Goal: Task Accomplishment & Management: Use online tool/utility

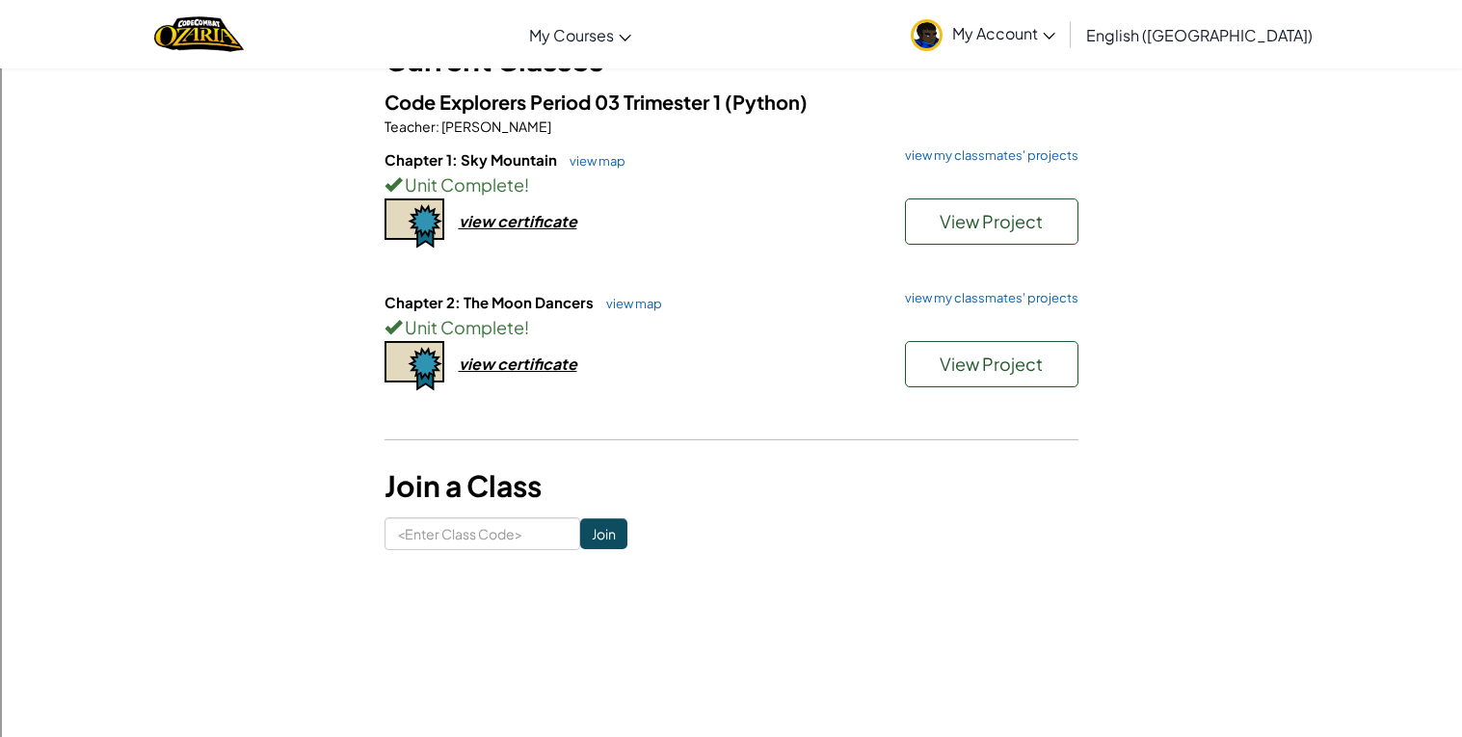
scroll to position [117, 0]
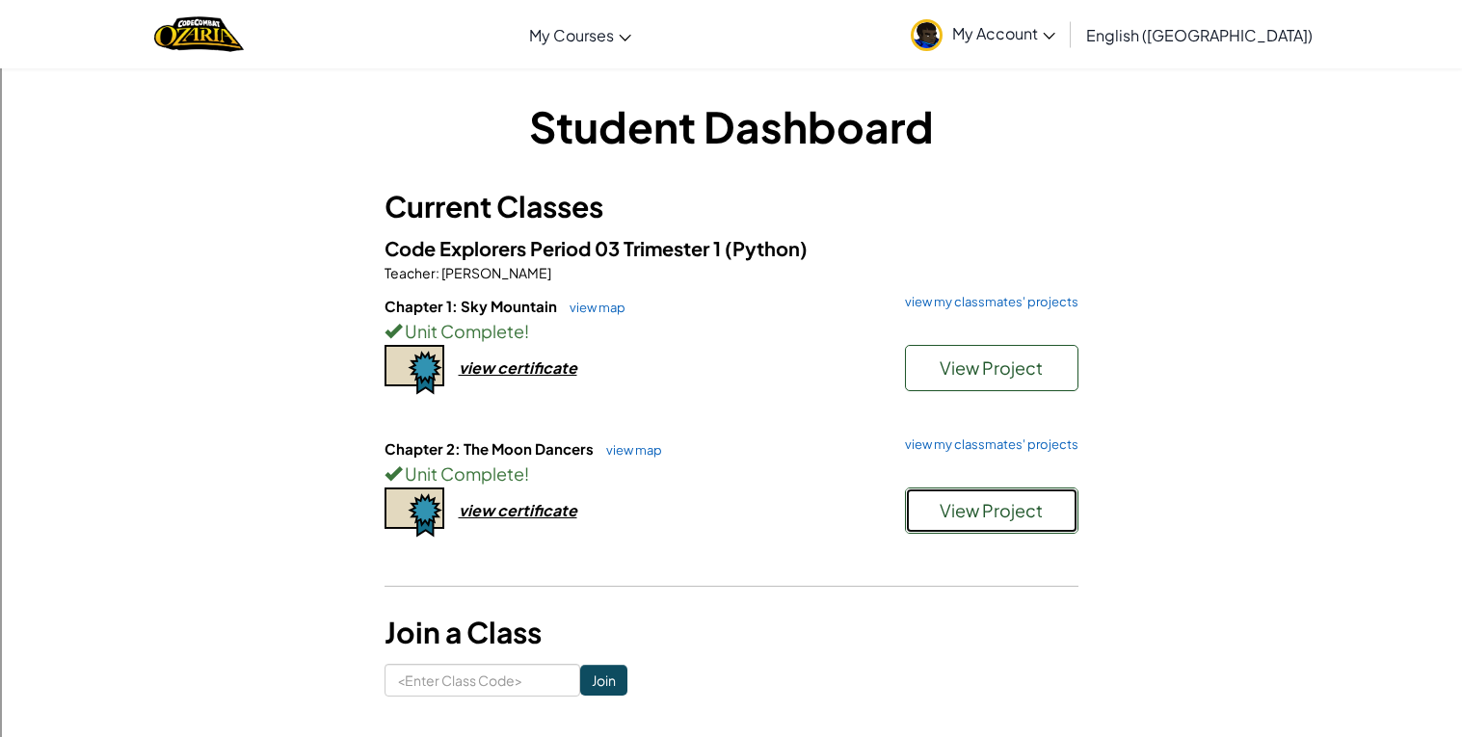
click at [920, 517] on button "View Project" at bounding box center [991, 511] width 173 height 46
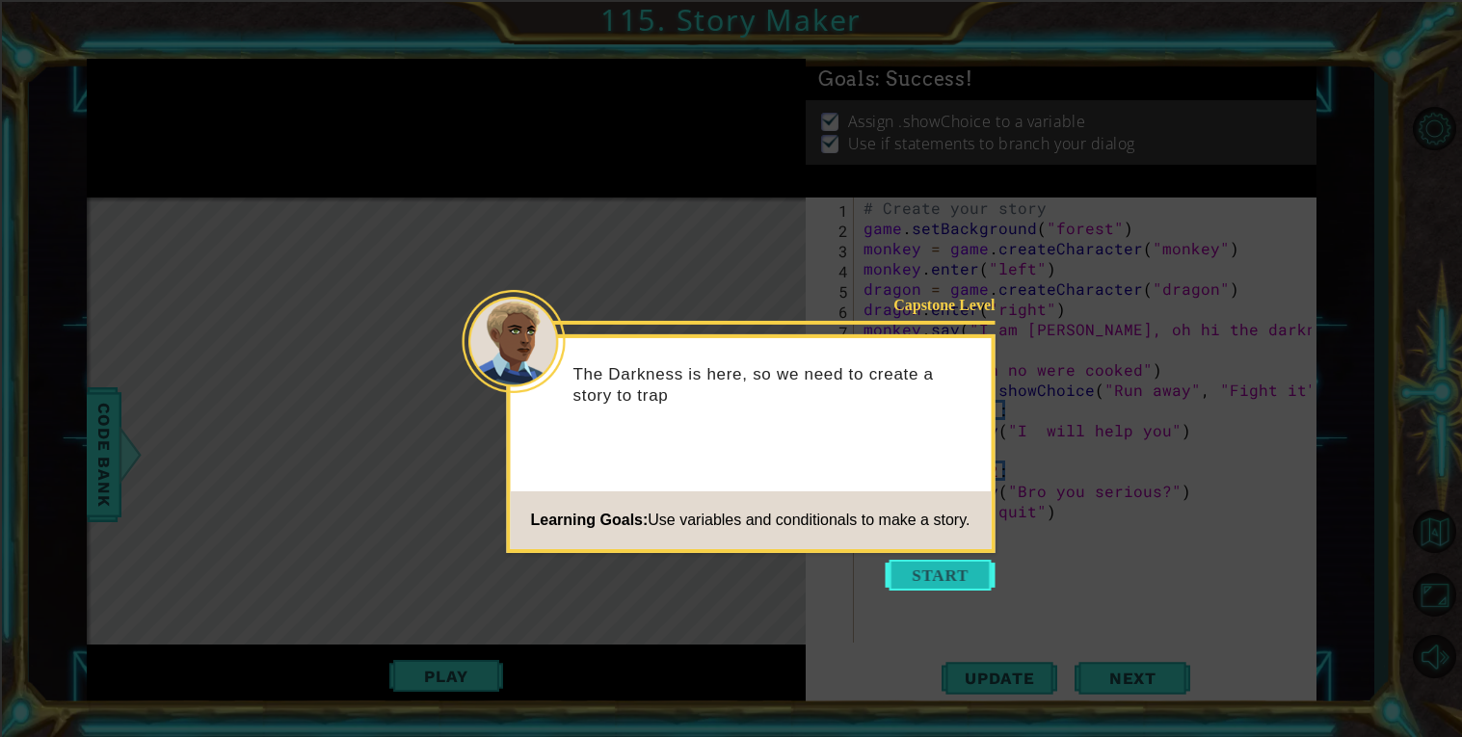
click at [915, 569] on button "Start" at bounding box center [940, 575] width 110 height 31
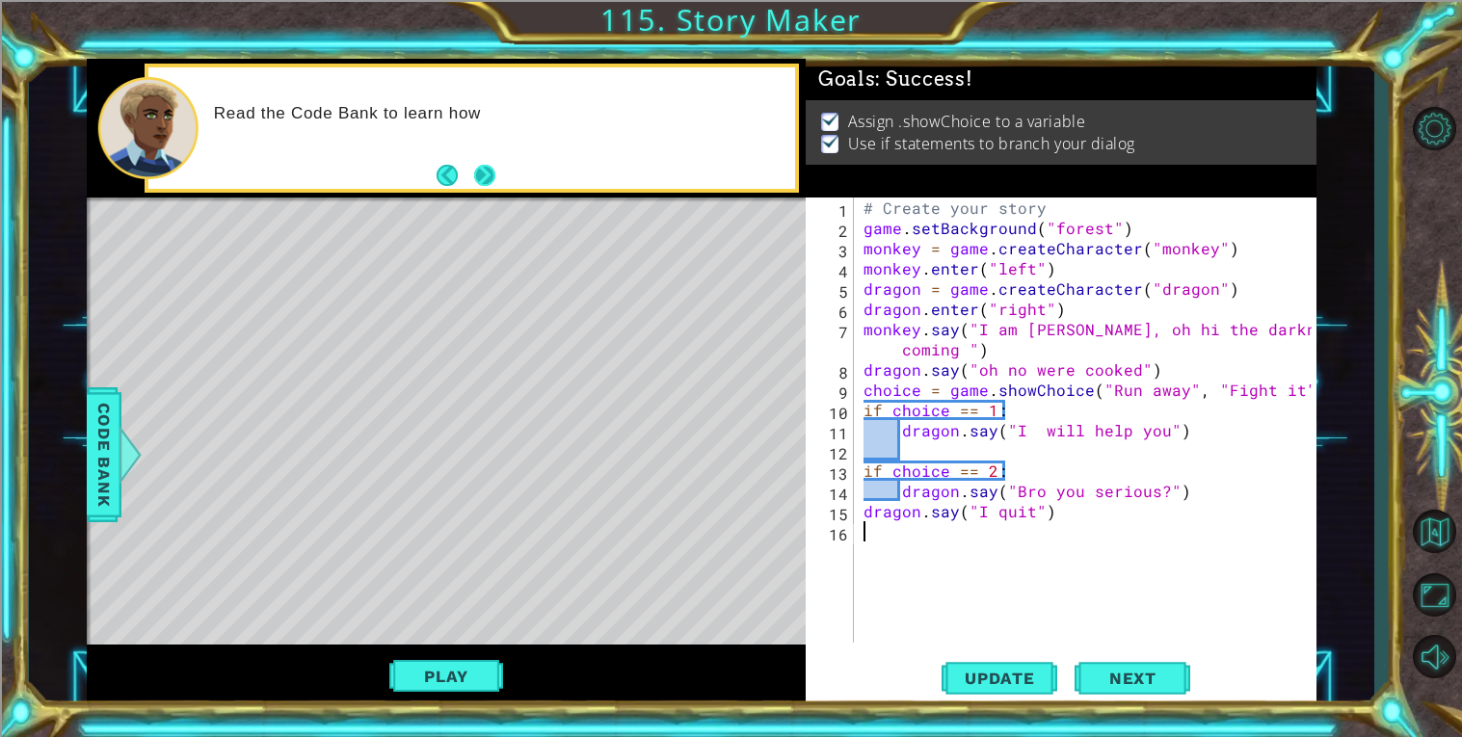
click at [495, 173] on button "Next" at bounding box center [484, 175] width 21 height 21
click at [499, 173] on div at bounding box center [471, 128] width 646 height 122
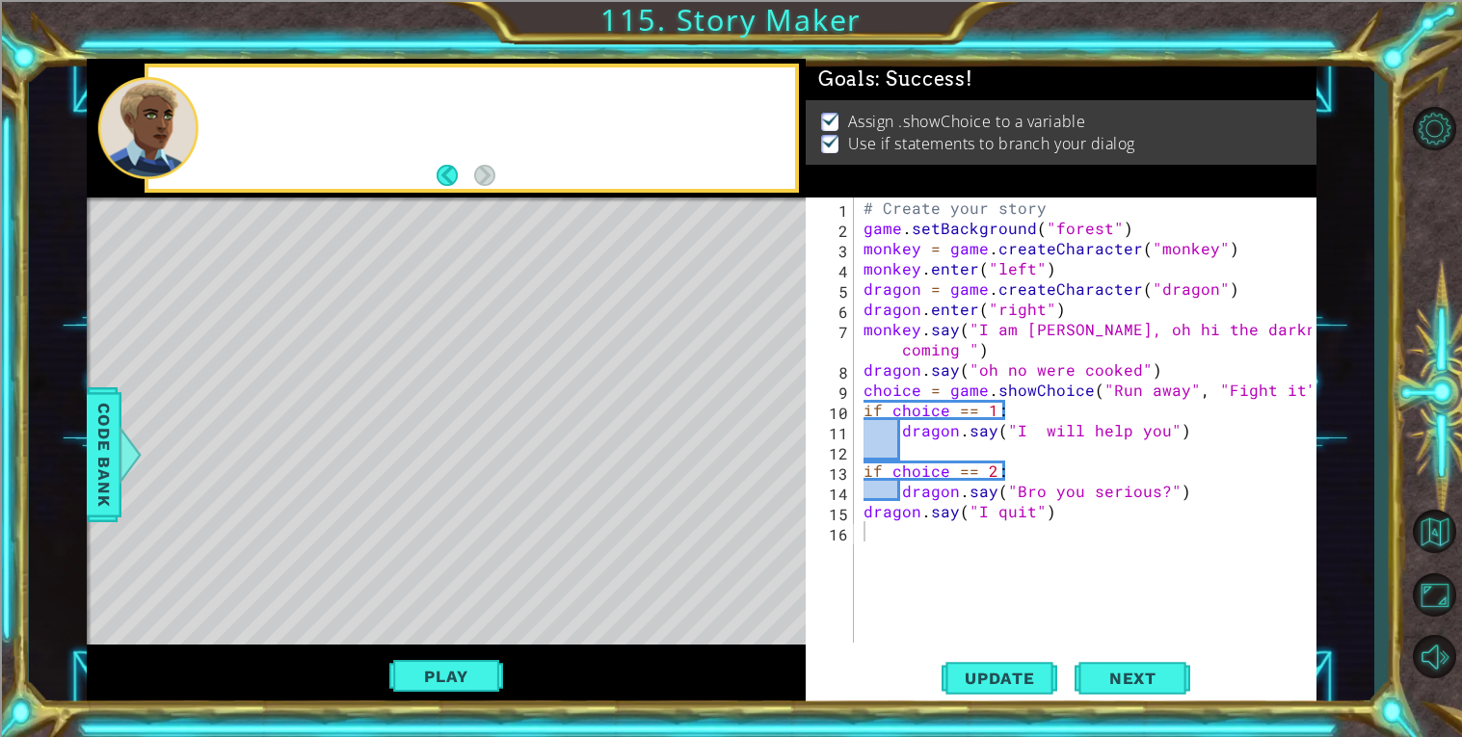
click at [499, 173] on div at bounding box center [471, 128] width 646 height 122
click at [970, 460] on div "# Create your story game . setBackground ( "forest" ) monkey = game . createCha…" at bounding box center [1089, 441] width 461 height 486
click at [1011, 660] on button "Update" at bounding box center [999, 677] width 116 height 51
click at [473, 684] on button "Play" at bounding box center [445, 676] width 113 height 37
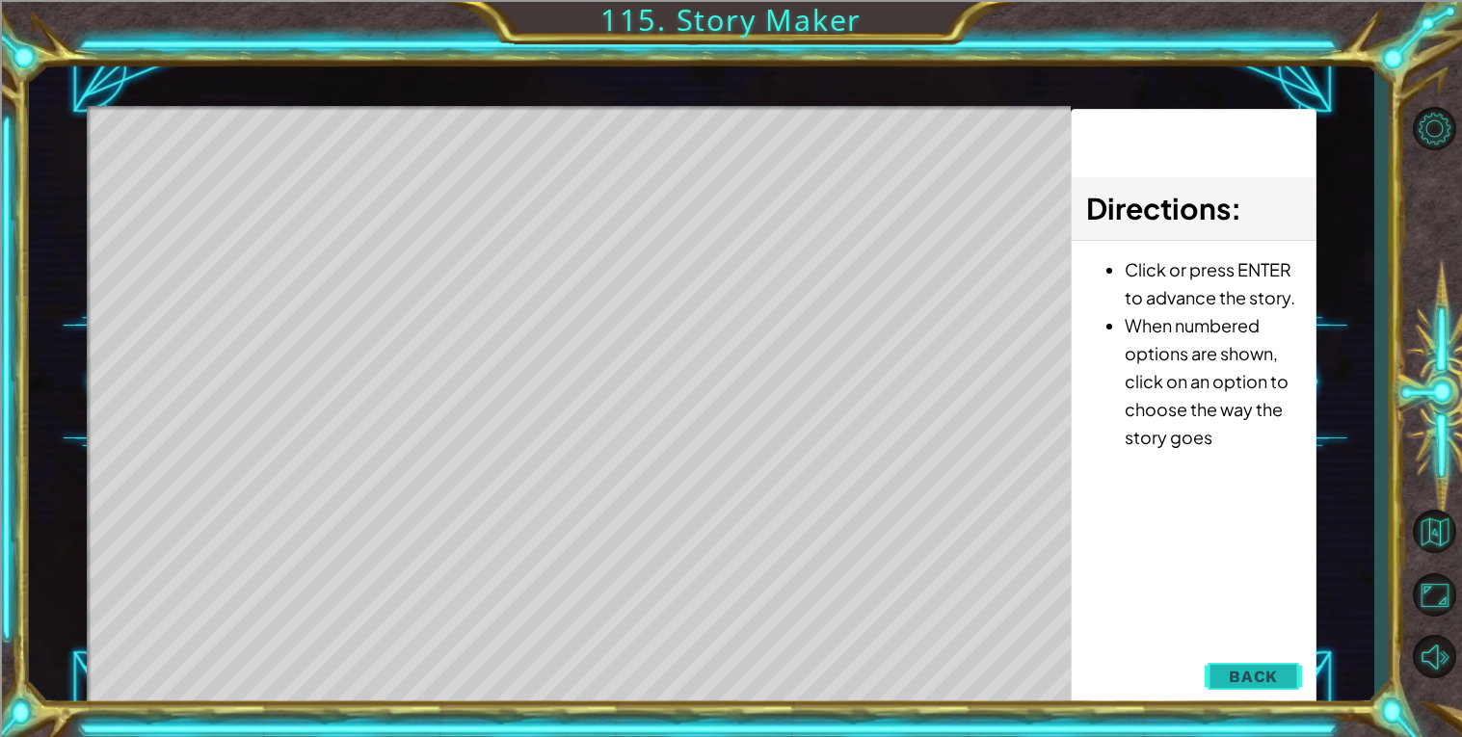
click at [1277, 675] on span "Back" at bounding box center [1252, 676] width 49 height 19
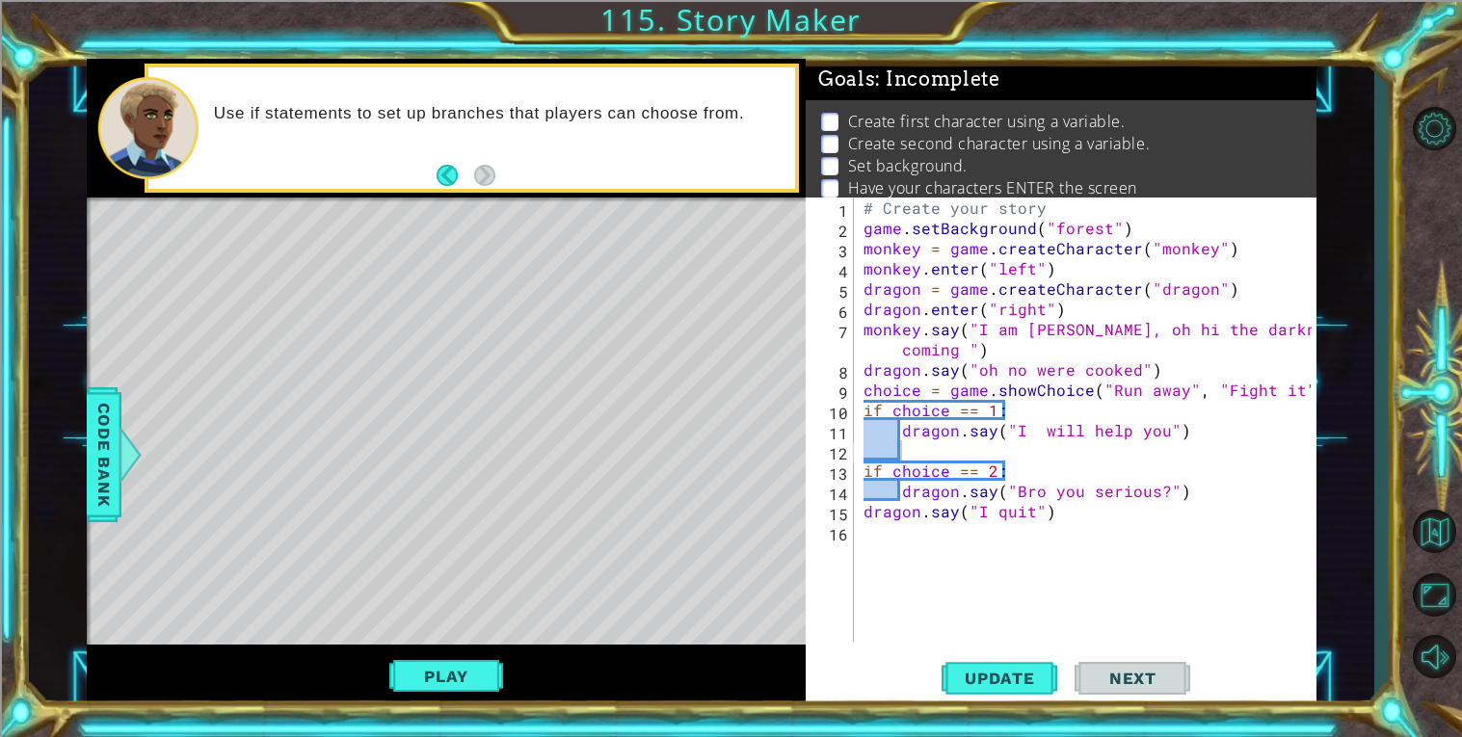
click at [991, 328] on div "# Create your story game . setBackground ( "forest" ) monkey = game . createCha…" at bounding box center [1089, 441] width 461 height 486
click at [1014, 280] on div "# Create your story game . setBackground ( "forest" ) monkey = game . createCha…" at bounding box center [1089, 441] width 461 height 486
click at [1138, 287] on div "# Create your story game . setBackground ( "forest" ) monkey = game . createCha…" at bounding box center [1089, 441] width 461 height 486
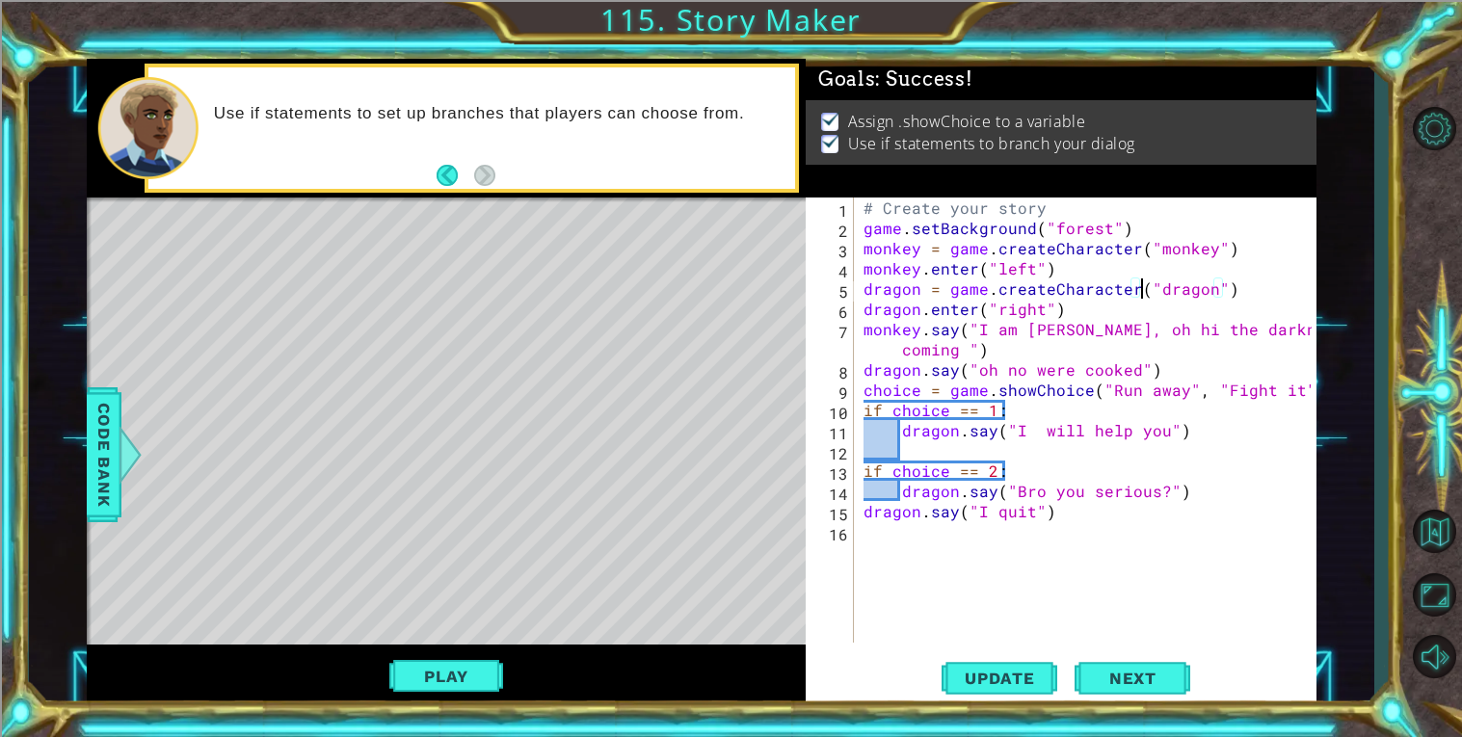
click at [1116, 328] on div "# Create your story game . setBackground ( "forest" ) monkey = game . createCha…" at bounding box center [1089, 441] width 461 height 486
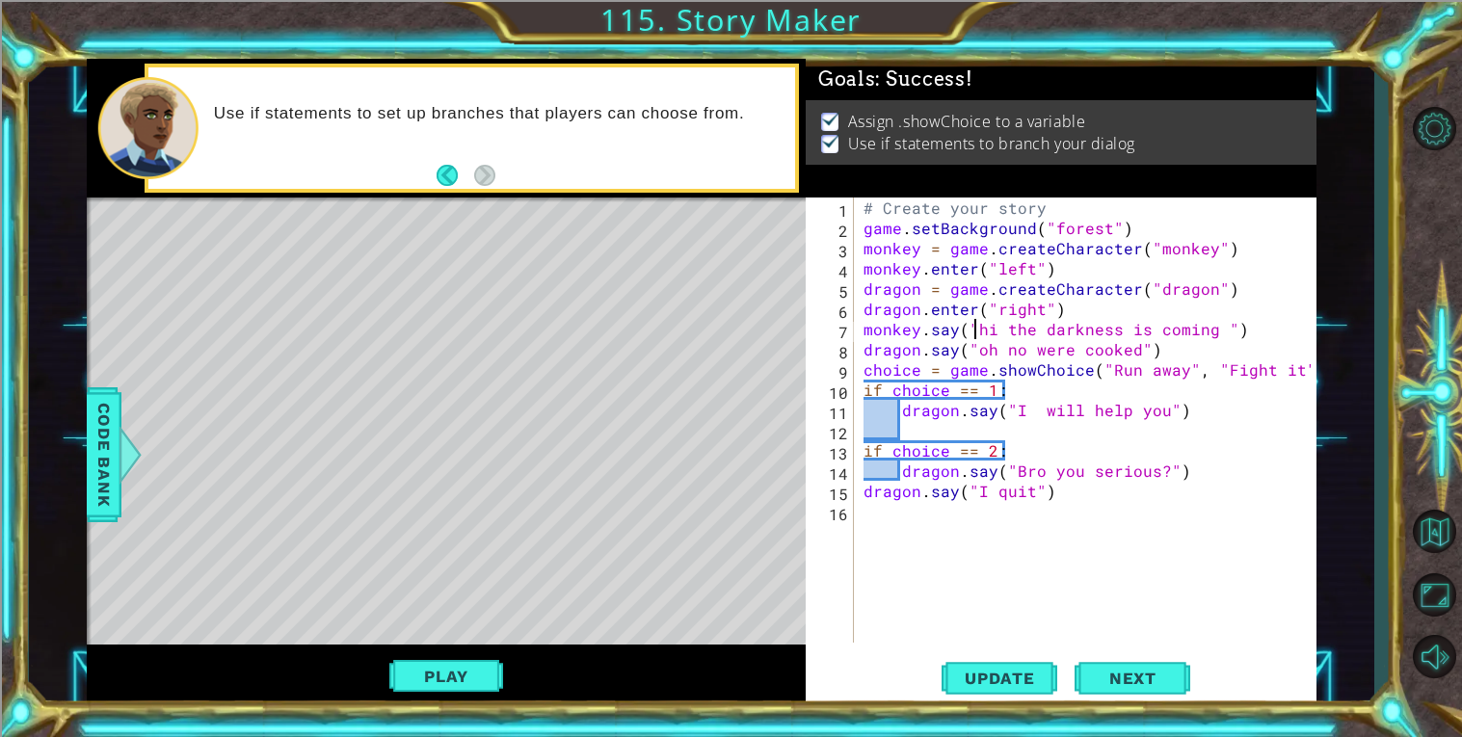
click at [980, 329] on div "# Create your story game . setBackground ( "forest" ) monkey = game . createCha…" at bounding box center [1089, 441] width 461 height 486
click at [985, 682] on span "Update" at bounding box center [999, 678] width 109 height 19
click at [472, 682] on button "Play" at bounding box center [445, 676] width 113 height 37
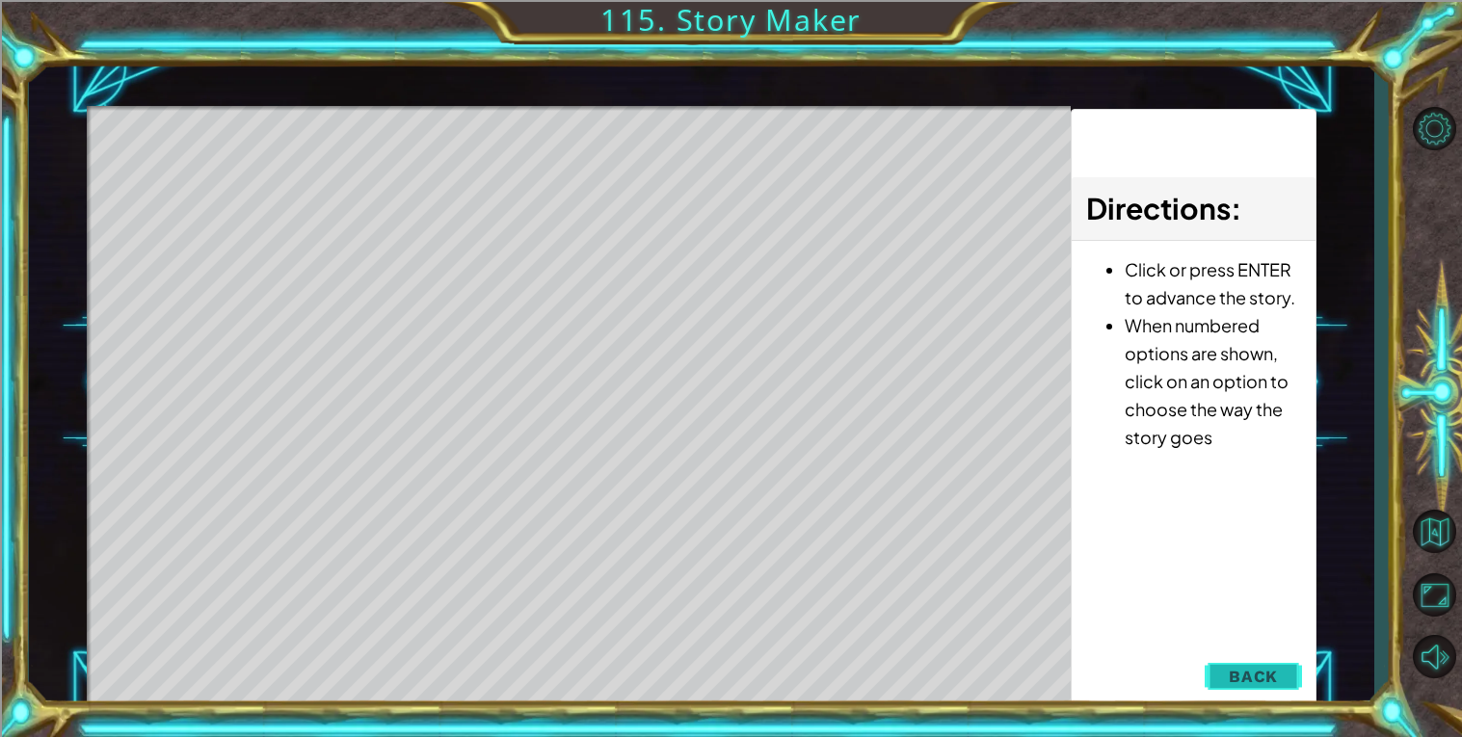
click at [1279, 669] on button "Back" at bounding box center [1252, 676] width 97 height 39
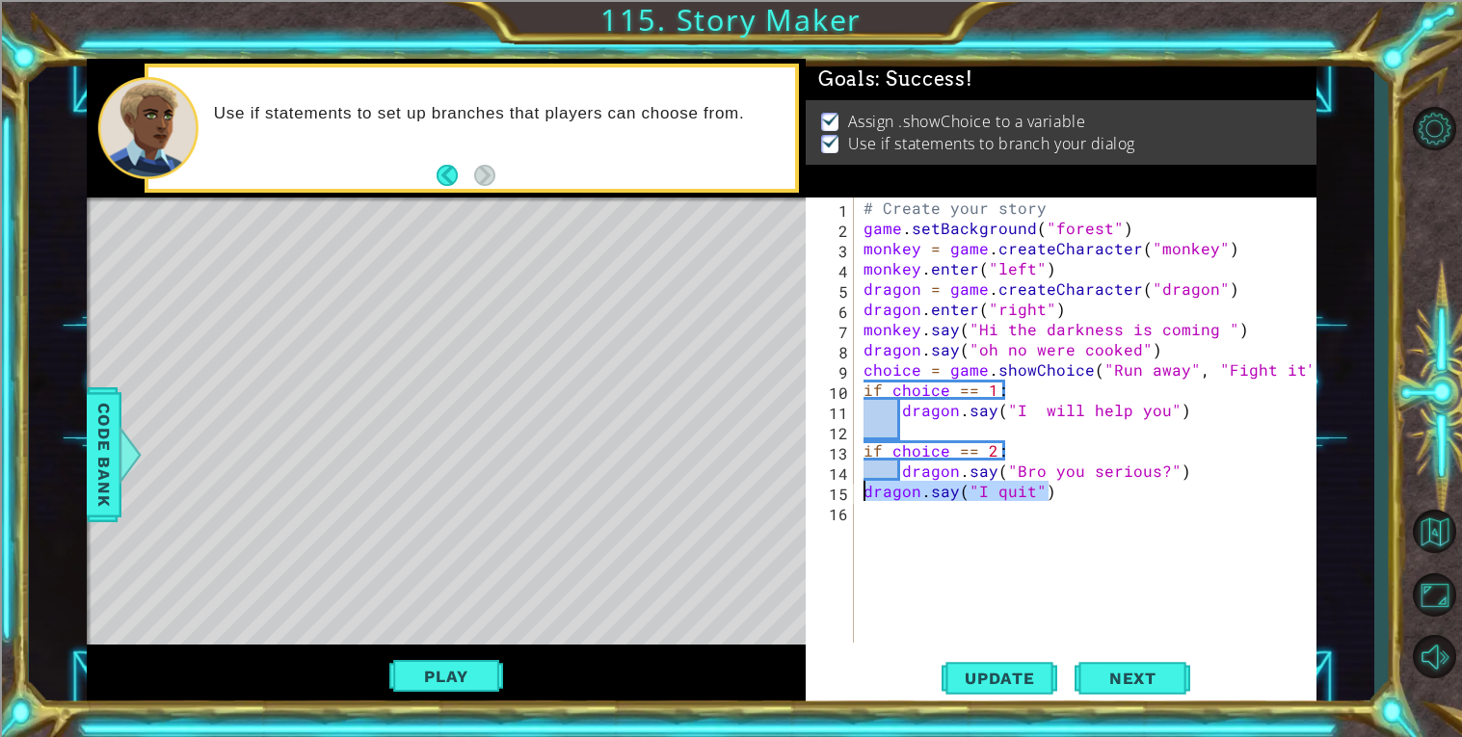
drag, startPoint x: 1079, startPoint y: 496, endPoint x: 862, endPoint y: 490, distance: 216.9
click at [862, 490] on div "# Create your story game . setBackground ( "forest" ) monkey = game . createCha…" at bounding box center [1089, 441] width 461 height 486
click at [862, 490] on div "# Create your story game . setBackground ( "forest" ) monkey = game . createCha…" at bounding box center [1085, 420] width 452 height 445
type textarea "dragon.say("I quit")"
click at [958, 570] on div "# Create your story game . setBackground ( "forest" ) monkey = game . createCha…" at bounding box center [1089, 441] width 461 height 486
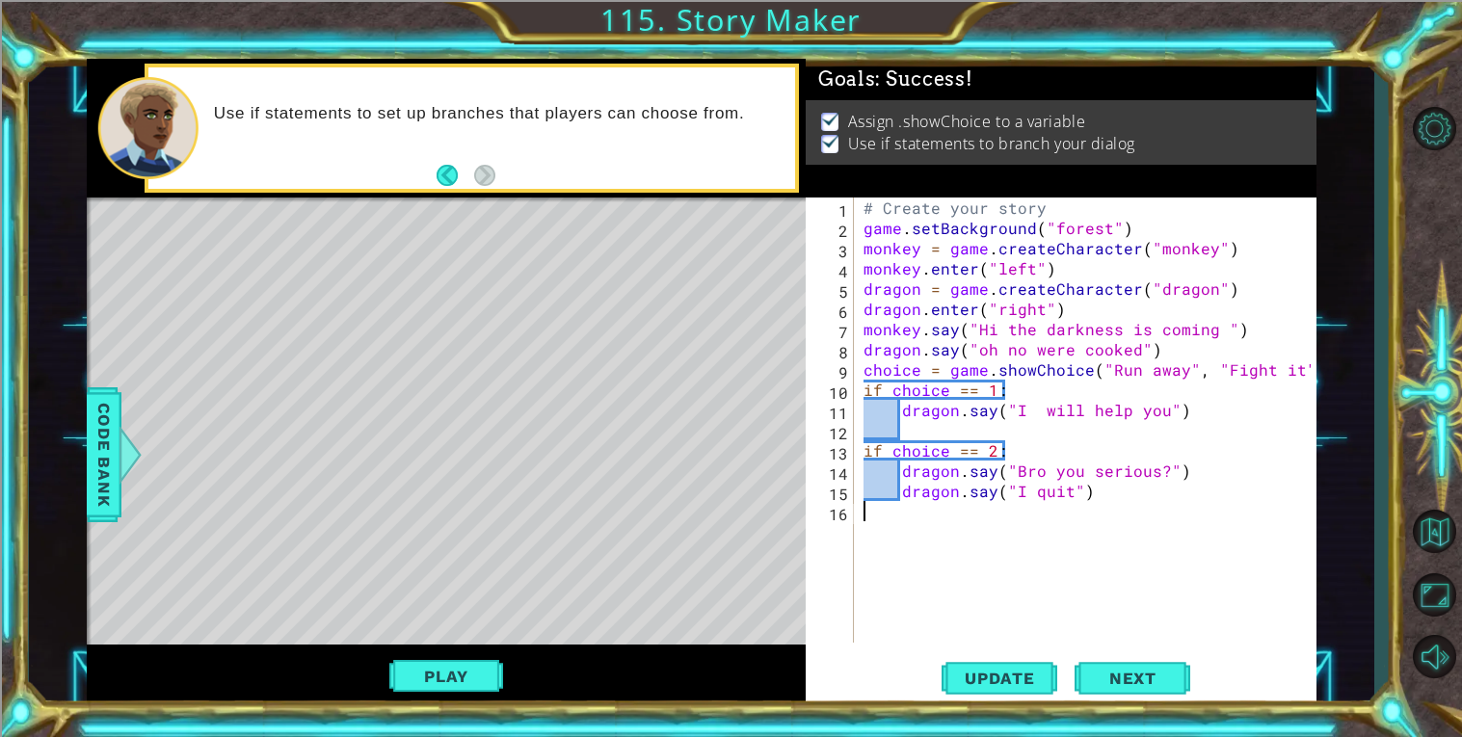
scroll to position [0, 0]
click at [1085, 518] on div "# Create your story game . setBackground ( "forest" ) monkey = game . createCha…" at bounding box center [1089, 441] width 461 height 486
click at [1178, 468] on div "# Create your story game . setBackground ( "forest" ) monkey = game . createCha…" at bounding box center [1089, 441] width 461 height 486
click at [1170, 470] on div "# Create your story game . setBackground ( "forest" ) monkey = game . createCha…" at bounding box center [1089, 441] width 461 height 486
click at [1168, 472] on div "# Create your story game . setBackground ( "forest" ) monkey = game . createCha…" at bounding box center [1089, 441] width 461 height 486
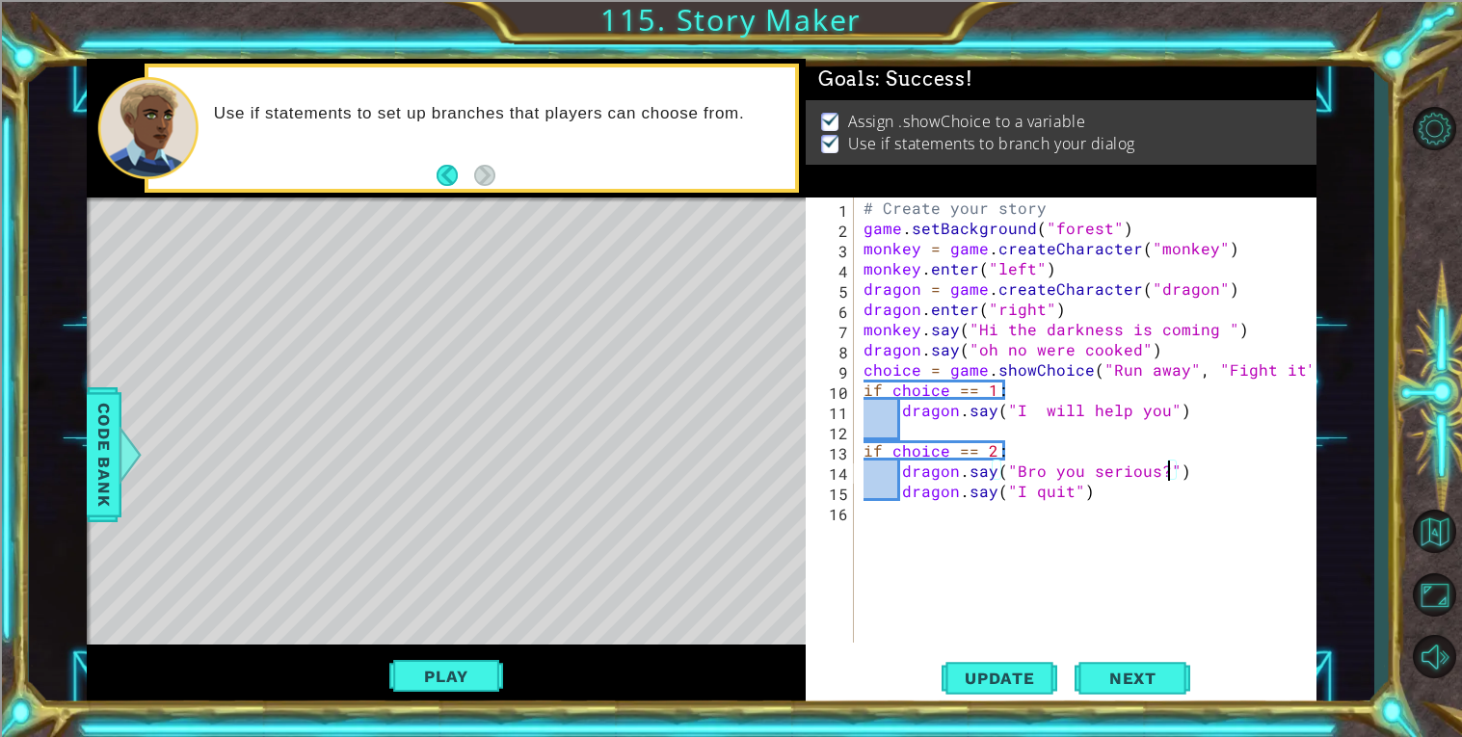
click at [1168, 473] on div "# Create your story game . setBackground ( "forest" ) monkey = game . createCha…" at bounding box center [1089, 441] width 461 height 486
click at [1155, 472] on div "# Create your story game . setBackground ( "forest" ) monkey = game . createCha…" at bounding box center [1089, 441] width 461 height 486
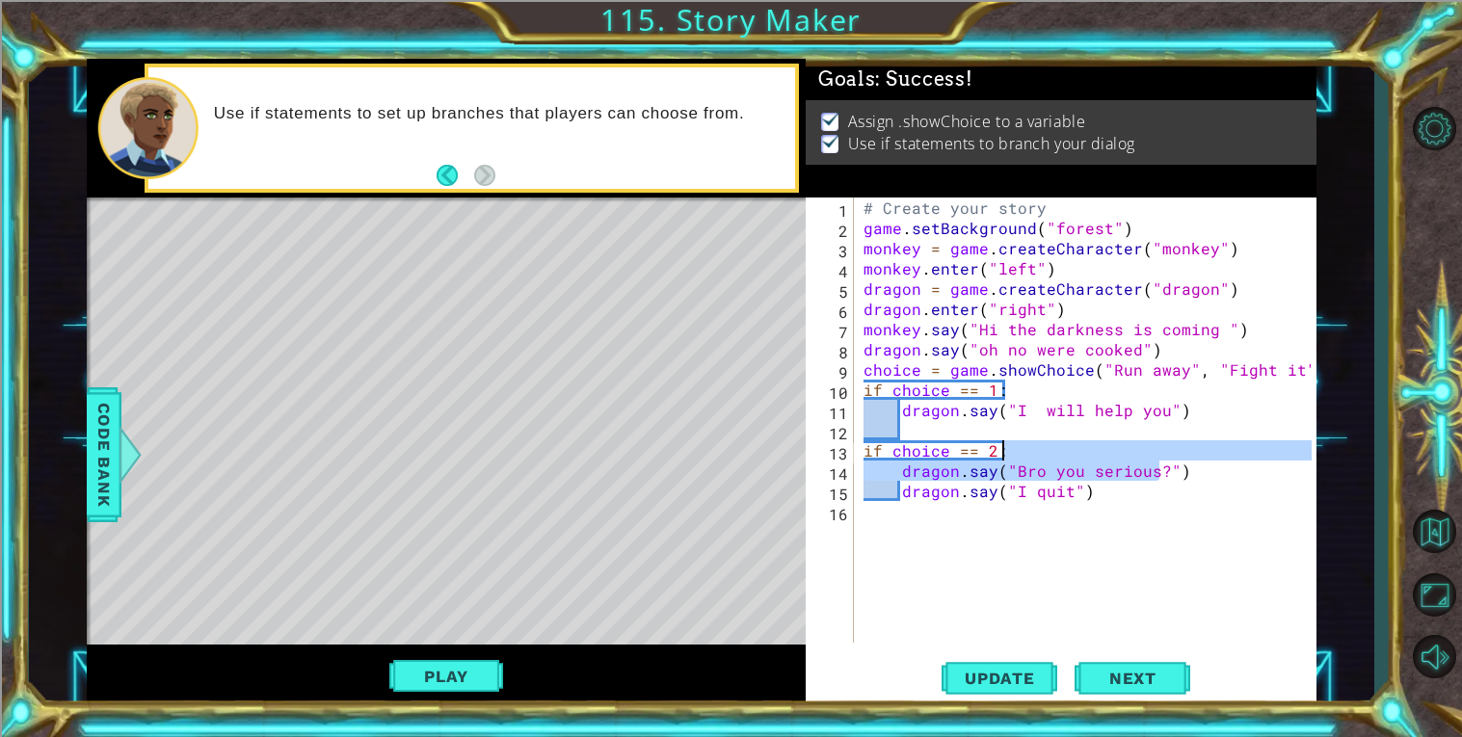
drag, startPoint x: 1159, startPoint y: 472, endPoint x: 1014, endPoint y: 462, distance: 145.8
click at [1014, 462] on div "# Create your story game . setBackground ( "forest" ) monkey = game . createCha…" at bounding box center [1089, 441] width 461 height 486
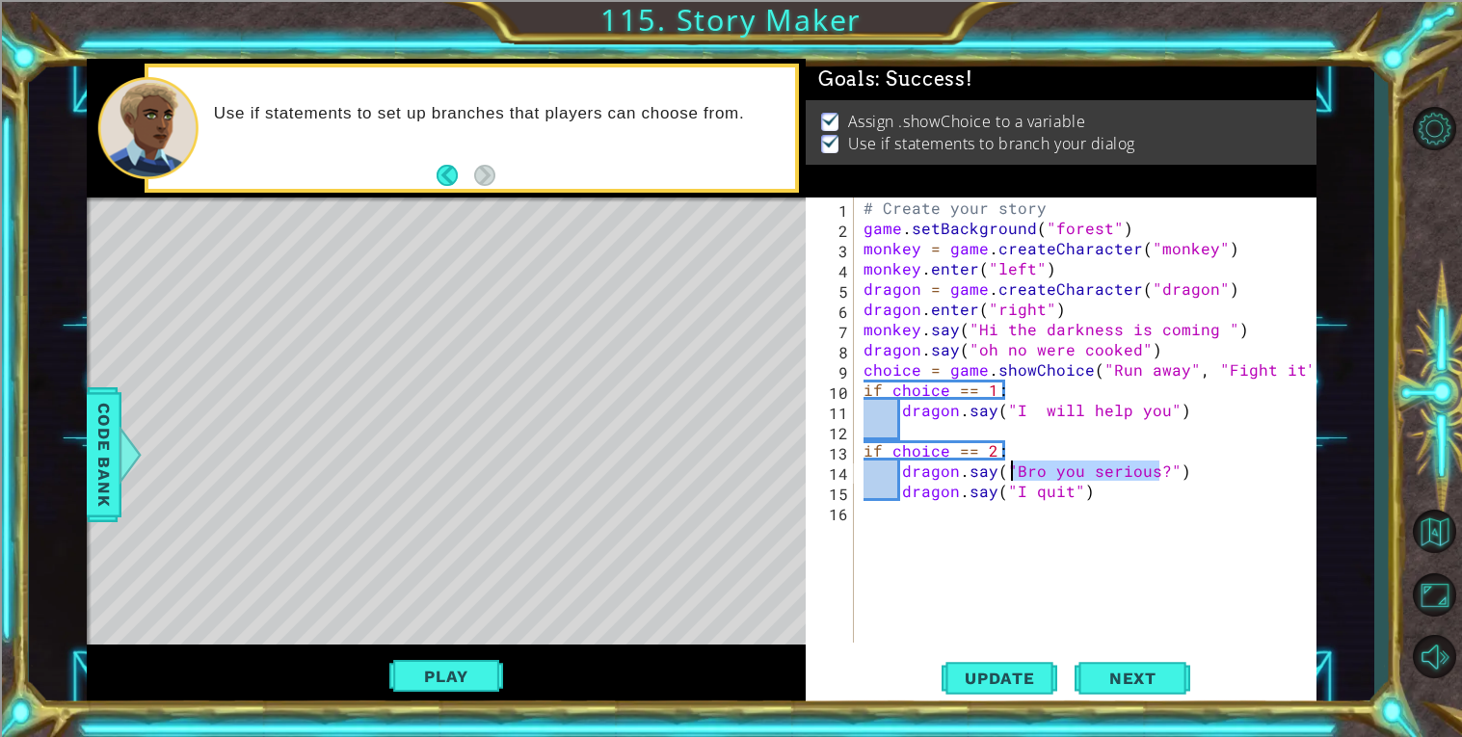
click at [1102, 488] on div "# Create your story game . setBackground ( "forest" ) monkey = game . createCha…" at bounding box center [1089, 441] width 461 height 486
click at [1057, 489] on div "# Create your story game . setBackground ( "forest" ) monkey = game . createCha…" at bounding box center [1089, 441] width 461 height 486
drag, startPoint x: 1156, startPoint y: 412, endPoint x: 1010, endPoint y: 402, distance: 146.8
click at [1010, 402] on div "# Create your story game . setBackground ( "forest" ) monkey = game . createCha…" at bounding box center [1089, 441] width 461 height 486
paste textarea "Bro you serious?"
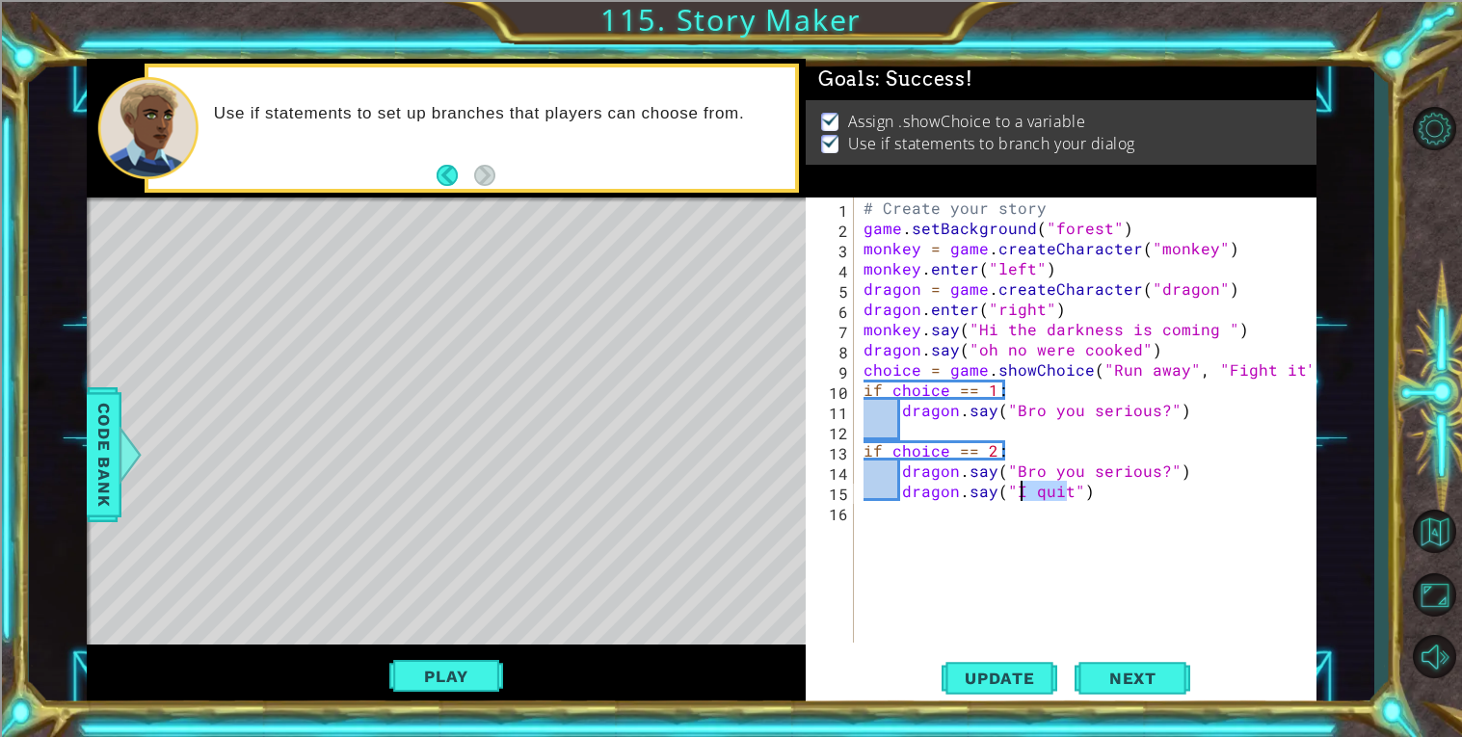
drag, startPoint x: 1070, startPoint y: 485, endPoint x: 1013, endPoint y: 484, distance: 57.8
click at [1013, 484] on div "# Create your story game . setBackground ( "forest" ) monkey = game . createCha…" at bounding box center [1089, 441] width 461 height 486
type textarea "dragon.say("")"
click at [1034, 434] on div "# Create your story game . setBackground ( "forest" ) monkey = game . createCha…" at bounding box center [1089, 441] width 461 height 486
drag, startPoint x: 899, startPoint y: 489, endPoint x: 1050, endPoint y: 501, distance: 151.7
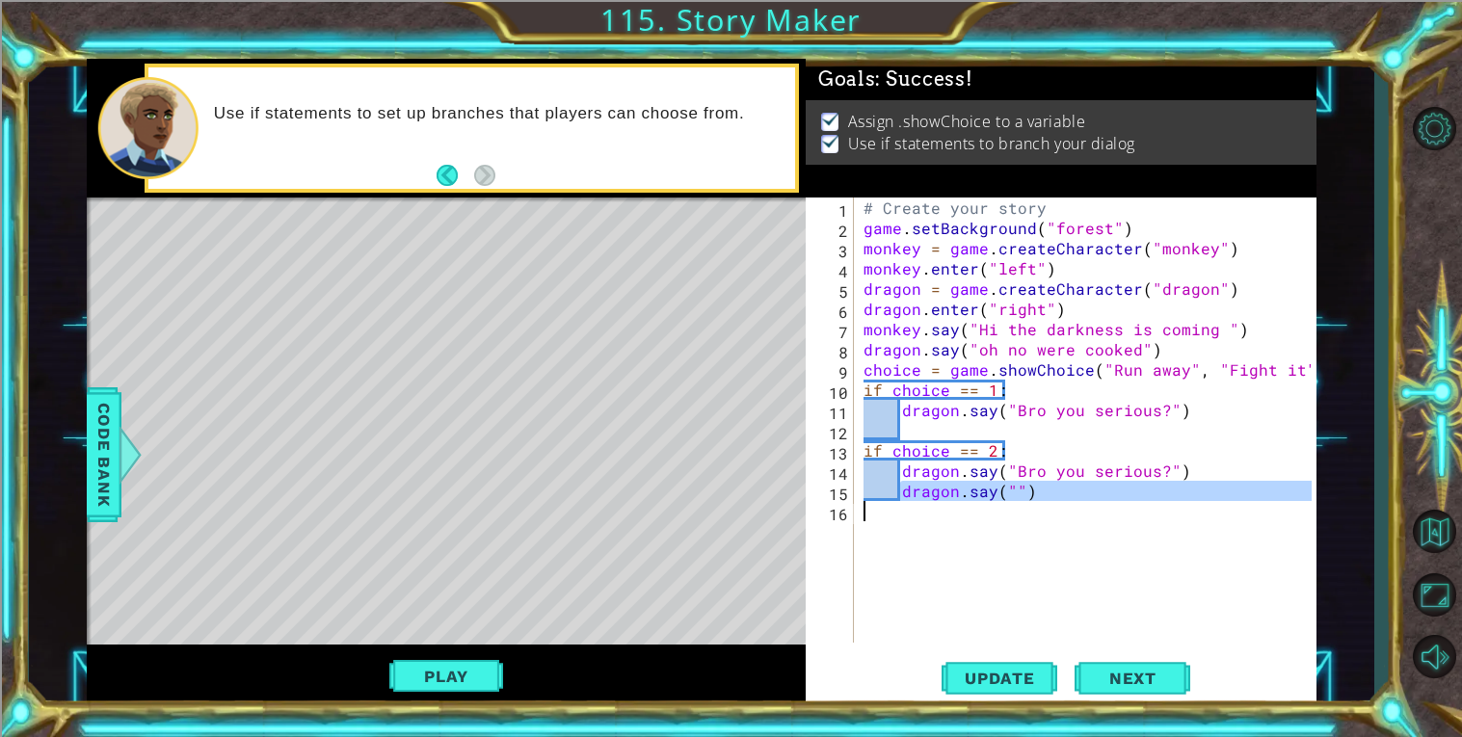
click at [1050, 501] on div "# Create your story game . setBackground ( "forest" ) monkey = game . createCha…" at bounding box center [1089, 441] width 461 height 486
type textarea "dragon.say("")"
click at [955, 430] on div "# Create your story game . setBackground ( "forest" ) monkey = game . createCha…" at bounding box center [1089, 441] width 461 height 486
paste textarea "Code Area"
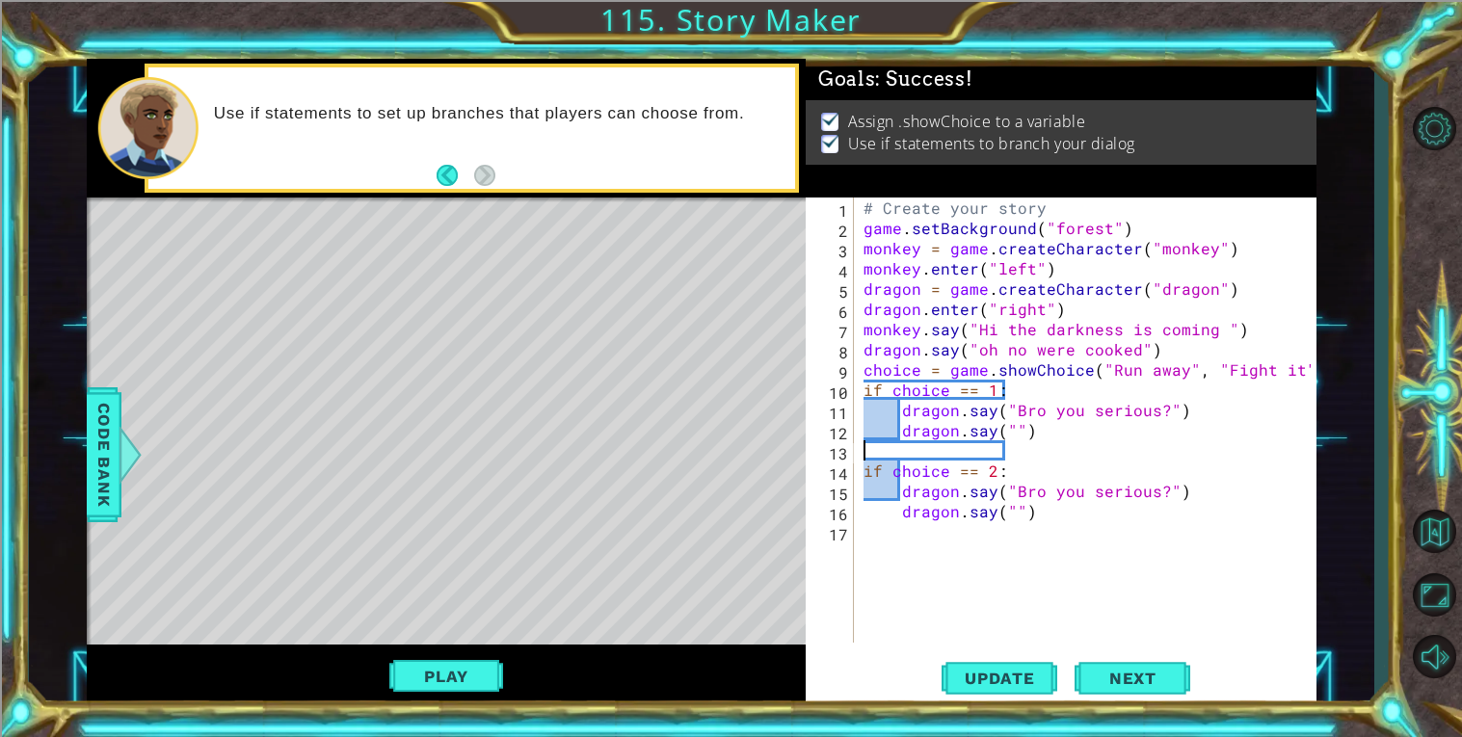
click at [1009, 427] on div "# Create your story game . setBackground ( "forest" ) monkey = game . createCha…" at bounding box center [1089, 441] width 461 height 486
click at [1160, 490] on div "# Create your story game . setBackground ( "forest" ) monkey = game . createCha…" at bounding box center [1089, 441] width 461 height 486
click at [1126, 493] on div "# Create your story game . setBackground ( "forest" ) monkey = game . createCha…" at bounding box center [1089, 441] width 461 height 486
click at [1116, 491] on div "# Create your story game . setBackground ( "forest" ) monkey = game . createCha…" at bounding box center [1089, 441] width 461 height 486
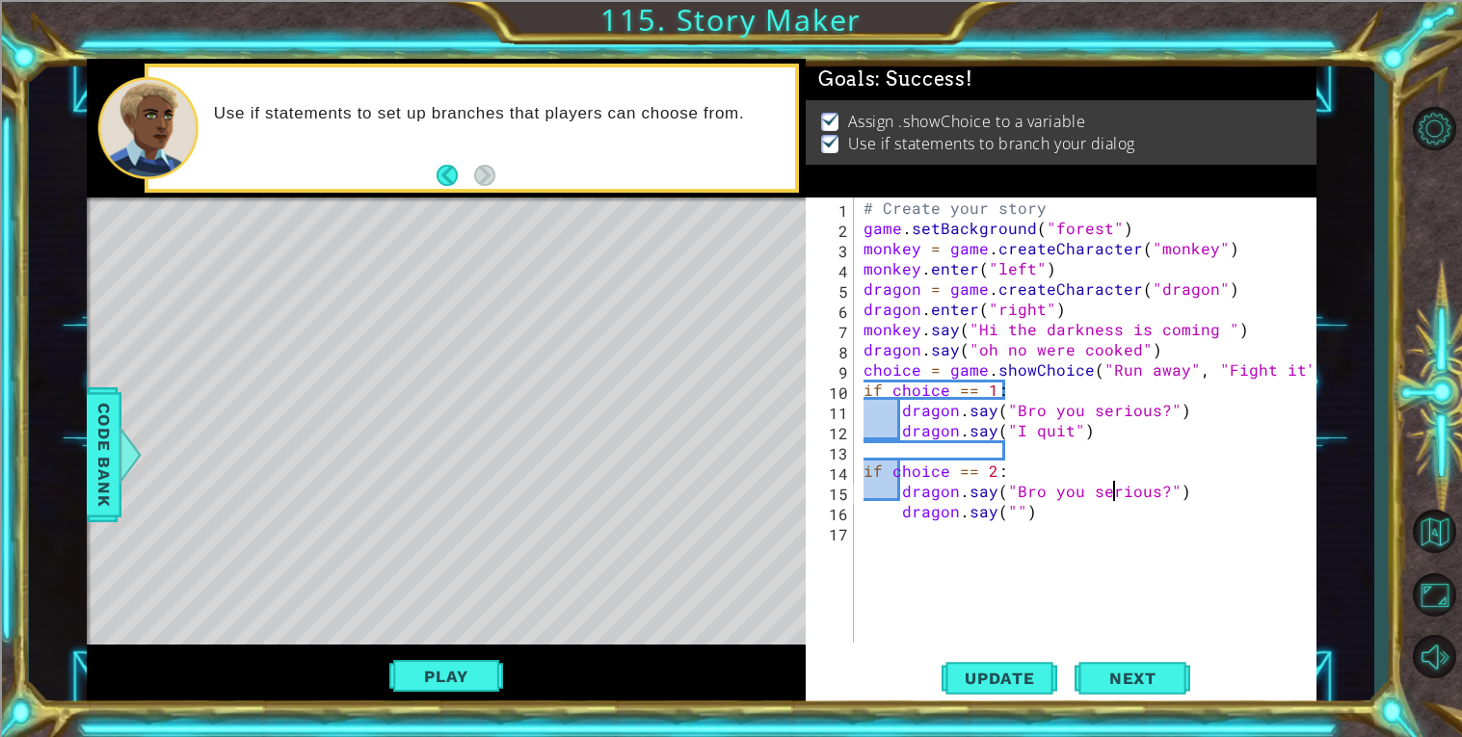
click at [1012, 512] on div "# Create your story game . setBackground ( "forest" ) monkey = game . createCha…" at bounding box center [1089, 441] width 461 height 486
click at [1151, 491] on div "# Create your story game . setBackground ( "forest" ) monkey = game . createCha…" at bounding box center [1089, 441] width 461 height 486
click at [1159, 494] on div "# Create your story game . setBackground ( "forest" ) monkey = game . createCha…" at bounding box center [1089, 441] width 461 height 486
click at [1116, 502] on div "# Create your story game . setBackground ( "forest" ) monkey = game . createCha…" at bounding box center [1089, 441] width 461 height 486
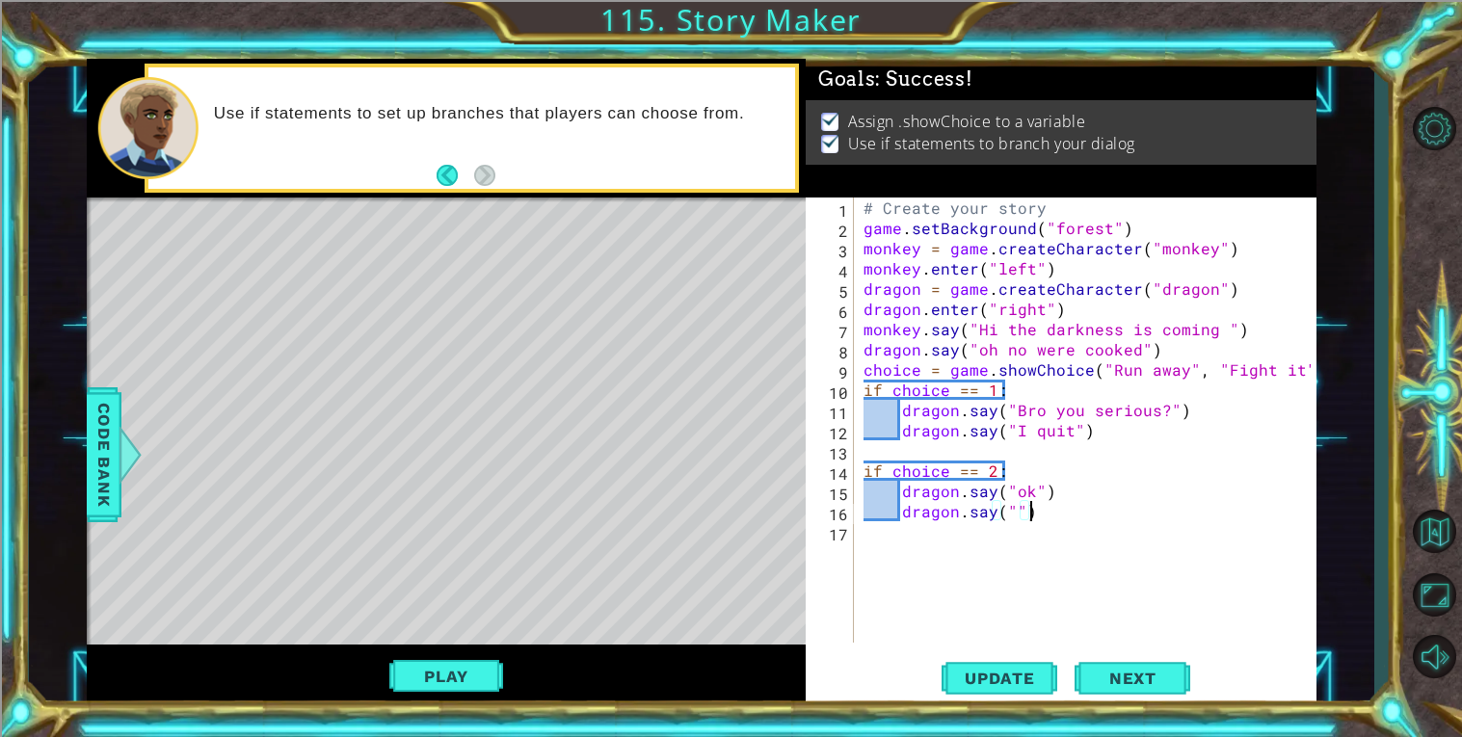
click at [1013, 505] on div "# Create your story game . setBackground ( "forest" ) monkey = game . createCha…" at bounding box center [1089, 441] width 461 height 486
click at [1022, 508] on div "# Create your story game . setBackground ( "forest" ) monkey = game . createCha…" at bounding box center [1089, 441] width 461 height 486
click at [1006, 509] on div "# Create your story game . setBackground ( "forest" ) monkey = game . createCha…" at bounding box center [1089, 441] width 461 height 486
click at [1015, 511] on div "# Create your story game . setBackground ( "forest" ) monkey = game . createCha…" at bounding box center [1089, 441] width 461 height 486
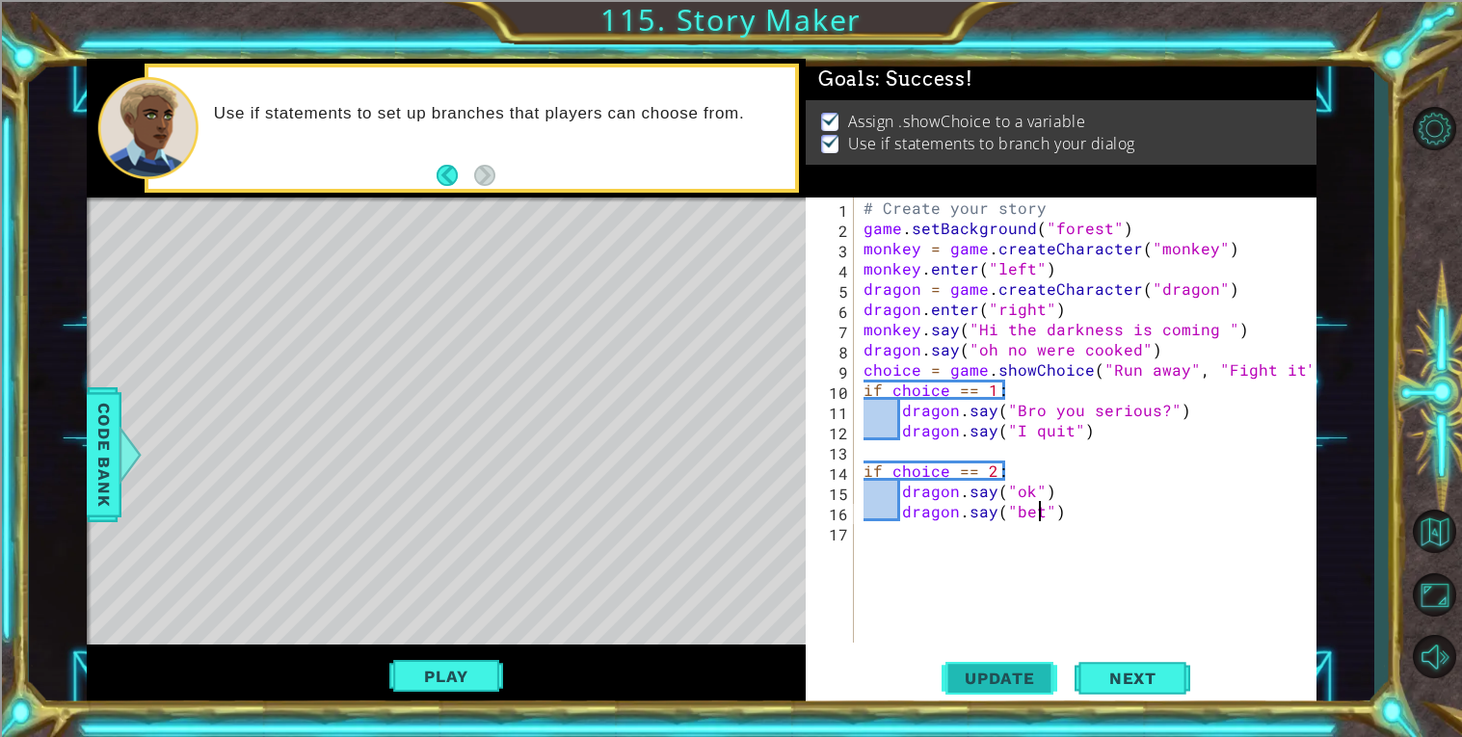
type textarea "dragon.say("bet")"
click at [1003, 677] on span "Update" at bounding box center [999, 678] width 109 height 19
click at [463, 687] on button "Play" at bounding box center [445, 676] width 113 height 37
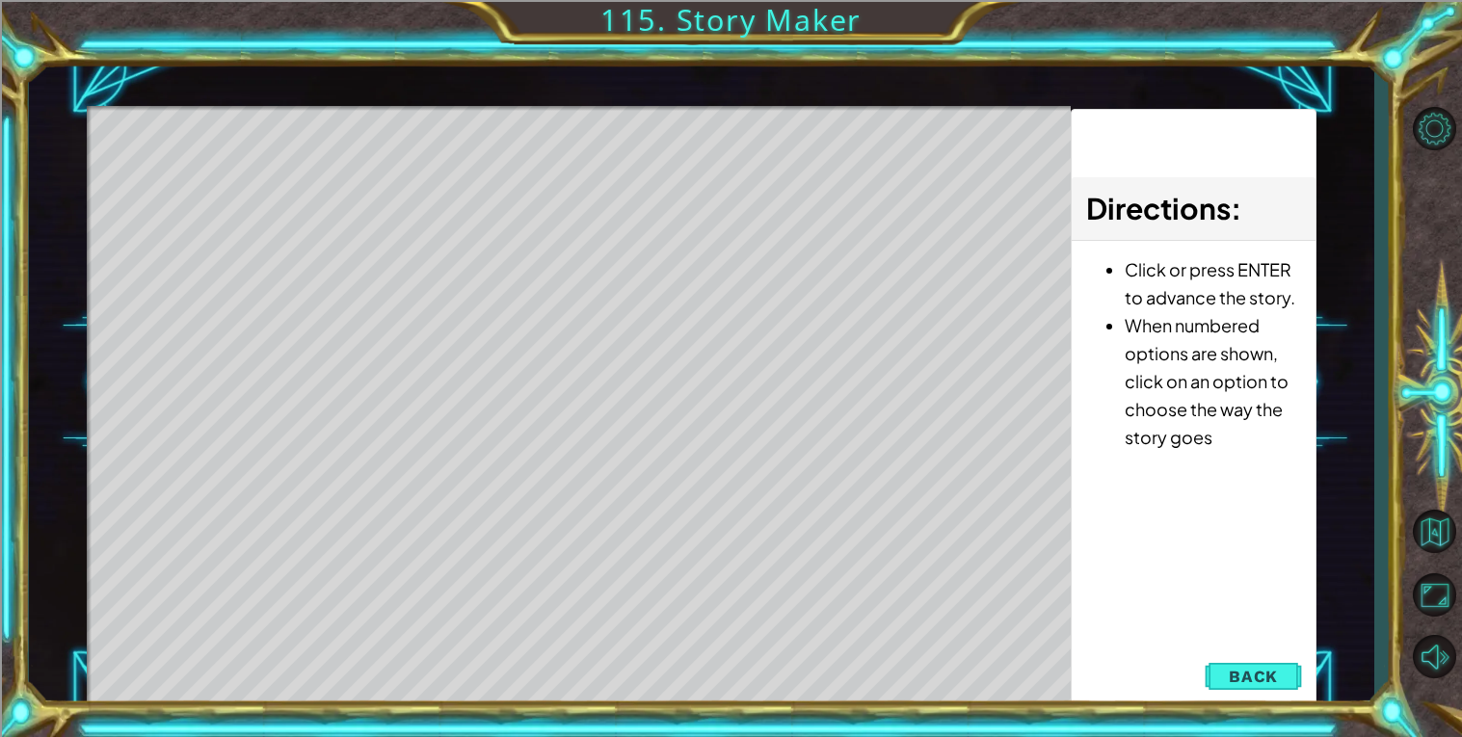
click at [0, 0] on div "Update Next" at bounding box center [0, 0] width 0 height 0
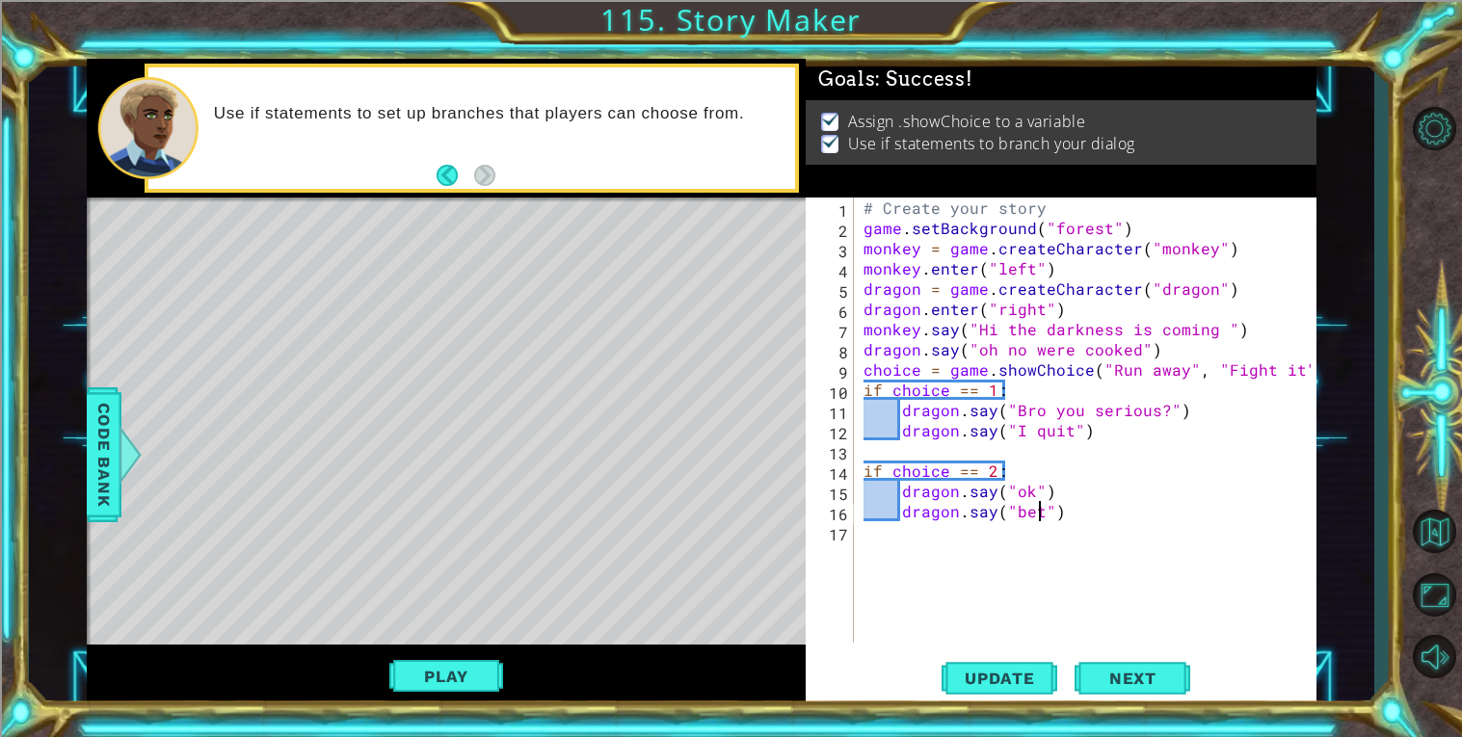
click at [1067, 531] on div "# Create your story game . setBackground ( "forest" ) monkey = game . createCha…" at bounding box center [1089, 441] width 461 height 486
click at [1116, 463] on div "# Create your story game . setBackground ( "forest" ) monkey = game . createCha…" at bounding box center [1089, 441] width 461 height 486
type textarea "if choice == 2:"
click at [1135, 452] on div "# Create your story game . setBackground ( "forest" ) monkey = game . createCha…" at bounding box center [1089, 441] width 461 height 486
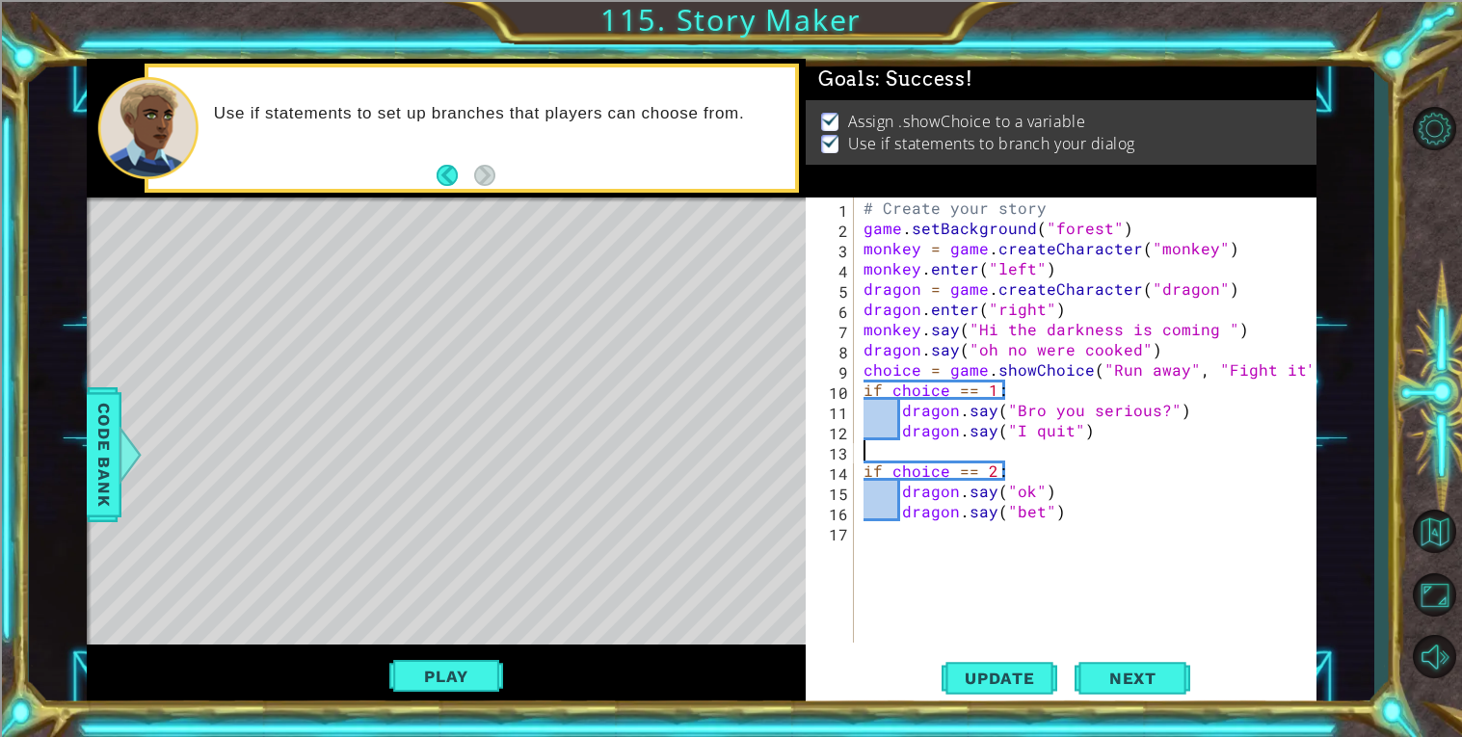
click at [1120, 443] on div "# Create your story game . setBackground ( "forest" ) monkey = game . createCha…" at bounding box center [1089, 441] width 461 height 486
click at [942, 405] on div "# Create your story game . setBackground ( "forest" ) monkey = game . createCha…" at bounding box center [1089, 441] width 461 height 486
click at [976, 461] on div "# Create your story game . setBackground ( "forest" ) monkey = game . createCha…" at bounding box center [1089, 441] width 461 height 486
click at [1077, 497] on div "# Create your story game . setBackground ( "forest" ) monkey = game . createCha…" at bounding box center [1089, 441] width 461 height 486
type textarea "dragon.say("ok")"
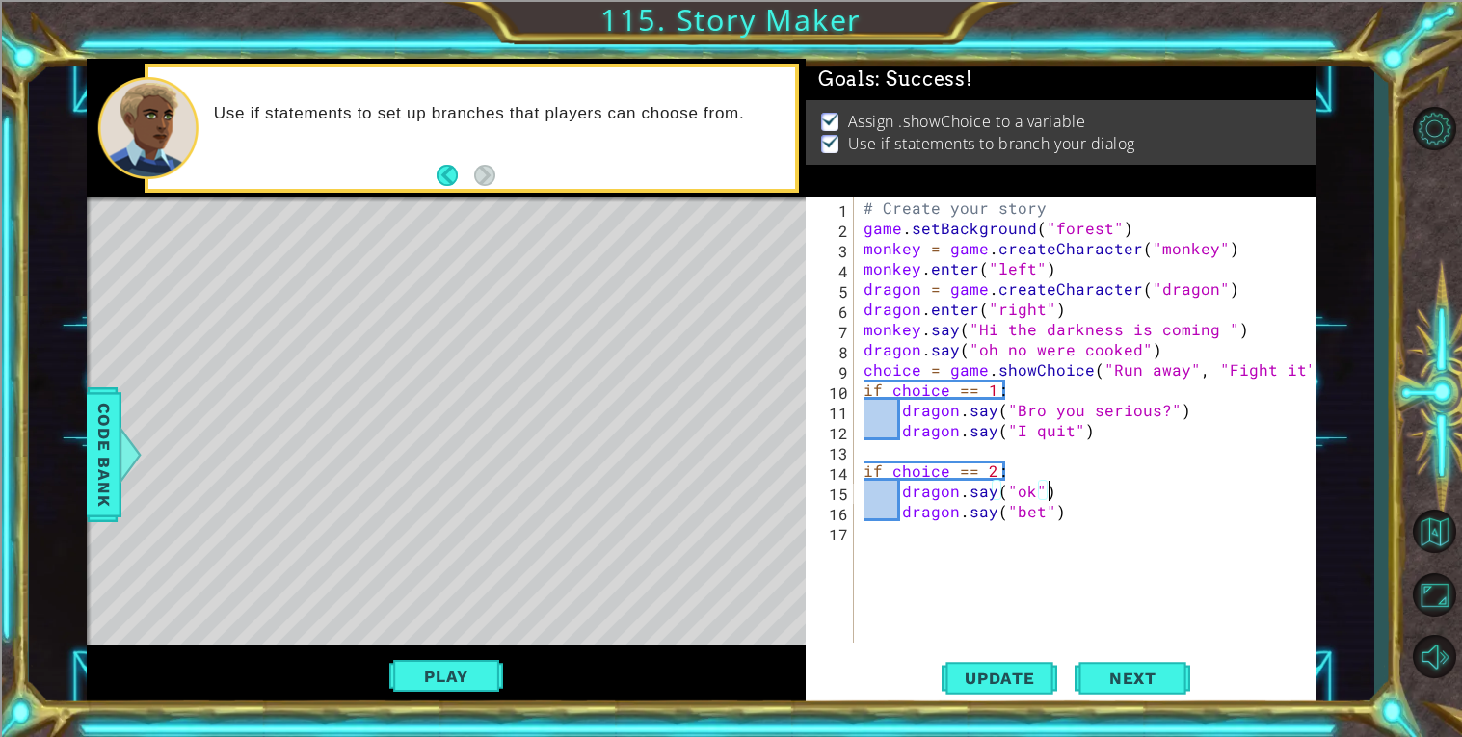
click at [1085, 523] on div "# Create your story game . setBackground ( "forest" ) monkey = game . createCha…" at bounding box center [1089, 441] width 461 height 486
click at [1075, 523] on div "# Create your story game . setBackground ( "forest" ) monkey = game . createCha…" at bounding box center [1089, 441] width 461 height 486
type textarea "dragon.say("I will help you")"
click at [985, 680] on span "Update" at bounding box center [999, 678] width 109 height 19
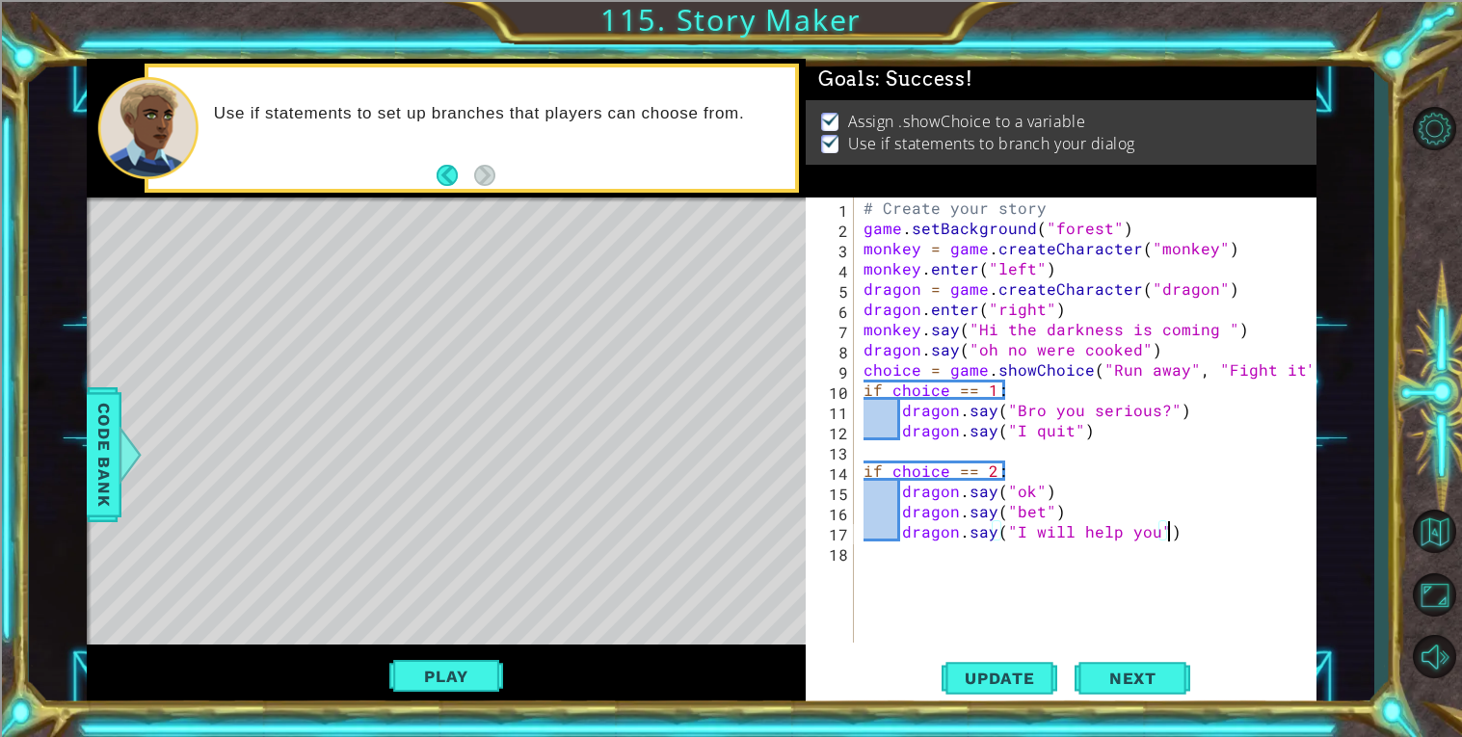
click at [1115, 570] on div "# Create your story game . setBackground ( "forest" ) monkey = game . createCha…" at bounding box center [1089, 441] width 461 height 486
click at [1082, 456] on div "# Create your story game . setBackground ( "forest" ) monkey = game . createCha…" at bounding box center [1089, 441] width 461 height 486
click at [1103, 603] on div "# Create your story game . setBackground ( "forest" ) monkey = game . createCha…" at bounding box center [1089, 441] width 461 height 486
click at [892, 567] on div "# Create your story game . setBackground ( "forest" ) monkey = game . createCha…" at bounding box center [1089, 441] width 461 height 486
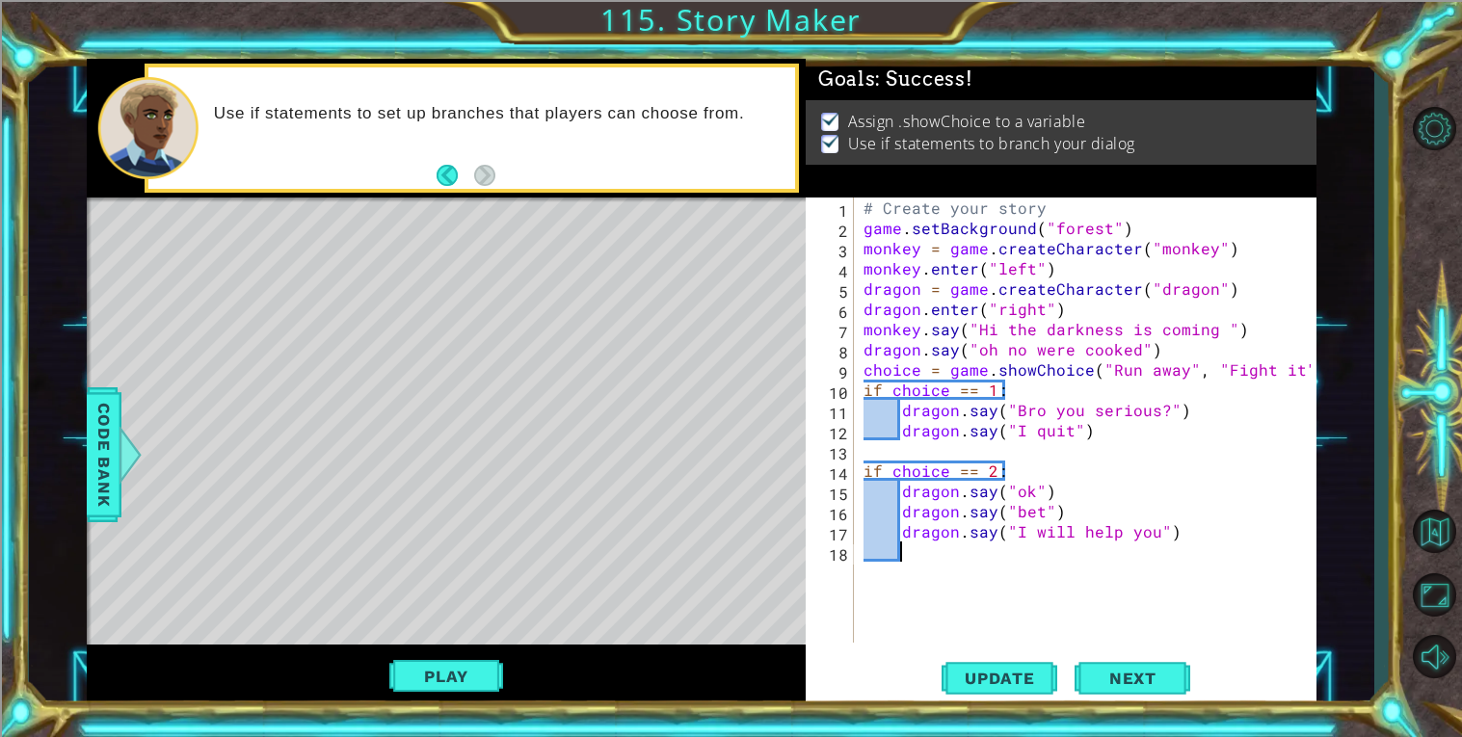
scroll to position [0, 2]
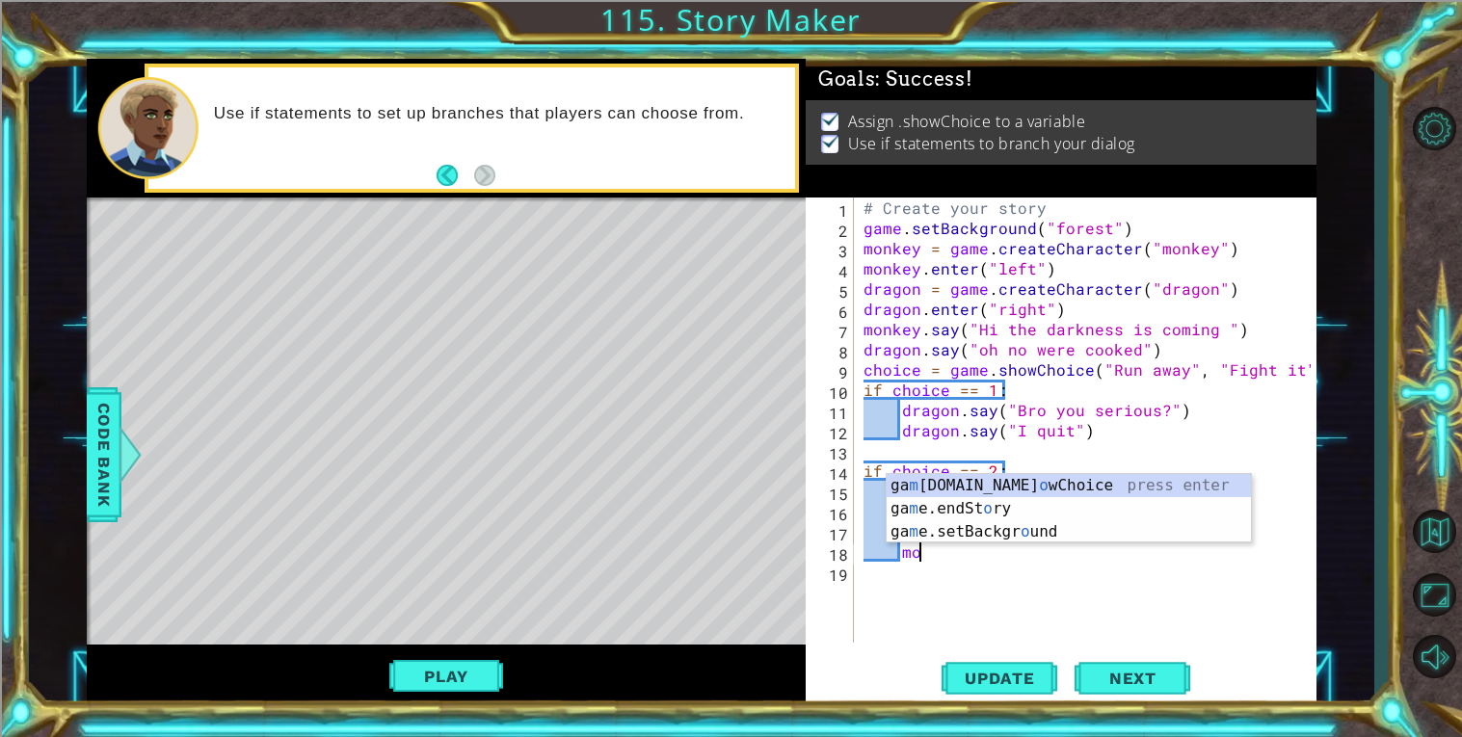
type textarea "m"
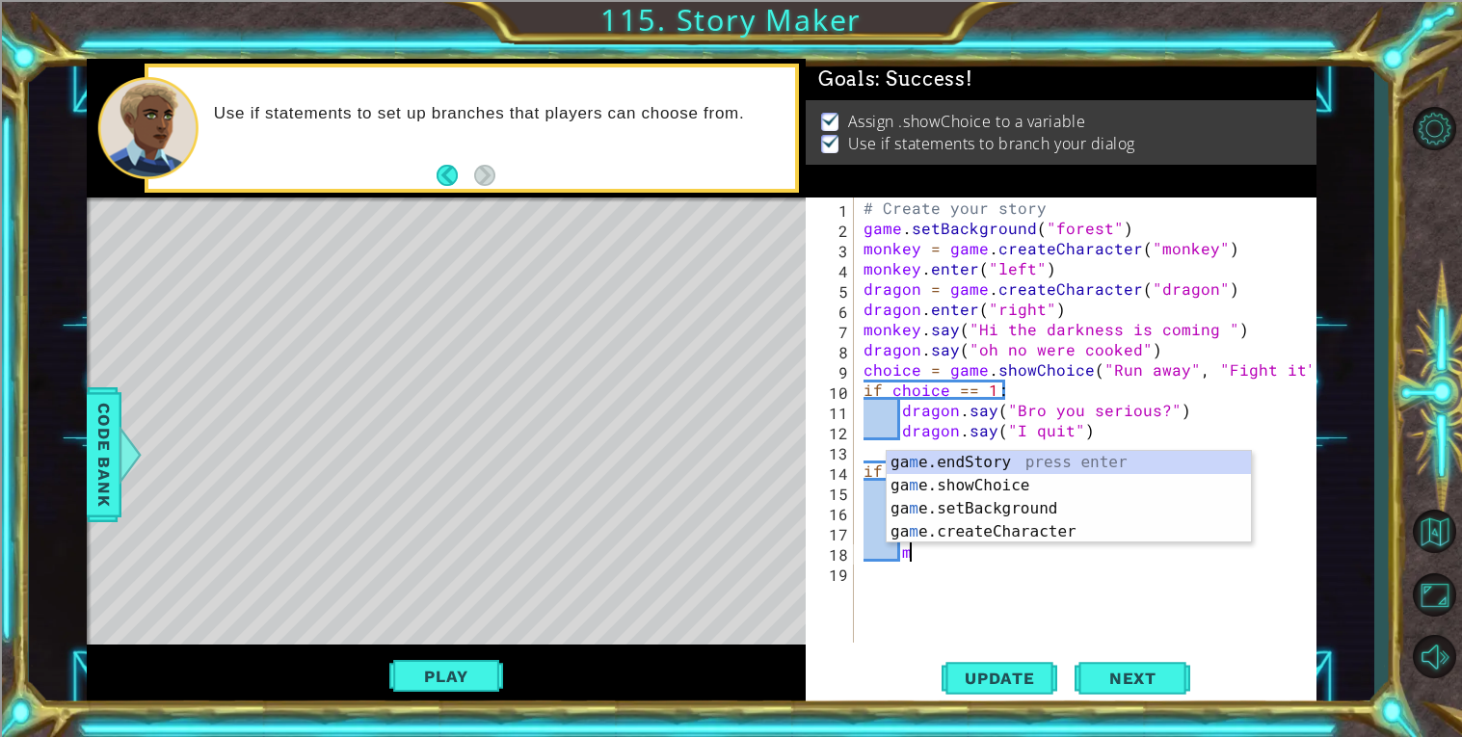
scroll to position [0, 1]
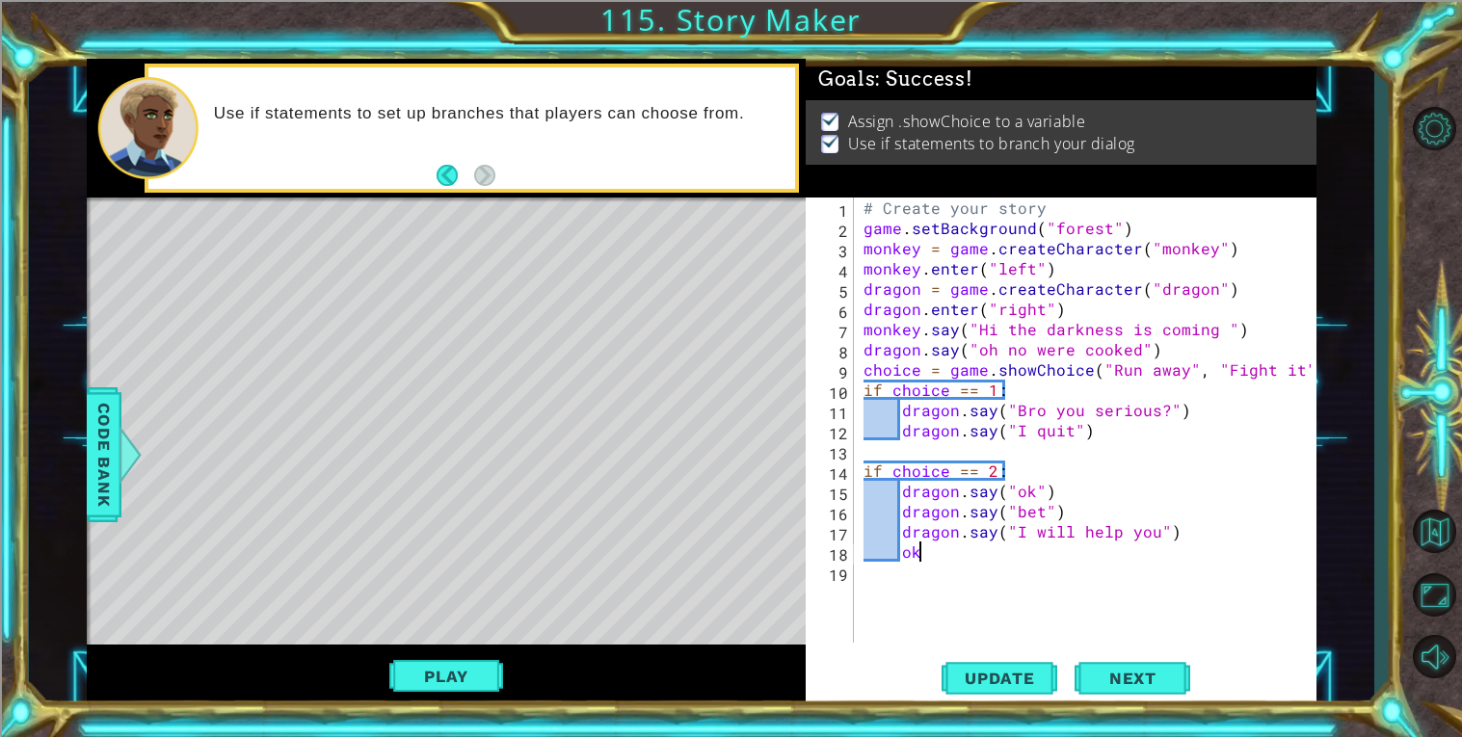
type textarea "o"
click at [1083, 523] on div "# Create your story game . setBackground ( "forest" ) monkey = game . createCha…" at bounding box center [1089, 441] width 461 height 486
click at [1129, 532] on div "# Create your story game . setBackground ( "forest" ) monkey = game . createCha…" at bounding box center [1089, 441] width 461 height 486
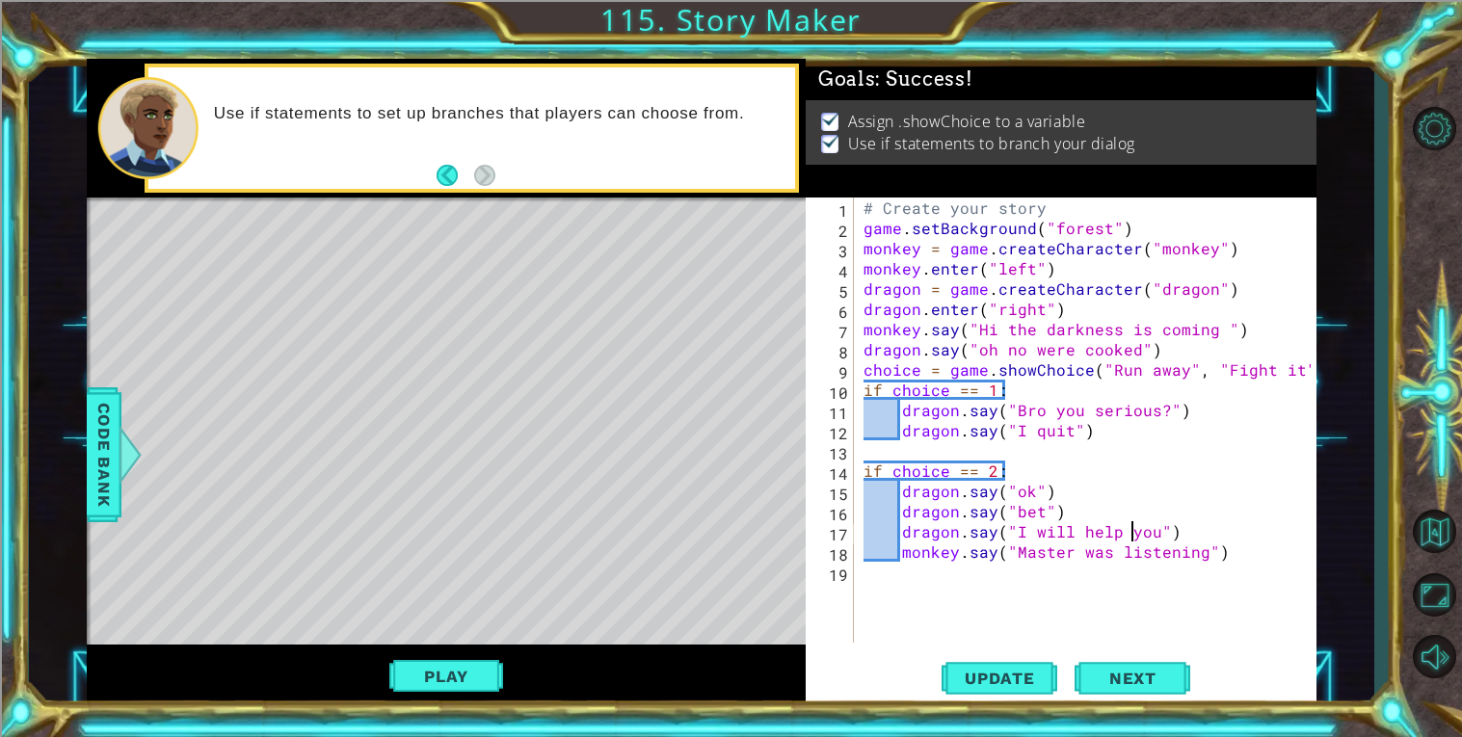
click at [920, 547] on div "# Create your story game . setBackground ( "forest" ) monkey = game . createCha…" at bounding box center [1089, 441] width 461 height 486
type textarea "monkey.say("Master was listening")"
click at [914, 591] on div "# Create your story game . setBackground ( "forest" ) monkey = game . createCha…" at bounding box center [1089, 441] width 461 height 486
click at [1217, 411] on div "# Create your story game . setBackground ( "forest" ) monkey = game . createCha…" at bounding box center [1089, 441] width 461 height 486
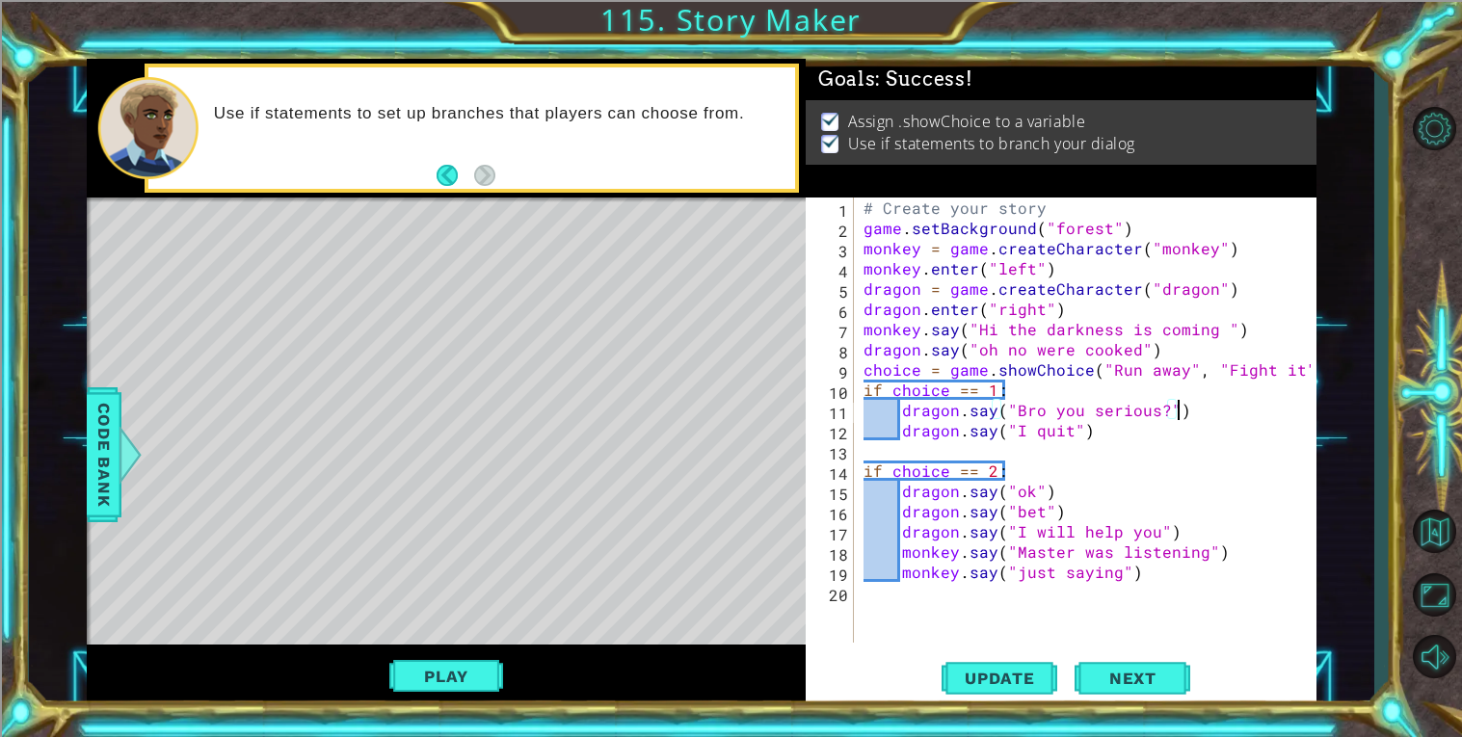
click at [1126, 467] on div "# Create your story game . setBackground ( "forest" ) monkey = game . createCha…" at bounding box center [1089, 441] width 461 height 486
type textarea "if choice == 2:"
click at [1041, 454] on div "# Create your story game . setBackground ( "forest" ) monkey = game . createCha…" at bounding box center [1089, 441] width 461 height 486
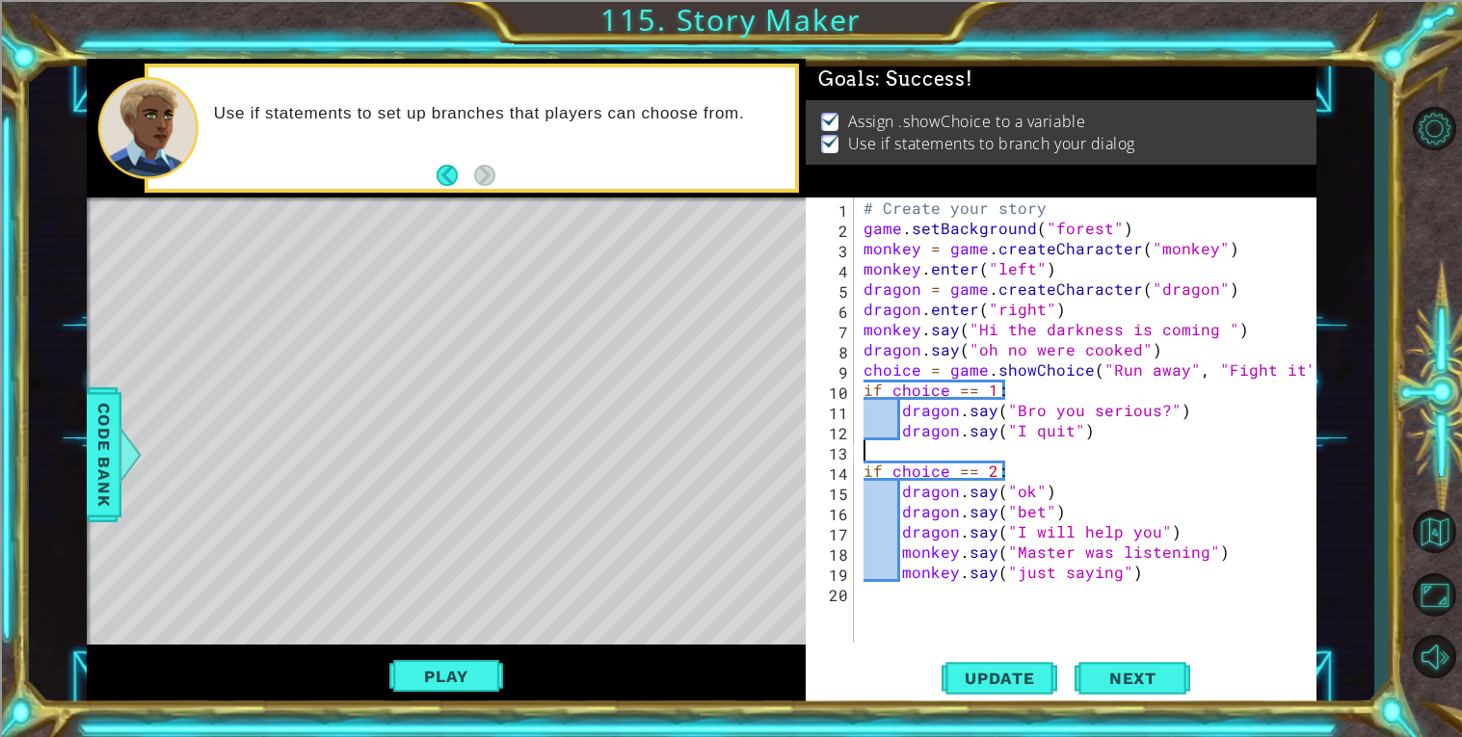
click at [1018, 450] on div "# Create your story game . setBackground ( "forest" ) monkey = game . createCha…" at bounding box center [1089, 441] width 461 height 486
click at [1155, 619] on div "# Create your story game . setBackground ( "forest" ) monkey = game . createCha…" at bounding box center [1089, 441] width 461 height 486
click at [1155, 616] on div "# Create your story game . setBackground ( "forest" ) monkey = game . createCha…" at bounding box center [1089, 441] width 461 height 486
click at [1154, 610] on div "# Create your story game . setBackground ( "forest" ) monkey = game . createCha…" at bounding box center [1089, 441] width 461 height 486
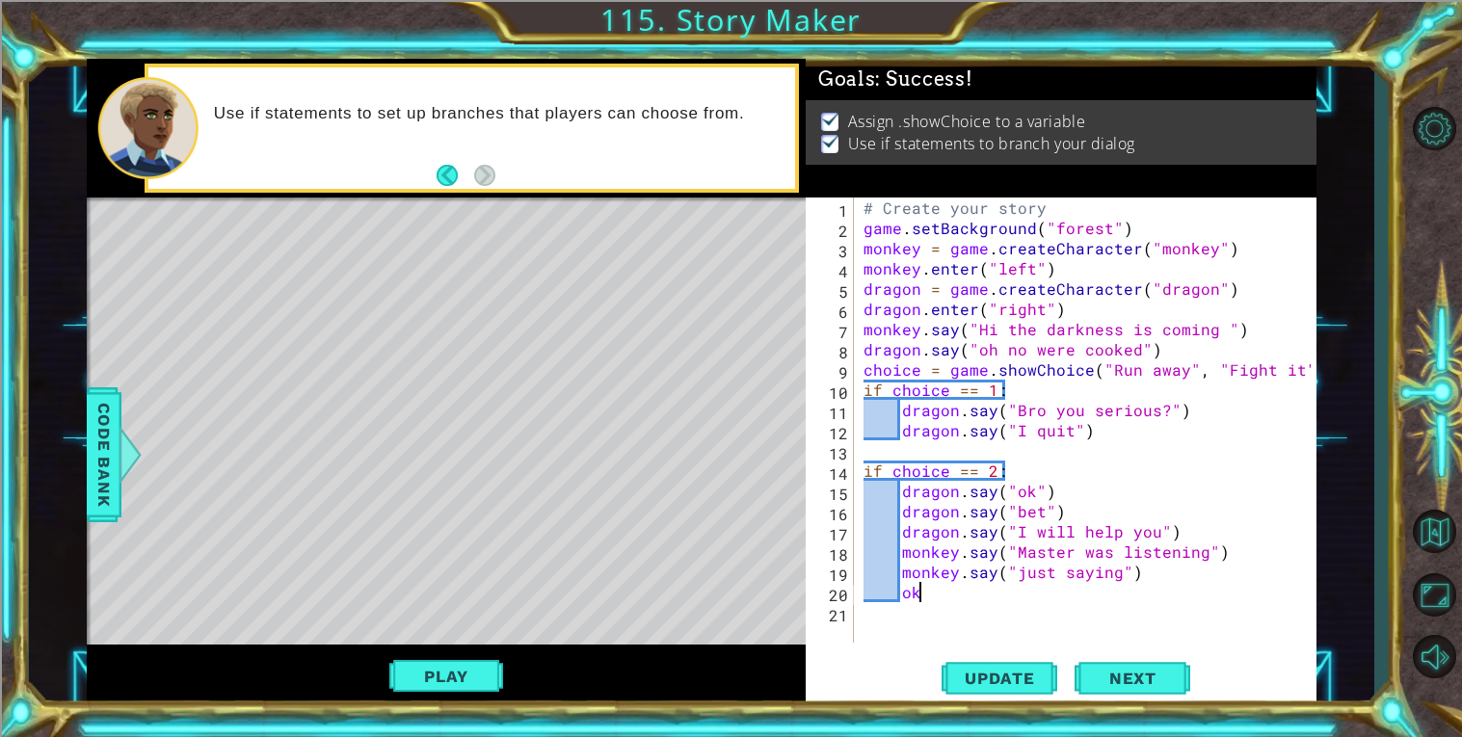
type textarea "o"
type textarea "dragon.exit("left")"
click at [1038, 675] on span "Update" at bounding box center [999, 678] width 109 height 19
click at [459, 685] on button "Play" at bounding box center [445, 676] width 113 height 37
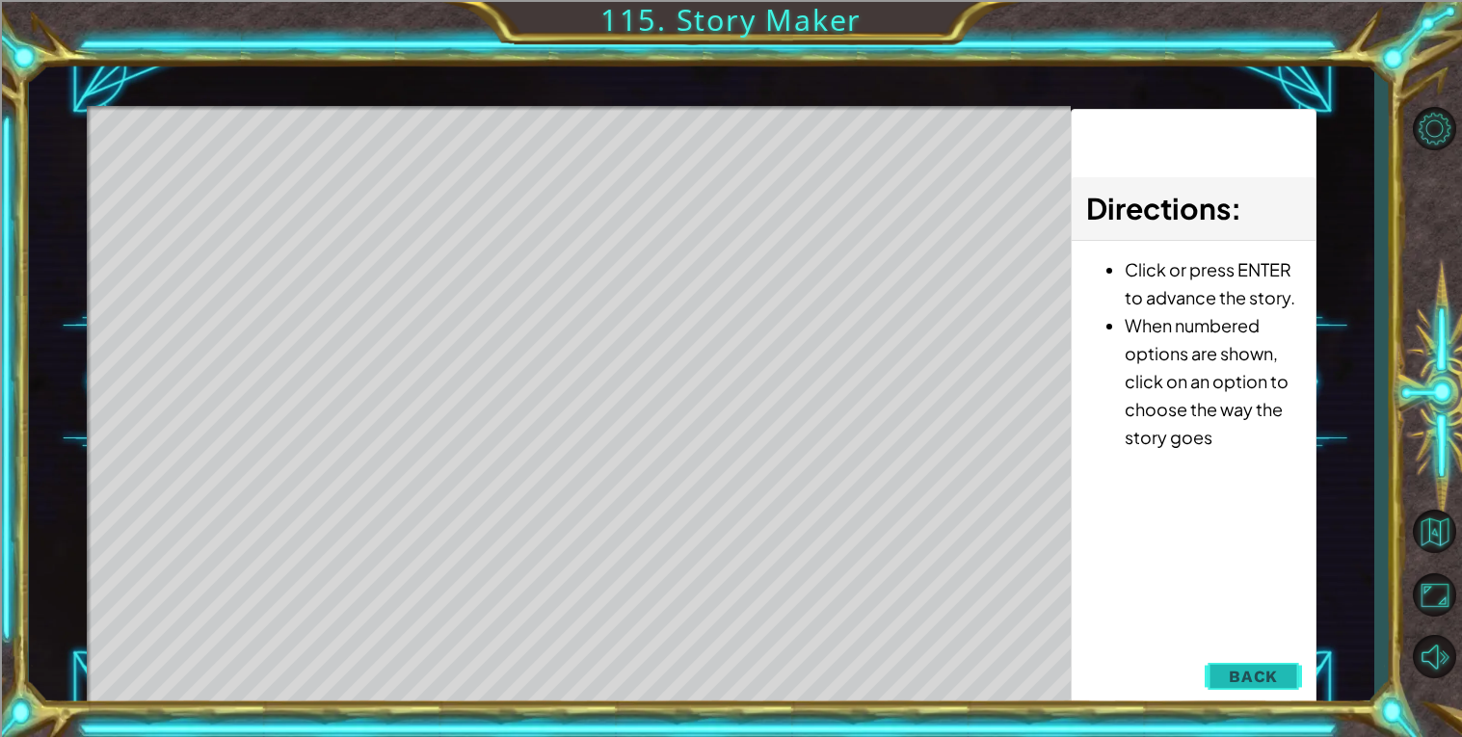
click at [0, 0] on div "Update Next" at bounding box center [0, 0] width 0 height 0
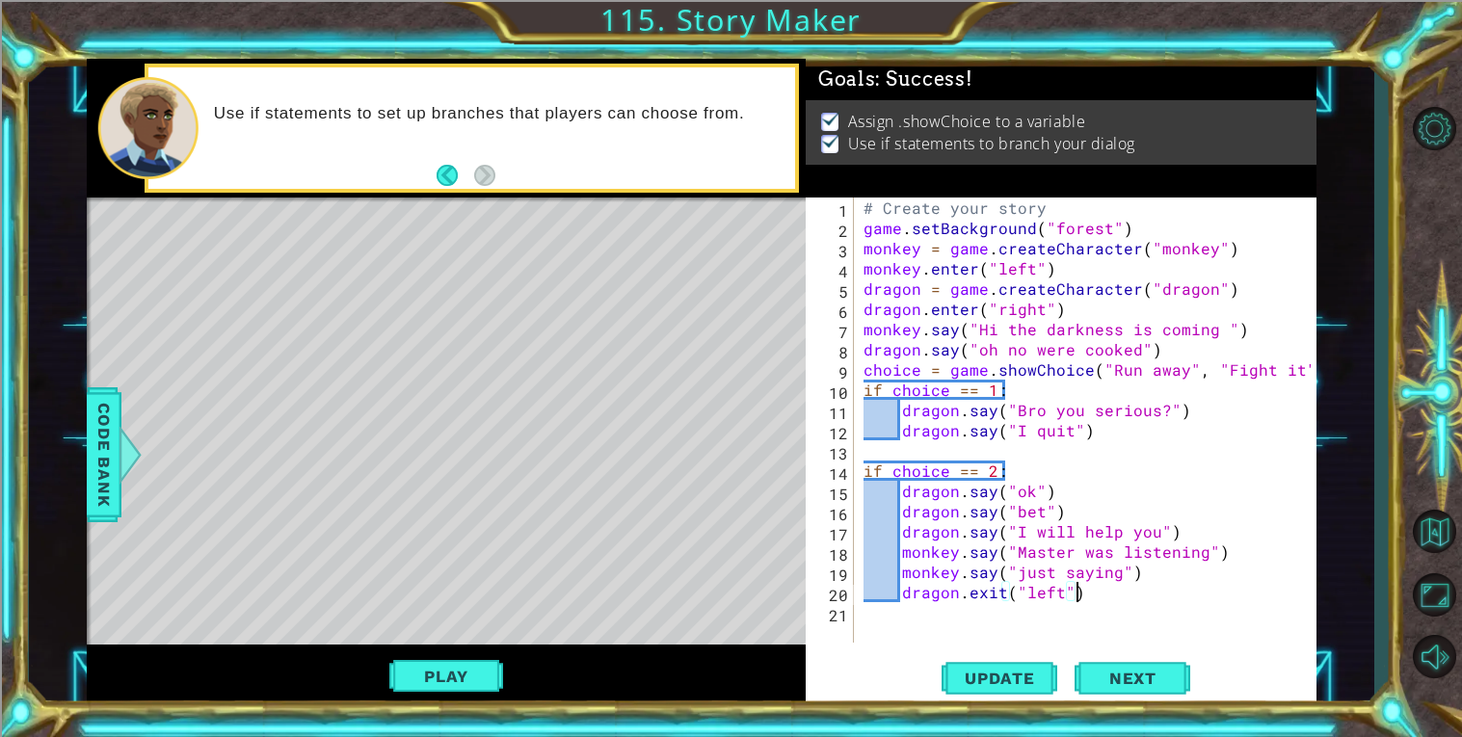
click at [1108, 614] on div "# Create your story game . setBackground ( "forest" ) monkey = game . createCha…" at bounding box center [1089, 441] width 461 height 486
click at [1099, 601] on div "# Create your story game . setBackground ( "forest" ) monkey = game . createCha…" at bounding box center [1089, 441] width 461 height 486
type textarea "dragon.exit("left")"
click at [922, 588] on div "# Create your story game . setBackground ( "forest" ) monkey = game . createCha…" at bounding box center [1089, 441] width 461 height 486
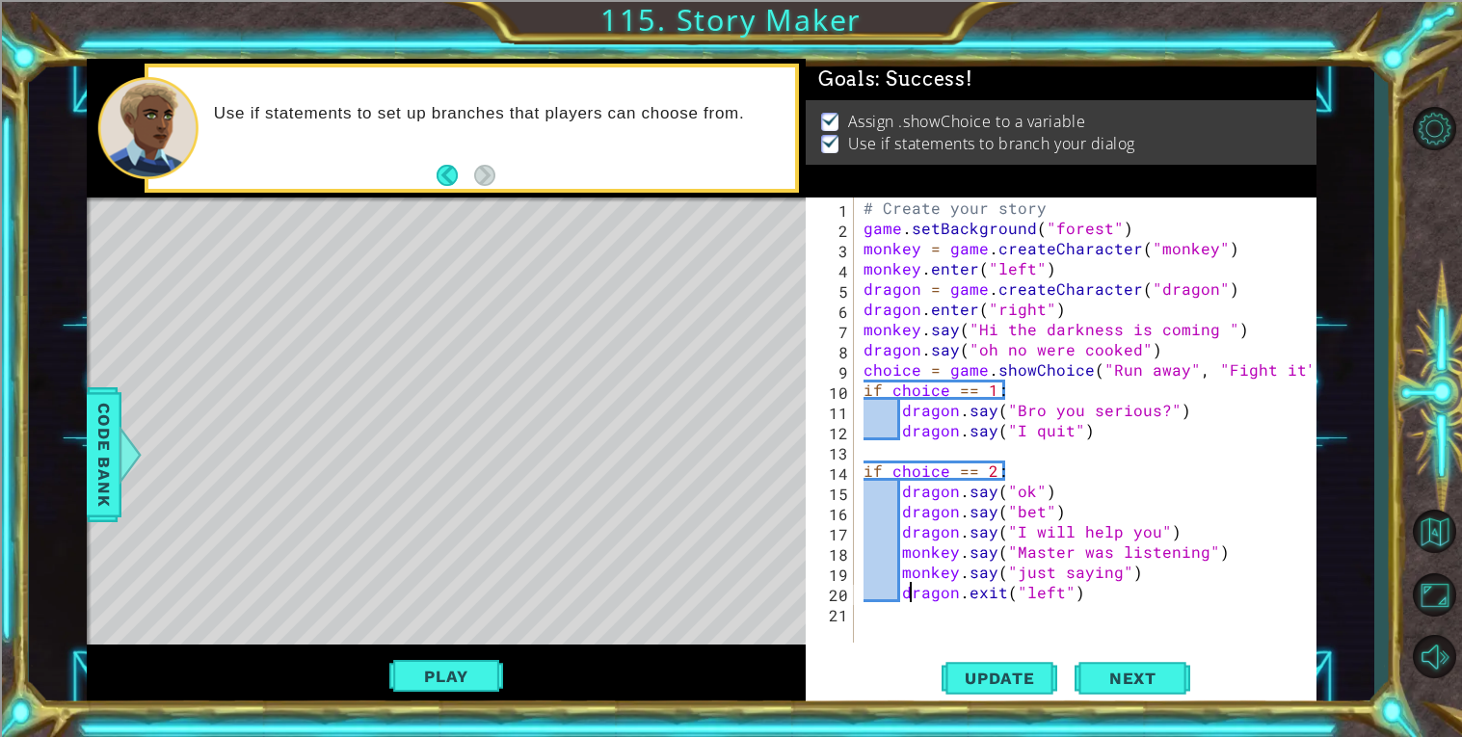
click at [906, 587] on div "# Create your story game . setBackground ( "forest" ) monkey = game . createCha…" at bounding box center [1089, 441] width 461 height 486
click at [901, 587] on div "# Create your story game . setBackground ( "forest" ) monkey = game . createCha…" at bounding box center [1089, 441] width 461 height 486
click at [927, 593] on div "# Create your story game . setBackground ( "forest" ) monkey = game . createCha…" at bounding box center [1089, 441] width 461 height 486
click at [916, 592] on div "# Create your story game . setBackground ( "forest" ) monkey = game . createCha…" at bounding box center [1089, 441] width 461 height 486
click at [885, 627] on div "# Create your story game . setBackground ( "forest" ) monkey = game . createCha…" at bounding box center [1089, 441] width 461 height 486
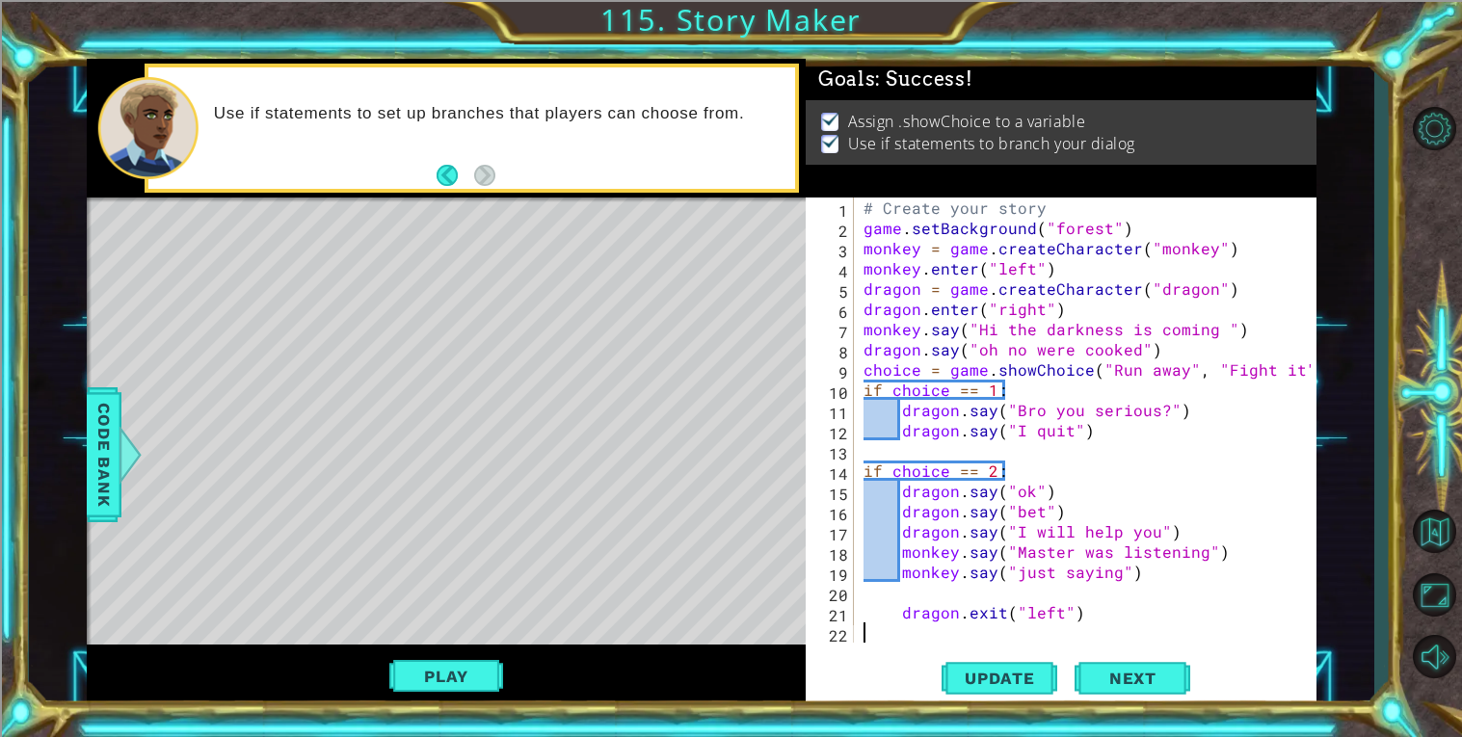
click at [896, 617] on div "# Create your story game . setBackground ( "forest" ) monkey = game . createCha…" at bounding box center [1089, 441] width 461 height 486
click at [1017, 581] on div "# Create your story game . setBackground ( "forest" ) monkey = game . createCha…" at bounding box center [1089, 441] width 461 height 486
click at [988, 400] on div "# Create your story game . setBackground ( "forest" ) monkey = game . createCha…" at bounding box center [1089, 441] width 461 height 486
click at [1009, 428] on div "# Create your story game . setBackground ( "forest" ) monkey = game . createCha…" at bounding box center [1089, 441] width 461 height 486
type textarea "dragon.say("I quit")"
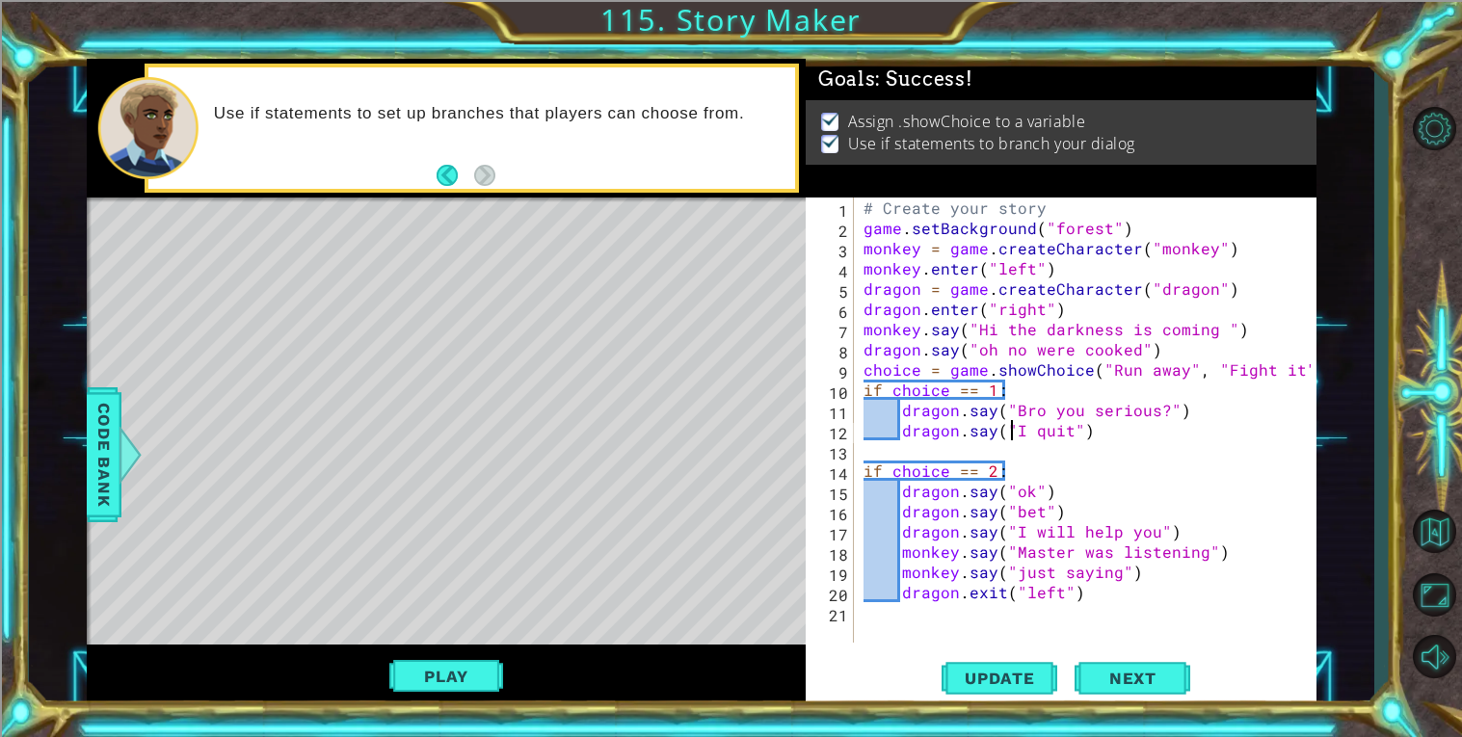
click at [1013, 434] on div "# Create your story game . setBackground ( "forest" ) monkey = game . createCha…" at bounding box center [1089, 441] width 461 height 486
click at [1024, 439] on div "# Create your story game . setBackground ( "forest" ) monkey = game . createCha…" at bounding box center [1089, 441] width 461 height 486
click at [1029, 441] on div "# Create your story game . setBackground ( "forest" ) monkey = game . createCha…" at bounding box center [1089, 441] width 461 height 486
click at [1060, 450] on div "# Create your story game . setBackground ( "forest" ) monkey = game . createCha…" at bounding box center [1089, 441] width 461 height 486
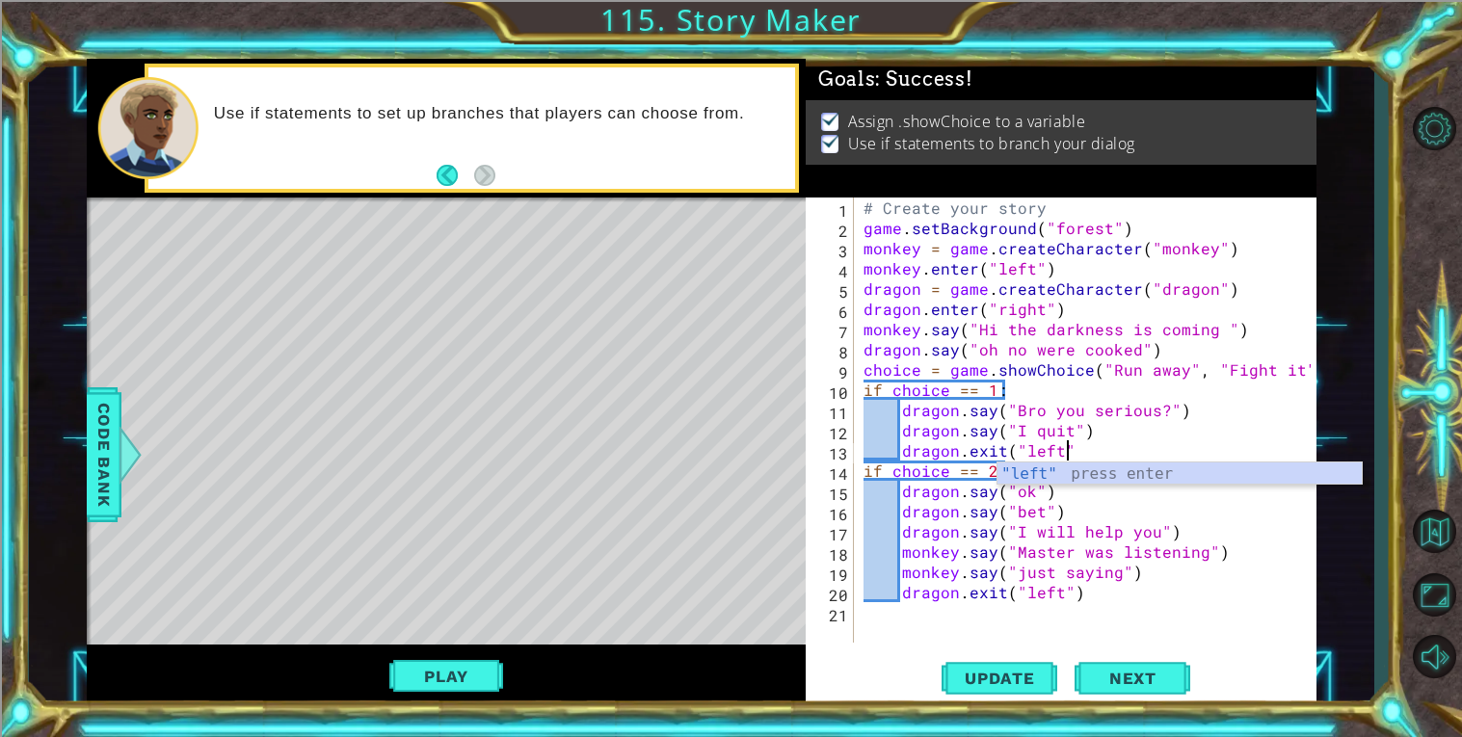
scroll to position [0, 12]
click at [1164, 594] on div "# Create your story game . setBackground ( "forest" ) monkey = game . createCha…" at bounding box center [1089, 441] width 461 height 486
click at [1099, 382] on div "# Create your story game . setBackground ( "forest" ) monkey = game . createCha…" at bounding box center [1089, 441] width 461 height 486
click at [1010, 666] on button "Update" at bounding box center [999, 677] width 116 height 51
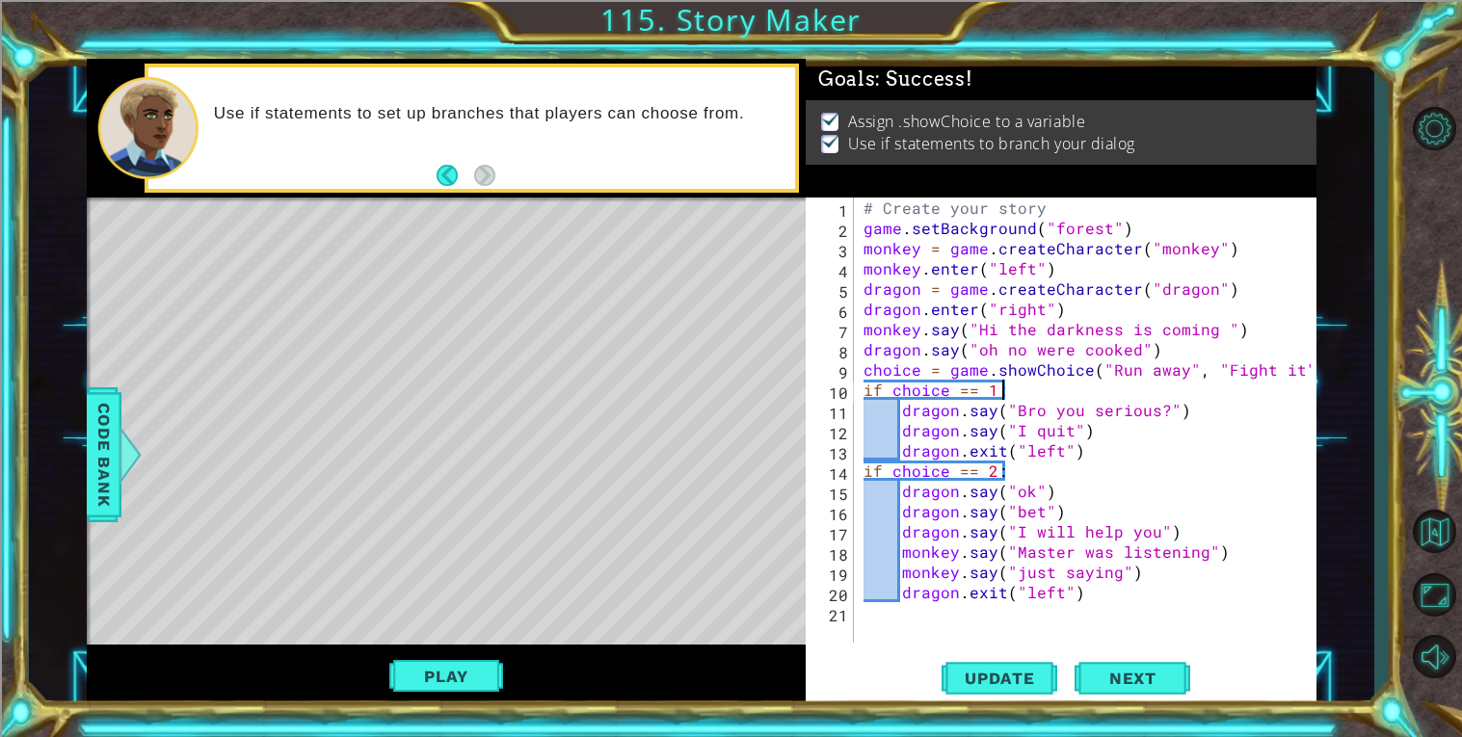
click at [1105, 453] on div "# Create your story game . setBackground ( "forest" ) monkey = game . createCha…" at bounding box center [1089, 441] width 461 height 486
type textarea "dragon.exit("left")"
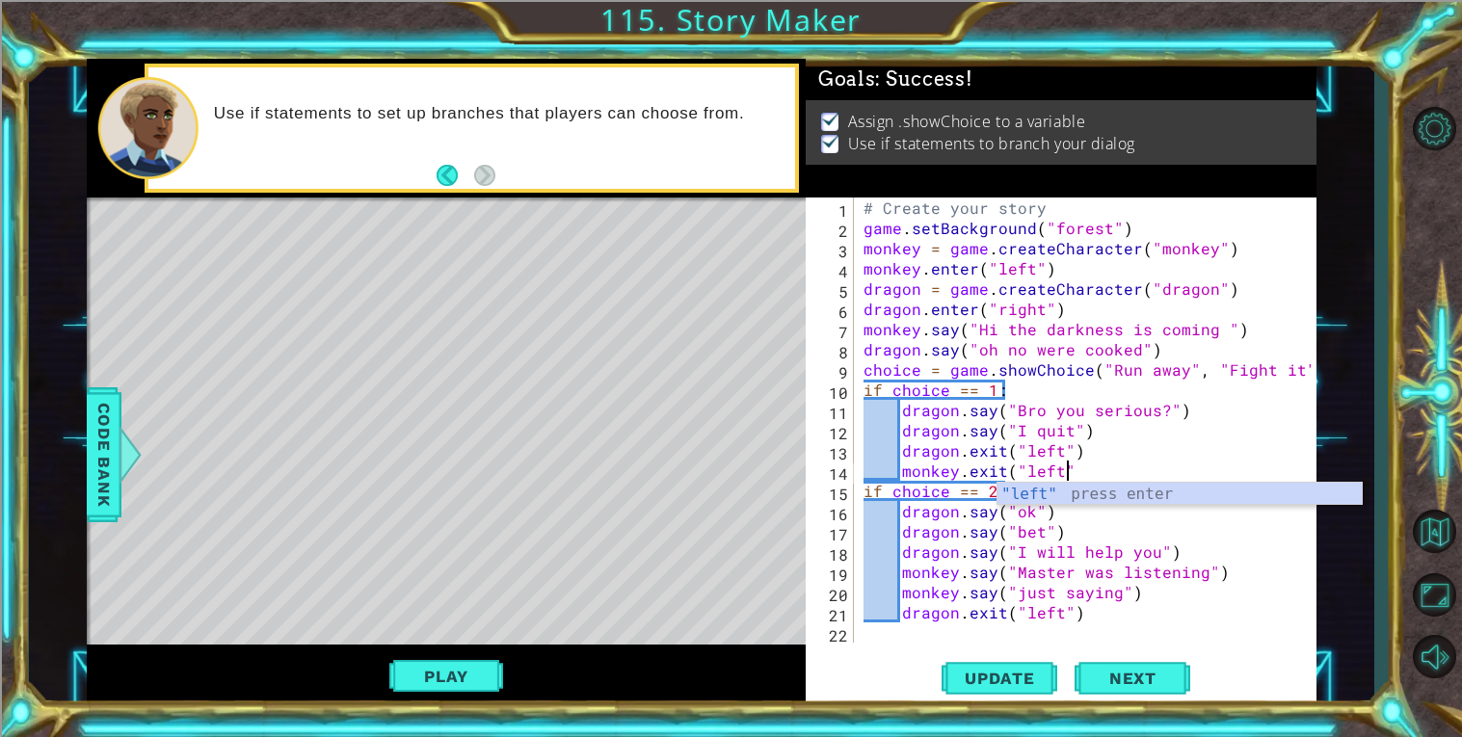
scroll to position [0, 12]
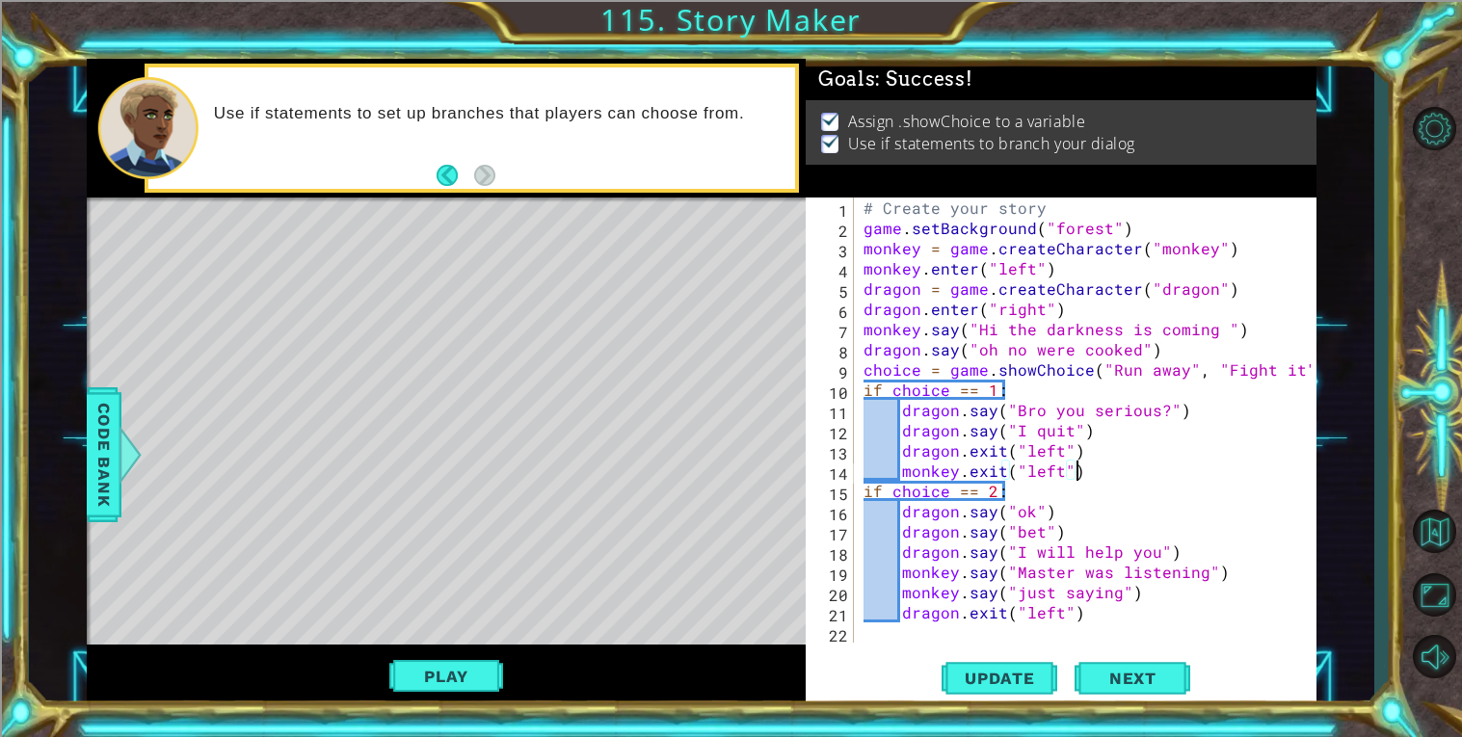
click at [1086, 617] on div "# Create your story game . setBackground ( "forest" ) monkey = game . createCha…" at bounding box center [1089, 441] width 461 height 486
type textarea "dragon.exit("left")"
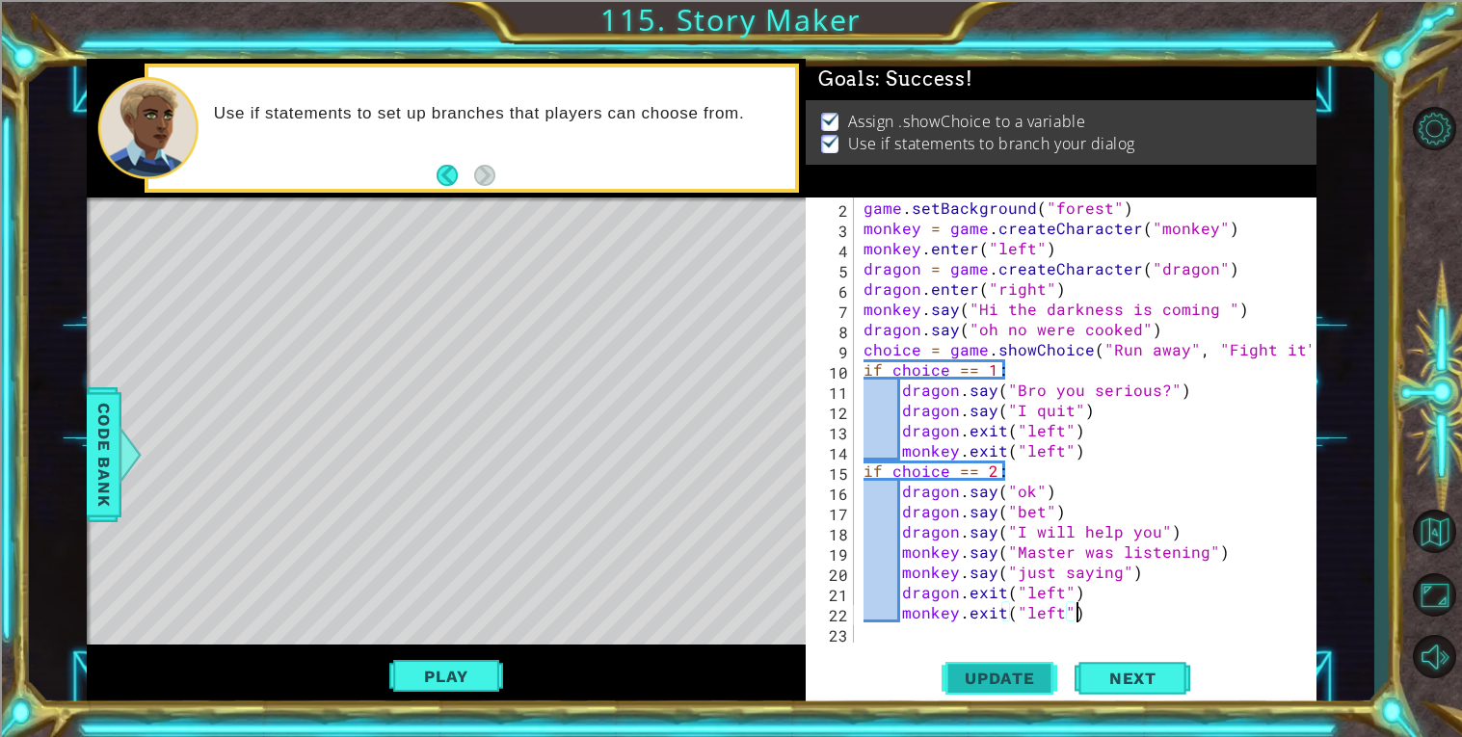
click at [1010, 690] on button "Update" at bounding box center [999, 677] width 116 height 51
click at [432, 674] on button "Play" at bounding box center [445, 676] width 113 height 37
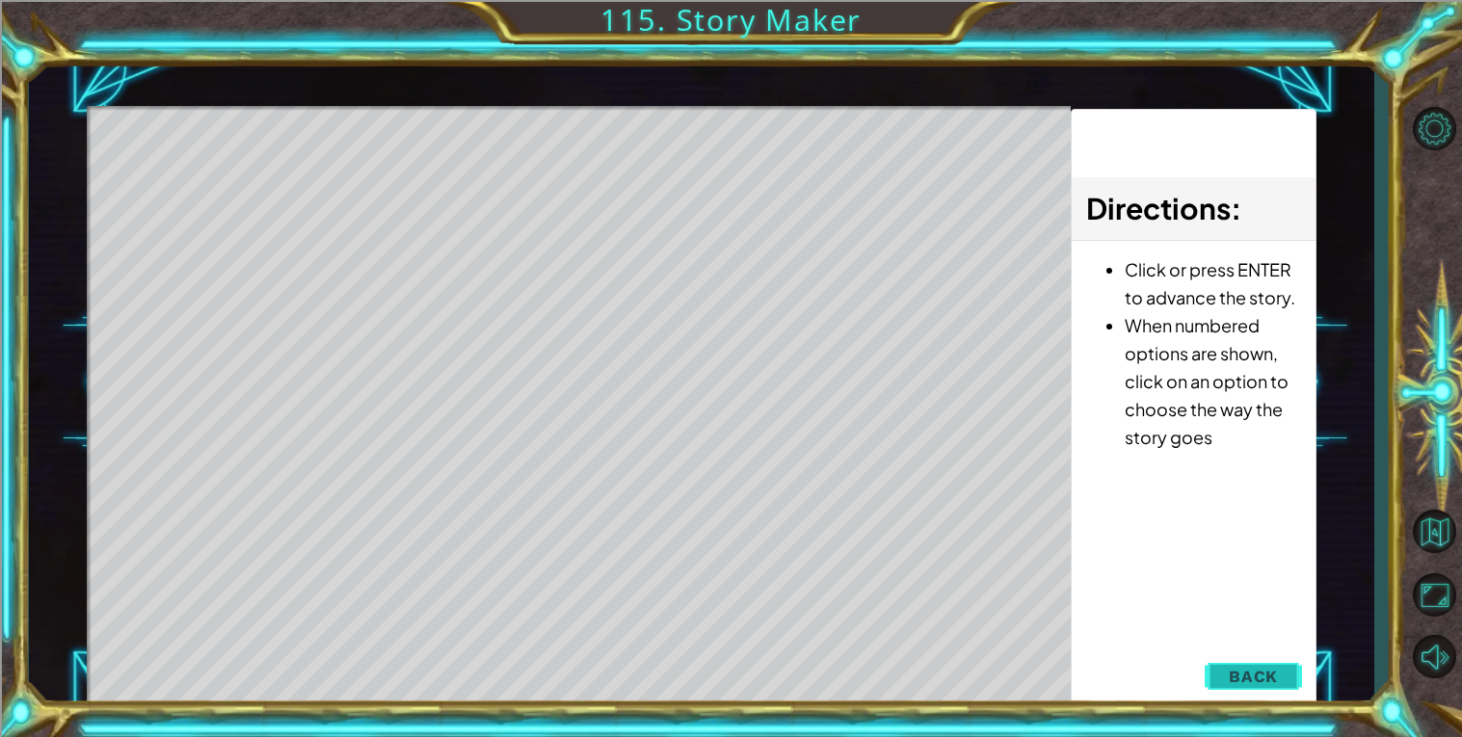
click at [1268, 659] on button "Back" at bounding box center [1252, 676] width 97 height 39
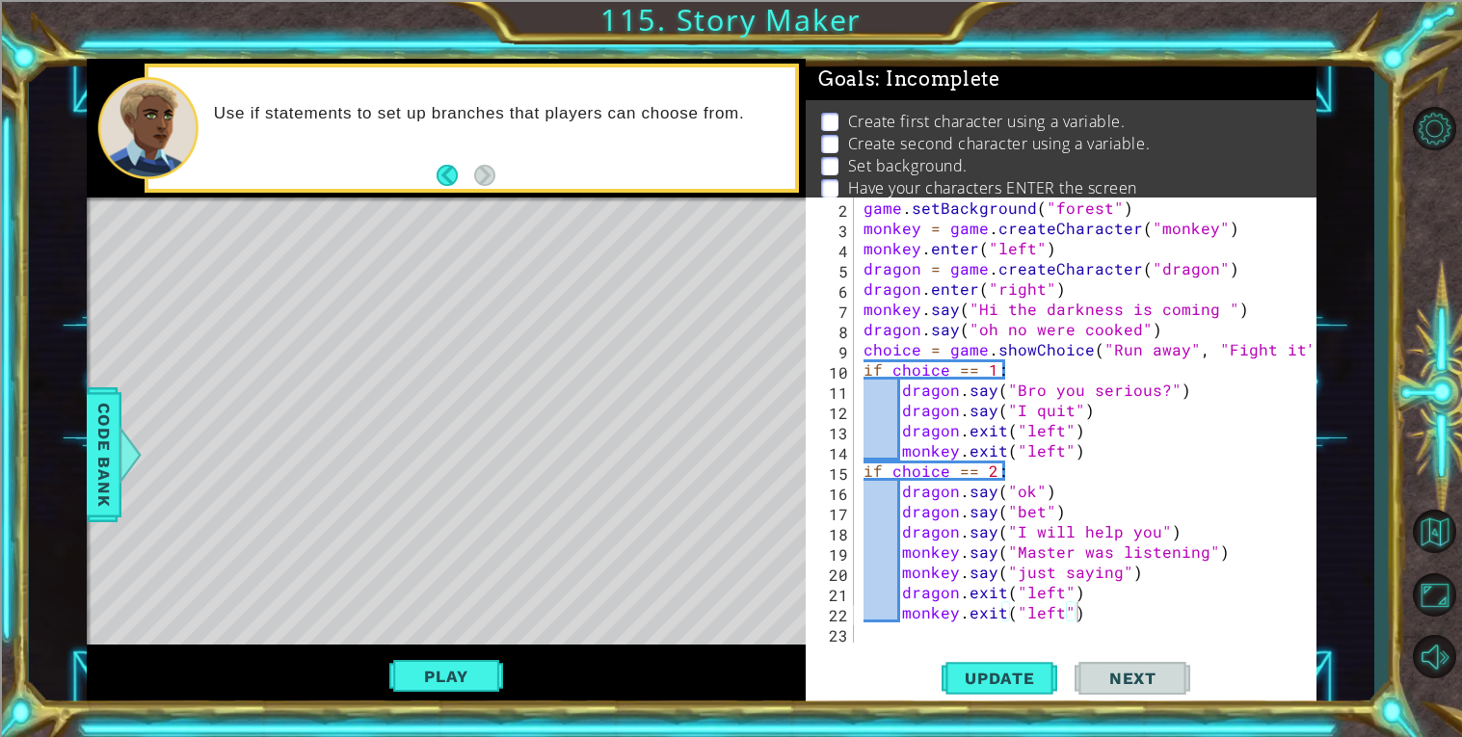
click at [1035, 581] on div "game . setBackground ( "forest" ) monkey = game . createCharacter ( "monkey" ) …" at bounding box center [1089, 441] width 461 height 486
click at [933, 607] on div "game . setBackground ( "forest" ) monkey = game . createCharacter ( "monkey" ) …" at bounding box center [1089, 441] width 461 height 486
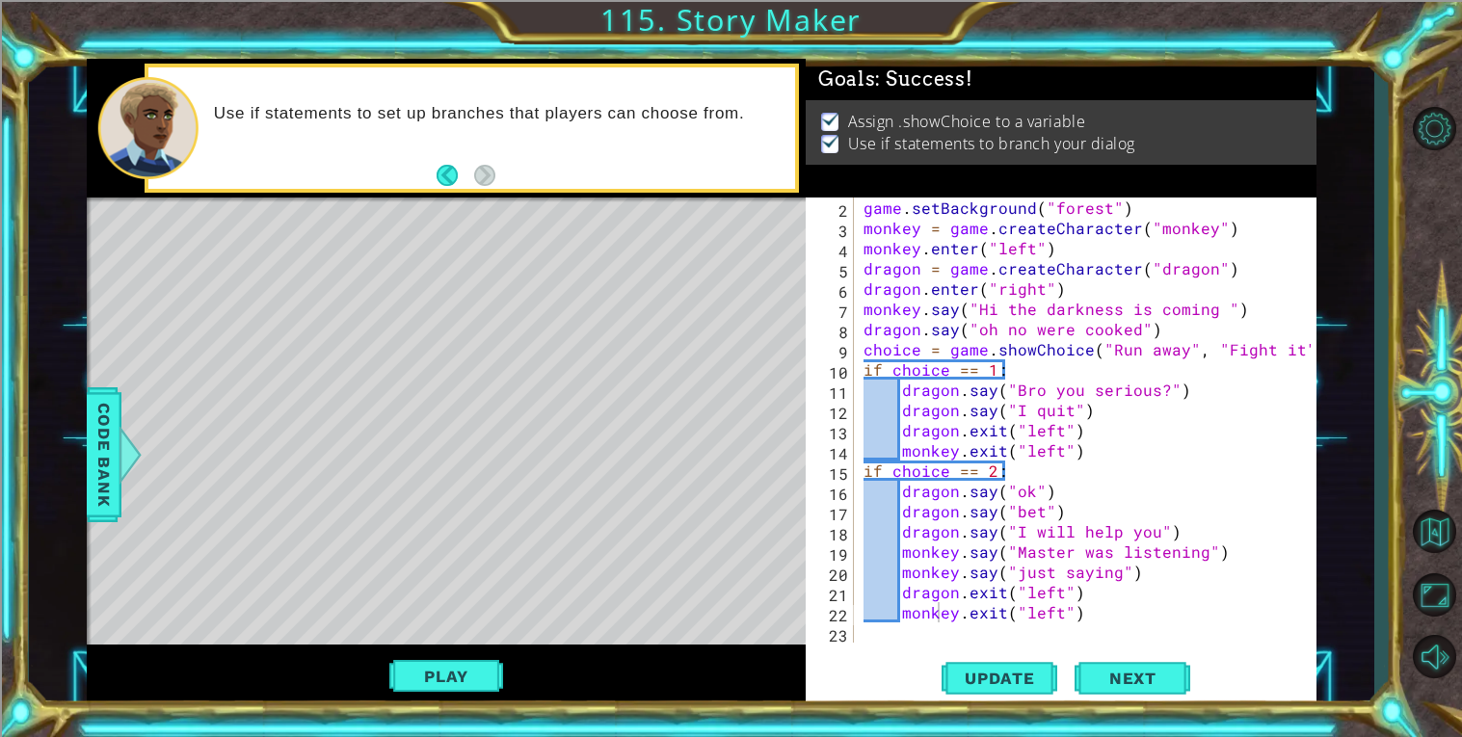
click at [806, 547] on div "monkey.exit("left") 2 3 4 5 6 7 8 9 10 11 12 13 14 15 16 17 18 19 20 21 22 23 g…" at bounding box center [1058, 420] width 506 height 445
click at [1160, 423] on div "game . setBackground ( "forest" ) monkey = game . createCharacter ( "monkey" ) …" at bounding box center [1089, 441] width 461 height 486
click at [1121, 369] on div "game . setBackground ( "forest" ) monkey = game . createCharacter ( "monkey" ) …" at bounding box center [1089, 441] width 461 height 486
click at [941, 495] on div "game . setBackground ( "forest" ) monkey = game . createCharacter ( "monkey" ) …" at bounding box center [1089, 441] width 461 height 486
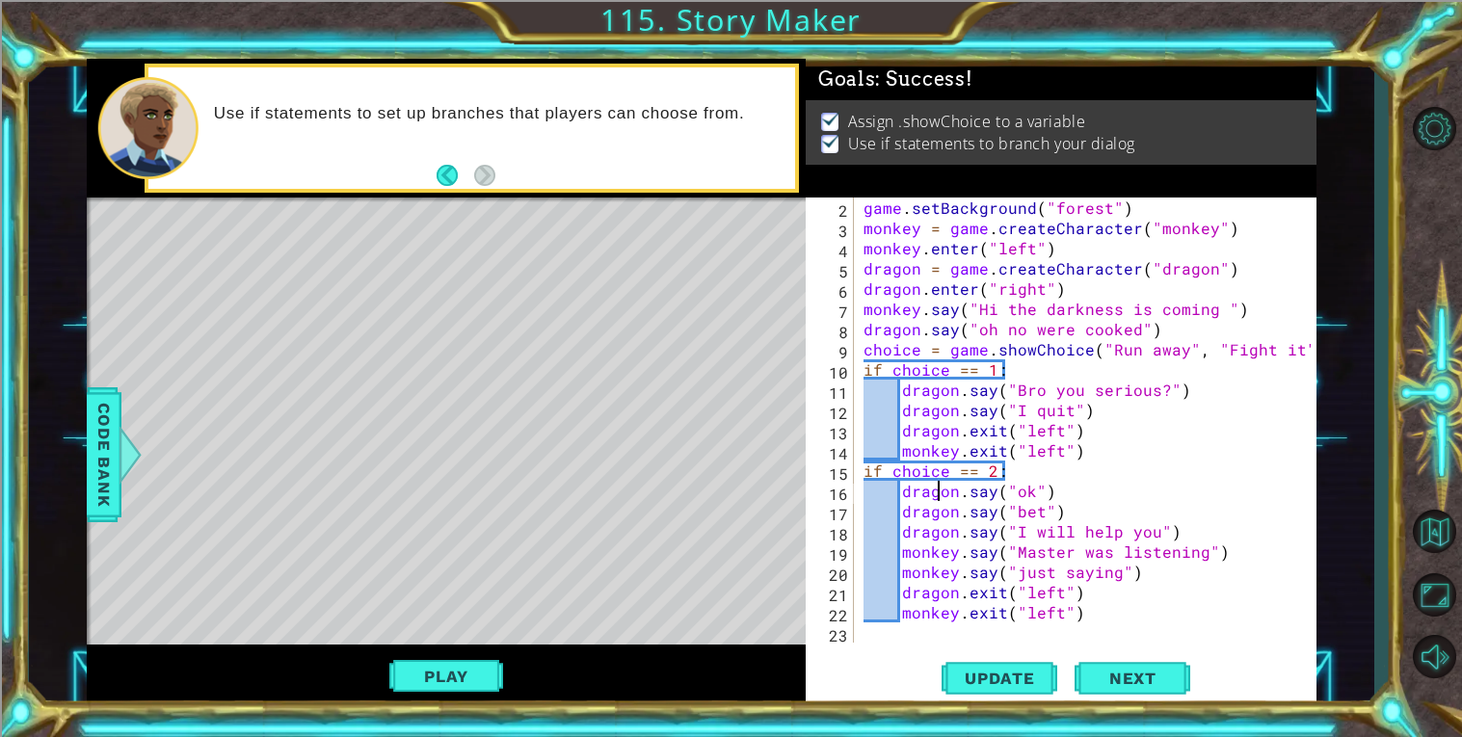
click at [1190, 447] on div "game . setBackground ( "forest" ) monkey = game . createCharacter ( "monkey" ) …" at bounding box center [1089, 441] width 461 height 486
type textarea "monkey.exit("left")"
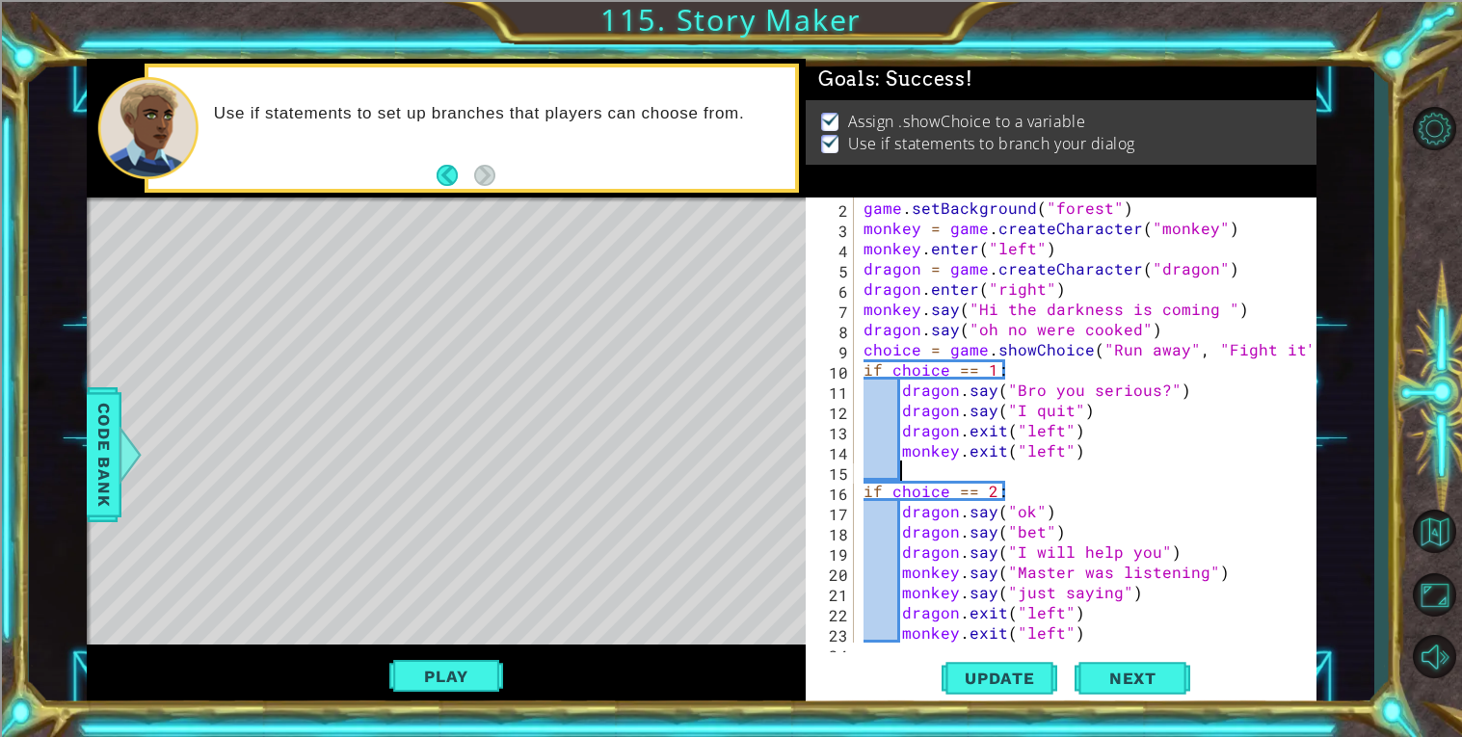
scroll to position [0, 1]
click at [1116, 401] on div "game . setBackground ( "forest" ) monkey = game . createCharacter ( "monkey" ) …" at bounding box center [1089, 441] width 461 height 486
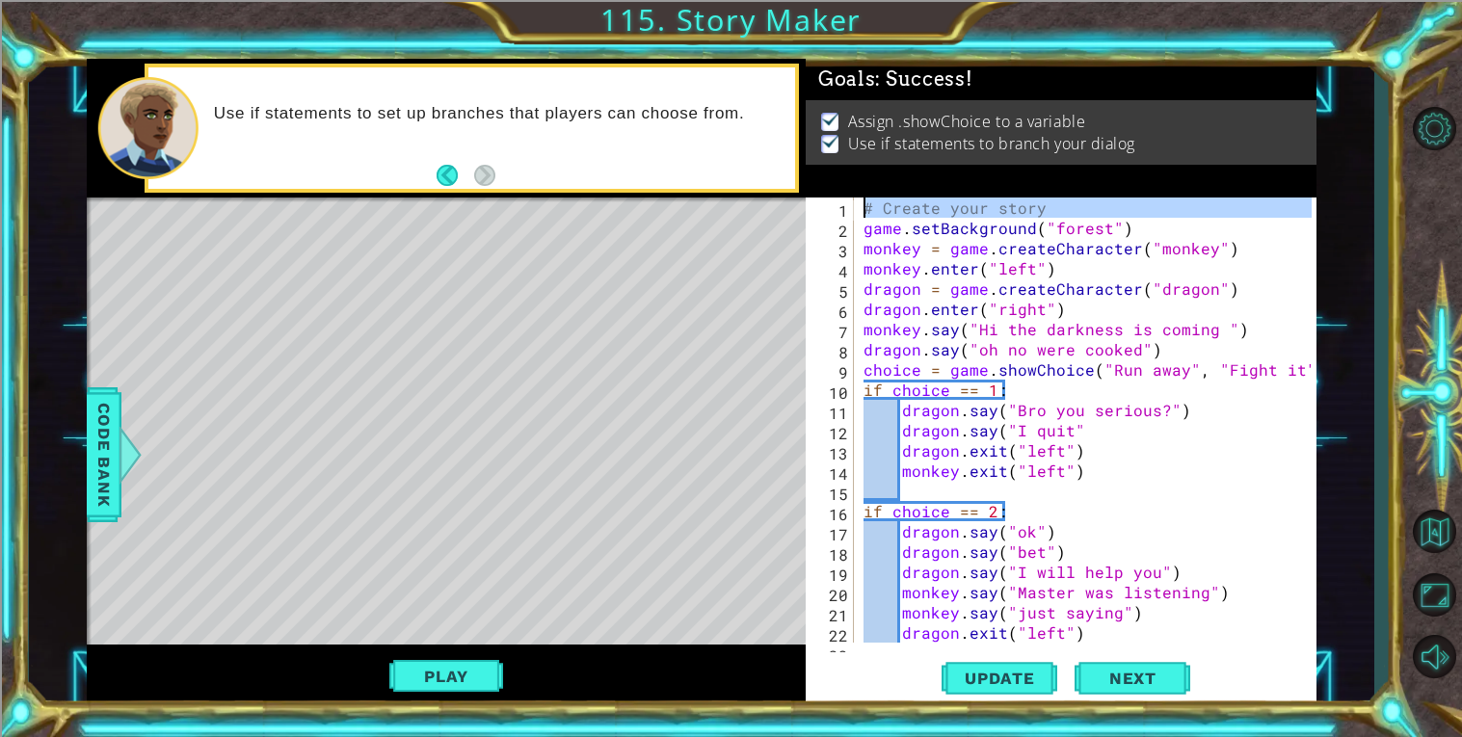
scroll to position [0, 0]
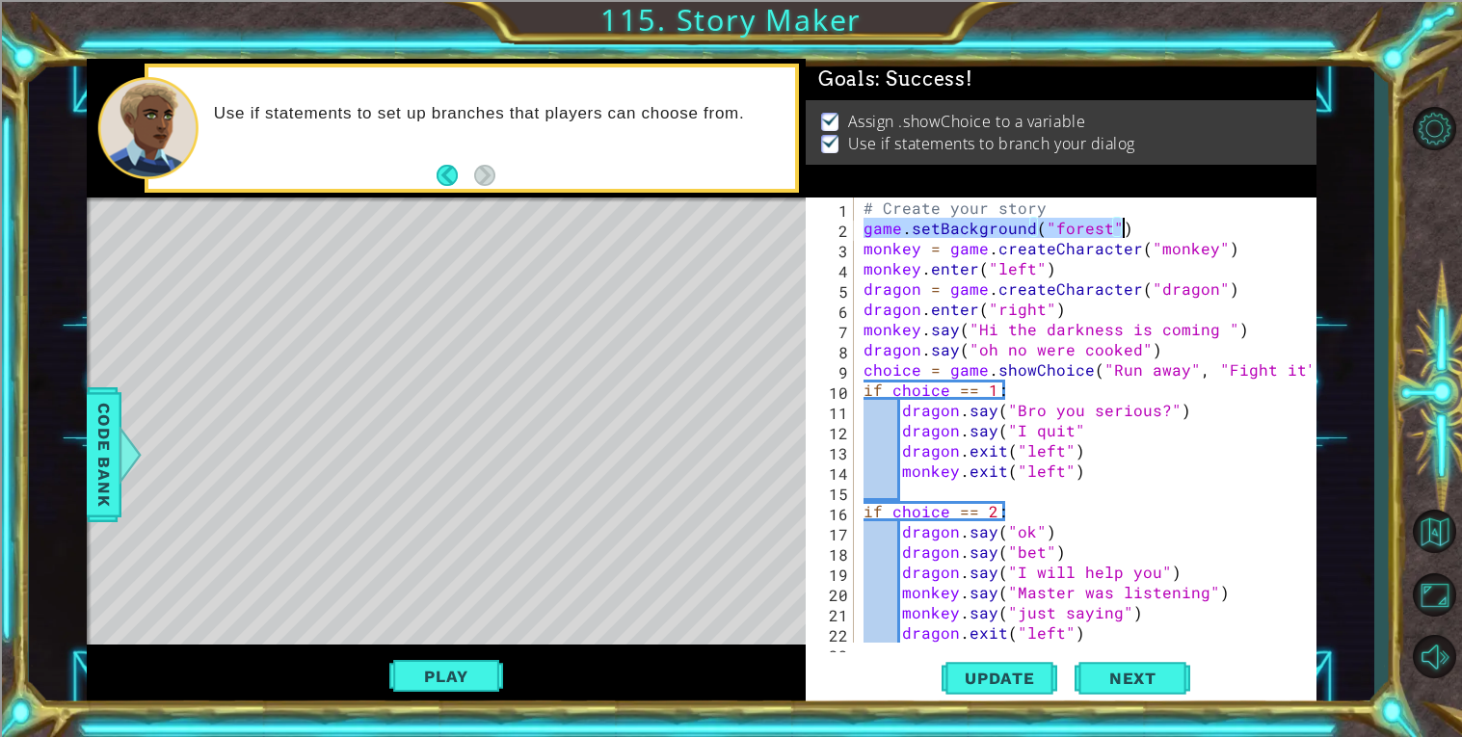
drag, startPoint x: 865, startPoint y: 206, endPoint x: 1174, endPoint y: 227, distance: 310.0
click at [1174, 227] on div "# Create your story game . setBackground ( "forest" ) monkey = game . createCha…" at bounding box center [1089, 441] width 461 height 486
type textarea "game.setBackground("forest")"
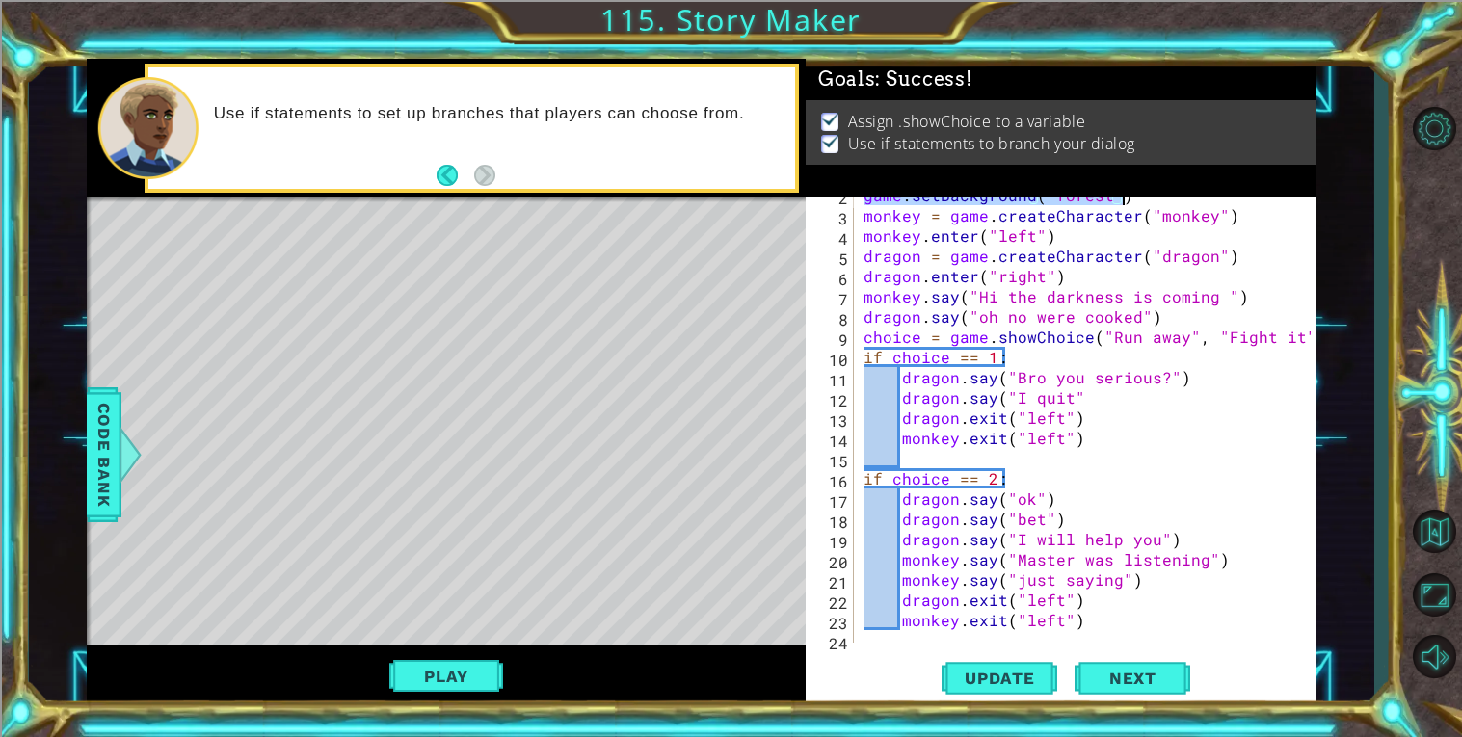
scroll to position [40, 0]
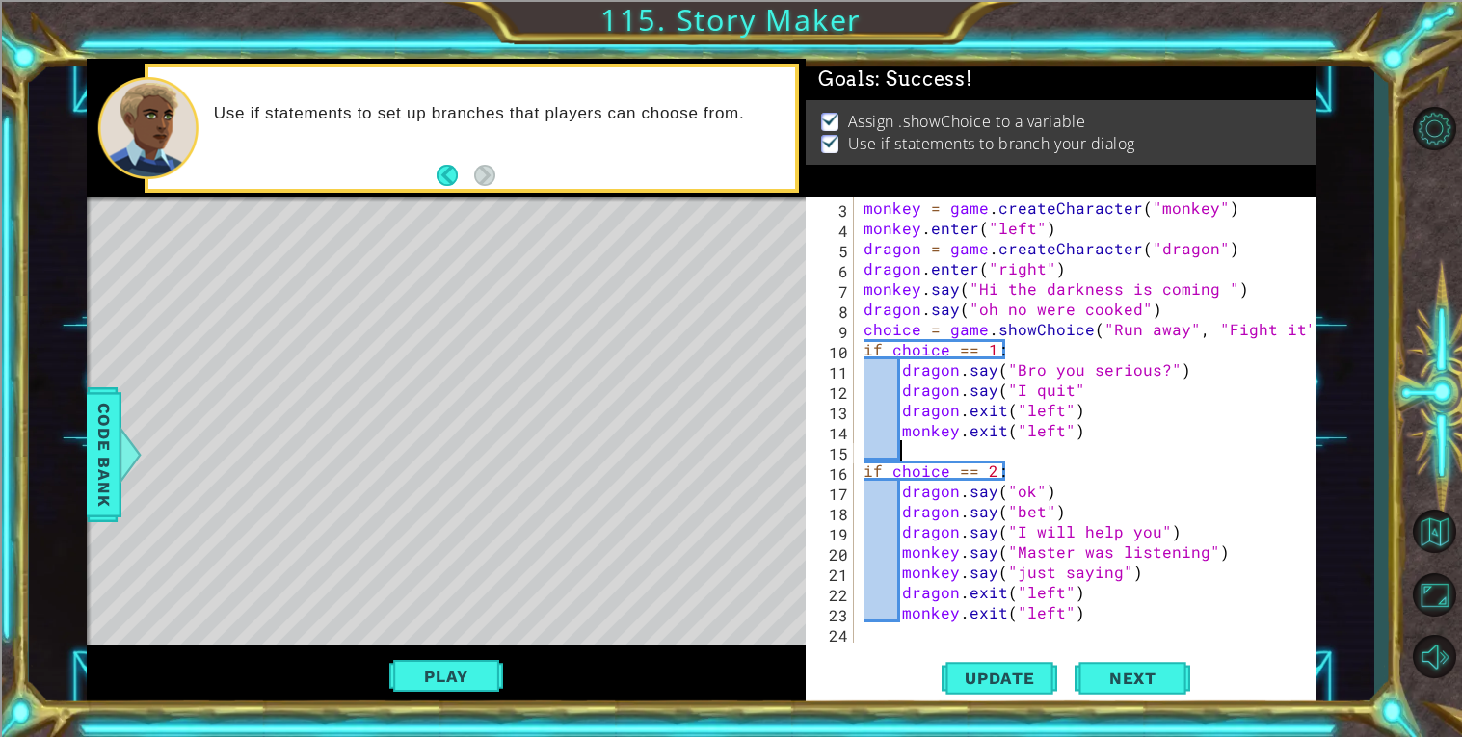
click at [931, 456] on div "monkey = game . createCharacter ( "monkey" ) monkey . enter ( "left" ) dragon =…" at bounding box center [1089, 441] width 461 height 486
paste textarea "game.setBackground("forest")"
click at [1139, 451] on div "monkey = game . createCharacter ( "monkey" ) monkey . enter ( "left" ) dragon =…" at bounding box center [1089, 441] width 461 height 486
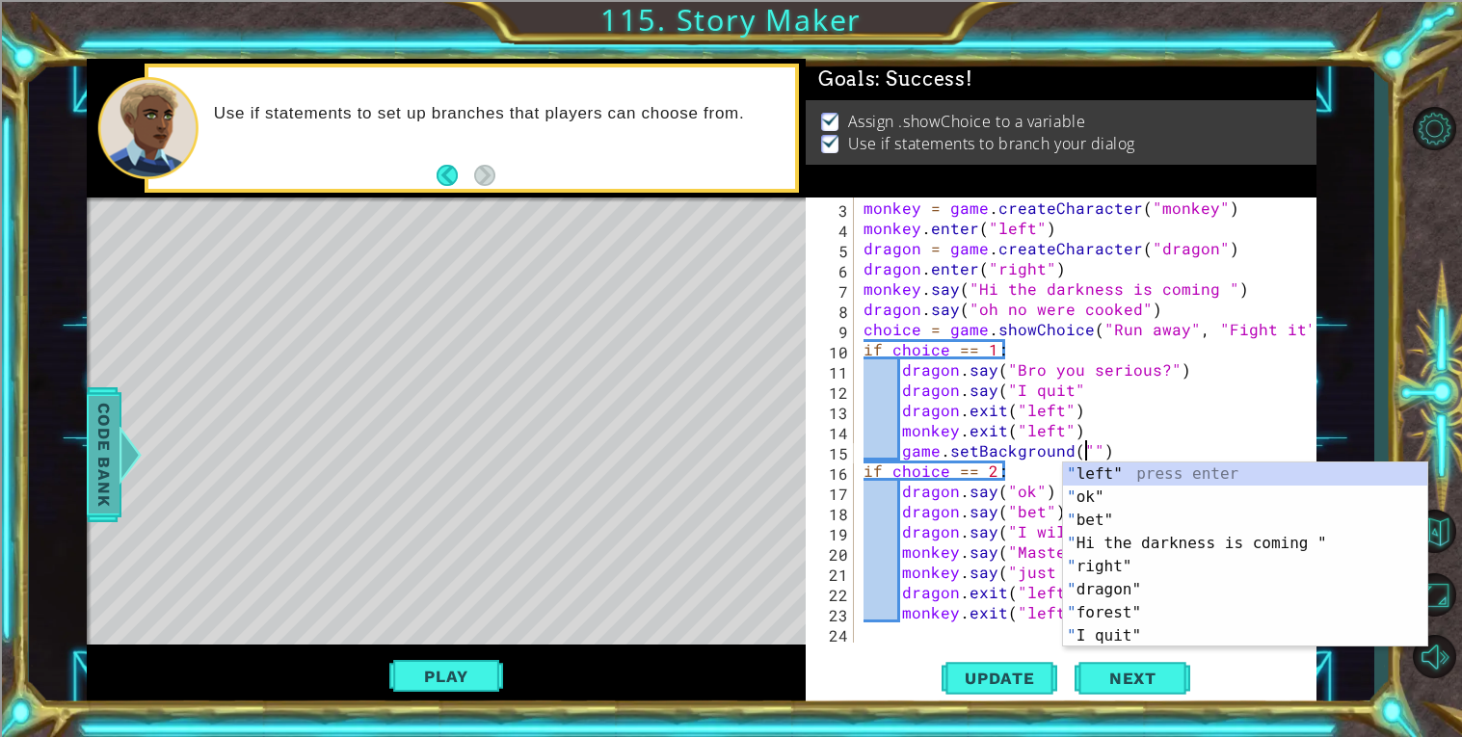
click at [102, 458] on span "Code Bank" at bounding box center [104, 455] width 31 height 118
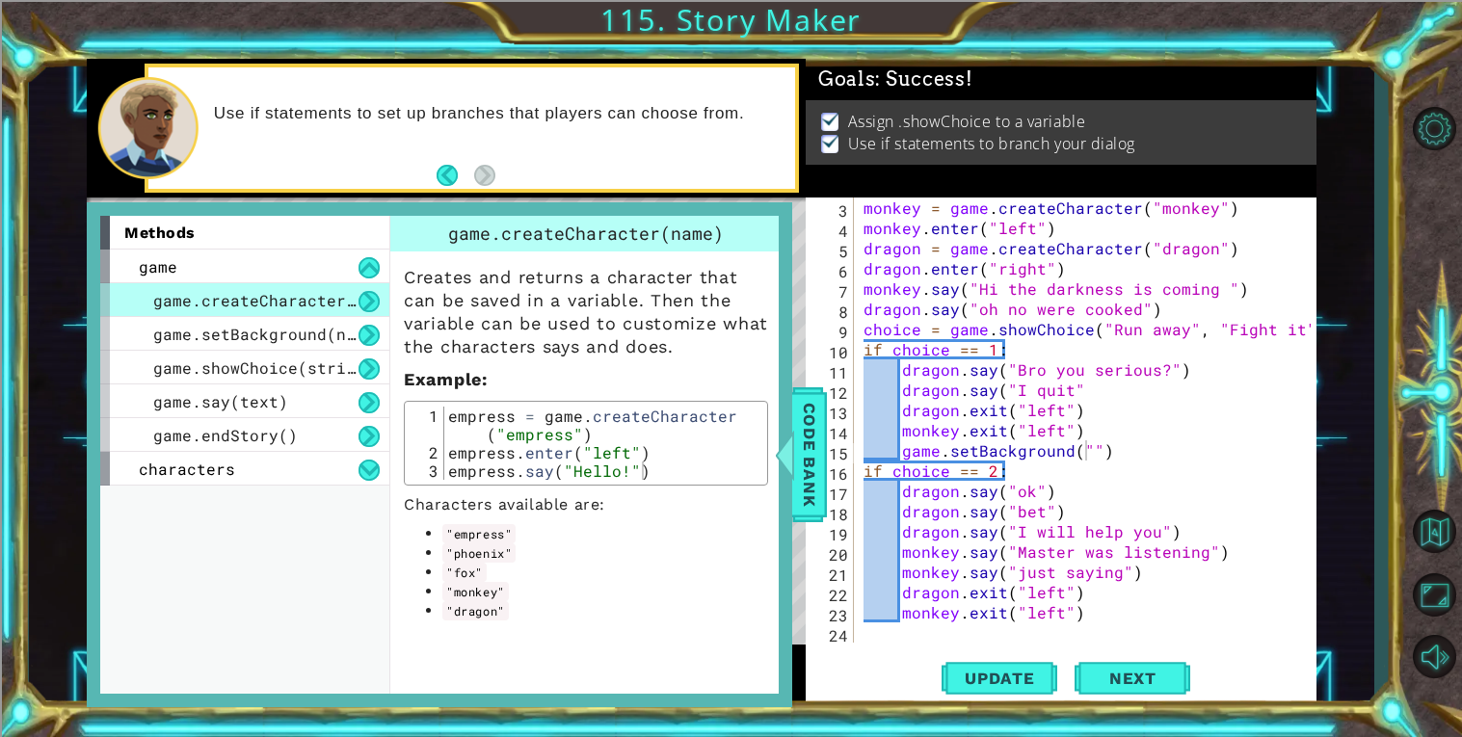
click at [255, 492] on div "methods game game.createCharacter(name) game.setBackground(name) game.showChoic…" at bounding box center [244, 455] width 289 height 479
click at [218, 439] on span "game.endStory()" at bounding box center [225, 435] width 145 height 20
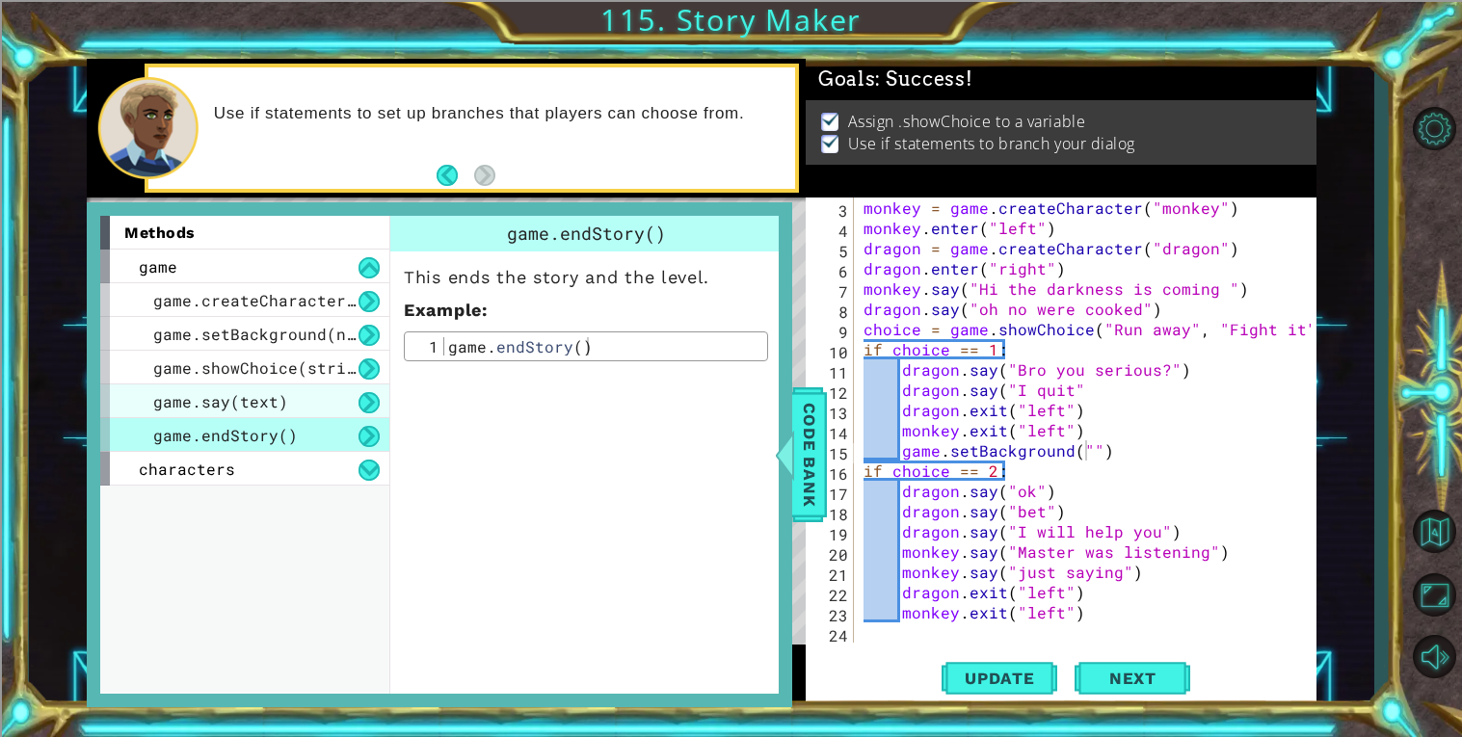
click at [206, 405] on span "game.say(text)" at bounding box center [220, 401] width 135 height 20
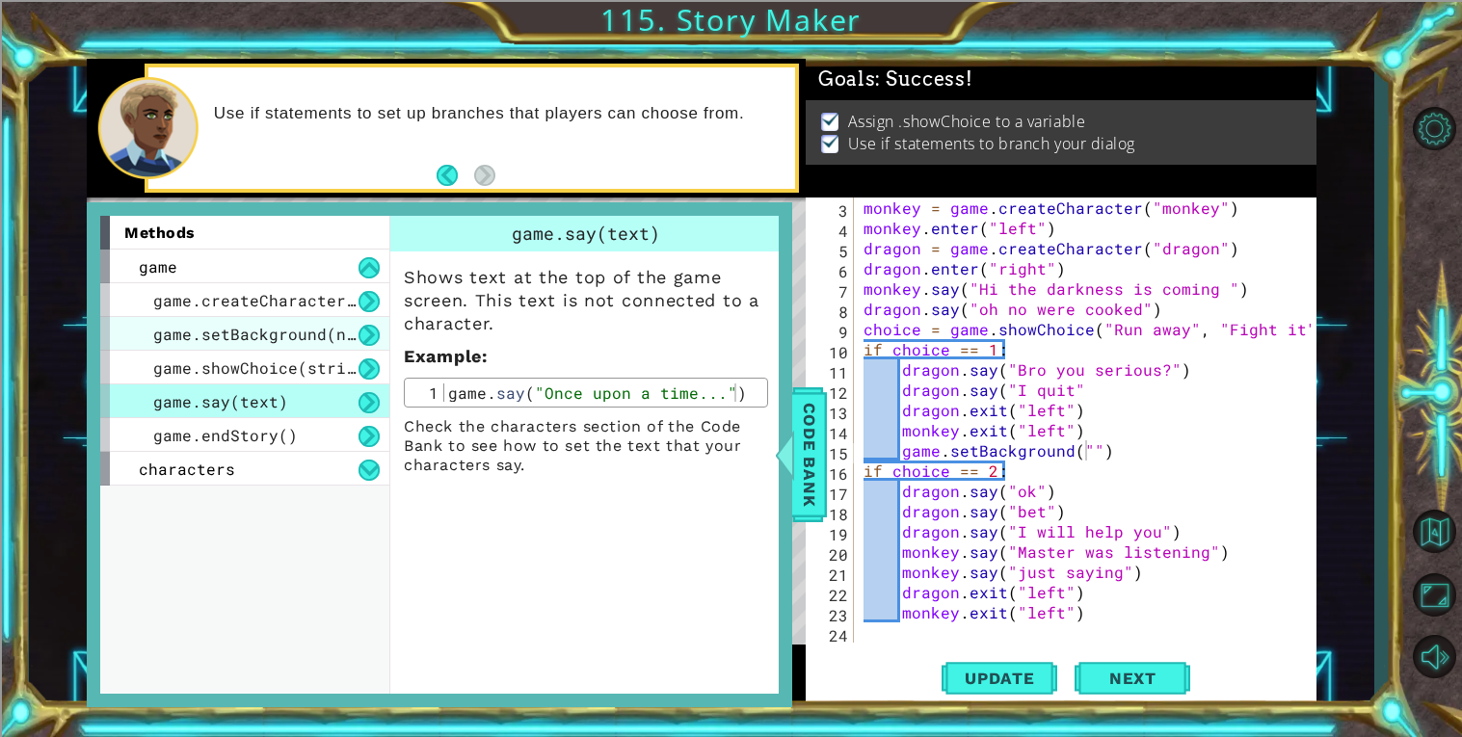
click at [199, 319] on div "game.setBackground(name)" at bounding box center [244, 334] width 289 height 34
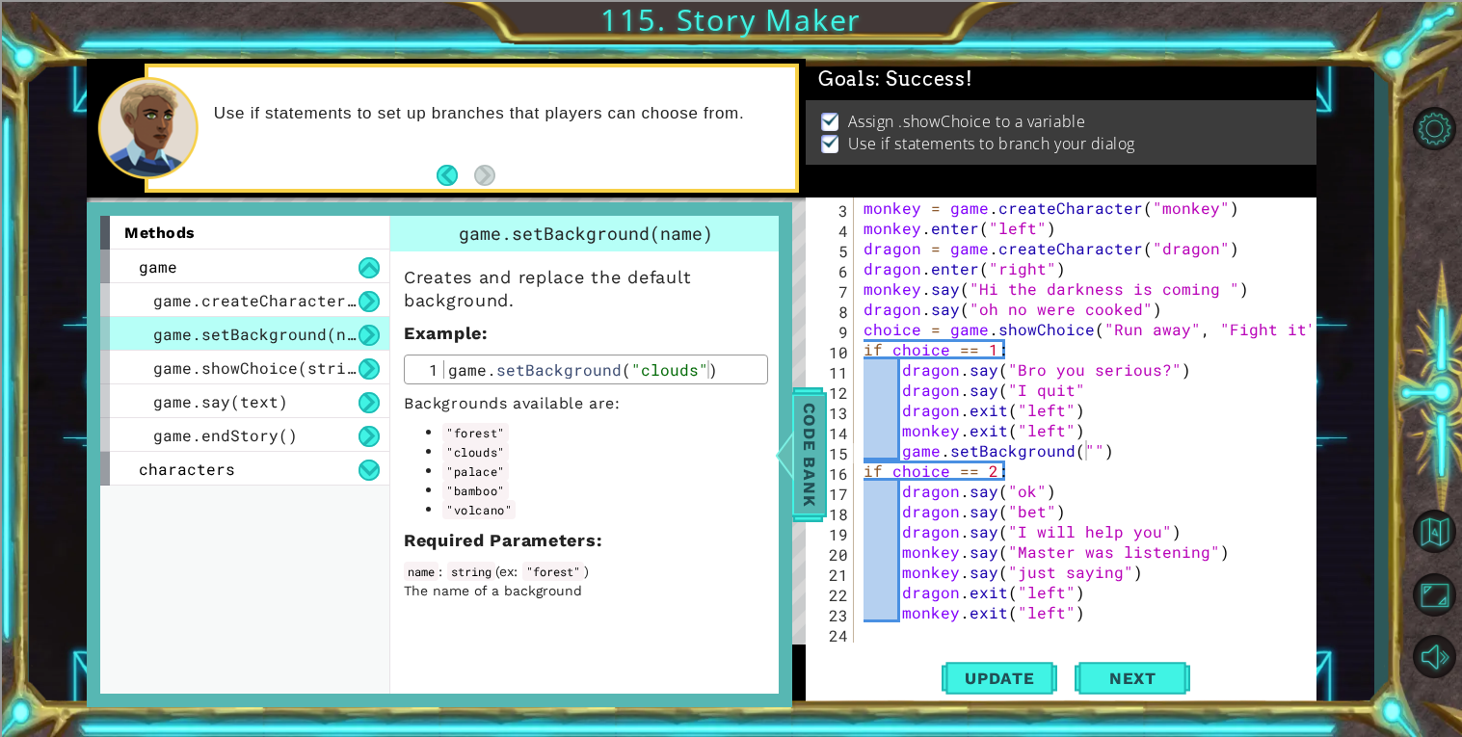
click at [809, 451] on span "Code Bank" at bounding box center [809, 455] width 31 height 118
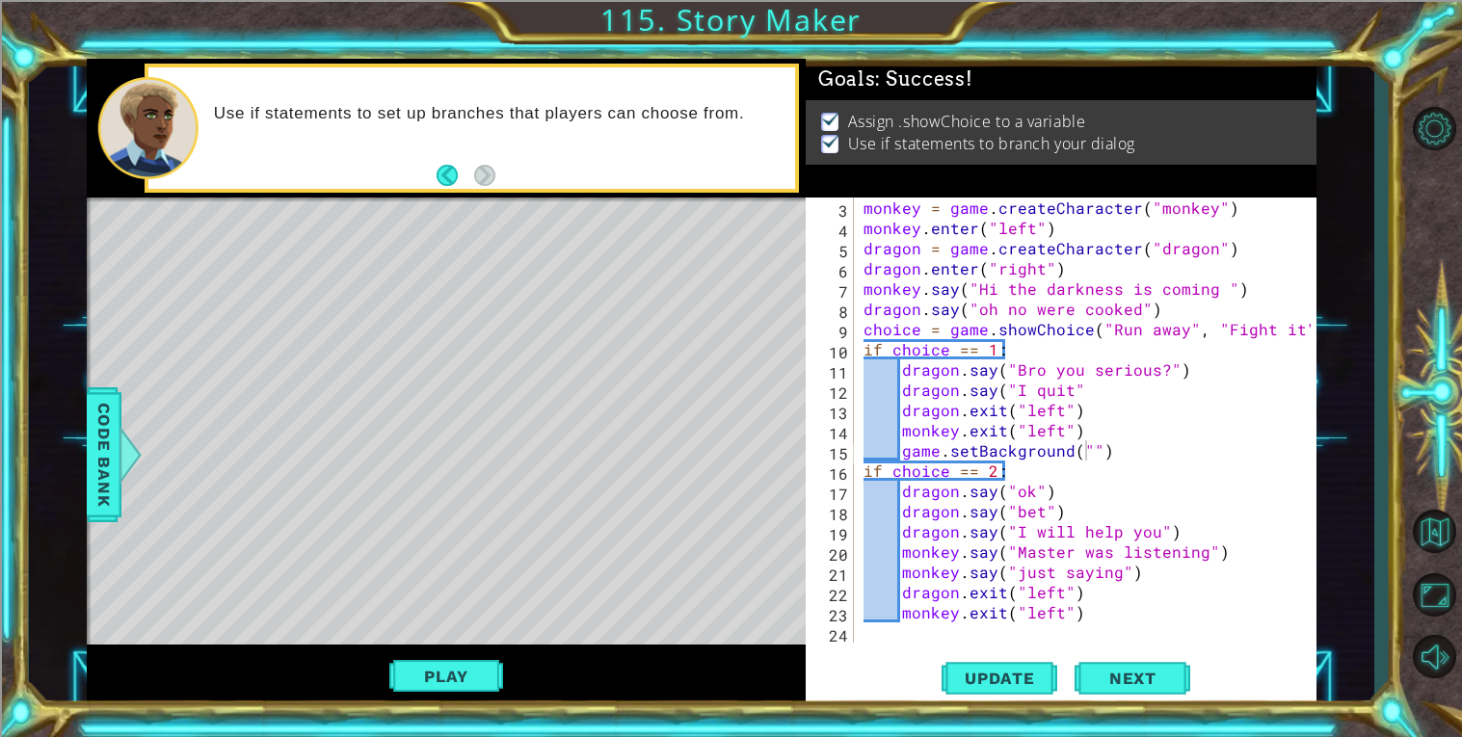
click at [1090, 451] on div "monkey = game . createCharacter ( "monkey" ) monkey . enter ( "left" ) dragon =…" at bounding box center [1089, 441] width 461 height 486
click at [1083, 451] on div "monkey = game . createCharacter ( "monkey" ) monkey . enter ( "left" ) dragon =…" at bounding box center [1089, 441] width 461 height 486
click at [1015, 680] on span "Update" at bounding box center [999, 678] width 109 height 19
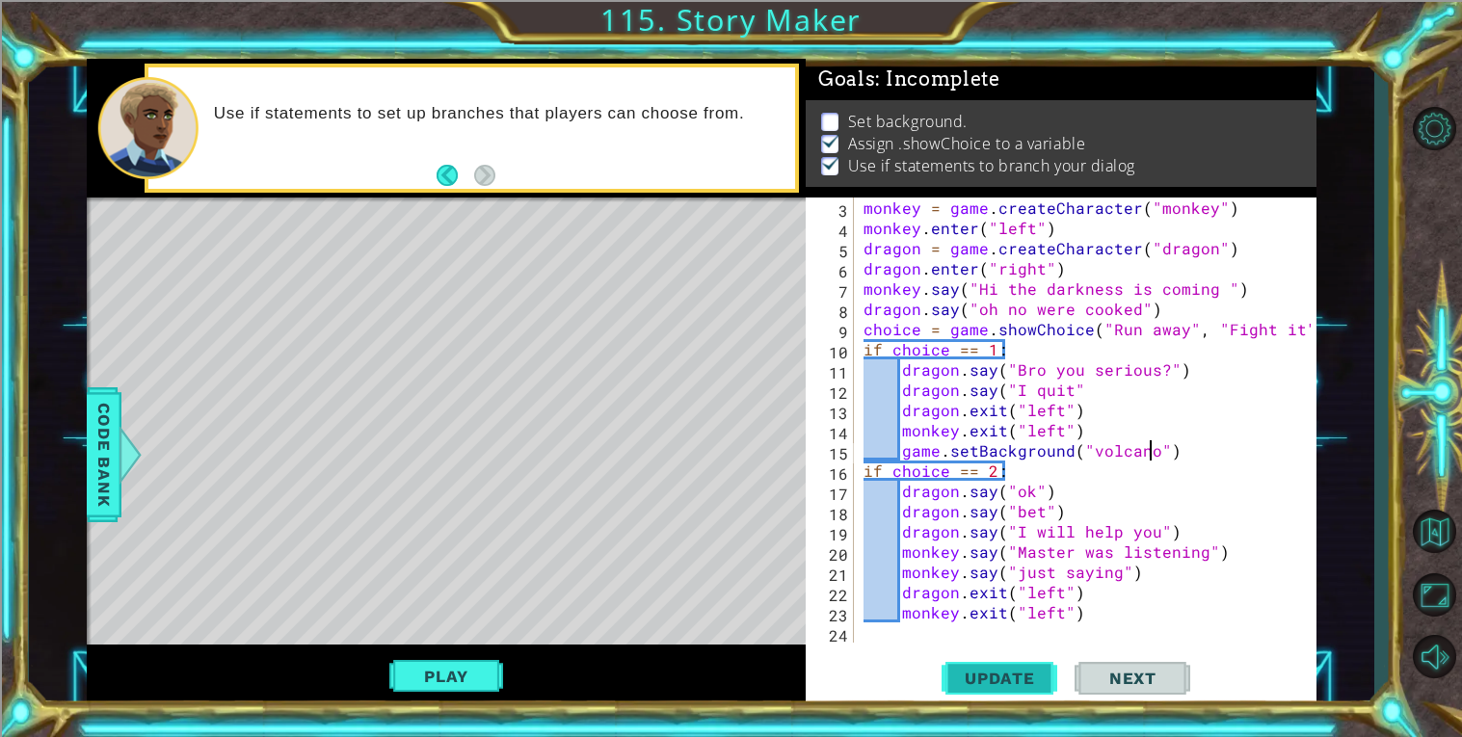
click at [991, 662] on button "Update" at bounding box center [999, 677] width 116 height 51
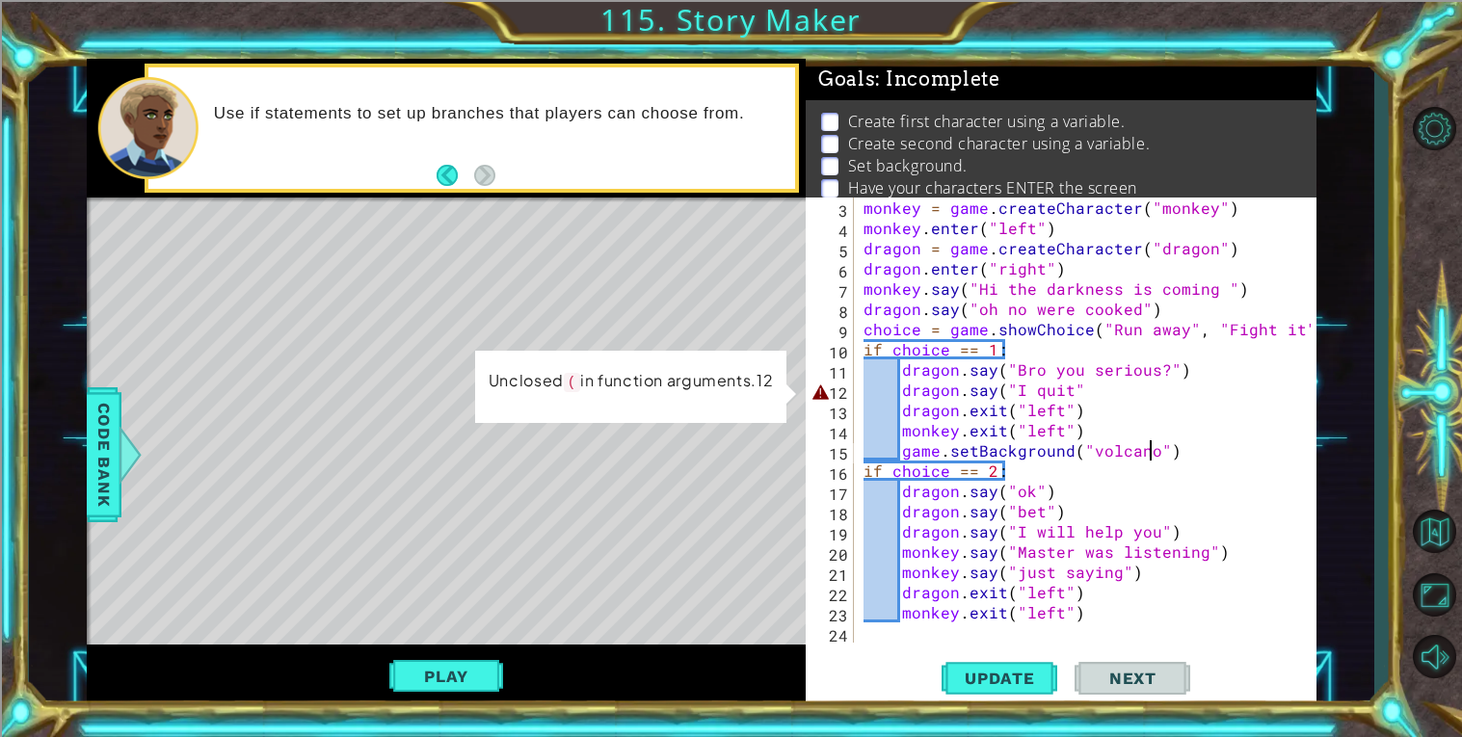
click at [1142, 385] on div "monkey = game . createCharacter ( "monkey" ) monkey . enter ( "left" ) dragon =…" at bounding box center [1089, 441] width 461 height 486
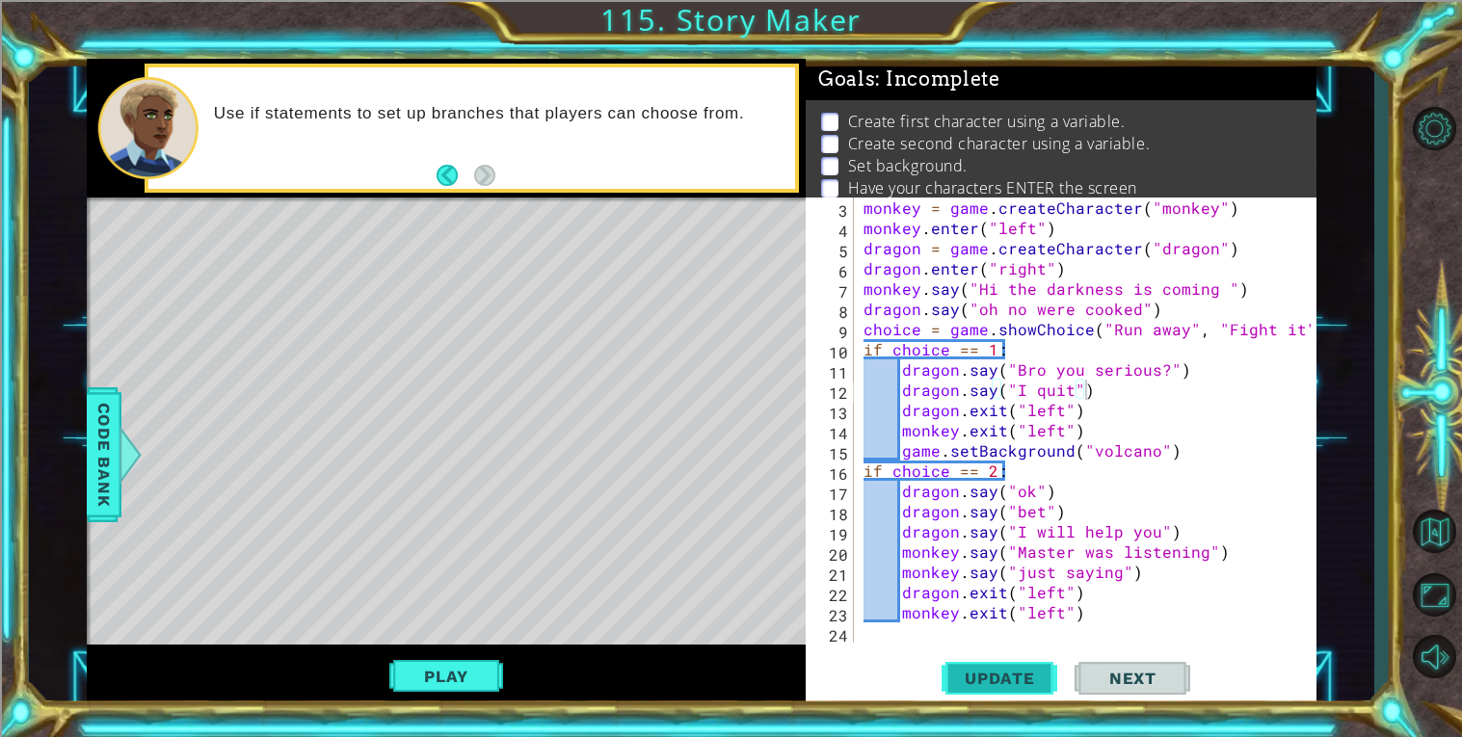
click at [976, 661] on button "Update" at bounding box center [999, 677] width 116 height 51
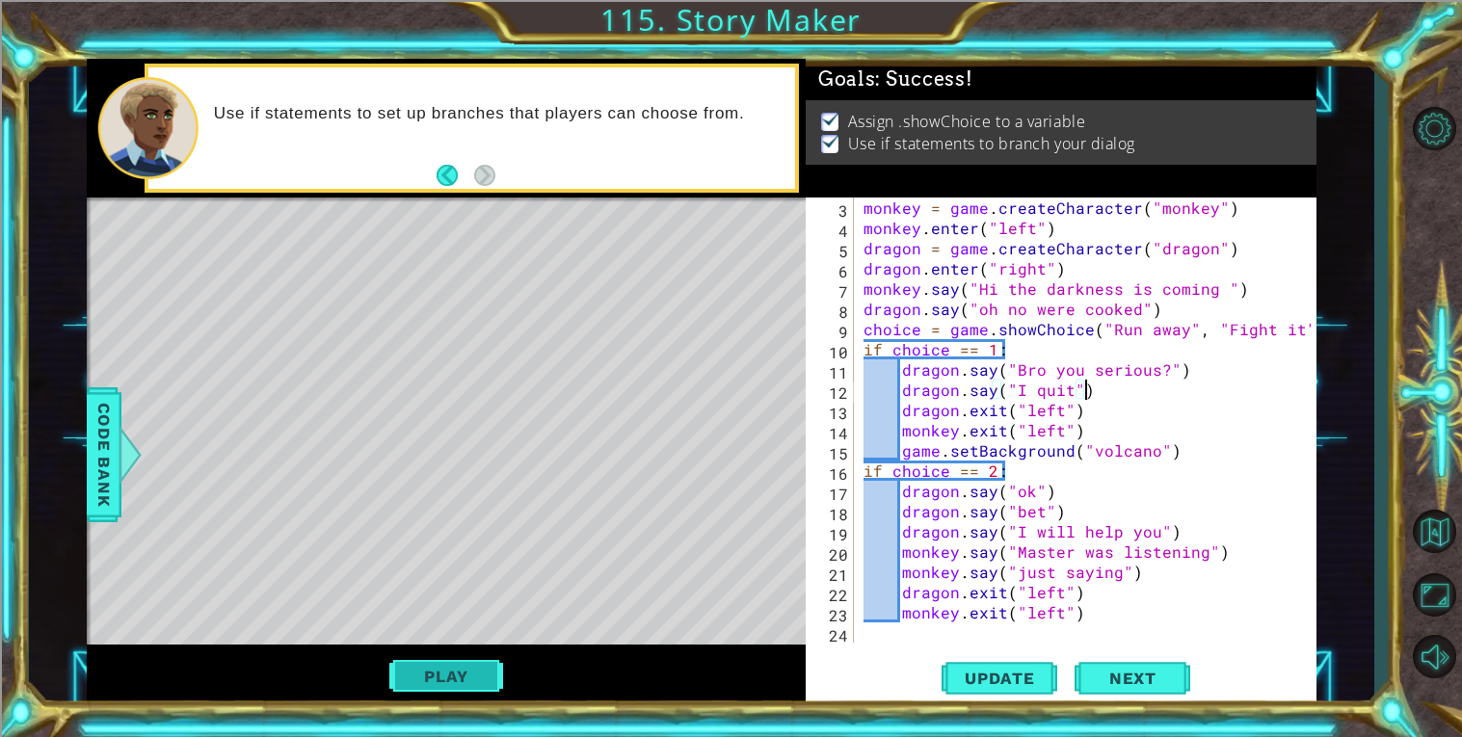
click at [414, 661] on button "Play" at bounding box center [445, 676] width 113 height 37
type textarea "game.setBackground("volcano")"
drag, startPoint x: 897, startPoint y: 454, endPoint x: 1178, endPoint y: 445, distance: 281.5
click at [1178, 445] on div "monkey = game . createCharacter ( "monkey" ) monkey . enter ( "left" ) dragon =…" at bounding box center [1089, 441] width 461 height 486
click at [910, 637] on div "monkey = game . createCharacter ( "monkey" ) monkey . enter ( "left" ) dragon =…" at bounding box center [1089, 441] width 461 height 486
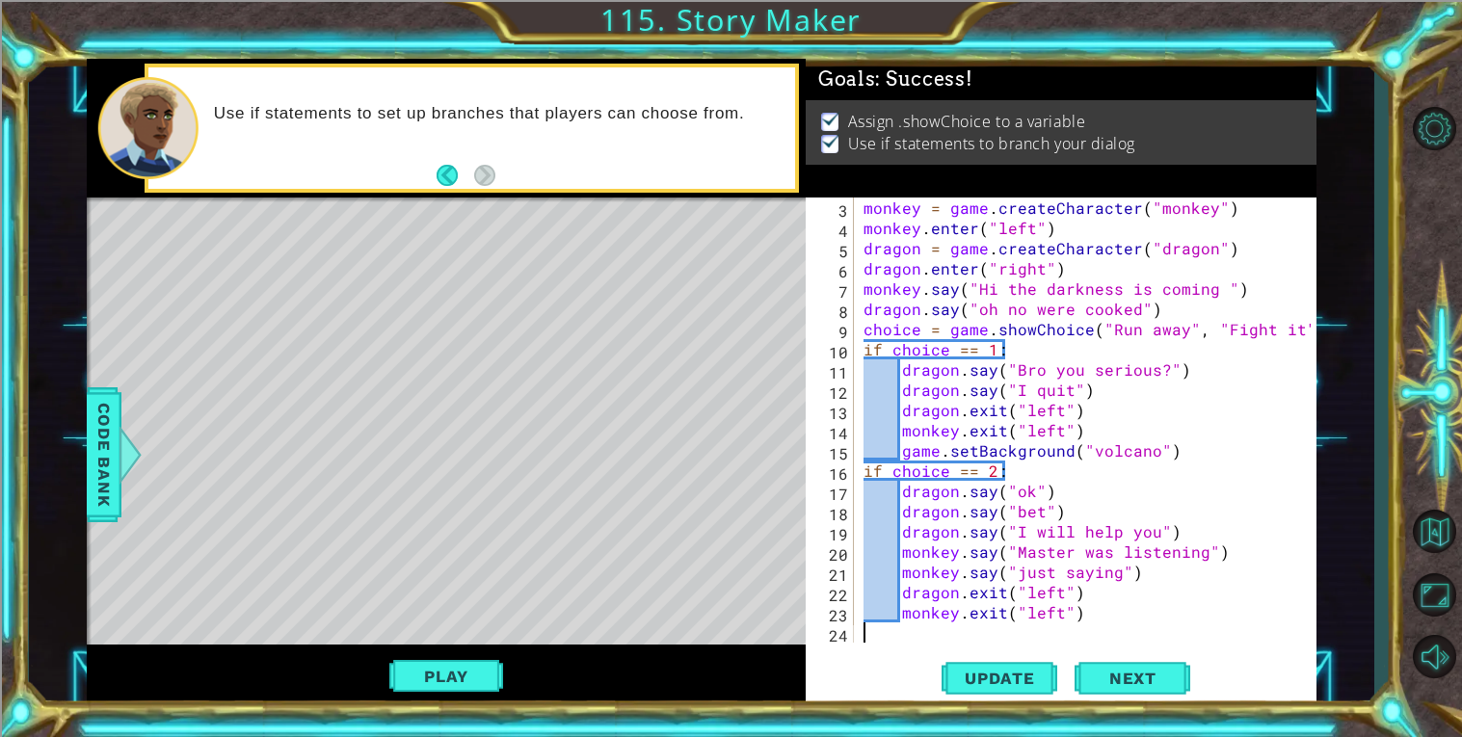
scroll to position [0, 0]
paste textarea "game.setBackground("volcano")"
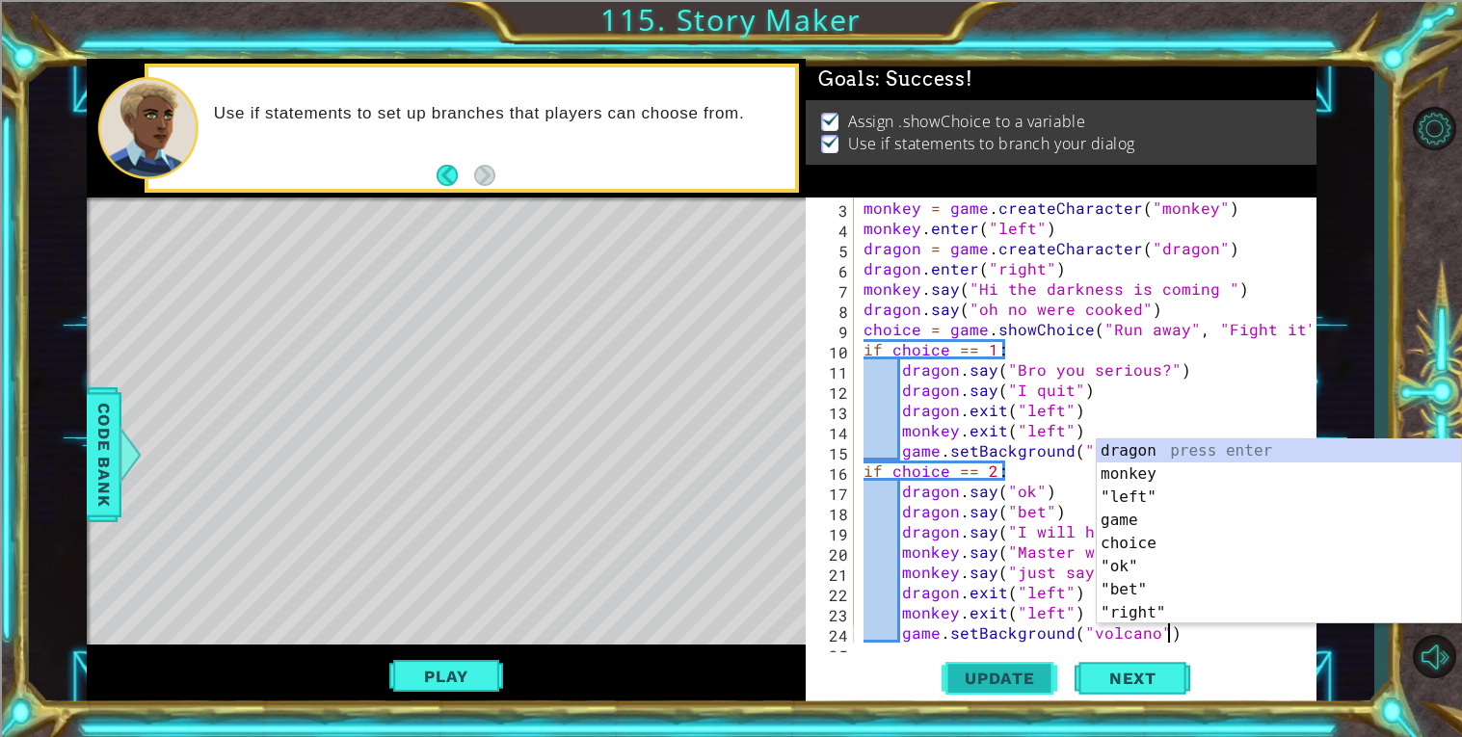
scroll to position [61, 0]
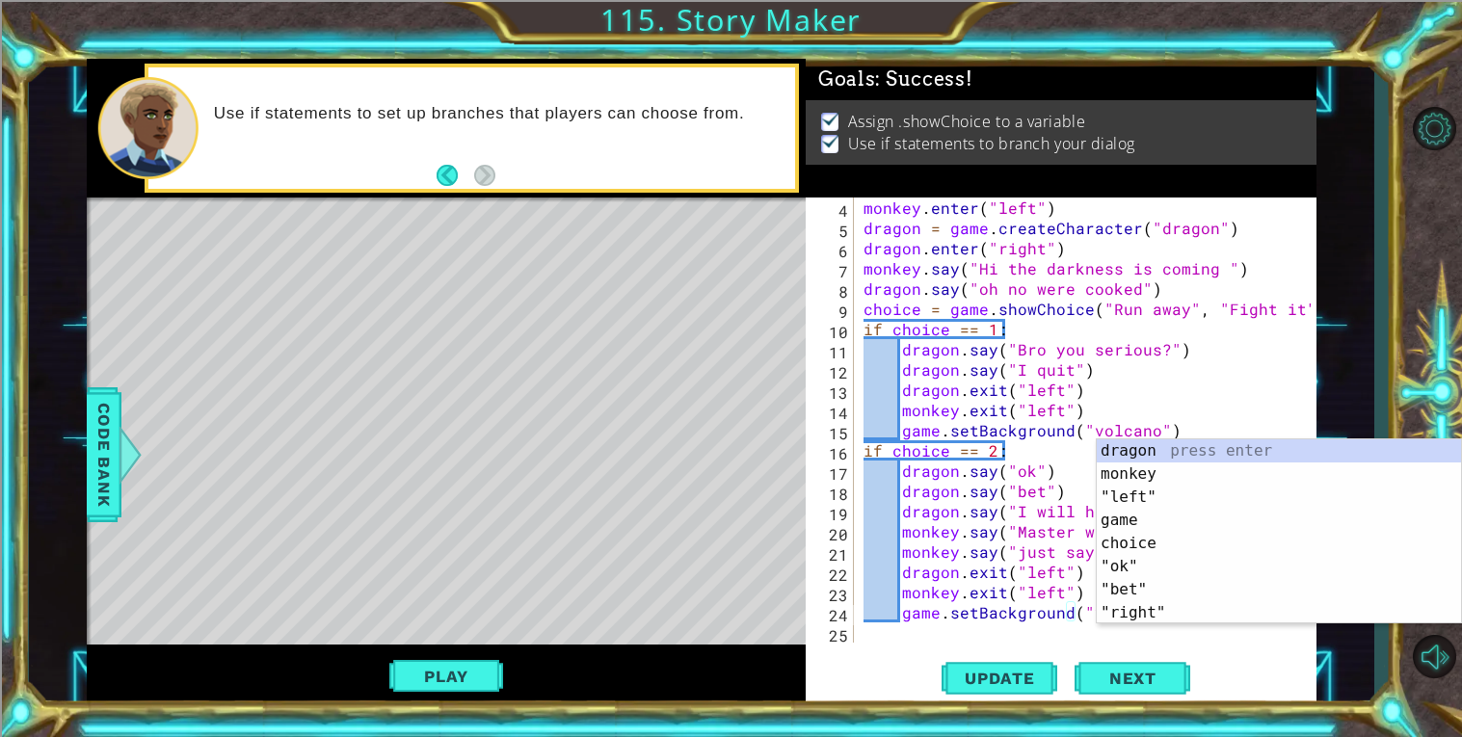
click at [862, 472] on div "monkey . enter ( "left" ) dragon = game . createCharacter ( "dragon" ) dragon .…" at bounding box center [1089, 441] width 461 height 486
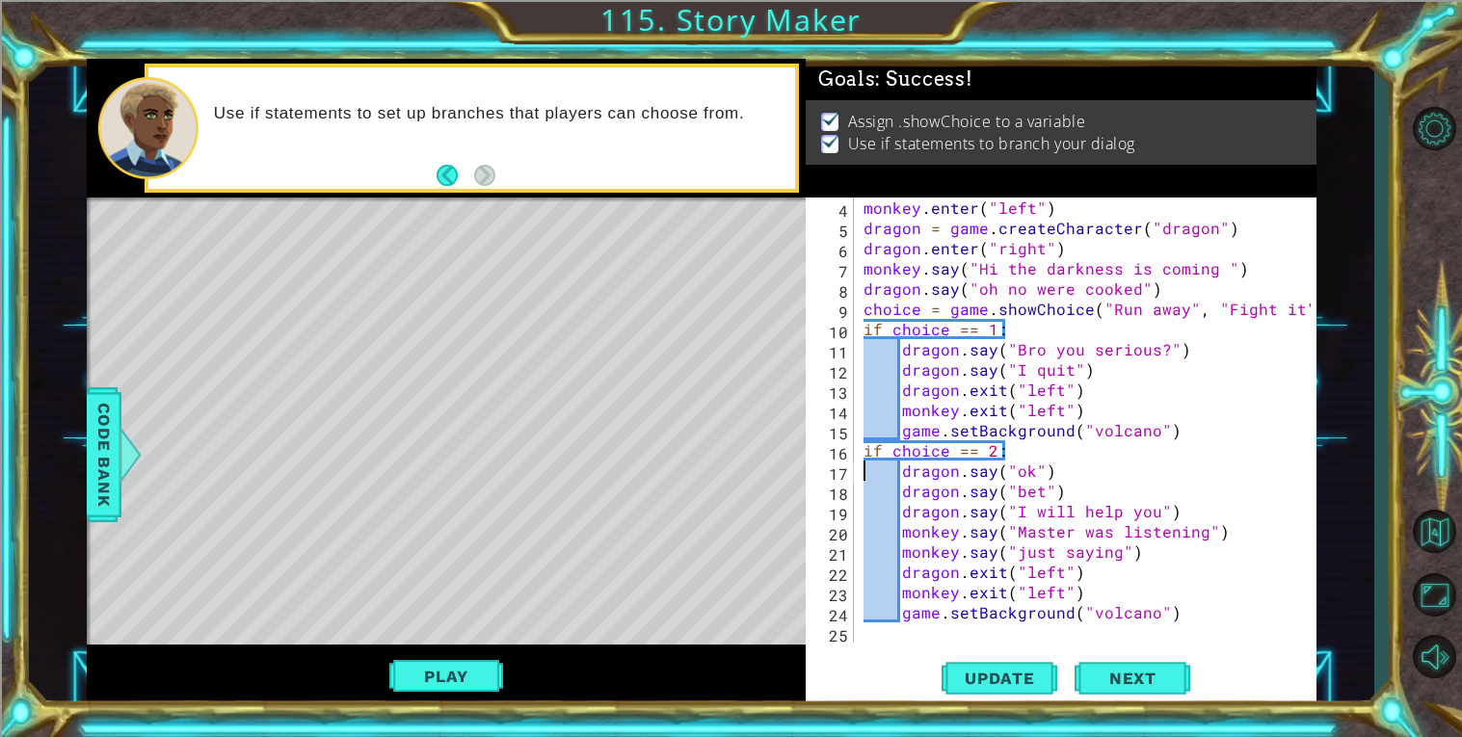
click at [1160, 547] on div "monkey . enter ( "left" ) dragon = game . createCharacter ( "dragon" ) dragon .…" at bounding box center [1089, 441] width 461 height 486
click at [1017, 681] on span "Update" at bounding box center [999, 678] width 109 height 19
click at [470, 671] on button "Play" at bounding box center [445, 676] width 113 height 37
click at [989, 644] on div "monkey.say("just saying") 4 5 6 7 8 9 10 11 12 13 14 15 16 17 18 19 20 21 22 23…" at bounding box center [1060, 453] width 511 height 511
click at [956, 617] on div "monkey . enter ( "left" ) dragon = game . createCharacter ( "dragon" ) dragon .…" at bounding box center [1089, 441] width 461 height 486
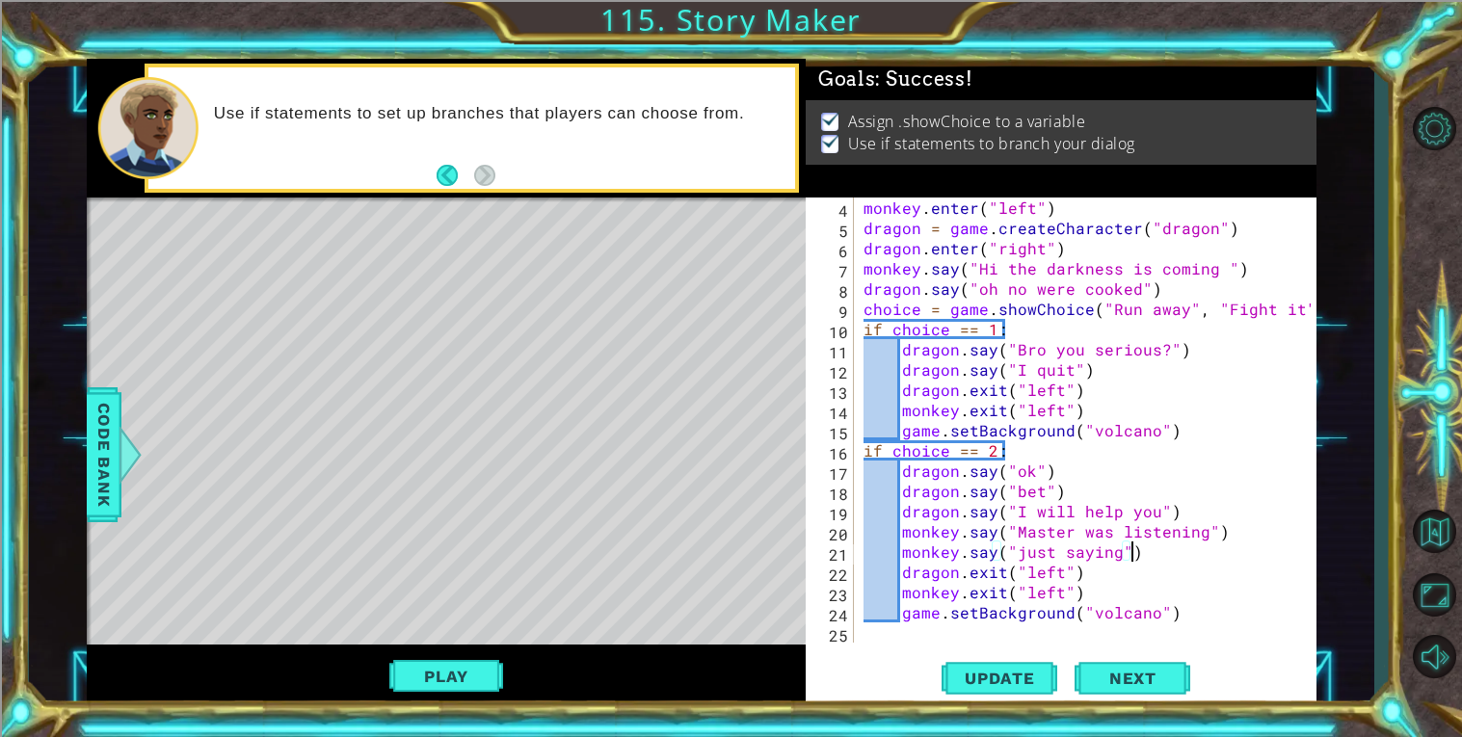
type textarea "game.setBackground("volcano")"
click at [880, 632] on div "monkey . enter ( "left" ) dragon = game . createCharacter ( "dragon" ) dragon .…" at bounding box center [1089, 441] width 461 height 486
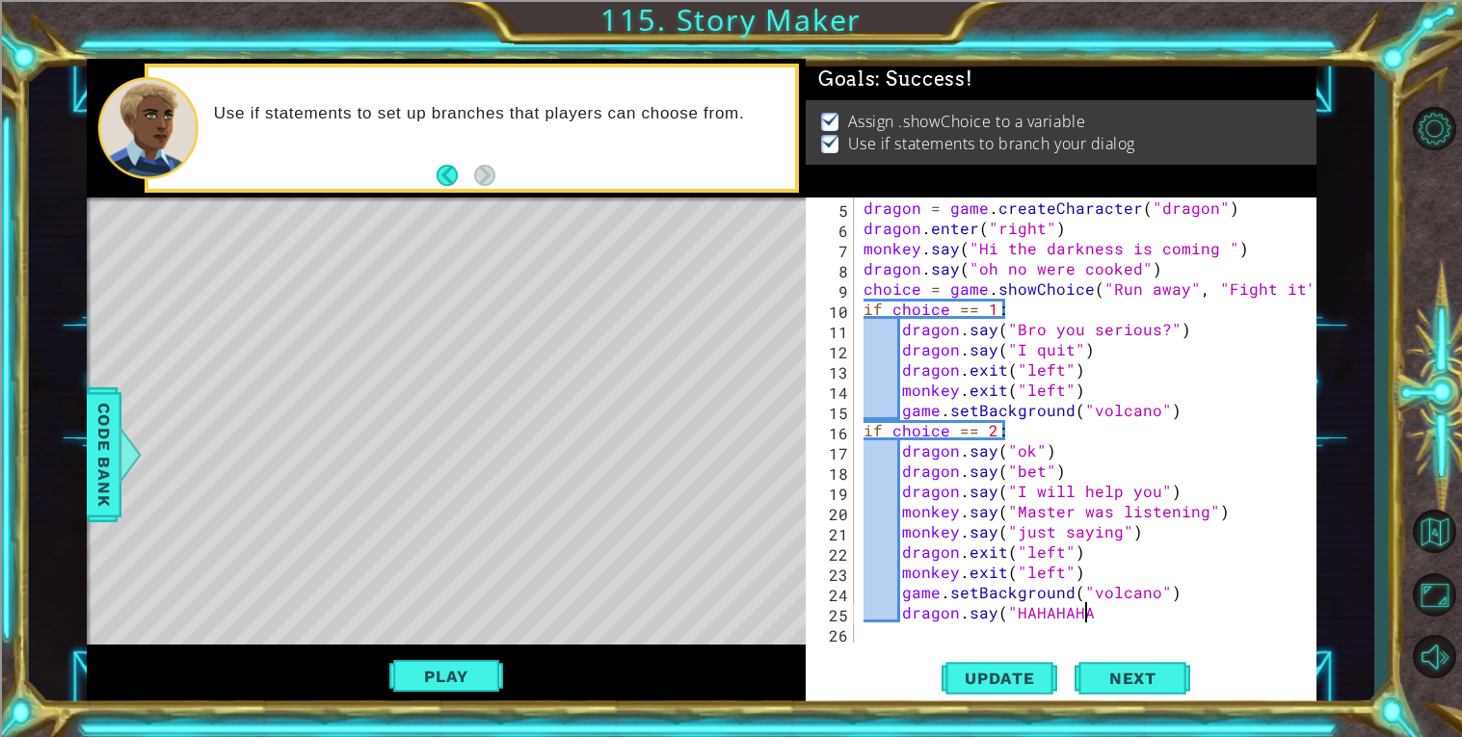
scroll to position [0, 13]
type textarea "dragon.say("HAHAHAHAHA")"
click at [888, 623] on div "dragon = game . createCharacter ( "dragon" ) dragon . enter ( "right" ) monkey …" at bounding box center [1089, 441] width 461 height 486
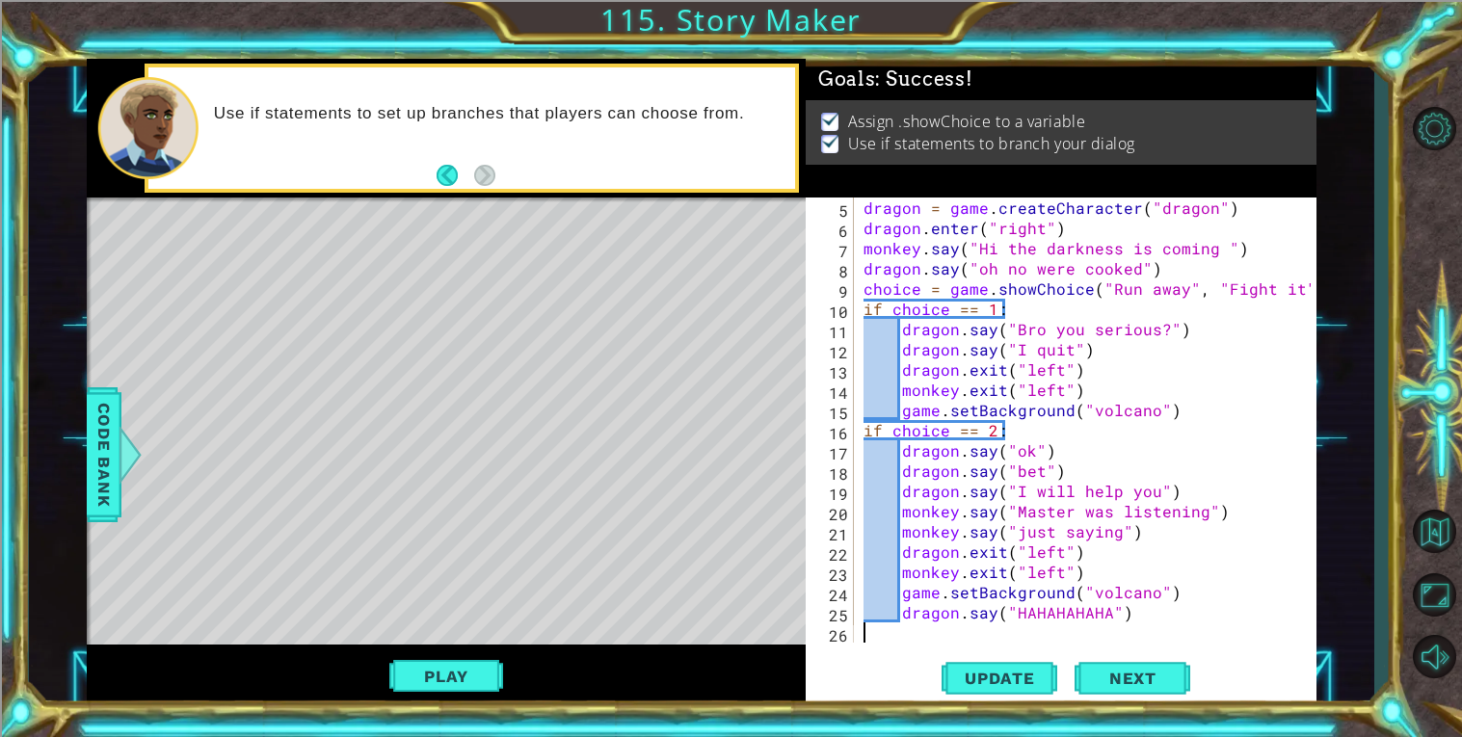
click at [963, 582] on div "dragon = game . createCharacter ( "dragon" ) dragon . enter ( "right" ) monkey …" at bounding box center [1089, 441] width 461 height 486
click at [1101, 510] on div "dragon = game . createCharacter ( "dragon" ) dragon . enter ( "right" ) monkey …" at bounding box center [1089, 441] width 461 height 486
click at [1169, 547] on div "dragon = game . createCharacter ( "dragon" ) dragon . enter ( "right" ) monkey …" at bounding box center [1089, 441] width 461 height 486
click at [1156, 595] on div "dragon = game . createCharacter ( "dragon" ) dragon . enter ( "right" ) monkey …" at bounding box center [1089, 441] width 461 height 486
click at [1146, 601] on div "dragon = game . createCharacter ( "dragon" ) dragon . enter ( "right" ) monkey …" at bounding box center [1089, 441] width 461 height 486
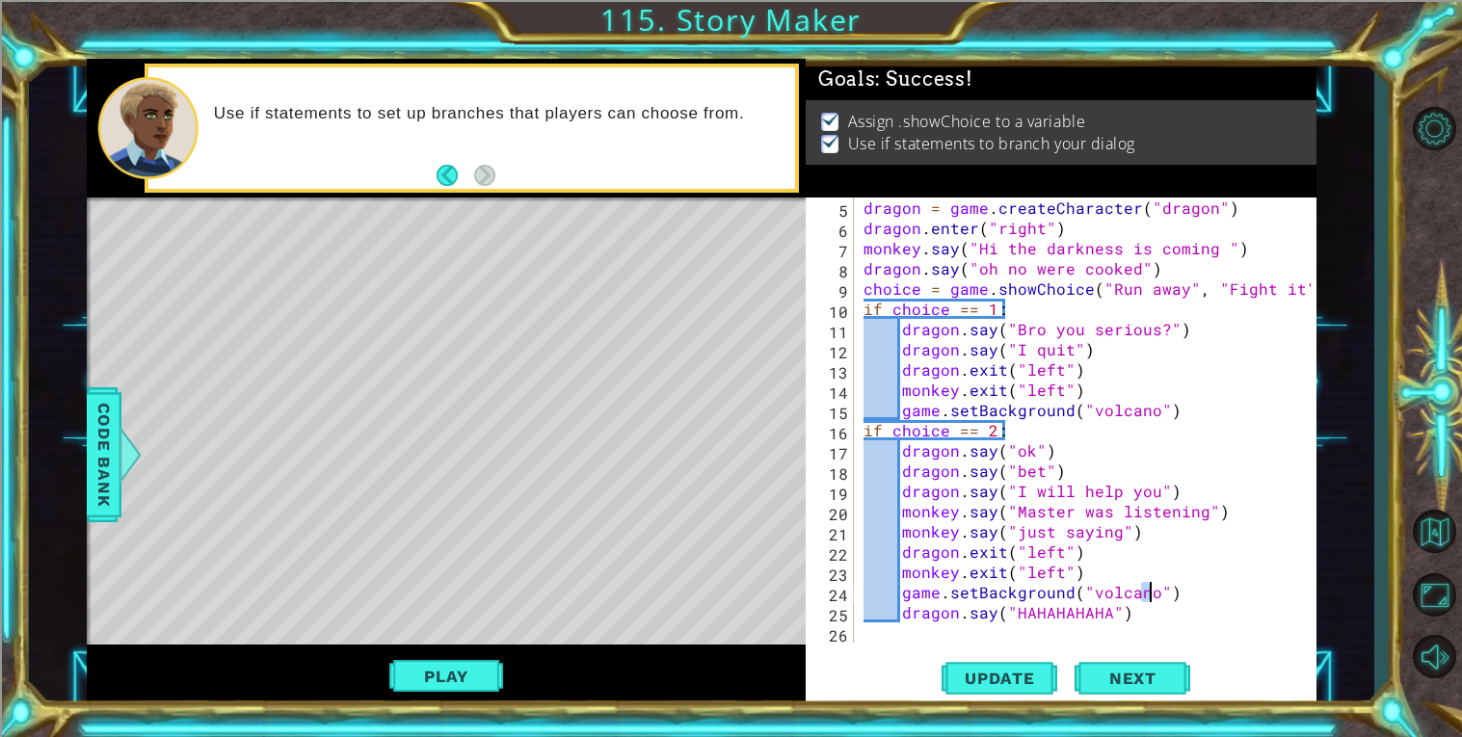
click at [1149, 608] on div "dragon = game . createCharacter ( "dragon" ) dragon . enter ( "right" ) monkey …" at bounding box center [1089, 441] width 461 height 486
type textarea "dragon.say("HAHAHAHAHA")"
drag, startPoint x: 1150, startPoint y: 609, endPoint x: 905, endPoint y: 610, distance: 245.7
click at [905, 610] on div "dragon = game . createCharacter ( "dragon" ) dragon . enter ( "right" ) monkey …" at bounding box center [1089, 441] width 461 height 486
click at [1179, 412] on div "dragon = game . createCharacter ( "dragon" ) dragon . enter ( "right" ) monkey …" at bounding box center [1089, 441] width 461 height 486
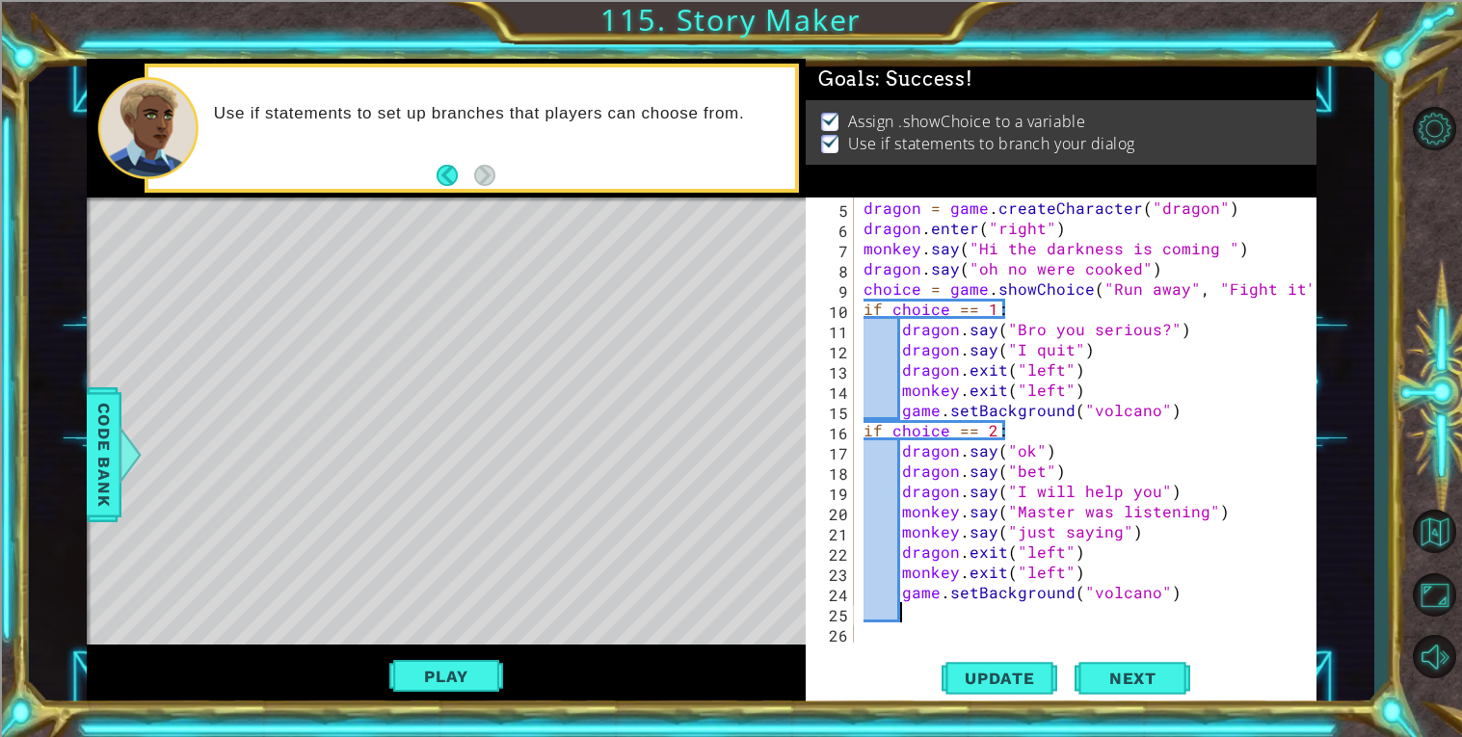
type textarea "game.setBackground("volcano")"
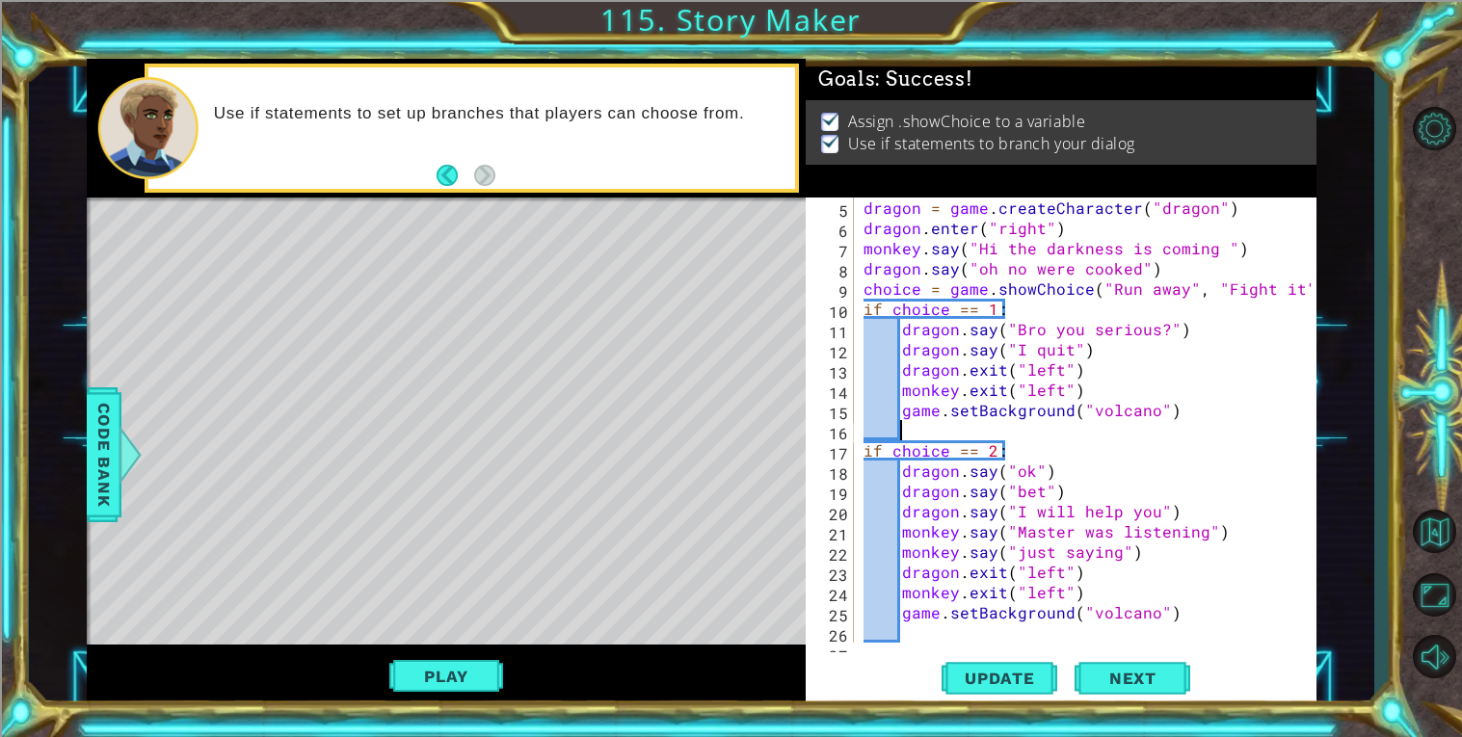
paste textarea "dragon.say("HAHAHAHAHA")"
click at [1153, 410] on div "dragon = game . createCharacter ( "dragon" ) dragon . enter ( "right" ) monkey …" at bounding box center [1089, 441] width 461 height 486
click at [1130, 438] on div "dragon = game . createCharacter ( "dragon" ) dragon . enter ( "right" ) monkey …" at bounding box center [1089, 441] width 461 height 486
type textarea "dragon.say("HAHAHAHAHA")"
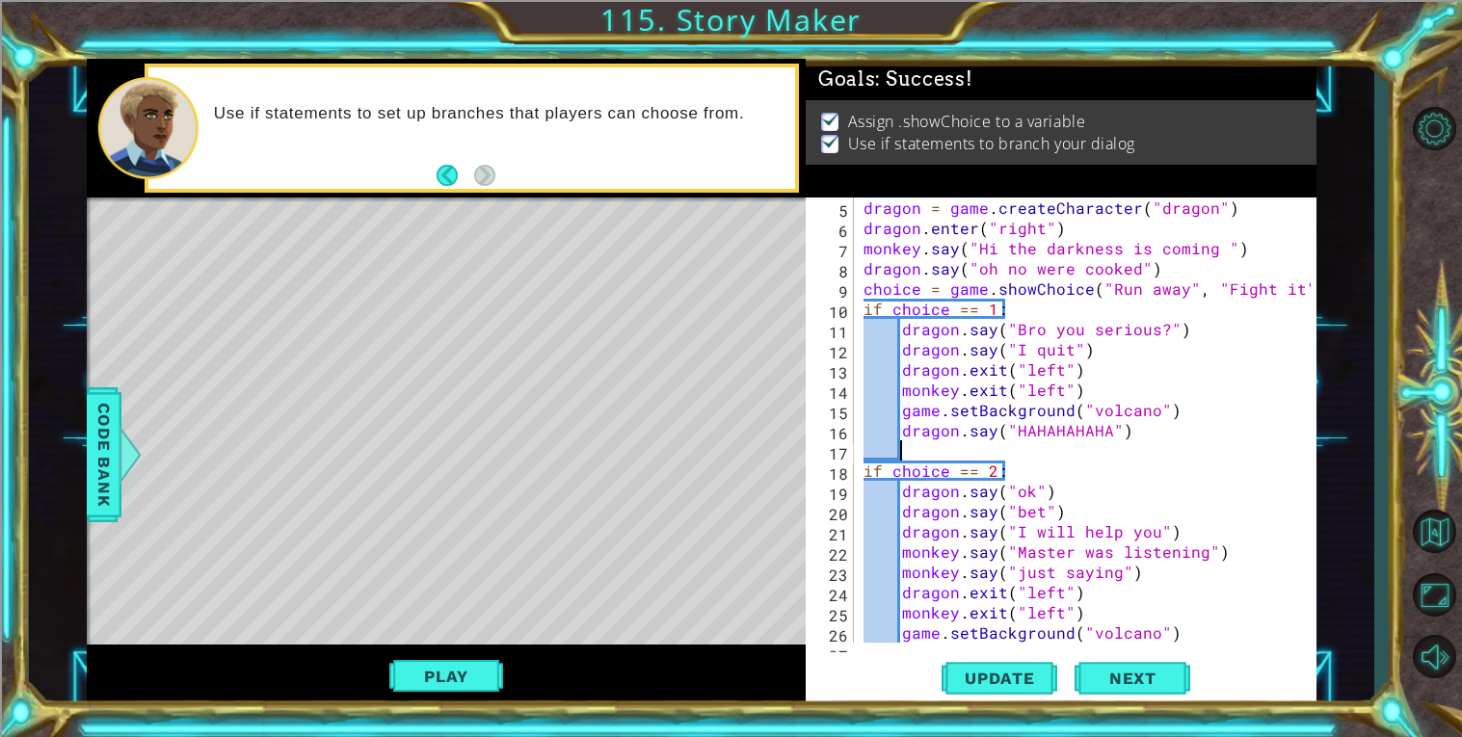
paste textarea "dragon.say("HAHAHAHAHA")"
click at [1105, 452] on div "dragon = game . createCharacter ( "dragon" ) dragon . enter ( "right" ) monkey …" at bounding box center [1089, 441] width 461 height 486
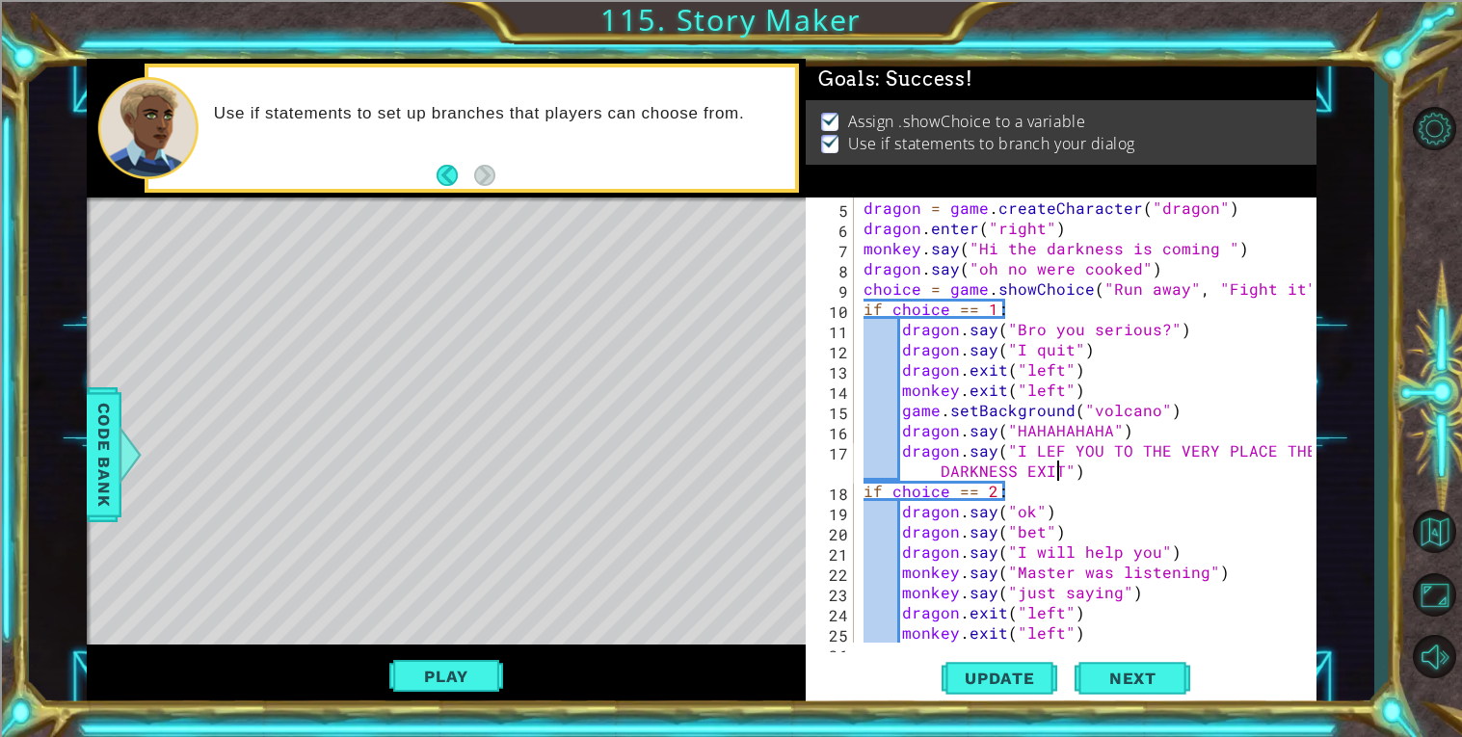
scroll to position [0, 35]
click at [1005, 658] on button "Update" at bounding box center [999, 677] width 116 height 51
click at [419, 663] on button "Play" at bounding box center [445, 676] width 113 height 37
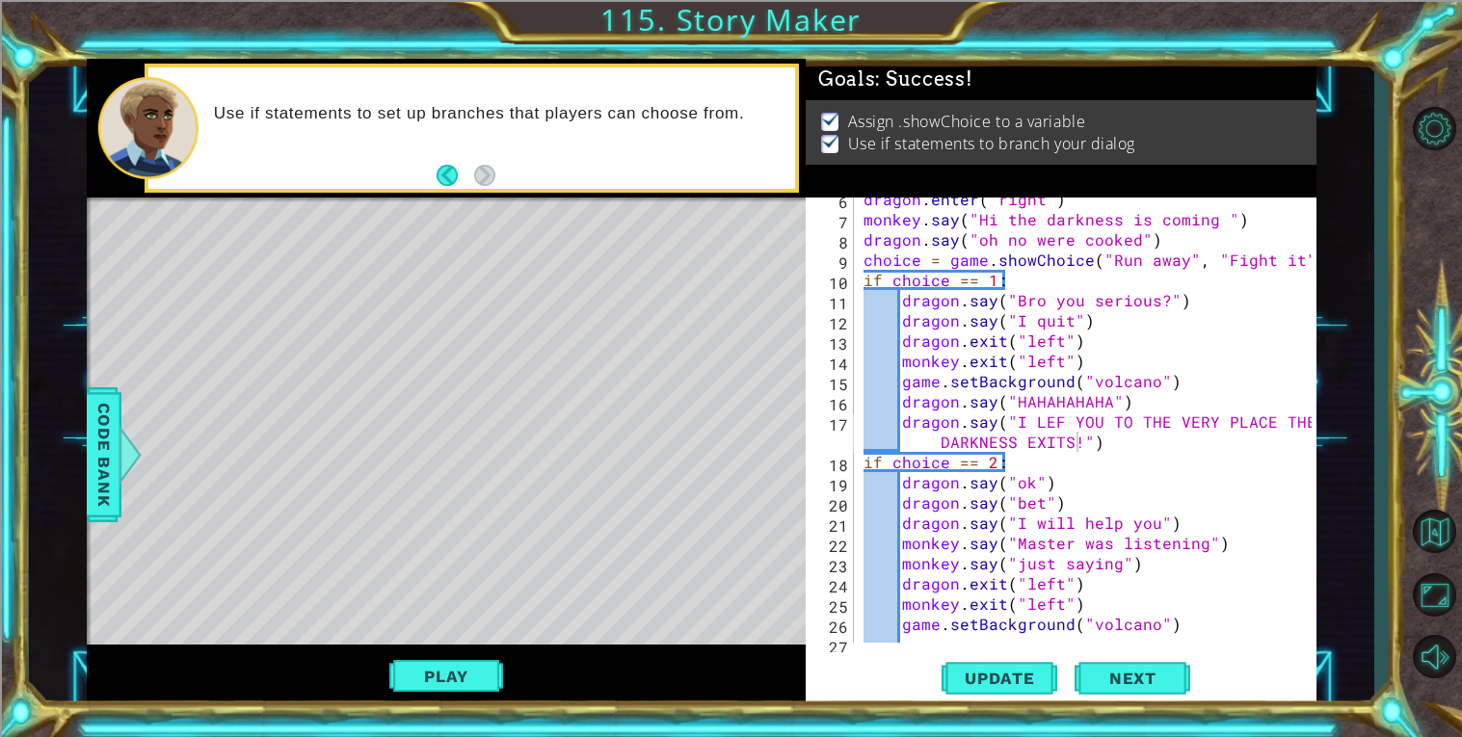
type textarea "dragon.say("HAHAHAHAHA")"
click at [902, 408] on div "dragon . enter ( "right" ) monkey . say ( "Hi the darkness is coming " ) dragon…" at bounding box center [1089, 432] width 461 height 486
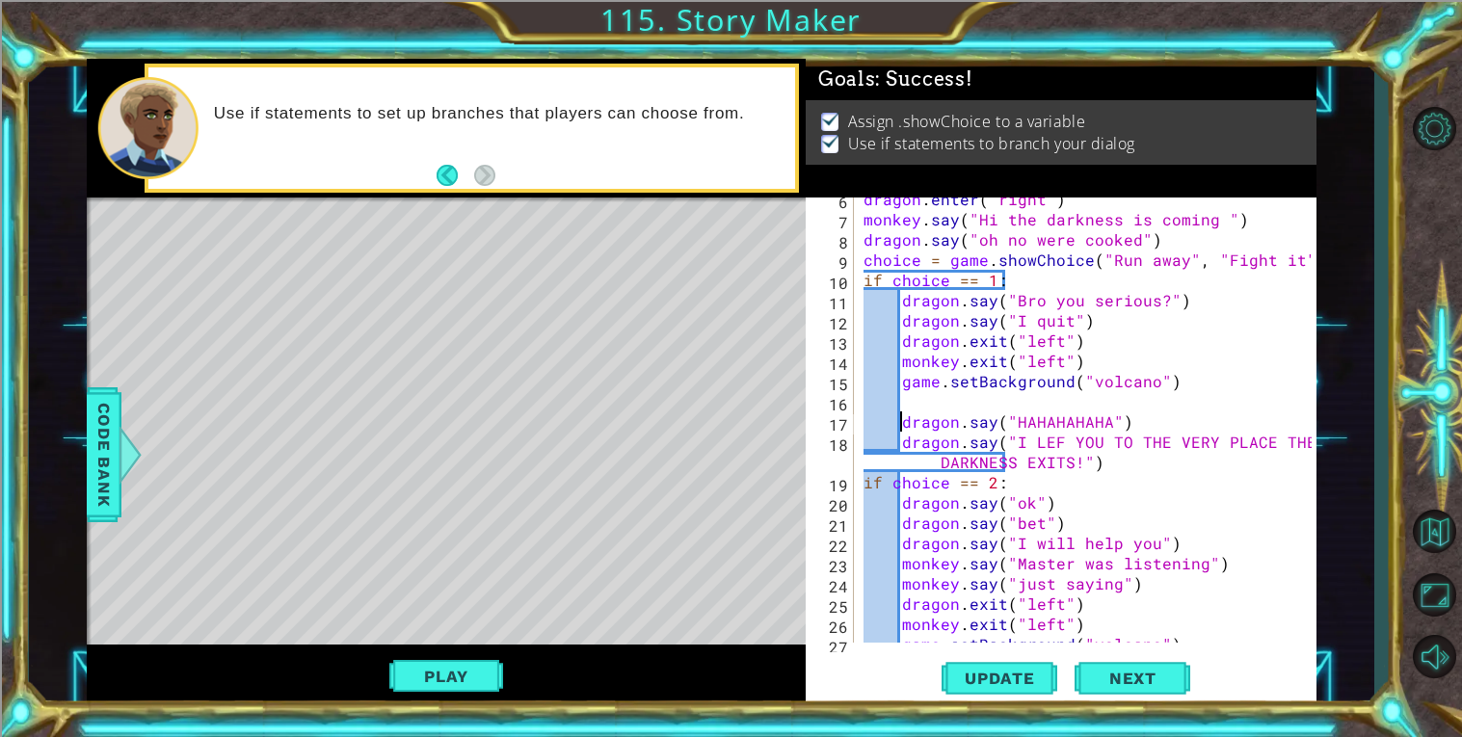
click at [934, 415] on div "dragon . enter ( "right" ) monkey . say ( "Hi the darkness is coming " ) dragon…" at bounding box center [1089, 432] width 461 height 486
click at [922, 399] on div "dragon . enter ( "right" ) monkey . say ( "Hi the darkness is coming " ) dragon…" at bounding box center [1089, 432] width 461 height 486
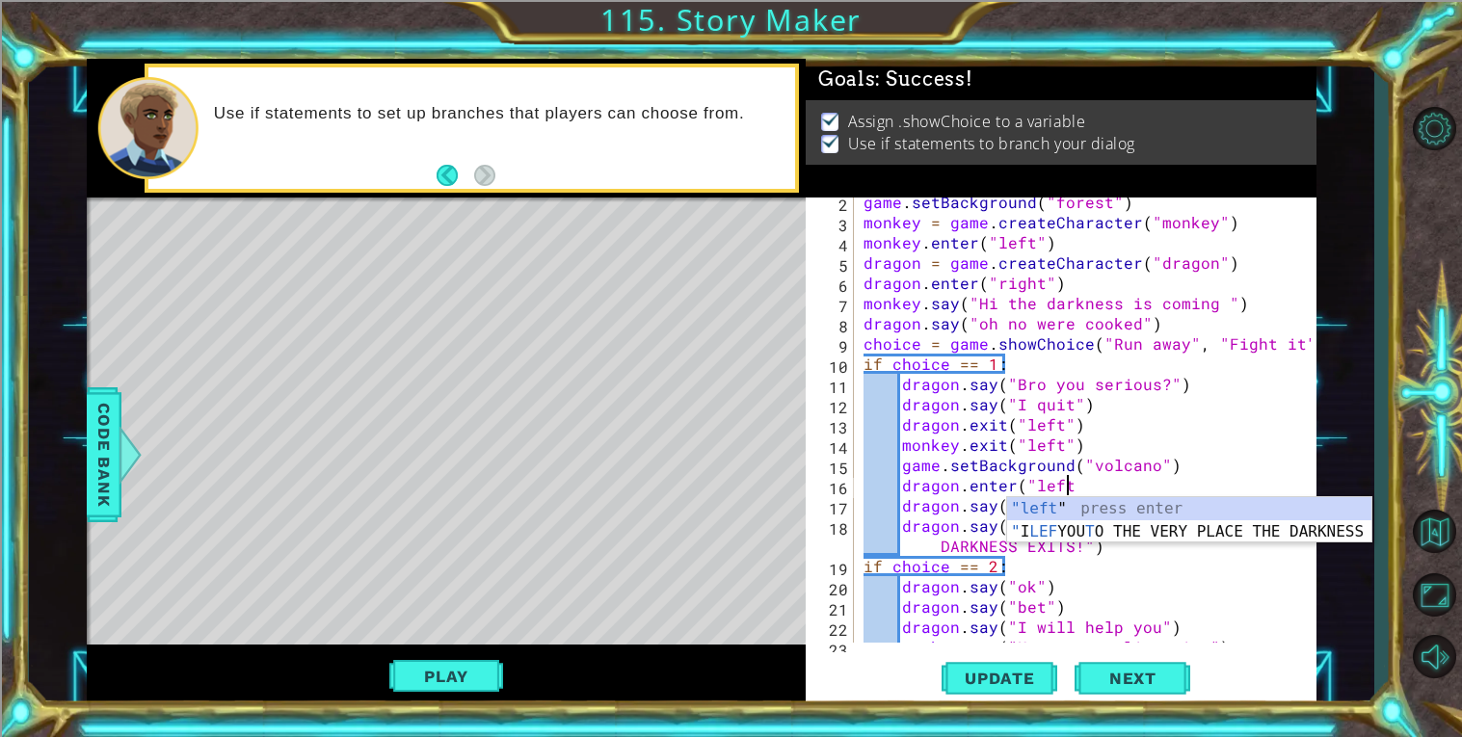
scroll to position [0, 12]
type textarea "dragon.enter("left")"
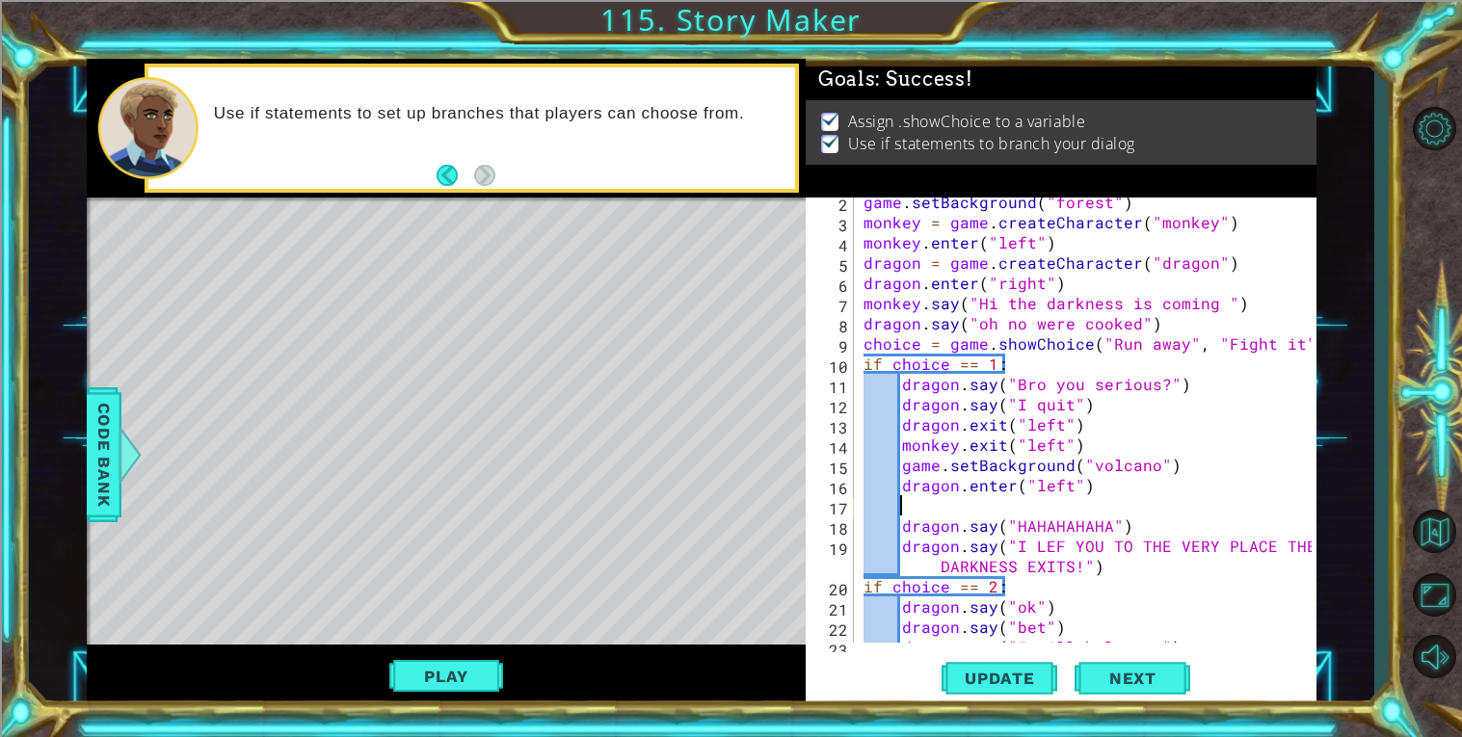
scroll to position [0, 0]
click at [917, 514] on div "game . setBackground ( "forest" ) monkey = game . createCharacter ( "monkey" ) …" at bounding box center [1089, 435] width 461 height 486
click at [915, 498] on div "game . setBackground ( "forest" ) monkey = game . createCharacter ( "monkey" ) …" at bounding box center [1089, 435] width 461 height 486
click at [920, 502] on div "game . setBackground ( "forest" ) monkey = game . createCharacter ( "monkey" ) …" at bounding box center [1089, 435] width 461 height 486
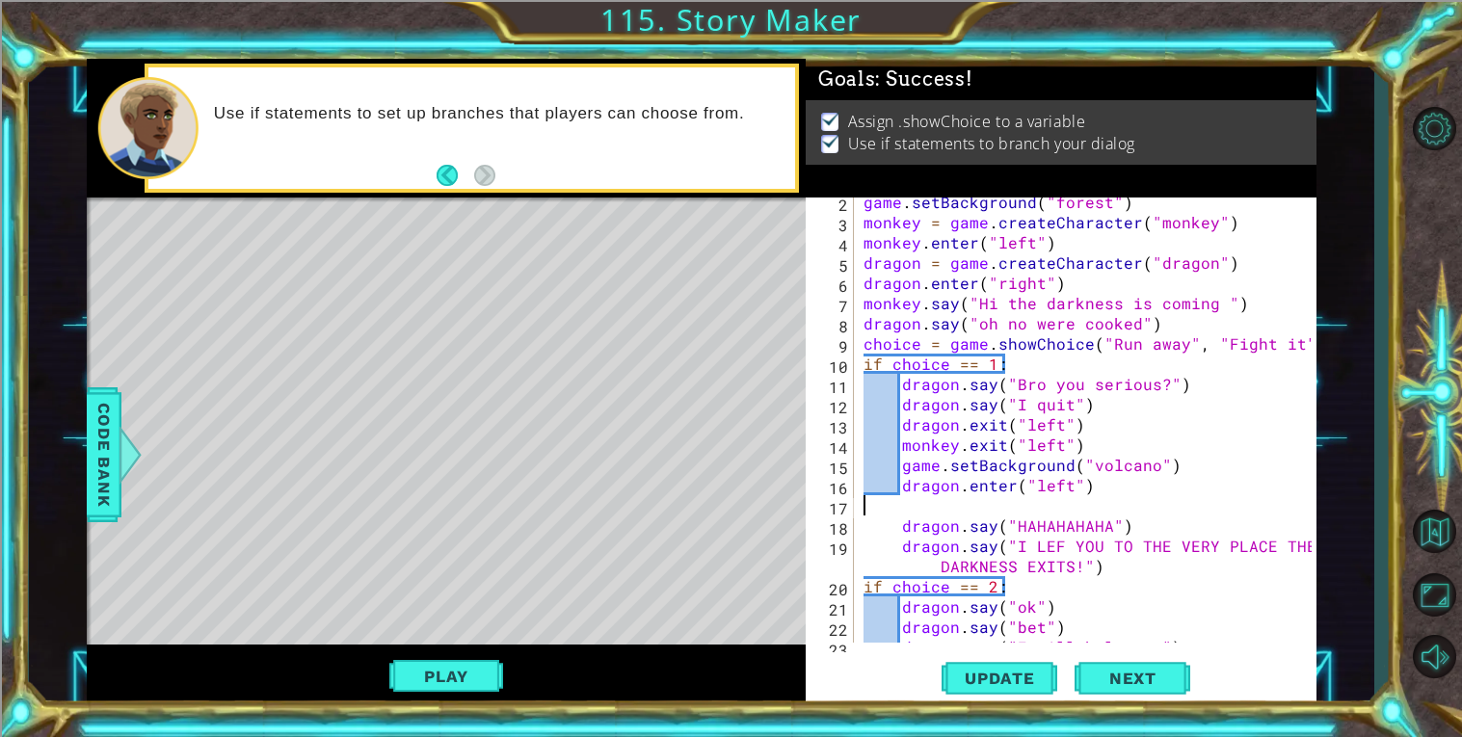
click at [1020, 509] on div "game . setBackground ( "forest" ) monkey = game . createCharacter ( "monkey" ) …" at bounding box center [1089, 435] width 461 height 486
click at [1041, 490] on div "game . setBackground ( "forest" ) monkey = game . createCharacter ( "monkey" ) …" at bounding box center [1089, 435] width 461 height 486
click at [1121, 438] on div "game . setBackground ( "forest" ) monkey = game . createCharacter ( "monkey" ) …" at bounding box center [1089, 435] width 461 height 486
click at [1099, 479] on div "game . setBackground ( "forest" ) monkey = game . createCharacter ( "monkey" ) …" at bounding box center [1089, 435] width 461 height 486
type textarea "dragon.enter("left")"
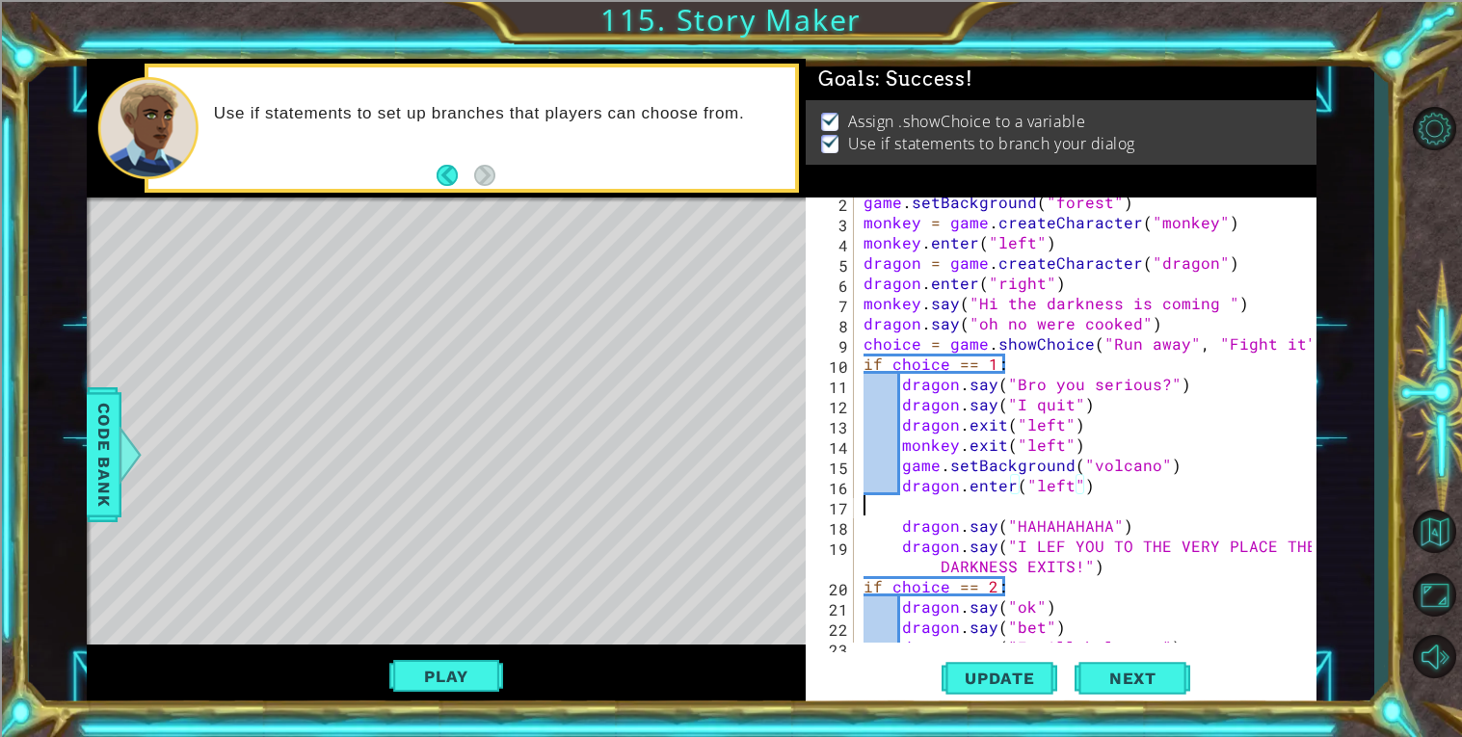
click at [994, 501] on div "game . setBackground ( "forest" ) monkey = game . createCharacter ( "monkey" ) …" at bounding box center [1089, 435] width 461 height 486
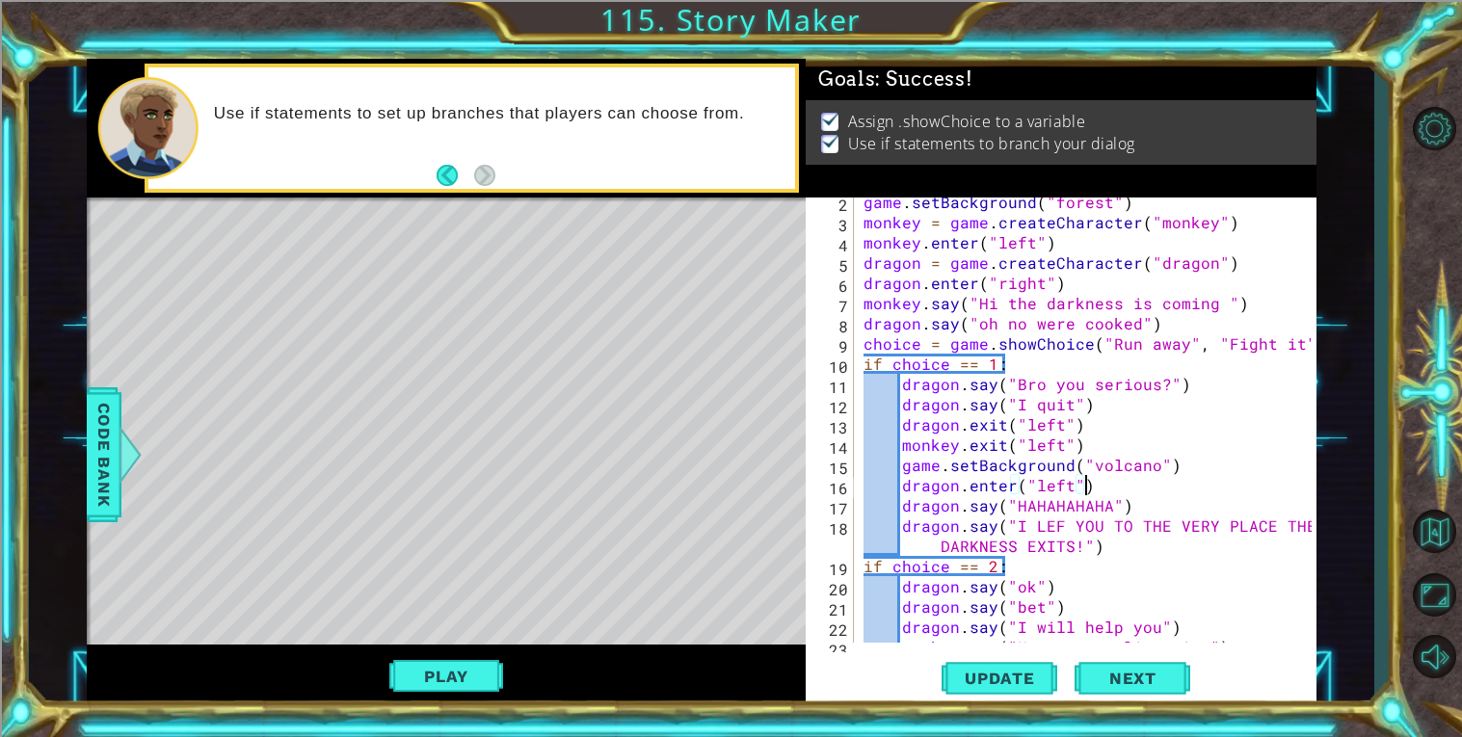
click at [1004, 514] on div "game . setBackground ( "forest" ) monkey = game . createCharacter ( "monkey" ) …" at bounding box center [1089, 435] width 461 height 486
click at [971, 702] on button "Update" at bounding box center [999, 677] width 116 height 51
click at [1190, 471] on div "game . setBackground ( "forest" ) monkey = game . createCharacter ( "monkey" ) …" at bounding box center [1089, 435] width 461 height 486
click at [1136, 550] on div "game . setBackground ( "forest" ) monkey = game . createCharacter ( "monkey" ) …" at bounding box center [1089, 435] width 461 height 486
type textarea "dragon.say("I LEF YOU TO THE VERY PLACE THE DARKNESS EXITS!")"
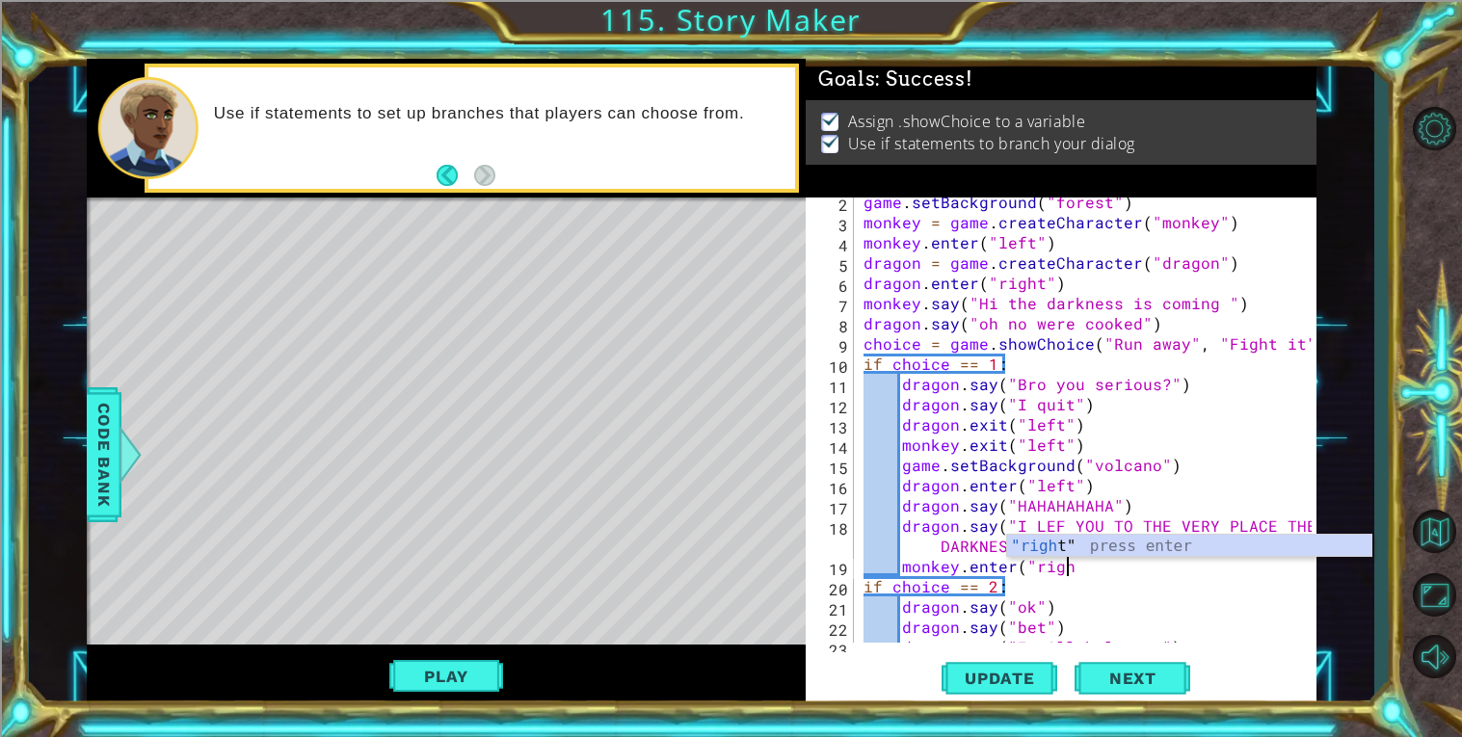
scroll to position [0, 12]
type textarea "monkey.enter("right")"
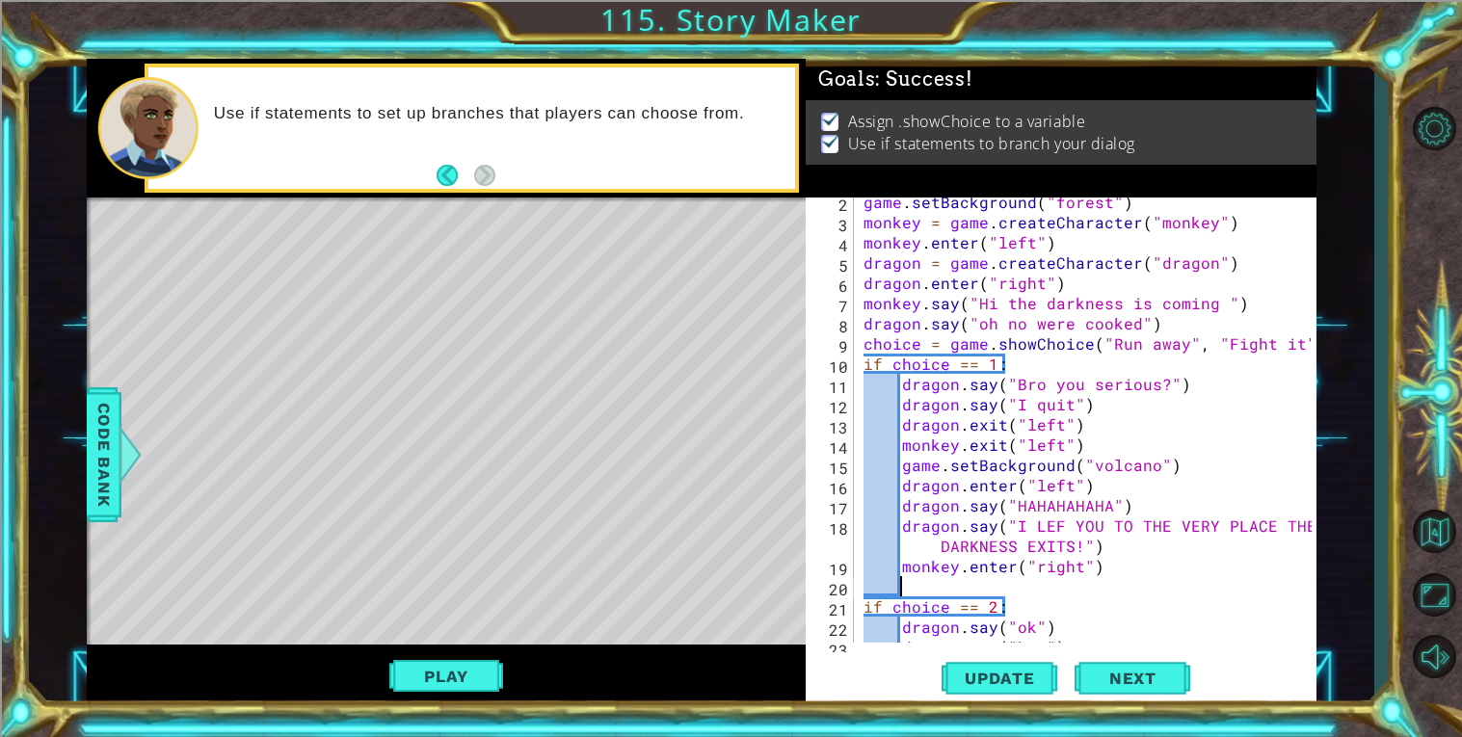
scroll to position [0, 2]
type textarea "o"
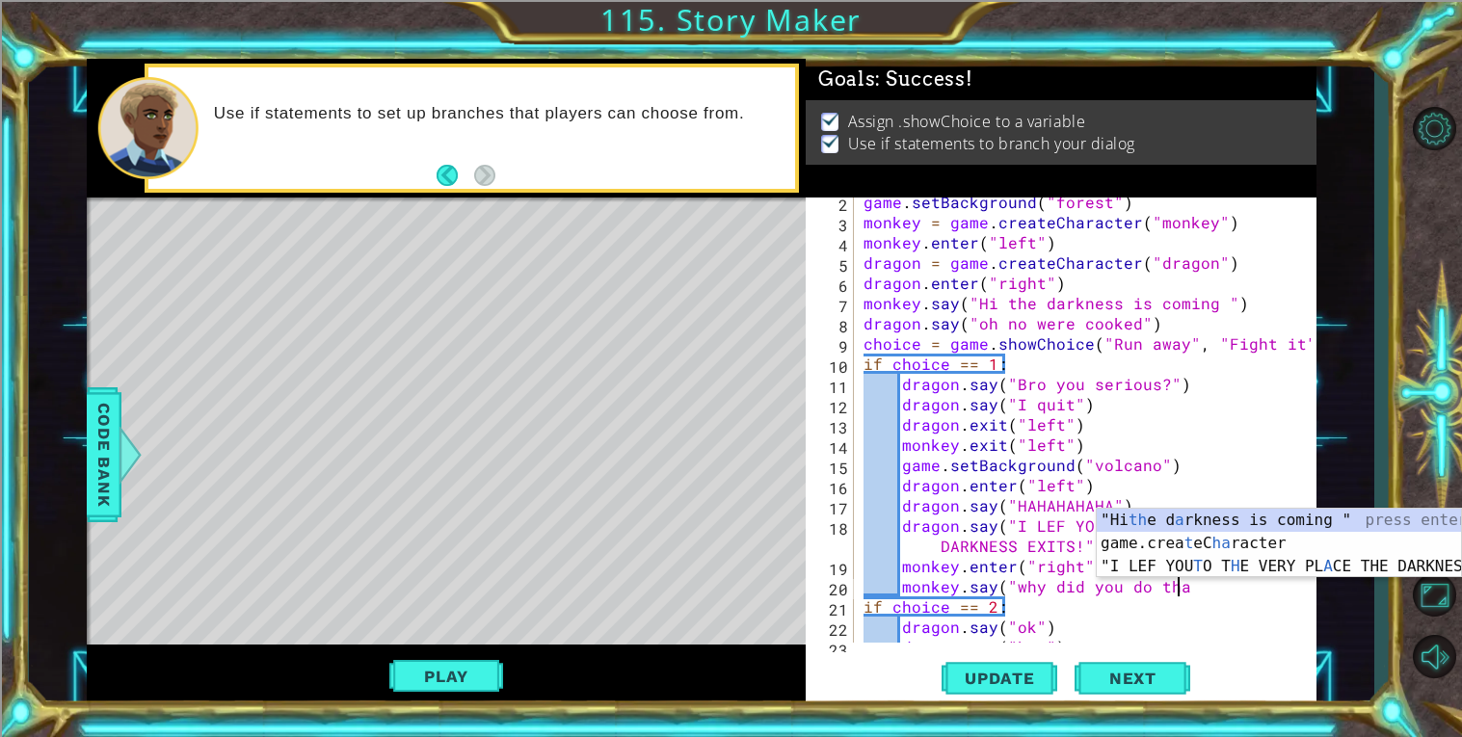
scroll to position [0, 18]
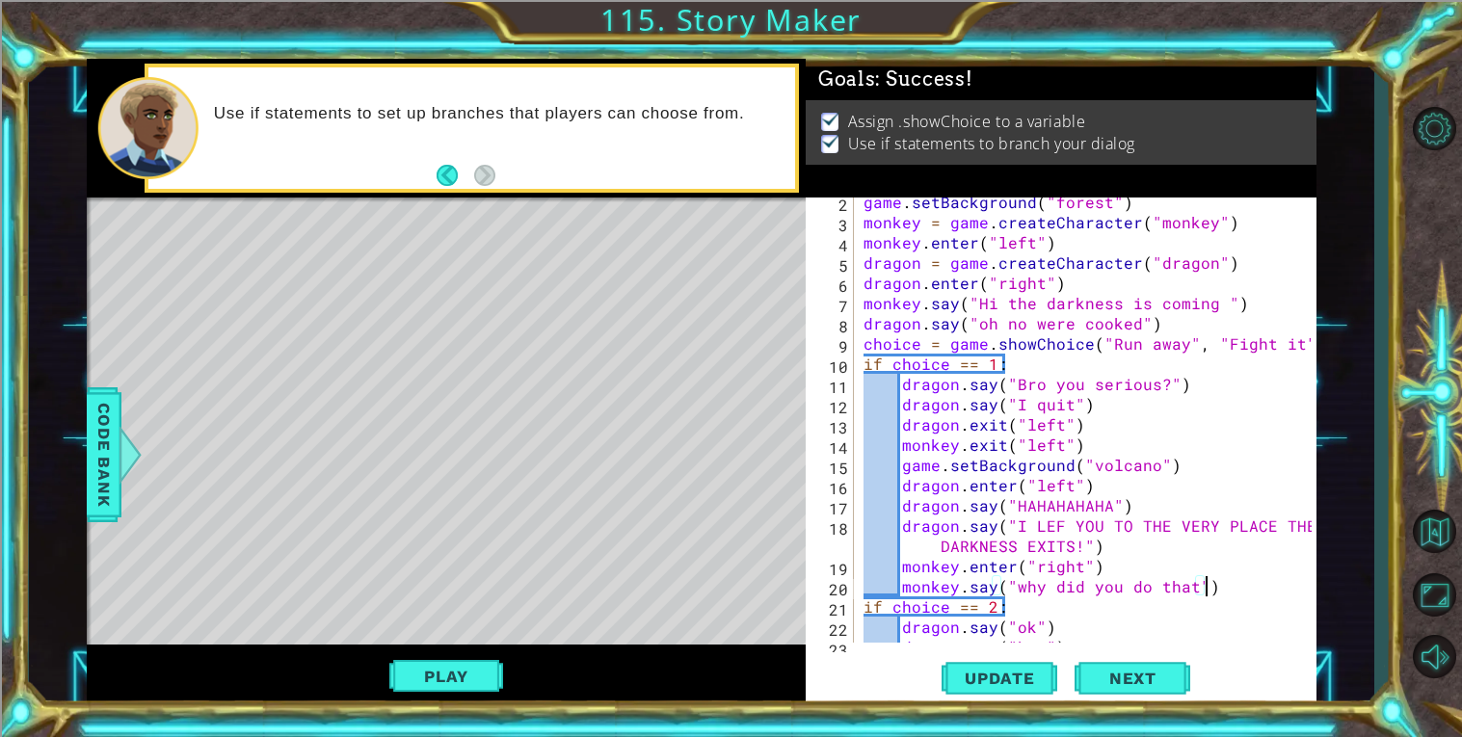
click at [1184, 587] on div "game . setBackground ( "forest" ) monkey = game . createCharacter ( "monkey" ) …" at bounding box center [1089, 435] width 461 height 486
drag, startPoint x: 901, startPoint y: 567, endPoint x: 1117, endPoint y: 556, distance: 216.1
click at [1117, 556] on div "game . setBackground ( "forest" ) monkey = game . createCharacter ( "monkey" ) …" at bounding box center [1089, 435] width 461 height 486
type textarea "monkey.enter("right")"
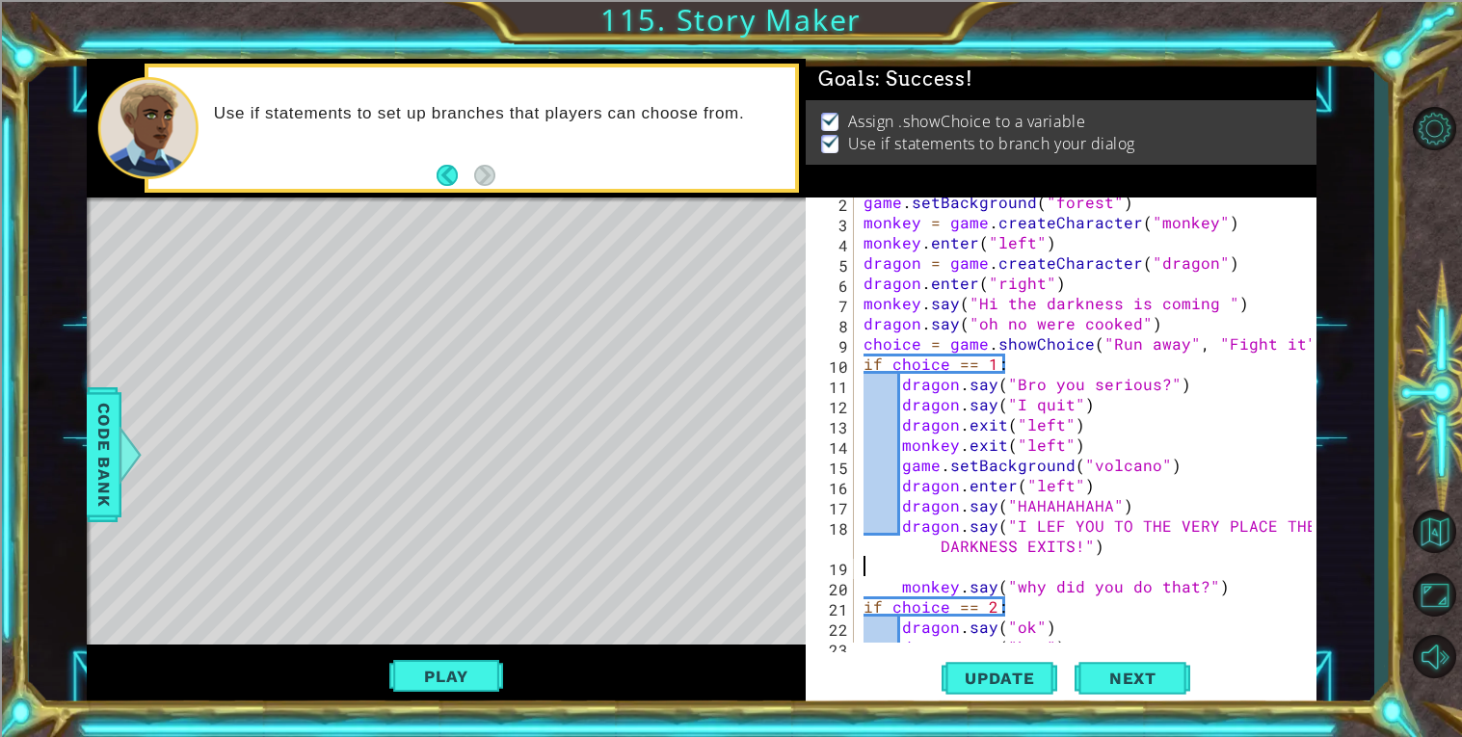
scroll to position [0, 0]
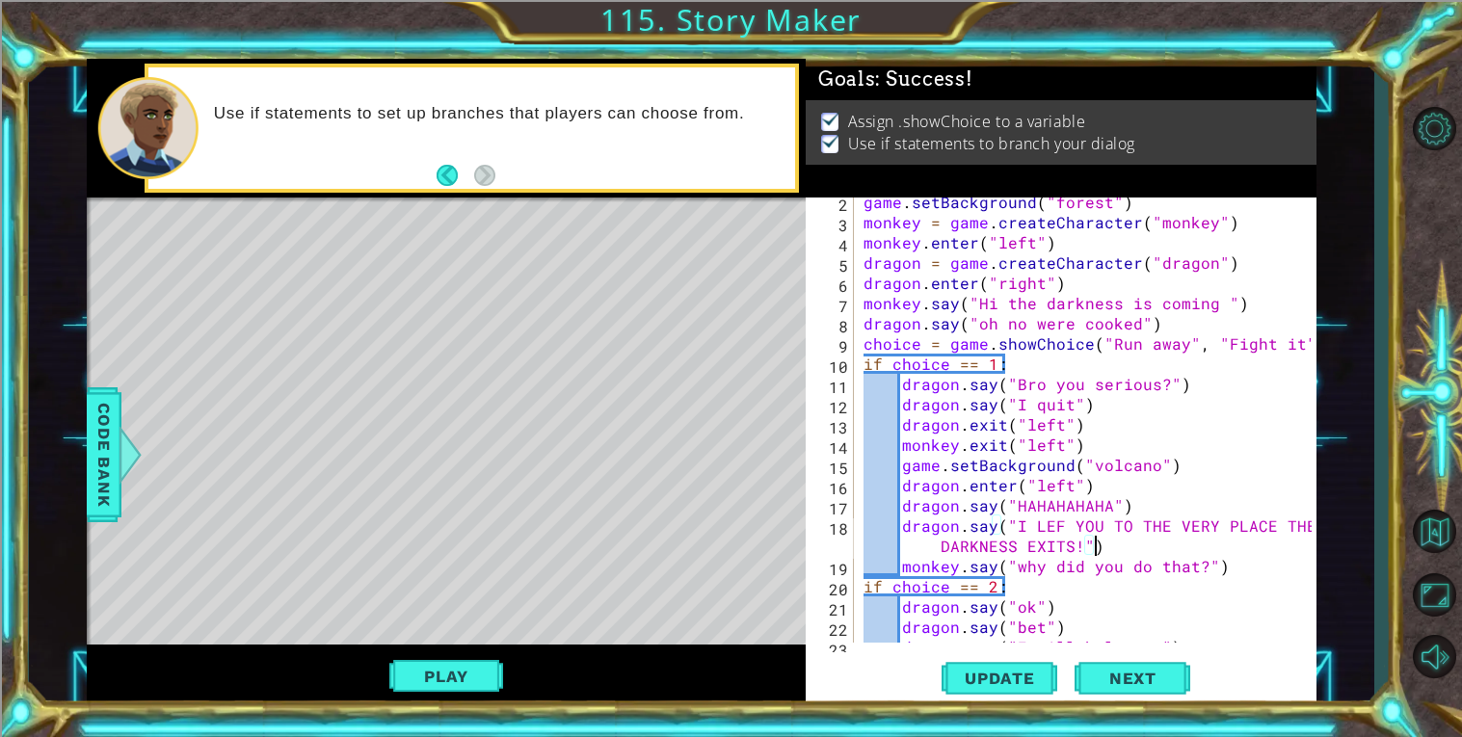
click at [986, 514] on div "game . setBackground ( "forest" ) monkey = game . createCharacter ( "monkey" ) …" at bounding box center [1089, 435] width 461 height 486
click at [983, 508] on div "game . setBackground ( "forest" ) monkey = game . createCharacter ( "monkey" ) …" at bounding box center [1089, 435] width 461 height 486
click at [1098, 510] on div "game . setBackground ( "forest" ) monkey = game . createCharacter ( "monkey" ) …" at bounding box center [1089, 435] width 461 height 486
click at [1241, 527] on div "game . setBackground ( "forest" ) monkey = game . createCharacter ( "monkey" ) …" at bounding box center [1089, 435] width 461 height 486
click at [1232, 526] on div "game . setBackground ( "forest" ) monkey = game . createCharacter ( "monkey" ) …" at bounding box center [1089, 435] width 461 height 486
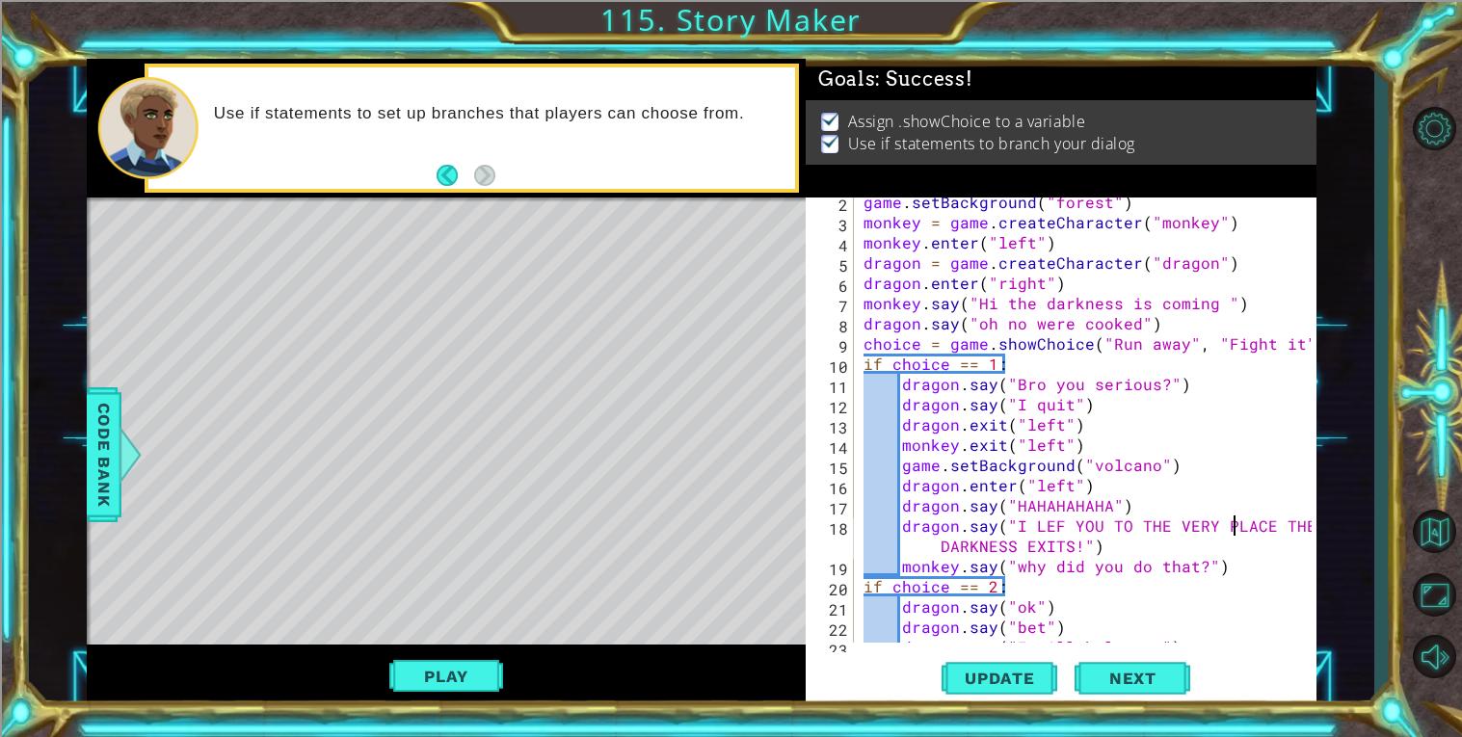
click at [1211, 515] on div "game . setBackground ( "forest" ) monkey = game . createCharacter ( "monkey" ) …" at bounding box center [1089, 435] width 461 height 486
click at [1153, 512] on div "game . setBackground ( "forest" ) monkey = game . createCharacter ( "monkey" ) …" at bounding box center [1089, 435] width 461 height 486
click at [1145, 503] on div "game . setBackground ( "forest" ) monkey = game . createCharacter ( "monkey" ) …" at bounding box center [1089, 435] width 461 height 486
click at [1113, 496] on div "game . setBackground ( "forest" ) monkey = game . createCharacter ( "monkey" ) …" at bounding box center [1089, 435] width 461 height 486
click at [1098, 482] on div "game . setBackground ( "forest" ) monkey = game . createCharacter ( "monkey" ) …" at bounding box center [1089, 435] width 461 height 486
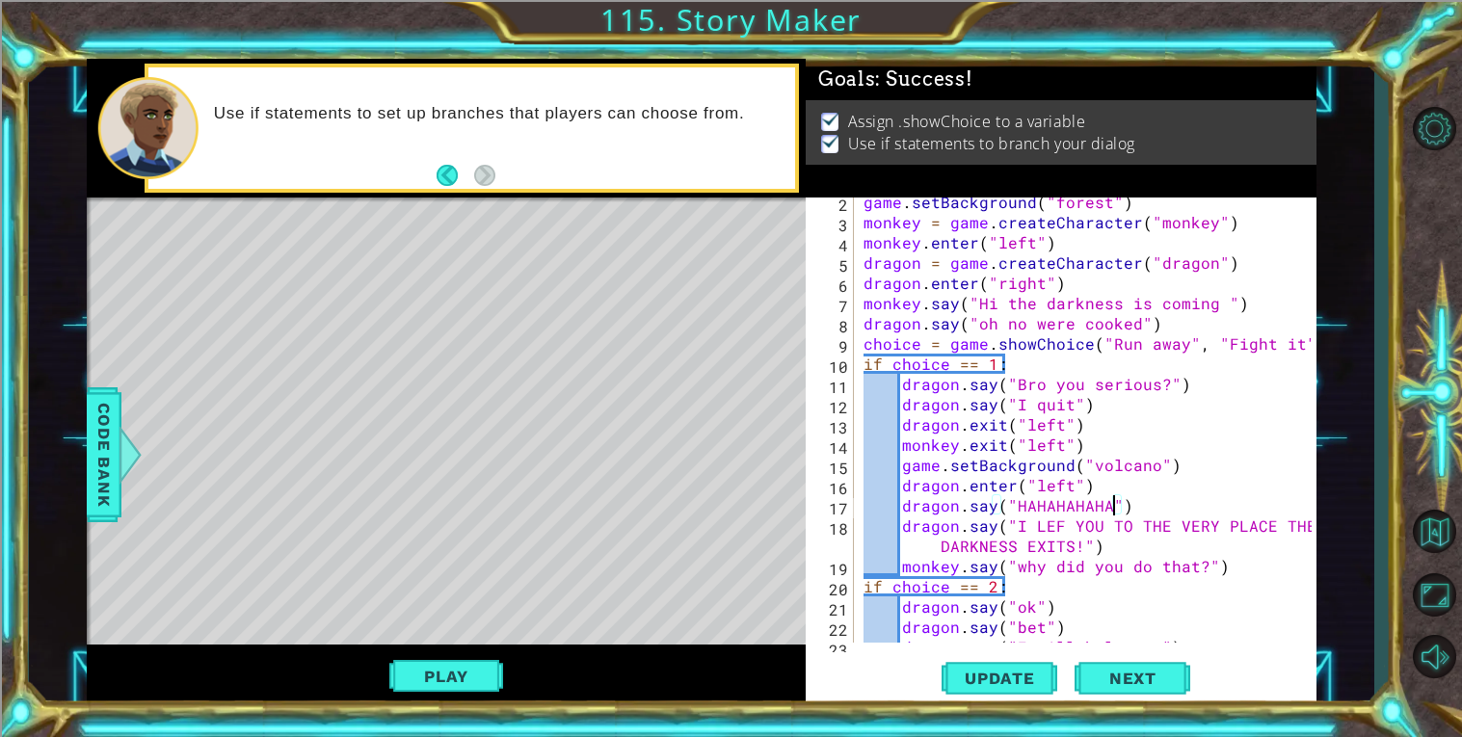
type textarea "dragon.enter("left")"
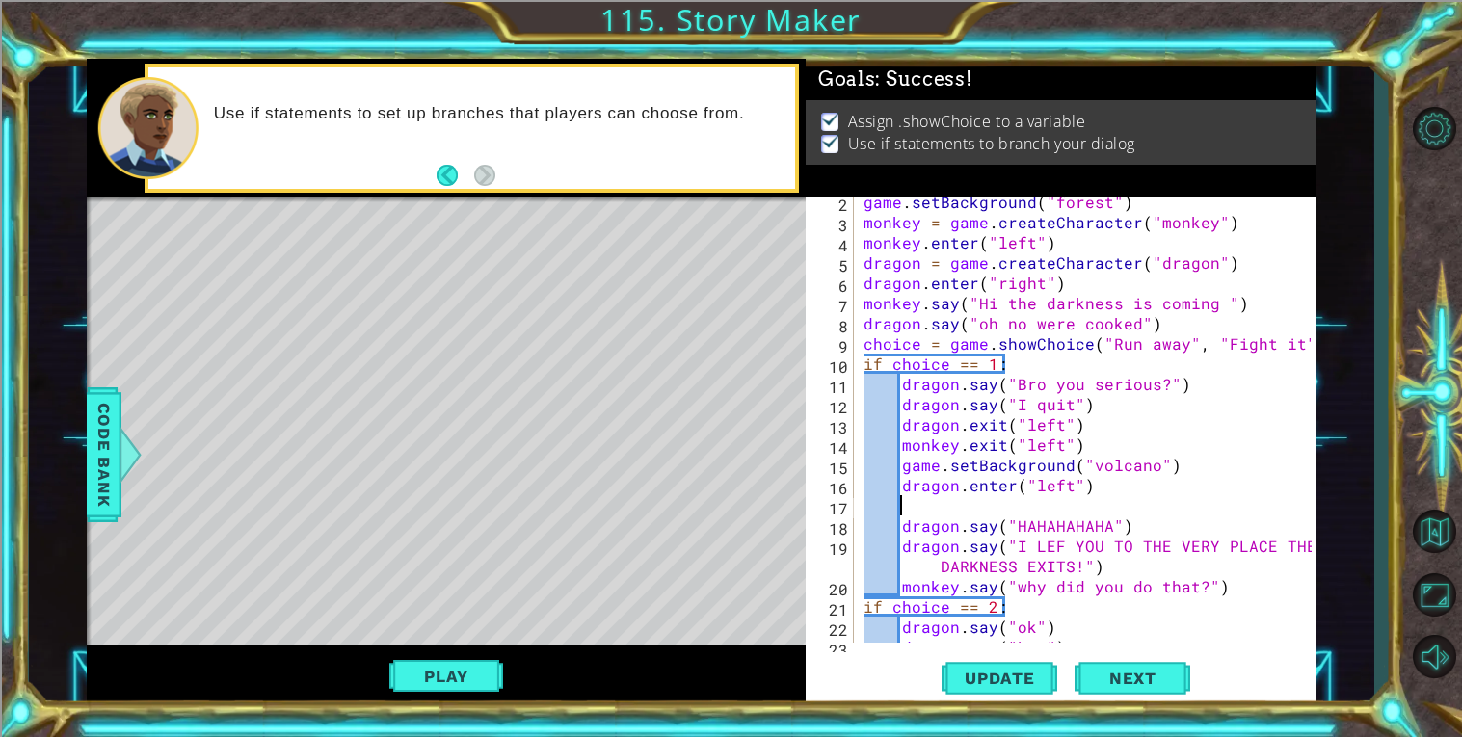
paste textarea "monkey.enter("right")"
click at [999, 636] on div "game . setBackground ( "forest" ) monkey = game . createCharacter ( "monkey" ) …" at bounding box center [1089, 435] width 461 height 486
click at [997, 652] on button "Update" at bounding box center [999, 677] width 116 height 51
click at [431, 669] on button "Play" at bounding box center [445, 676] width 113 height 37
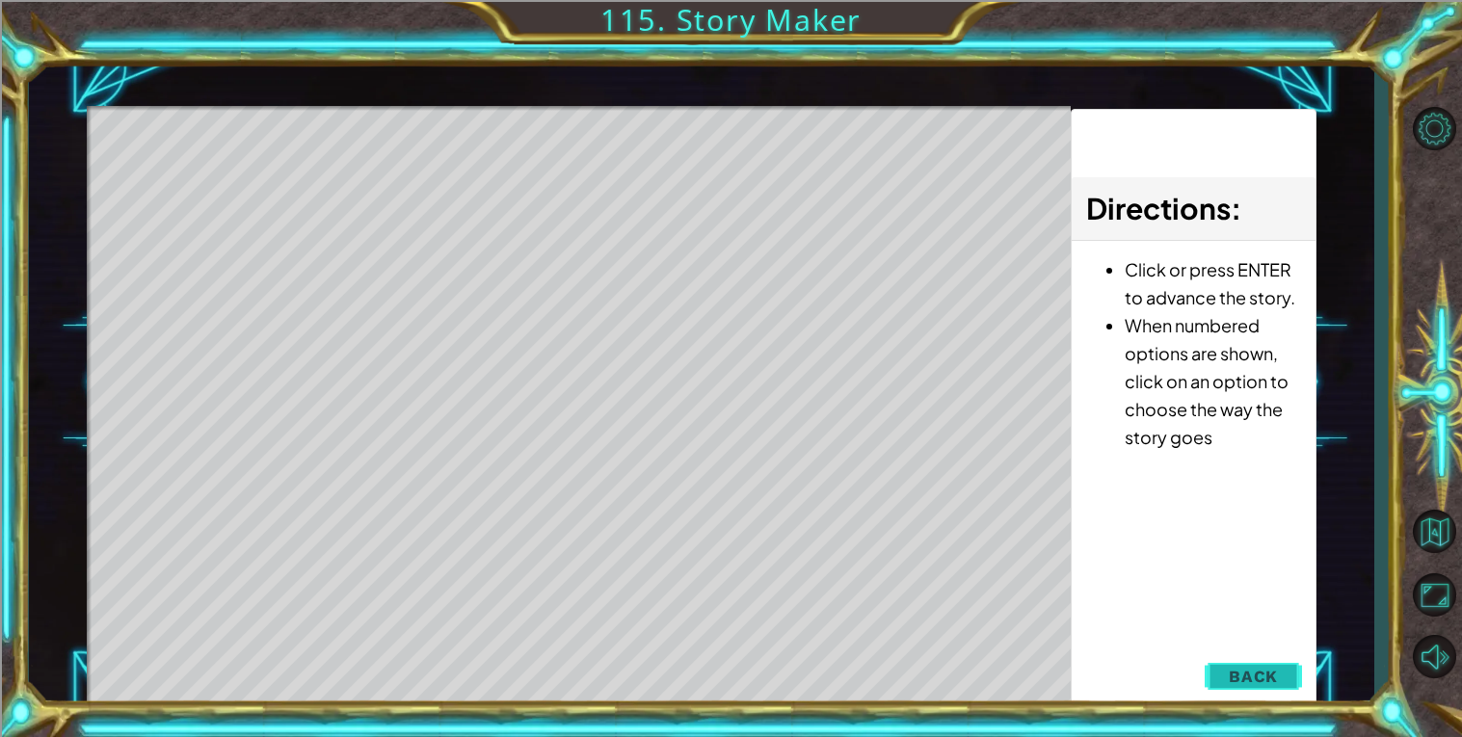
click at [1280, 672] on button "Back" at bounding box center [1252, 676] width 97 height 39
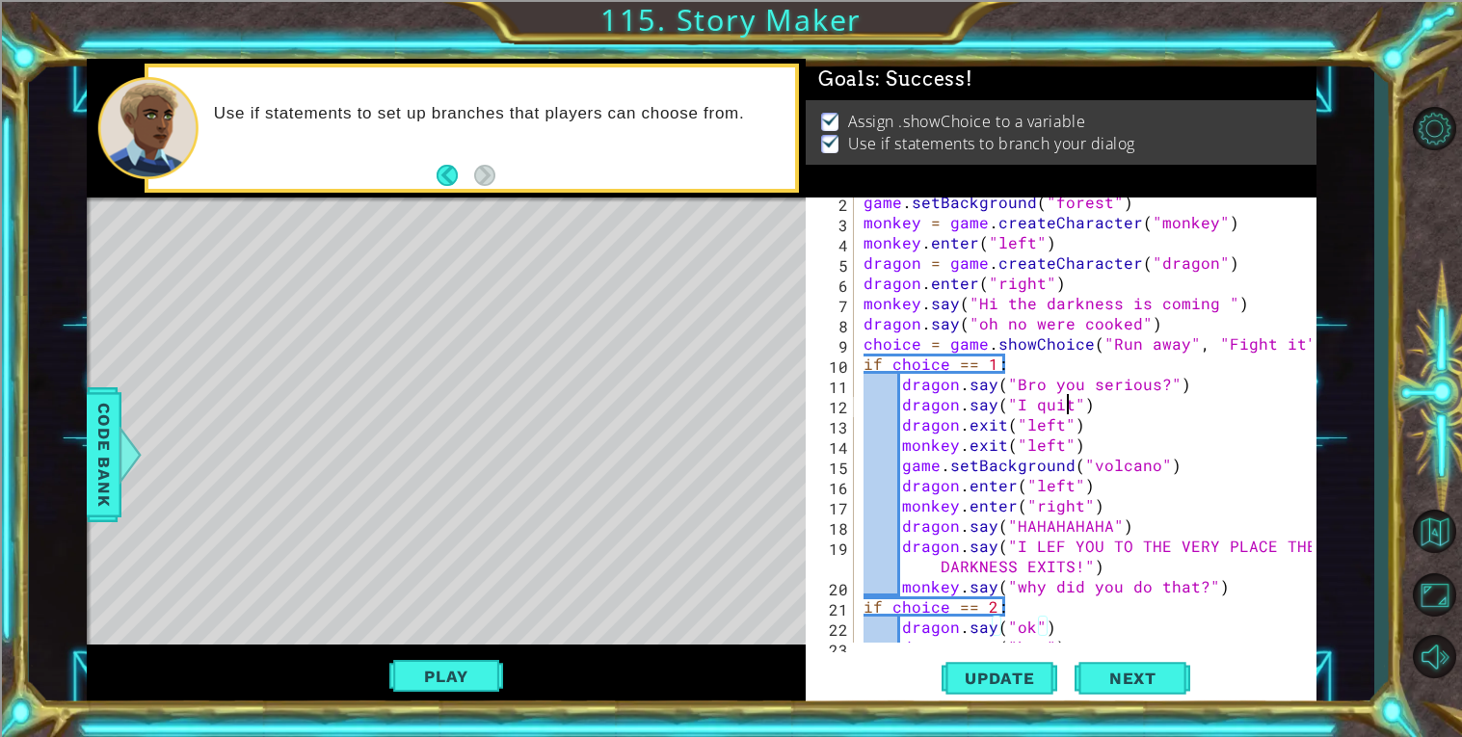
click at [1067, 408] on div "game . setBackground ( "forest" ) monkey = game . createCharacter ( "monkey" ) …" at bounding box center [1089, 435] width 461 height 486
click at [1157, 384] on div "game . setBackground ( "forest" ) monkey = game . createCharacter ( "monkey" ) …" at bounding box center [1089, 435] width 461 height 486
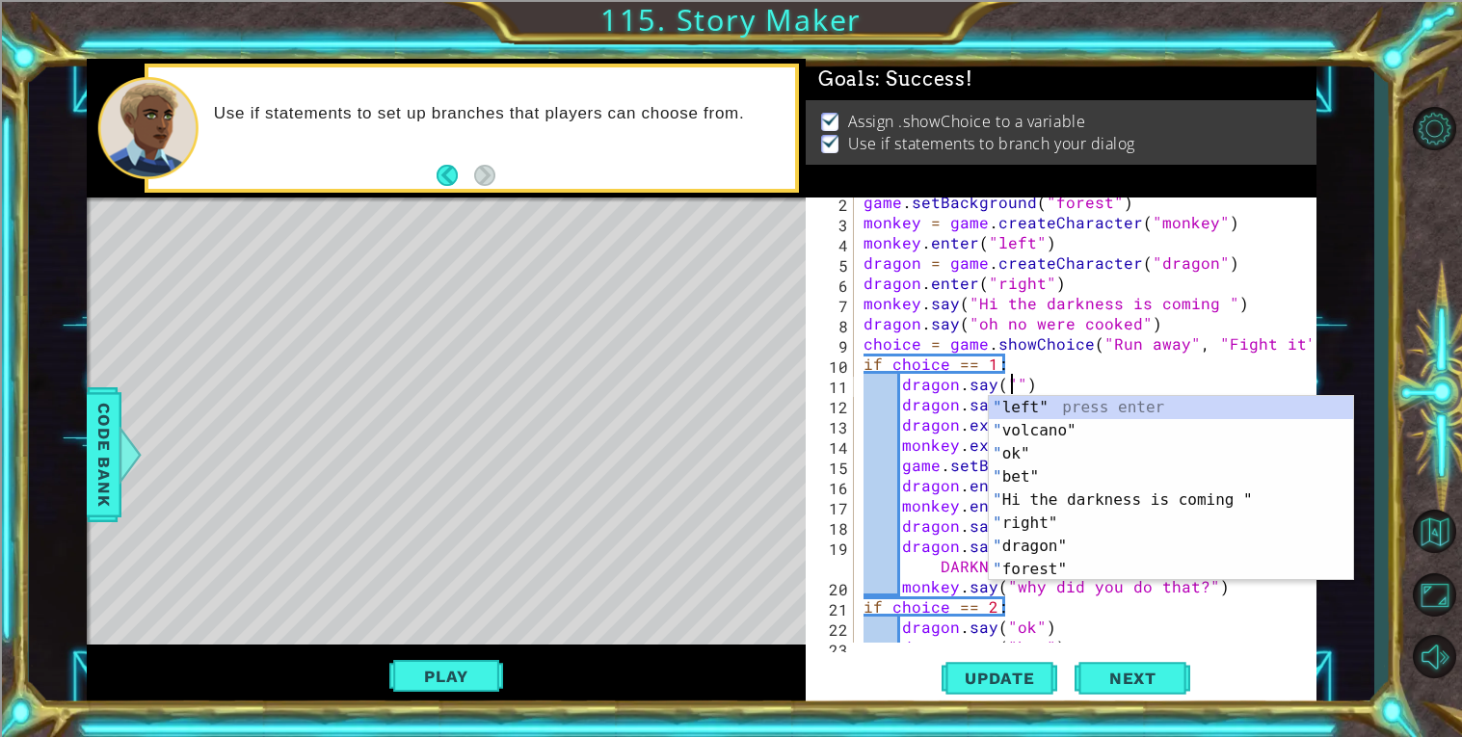
scroll to position [0, 9]
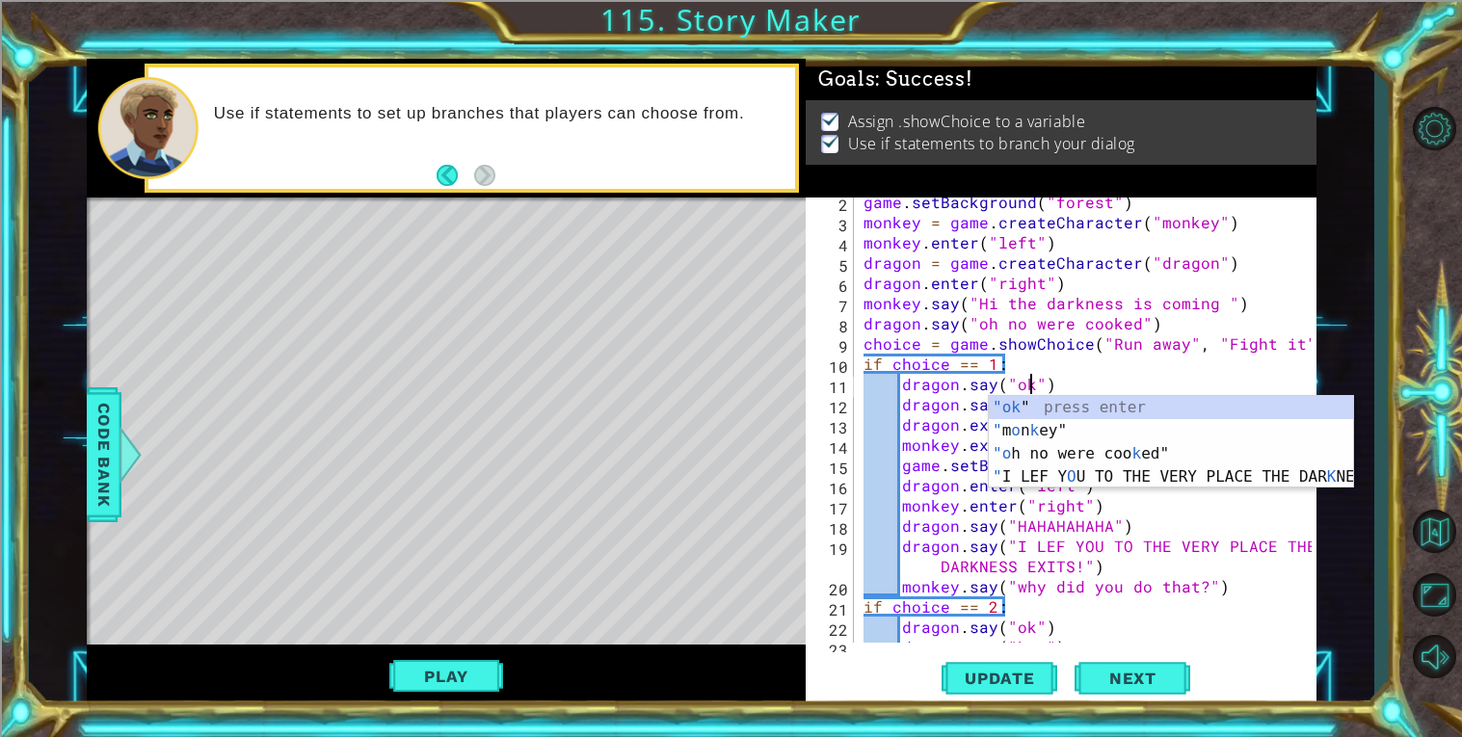
click at [1199, 354] on div "game . setBackground ( "forest" ) monkey = game . createCharacter ( "monkey" ) …" at bounding box center [1089, 435] width 461 height 486
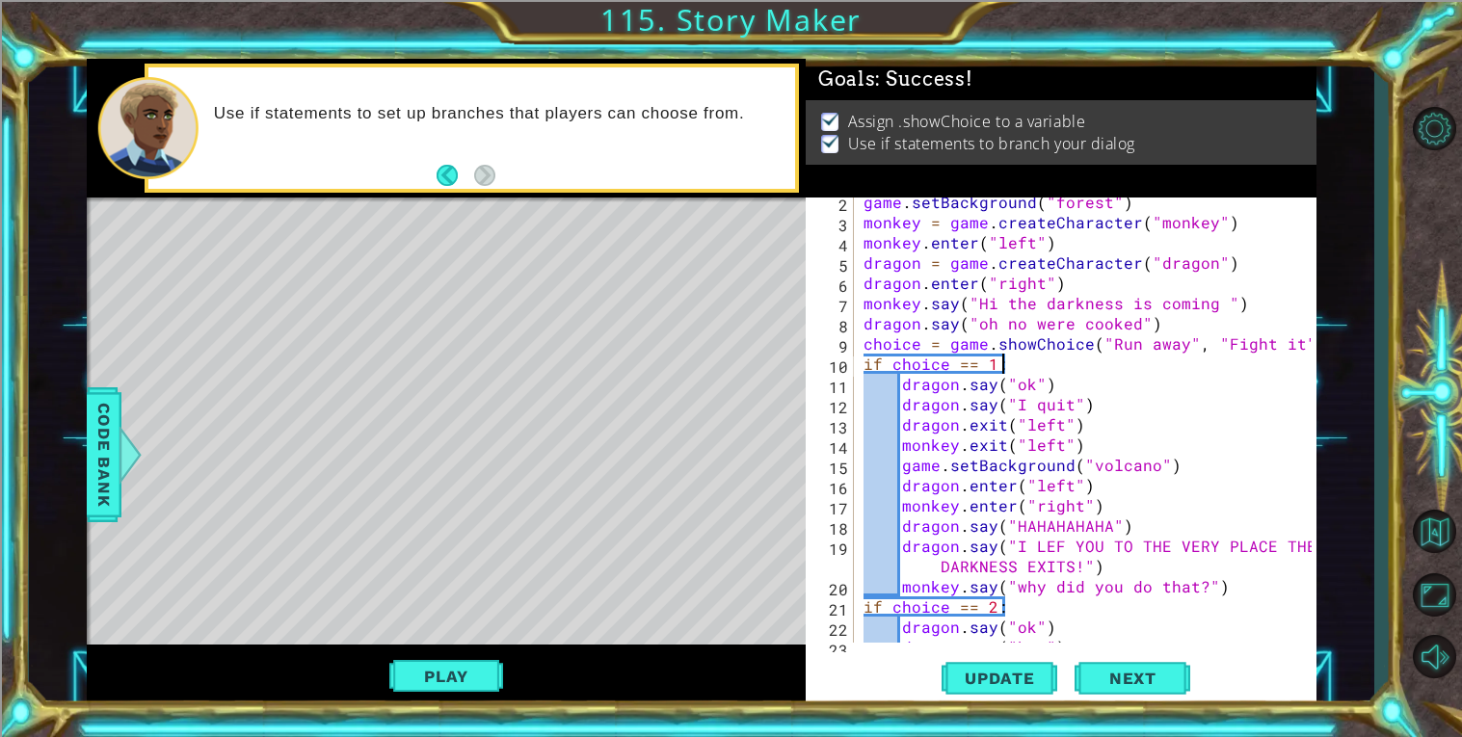
click at [1066, 402] on div "game . setBackground ( "forest" ) monkey = game . createCharacter ( "monkey" ) …" at bounding box center [1089, 435] width 461 height 486
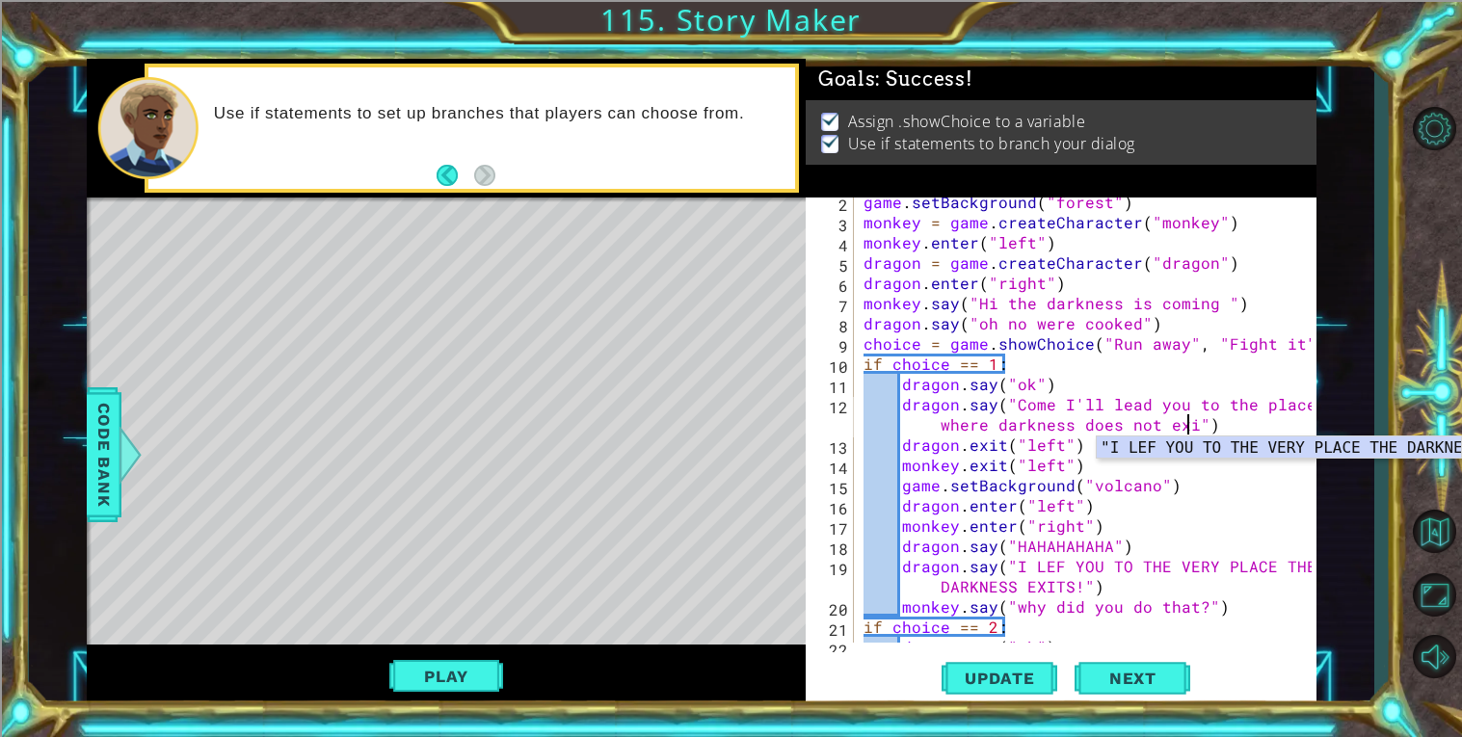
scroll to position [0, 43]
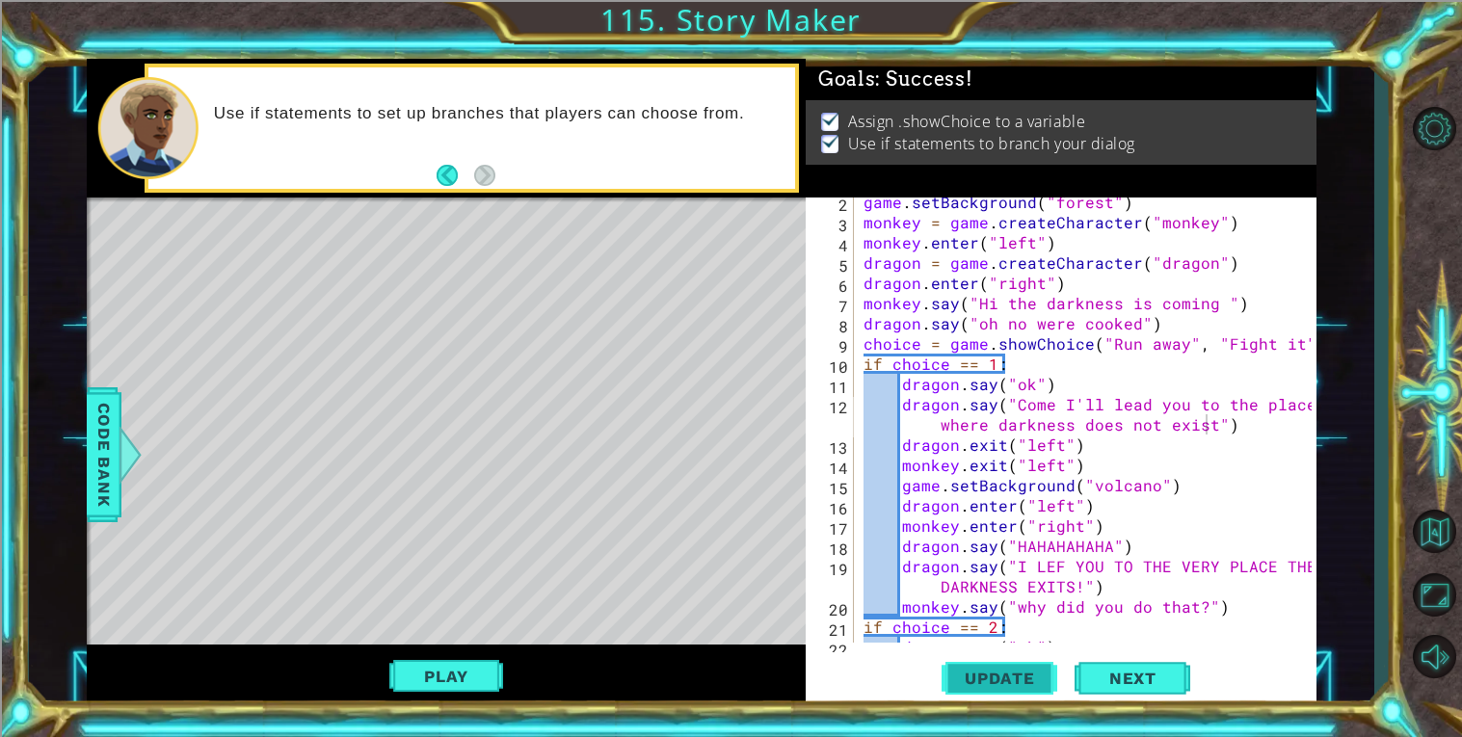
click at [986, 655] on button "Update" at bounding box center [999, 677] width 116 height 51
click at [1194, 441] on div "game . setBackground ( "forest" ) monkey = game . createCharacter ( "monkey" ) …" at bounding box center [1089, 435] width 461 height 486
click at [413, 680] on button "Play" at bounding box center [445, 676] width 113 height 37
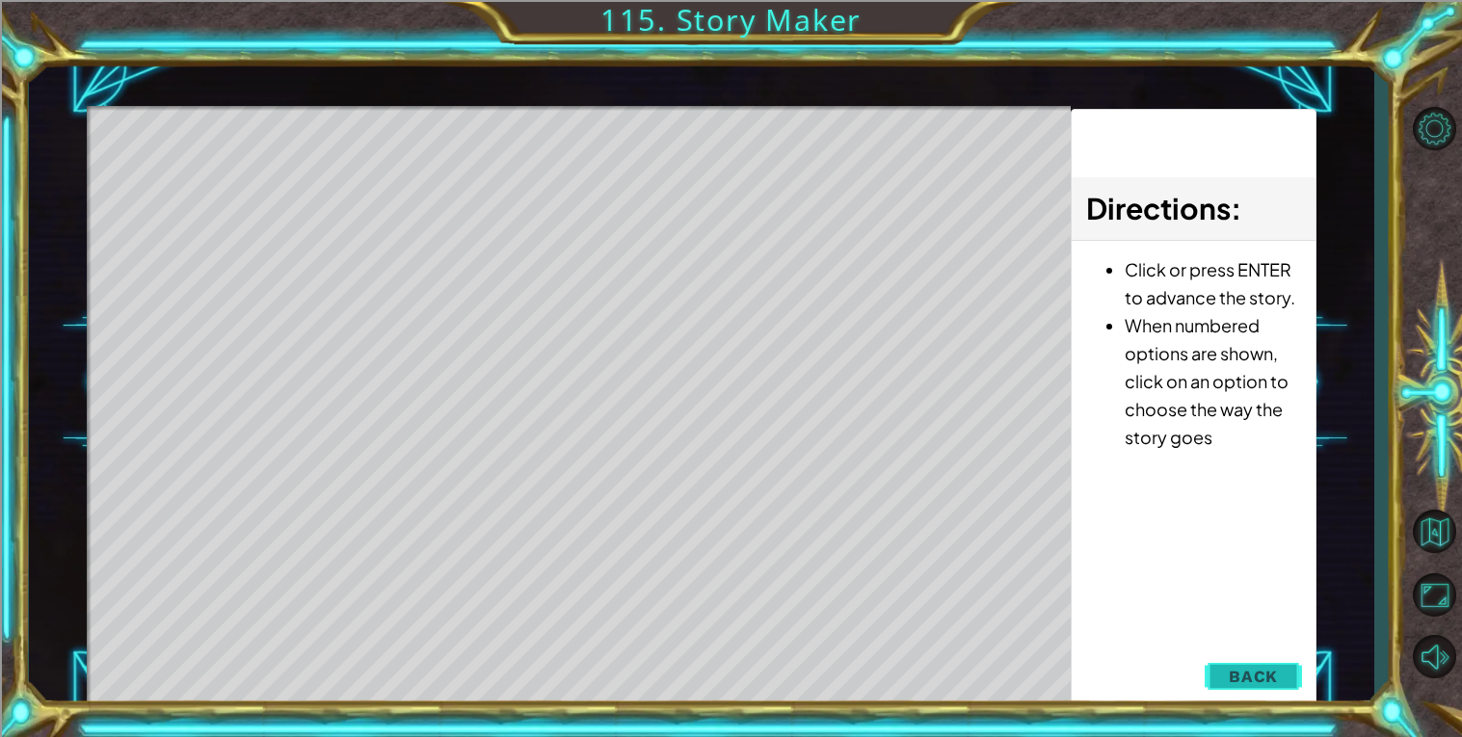
click at [1243, 671] on span "Back" at bounding box center [1252, 676] width 49 height 19
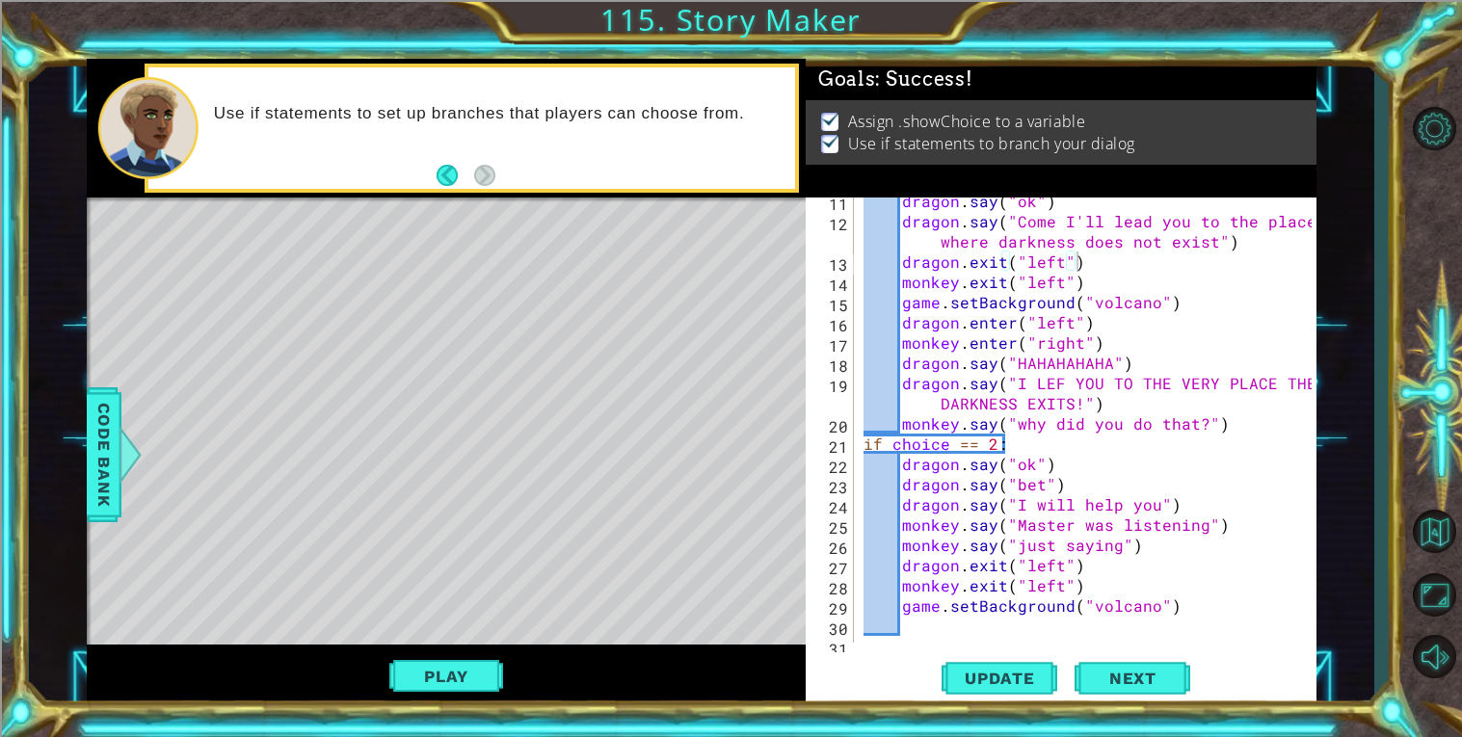
scroll to position [208, 0]
click at [1059, 381] on div "dragon . say ( "ok" ) dragon . say ( "Come I'll lead you to the place where dar…" at bounding box center [1089, 434] width 461 height 486
click at [1191, 515] on div "dragon . say ( "ok" ) dragon . say ( "Come I'll lead you to the place where dar…" at bounding box center [1089, 434] width 461 height 486
click at [987, 688] on button "Update" at bounding box center [999, 677] width 116 height 51
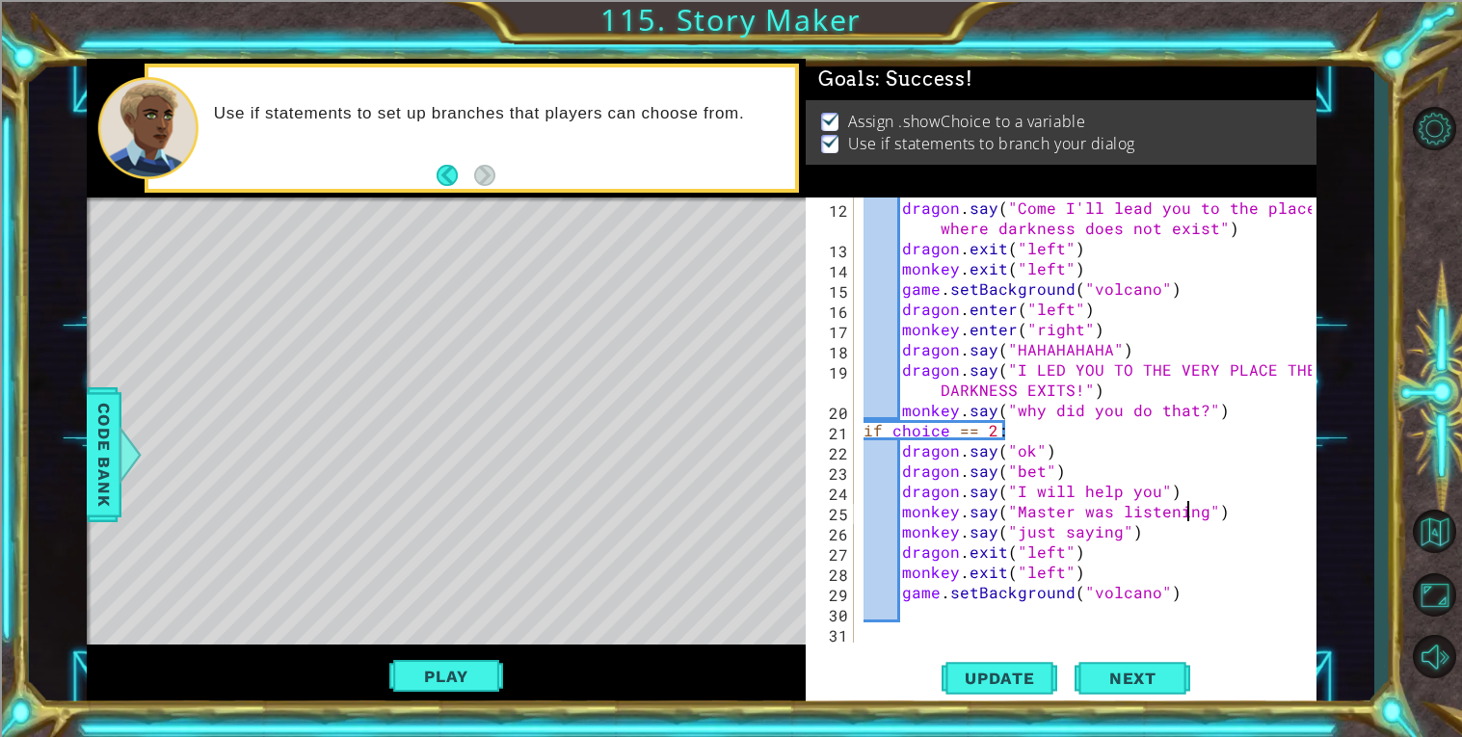
click at [1197, 601] on div "dragon . say ( "Come I'll lead you to the place where darkness does not exist" …" at bounding box center [1089, 451] width 461 height 506
type textarea "game.setBackground("volcano")"
click at [996, 673] on span "Update" at bounding box center [999, 678] width 109 height 19
click at [1000, 634] on div "dragon . say ( "Come I'll lead you to the place where darkness does not exist" …" at bounding box center [1089, 451] width 461 height 506
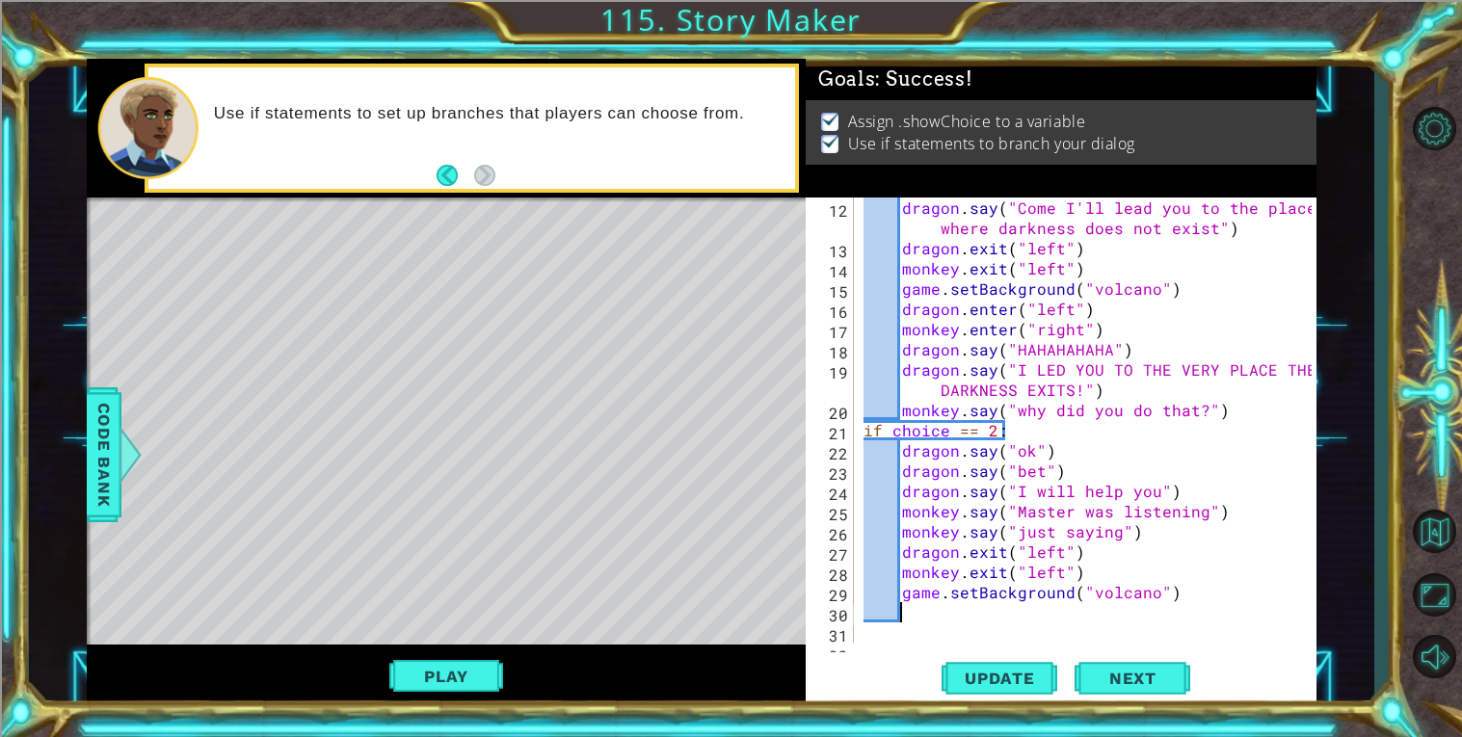
click at [973, 609] on div "dragon . say ( "Come I'll lead you to the place where darkness does not exist" …" at bounding box center [1089, 451] width 461 height 506
click at [1156, 591] on div "dragon . say ( "Come I'll lead you to the place where darkness does not exist" …" at bounding box center [1089, 451] width 461 height 506
click at [1150, 592] on div "dragon . say ( "Come I'll lead you to the place where darkness does not exist" …" at bounding box center [1089, 451] width 461 height 506
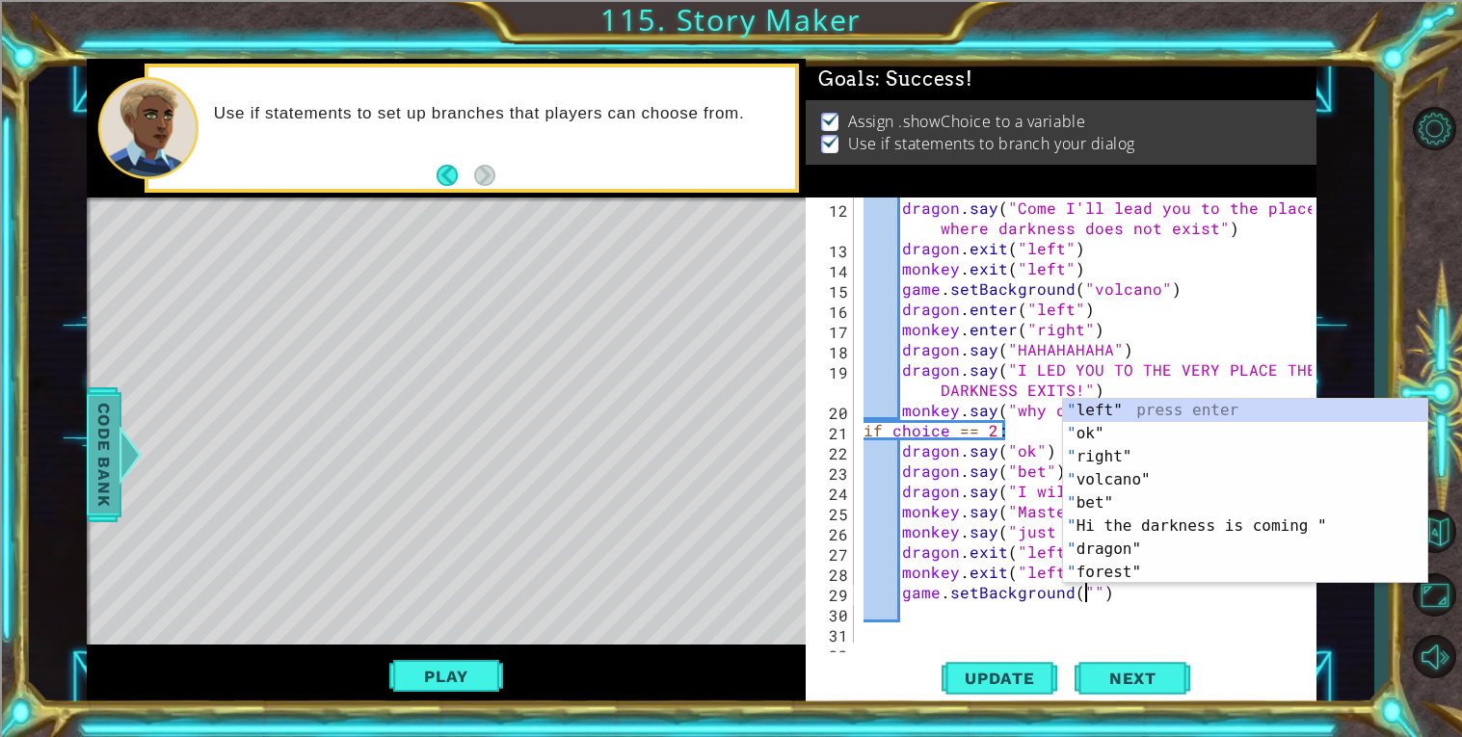
click at [87, 473] on div "Code Bank" at bounding box center [104, 454] width 35 height 135
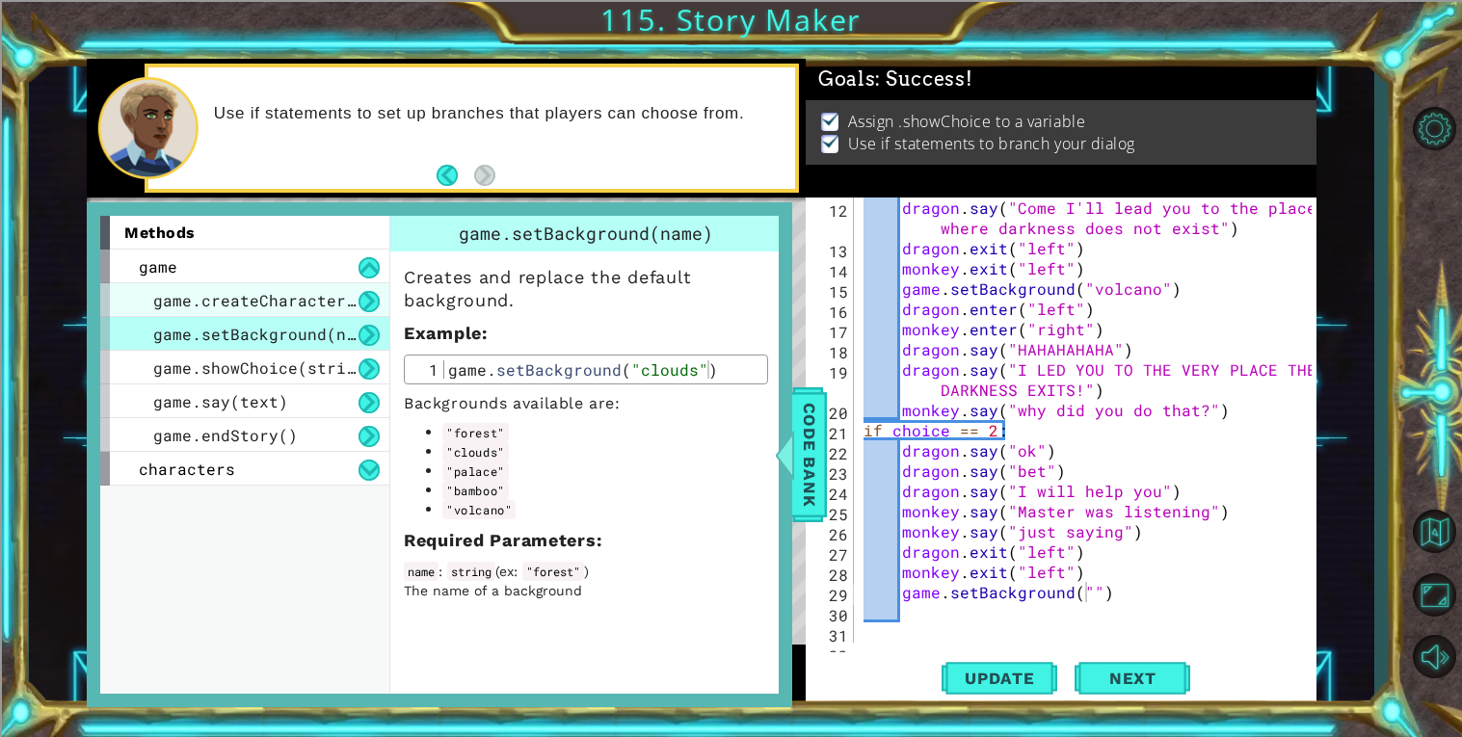
click at [301, 285] on div "game.createCharacter(name)" at bounding box center [244, 300] width 289 height 34
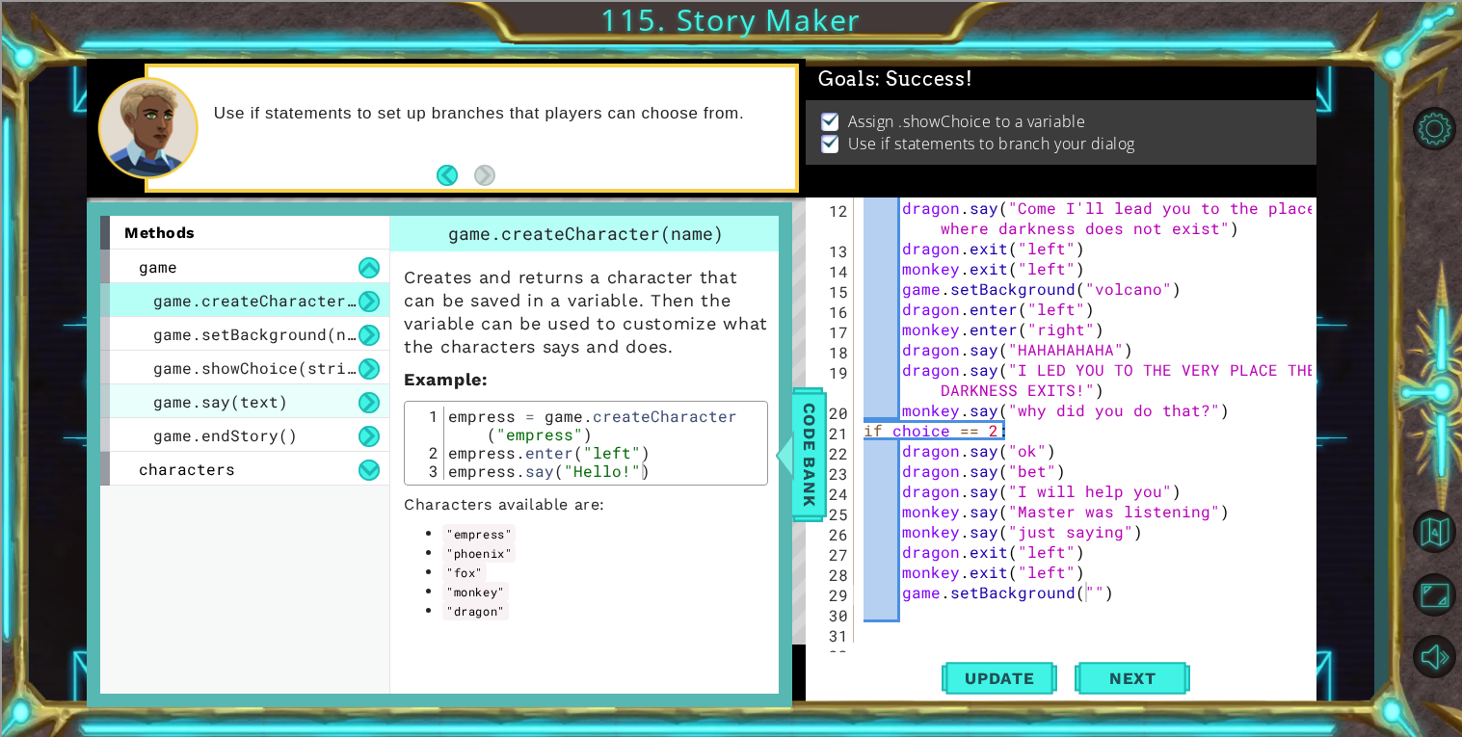
click at [257, 391] on span "game.say(text)" at bounding box center [220, 401] width 135 height 20
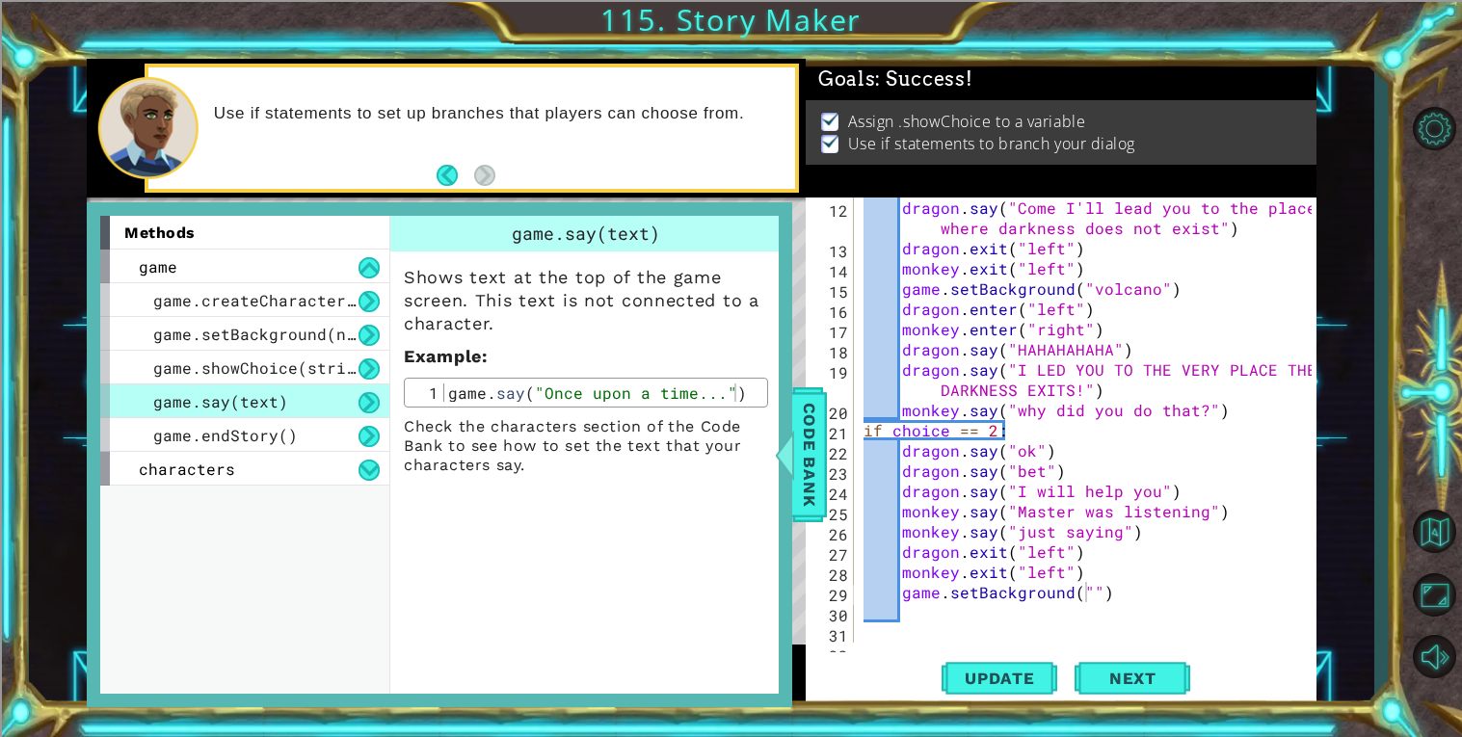
click at [265, 387] on div "game.say(text)" at bounding box center [244, 401] width 289 height 34
click at [265, 382] on div "game.showChoice(string1, string2)" at bounding box center [244, 368] width 289 height 34
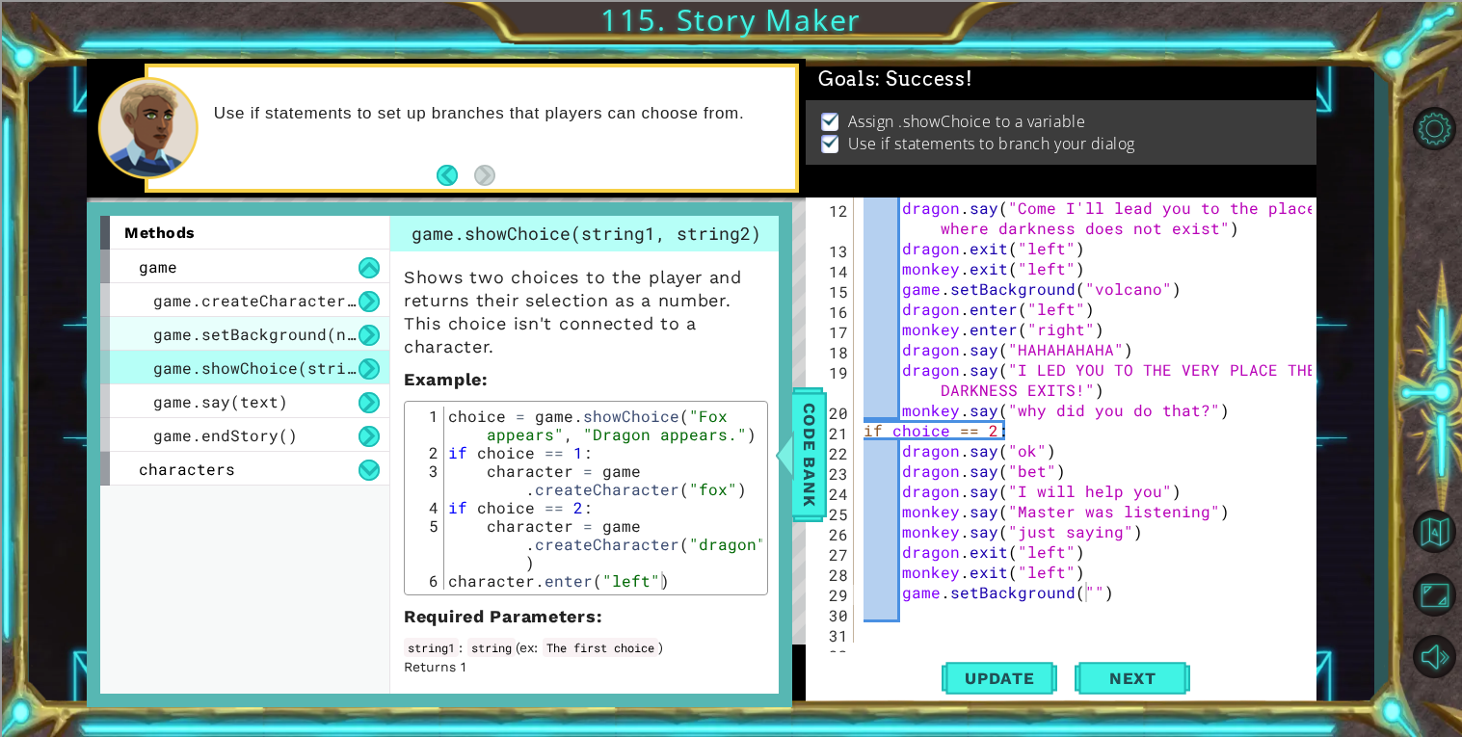
click at [267, 329] on span "game.setBackground(name)" at bounding box center [268, 334] width 231 height 20
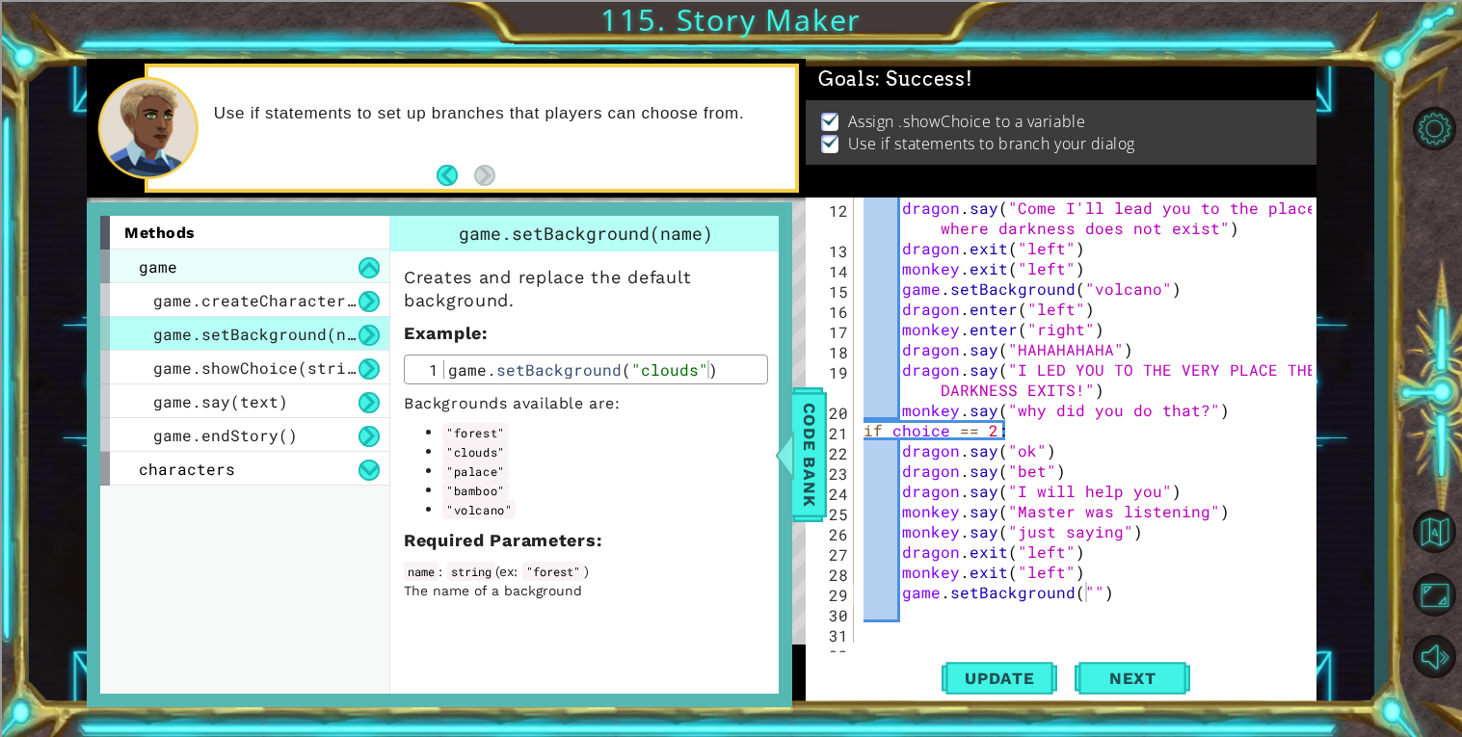
click at [250, 272] on div "game" at bounding box center [244, 267] width 289 height 34
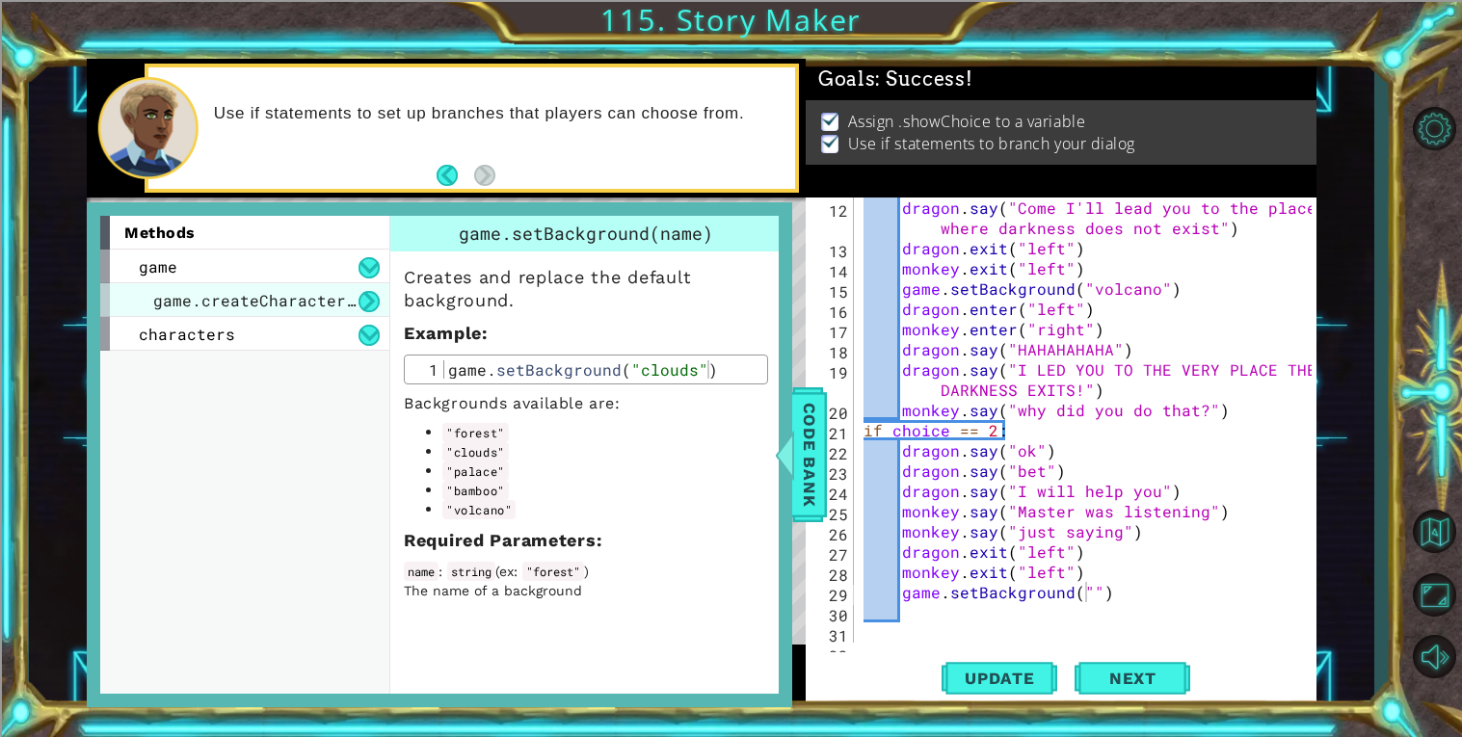
click at [259, 317] on div "characters" at bounding box center [244, 334] width 289 height 34
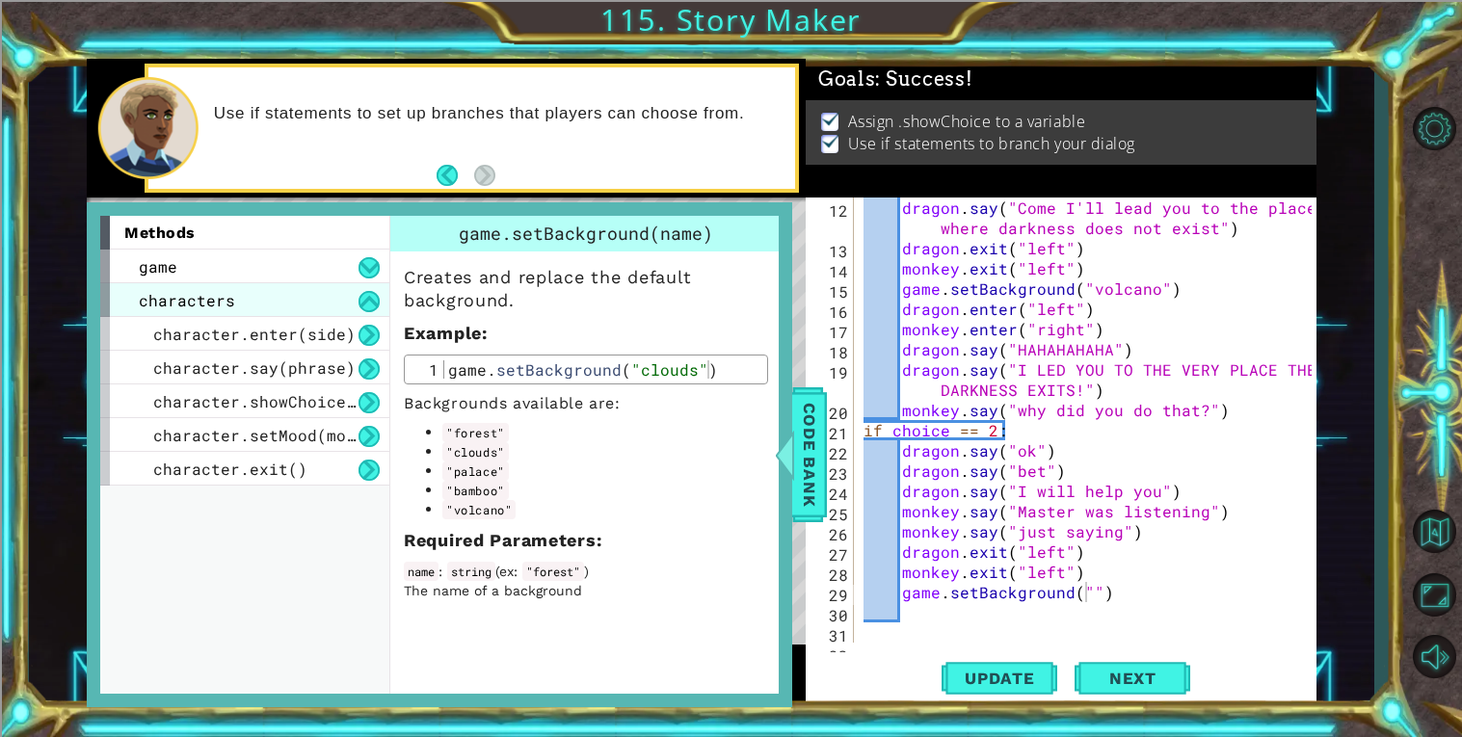
click at [268, 285] on div "characters" at bounding box center [244, 300] width 289 height 34
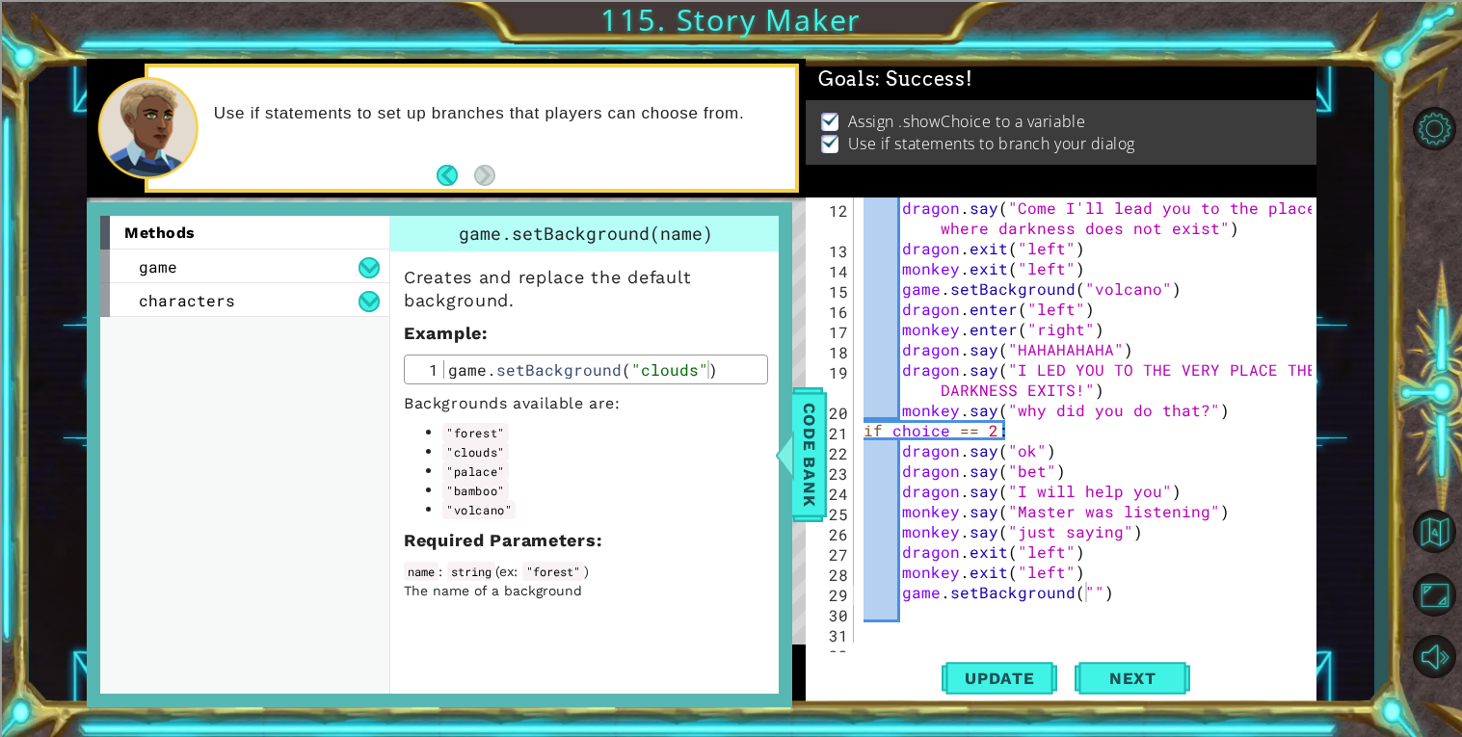
click at [303, 322] on div "methods game game.createCharacter(name) game.setBackground(name) game.showChoic…" at bounding box center [244, 455] width 289 height 479
click at [299, 318] on div "methods game game.createCharacter(name) game.setBackground(name) game.showChoic…" at bounding box center [244, 455] width 289 height 479
click at [298, 317] on div "methods game game.createCharacter(name) game.setBackground(name) game.showChoic…" at bounding box center [244, 455] width 289 height 479
click at [293, 309] on div "characters" at bounding box center [244, 300] width 289 height 34
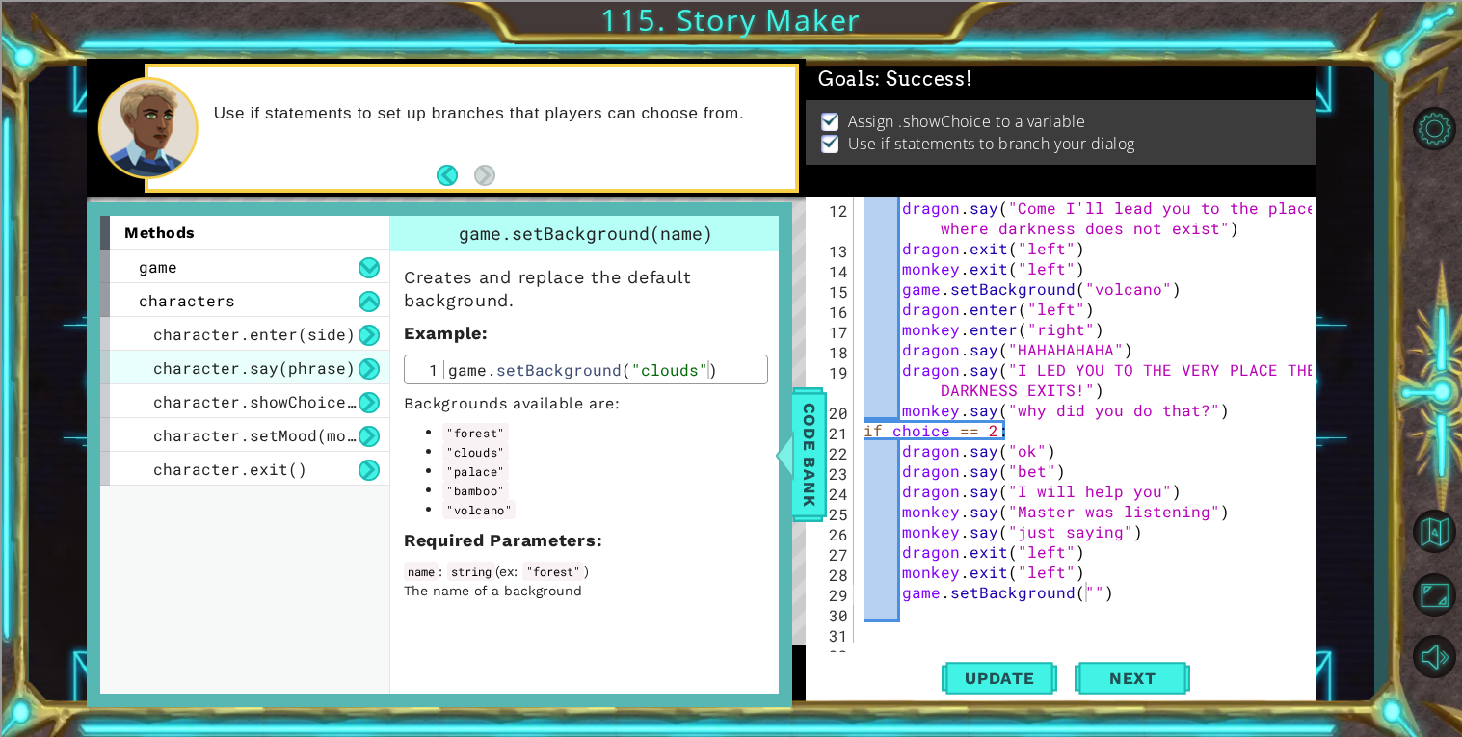
click at [331, 364] on span "character.say(phrase)" at bounding box center [254, 367] width 202 height 20
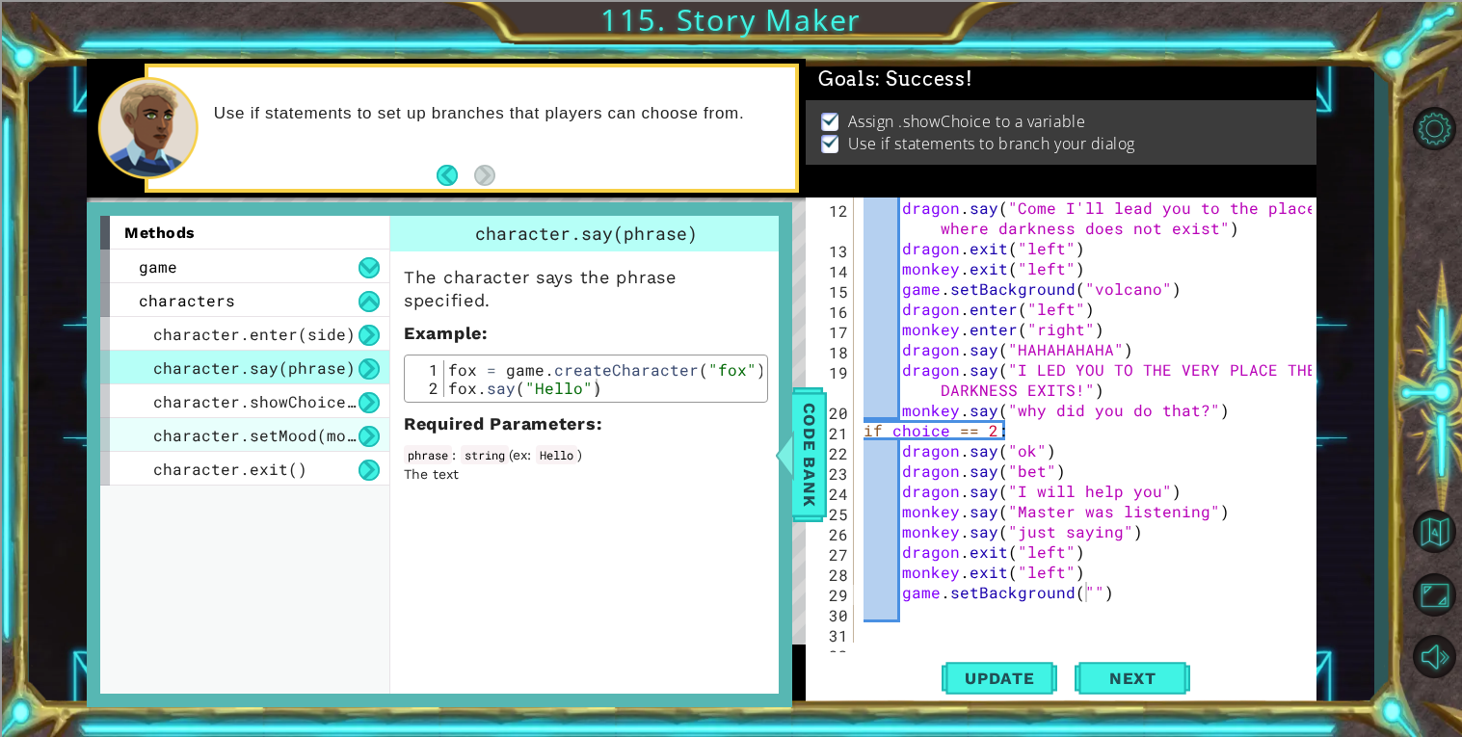
click at [292, 418] on div "character.setMood(mood)" at bounding box center [244, 435] width 289 height 34
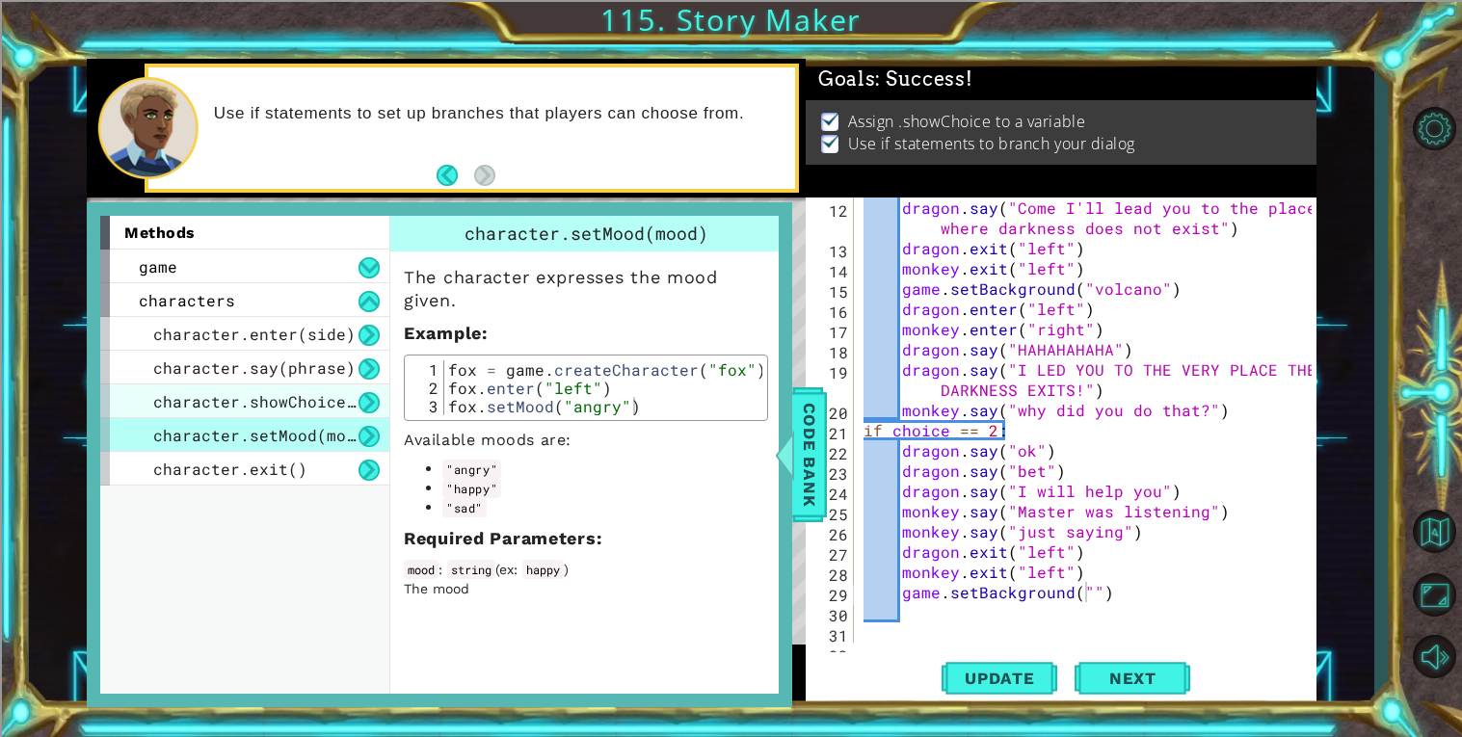
click at [294, 410] on div "character.showChoice(string1, string2)" at bounding box center [244, 401] width 289 height 34
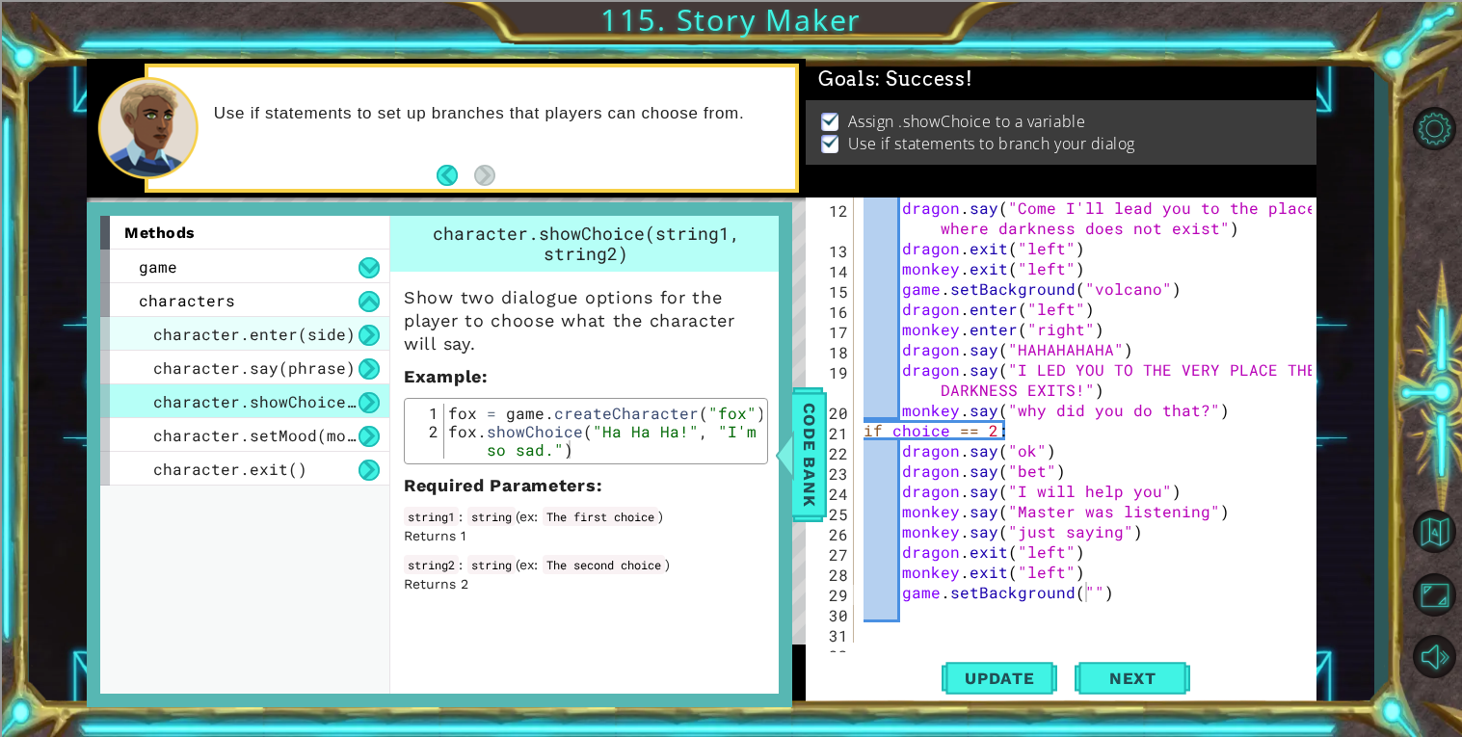
click at [283, 337] on span "character.enter(side)" at bounding box center [254, 334] width 202 height 20
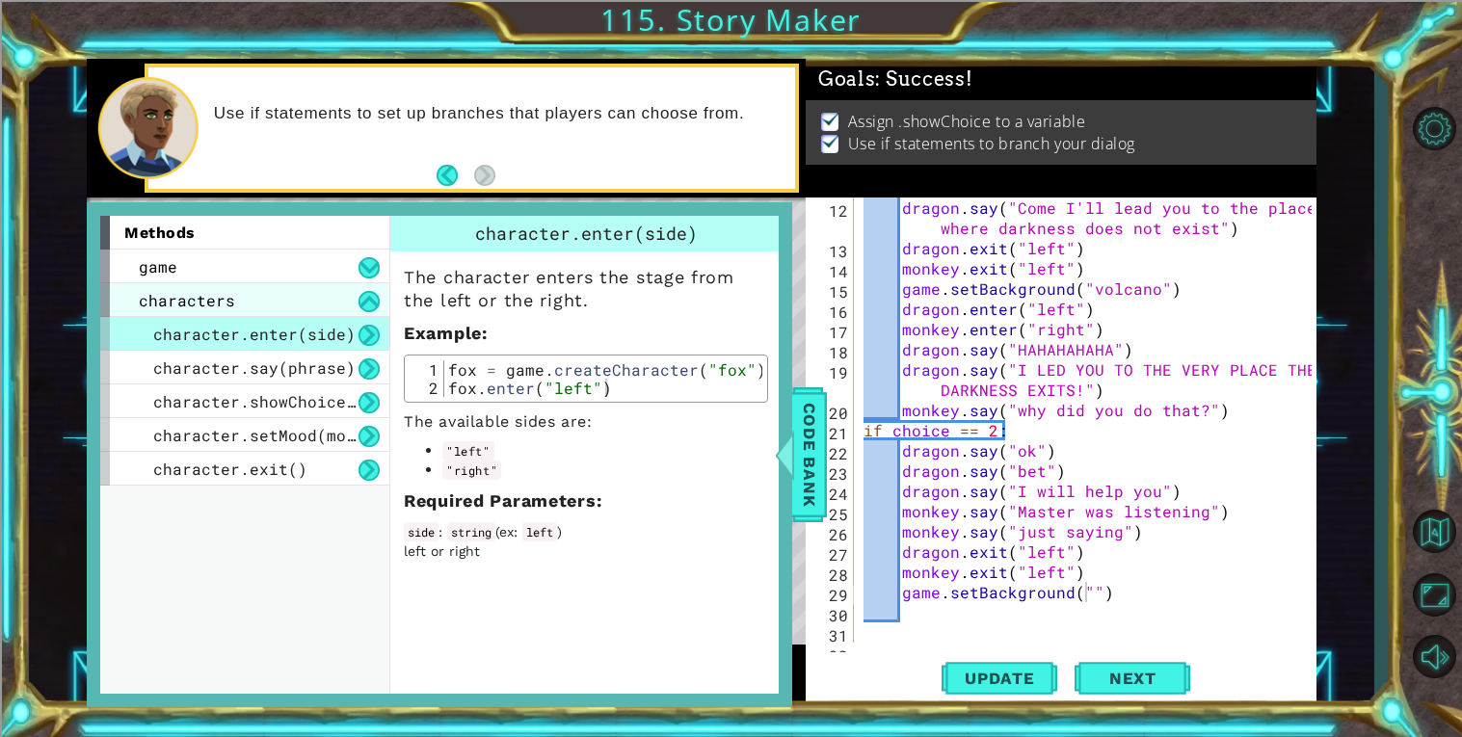
click at [250, 303] on div "characters" at bounding box center [244, 300] width 289 height 34
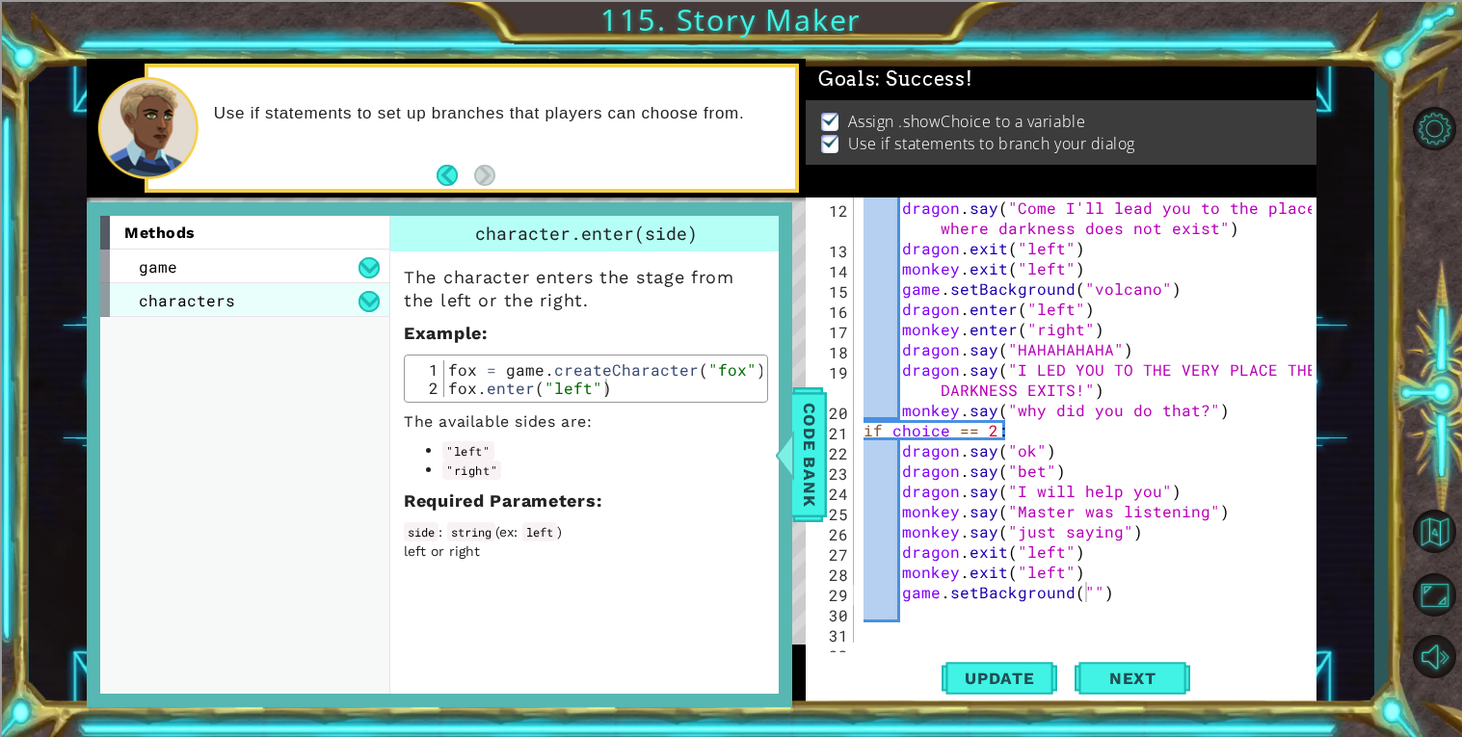
click at [329, 283] on div "characters" at bounding box center [244, 300] width 289 height 34
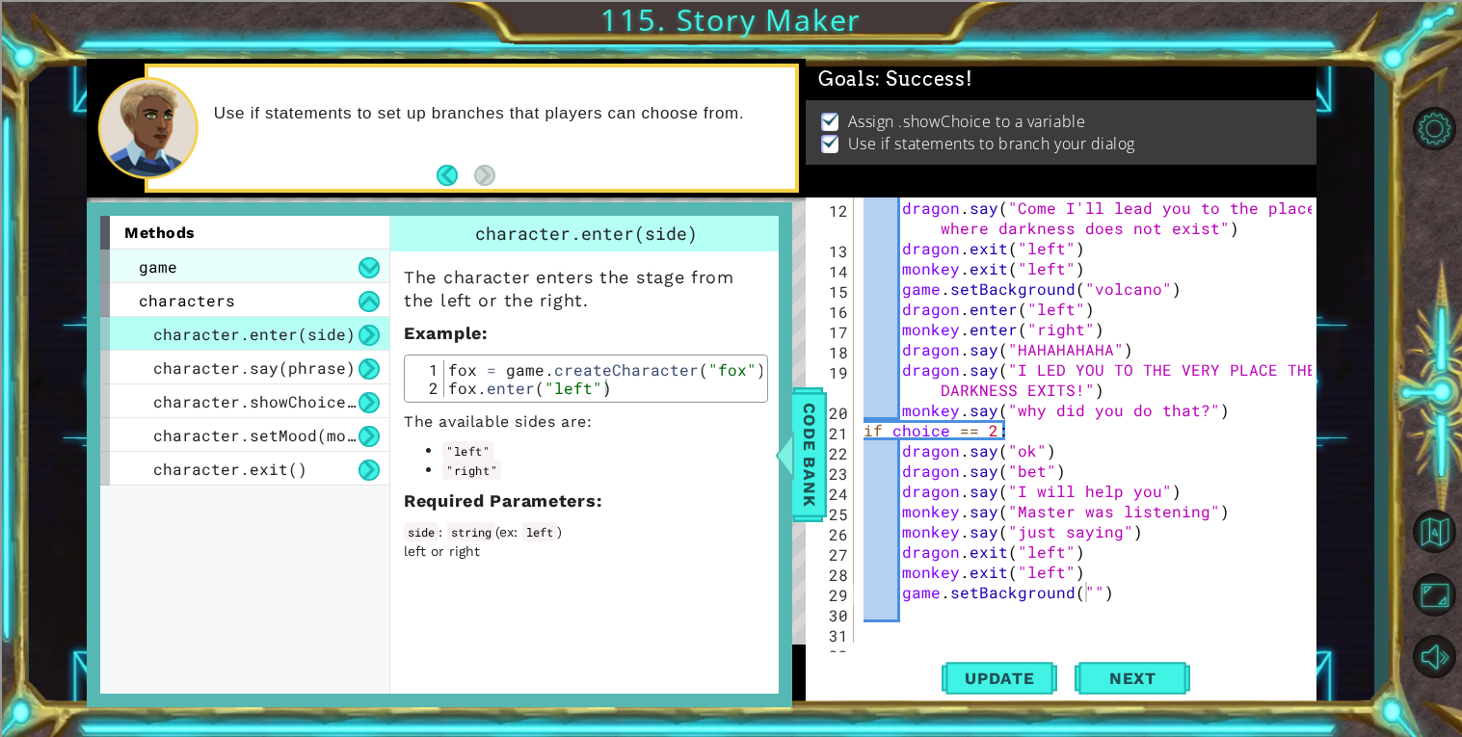
click at [262, 259] on div "game" at bounding box center [244, 267] width 289 height 34
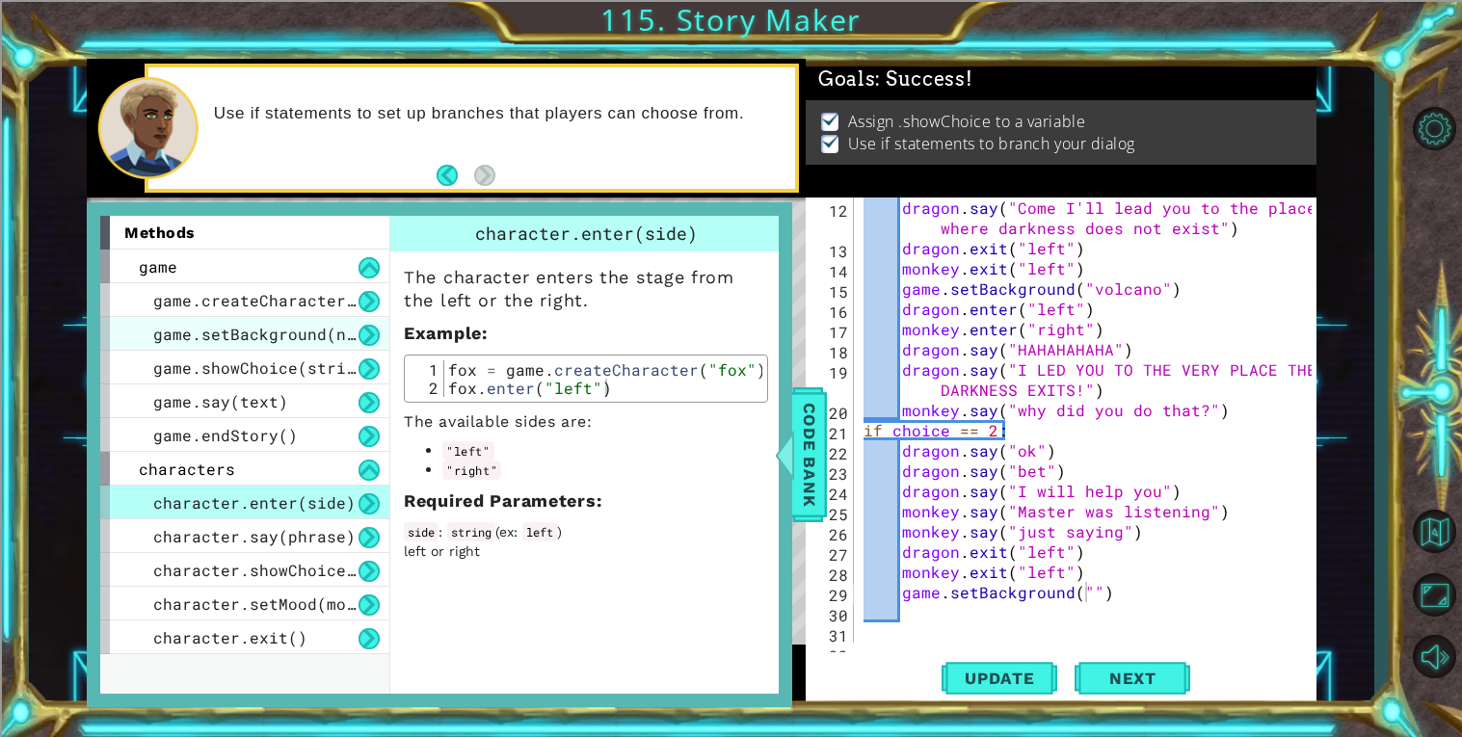
click at [263, 325] on span "game.setBackground(name)" at bounding box center [268, 334] width 231 height 20
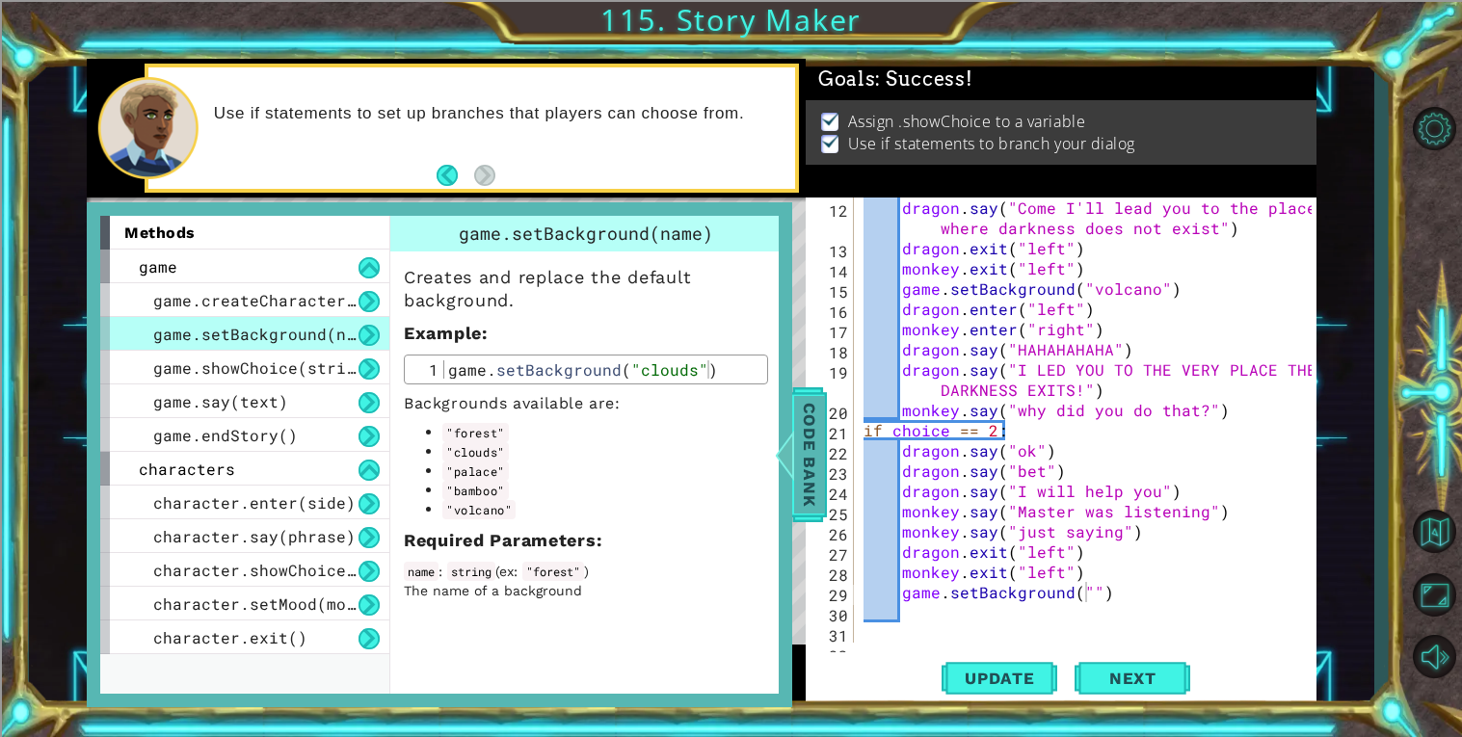
click at [800, 460] on span "Code Bank" at bounding box center [809, 455] width 31 height 118
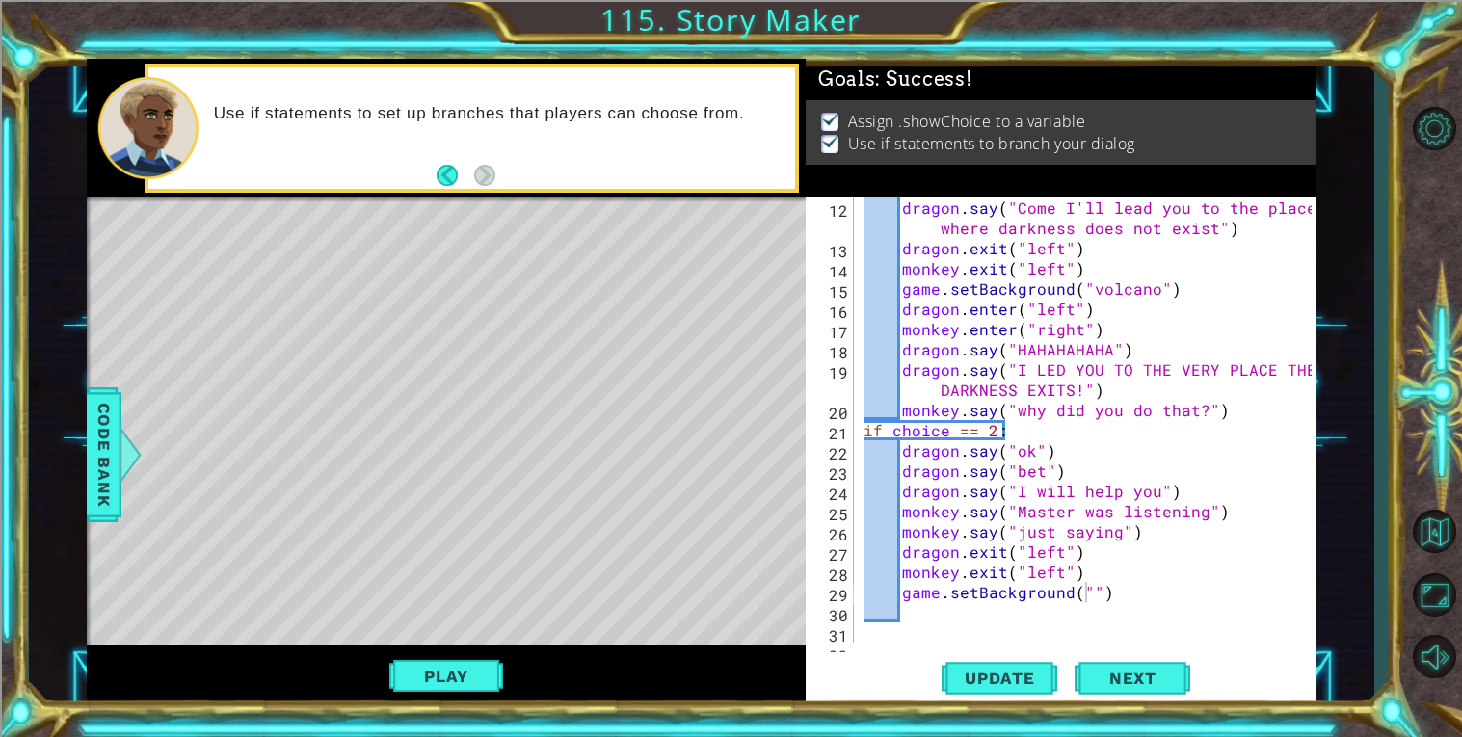
click at [84, 410] on div "1 ההההההההההההההההההההההההההההההההההההההההההההההההההההההההההההההההההההההההההההה…" at bounding box center [701, 383] width 1345 height 648
click at [101, 415] on span "Code Bank" at bounding box center [104, 455] width 31 height 118
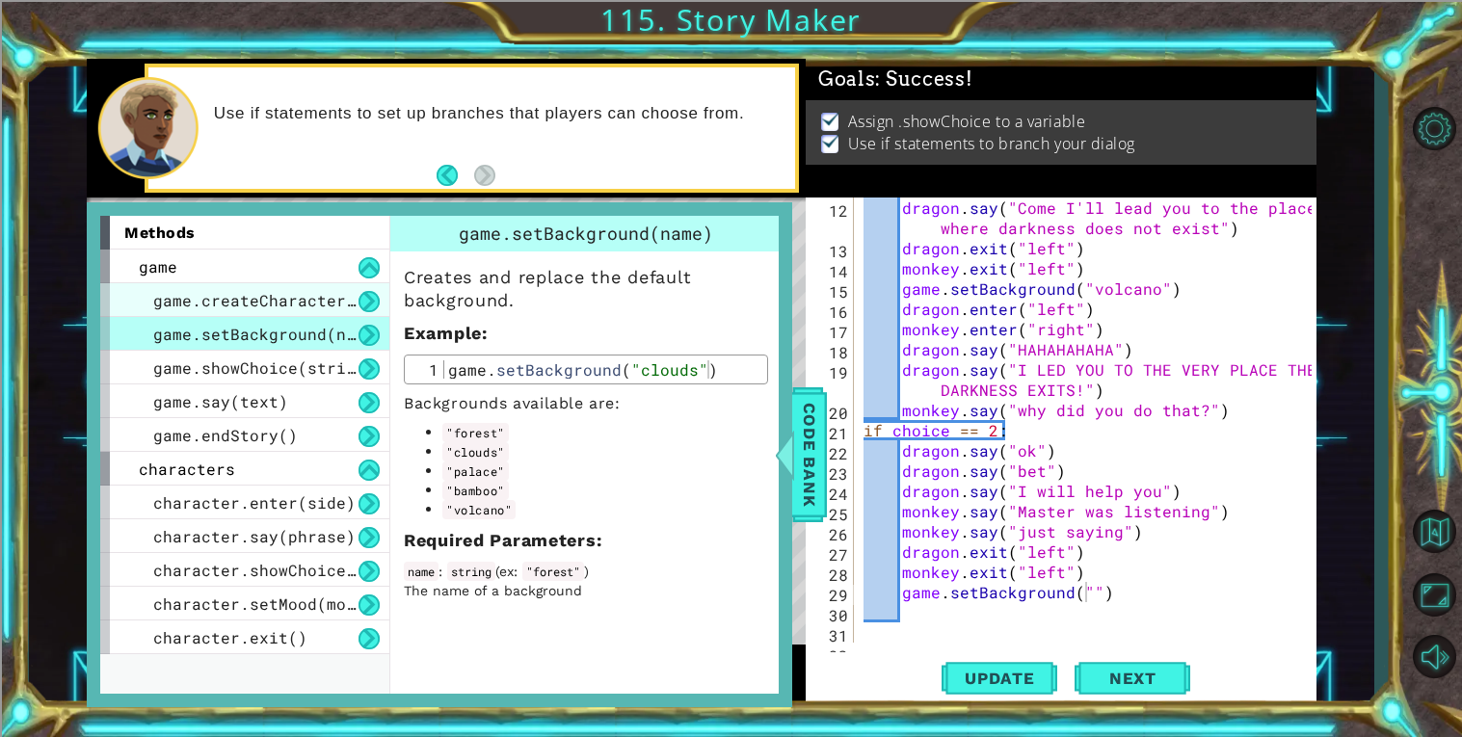
click at [290, 285] on div "game.createCharacter(name)" at bounding box center [244, 300] width 289 height 34
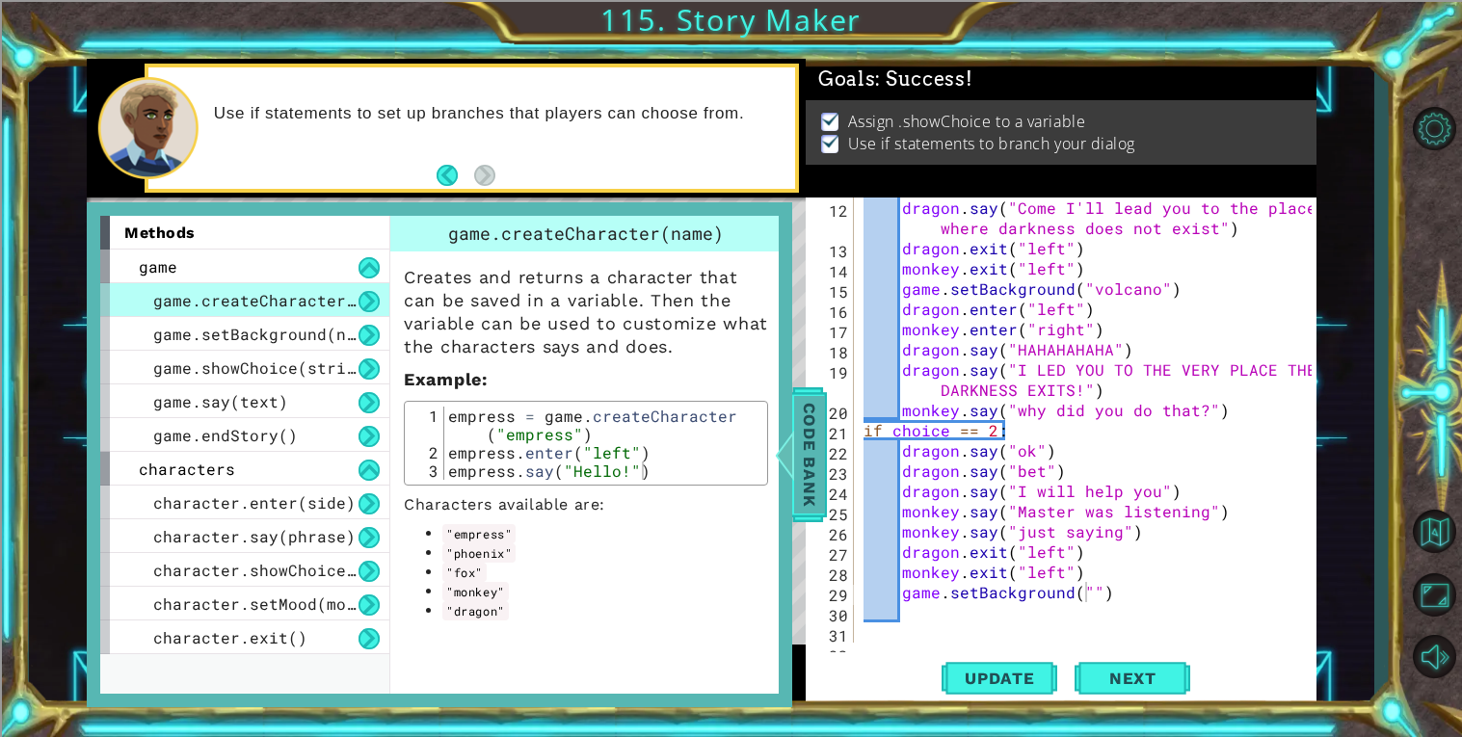
click at [821, 469] on span "Code Bank" at bounding box center [809, 455] width 31 height 118
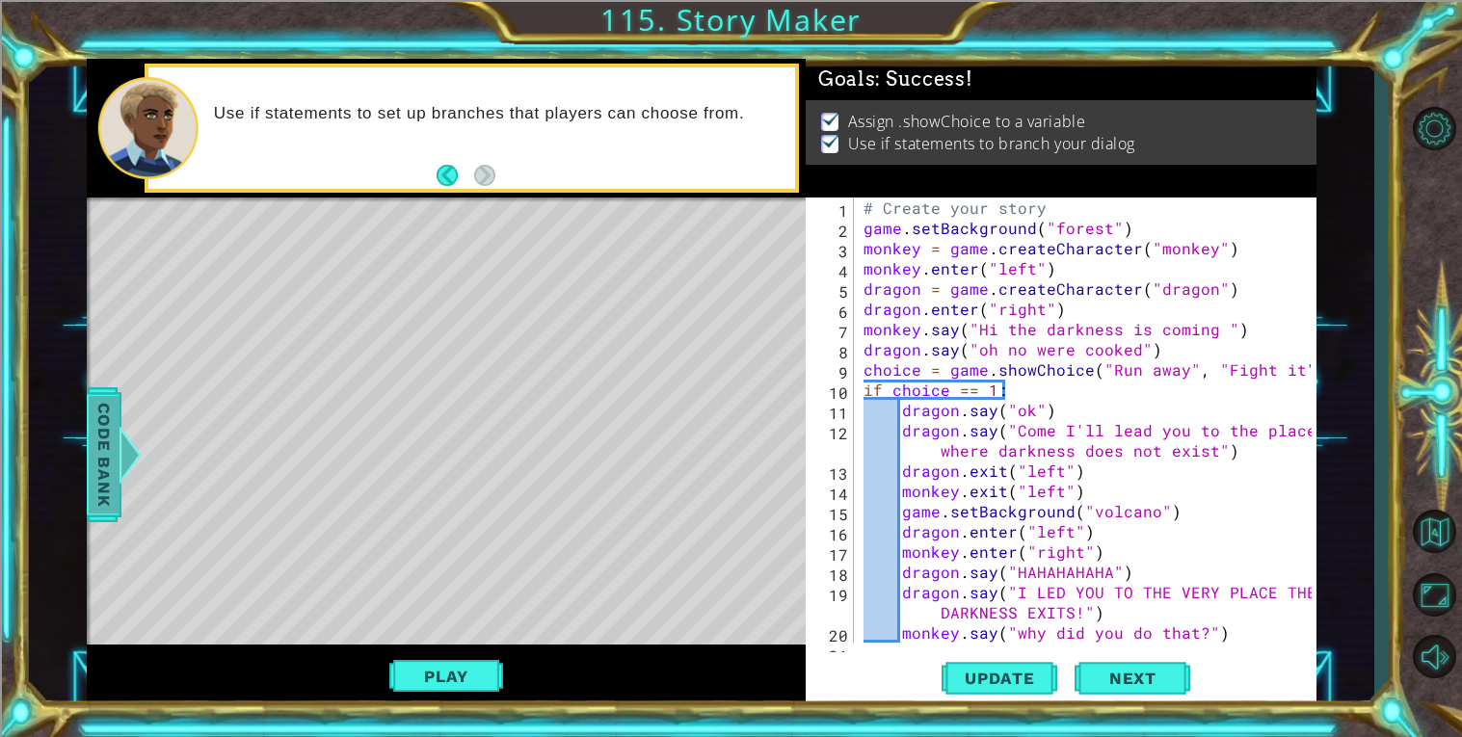
scroll to position [0, 0]
click at [864, 224] on div "# Create your story game . setBackground ( "forest" ) monkey = game . createCha…" at bounding box center [1089, 441] width 461 height 486
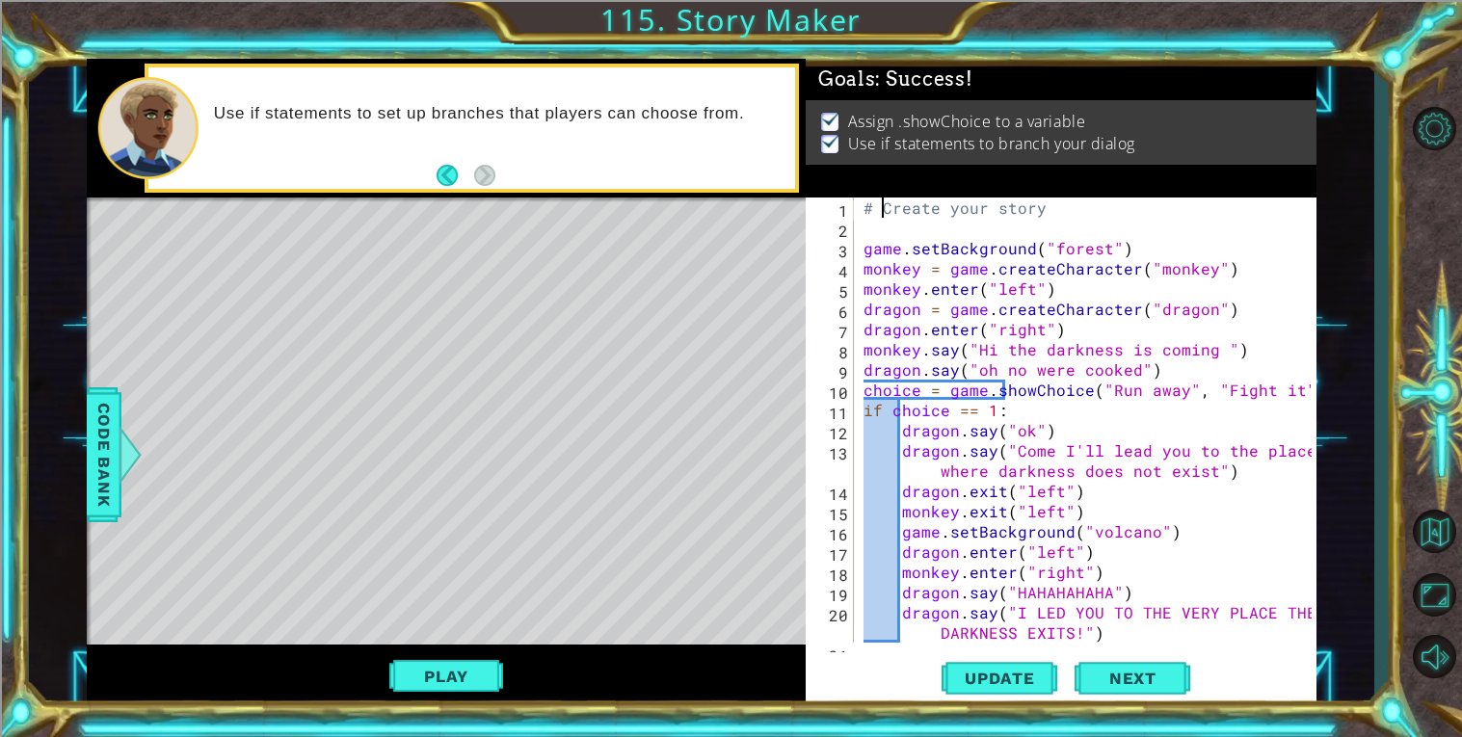
click at [880, 217] on div "# Create your story game . setBackground ( "forest" ) monkey = game . createCha…" at bounding box center [1089, 441] width 461 height 486
type textarea "# Create your story"
click at [883, 220] on div "# Create your story game . setBackground ( "forest" ) monkey = game . createCha…" at bounding box center [1089, 441] width 461 height 486
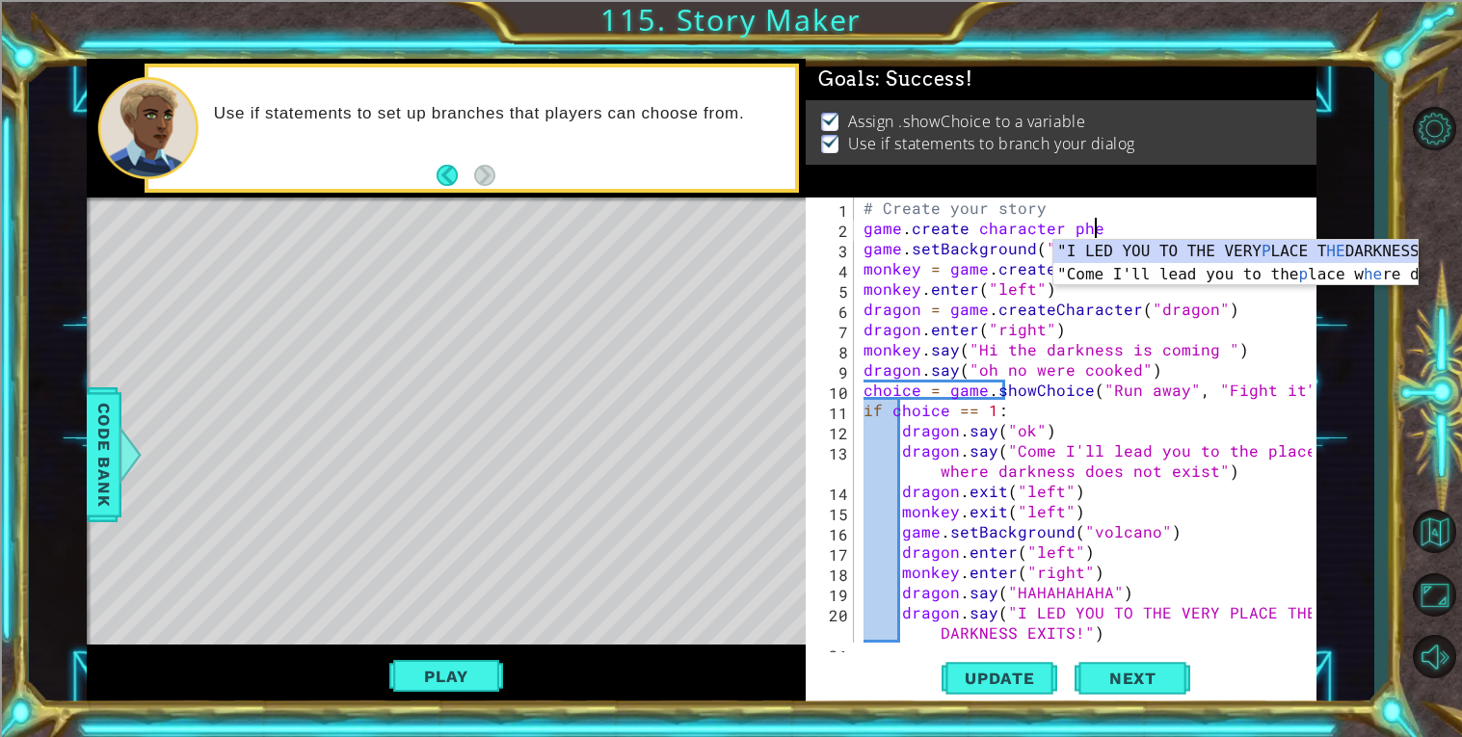
scroll to position [0, 13]
click at [95, 435] on span "Code Bank" at bounding box center [104, 455] width 31 height 118
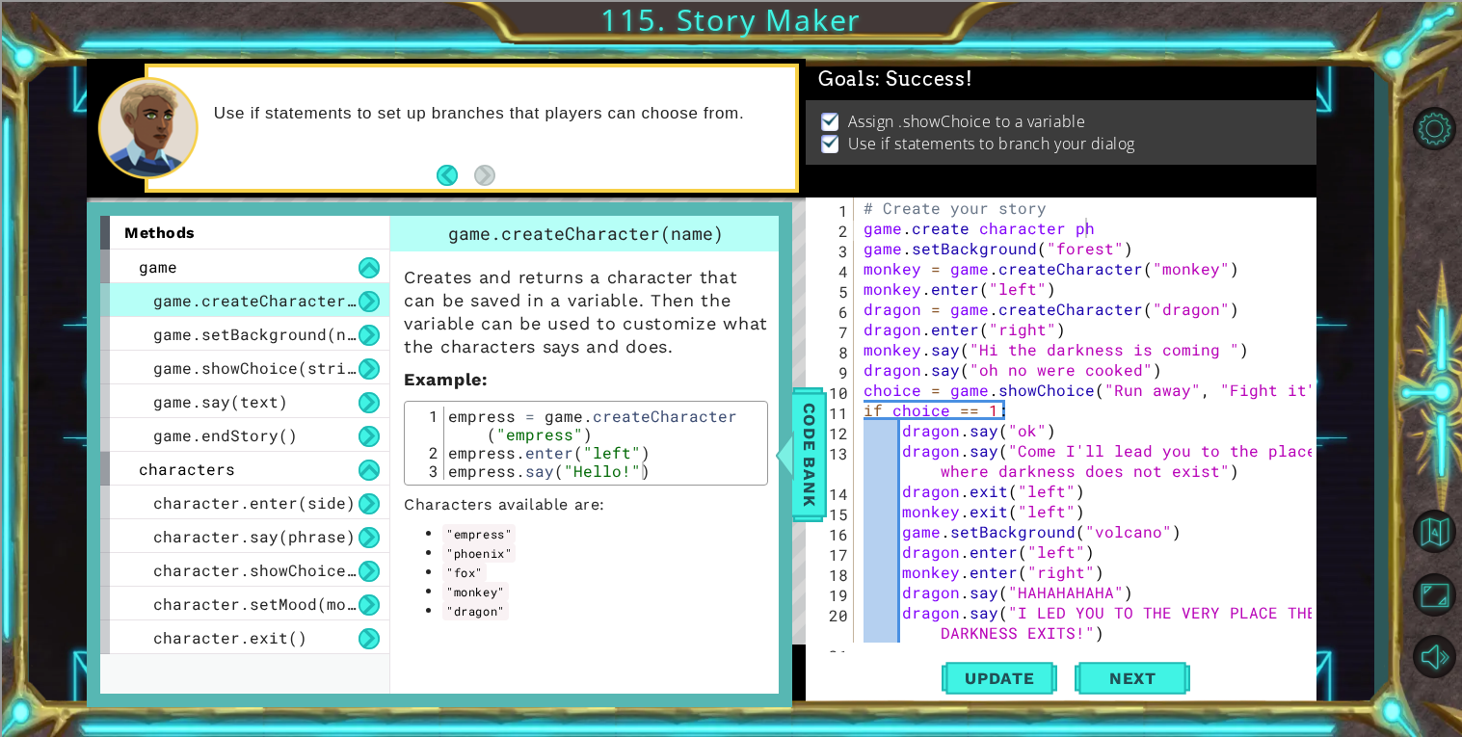
drag, startPoint x: 445, startPoint y: 522, endPoint x: 514, endPoint y: 603, distance: 106.6
click at [514, 603] on ul ""empress" "phoenix" "fox" "monkey" "dragon"" at bounding box center [586, 572] width 364 height 96
drag, startPoint x: 444, startPoint y: 554, endPoint x: 655, endPoint y: 573, distance: 211.9
click at [655, 573] on ul ""empress" "phoenix" "fox" "monkey" "dragon"" at bounding box center [586, 572] width 364 height 96
click at [481, 605] on ul ""empress" "phoenix" "fox" "monkey" "dragon"" at bounding box center [586, 572] width 364 height 96
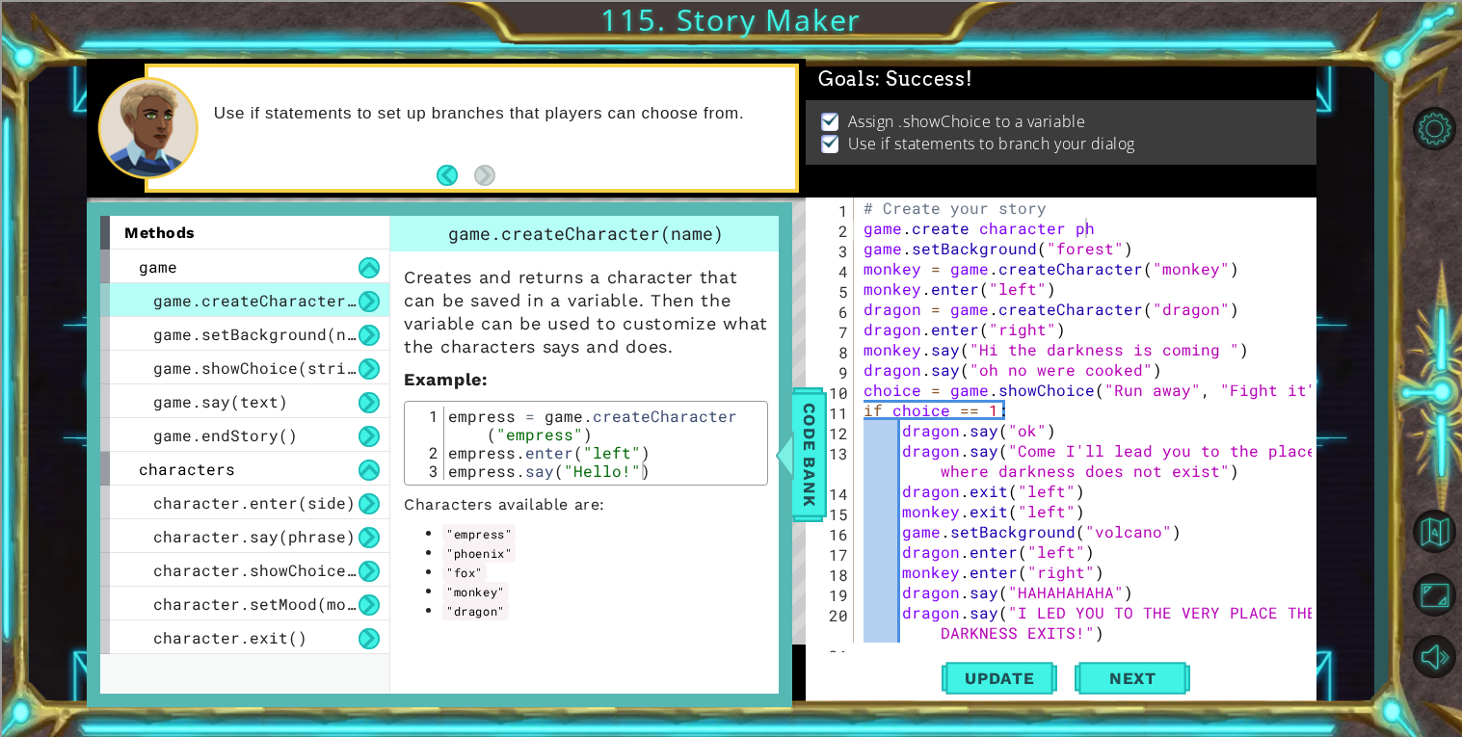
drag, startPoint x: 479, startPoint y: 603, endPoint x: 497, endPoint y: 601, distance: 18.4
click at [497, 601] on code ""monkey"" at bounding box center [475, 591] width 66 height 19
click at [921, 517] on div "# Create your story game . create character ph game . setBackground ( "forest" …" at bounding box center [1089, 441] width 461 height 486
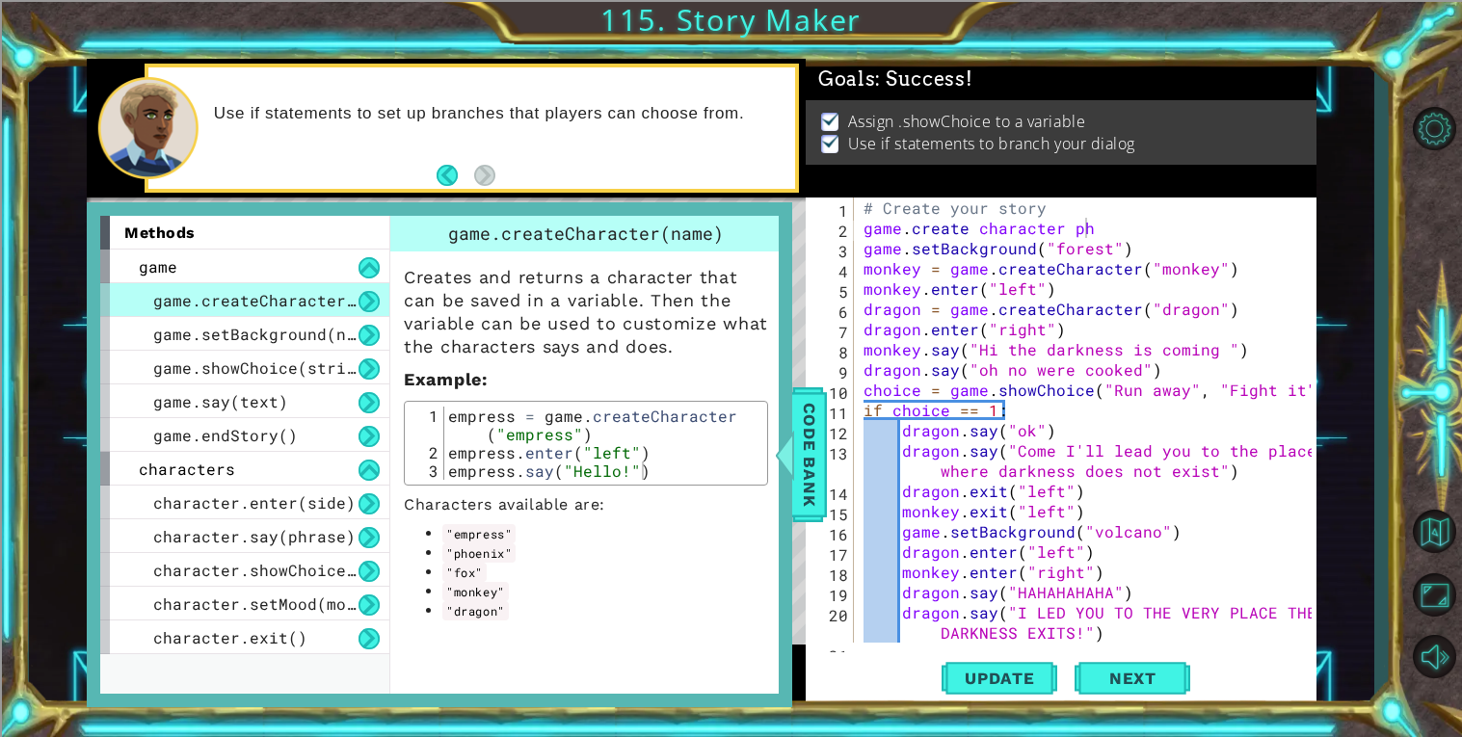
scroll to position [0, 12]
click at [869, 532] on div "# Create your story game . create character ph game . setBackground ( "forest" …" at bounding box center [1089, 441] width 461 height 486
click at [883, 533] on div "# Create your story game . create character ph game . setBackground ( "forest" …" at bounding box center [1089, 441] width 461 height 486
click at [830, 494] on div "14" at bounding box center [831, 494] width 44 height 20
click at [808, 485] on span "Code Bank" at bounding box center [809, 455] width 31 height 118
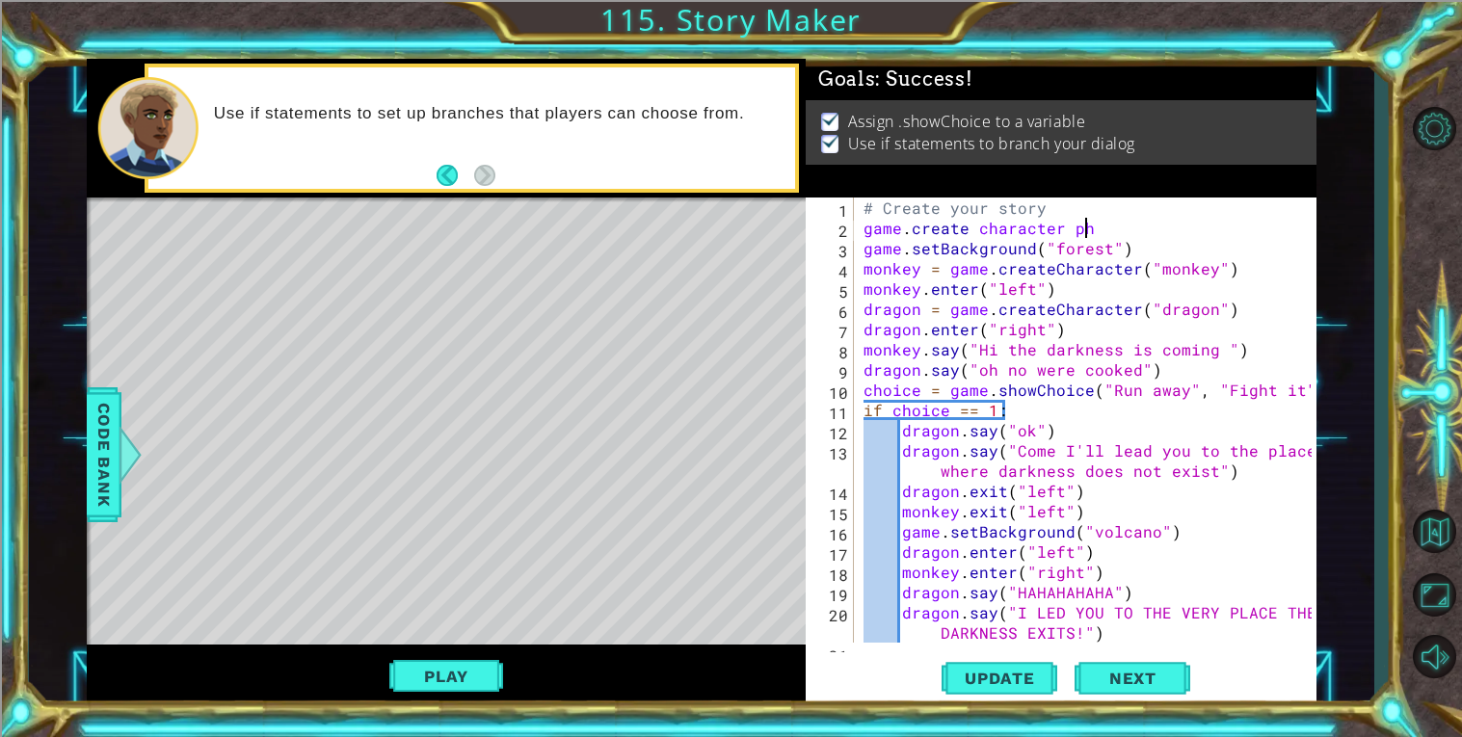
click at [1091, 237] on div "# Create your story game . create character ph game . setBackground ( "forest" …" at bounding box center [1089, 441] width 461 height 486
type textarea "game.create character pheonix"
click at [101, 429] on span "Code Bank" at bounding box center [104, 455] width 31 height 118
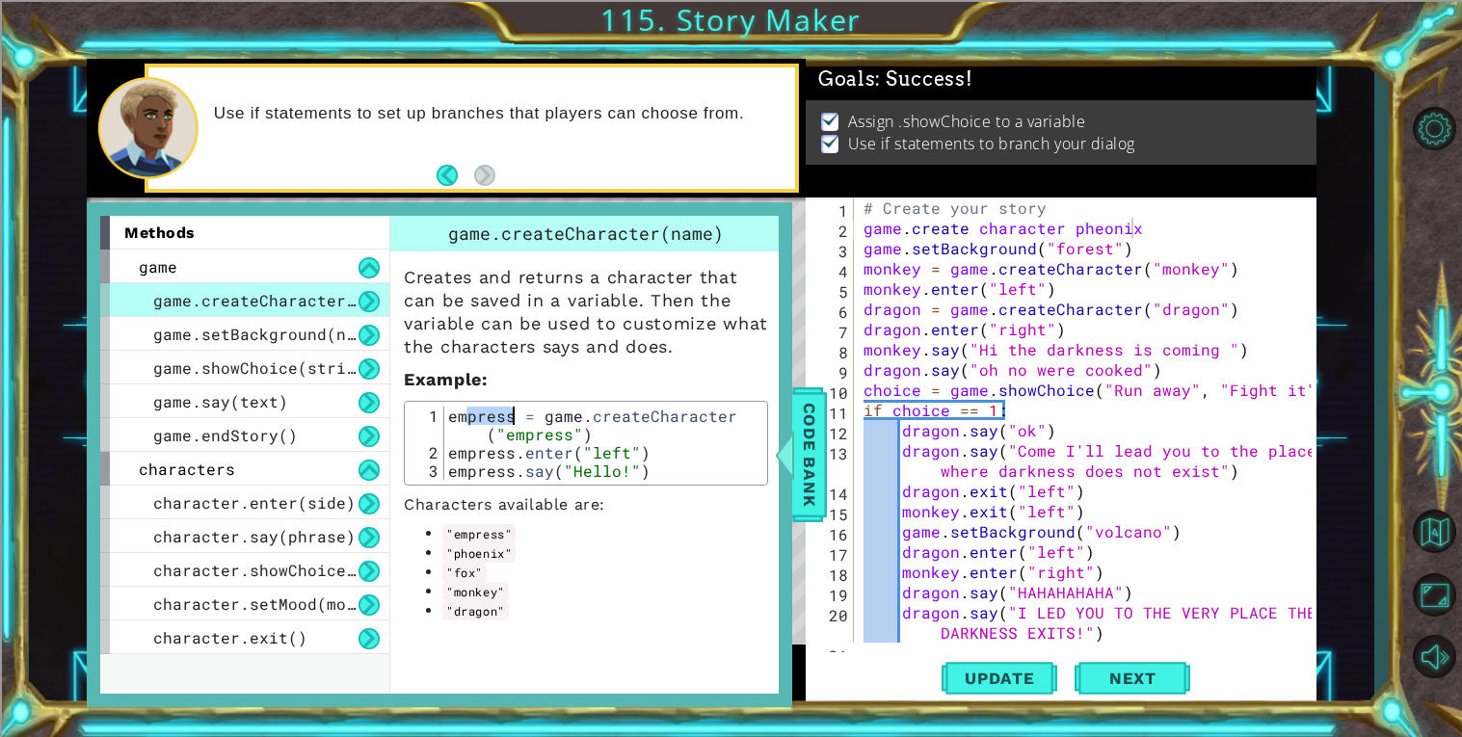
drag, startPoint x: 469, startPoint y: 419, endPoint x: 548, endPoint y: 417, distance: 79.0
click at [548, 417] on div "empress = game . createCharacter ( "empress" ) empress . enter ( "left" ) empre…" at bounding box center [603, 471] width 318 height 128
click at [473, 413] on div "empress = game . createCharacter ( "empress" ) empress . enter ( "left" ) empre…" at bounding box center [603, 443] width 318 height 73
drag, startPoint x: 442, startPoint y: 415, endPoint x: 587, endPoint y: 412, distance: 144.5
click at [587, 412] on div "empress = game.createCharacter("empress") 1 2 3 empress = game . createCharacte…" at bounding box center [585, 443] width 353 height 73
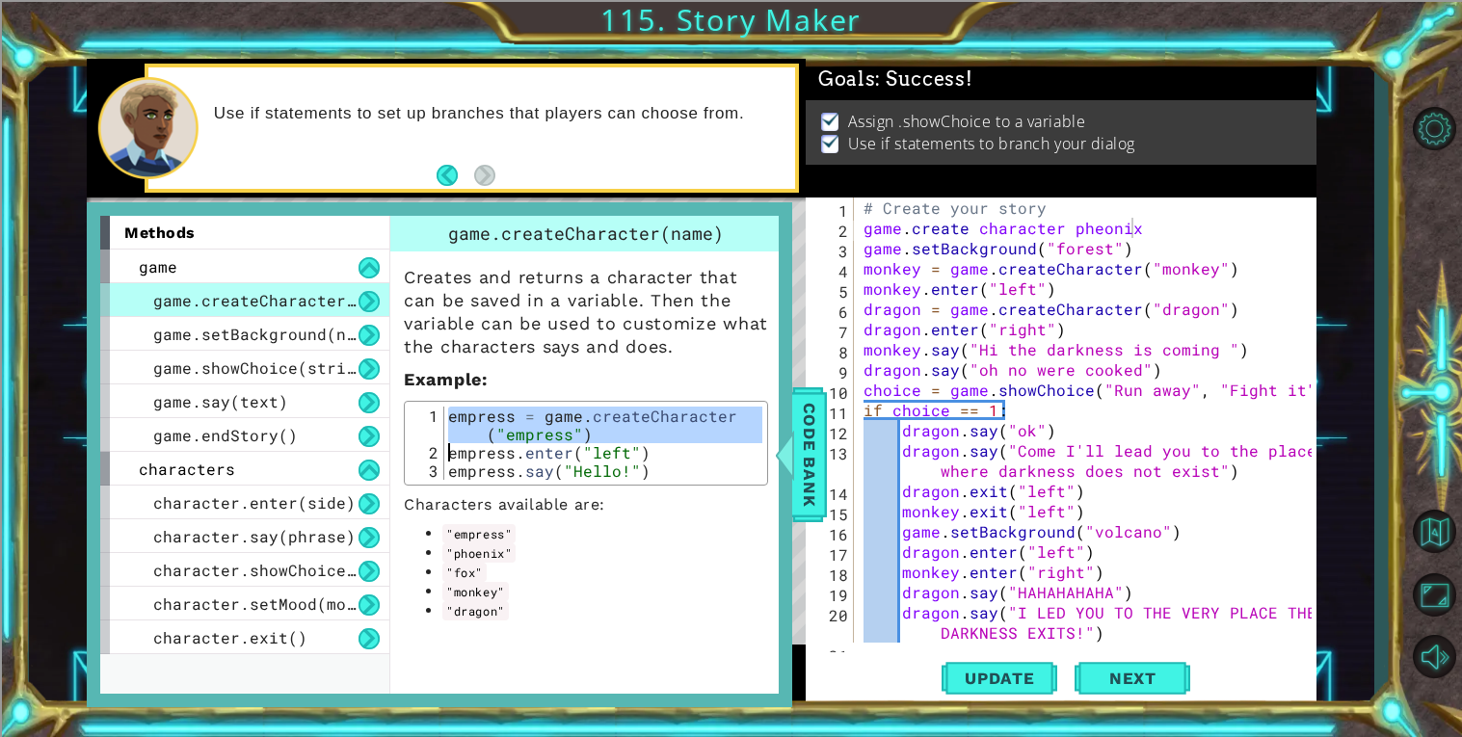
click at [587, 412] on div "empress = game . createCharacter ( "empress" ) empress . enter ( "left" ) empre…" at bounding box center [603, 443] width 318 height 73
type textarea "empress = game.createCharacter("empress")"
drag, startPoint x: 445, startPoint y: 412, endPoint x: 607, endPoint y: 425, distance: 162.3
click at [607, 425] on div "empress = game . createCharacter ( "empress" ) empress . enter ( "left" ) empre…" at bounding box center [603, 471] width 318 height 128
click at [809, 445] on span "Code Bank" at bounding box center [809, 455] width 31 height 118
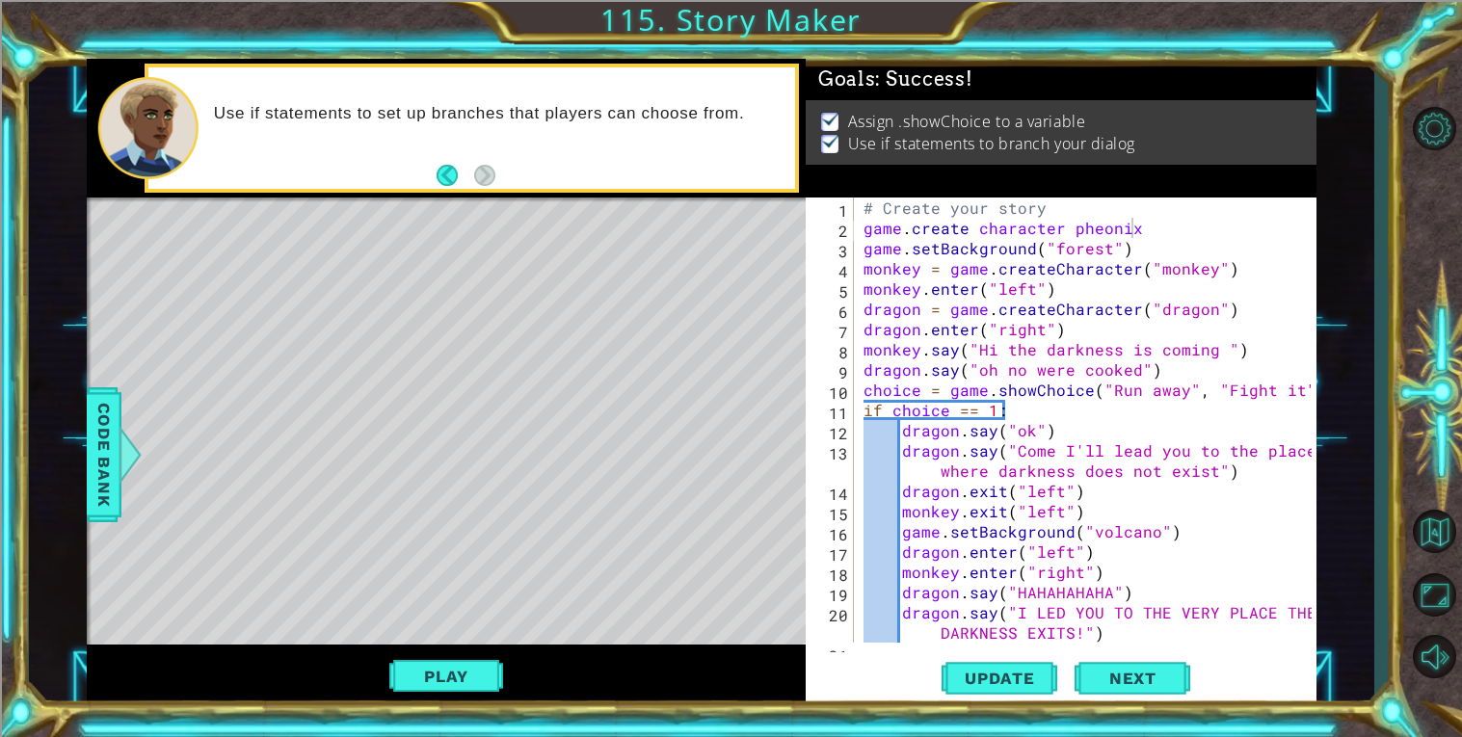
click at [1168, 231] on div "# Create your story game . create character pheonix game . setBackground ( "for…" at bounding box center [1089, 441] width 461 height 486
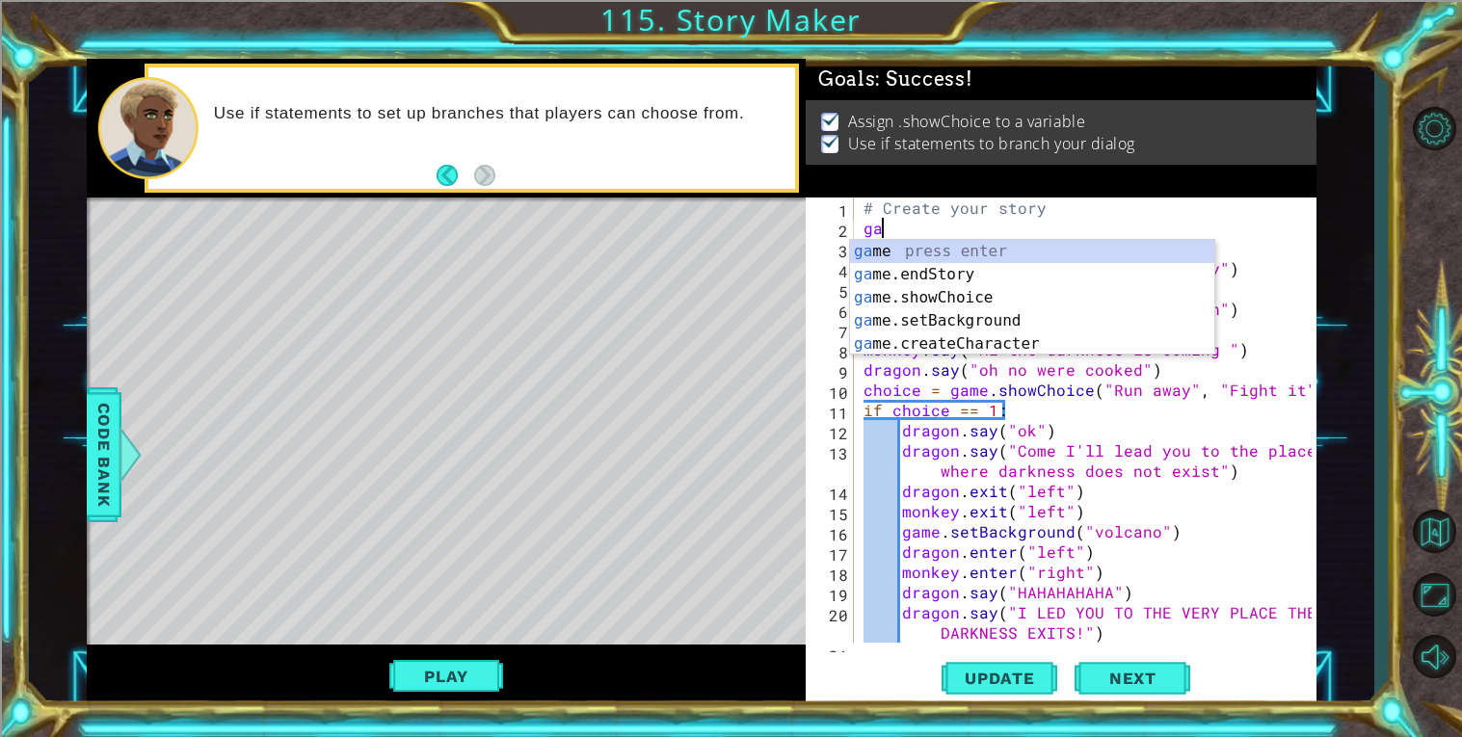
scroll to position [0, 0]
type textarea "g"
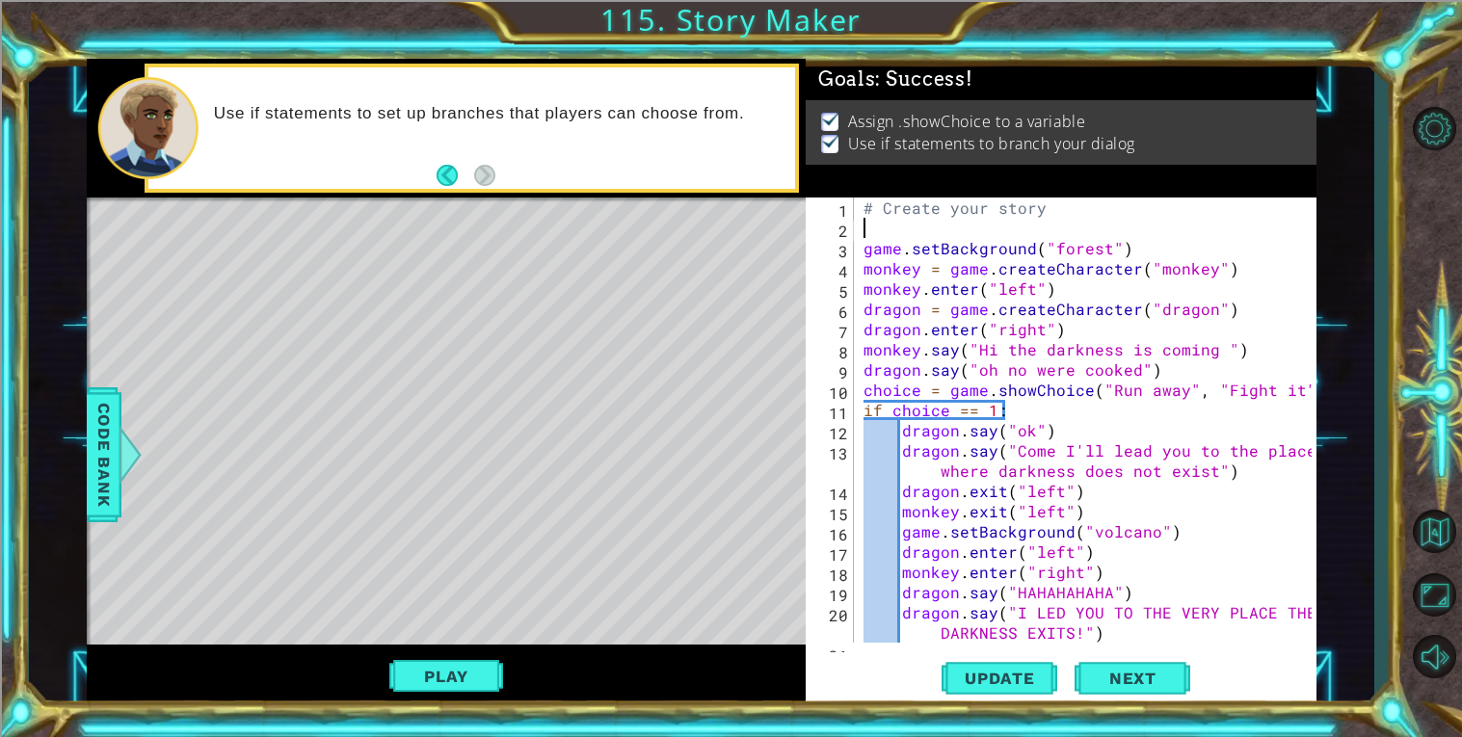
paste textarea "empress = game.createCharacter("empress")"
click at [1224, 230] on div "# Create your story empress = game . createCharacter ( "empress" ) game . setBa…" at bounding box center [1089, 441] width 461 height 486
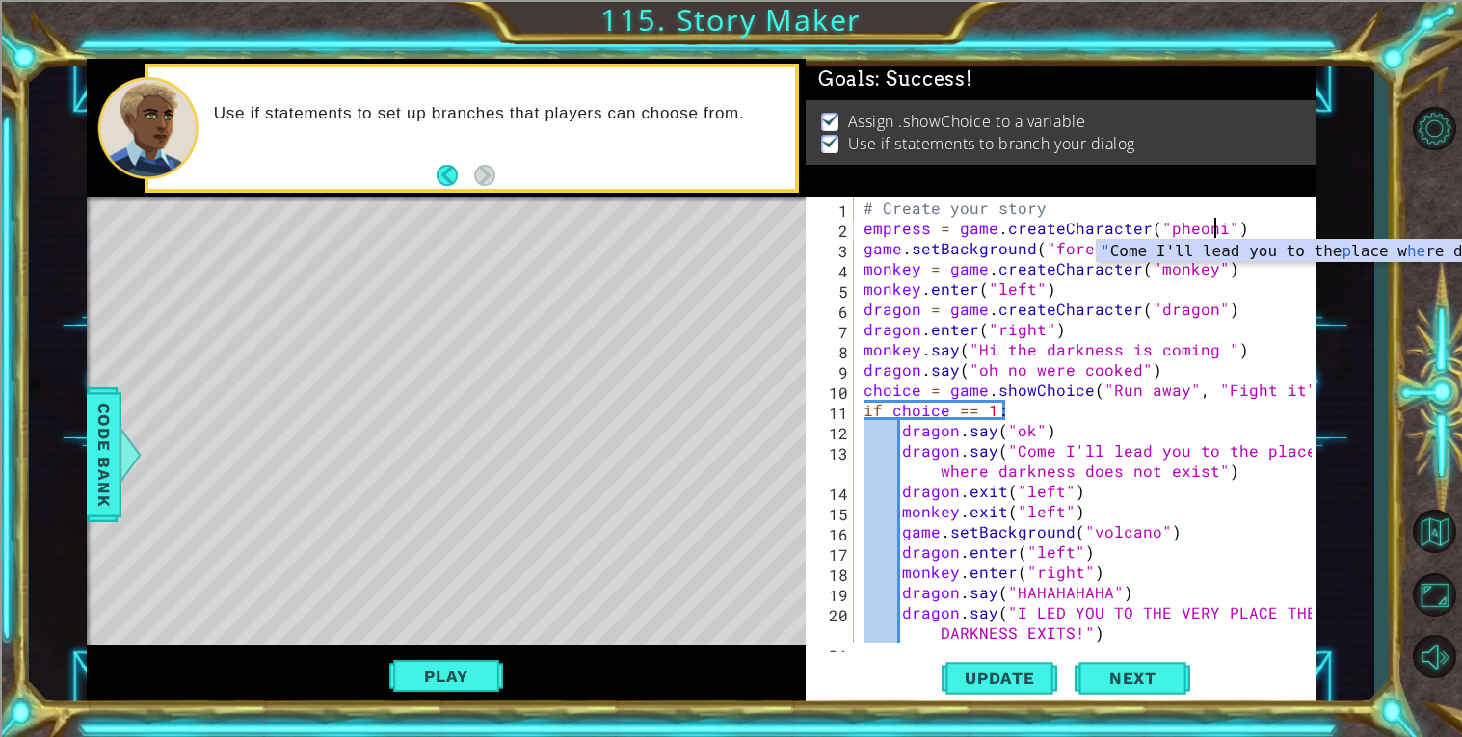
scroll to position [0, 21]
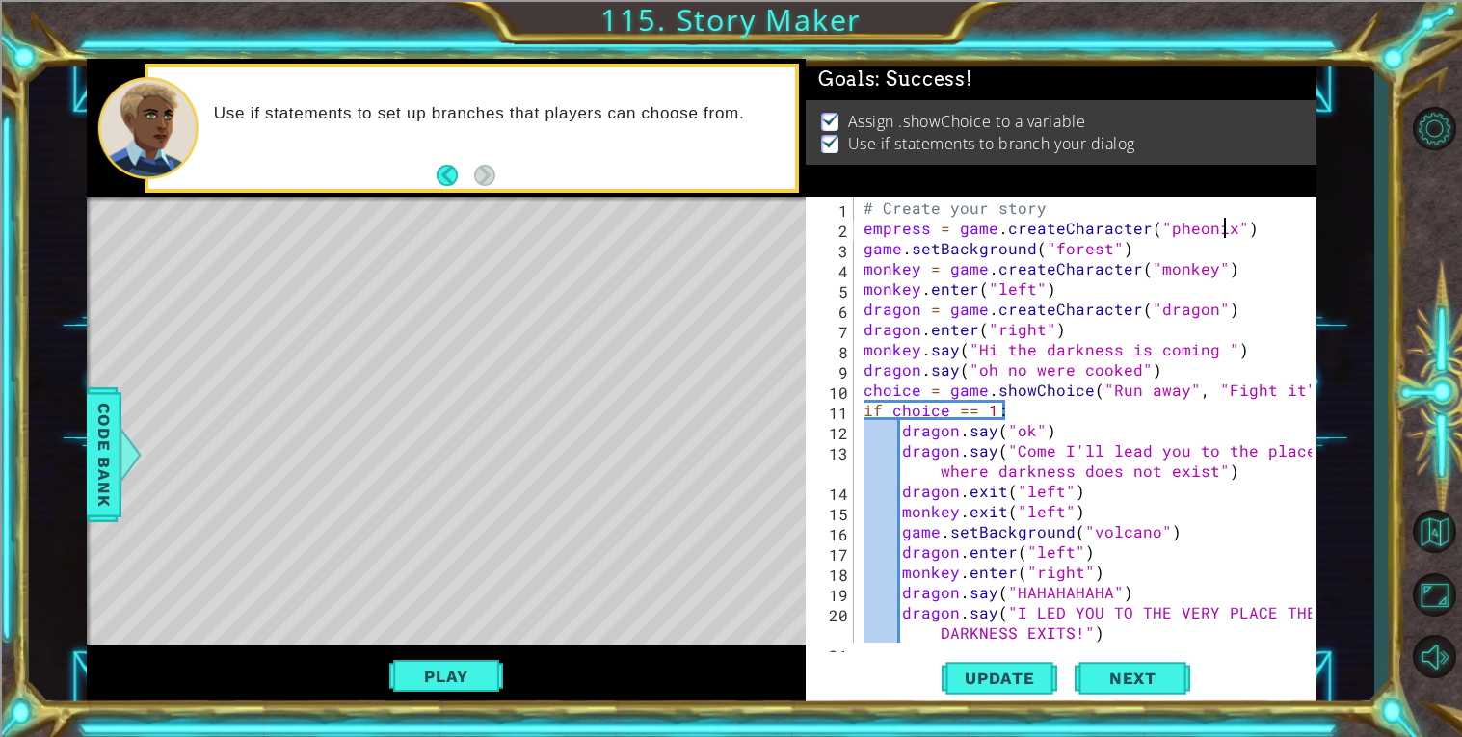
click at [1236, 240] on div "# Create your story empress = game . createCharacter ( "pheonix" ) game . setBa…" at bounding box center [1089, 441] width 461 height 486
click at [969, 665] on button "Update" at bounding box center [999, 677] width 116 height 51
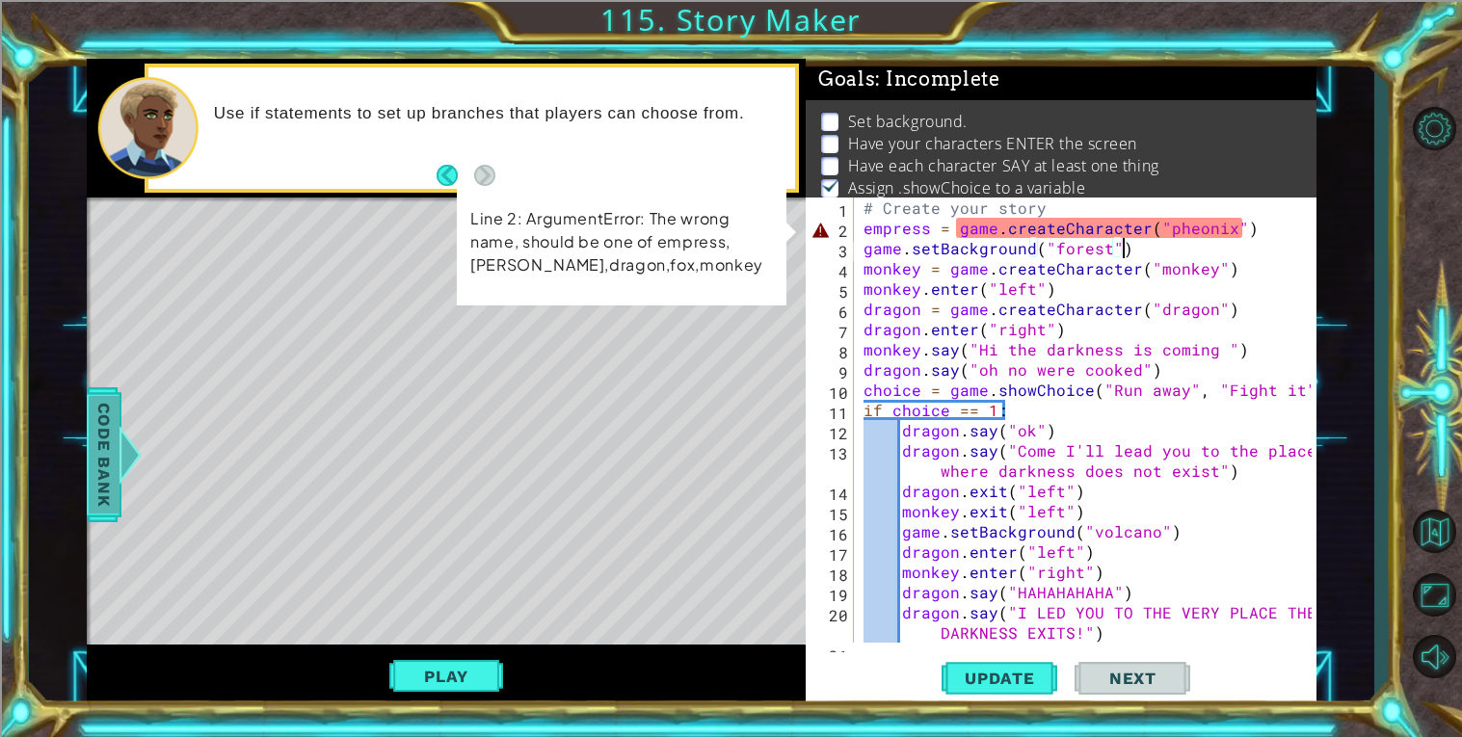
click at [93, 441] on span "Code Bank" at bounding box center [104, 455] width 31 height 118
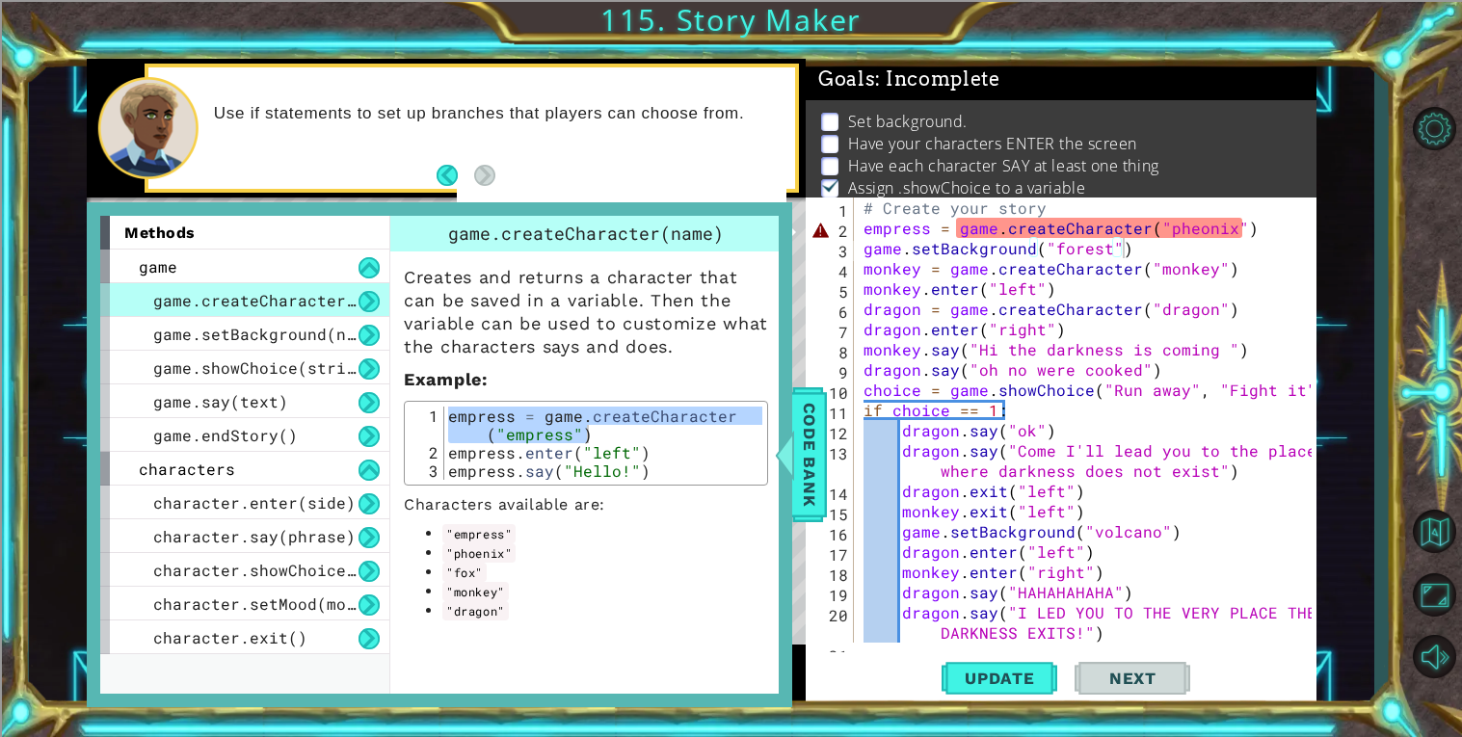
click at [661, 490] on div "Creates and returns a character that can be saved in a variable. Then the varia…" at bounding box center [585, 435] width 391 height 369
click at [813, 476] on span "Code Bank" at bounding box center [809, 455] width 31 height 118
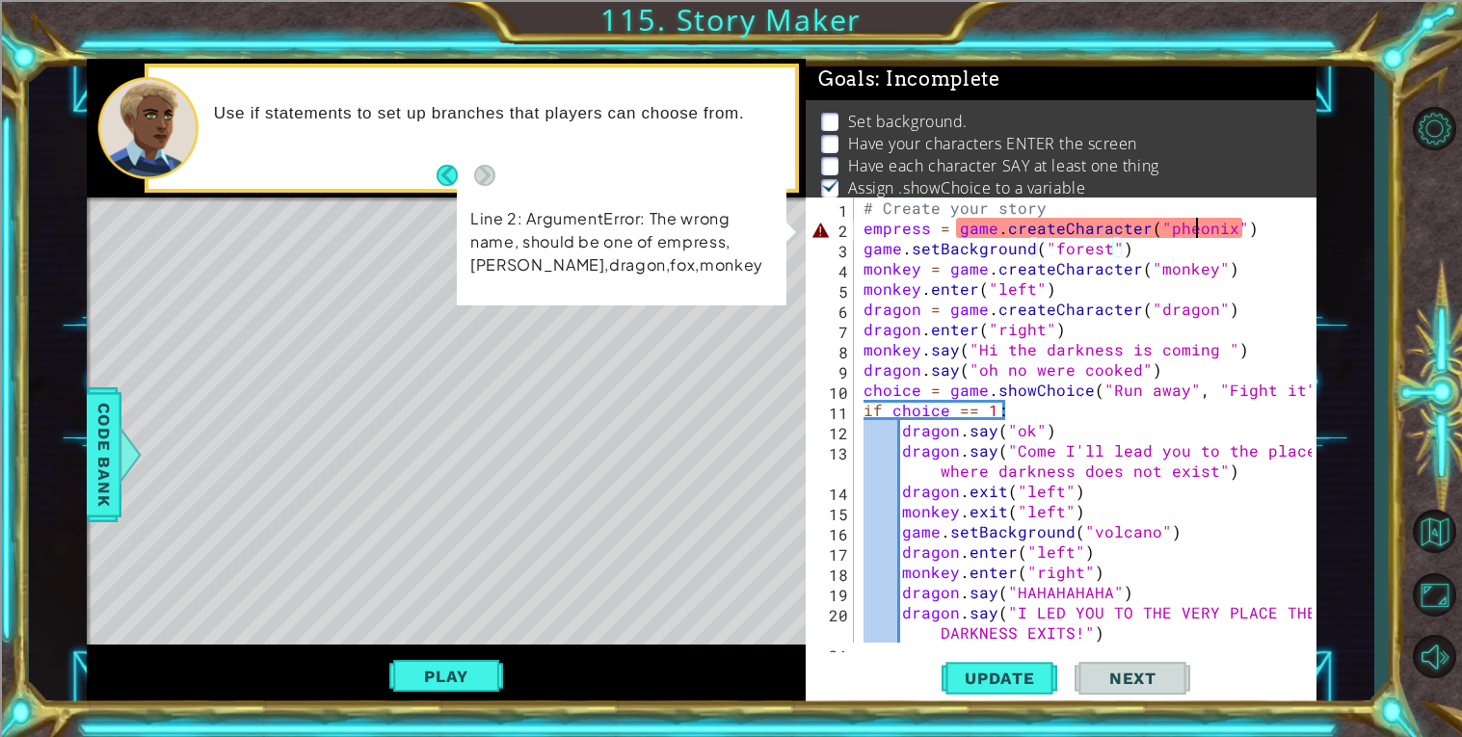
click at [1196, 233] on div "# Create your story empress = game . createCharacter ( "pheonix" ) game . setBa…" at bounding box center [1089, 441] width 461 height 486
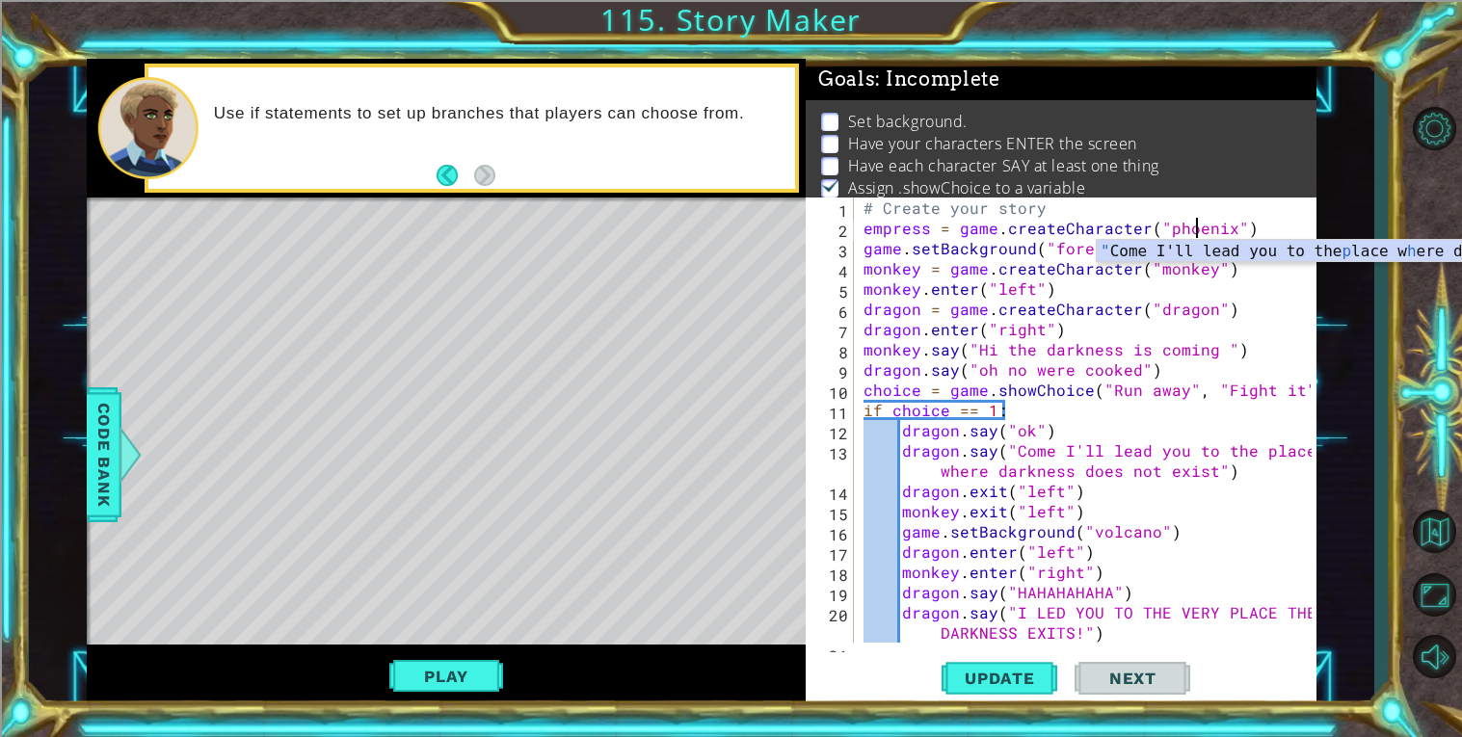
click at [1052, 482] on div "# Create your story empress = game . createCharacter ( "phoenix" ) game . setBa…" at bounding box center [1089, 441] width 461 height 486
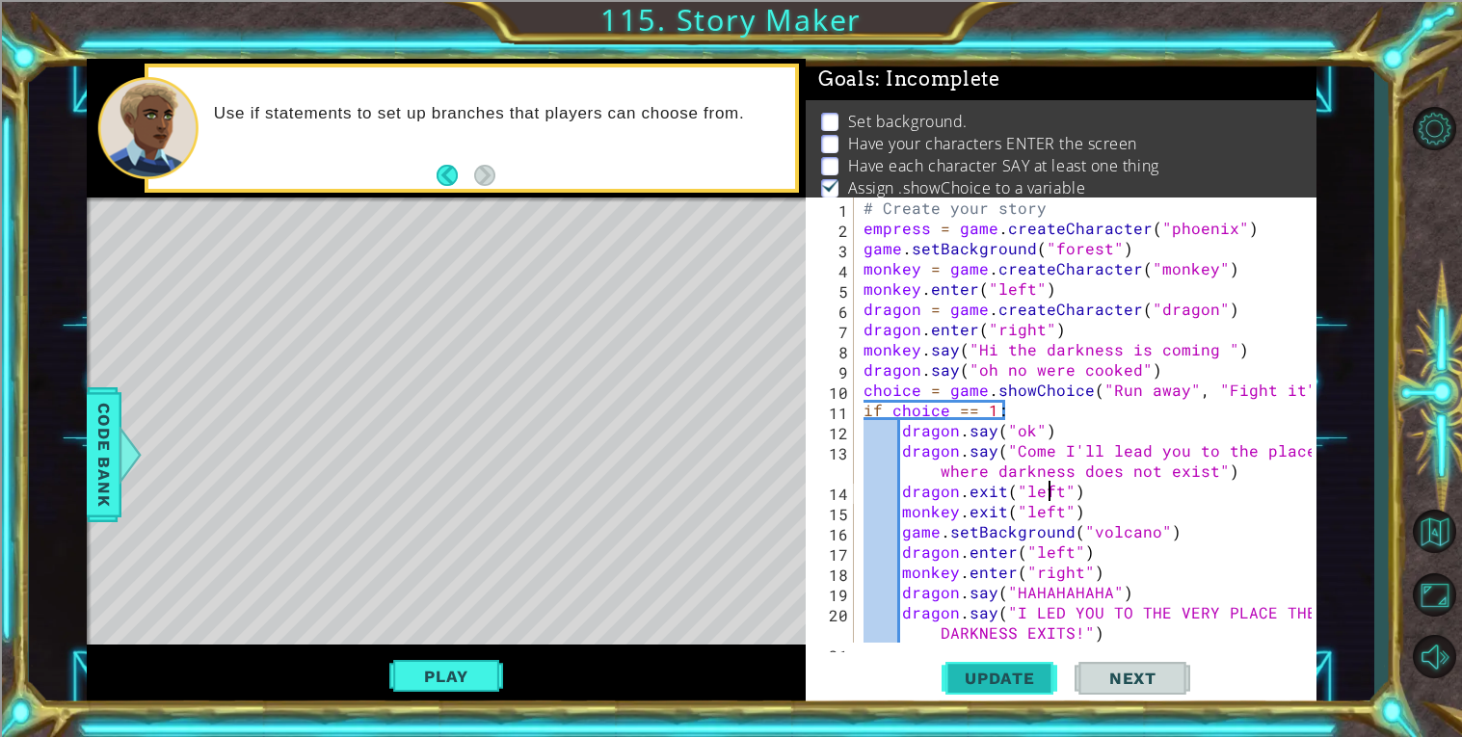
click at [1009, 699] on button "Update" at bounding box center [999, 677] width 116 height 51
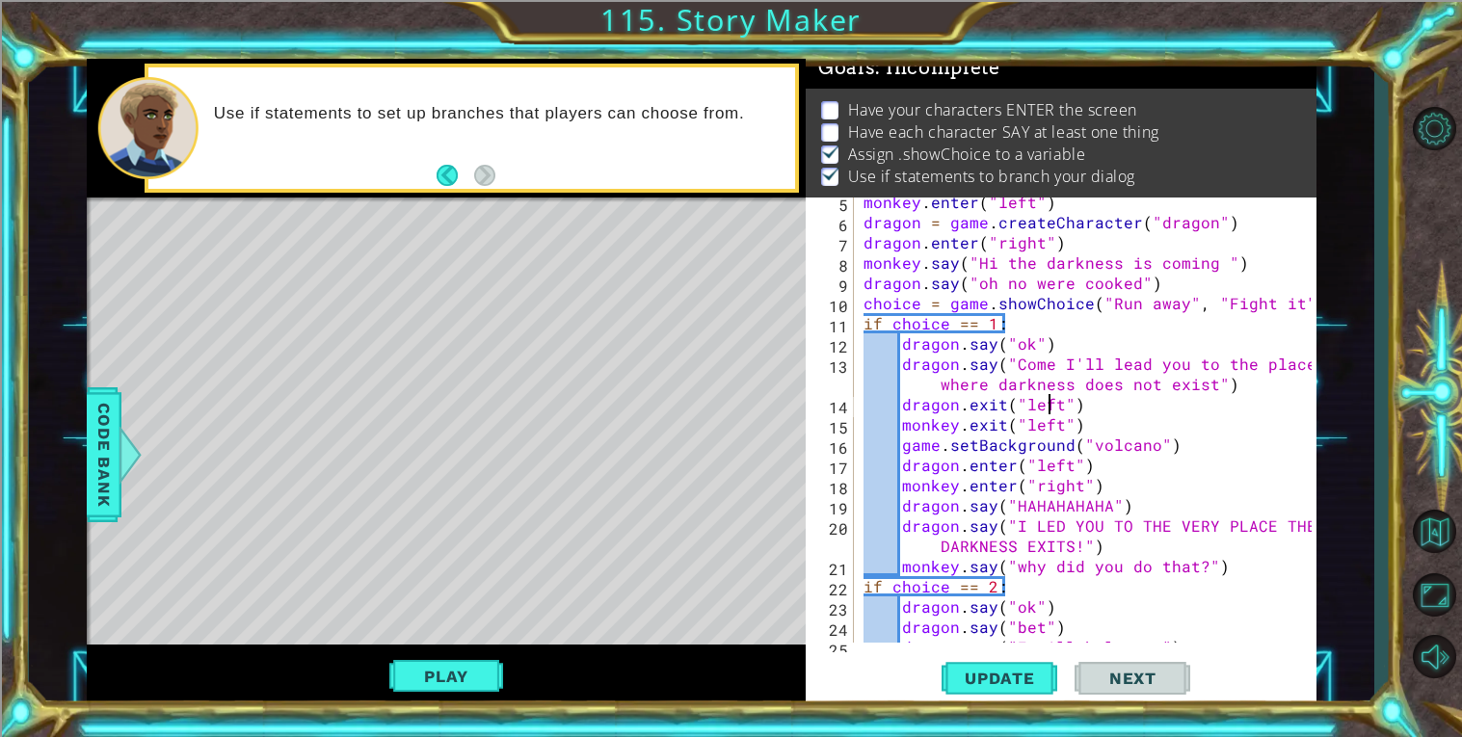
scroll to position [89, 0]
click at [965, 676] on span "Update" at bounding box center [999, 678] width 109 height 19
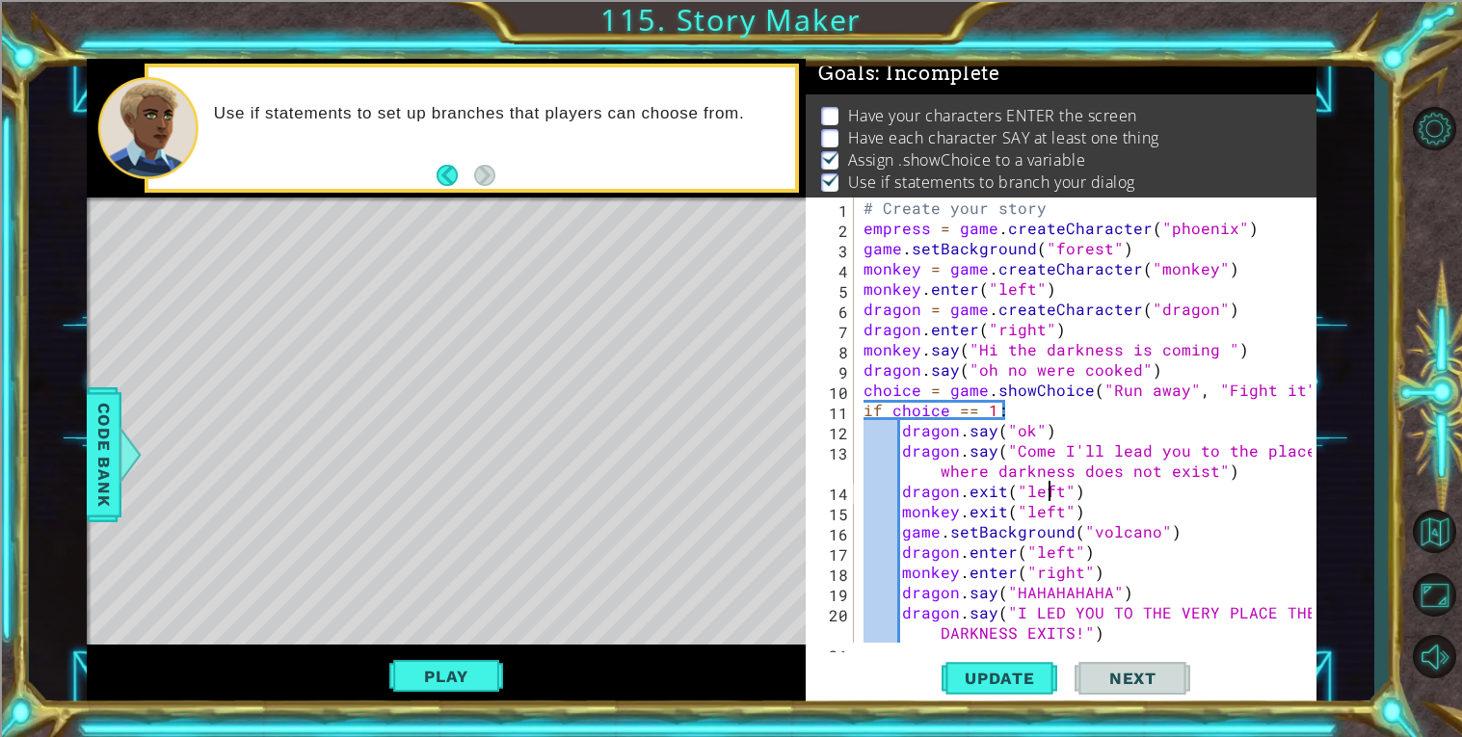
scroll to position [0, 0]
click at [484, 670] on button "Play" at bounding box center [445, 676] width 113 height 37
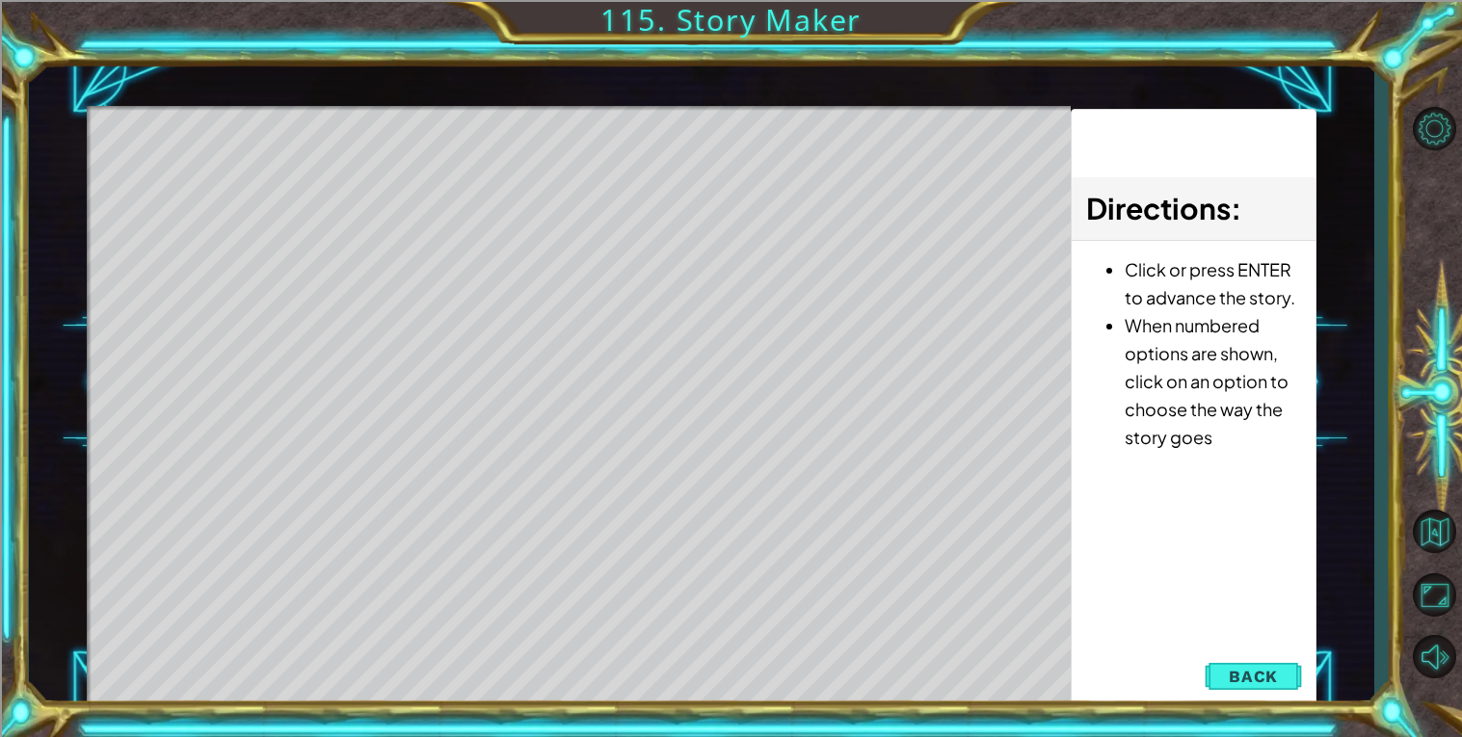
click at [1260, 646] on div "Directions : Click or press ENTER to advance the story. When numbered options a…" at bounding box center [1193, 409] width 246 height 600
click at [1243, 678] on span "Back" at bounding box center [1252, 676] width 49 height 19
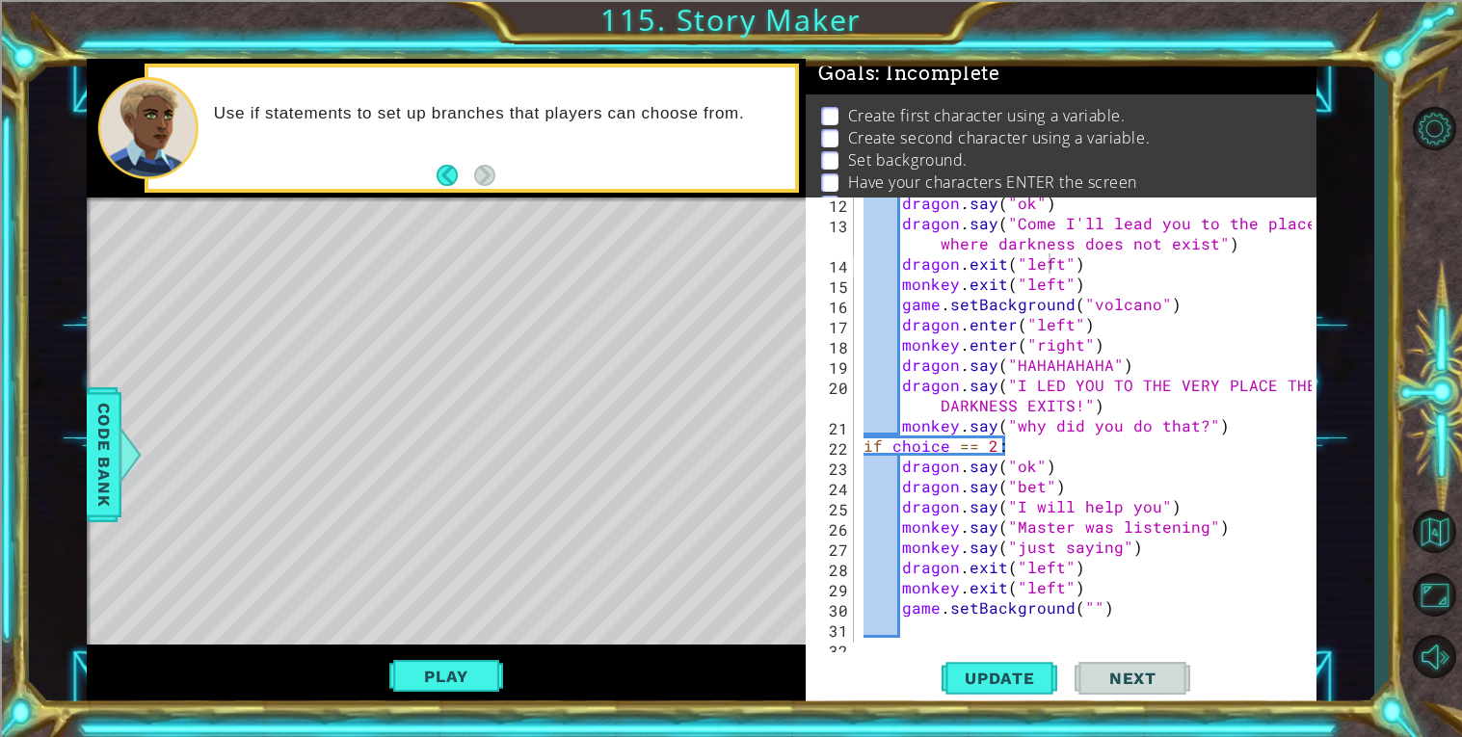
scroll to position [263, 0]
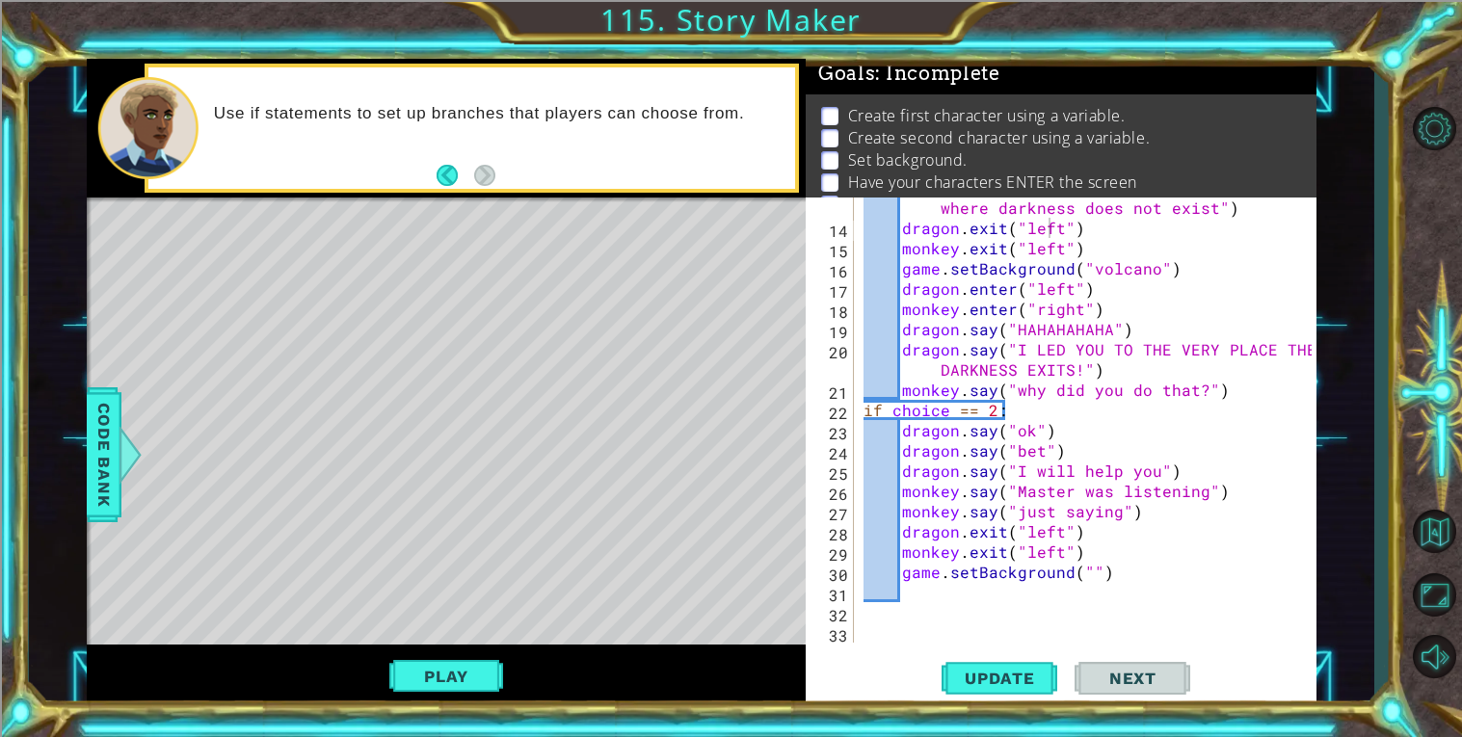
click at [1194, 421] on div "dragon . say ( "Come I'll lead you to the place where darkness does not exist" …" at bounding box center [1089, 430] width 461 height 506
click at [1196, 408] on div "dragon . say ( "Come I'll lead you to the place where darkness does not exist" …" at bounding box center [1089, 430] width 461 height 506
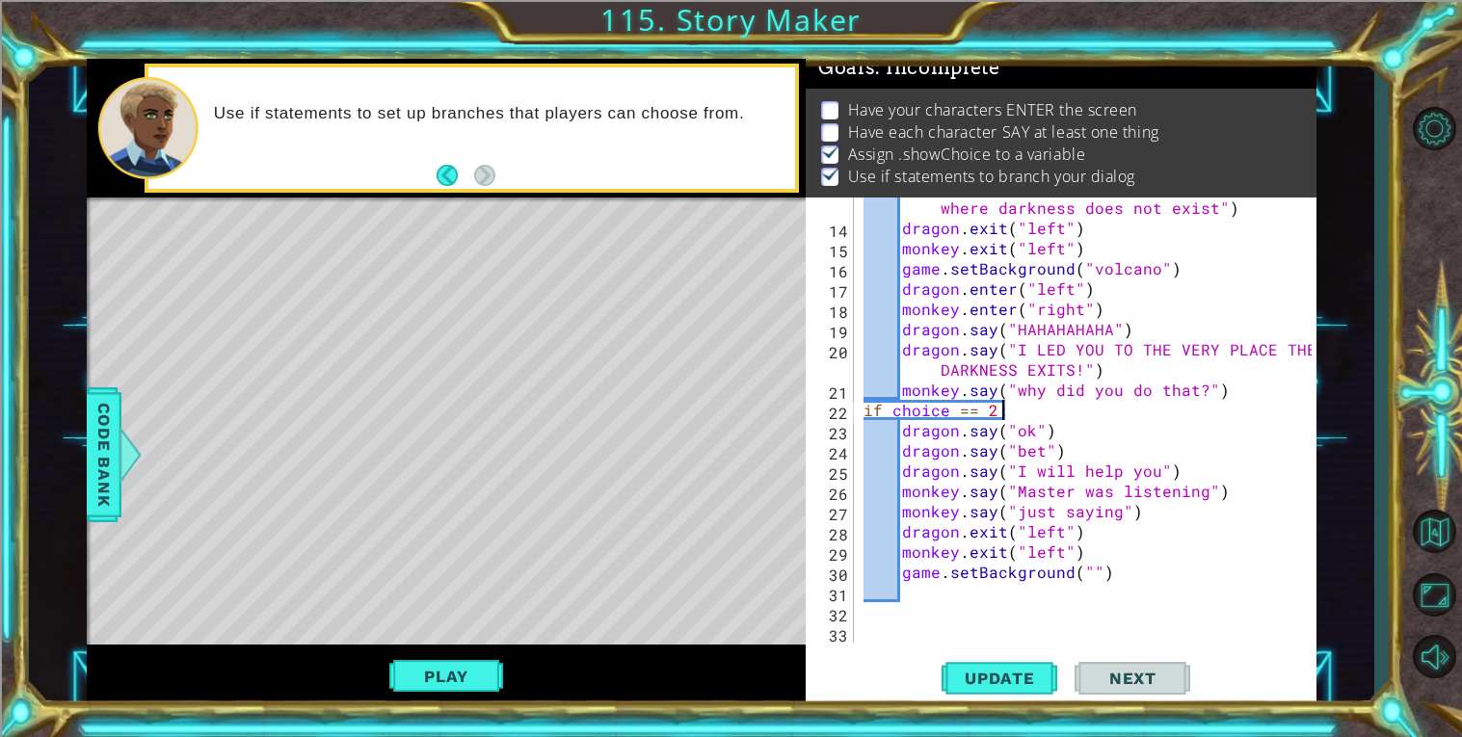
scroll to position [0, 7]
click at [1067, 366] on div "dragon . say ( "Come I'll lead you to the place where darkness does not exist" …" at bounding box center [1089, 430] width 461 height 506
click at [1110, 409] on div "dragon . say ( "Come I'll lead you to the place where darkness does not exist" …" at bounding box center [1089, 430] width 461 height 506
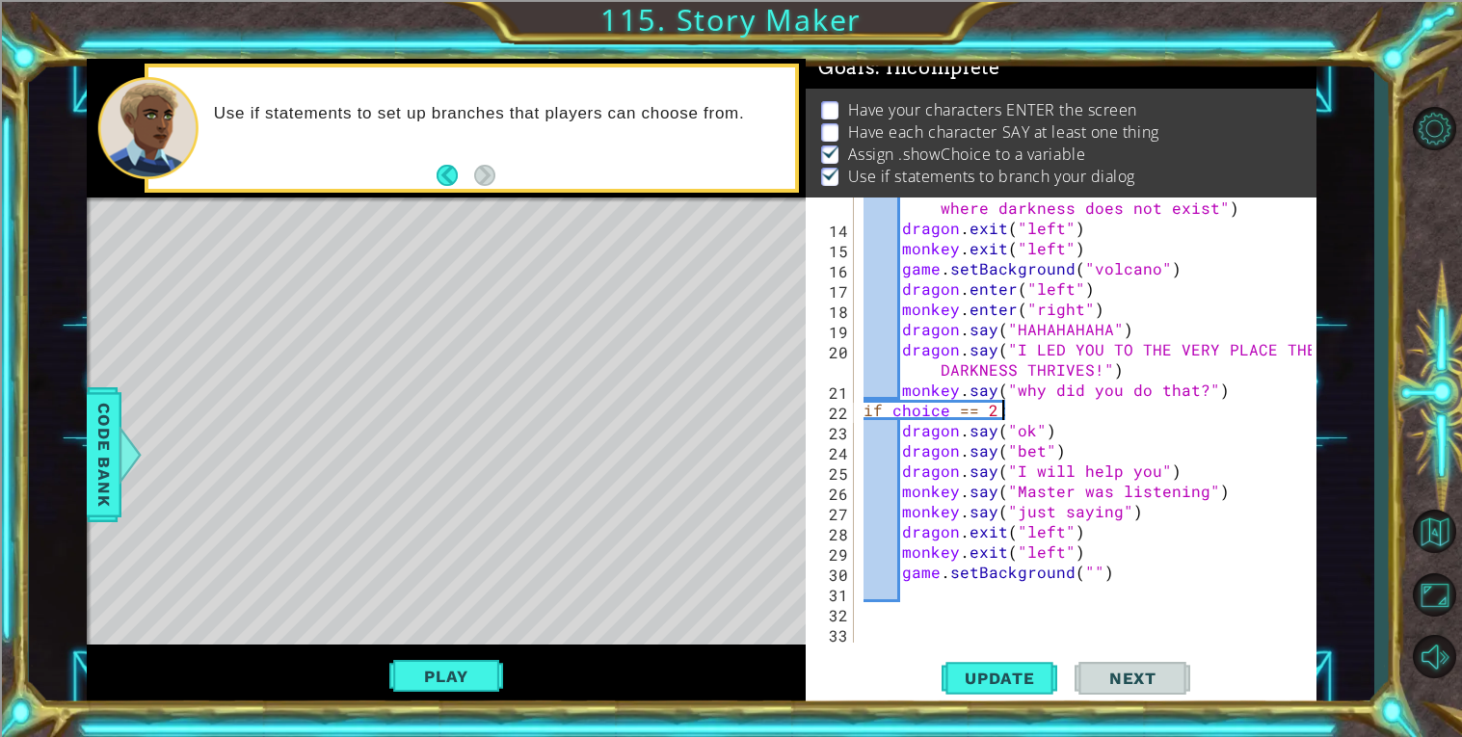
click at [1102, 565] on div "dragon . say ( "Come I'll lead you to the place where darkness does not exist" …" at bounding box center [1089, 430] width 461 height 506
click at [1222, 435] on div "dragon . say ( "Come I'll lead you to the place where darkness does not exist" …" at bounding box center [1089, 430] width 461 height 506
click at [1252, 396] on div "dragon . say ( "Come I'll lead you to the place where darkness does not exist" …" at bounding box center [1089, 430] width 461 height 506
type textarea "monkey.say("why did you do that?")"
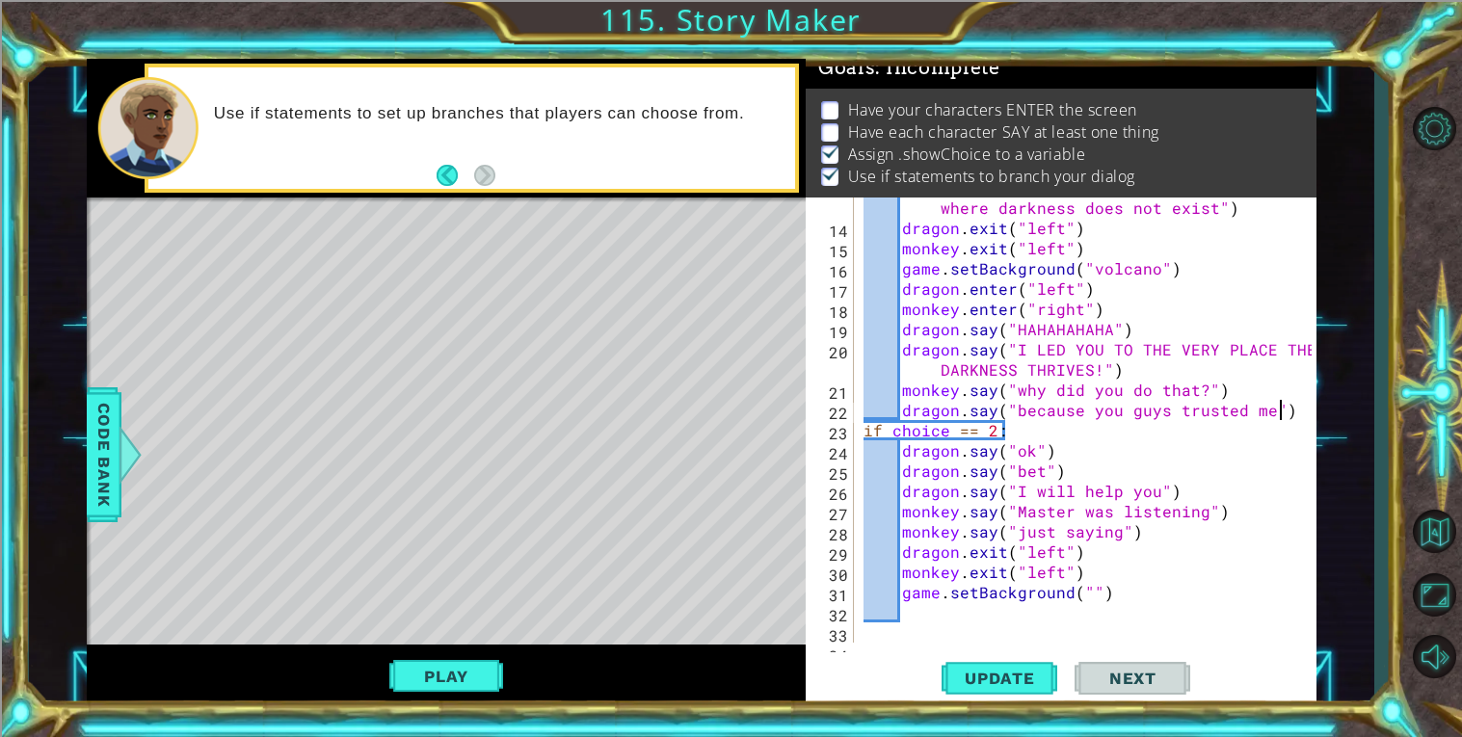
scroll to position [0, 24]
click at [1257, 418] on div "dragon . say ( "Come I'll lead you to the place where darkness does not exist" …" at bounding box center [1089, 430] width 461 height 506
click at [1029, 418] on div "dragon . say ( "Come I'll lead you to the place where darkness does not exist" …" at bounding box center [1089, 430] width 461 height 506
click at [1128, 387] on div "dragon . say ( "Come I'll lead you to the place where darkness does not exist" …" at bounding box center [1089, 430] width 461 height 506
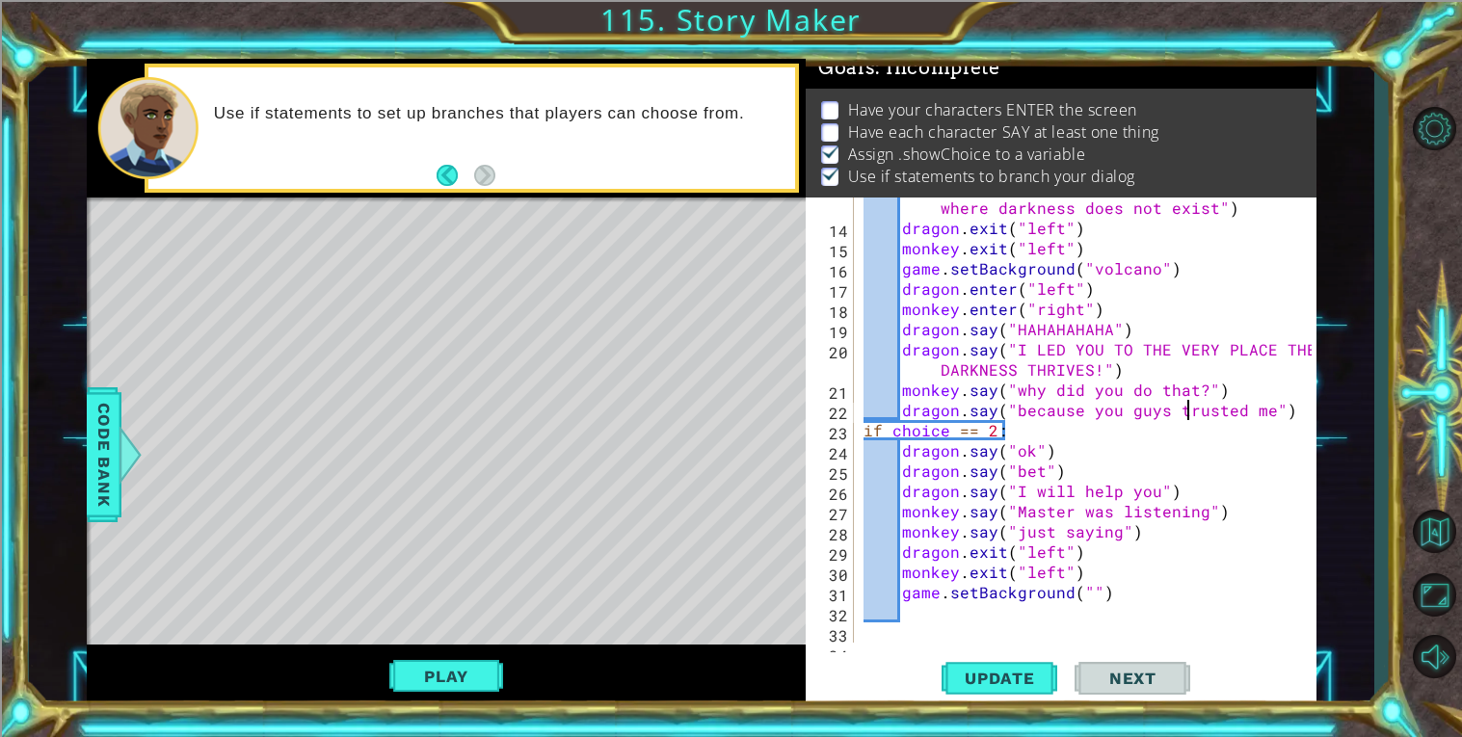
click at [1184, 402] on div "dragon . say ( "Come I'll lead you to the place where darkness does not exist" …" at bounding box center [1089, 430] width 461 height 506
type textarea "dragon.say("because you guys trusted me")"
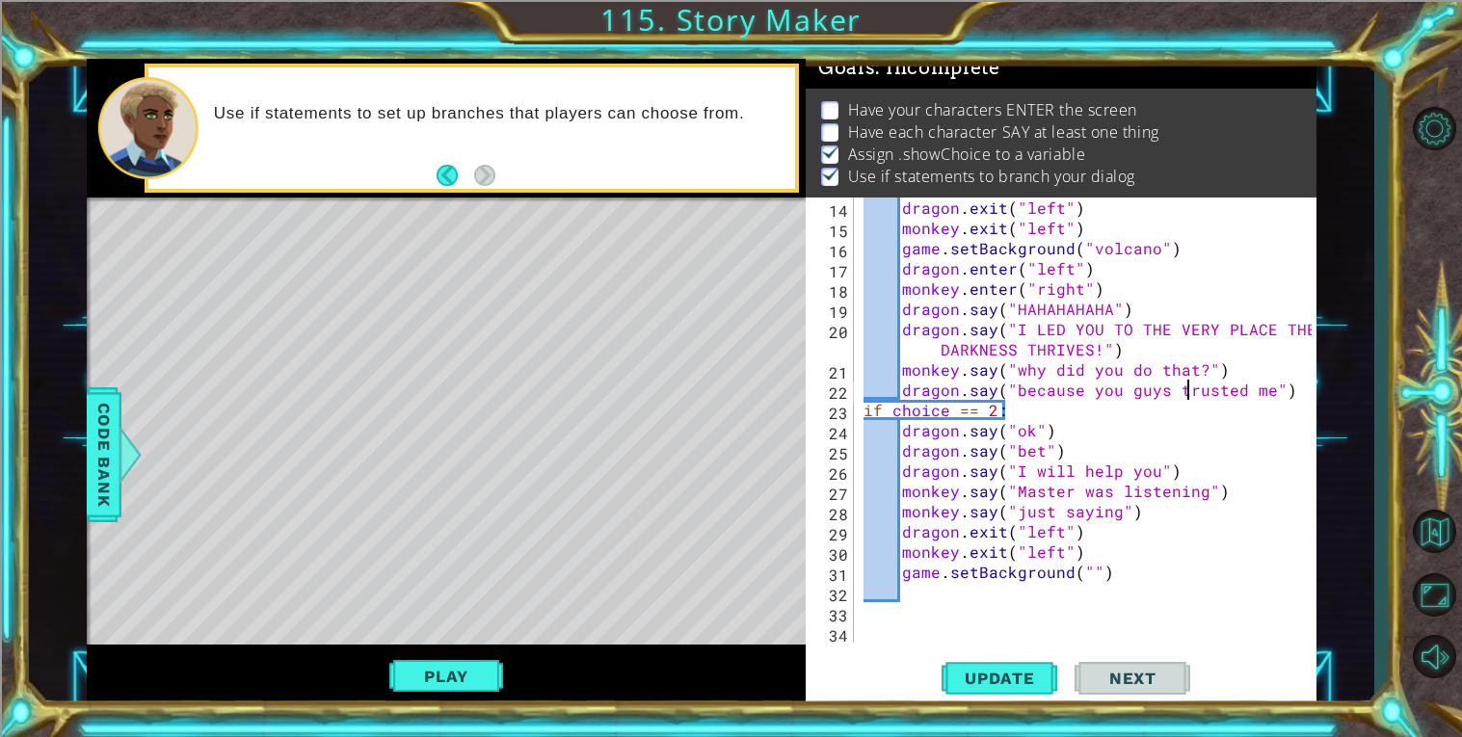
scroll to position [283, 0]
click at [1092, 582] on div "dragon . exit ( "left" ) monkey . exit ( "left" ) game . setBackground ( "volca…" at bounding box center [1089, 441] width 461 height 486
click at [1094, 581] on div "dragon . exit ( "left" ) monkey . exit ( "left" ) game . setBackground ( "volca…" at bounding box center [1089, 441] width 461 height 486
click at [1089, 575] on div "dragon . exit ( "left" ) monkey . exit ( "left" ) game . setBackground ( "volca…" at bounding box center [1089, 441] width 461 height 486
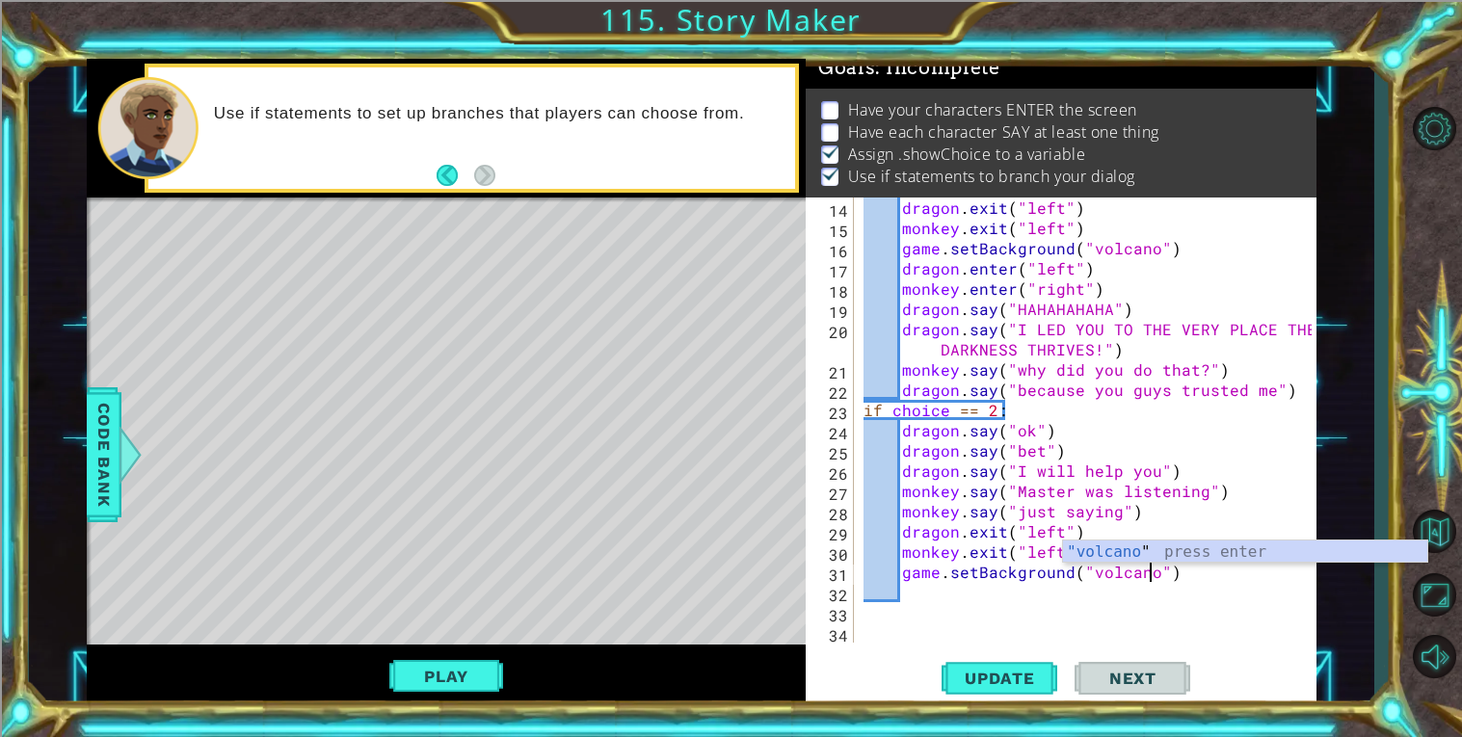
scroll to position [0, 17]
click at [1179, 496] on div "dragon . exit ( "left" ) monkey . exit ( "left" ) game . setBackground ( "volca…" at bounding box center [1089, 441] width 461 height 486
click at [1149, 465] on div "dragon . exit ( "left" ) monkey . exit ( "left" ) game . setBackground ( "volca…" at bounding box center [1089, 441] width 461 height 486
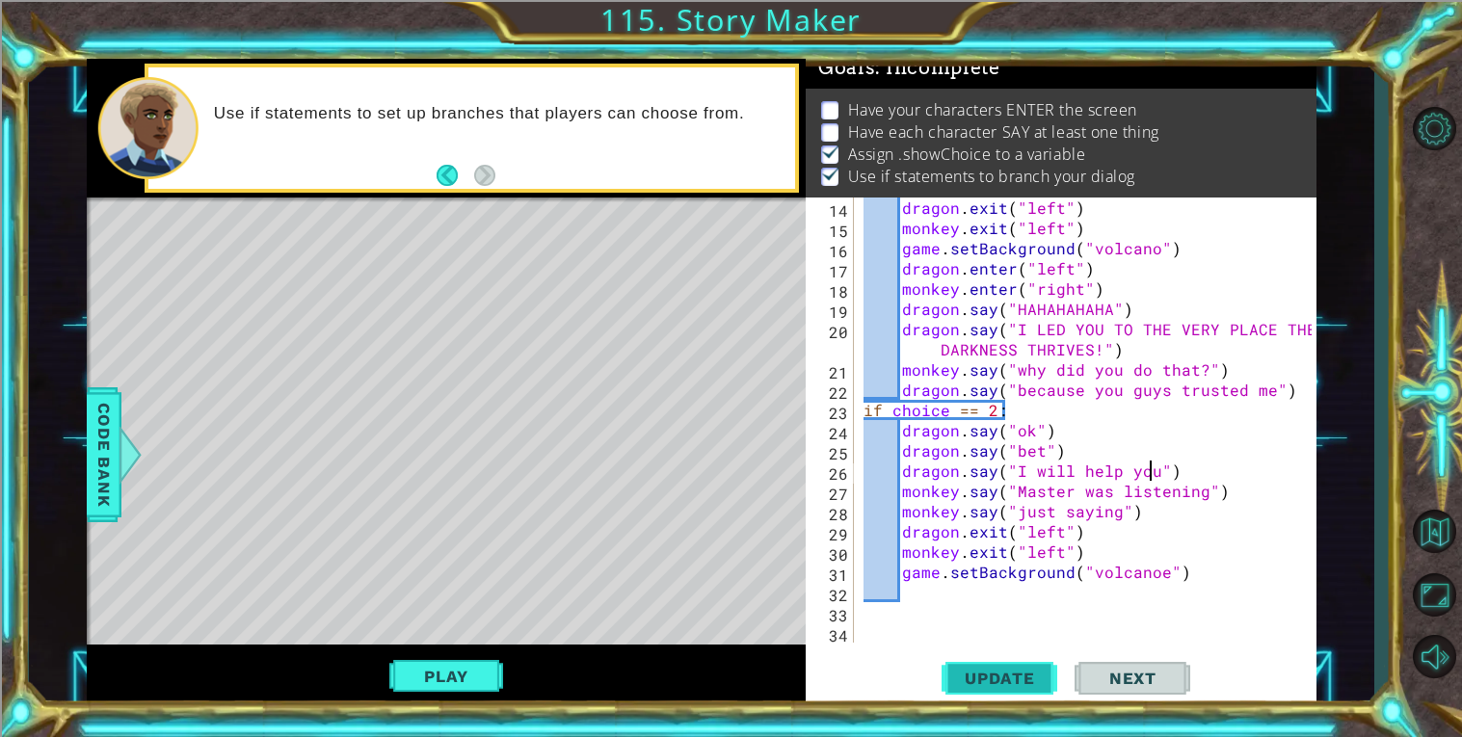
click at [979, 659] on button "Update" at bounding box center [999, 677] width 116 height 51
click at [428, 660] on button "Play" at bounding box center [445, 676] width 113 height 37
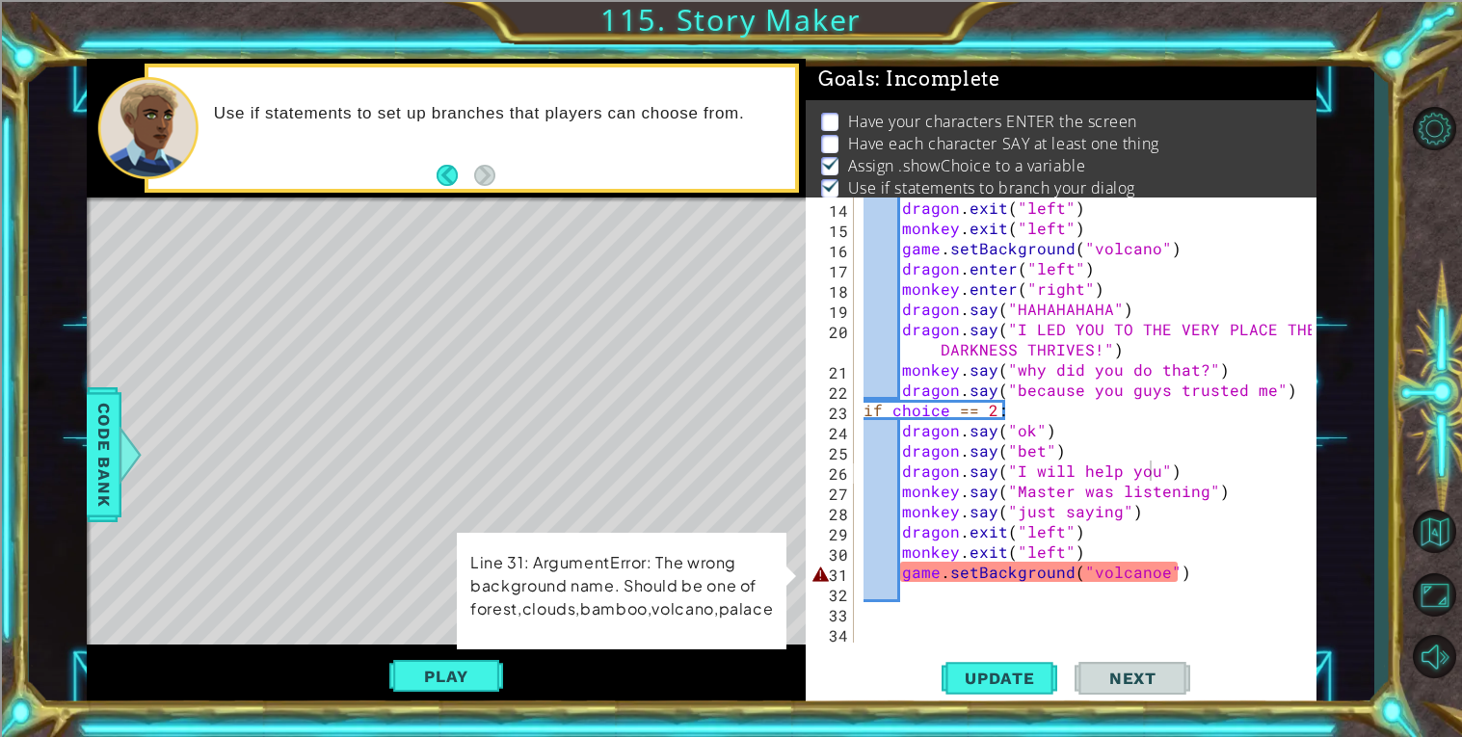
scroll to position [6, 0]
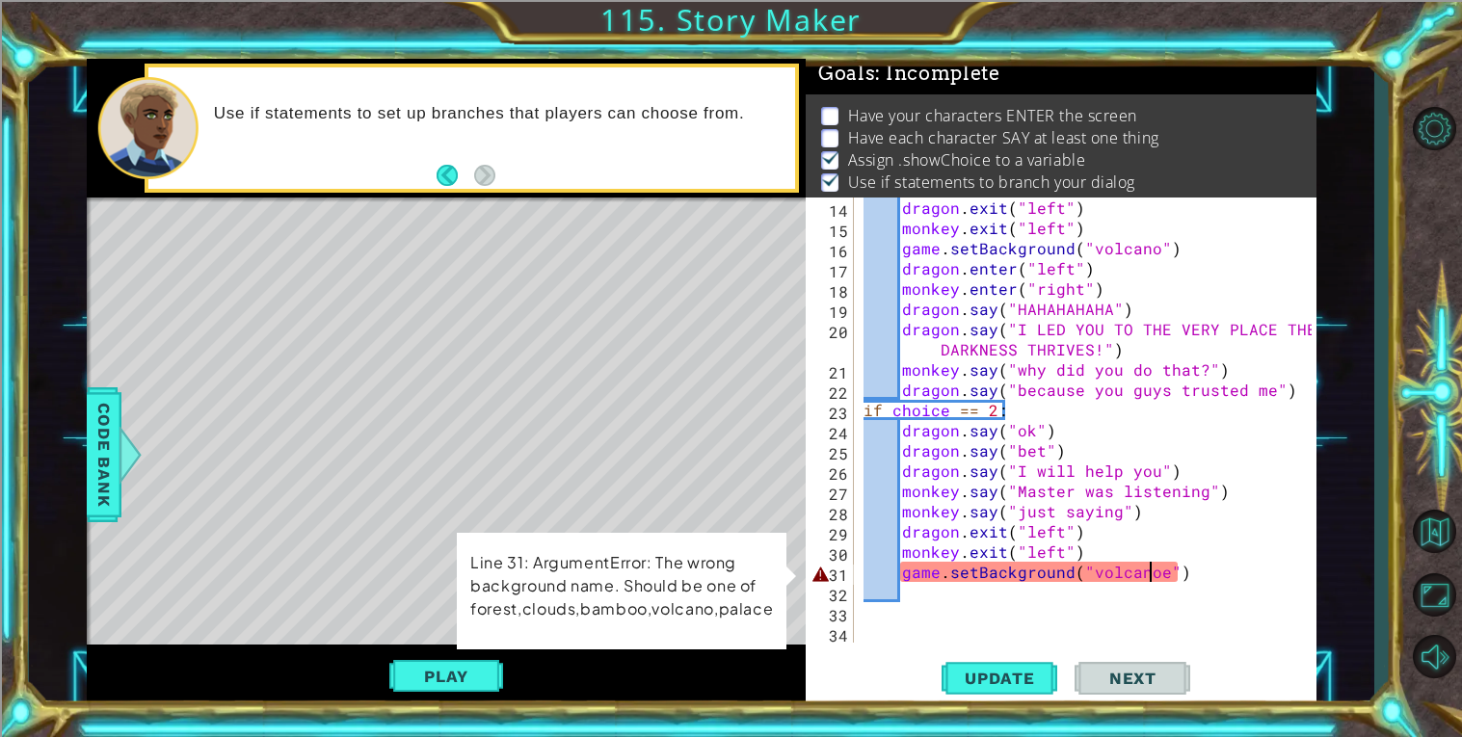
click at [1153, 576] on div "dragon . exit ( "left" ) monkey . exit ( "left" ) game . setBackground ( "volca…" at bounding box center [1089, 441] width 461 height 486
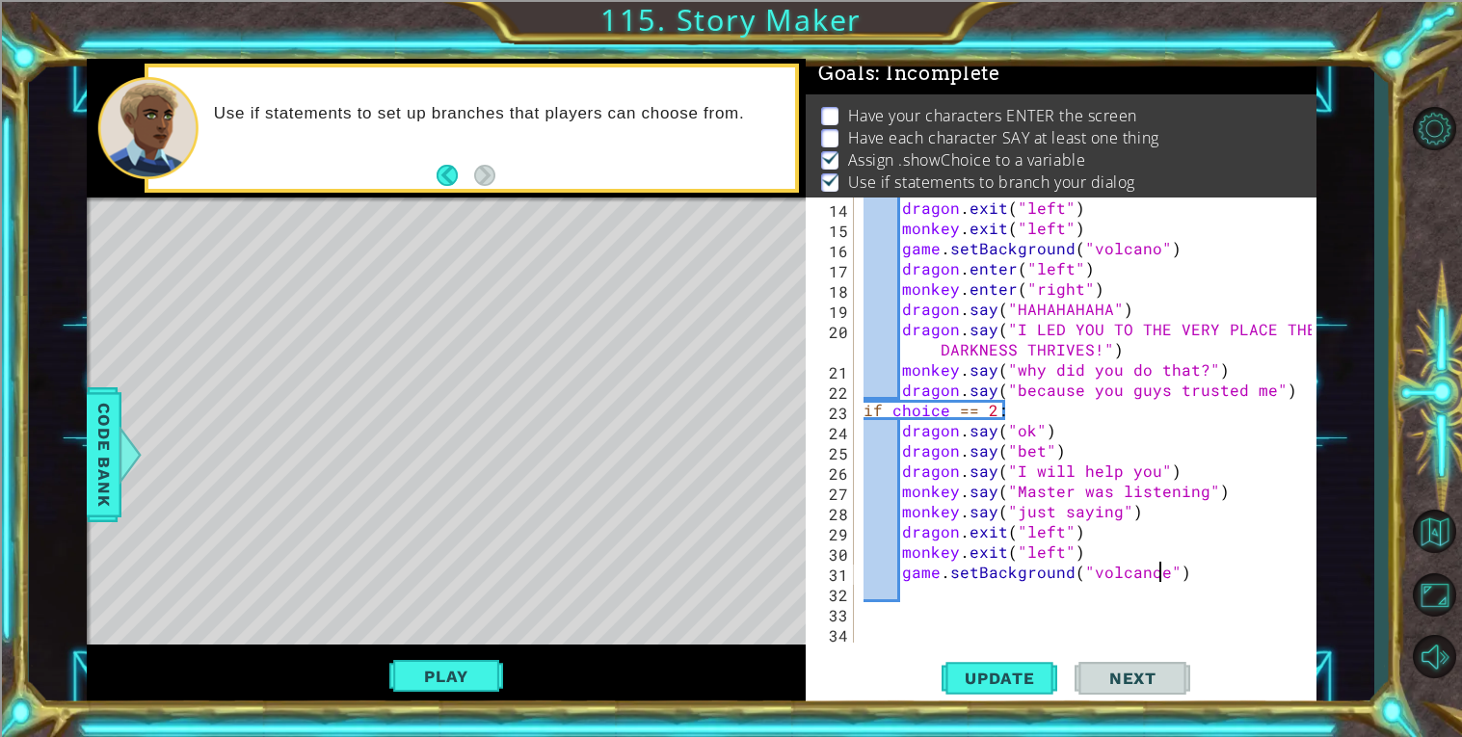
click at [1160, 574] on div "dragon . exit ( "left" ) monkey . exit ( "left" ) game . setBackground ( "volca…" at bounding box center [1089, 441] width 461 height 486
type textarea "game.setBackground("volcano")"
click at [1145, 557] on div ""volcano " press enter" at bounding box center [1245, 574] width 364 height 69
click at [1159, 581] on div "dragon . exit ( "left" ) monkey . exit ( "left" ) game . setBackground ( "volca…" at bounding box center [1089, 441] width 461 height 486
click at [1198, 577] on div "dragon . exit ( "left" ) monkey . exit ( "left" ) game . setBackground ( "volca…" at bounding box center [1089, 441] width 461 height 486
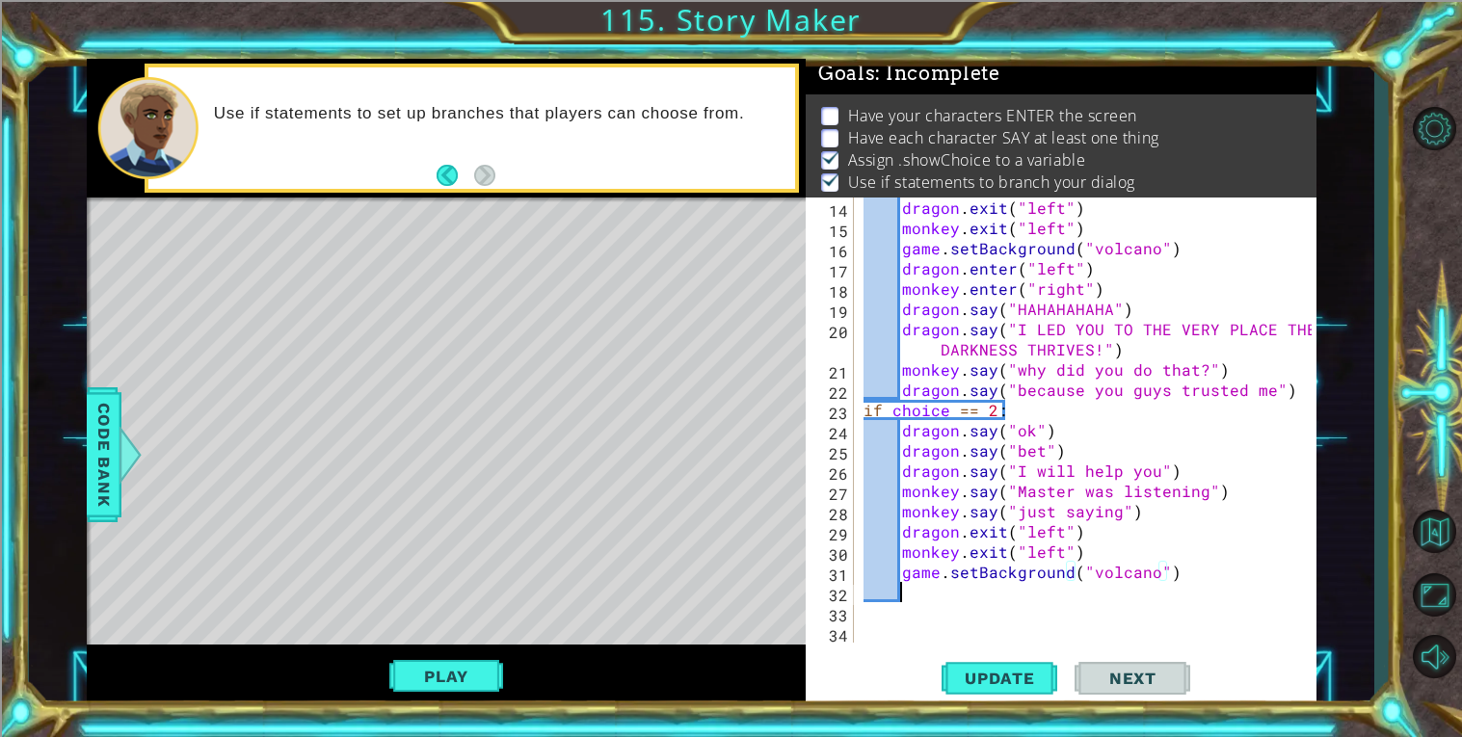
click at [1013, 600] on div "dragon . exit ( "left" ) monkey . exit ( "left" ) game . setBackground ( "volca…" at bounding box center [1089, 441] width 461 height 486
click at [1201, 529] on div "dragon . exit ( "left" ) monkey . exit ( "left" ) game . setBackground ( "volca…" at bounding box center [1089, 441] width 461 height 486
click at [1198, 492] on div "dragon . exit ( "left" ) monkey . exit ( "left" ) game . setBackground ( "volca…" at bounding box center [1089, 441] width 461 height 486
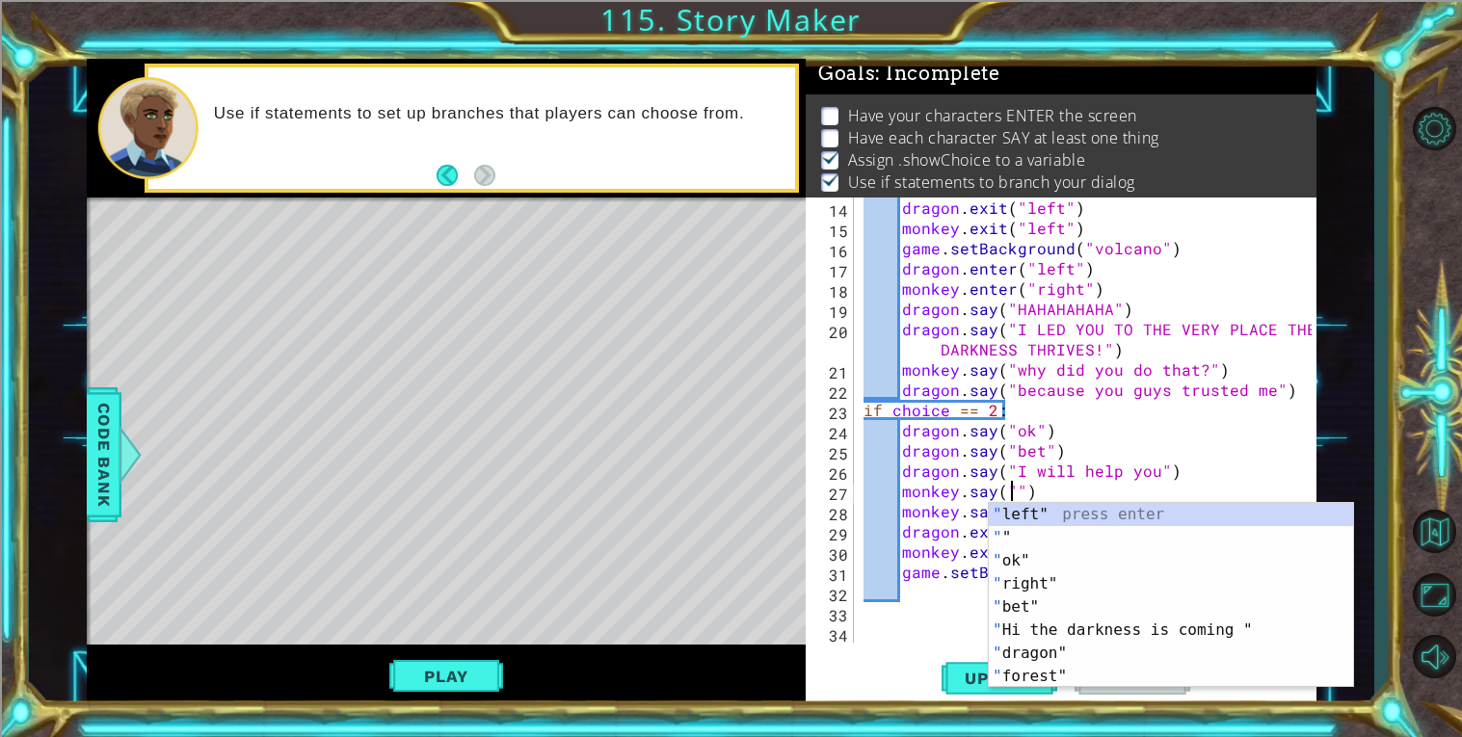
click at [956, 487] on div "dragon . exit ( "left" ) monkey . exit ( "left" ) game . setBackground ( "volca…" at bounding box center [1089, 441] width 461 height 486
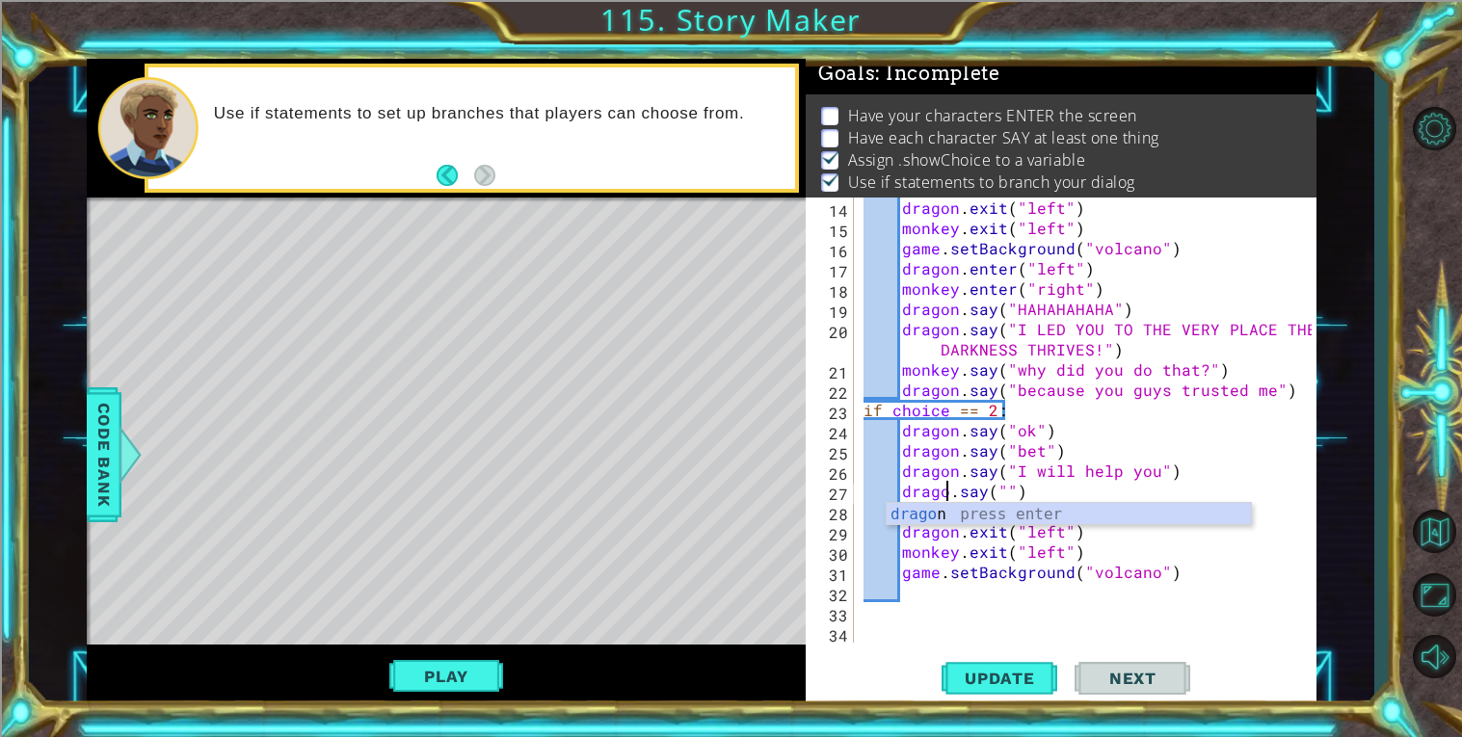
scroll to position [0, 6]
click at [1013, 487] on div "dragon . exit ( "left" ) monkey . exit ( "left" ) game . setBackground ( "volca…" at bounding box center [1089, 441] width 461 height 486
click at [1212, 407] on div "dragon . exit ( "left" ) monkey . exit ( "left" ) game . setBackground ( "volca…" at bounding box center [1089, 441] width 461 height 486
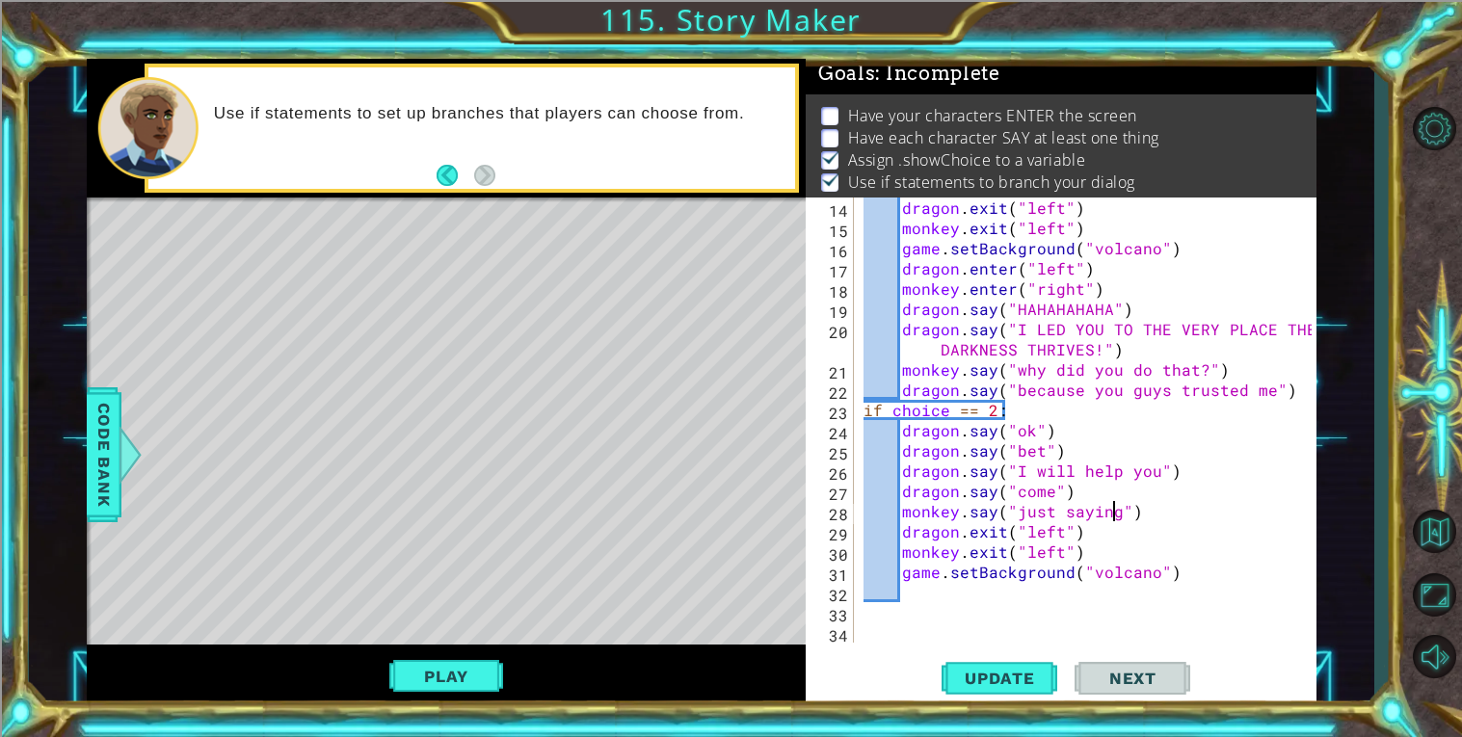
click at [1111, 509] on div "dragon . exit ( "left" ) monkey . exit ( "left" ) game . setBackground ( "volca…" at bounding box center [1089, 441] width 461 height 486
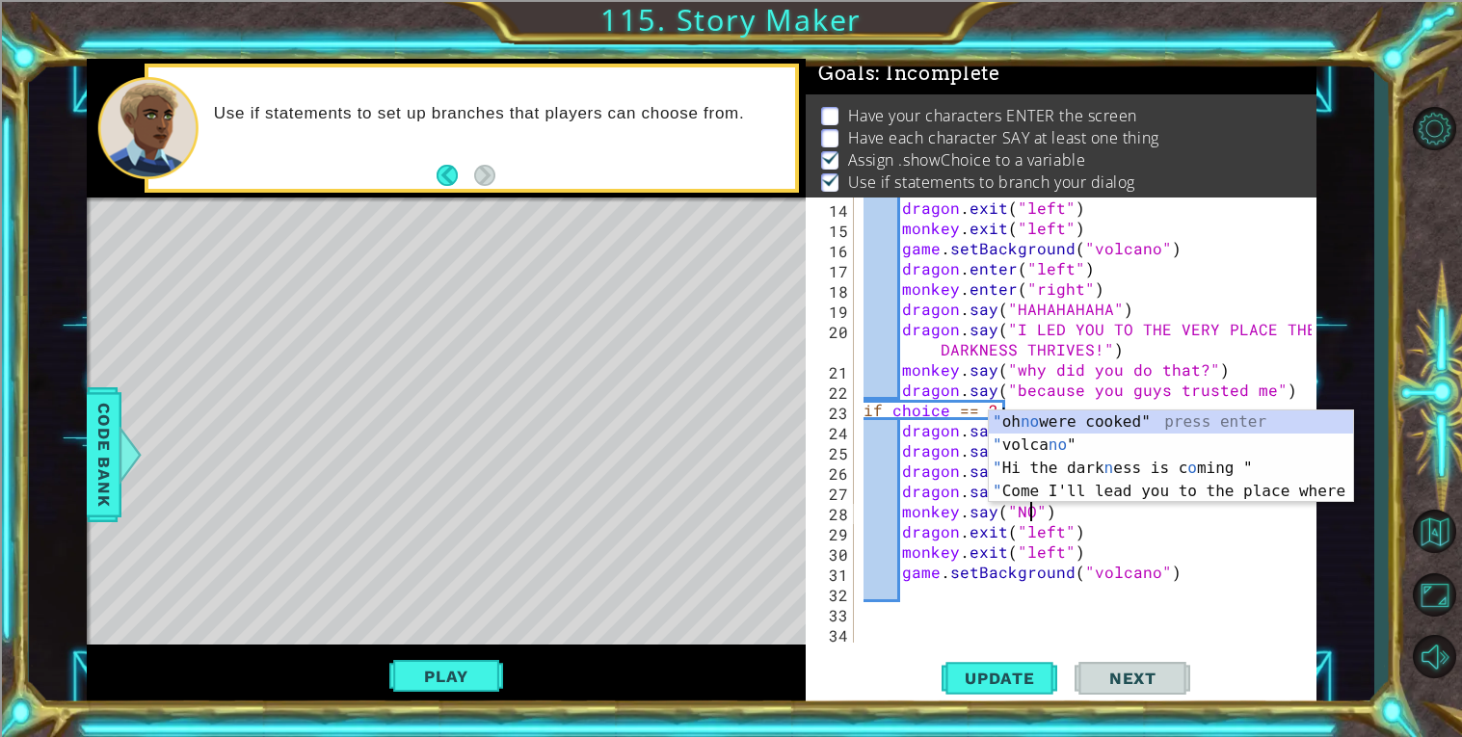
scroll to position [0, 11]
type textarea "monkey.say("NOW")"
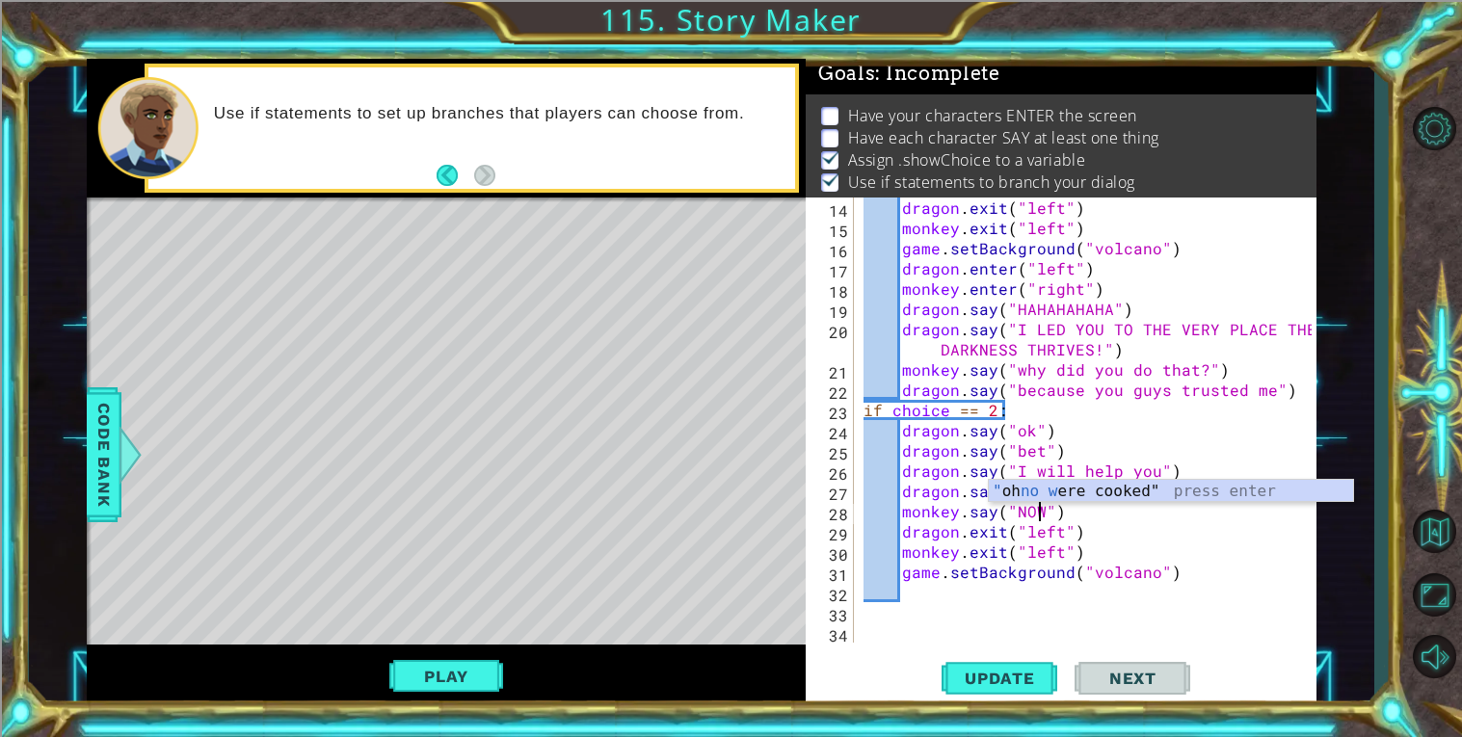
click at [1183, 615] on div "dragon . exit ( "left" ) monkey . exit ( "left" ) game . setBackground ( "volca…" at bounding box center [1089, 441] width 461 height 486
click at [1107, 585] on div "dragon . exit ( "left" ) monkey . exit ( "left" ) game . setBackground ( "volca…" at bounding box center [1089, 441] width 461 height 486
click at [1183, 564] on div "dragon . exit ( "left" ) monkey . exit ( "left" ) game . setBackground ( "volca…" at bounding box center [1089, 441] width 461 height 486
click at [1040, 506] on div "dragon . exit ( "left" ) monkey . exit ( "left" ) game . setBackground ( "volca…" at bounding box center [1089, 441] width 461 height 486
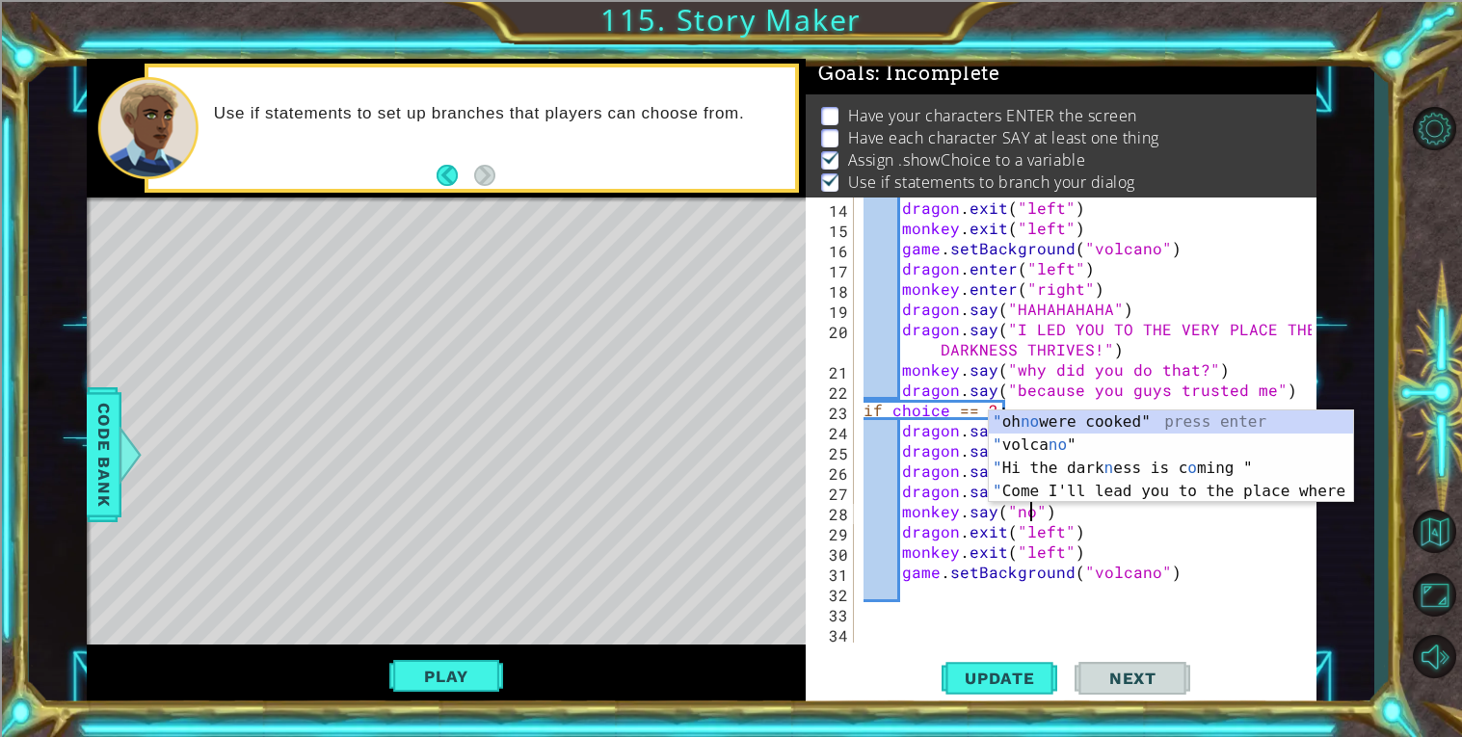
scroll to position [0, 11]
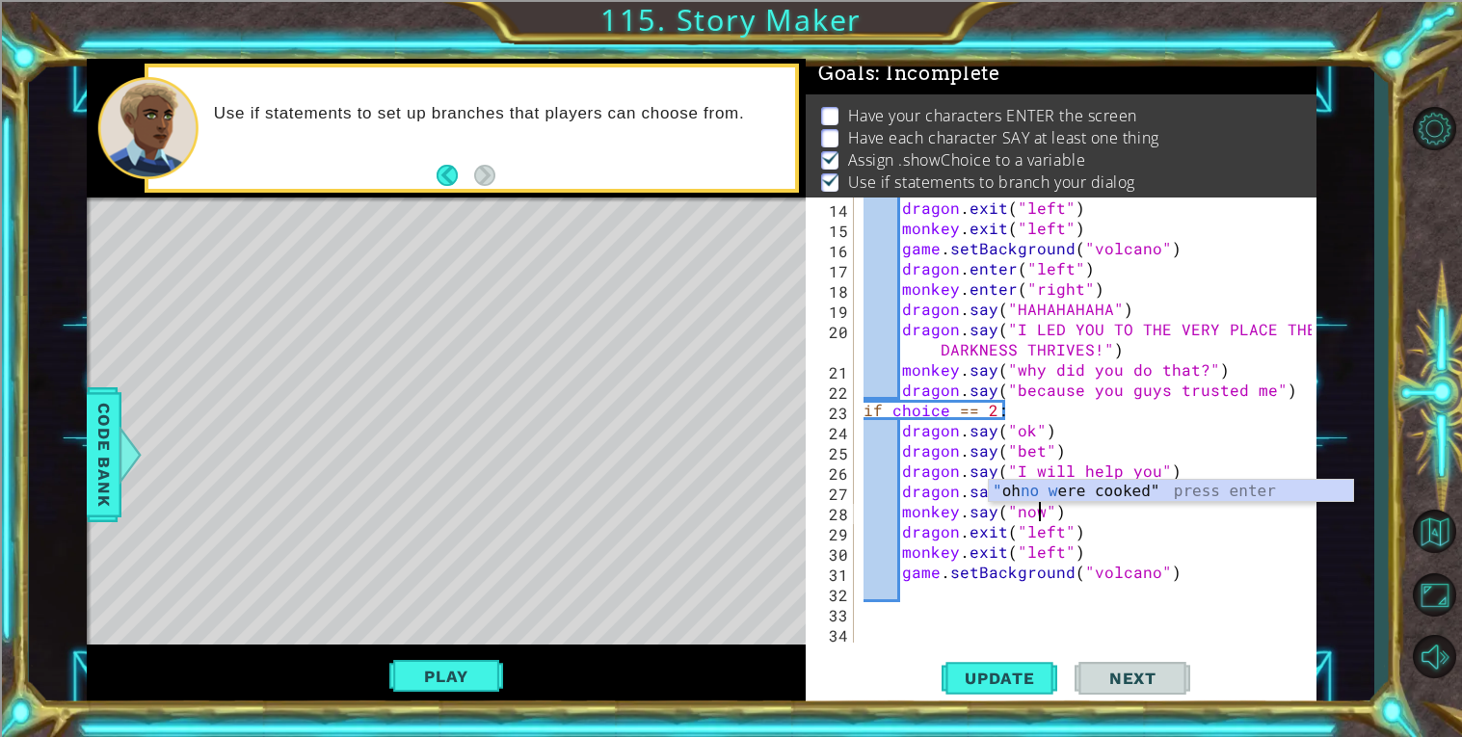
click at [1127, 548] on div "dragon . exit ( "left" ) monkey . exit ( "left" ) game . setBackground ( "volca…" at bounding box center [1089, 441] width 461 height 486
click at [1157, 567] on div "dragon . exit ( "left" ) monkey . exit ( "left" ) game . setBackground ( "volca…" at bounding box center [1089, 441] width 461 height 486
click at [1178, 567] on div "dragon . exit ( "left" ) monkey . exit ( "left" ) game . setBackground ( "volca…" at bounding box center [1089, 441] width 461 height 486
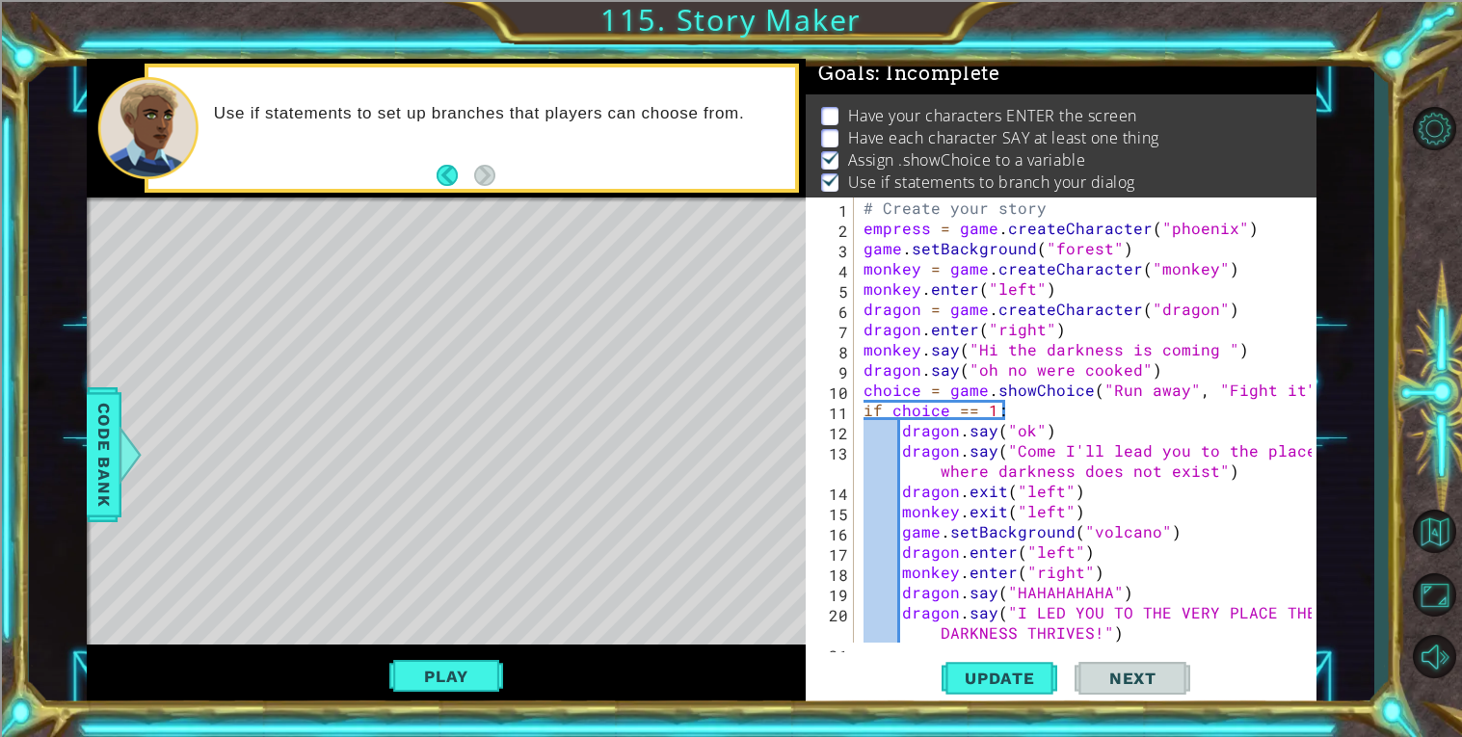
scroll to position [0, 0]
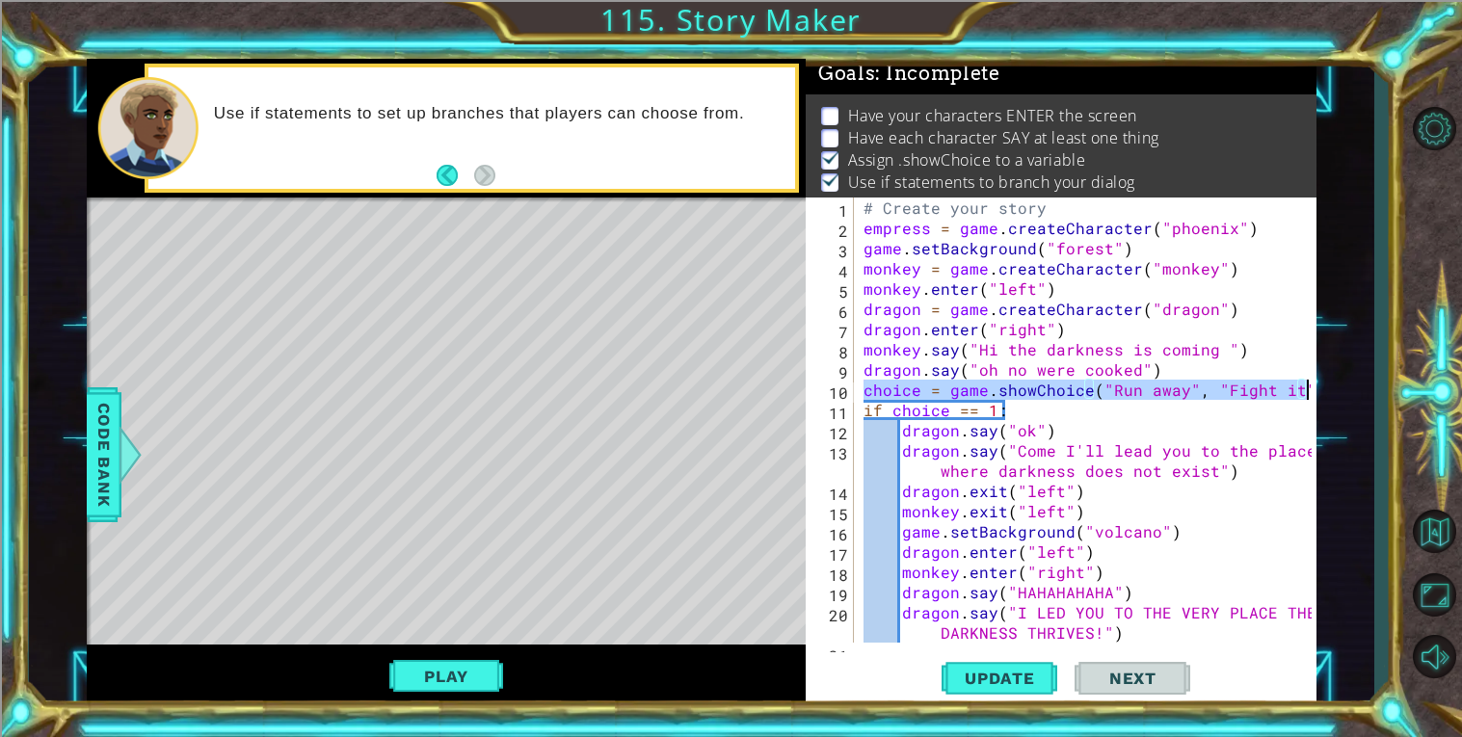
drag, startPoint x: 865, startPoint y: 389, endPoint x: 1359, endPoint y: 390, distance: 494.2
click at [1359, 390] on div "1 ההההההההההההההההההההההההההההההההההההההההההההההההההההההההההההההההההההההההההההה…" at bounding box center [701, 383] width 1345 height 648
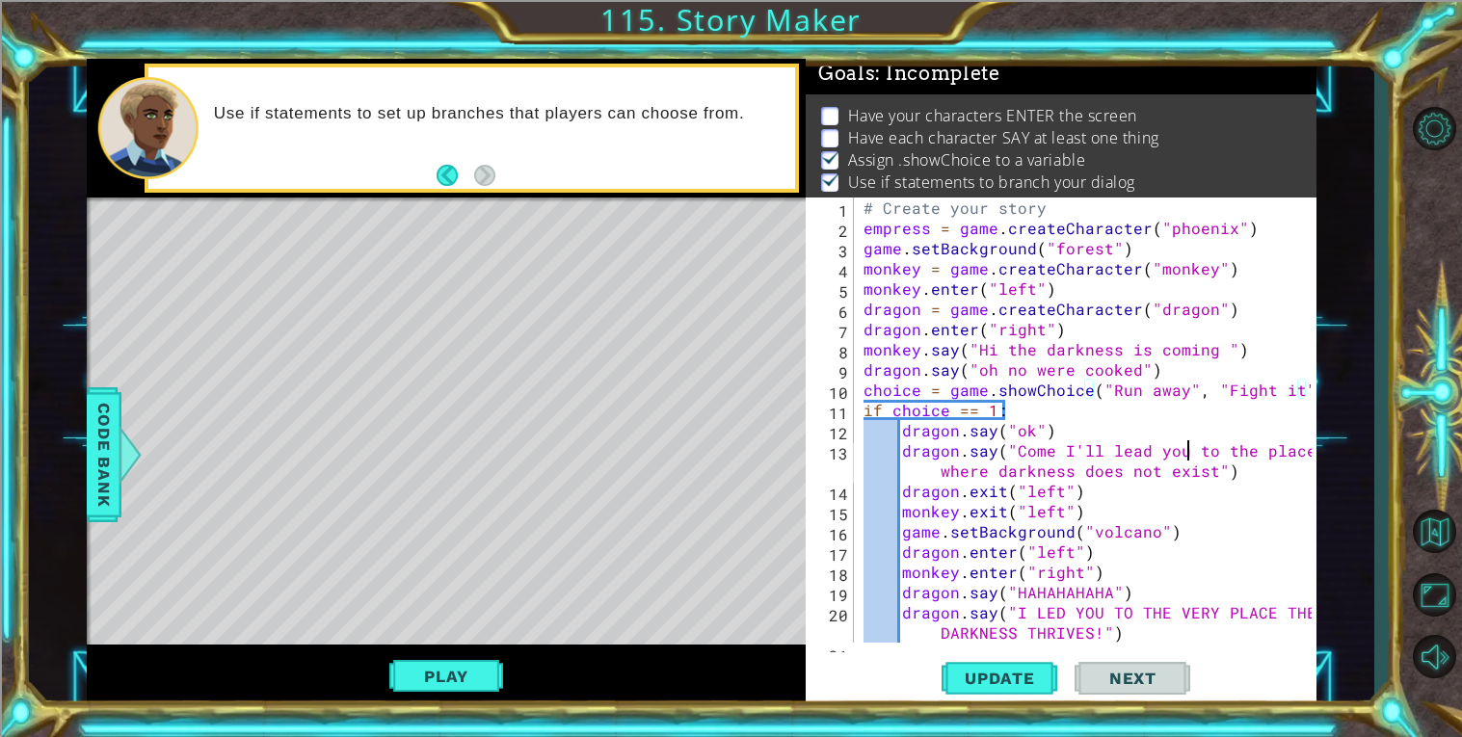
click at [1189, 454] on div "# Create your story empress = game . createCharacter ( "phoenix" ) game . setBa…" at bounding box center [1089, 441] width 461 height 486
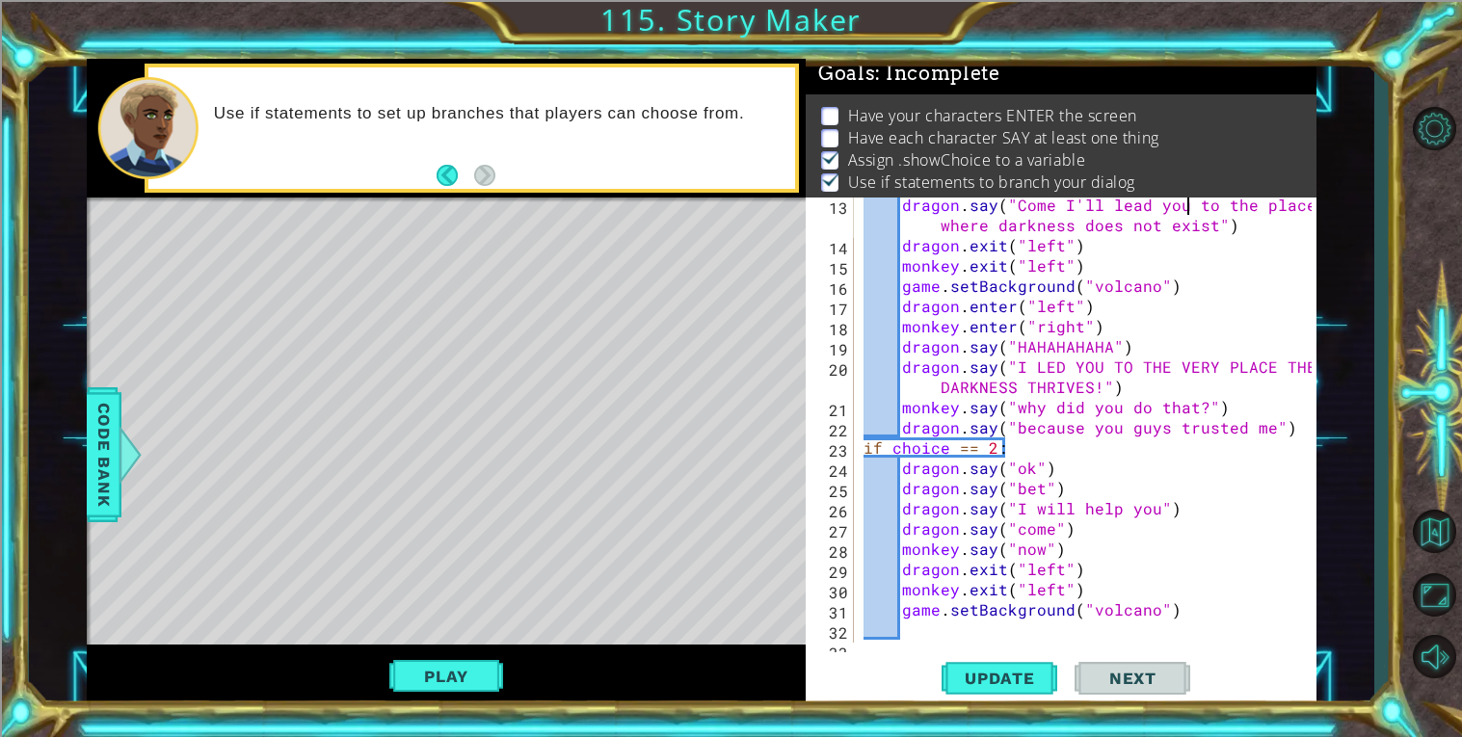
scroll to position [247, 0]
click at [1304, 435] on div at bounding box center [1301, 315] width 19 height 728
type textarea "dragon.say("because you guys trusted me")"
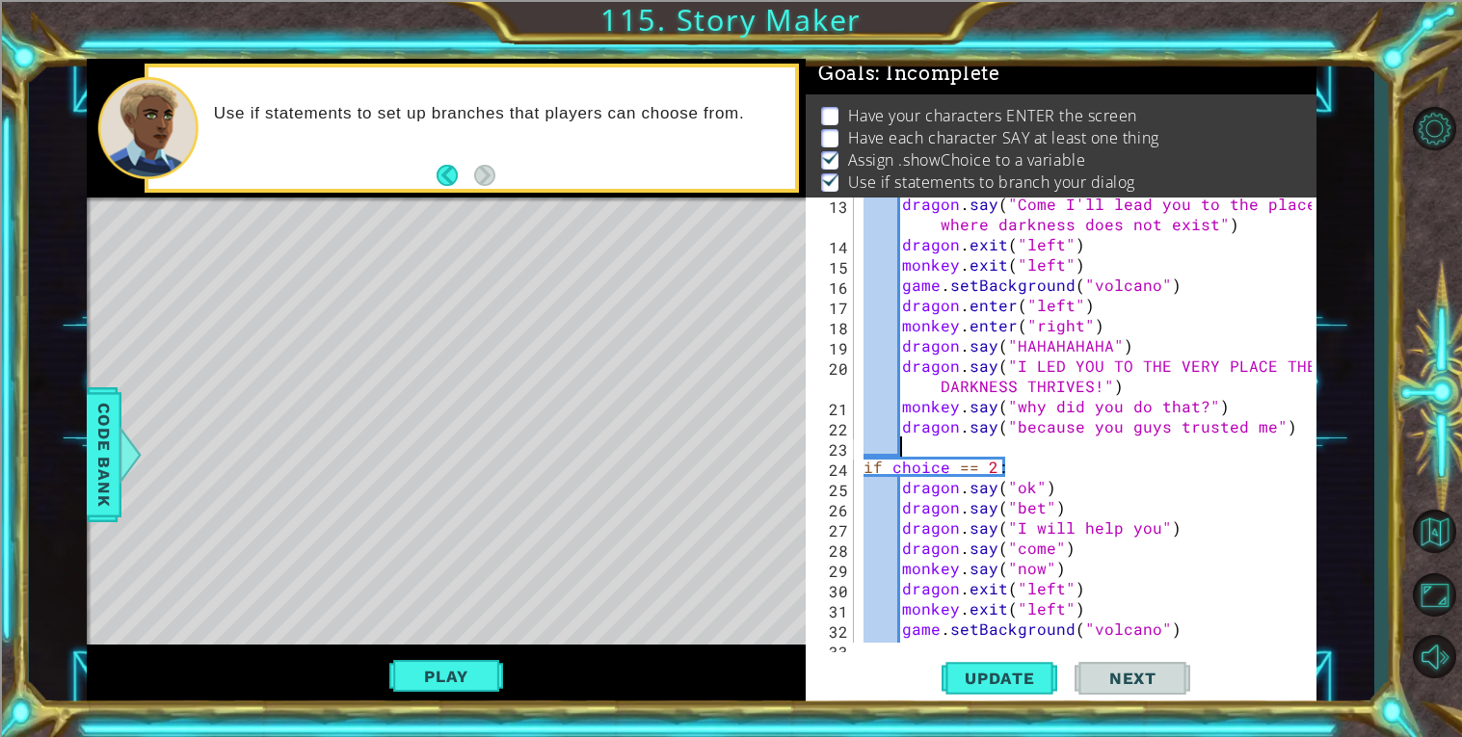
scroll to position [303, 0]
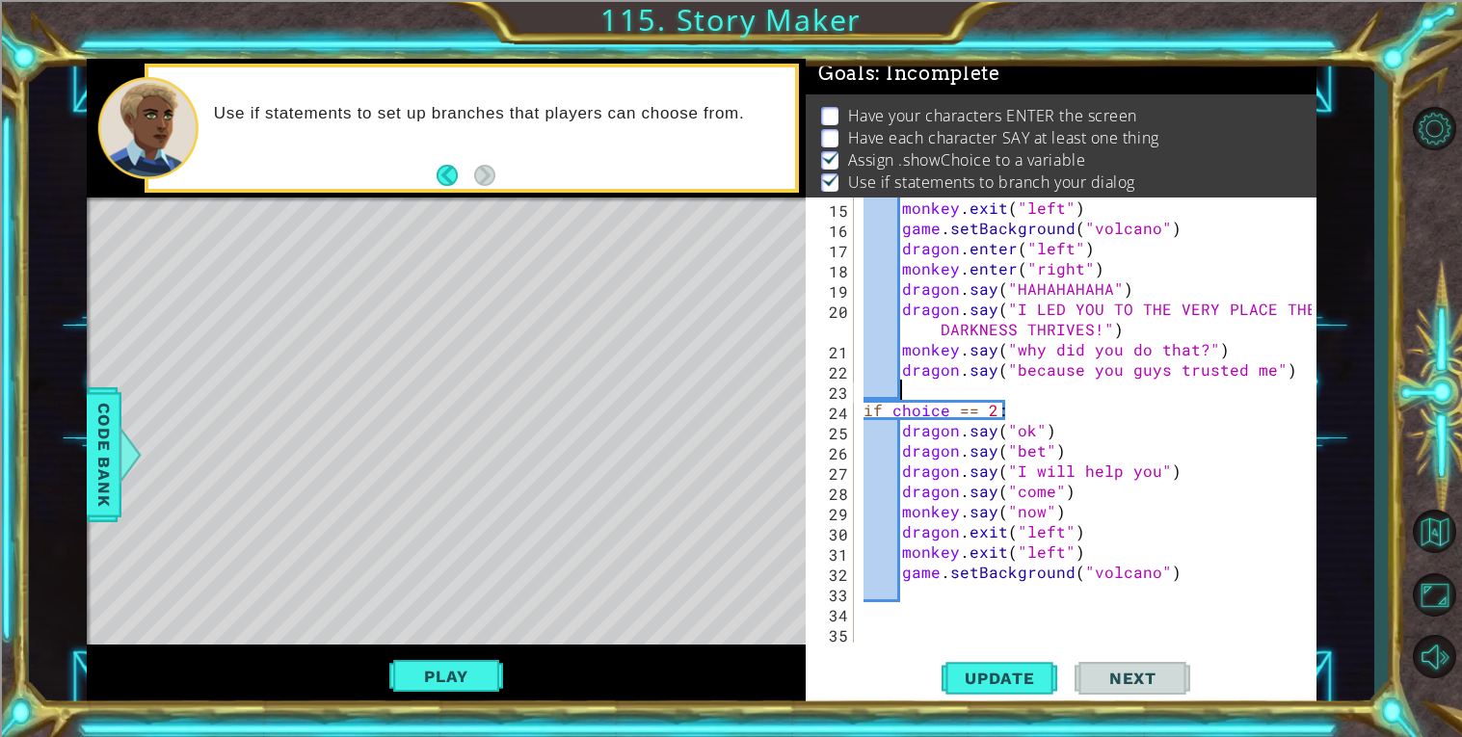
click at [1147, 630] on div "monkey . exit ( "left" ) game . setBackground ( "volcano" ) dragon . enter ( "l…" at bounding box center [1089, 441] width 461 height 486
click at [1191, 584] on div "monkey . exit ( "left" ) game . setBackground ( "volcano" ) dragon . enter ( "l…" at bounding box center [1089, 441] width 461 height 486
click at [1189, 583] on div "monkey . exit ( "left" ) game . setBackground ( "volcano" ) dragon . enter ( "l…" at bounding box center [1089, 441] width 461 height 486
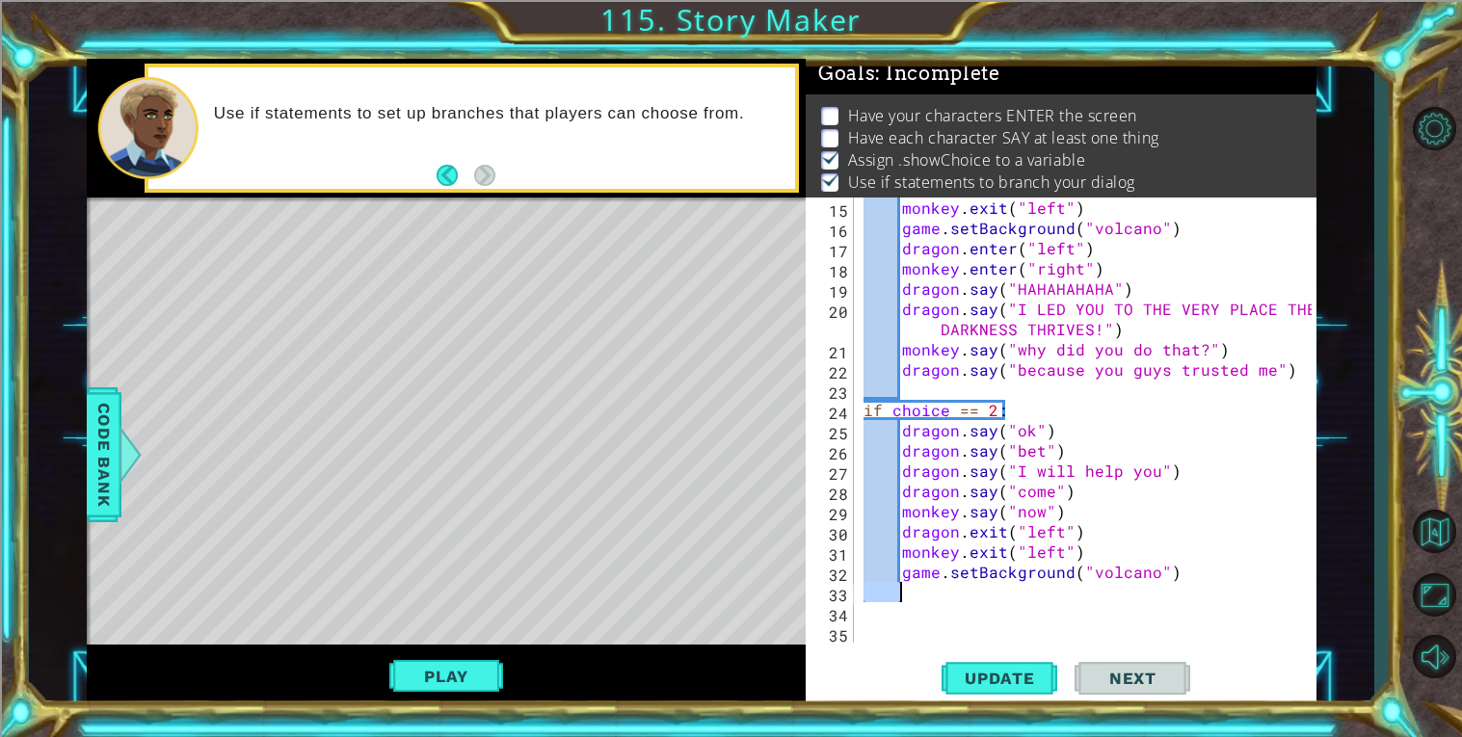
click at [1189, 583] on div "monkey . exit ( "left" ) game . setBackground ( "volcano" ) dragon . enter ( "l…" at bounding box center [1089, 441] width 461 height 486
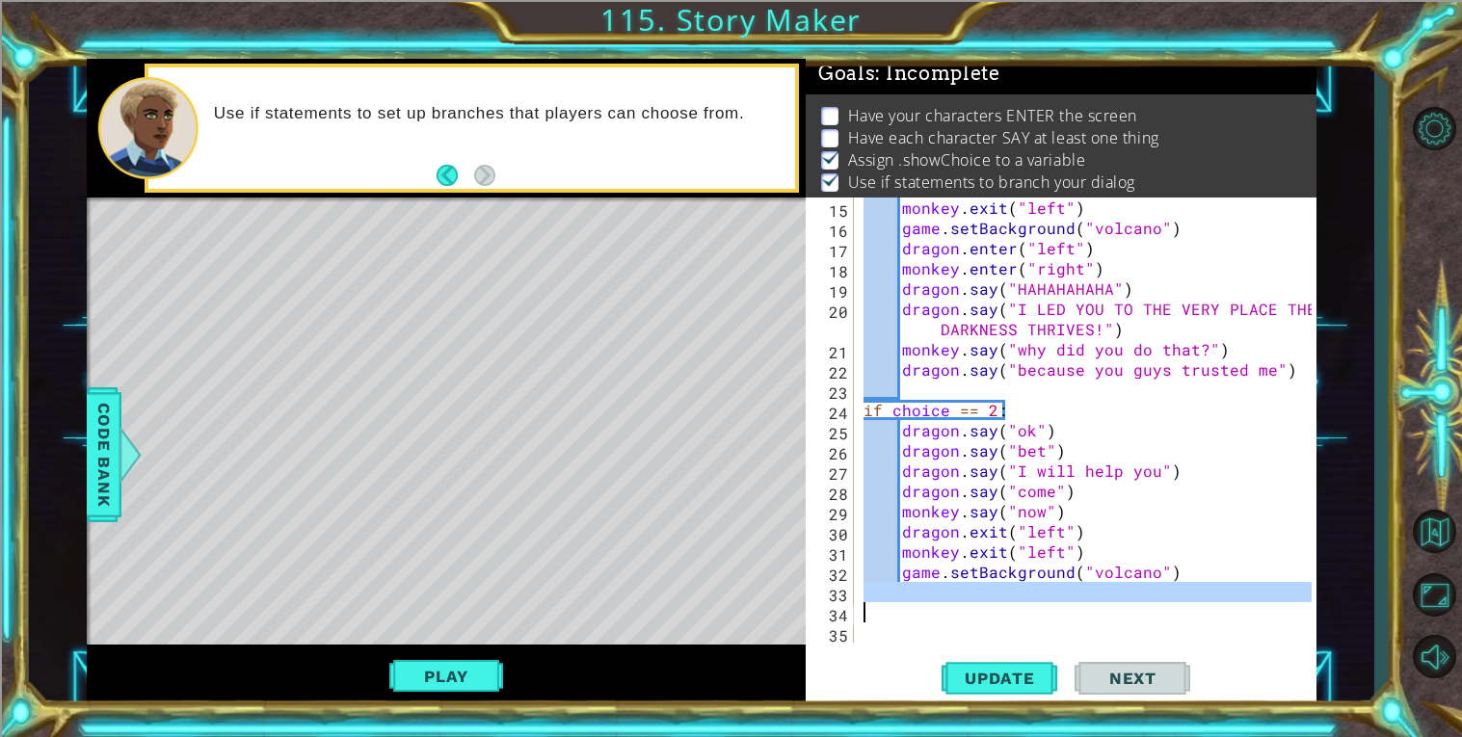
click at [1185, 576] on div "monkey . exit ( "left" ) game . setBackground ( "volcano" ) dragon . enter ( "l…" at bounding box center [1089, 441] width 461 height 486
type textarea "game.setBackground("volcano")"
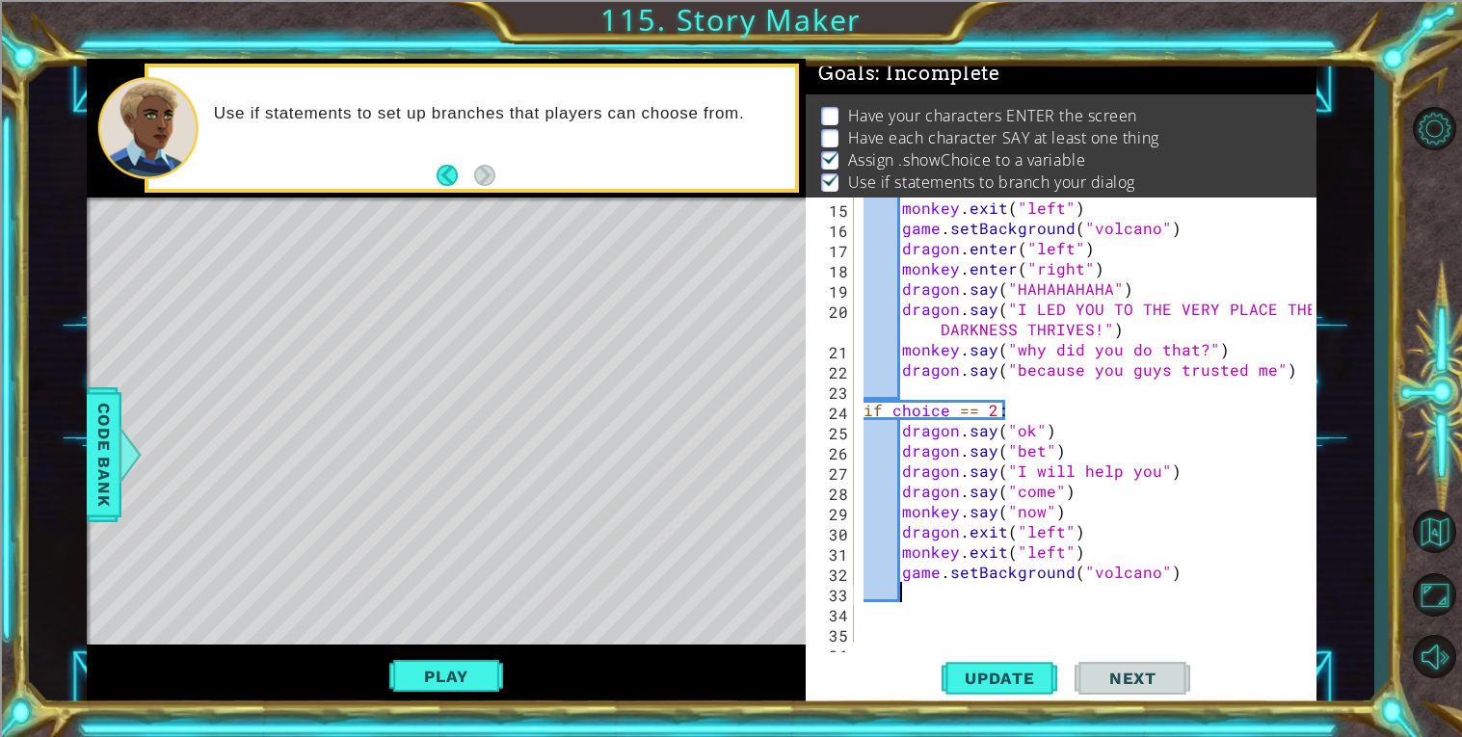
paste textarea "choice = game.showChoice("Run away", "Fight it")"
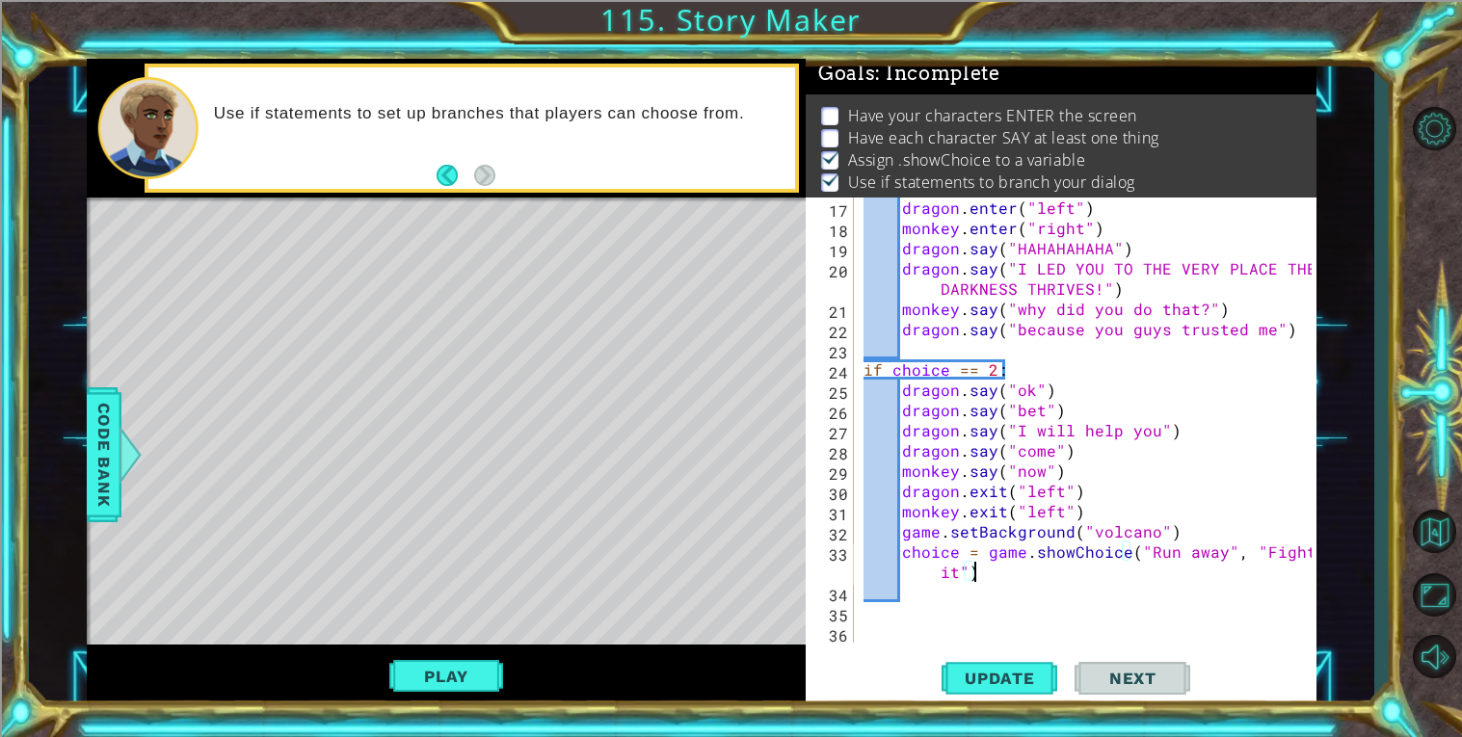
scroll to position [0, 28]
click at [1124, 460] on div "dragon . enter ( "left" ) monkey . enter ( "right" ) dragon . say ( "HAHAHAHAHA…" at bounding box center [1089, 441] width 461 height 486
type textarea "dragon.say("come")"
click at [1192, 619] on div "dragon . enter ( "left" ) monkey . enter ( "right" ) dragon . say ( "HAHAHAHAHA…" at bounding box center [1089, 441] width 461 height 486
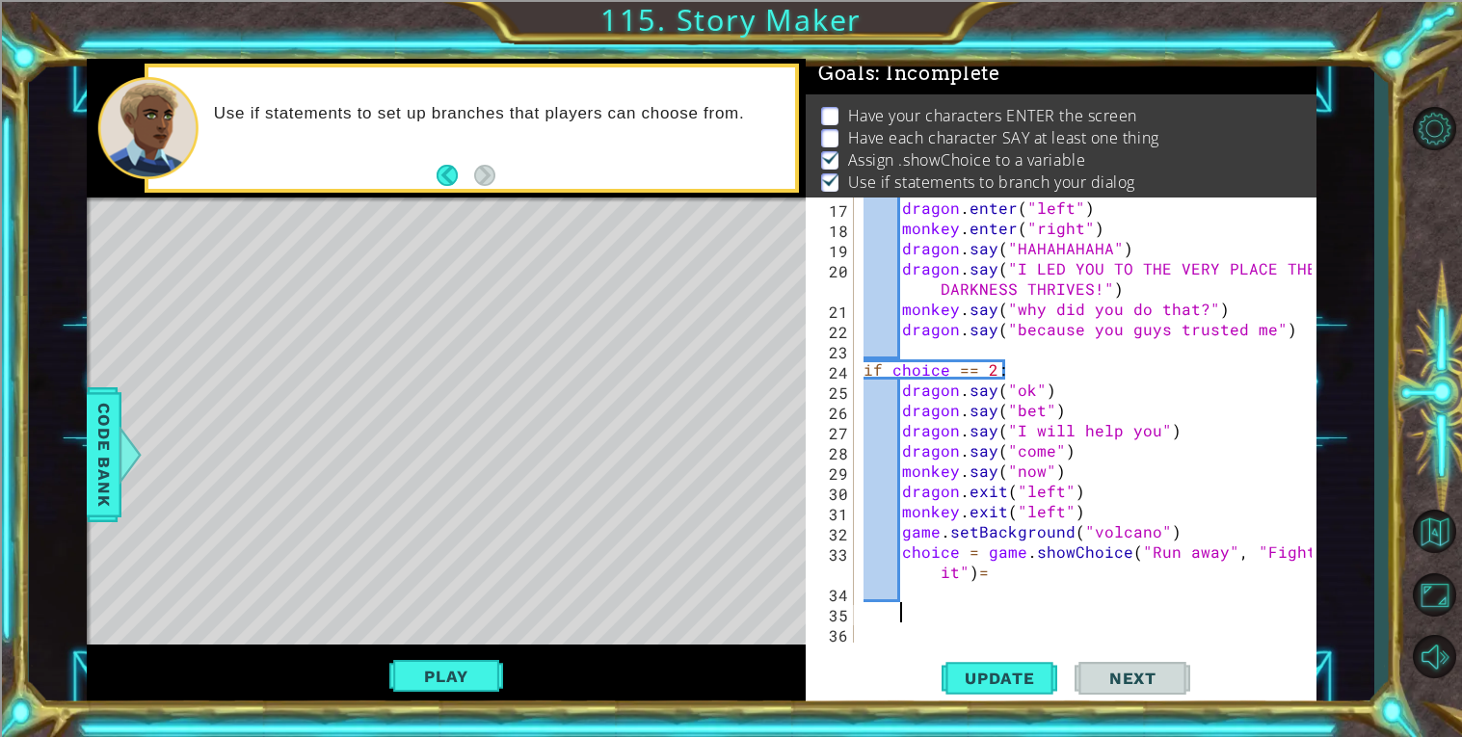
scroll to position [0, 1]
click at [1178, 604] on div "dragon . enter ( "left" ) monkey . enter ( "right" ) dragon . say ( "HAHAHAHAHA…" at bounding box center [1089, 441] width 461 height 486
click at [1164, 599] on div "dragon . enter ( "left" ) monkey . enter ( "right" ) dragon . say ( "HAHAHAHAHA…" at bounding box center [1089, 441] width 461 height 486
click at [1136, 578] on div "dragon . enter ( "left" ) monkey . enter ( "right" ) dragon . say ( "HAHAHAHAHA…" at bounding box center [1089, 441] width 461 height 486
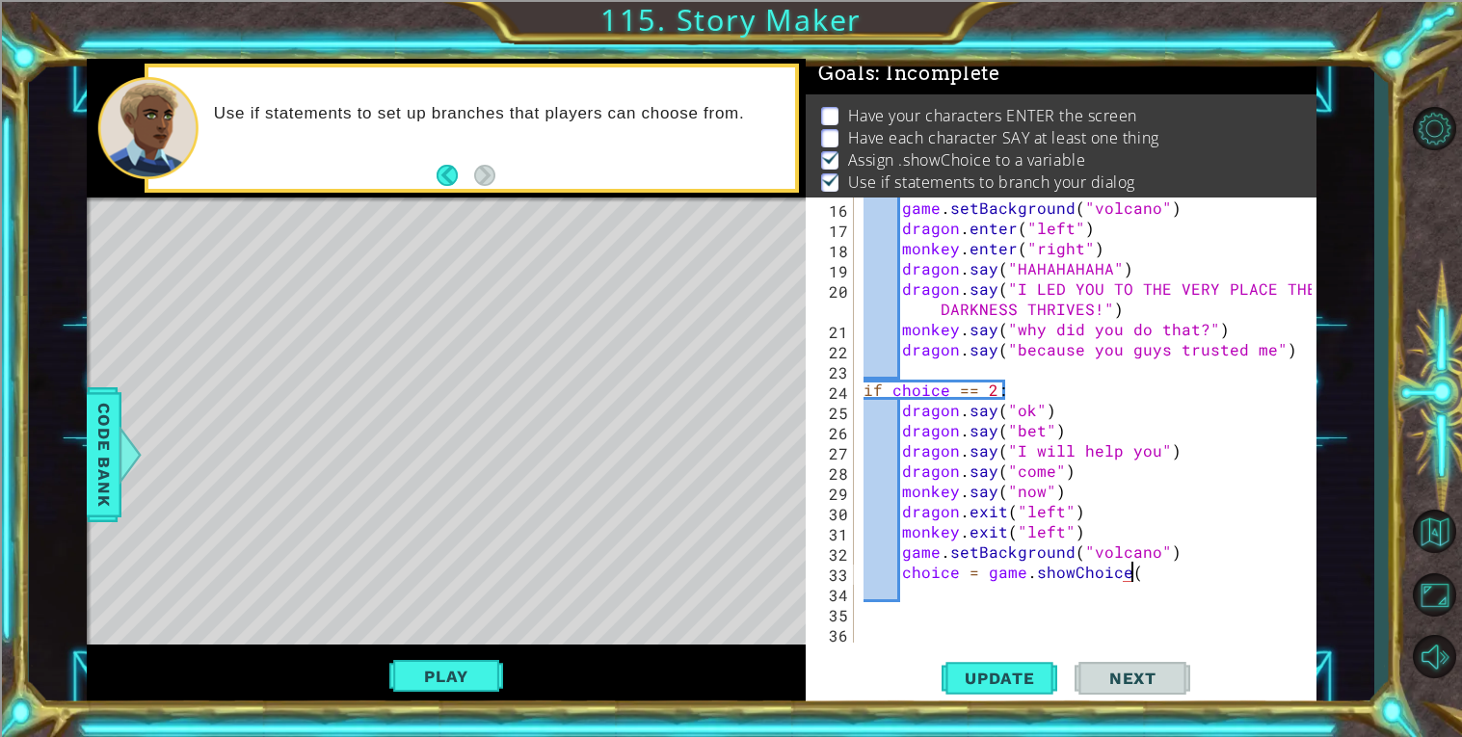
scroll to position [0, 15]
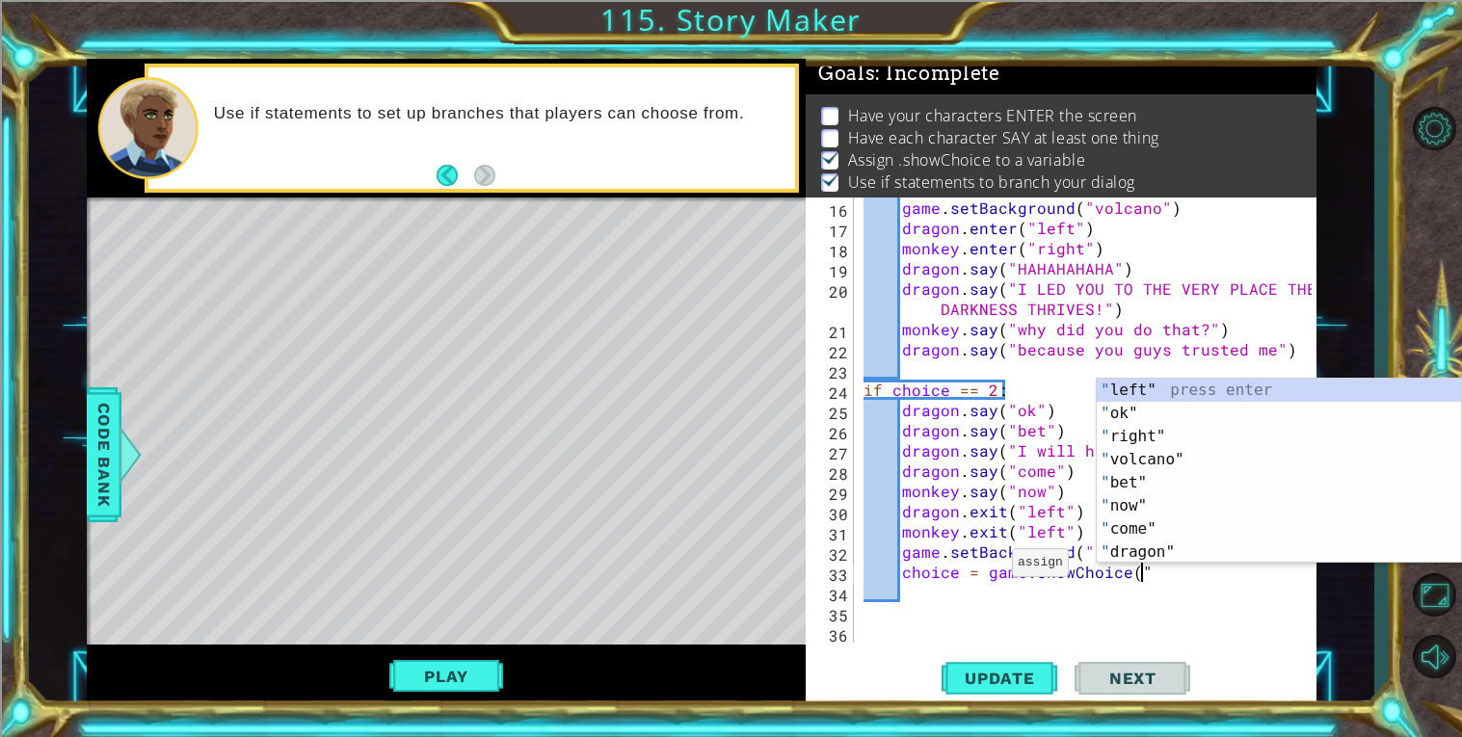
click at [988, 567] on div "game . setBackground ( "volcano" ) dragon . enter ( "left" ) monkey . enter ( "…" at bounding box center [1089, 441] width 461 height 486
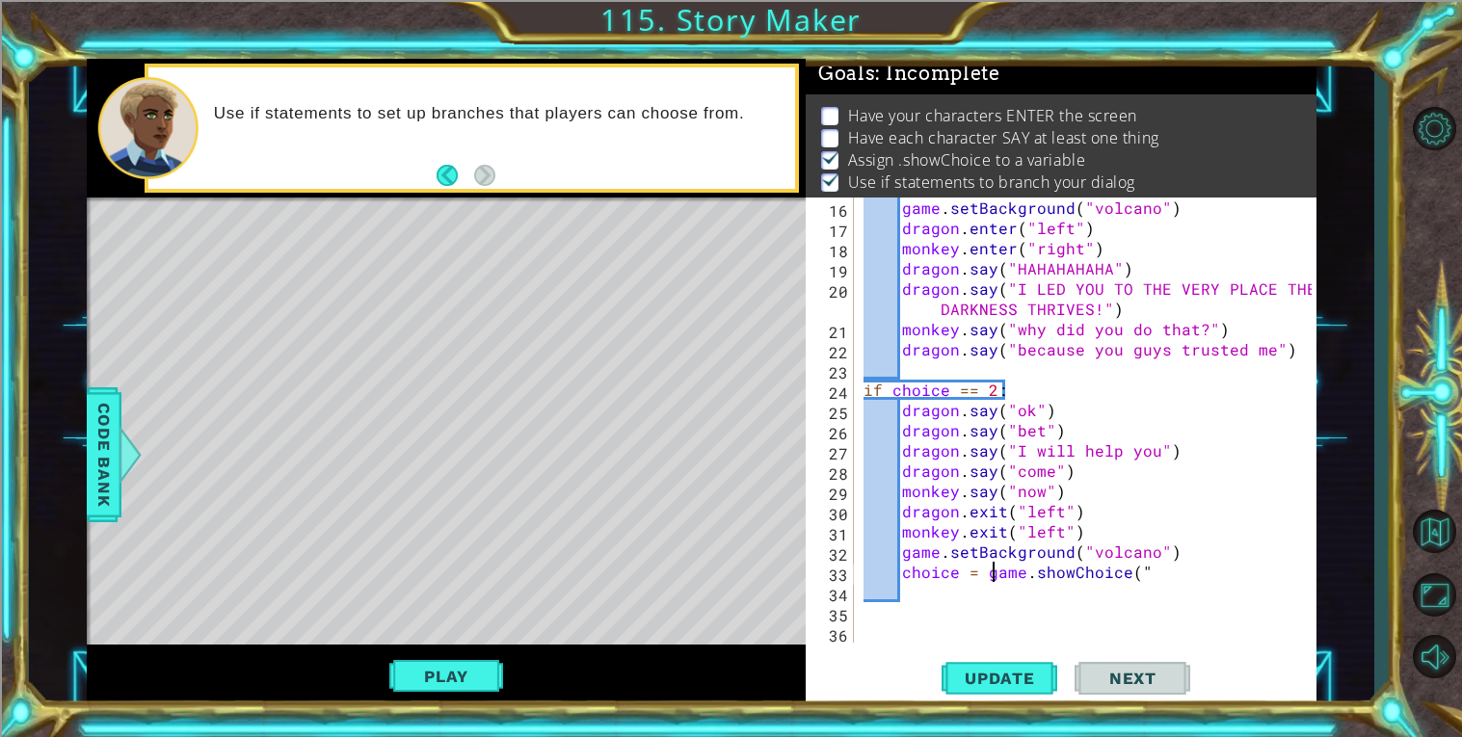
click at [1100, 557] on div "game . setBackground ( "volcano" ) dragon . enter ( "left" ) monkey . enter ( "…" at bounding box center [1089, 441] width 461 height 486
type textarea "game.setBackground("volcano")"
click at [1188, 546] on div "game . setBackground ( "volcano" ) dragon . enter ( "left" ) monkey . enter ( "…" at bounding box center [1089, 441] width 461 height 486
click at [1144, 583] on div "game . setBackground ( "volcano" ) dragon . enter ( "left" ) monkey . enter ( "…" at bounding box center [1089, 441] width 461 height 486
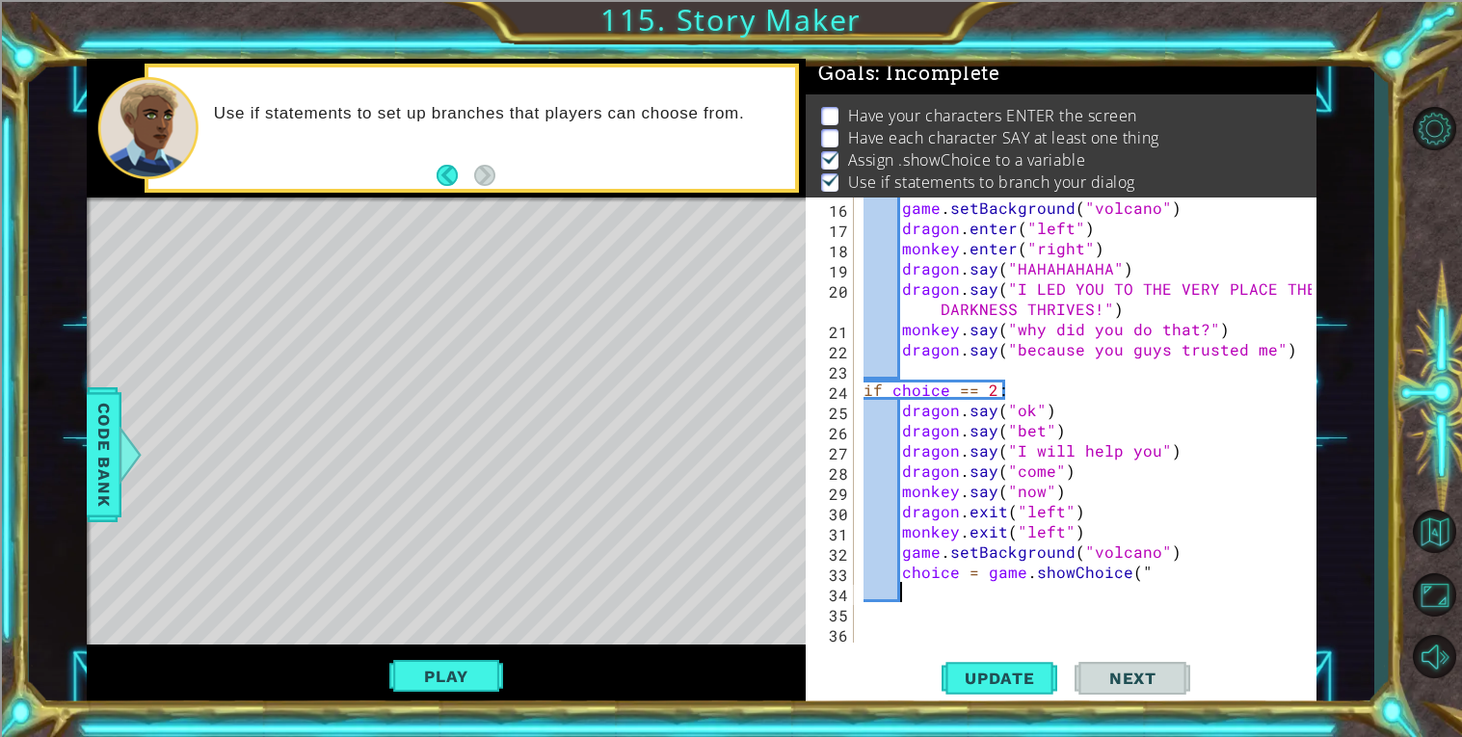
click at [1140, 570] on div "game . setBackground ( "volcano" ) dragon . enter ( "left" ) monkey . enter ( "…" at bounding box center [1089, 441] width 461 height 486
click at [1177, 546] on div "game . setBackground ( "volcano" ) dragon . enter ( "left" ) monkey . enter ( "…" at bounding box center [1089, 441] width 461 height 486
type textarea "game.setBackground("volcano")"
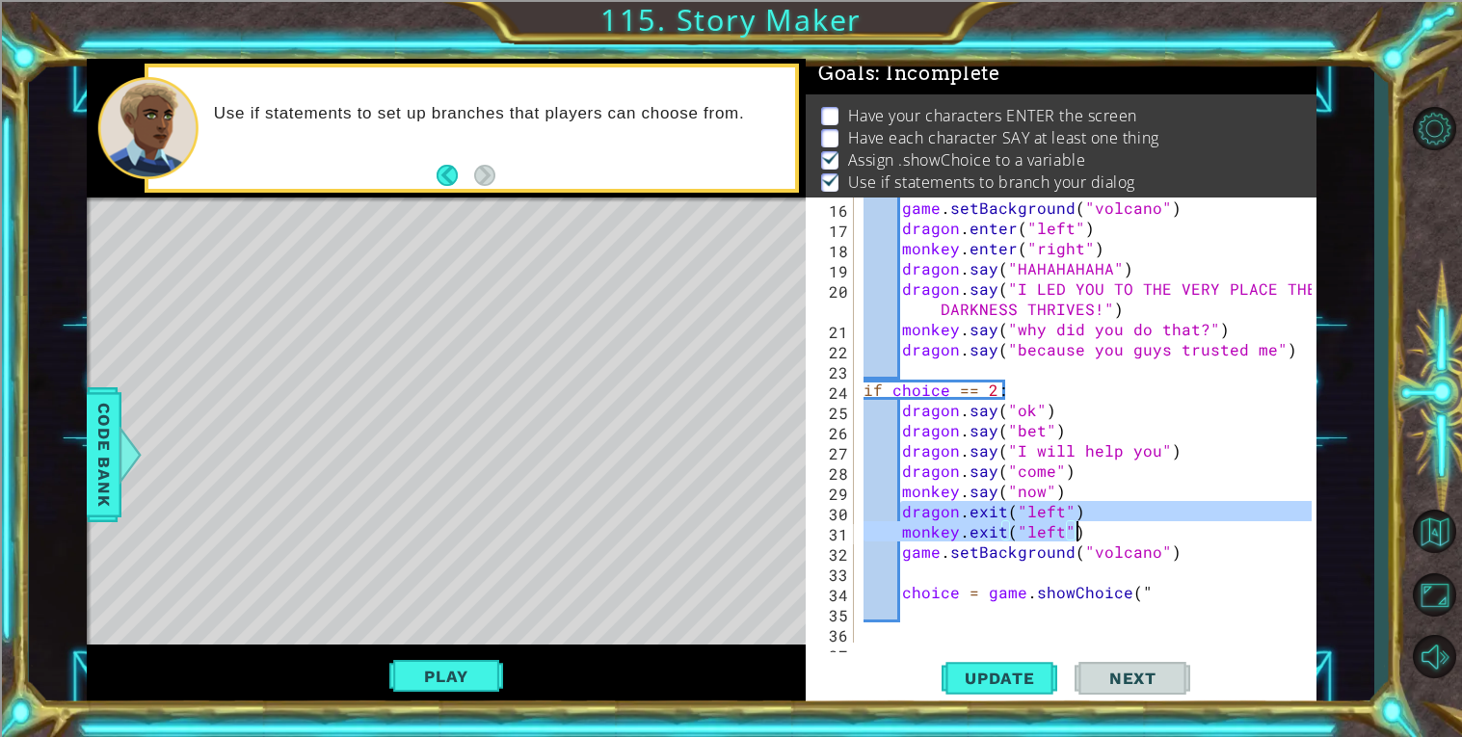
drag, startPoint x: 905, startPoint y: 509, endPoint x: 1121, endPoint y: 523, distance: 217.3
click at [1121, 523] on div "game . setBackground ( "volcano" ) dragon . enter ( "left" ) monkey . enter ( "…" at bounding box center [1089, 441] width 461 height 486
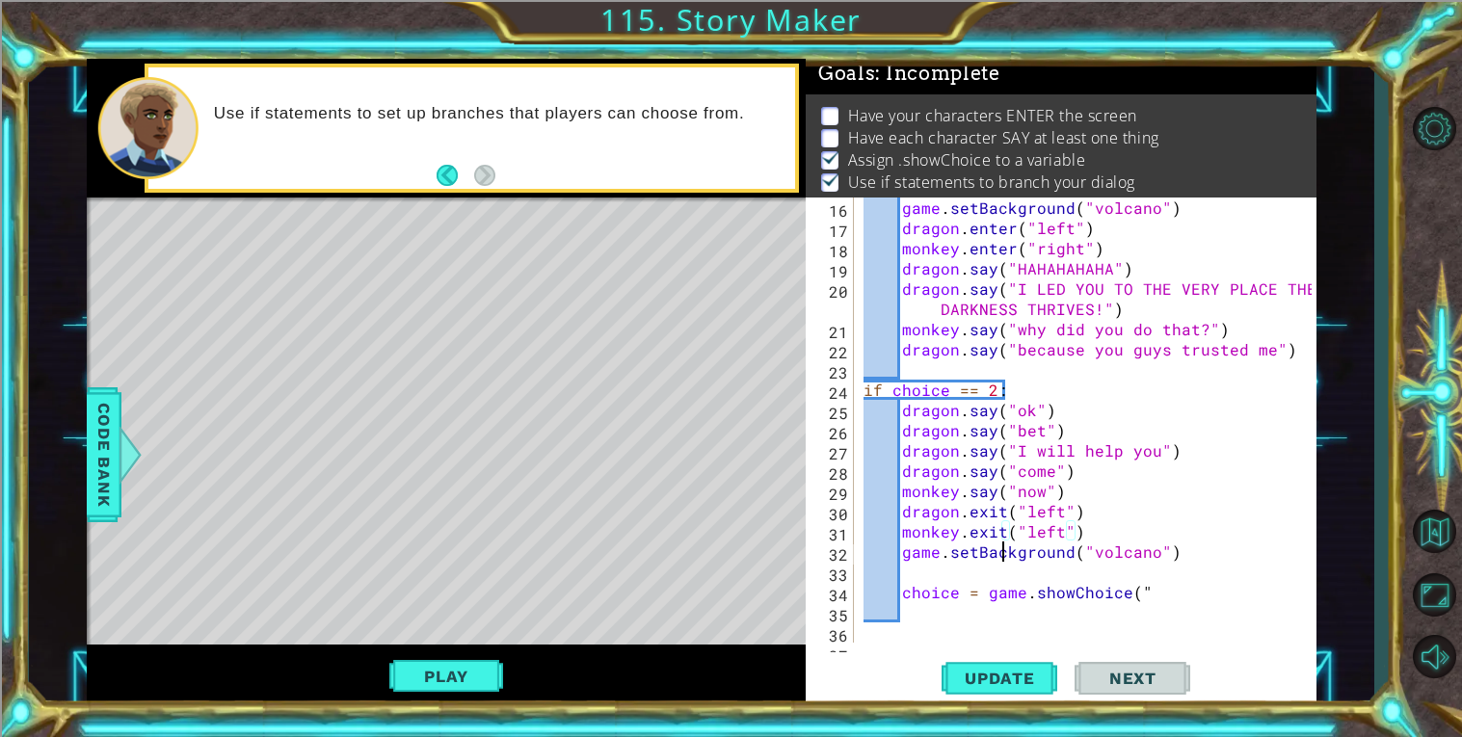
click at [999, 560] on div "game . setBackground ( "volcano" ) dragon . enter ( "left" ) monkey . enter ( "…" at bounding box center [1089, 441] width 461 height 486
type textarea "game.setBackground("volcano")"
click at [1043, 562] on div "game . setBackground ( "volcano" ) dragon . enter ( "left" ) monkey . enter ( "…" at bounding box center [1089, 441] width 461 height 486
click at [1059, 514] on div "game . setBackground ( "volcano" ) dragon . enter ( "left" ) monkey . enter ( "…" at bounding box center [1089, 441] width 461 height 486
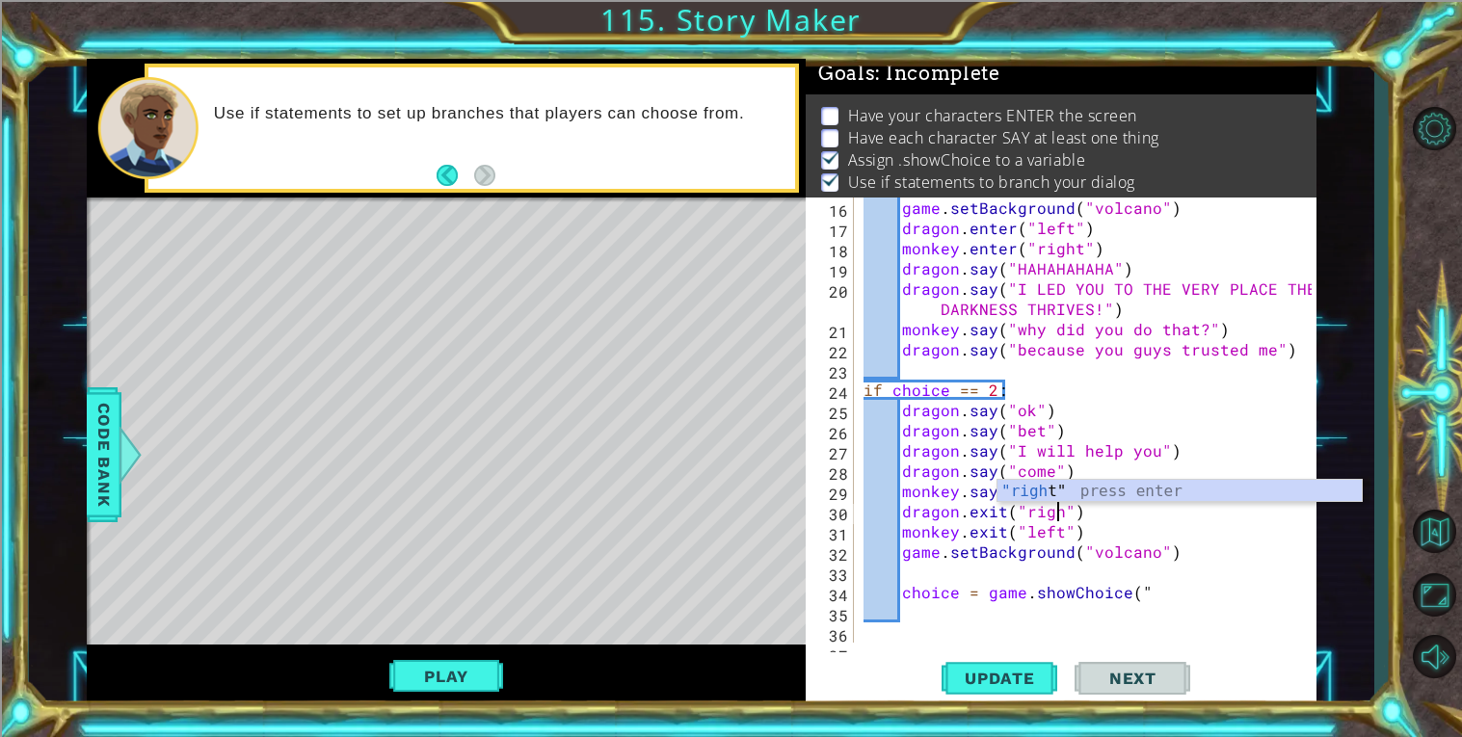
type textarea "dragon.exit("right")"
click at [1050, 578] on div "game . setBackground ( "volcano" ) dragon . enter ( "left" ) monkey . enter ( "…" at bounding box center [1089, 441] width 461 height 486
click at [1074, 580] on div "game . setBackground ( "volcano" ) dragon . enter ( "left" ) monkey . enter ( "…" at bounding box center [1089, 441] width 461 height 486
paste textarea "monkey.exit("left")"
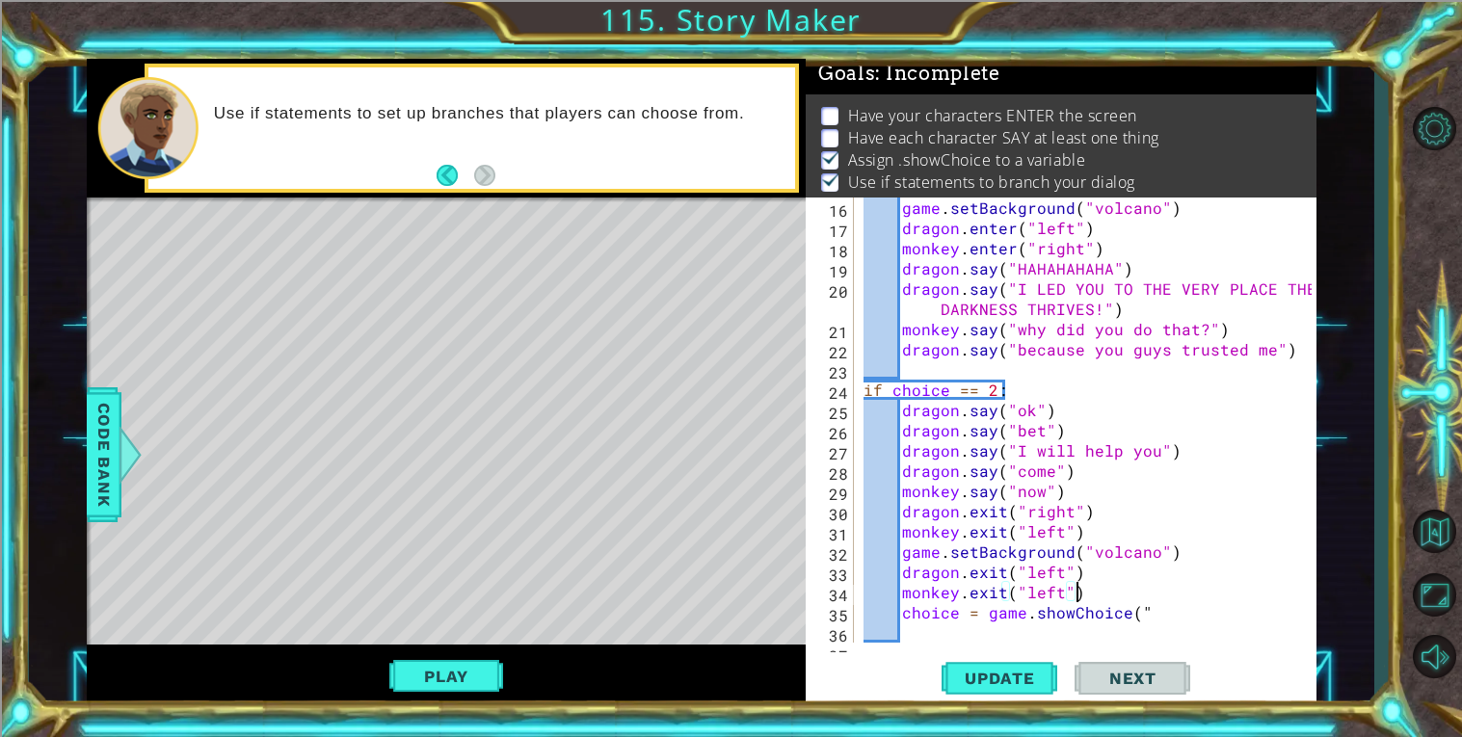
click at [1000, 568] on div "game . setBackground ( "volcano" ) dragon . enter ( "left" ) monkey . enter ( "…" at bounding box center [1089, 441] width 461 height 486
click at [1006, 584] on div "game . setBackground ( "volcano" ) dragon . enter ( "left" ) monkey . enter ( "…" at bounding box center [1089, 441] width 461 height 486
click at [1114, 577] on div "game . setBackground ( "volcano" ) dragon . enter ( "left" ) monkey . enter ( "…" at bounding box center [1089, 441] width 461 height 486
type textarea "dragon.enter("left")"
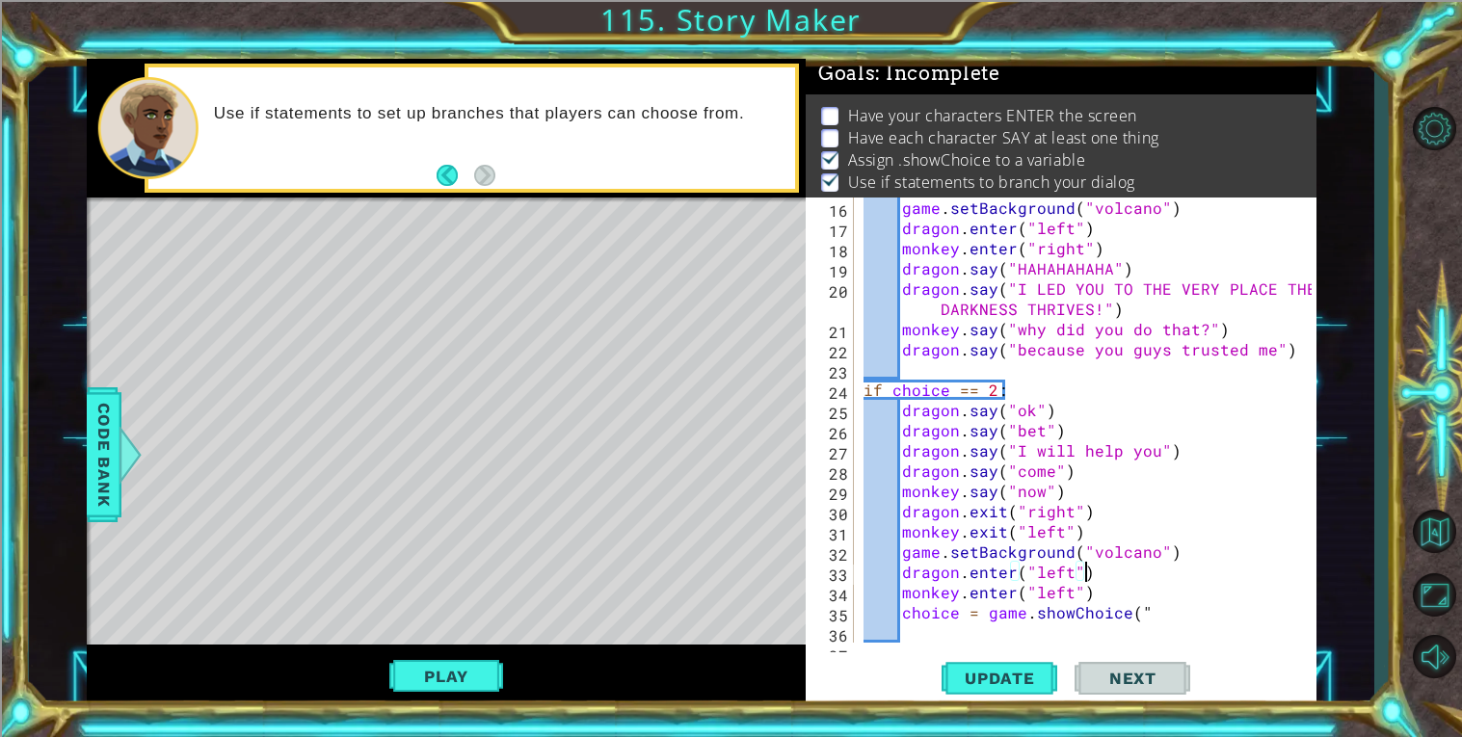
click at [1166, 640] on div "game . setBackground ( "volcano" ) dragon . enter ( "left" ) monkey . enter ( "…" at bounding box center [1089, 441] width 461 height 486
click at [1162, 617] on div "game . setBackground ( "volcano" ) dragon . enter ( "left" ) monkey . enter ( "…" at bounding box center [1089, 441] width 461 height 486
click at [1068, 578] on div "game . setBackground ( "volcano" ) dragon . enter ( "left" ) monkey . enter ( "…" at bounding box center [1089, 441] width 461 height 486
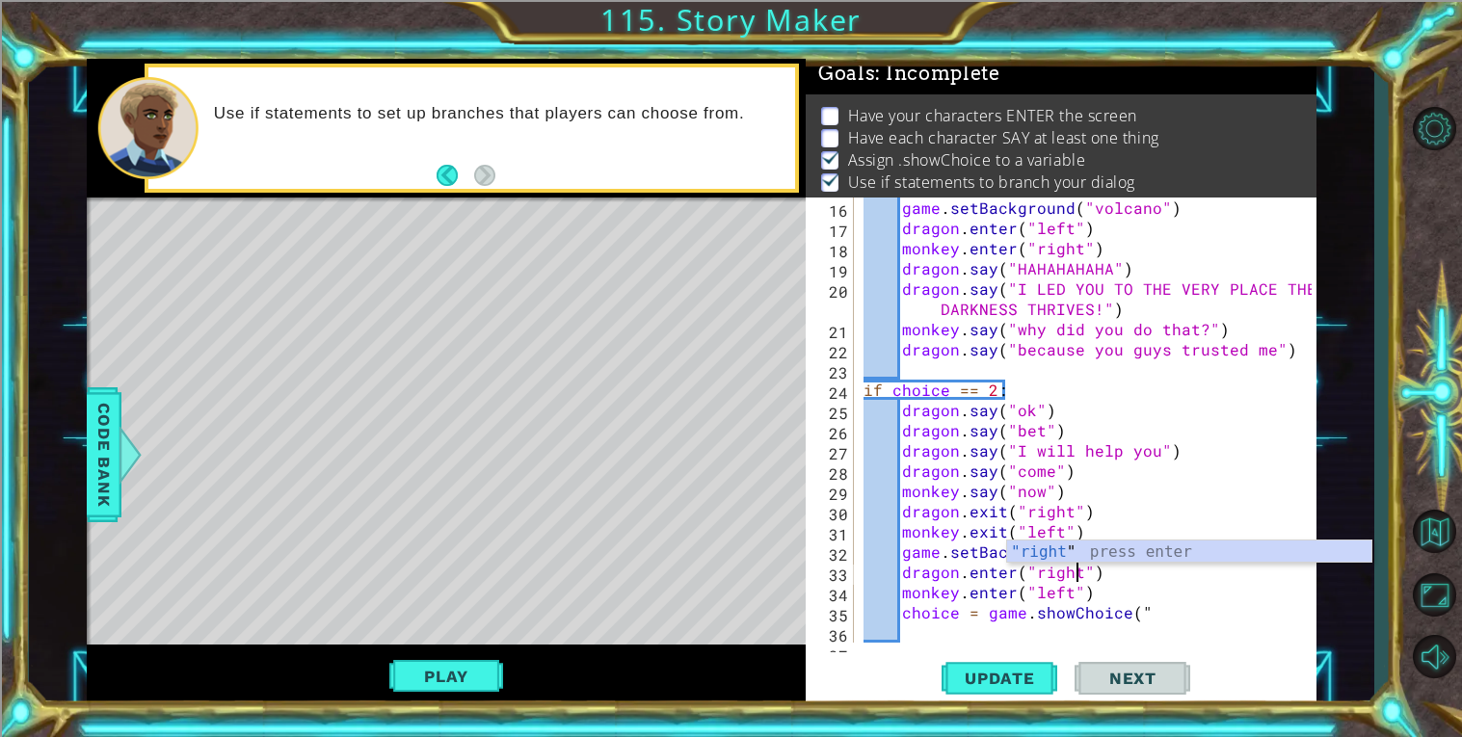
click at [1158, 601] on div "game . setBackground ( "volcano" ) dragon . enter ( "left" ) monkey . enter ( "…" at bounding box center [1089, 441] width 461 height 486
click at [1158, 599] on div "game . setBackground ( "volcano" ) dragon . enter ( "left" ) monkey . enter ( "…" at bounding box center [1089, 441] width 461 height 486
click at [1161, 609] on div "game . setBackground ( "volcano" ) dragon . enter ( "left" ) monkey . enter ( "…" at bounding box center [1089, 441] width 461 height 486
click at [1119, 591] on div "game . setBackground ( "volcano" ) dragon . enter ( "left" ) monkey . enter ( "…" at bounding box center [1089, 441] width 461 height 486
click at [1156, 613] on div "game . setBackground ( "volcano" ) dragon . enter ( "left" ) monkey . enter ( "…" at bounding box center [1089, 441] width 461 height 486
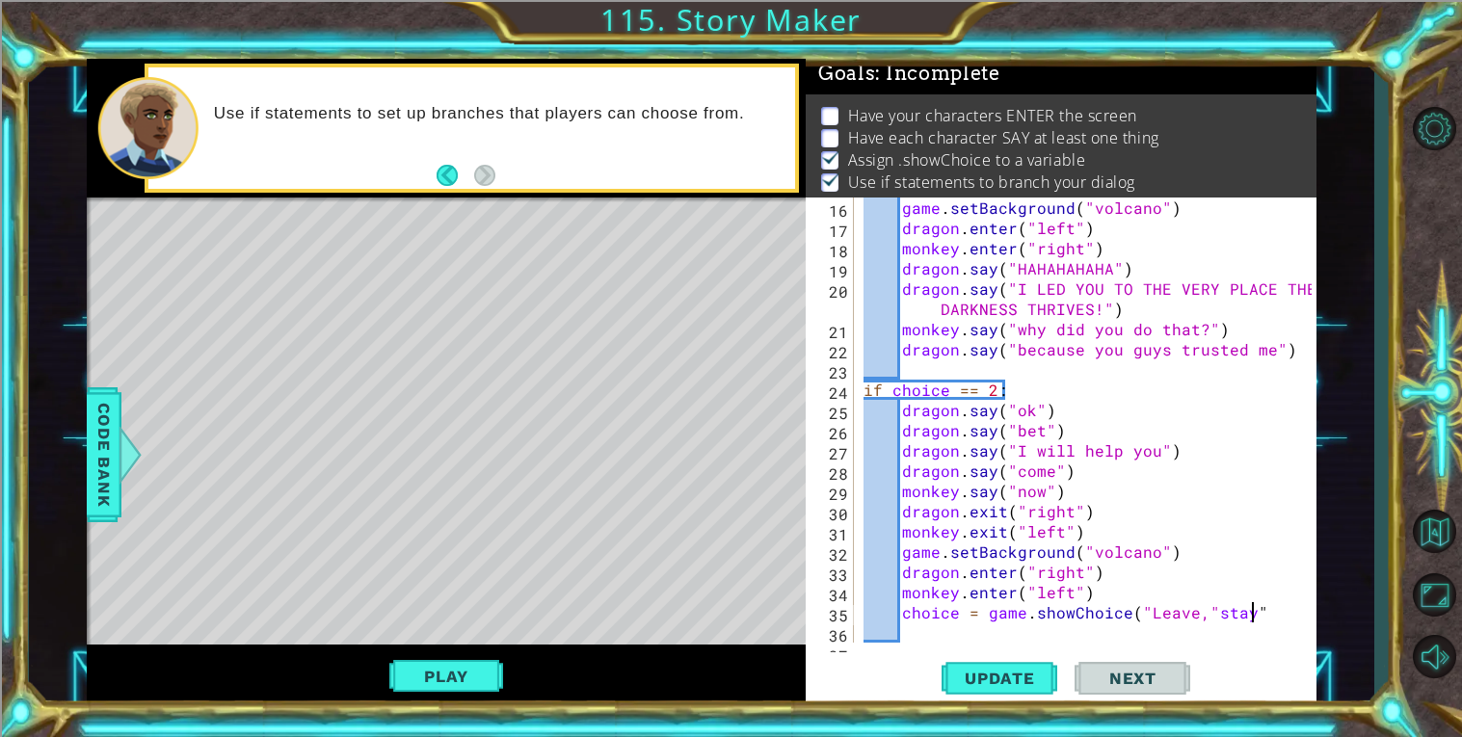
scroll to position [0, 22]
click at [1146, 592] on div "game . setBackground ( "volcano" ) dragon . enter ( "left" ) monkey . enter ( "…" at bounding box center [1089, 441] width 461 height 486
click at [1245, 615] on div "game . setBackground ( "volcano" ) dragon . enter ( "left" ) monkey . enter ( "…" at bounding box center [1089, 441] width 461 height 486
click at [1202, 608] on div "game . setBackground ( "volcano" ) dragon . enter ( "left" ) monkey . enter ( "…" at bounding box center [1089, 441] width 461 height 486
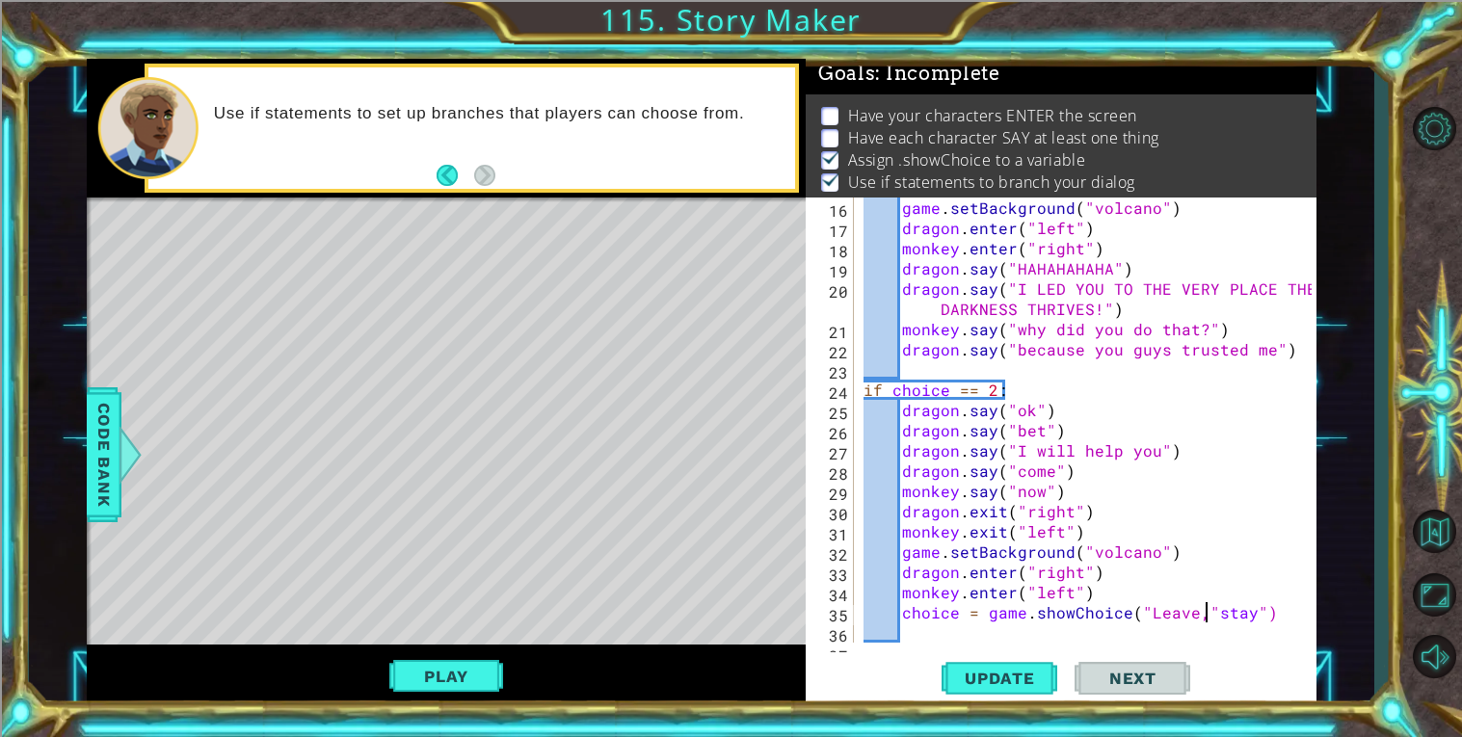
scroll to position [0, 21]
click at [985, 653] on button "Update" at bounding box center [999, 677] width 116 height 51
click at [990, 670] on span "Update" at bounding box center [999, 678] width 109 height 19
click at [512, 665] on div "Play" at bounding box center [446, 677] width 719 height 64
click at [480, 675] on button "Play" at bounding box center [445, 676] width 113 height 37
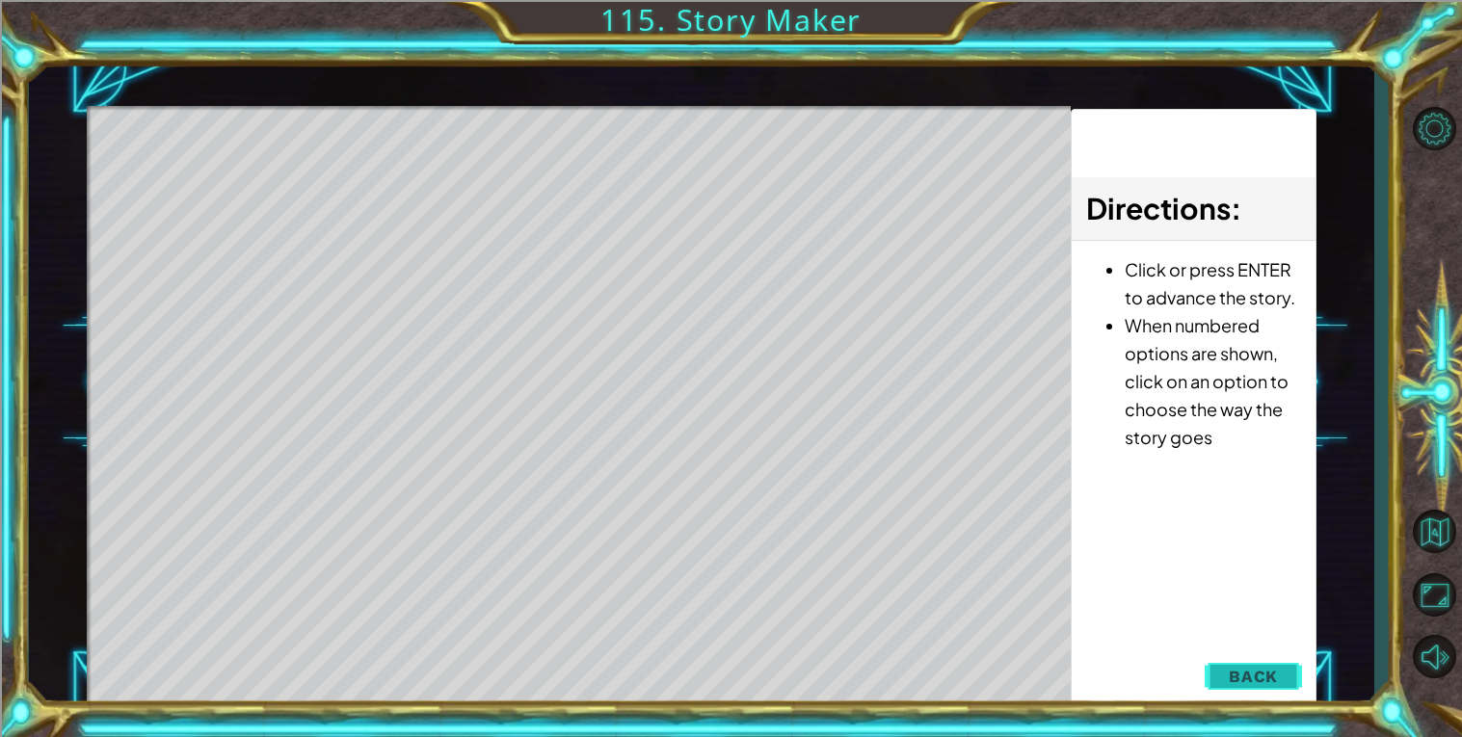
click at [1257, 680] on span "Back" at bounding box center [1252, 676] width 49 height 19
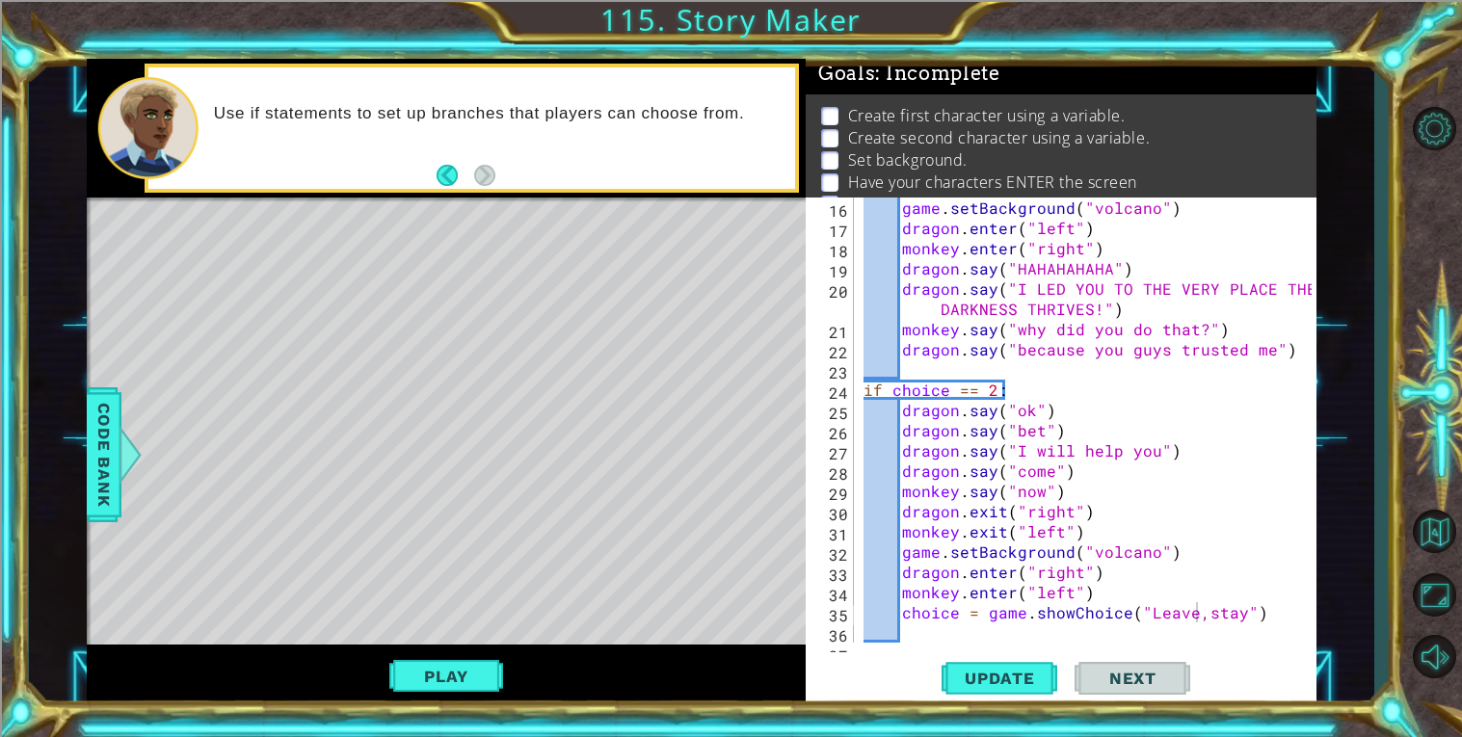
scroll to position [12, 0]
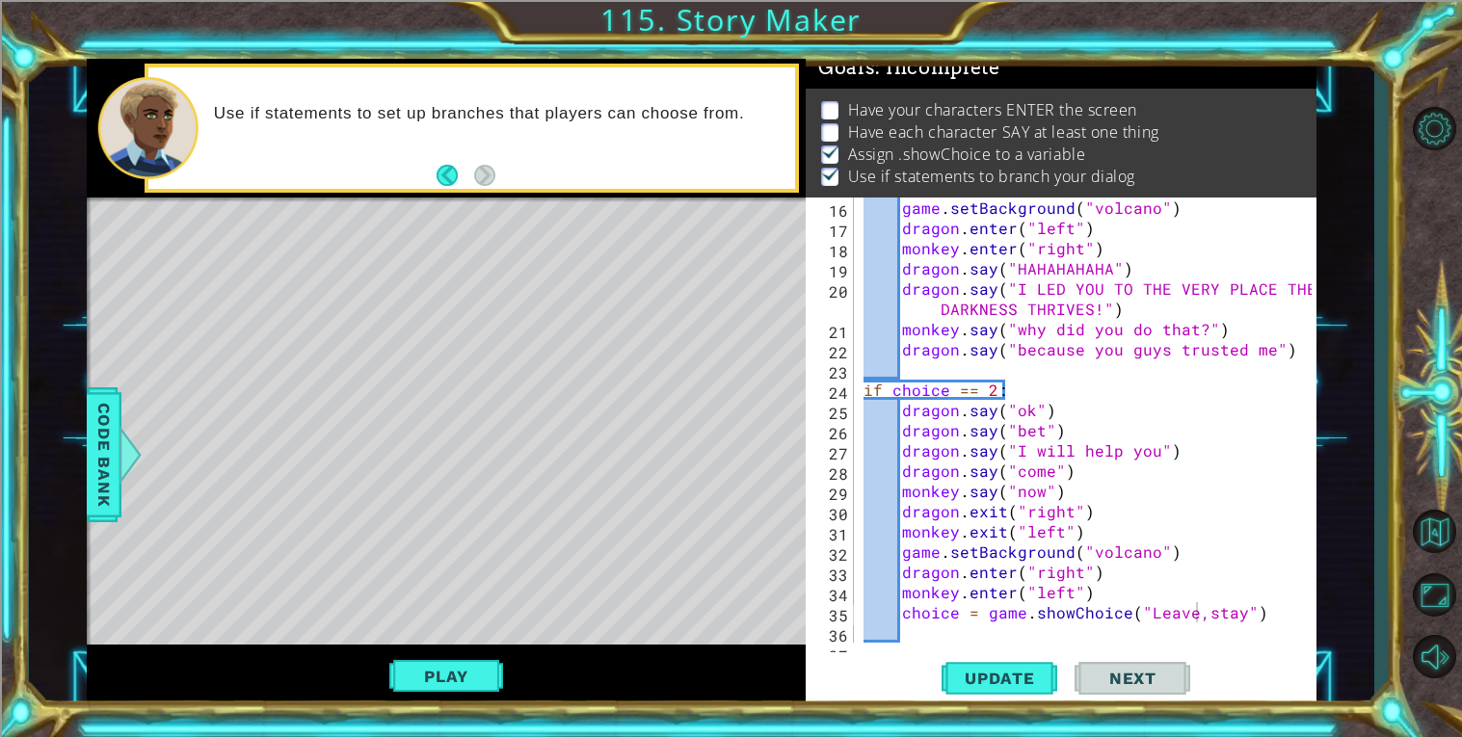
click at [1037, 489] on div "game . setBackground ( "volcano" ) dragon . enter ( "left" ) monkey . enter ( "…" at bounding box center [1089, 441] width 461 height 486
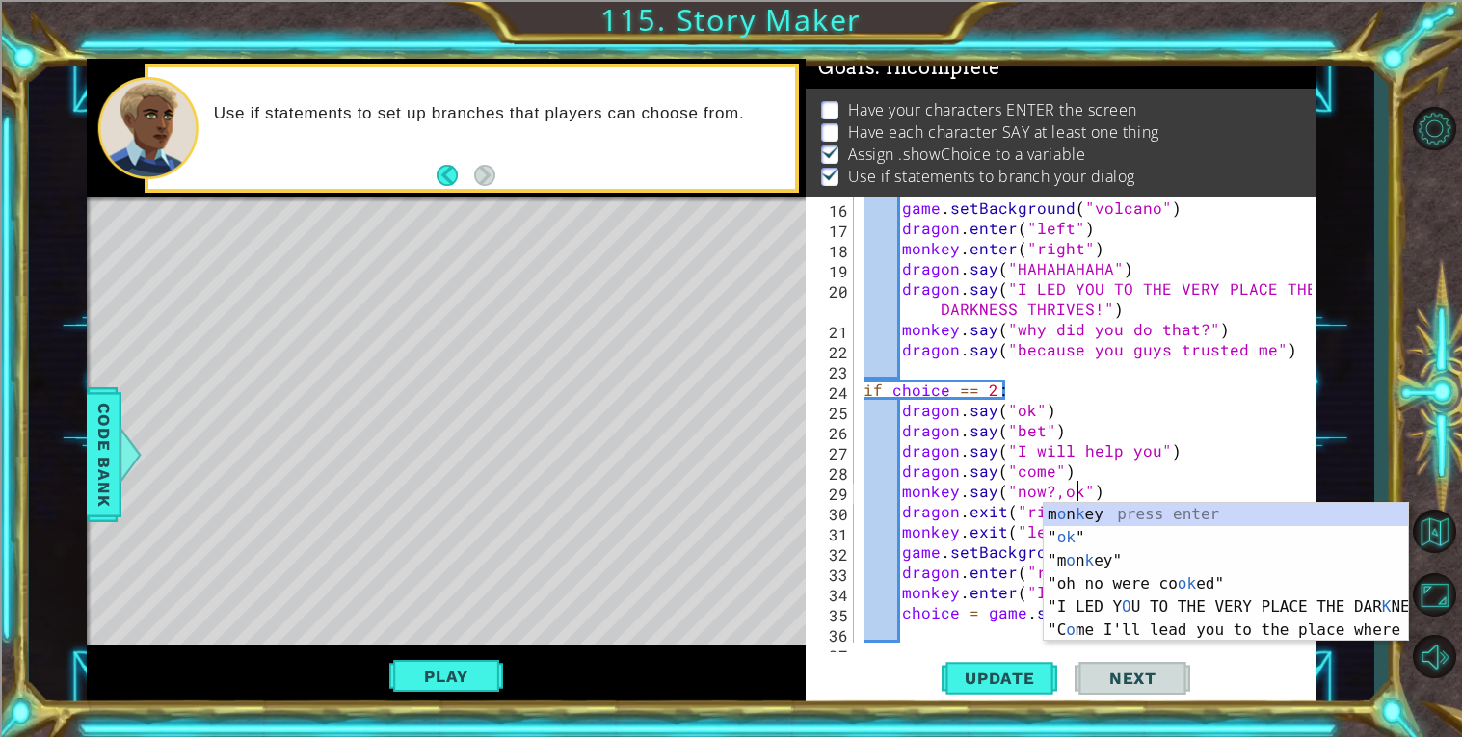
click at [1181, 418] on div "game . setBackground ( "volcano" ) dragon . enter ( "left" ) monkey . enter ( "…" at bounding box center [1089, 441] width 461 height 486
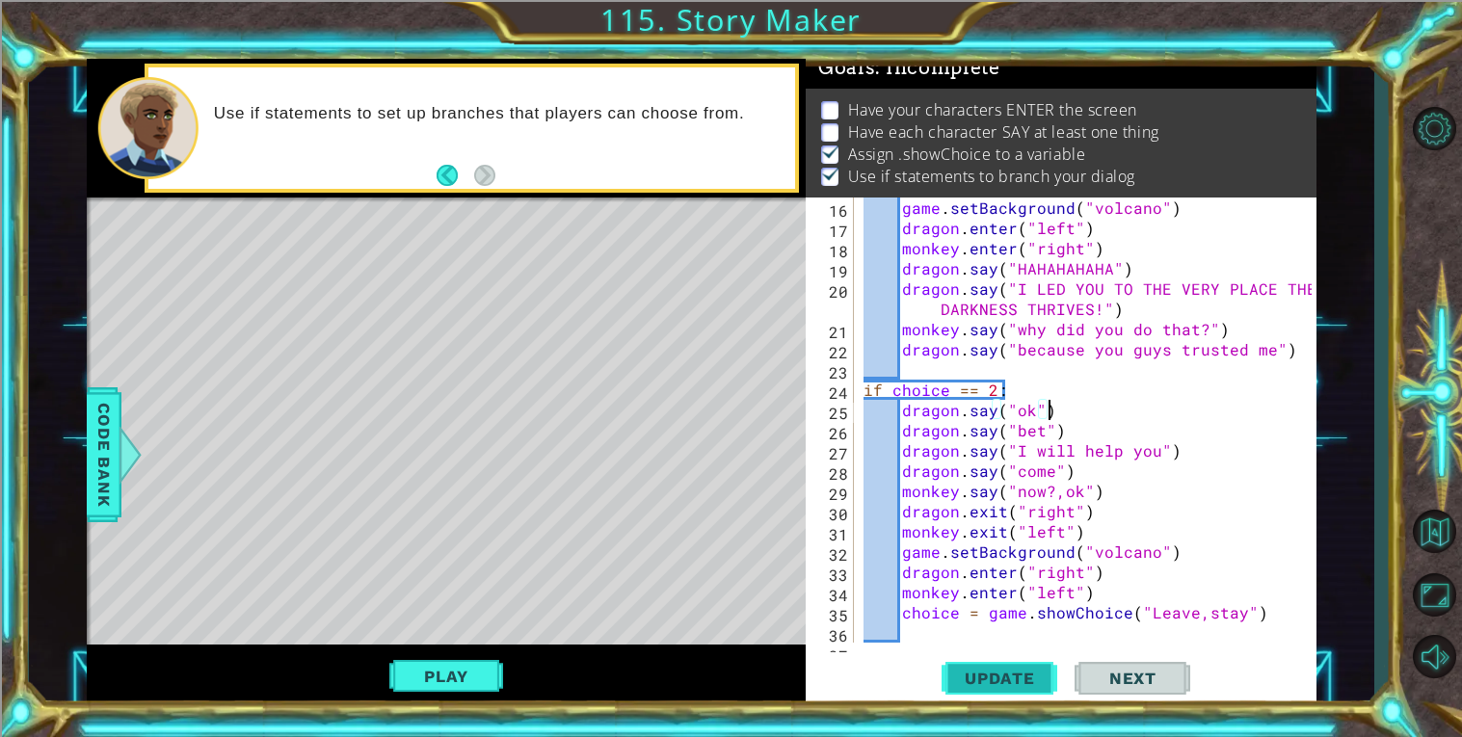
click at [971, 695] on button "Update" at bounding box center [999, 677] width 116 height 51
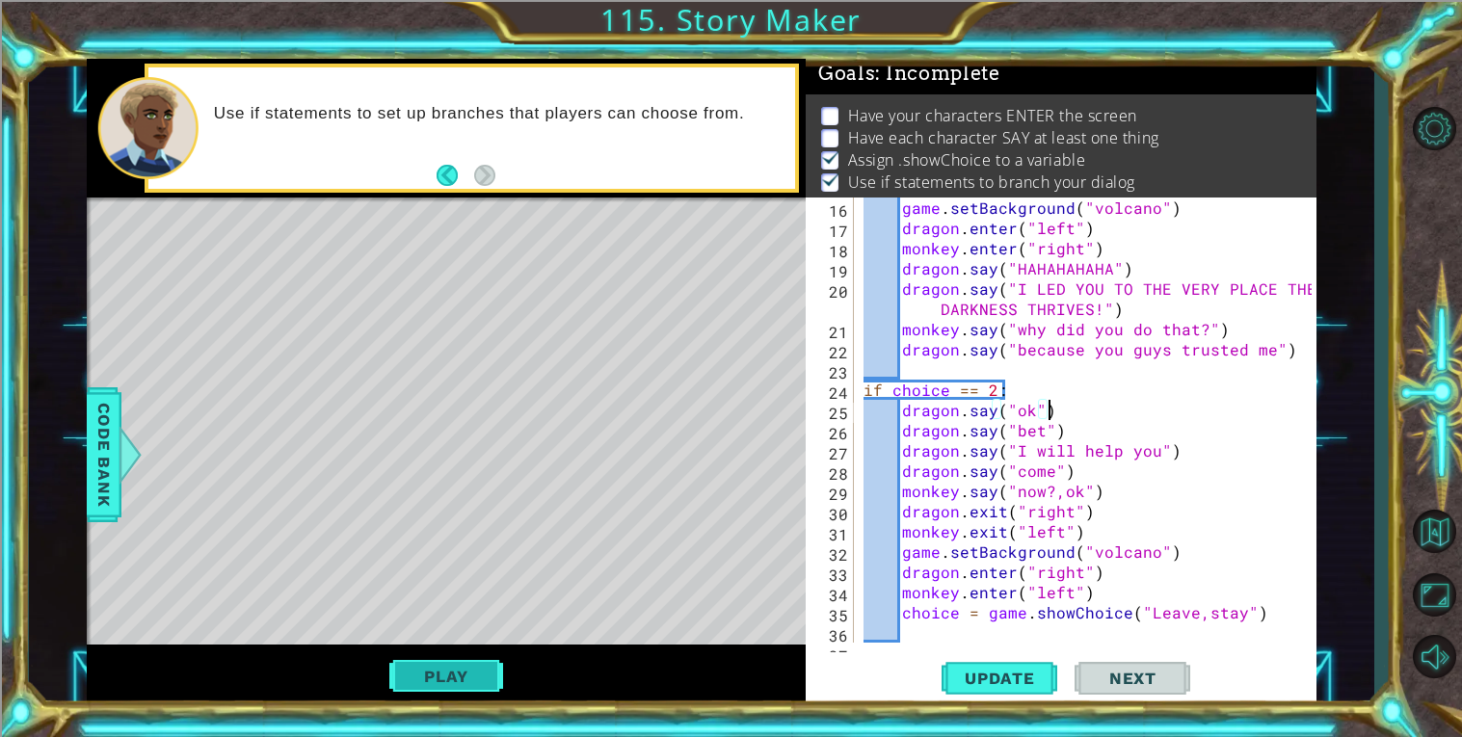
click at [448, 682] on button "Play" at bounding box center [445, 676] width 113 height 37
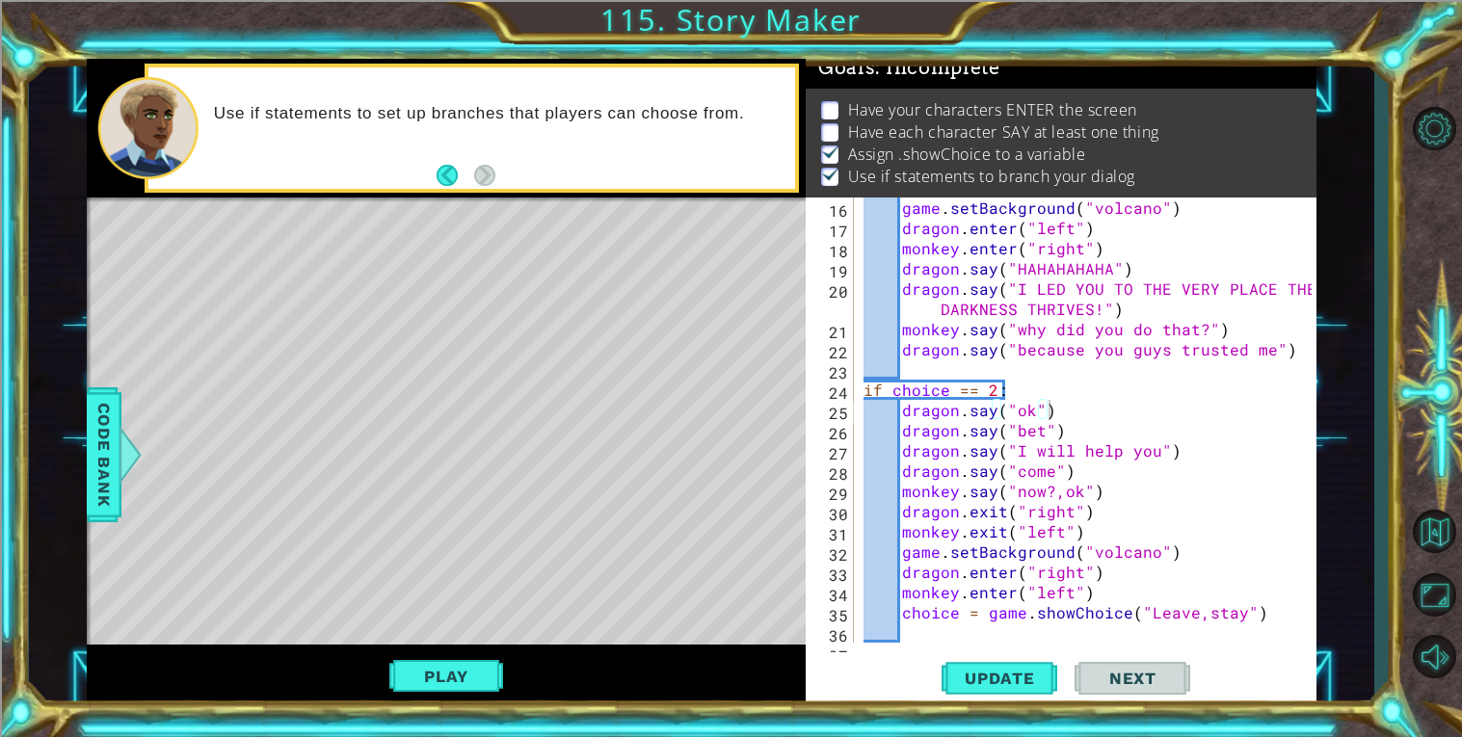
click at [1286, 667] on div "Update Next" at bounding box center [1065, 677] width 511 height 51
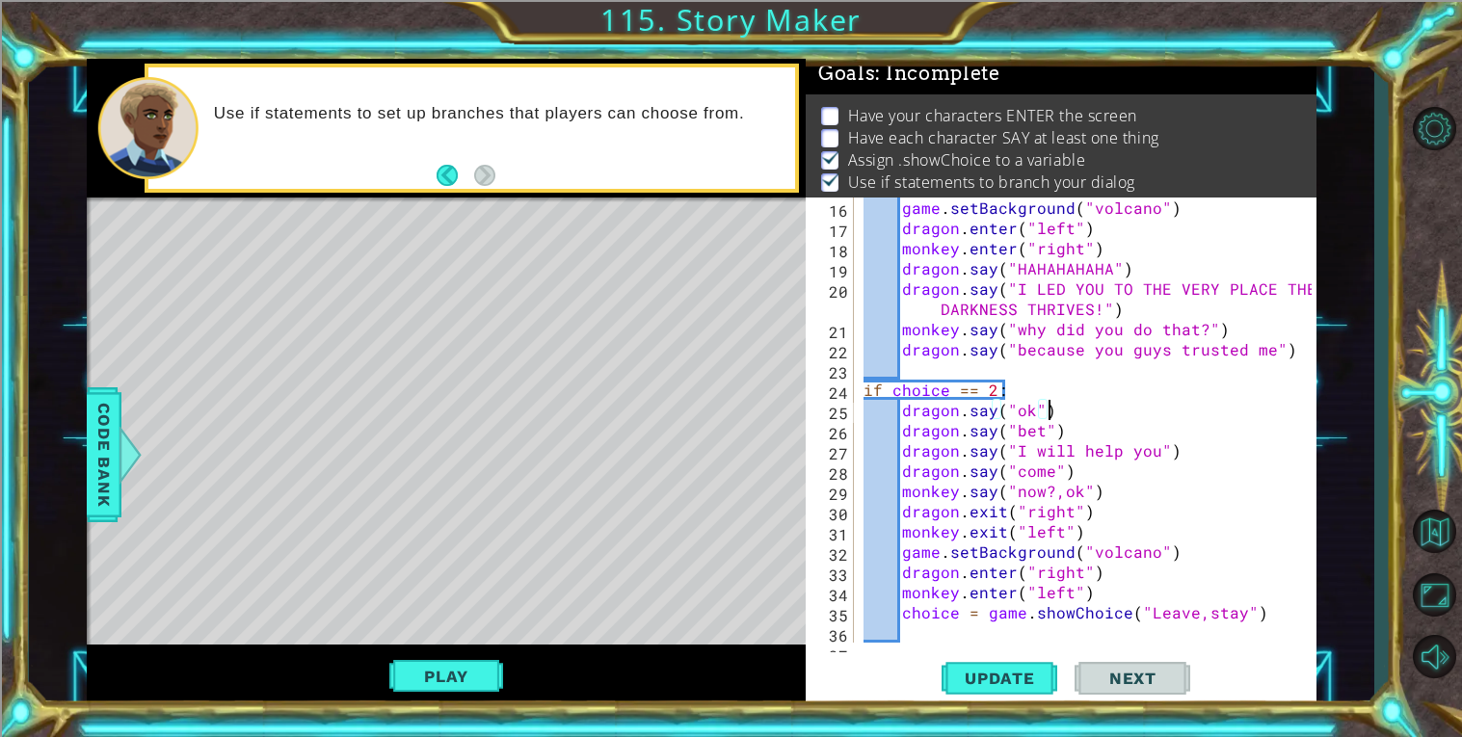
click at [1213, 582] on div "game . setBackground ( "volcano" ) dragon . enter ( "left" ) monkey . enter ( "…" at bounding box center [1089, 441] width 461 height 486
click at [1196, 607] on div "game . setBackground ( "volcano" ) dragon . enter ( "left" ) monkey . enter ( "…" at bounding box center [1089, 437] width 461 height 486
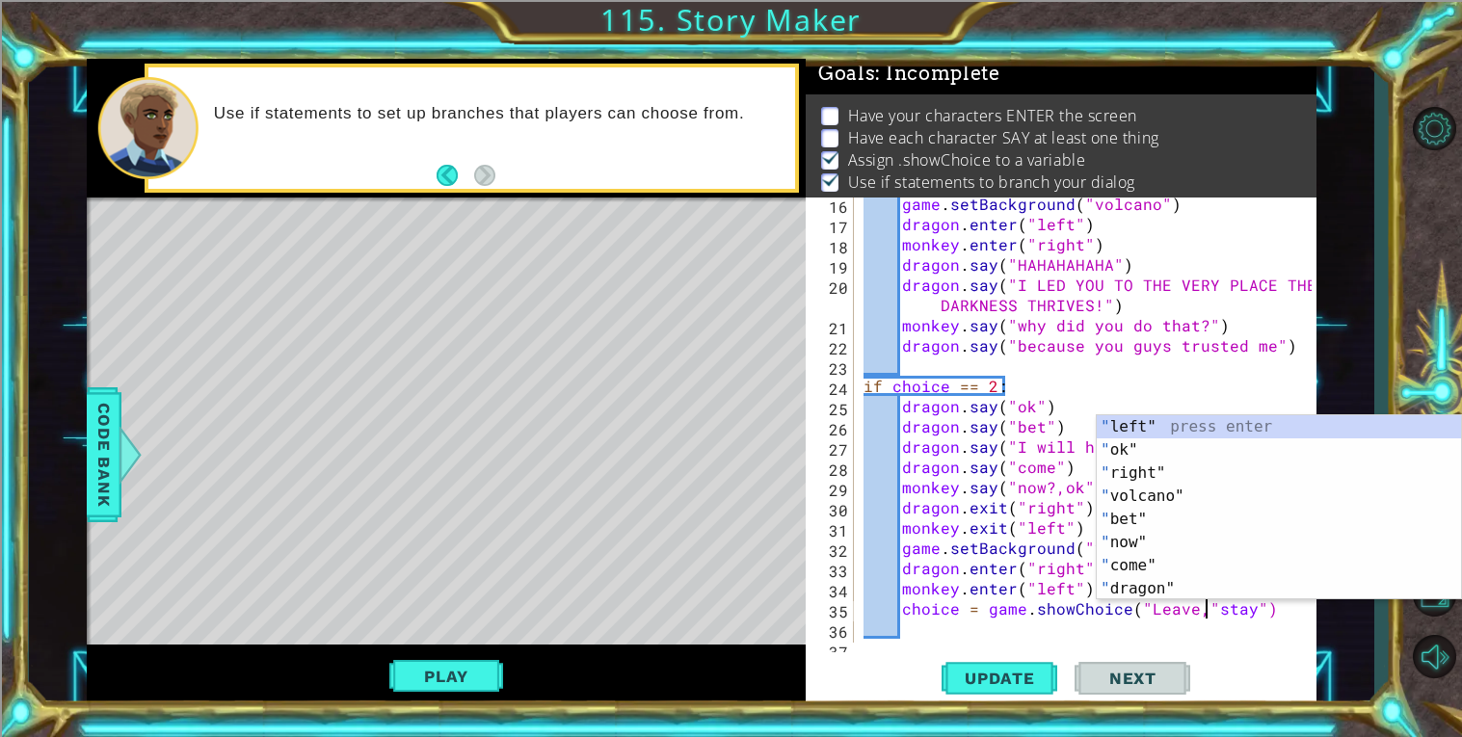
click at [1186, 605] on div "game . setBackground ( "volcano" ) dragon . enter ( "left" ) monkey . enter ( "…" at bounding box center [1089, 437] width 461 height 486
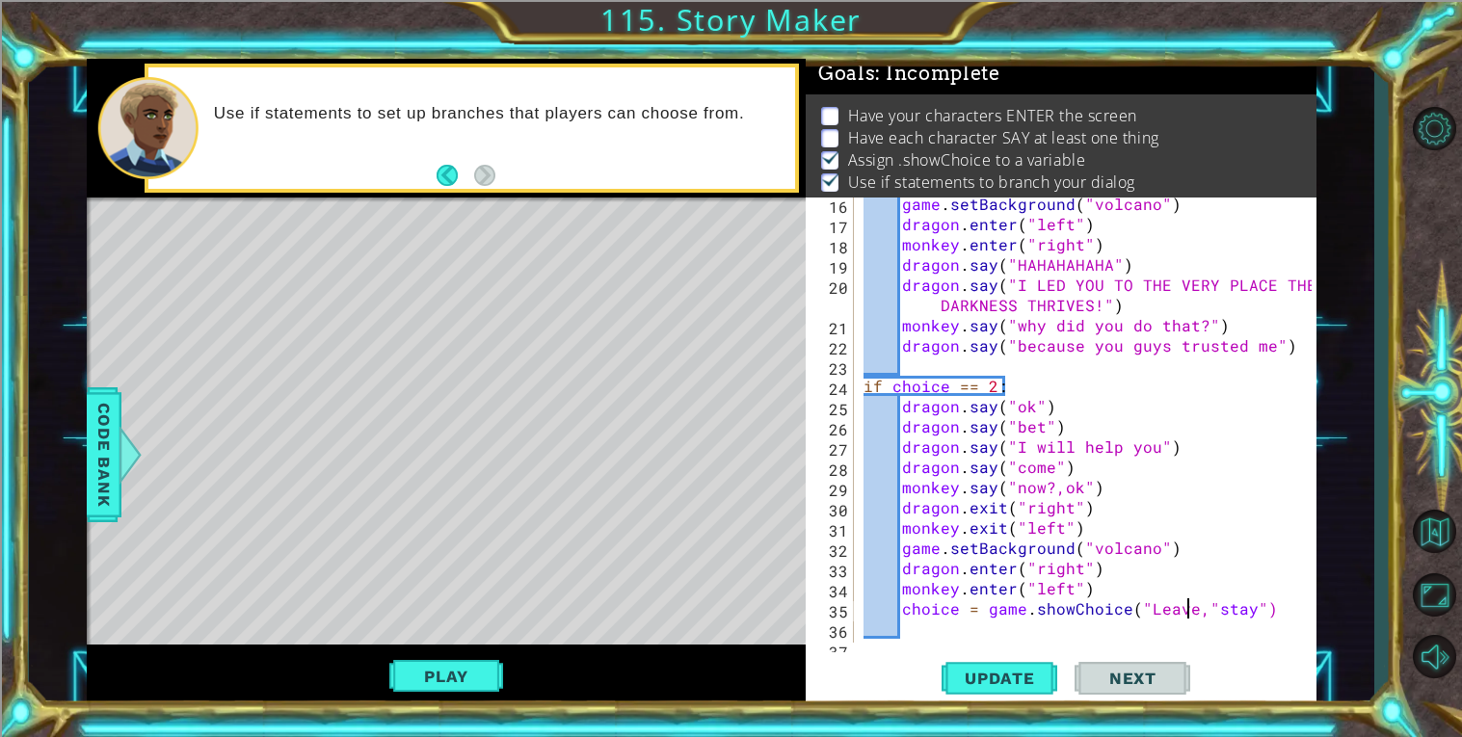
type textarea "choice = game.showChoice("Leave","stay")"
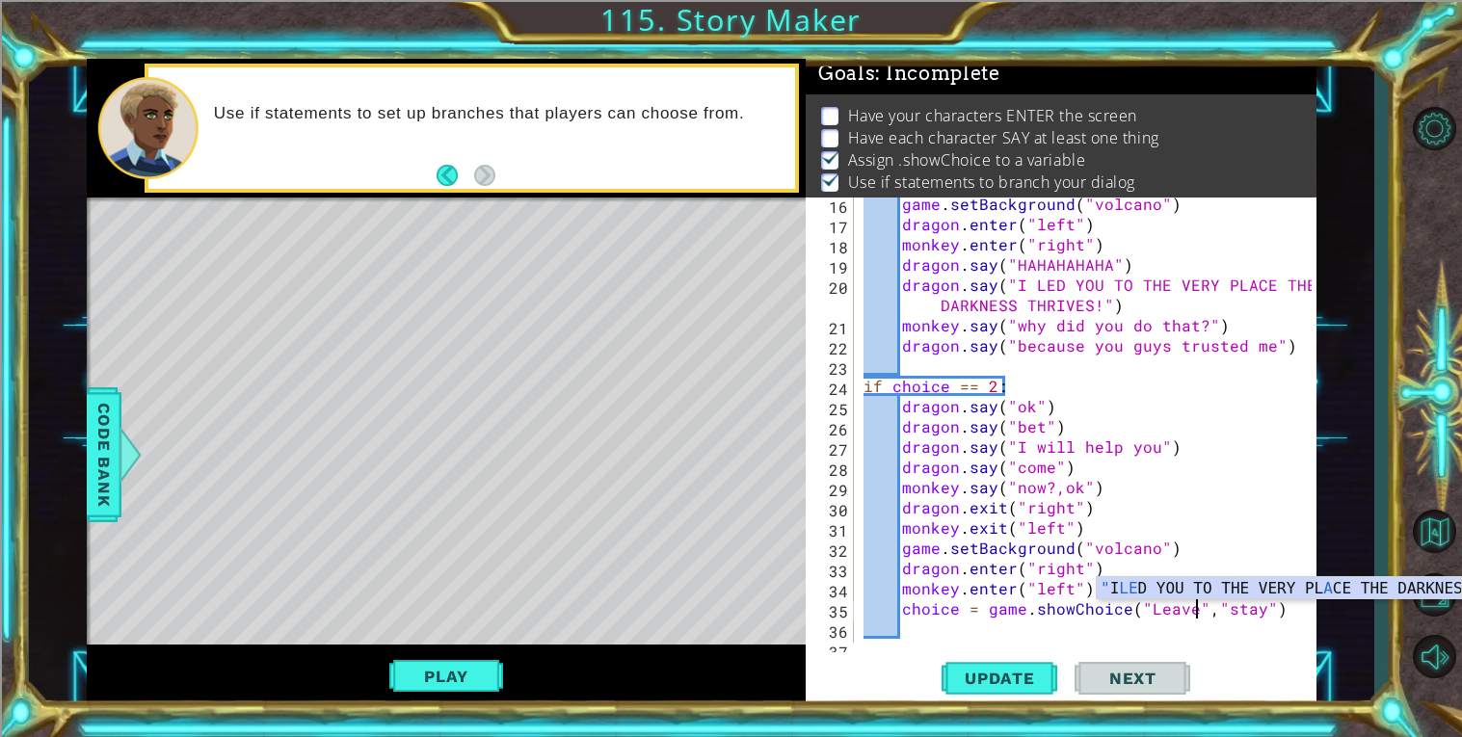
scroll to position [0, 21]
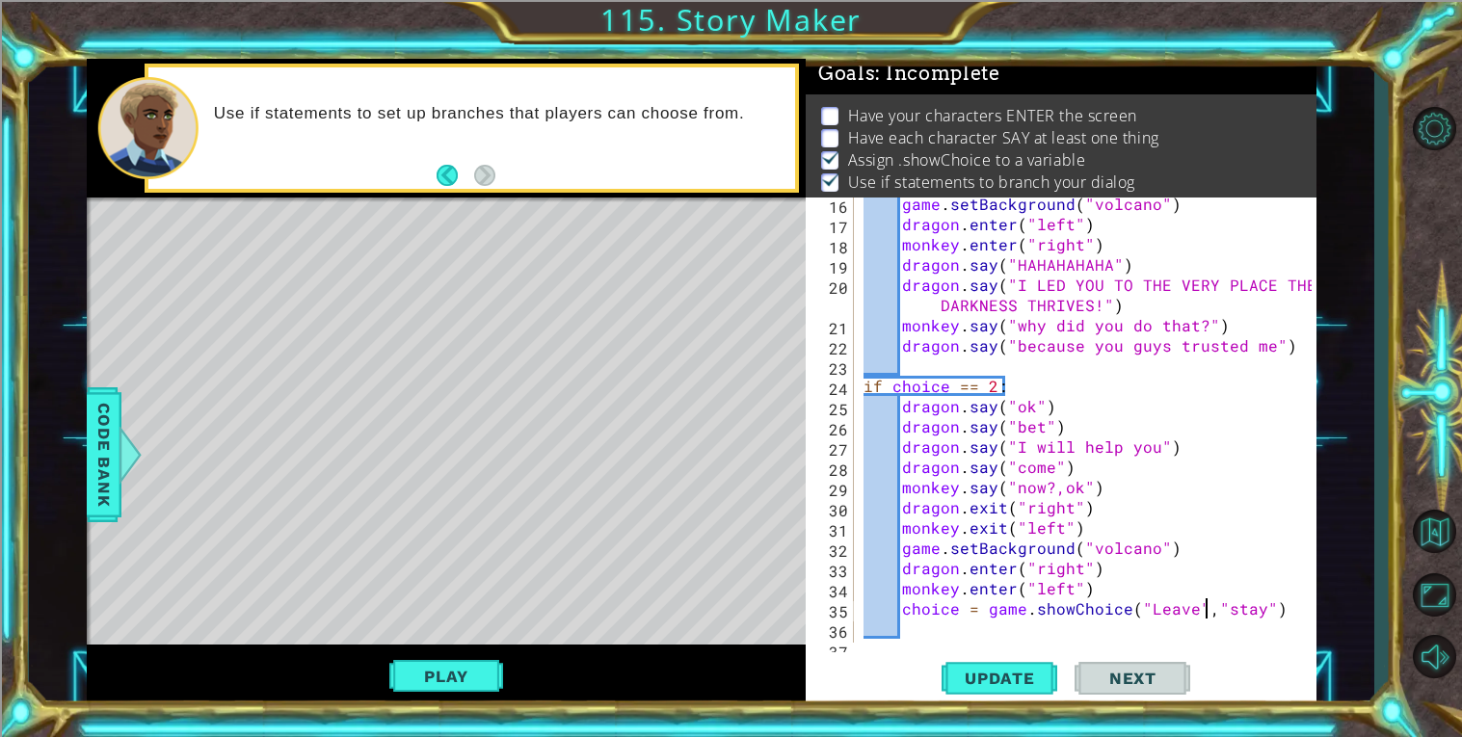
click at [1209, 612] on div "game . setBackground ( "volcano" ) dragon . enter ( "left" ) monkey . enter ( "…" at bounding box center [1089, 437] width 461 height 486
click at [1248, 608] on div "game . setBackground ( "volcano" ) dragon . enter ( "left" ) monkey . enter ( "…" at bounding box center [1089, 437] width 461 height 486
click at [1251, 604] on div "game . setBackground ( "volcano" ) dragon . enter ( "left" ) monkey . enter ( "…" at bounding box center [1089, 437] width 461 height 486
click at [1261, 623] on div "game . setBackground ( "volcano" ) dragon . enter ( "left" ) monkey . enter ( "…" at bounding box center [1089, 437] width 461 height 486
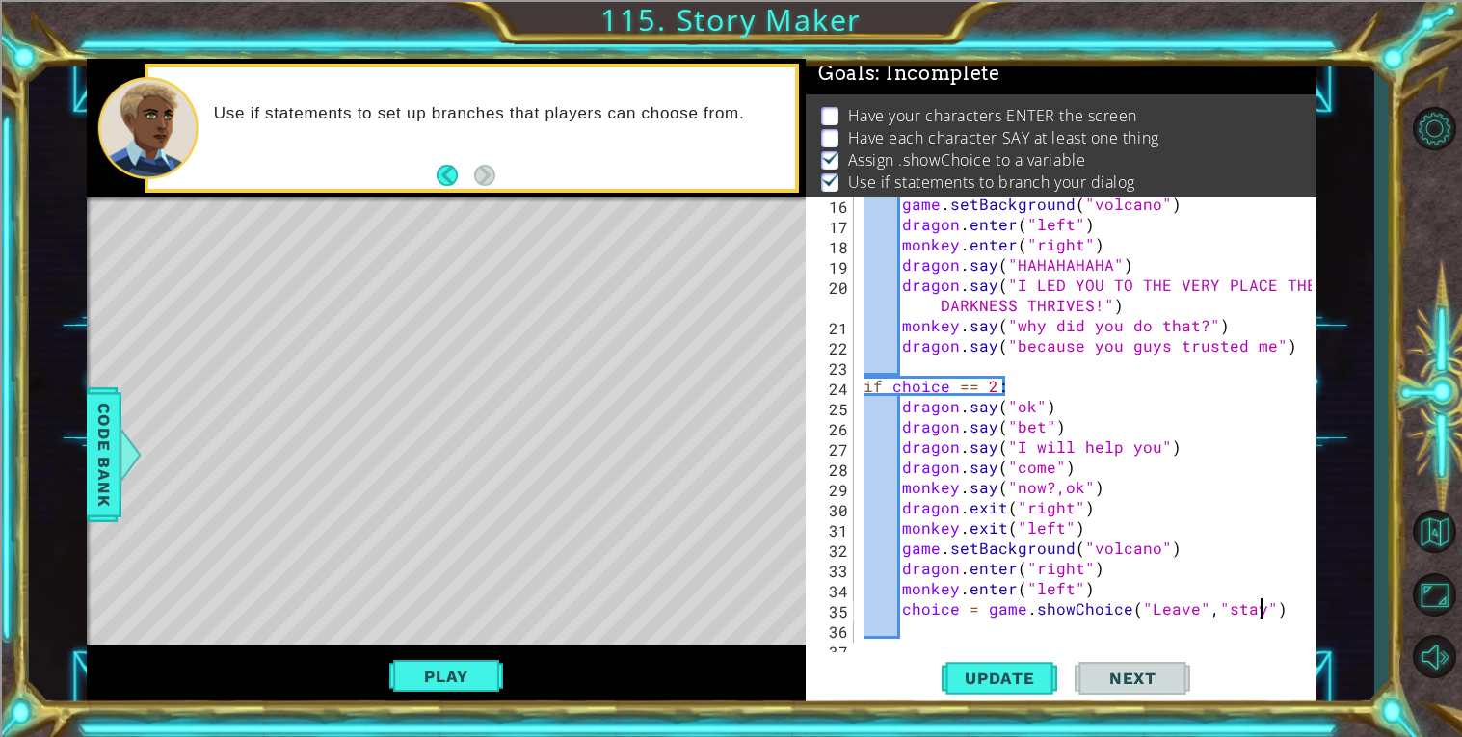
drag, startPoint x: 1259, startPoint y: 615, endPoint x: 1248, endPoint y: 613, distance: 11.7
click at [1248, 613] on div "game . setBackground ( "volcano" ) dragon . enter ( "left" ) monkey . enter ( "…" at bounding box center [1089, 437] width 461 height 486
click at [1248, 613] on div "game . setBackground ( "volcano" ) dragon . enter ( "left" ) monkey . enter ( "…" at bounding box center [1085, 420] width 452 height 445
click at [1267, 614] on div "game . setBackground ( "volcano" ) dragon . enter ( "left" ) monkey . enter ( "…" at bounding box center [1089, 437] width 461 height 486
click at [1258, 610] on div "game . setBackground ( "volcano" ) dragon . enter ( "left" ) monkey . enter ( "…" at bounding box center [1089, 437] width 461 height 486
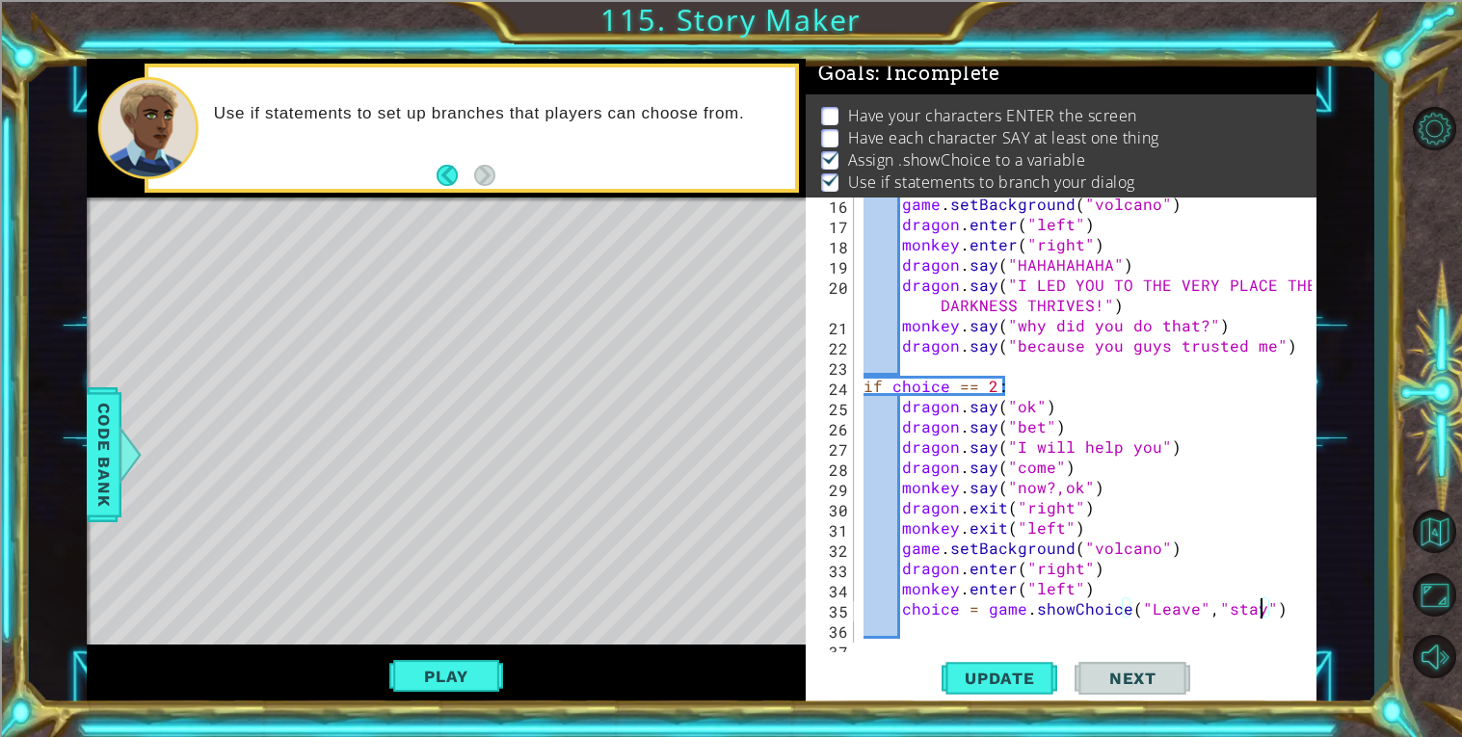
click at [1206, 608] on div "game . setBackground ( "volcano" ) dragon . enter ( "left" ) monkey . enter ( "…" at bounding box center [1089, 437] width 461 height 486
type textarea "choice = game.showChoice("Leave", "stay")"
click at [1004, 640] on div "game . setBackground ( "volcano" ) dragon . enter ( "left" ) monkey . enter ( "…" at bounding box center [1089, 437] width 461 height 486
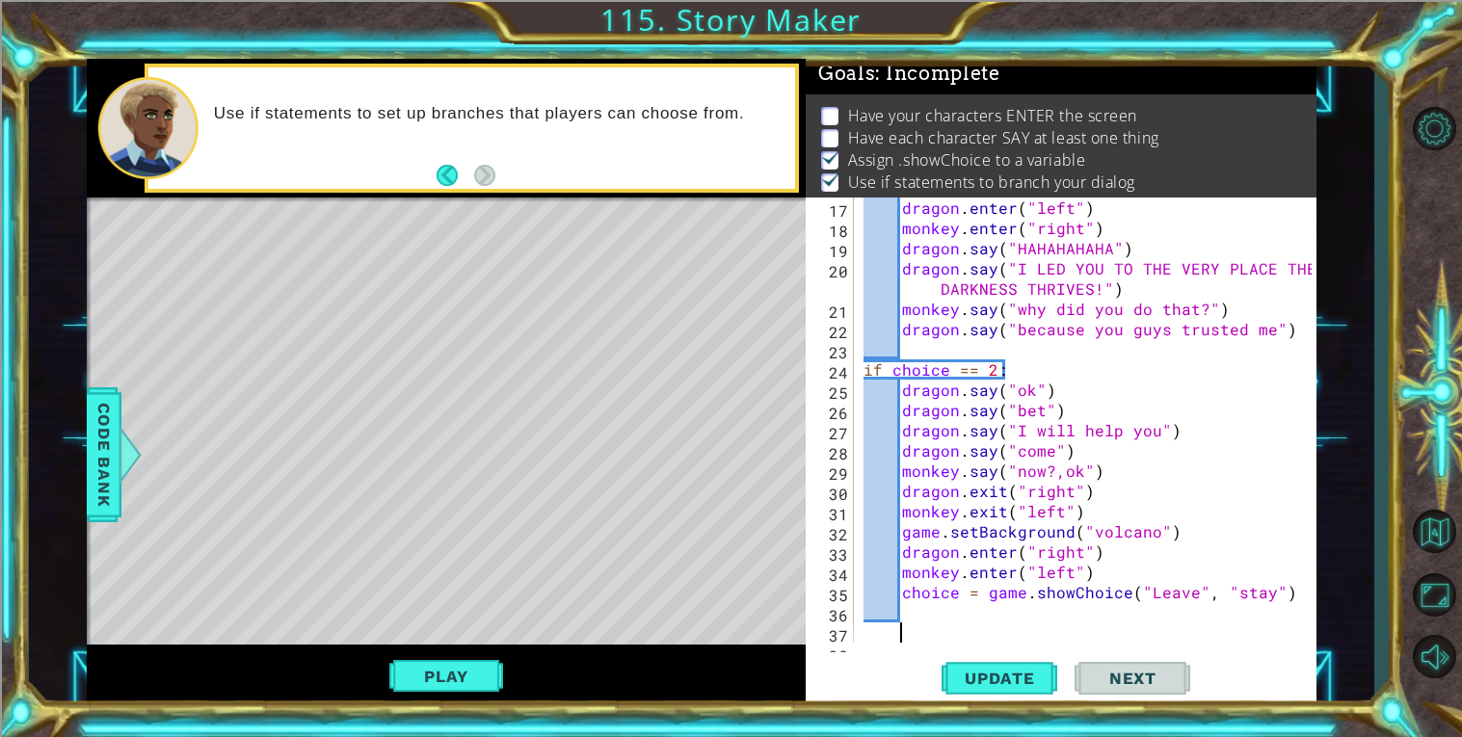
click at [982, 618] on div "dragon . enter ( "left" ) monkey . enter ( "right" ) dragon . say ( "HAHAHAHAHA…" at bounding box center [1089, 441] width 461 height 486
type textarea "if choice == 1"
click at [970, 638] on div "dragon . enter ( "left" ) monkey . enter ( "right" ) dragon . say ( "HAHAHAHAHA…" at bounding box center [1089, 441] width 461 height 486
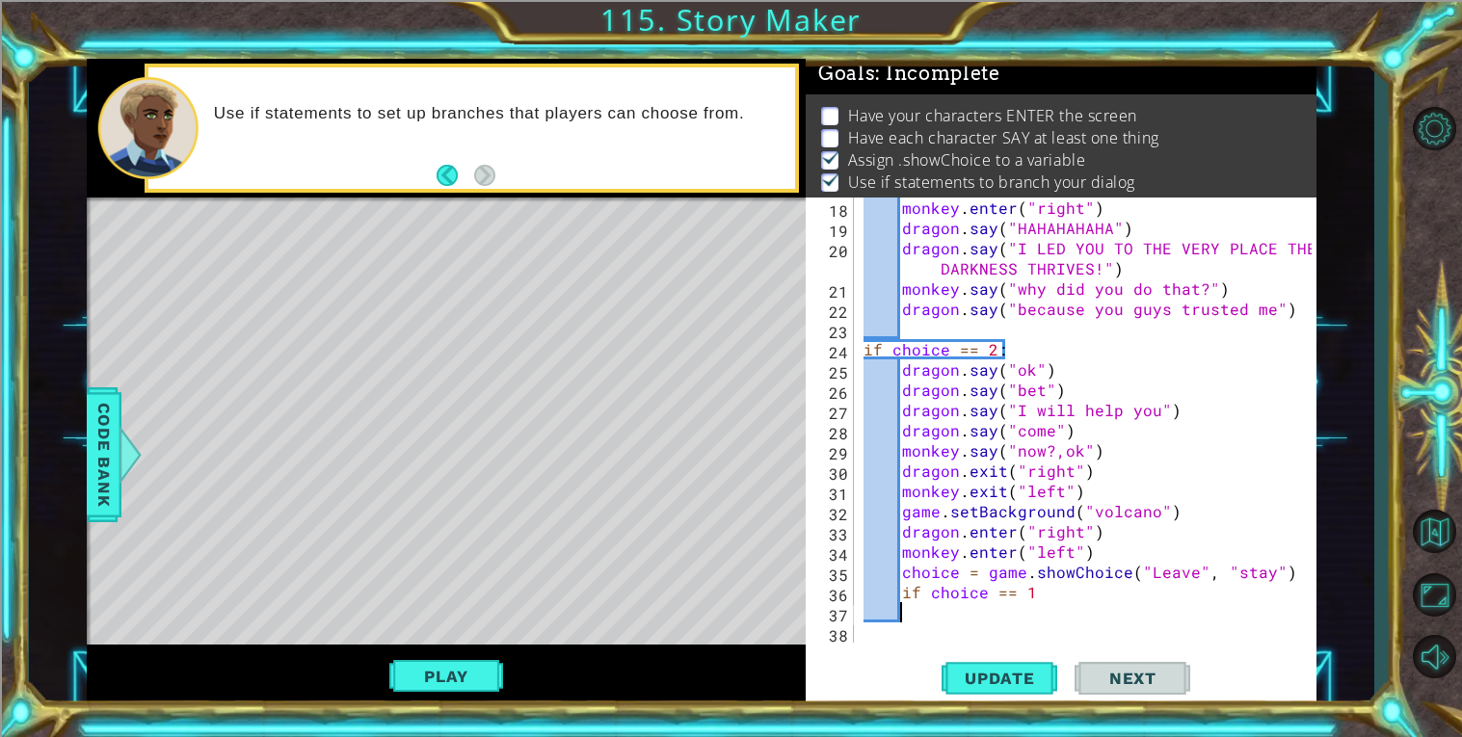
scroll to position [363, 0]
click at [93, 451] on span "Code Bank" at bounding box center [104, 455] width 31 height 118
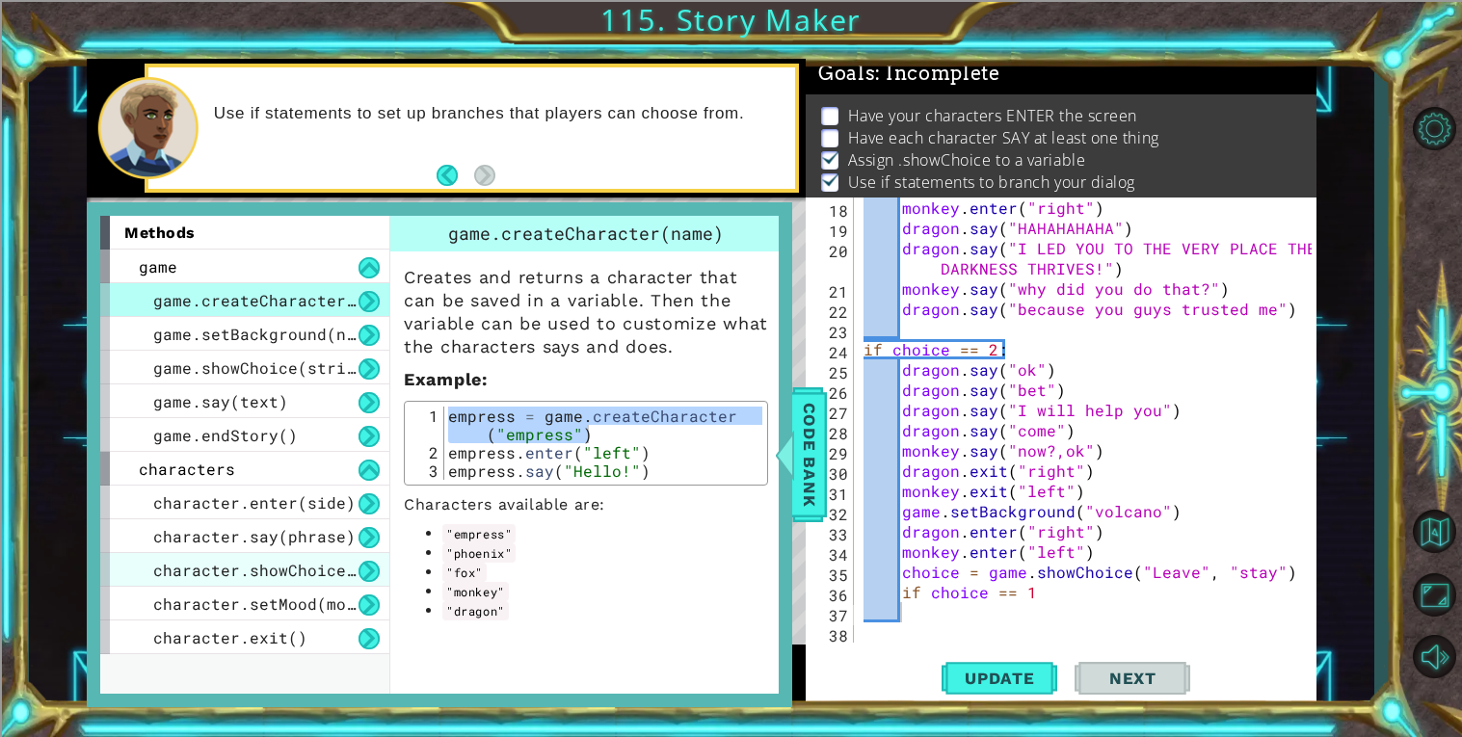
click at [338, 581] on div "character.showChoice(string1, string2)" at bounding box center [244, 570] width 289 height 34
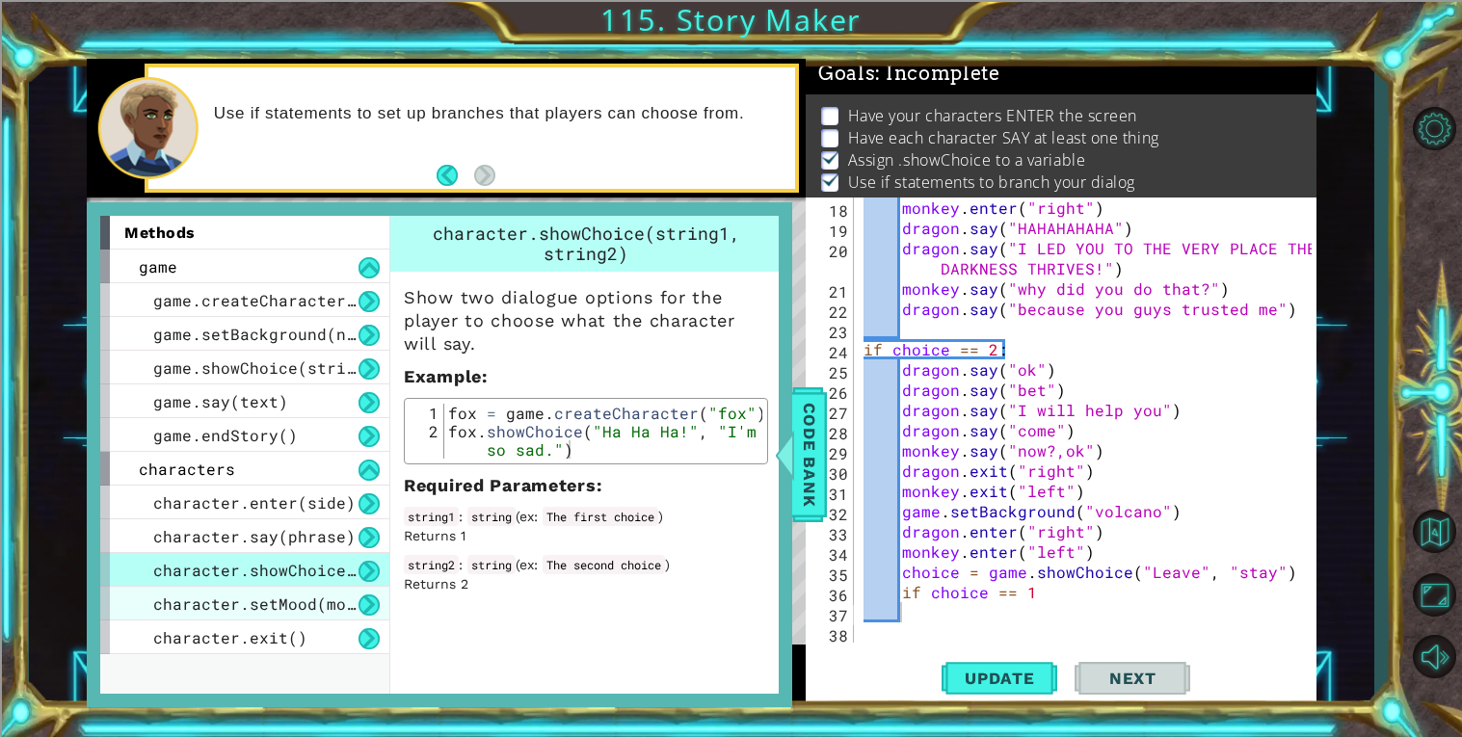
click at [329, 599] on span "character.setMood(mood)" at bounding box center [264, 603] width 222 height 20
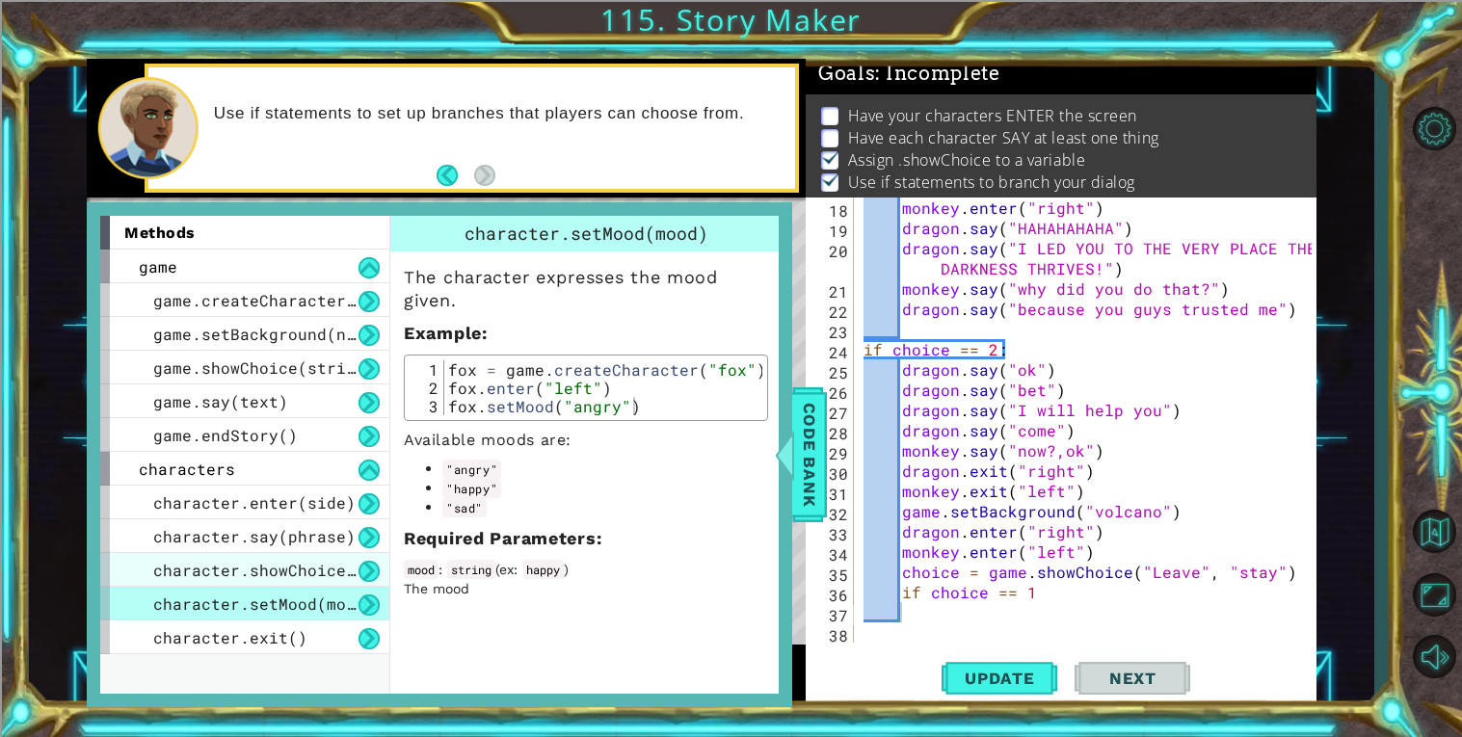
click at [268, 562] on span "character.showChoice(string1, string2)" at bounding box center [336, 570] width 366 height 20
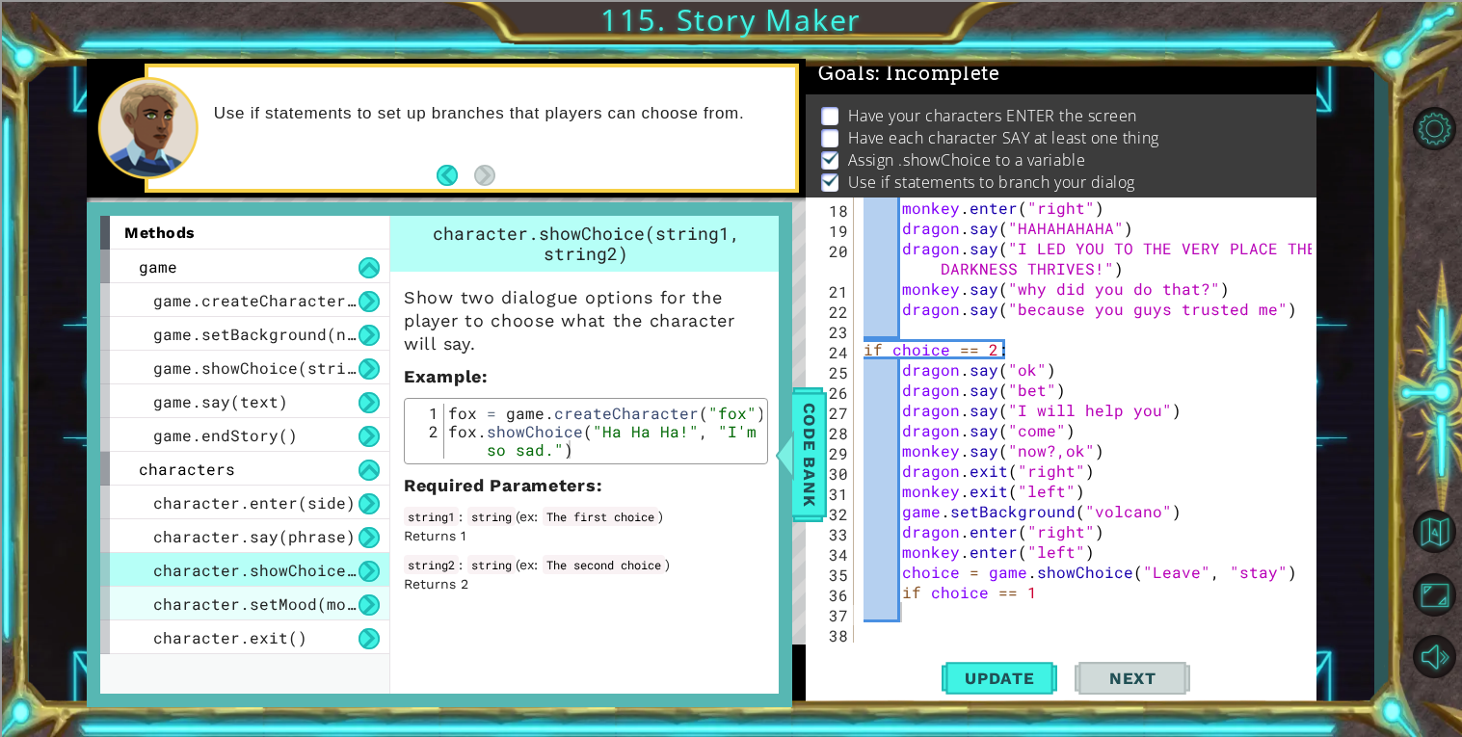
click at [306, 602] on span "character.setMood(mood)" at bounding box center [264, 603] width 222 height 20
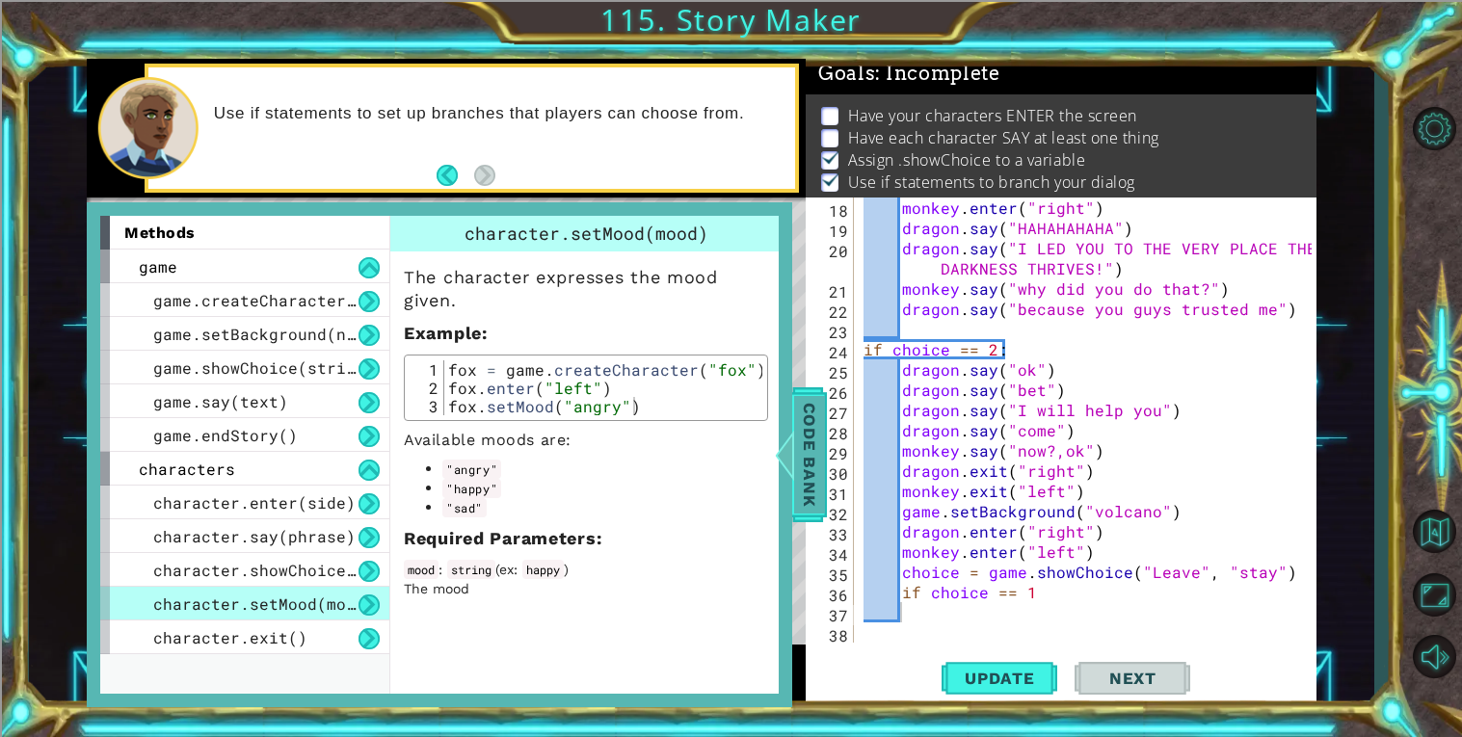
click at [791, 461] on div at bounding box center [785, 455] width 24 height 58
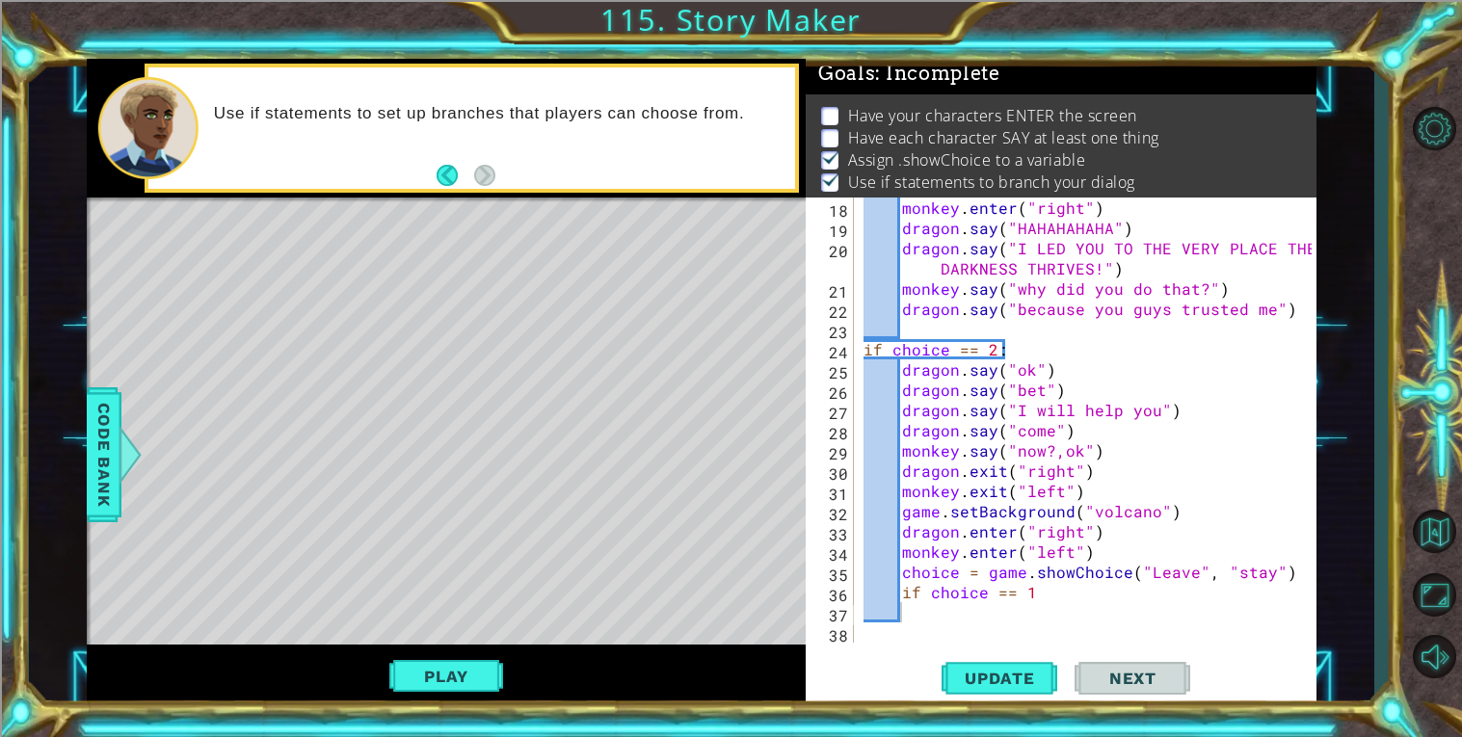
click at [1074, 559] on div "monkey . enter ( "right" ) dragon . say ( "HAHAHAHAHA" ) dragon . say ( "I LED …" at bounding box center [1089, 441] width 461 height 486
click at [1060, 581] on div "monkey . enter ( "right" ) dragon . say ( "HAHAHAHAHA" ) dragon . say ( "I LED …" at bounding box center [1089, 441] width 461 height 486
click at [1059, 587] on div "monkey . enter ( "right" ) dragon . say ( "HAHAHAHAHA" ) dragon . say ( "I LED …" at bounding box center [1089, 441] width 461 height 486
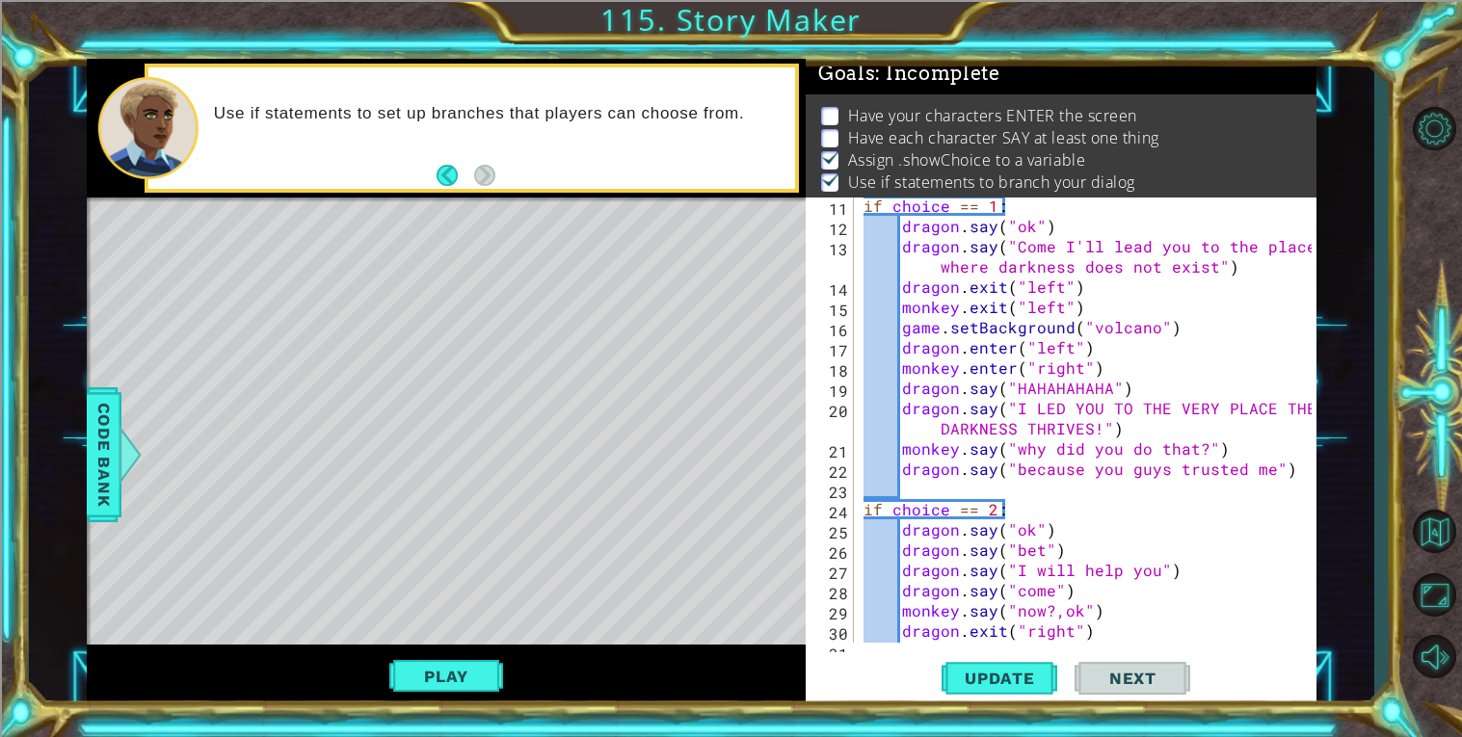
scroll to position [113, 0]
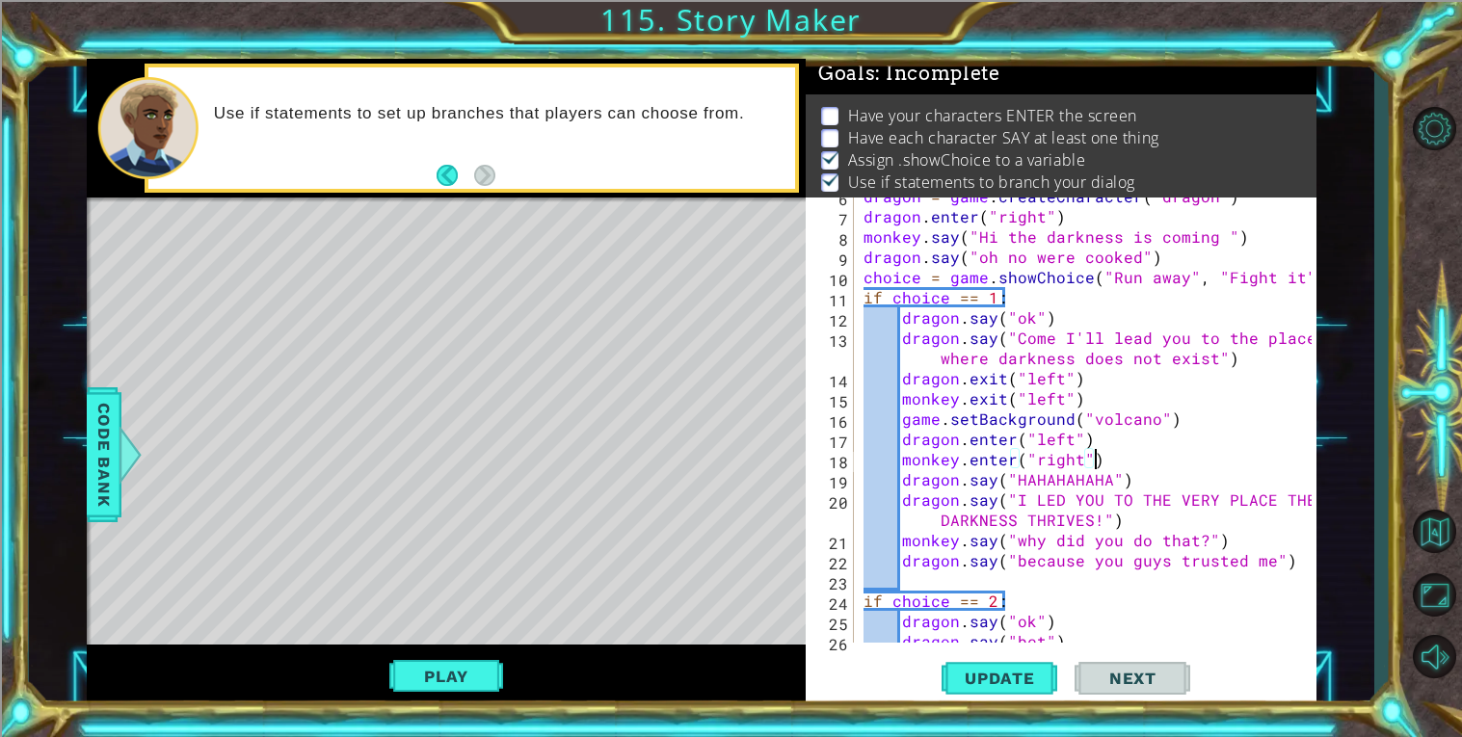
click at [1115, 463] on div "dragon = game . createCharacter ( "dragon" ) dragon . enter ( "right" ) monkey …" at bounding box center [1089, 429] width 461 height 486
type textarea "monkey.enter("right")"
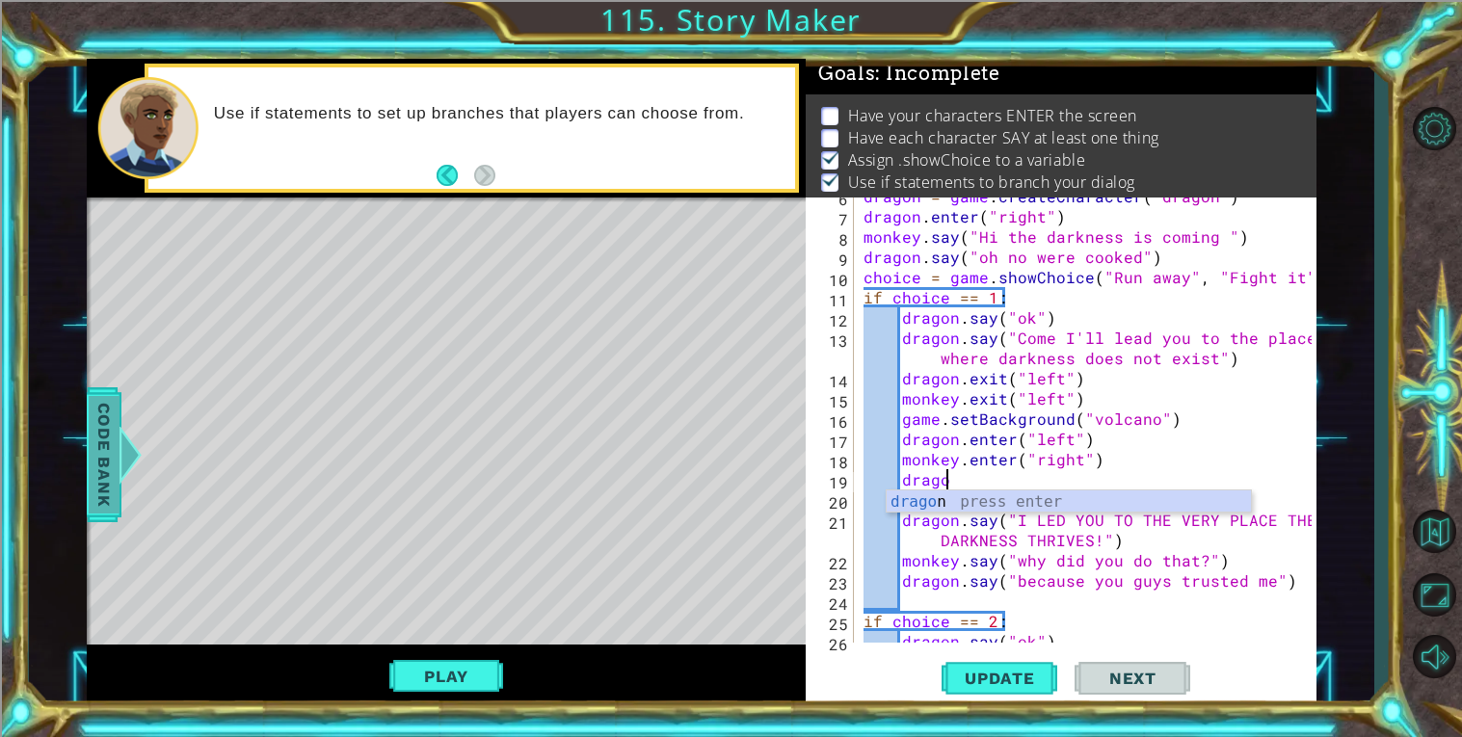
scroll to position [0, 4]
click at [940, 382] on div "dragon = game . createCharacter ( "dragon" ) dragon . enter ( "right" ) monkey …" at bounding box center [1089, 429] width 461 height 486
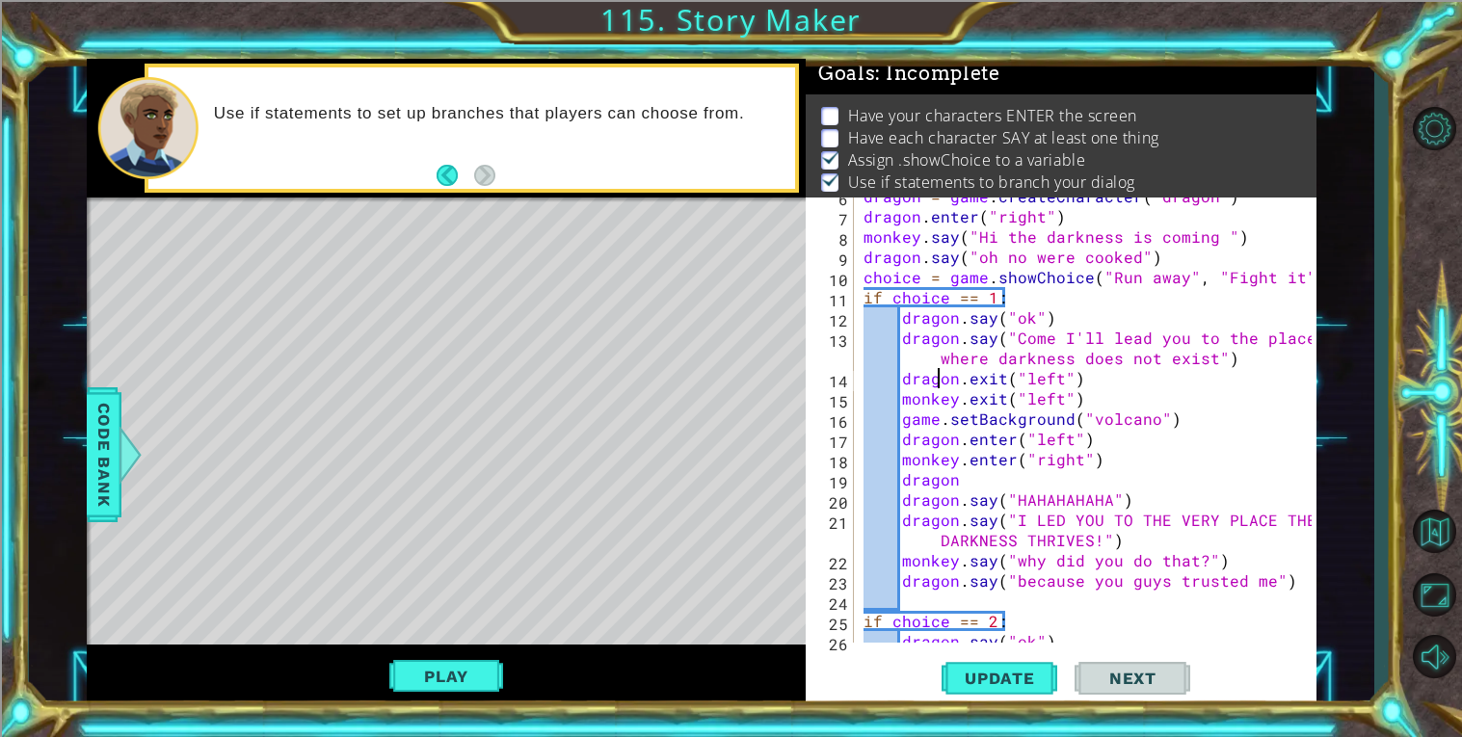
click at [993, 478] on div "dragon = game . createCharacter ( "dragon" ) dragon . enter ( "right" ) monkey …" at bounding box center [1089, 429] width 461 height 486
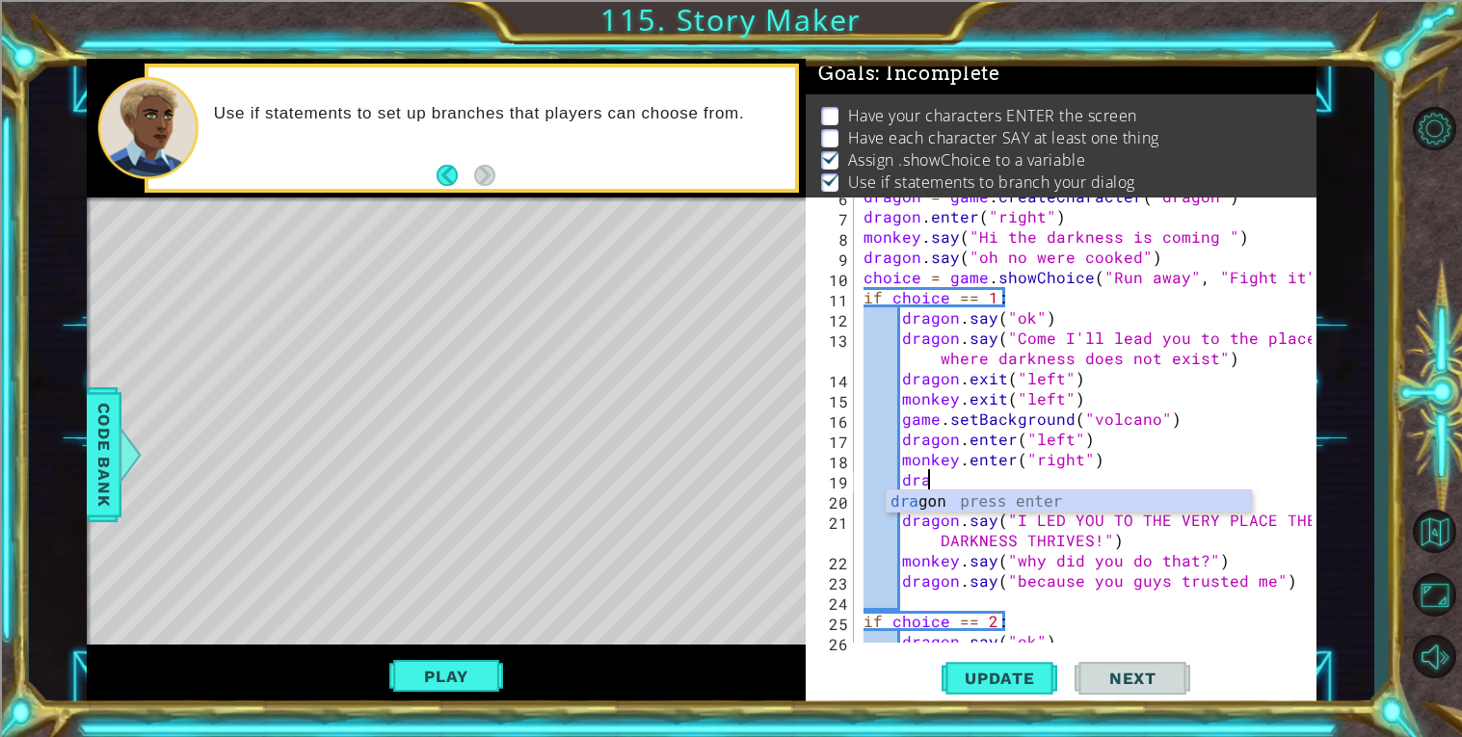
type textarea "d"
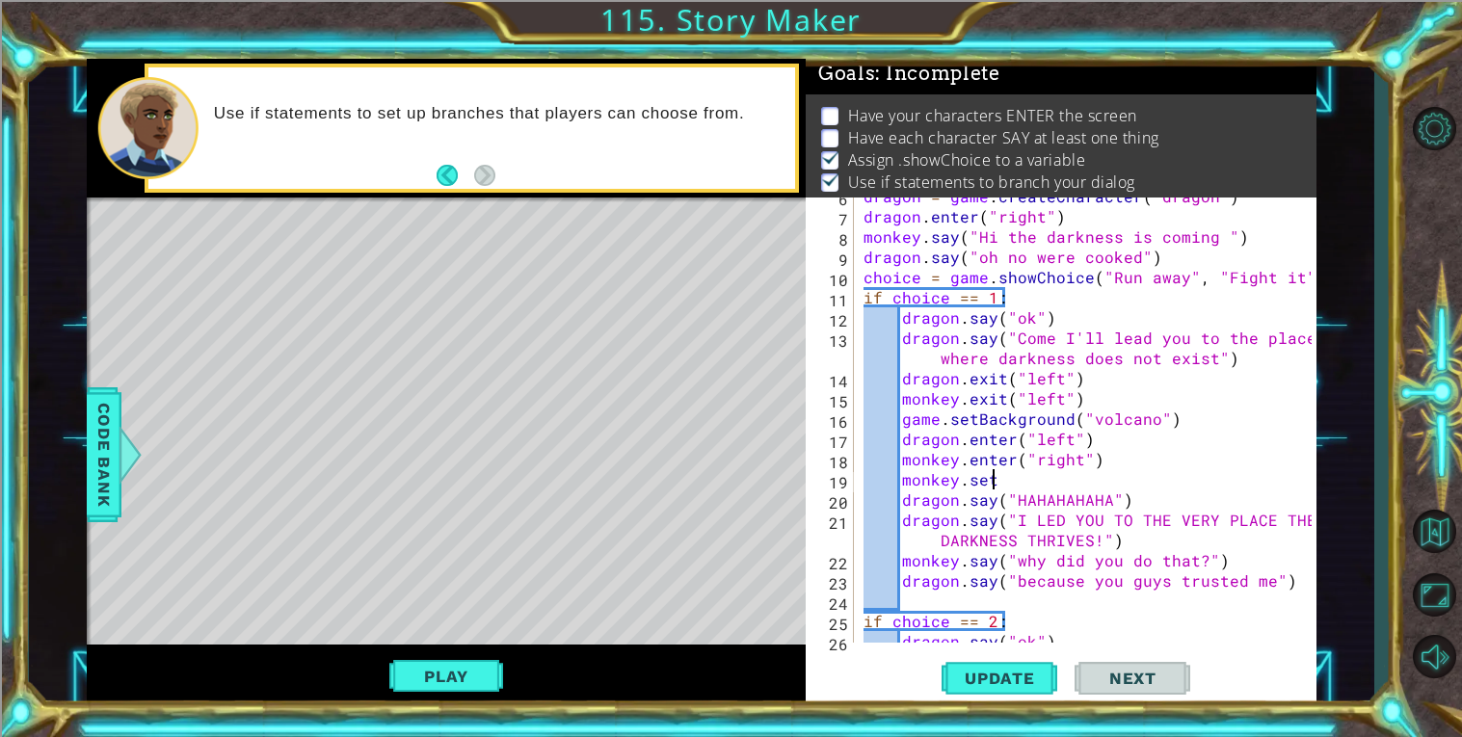
scroll to position [0, 6]
click at [108, 483] on span "Code Bank" at bounding box center [104, 455] width 31 height 118
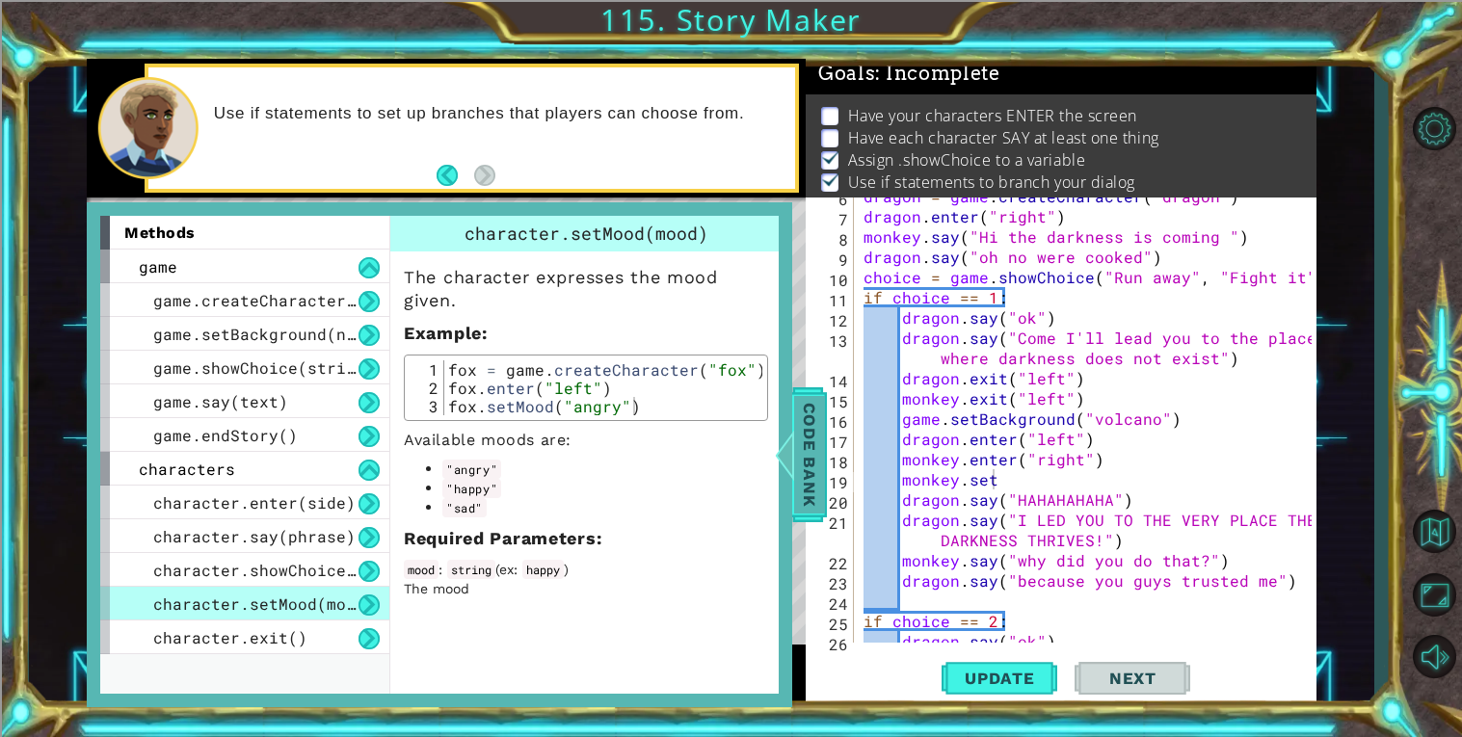
click at [793, 445] on div at bounding box center [785, 455] width 24 height 58
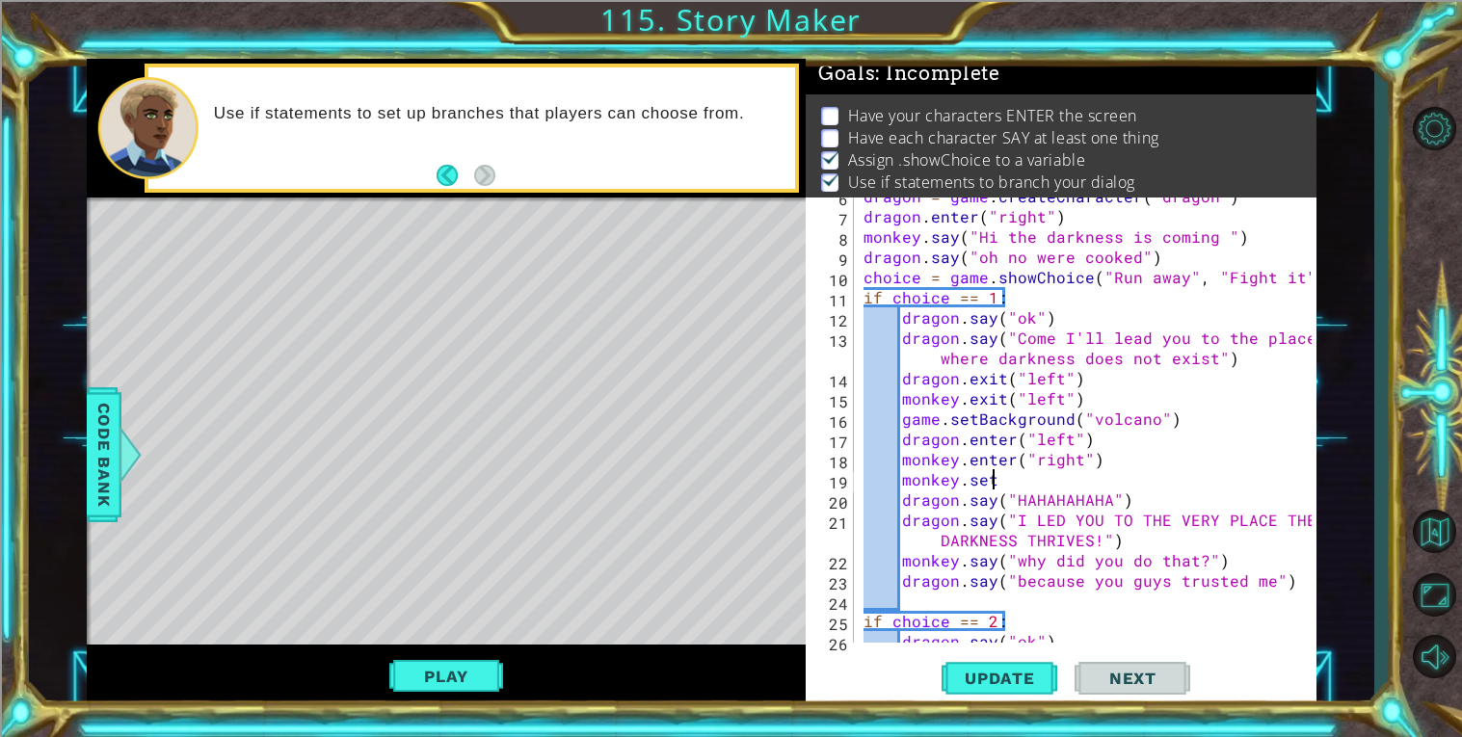
click at [1064, 476] on div "dragon = game . createCharacter ( "dragon" ) dragon . enter ( "right" ) monkey …" at bounding box center [1089, 429] width 461 height 486
click at [1079, 482] on div "dragon = game . createCharacter ( "dragon" ) dragon . enter ( "right" ) monkey …" at bounding box center [1089, 429] width 461 height 486
click at [1043, 483] on div "dragon = game . createCharacter ( "dragon" ) dragon . enter ( "right" ) monkey …" at bounding box center [1089, 429] width 461 height 486
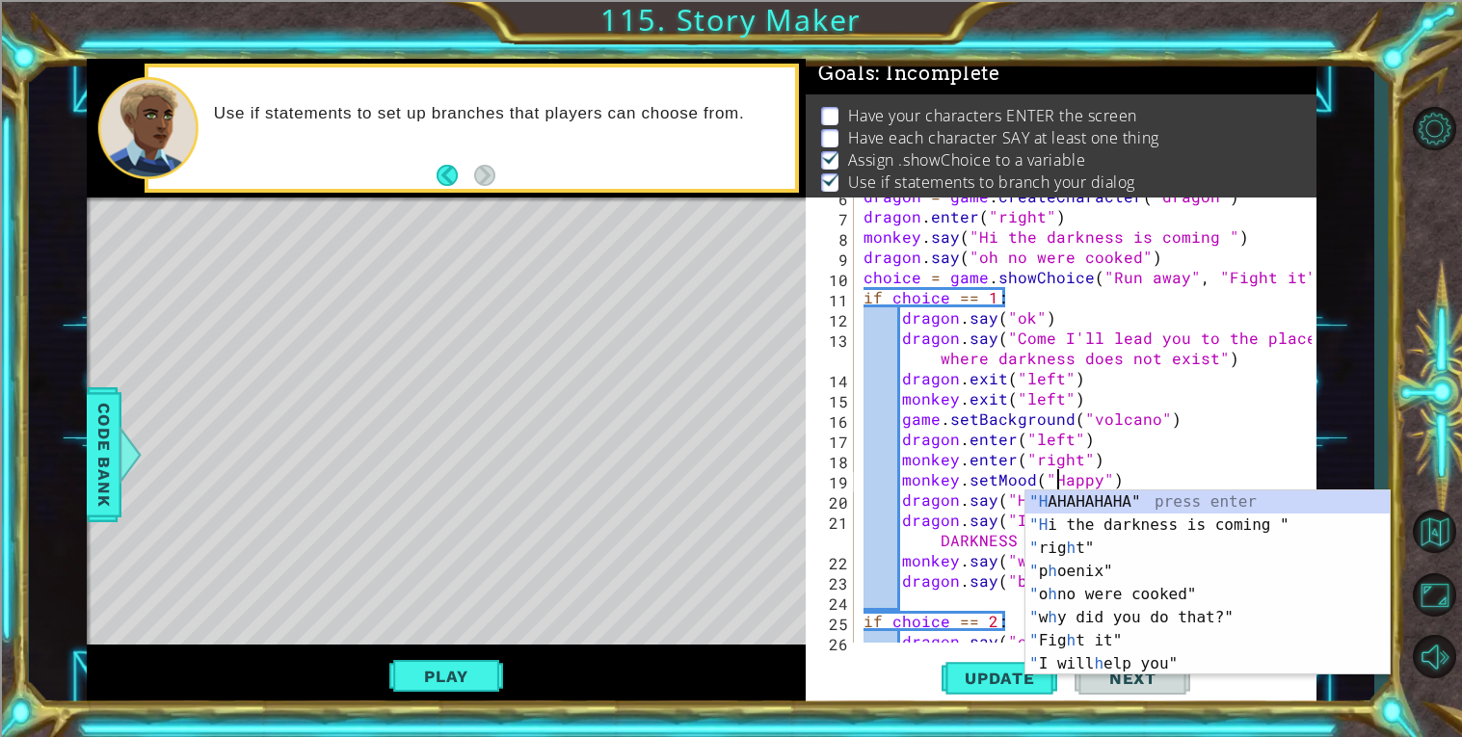
scroll to position [0, 12]
click at [1147, 439] on div "dragon = game . createCharacter ( "dragon" ) dragon . enter ( "right" ) monkey …" at bounding box center [1089, 429] width 461 height 486
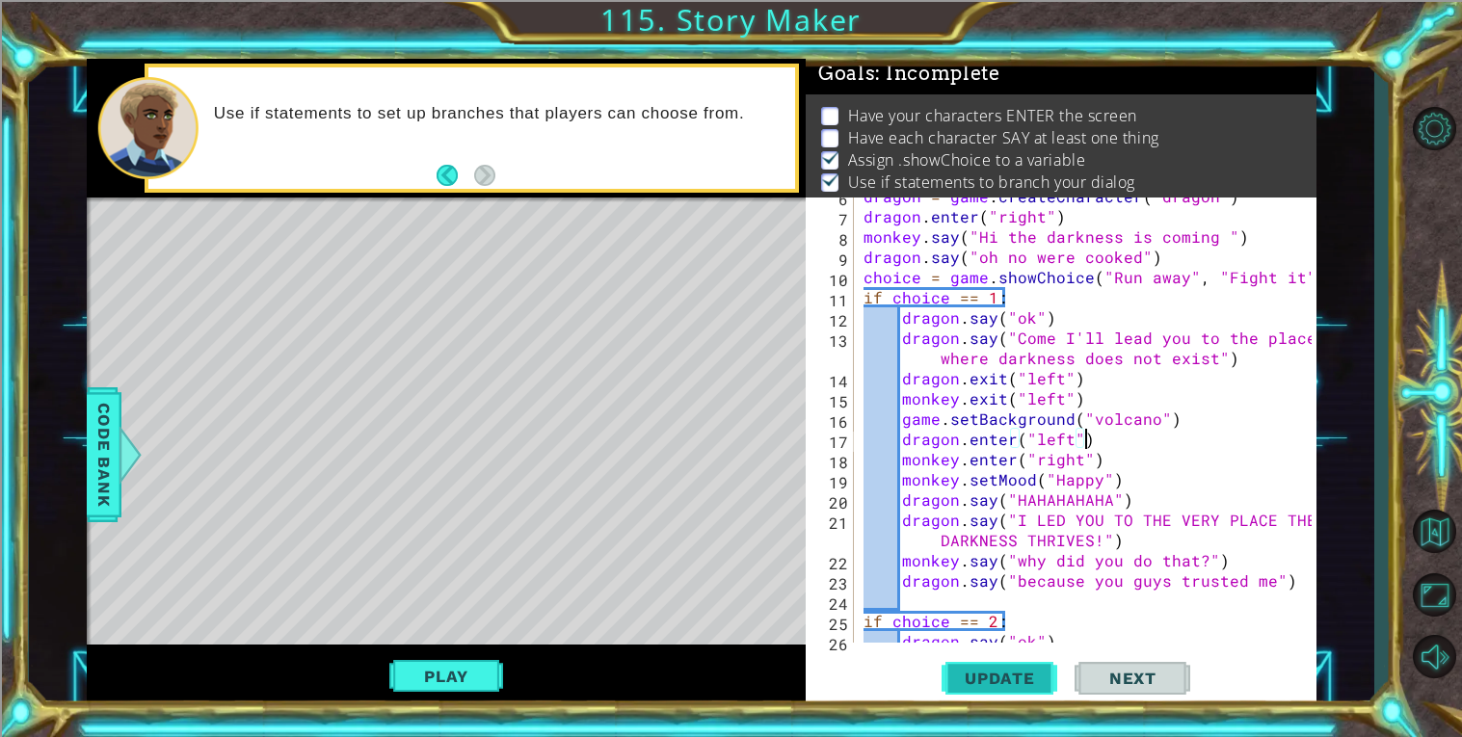
click at [1002, 665] on button "Update" at bounding box center [999, 677] width 116 height 51
click at [420, 668] on button "Play" at bounding box center [445, 676] width 113 height 37
click at [1259, 681] on div "Update Next" at bounding box center [1065, 677] width 511 height 51
click at [991, 660] on button "Update" at bounding box center [999, 677] width 116 height 51
click at [1088, 550] on div "dragon = game . createCharacter ( "dragon" ) dragon . enter ( "right" ) monkey …" at bounding box center [1089, 429] width 461 height 486
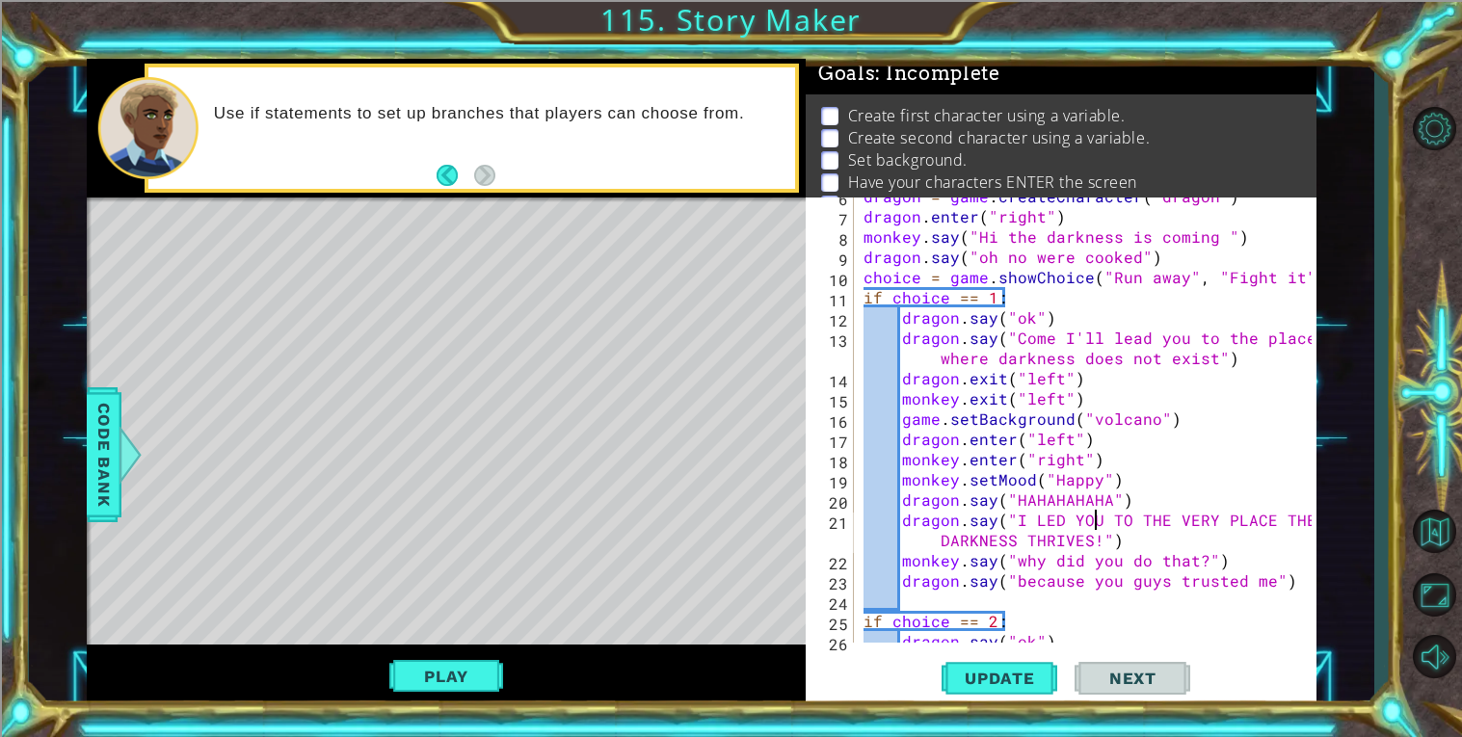
click at [1095, 523] on div "dragon = game . createCharacter ( "dragon" ) dragon . enter ( "right" ) monkey …" at bounding box center [1089, 429] width 461 height 486
click at [90, 462] on span "Code Bank" at bounding box center [104, 455] width 31 height 118
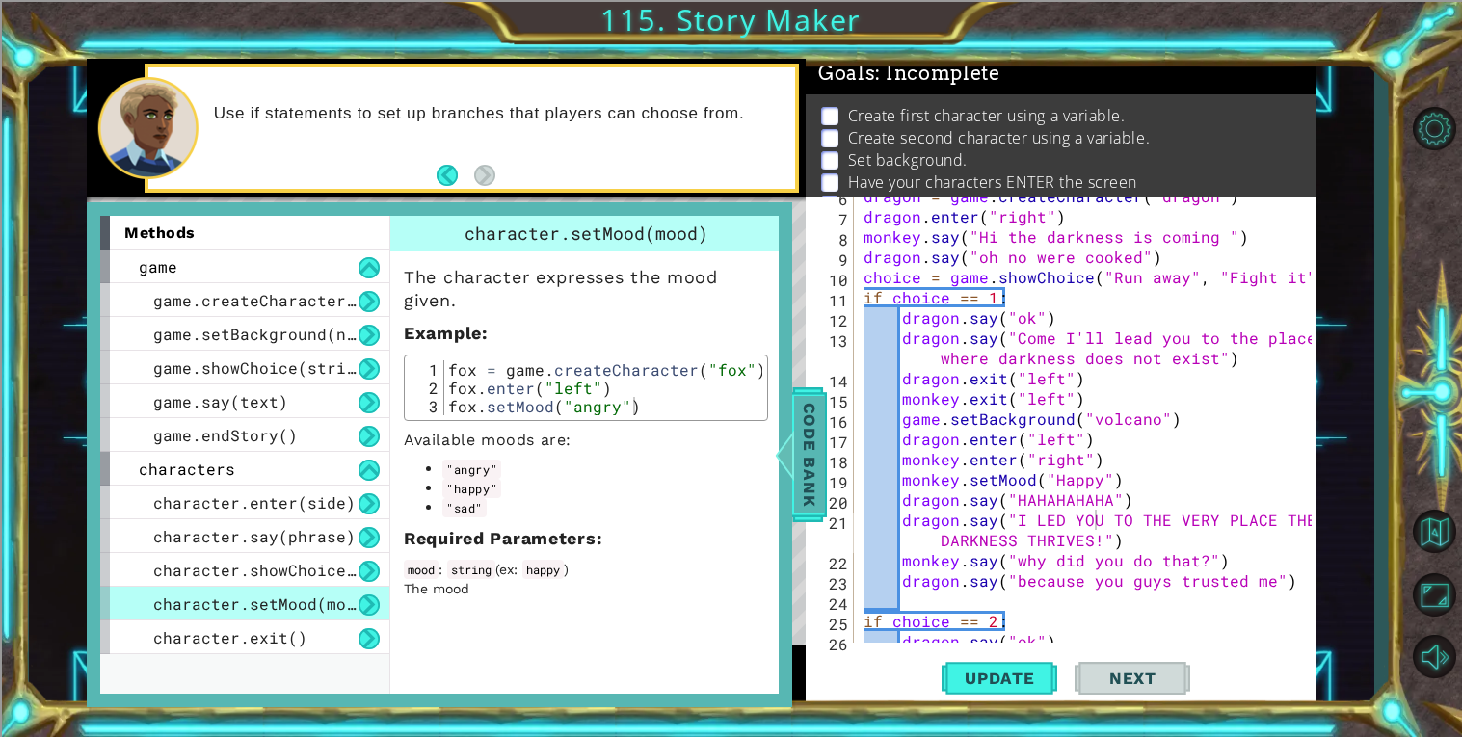
click at [787, 456] on div at bounding box center [785, 455] width 24 height 58
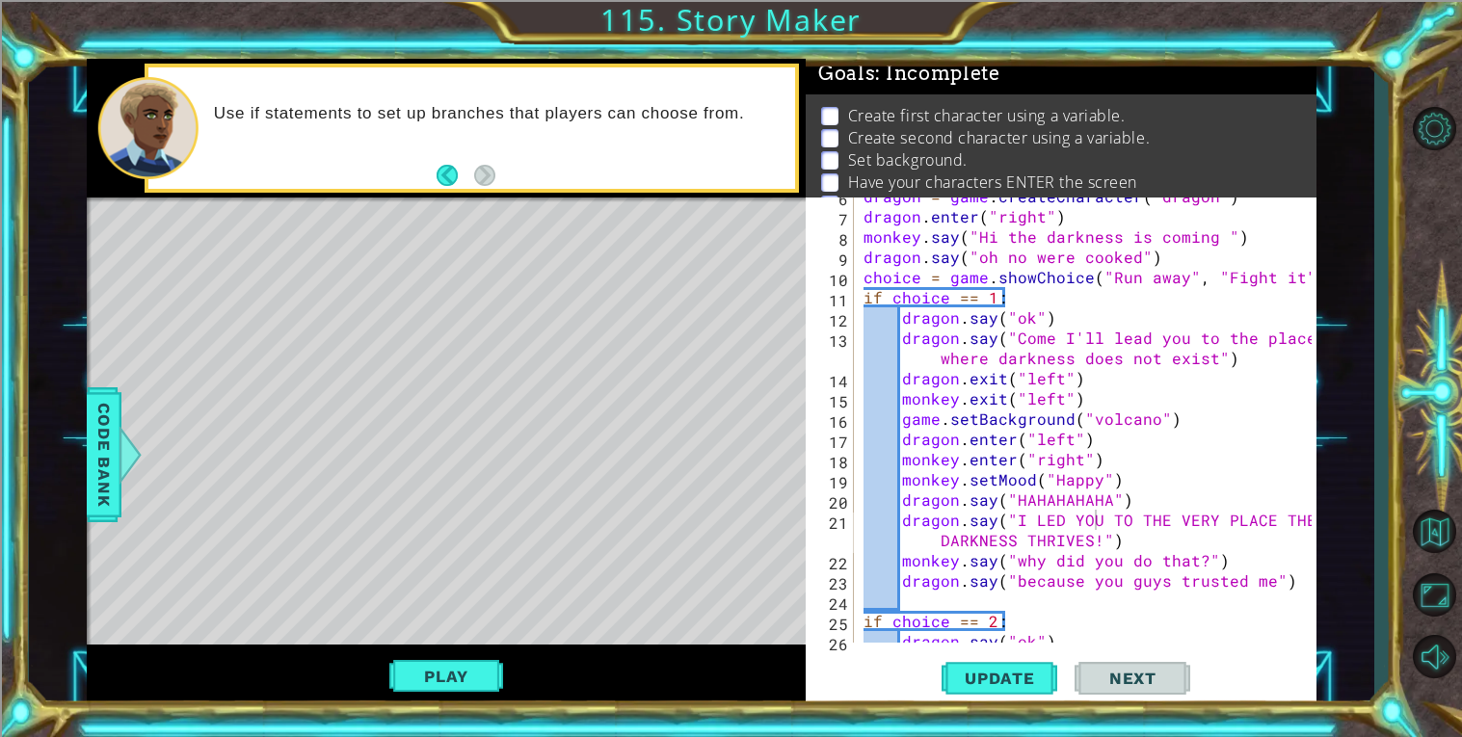
click at [1055, 479] on div "dragon = game . createCharacter ( "dragon" ) dragon . enter ( "right" ) monkey …" at bounding box center [1089, 429] width 461 height 486
click at [1120, 473] on div "dragon = game . createCharacter ( "dragon" ) dragon . enter ( "right" ) monkey …" at bounding box center [1089, 429] width 461 height 486
type textarea "monkey.setMood("happy")"
click at [1002, 689] on button "Update" at bounding box center [999, 677] width 116 height 51
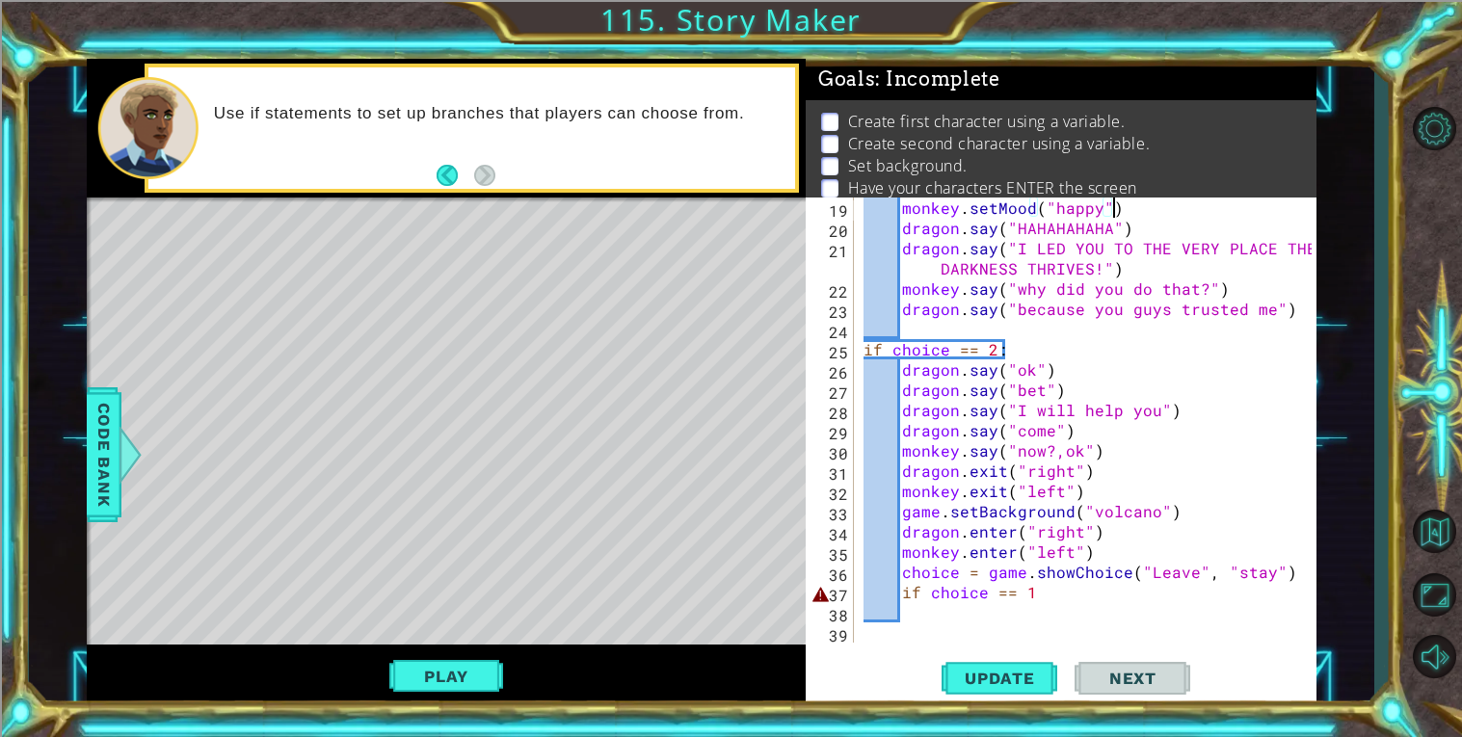
scroll to position [383, 0]
click at [1076, 606] on div "monkey . setMood ( "happy" ) dragon . say ( "HAHAHAHAHA" ) dragon . say ( "I LE…" at bounding box center [1089, 441] width 461 height 486
click at [1070, 601] on div "monkey . setMood ( "happy" ) dragon . say ( "HAHAHAHAHA" ) dragon . say ( "I LE…" at bounding box center [1089, 441] width 461 height 486
type textarea "if choice == 1"
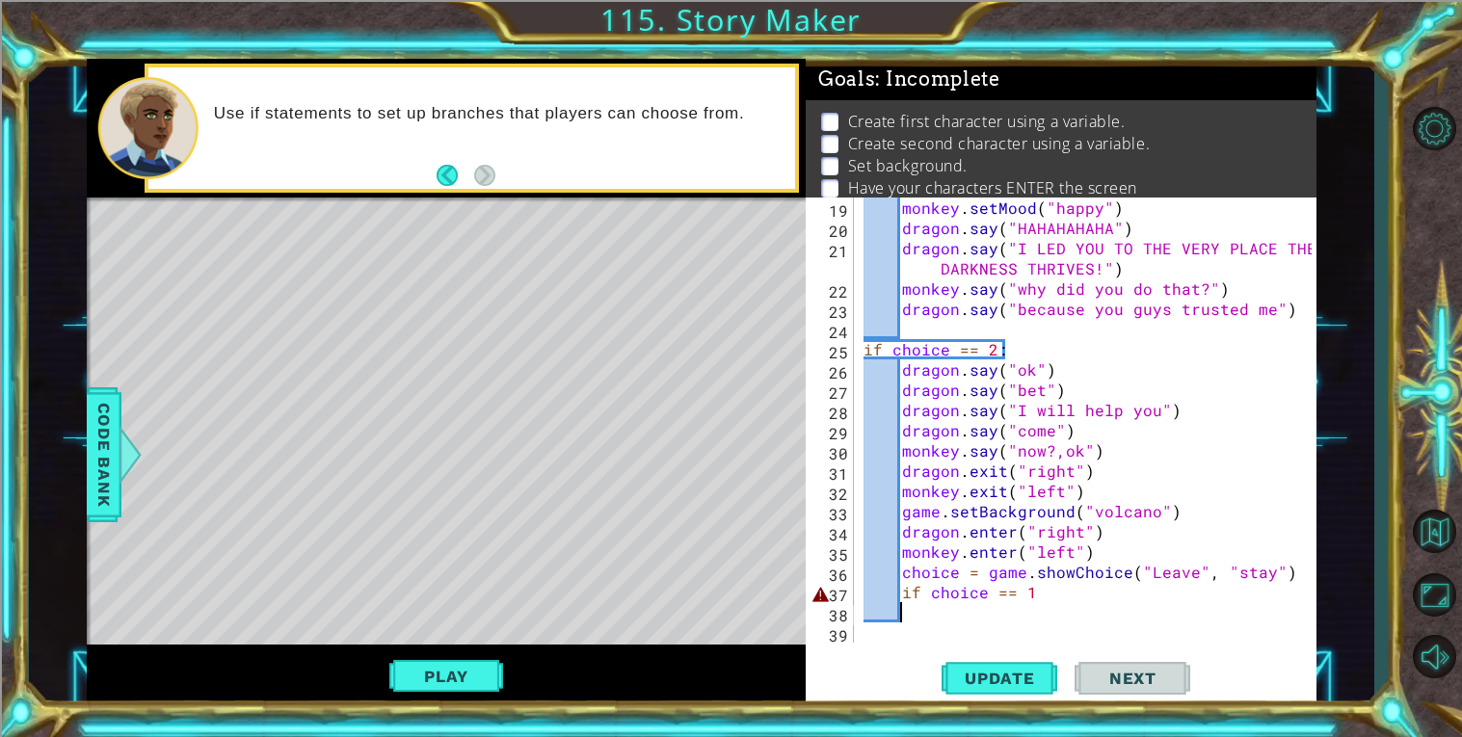
click at [950, 610] on div "monkey . setMood ( "happy" ) dragon . say ( "HAHAHAHAHA" ) dragon . say ( "I LE…" at bounding box center [1089, 441] width 461 height 486
click at [1147, 556] on div "monkey . setMood ( "happy" ) dragon . say ( "HAHAHAHAHA" ) dragon . say ( "I LE…" at bounding box center [1089, 441] width 461 height 486
type textarea "monkey.enter("left")"
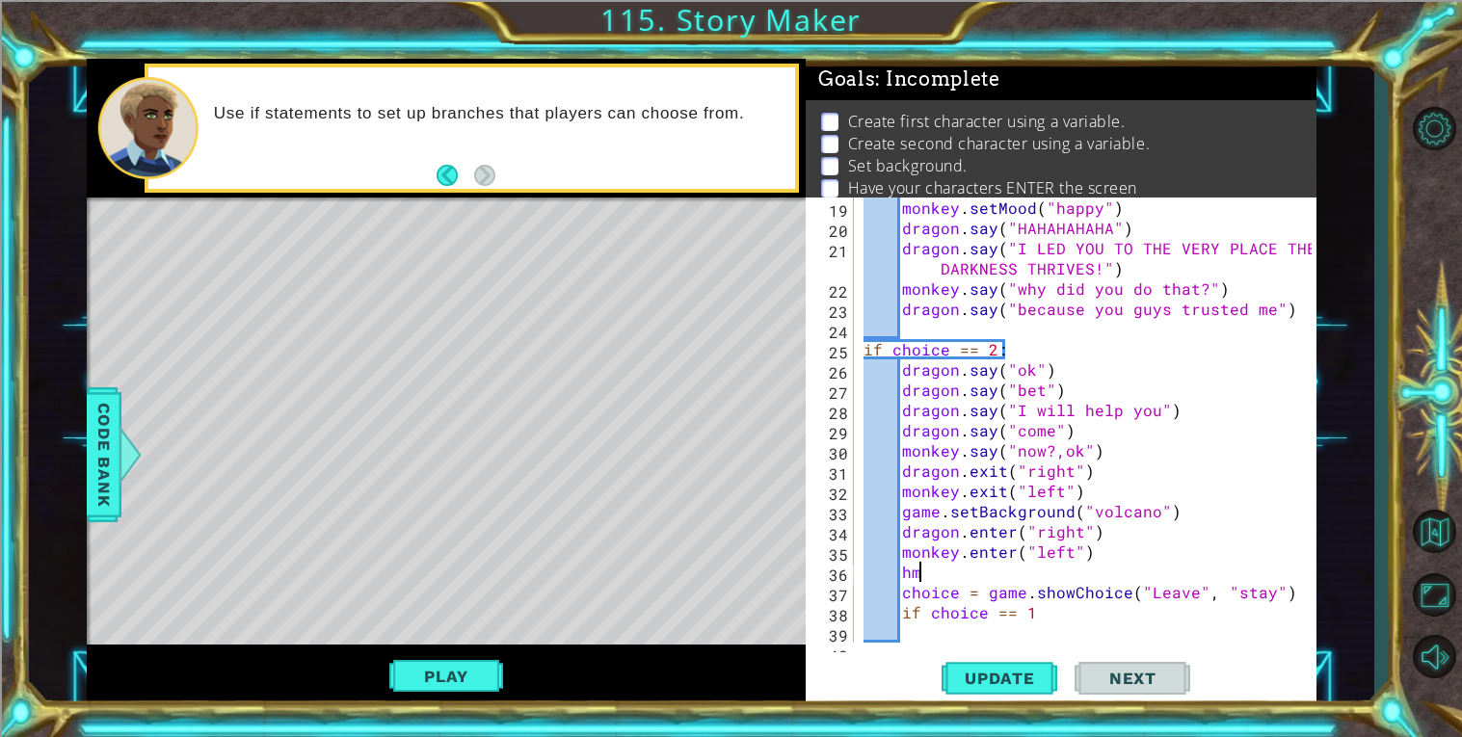
scroll to position [0, 3]
type textarea "h"
click at [1095, 601] on div "monkey . setMood ( "happy" ) dragon . say ( "HAHAHAHAHA" ) dragon . say ( "I LE…" at bounding box center [1089, 441] width 461 height 486
click at [1101, 611] on div "monkey . setMood ( "happy" ) dragon . say ( "HAHAHAHAHA" ) dragon . say ( "I LE…" at bounding box center [1089, 441] width 461 height 486
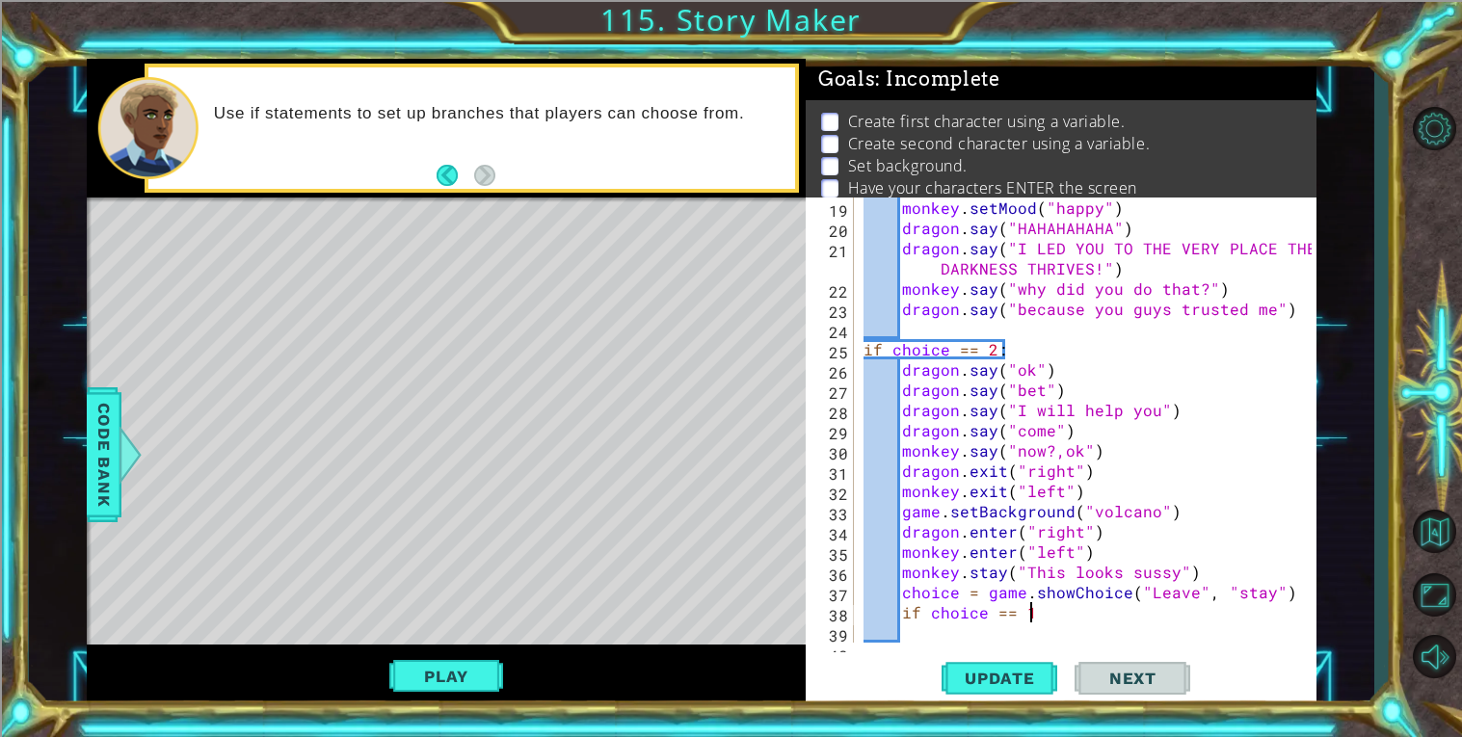
type textarea "if choice == 1"
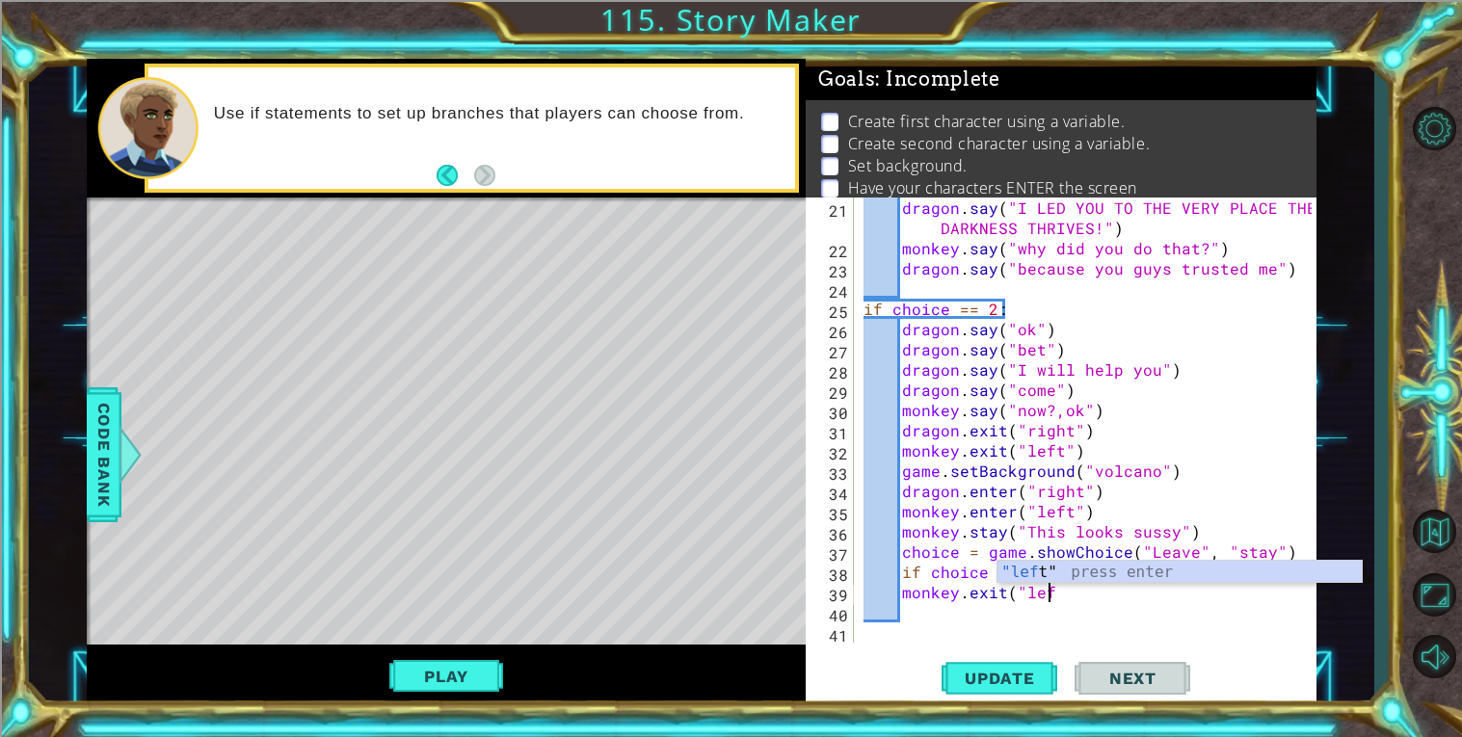
scroll to position [0, 11]
type textarea "monkey.exit("left")"
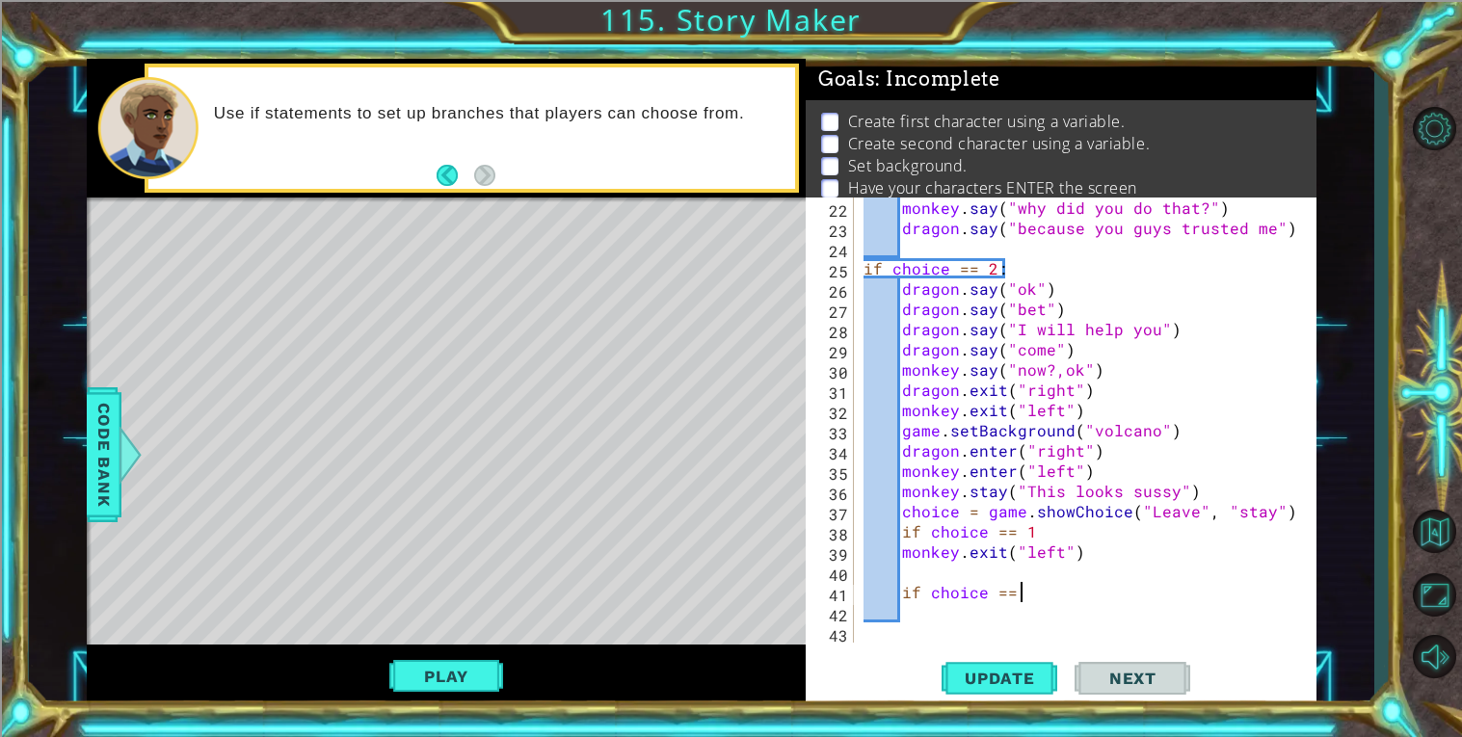
scroll to position [0, 8]
click at [1286, 514] on div "monkey . say ( "why did you do that?" ) dragon . say ( "because you guys truste…" at bounding box center [1089, 441] width 461 height 486
click at [1088, 554] on div "monkey . say ( "why did you do that?" ) dragon . say ( "because you guys truste…" at bounding box center [1089, 441] width 461 height 486
click at [1111, 587] on div "monkey . say ( "why did you do that?" ) dragon . say ( "because you guys truste…" at bounding box center [1089, 441] width 461 height 486
type textarea "if choice == 2"
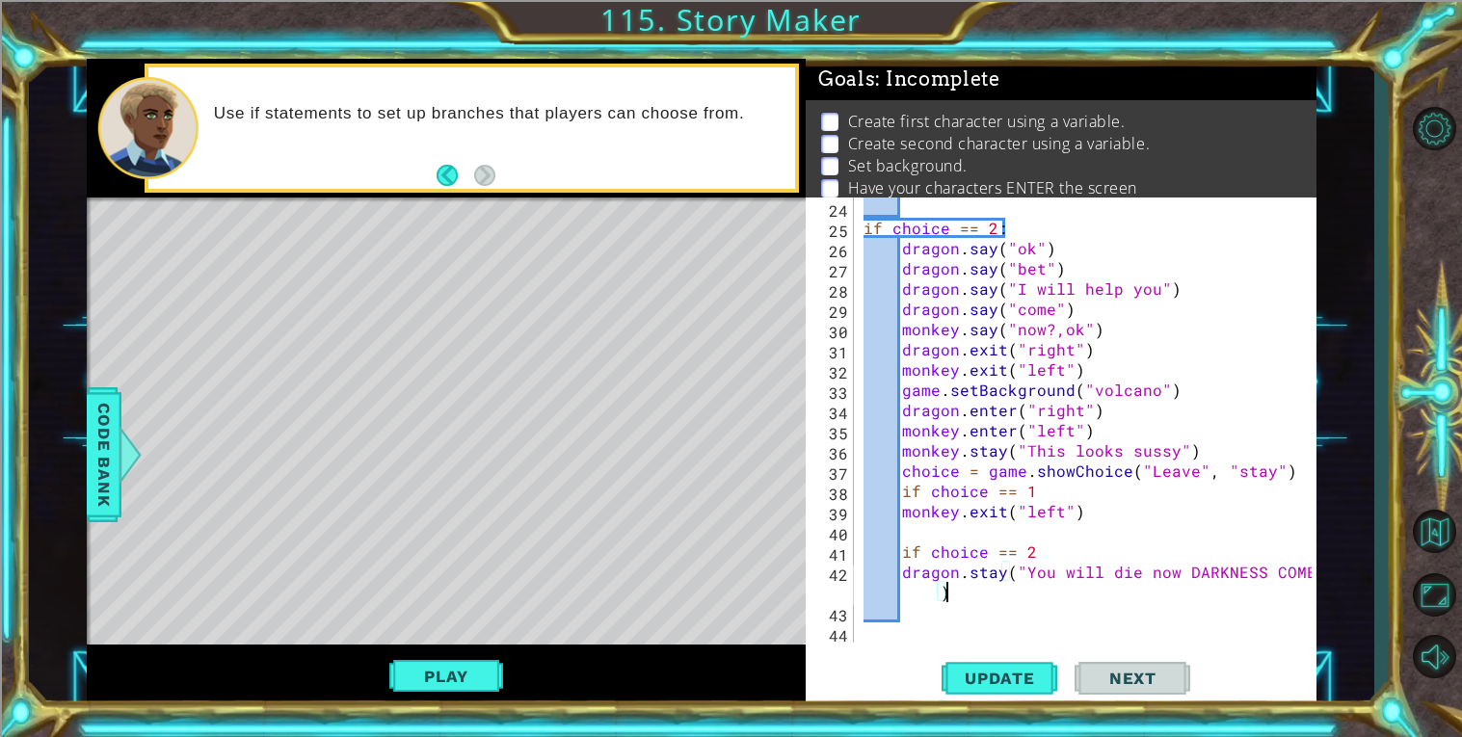
scroll to position [506, 0]
click at [988, 691] on button "Update" at bounding box center [999, 677] width 116 height 51
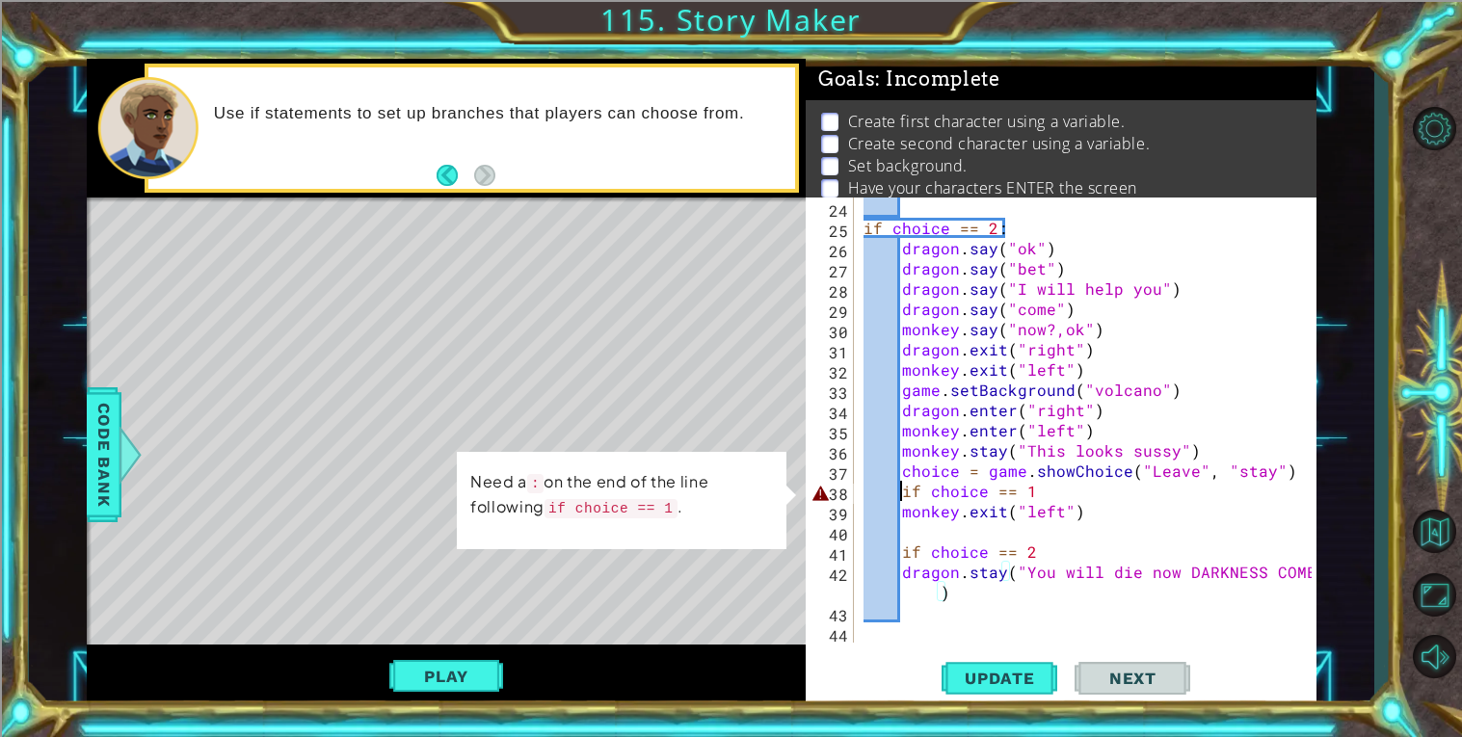
click at [903, 485] on div "if choice == 2 : dragon . say ( "ok" ) dragon . say ( "bet" ) dragon . say ( "I…" at bounding box center [1089, 441] width 461 height 486
click at [1063, 493] on div "if choice == 2 : dragon . say ( "ok" ) dragon . say ( "bet" ) dragon . say ( "I…" at bounding box center [1089, 441] width 461 height 486
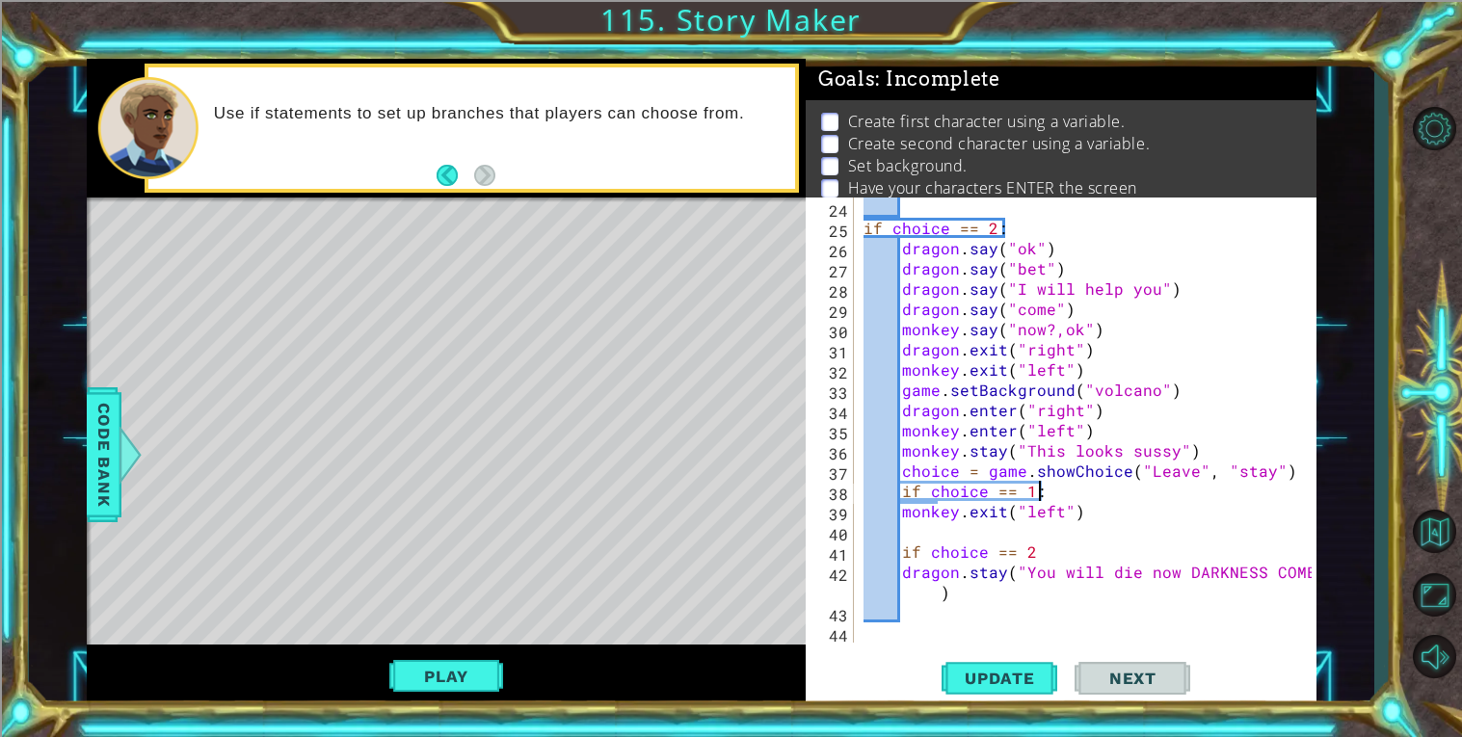
click at [1056, 541] on div "if choice == 2 : dragon . say ( "ok" ) dragon . say ( "bet" ) dragon . say ( "I…" at bounding box center [1089, 441] width 461 height 486
click at [1002, 655] on button "Update" at bounding box center [999, 677] width 116 height 51
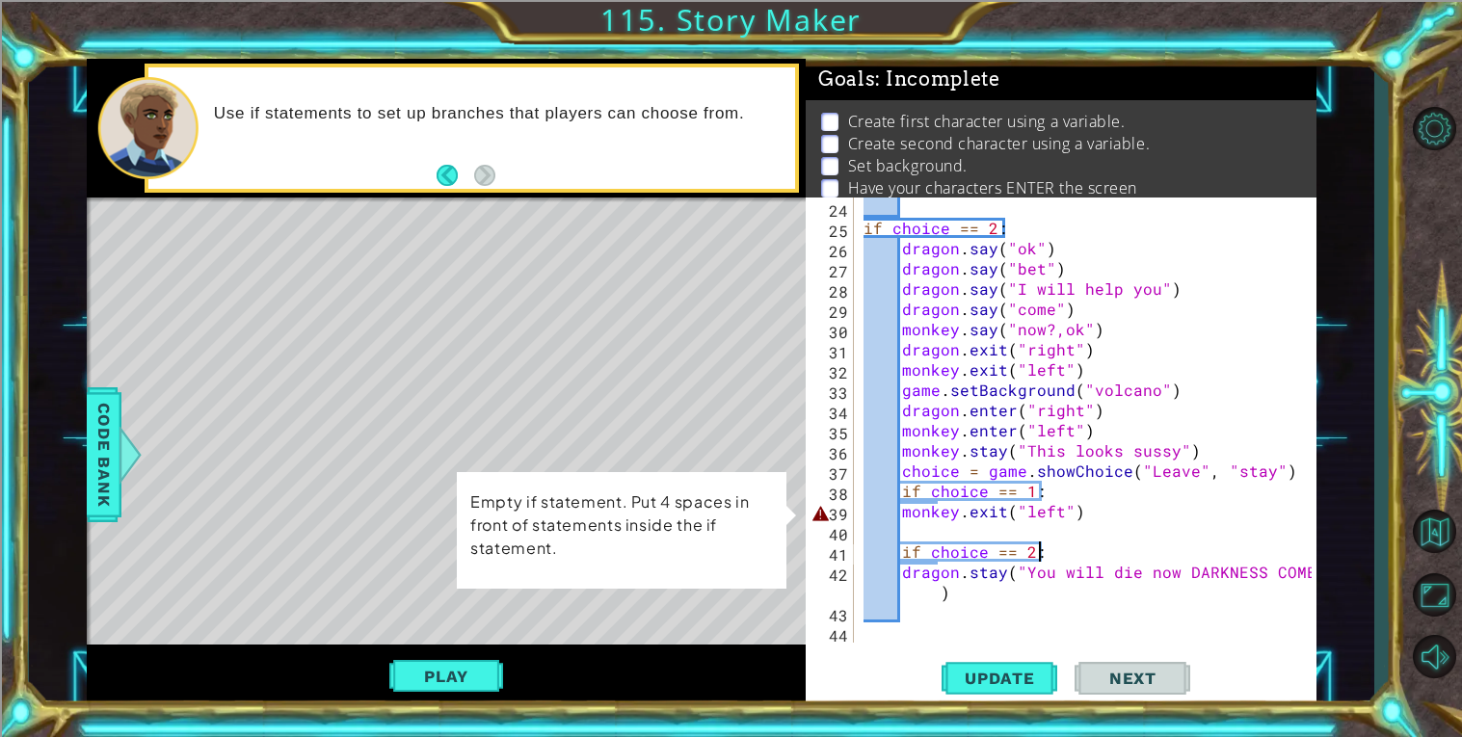
click at [901, 505] on div "if choice == 2 : dragon . say ( "ok" ) dragon . say ( "bet" ) dragon . say ( "I…" at bounding box center [1089, 441] width 461 height 486
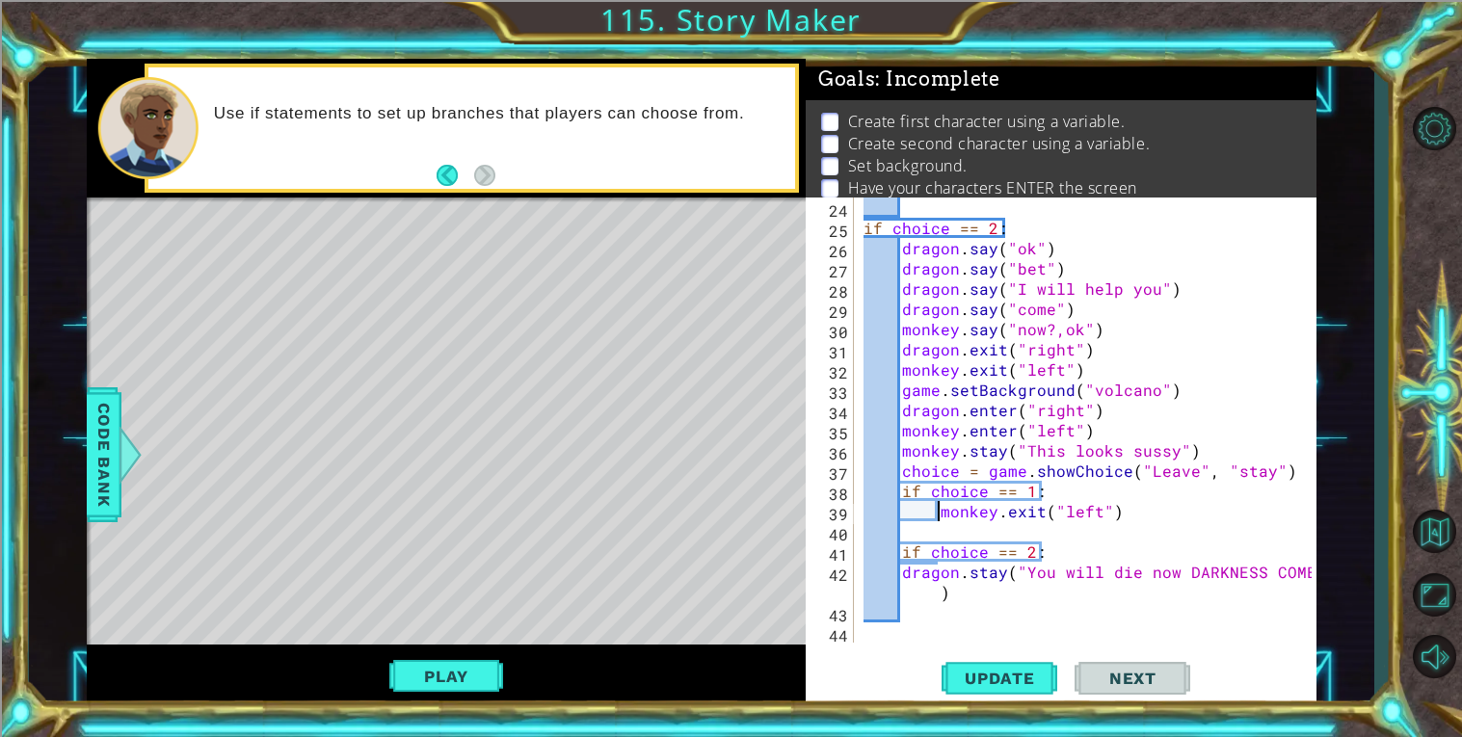
click at [903, 567] on div "if choice == 2 : dragon . say ( "ok" ) dragon . say ( "bet" ) dragon . say ( "I…" at bounding box center [1089, 441] width 461 height 486
click at [1009, 677] on span "Update" at bounding box center [999, 678] width 109 height 19
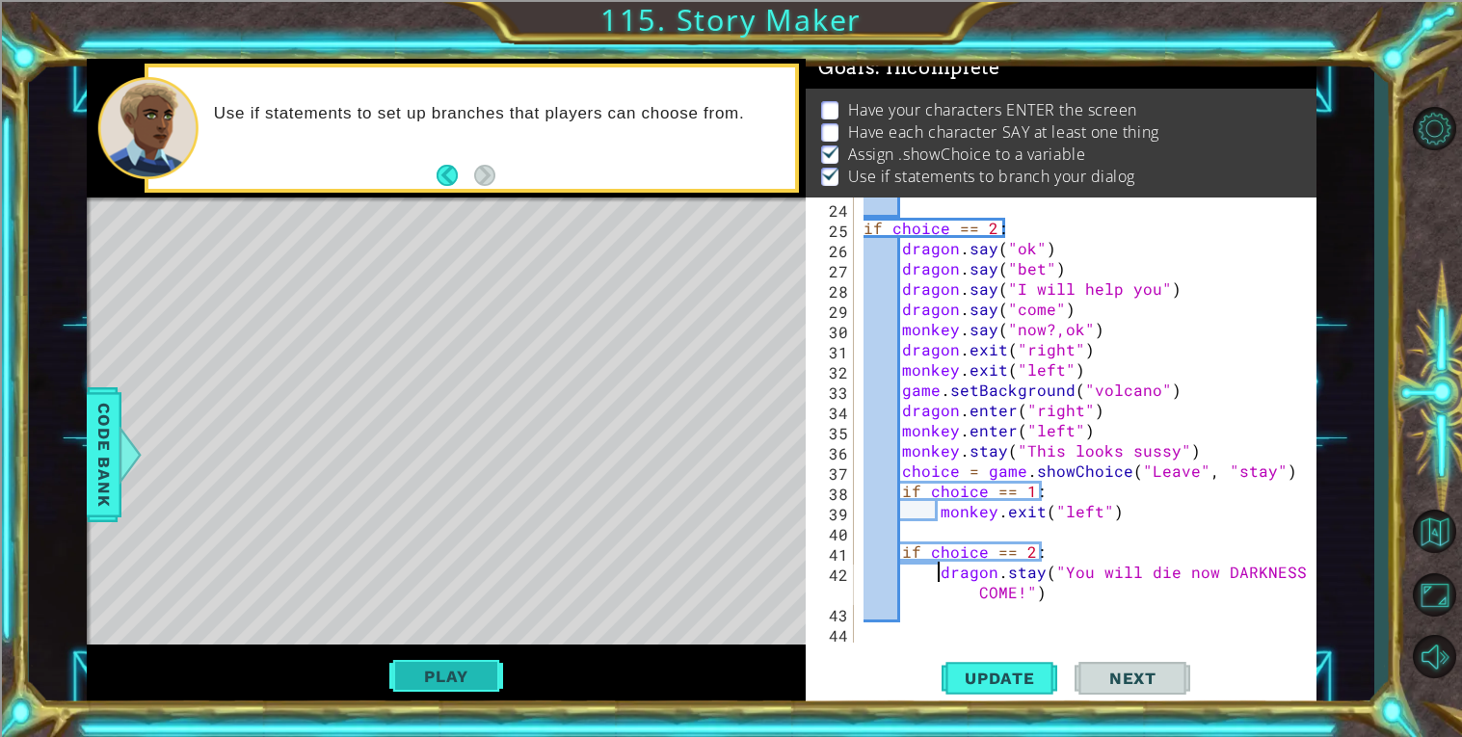
click at [436, 660] on button "Play" at bounding box center [445, 676] width 113 height 37
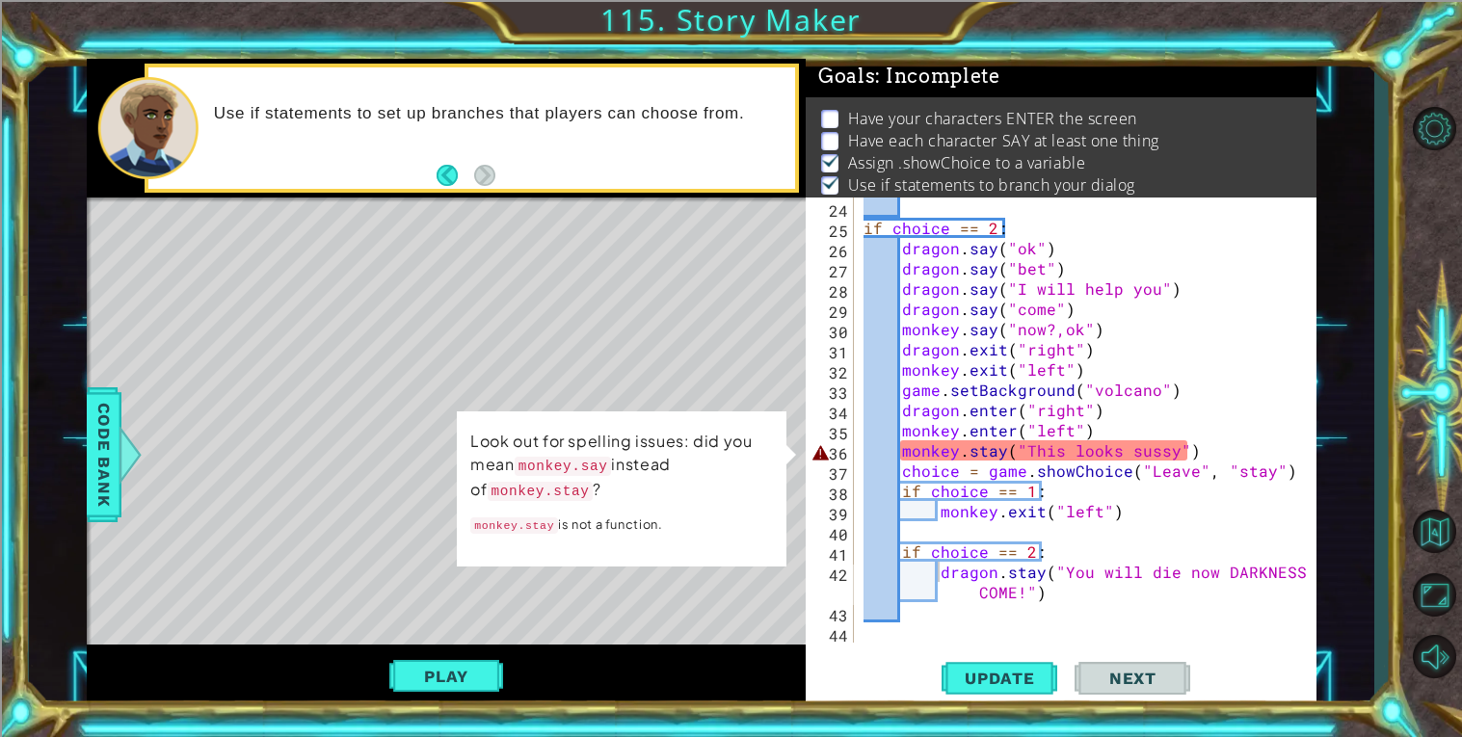
scroll to position [6, 0]
click at [1002, 451] on div "if choice == 2 : dragon . say ( "ok" ) dragon . say ( "bet" ) dragon . say ( "I…" at bounding box center [1089, 441] width 461 height 486
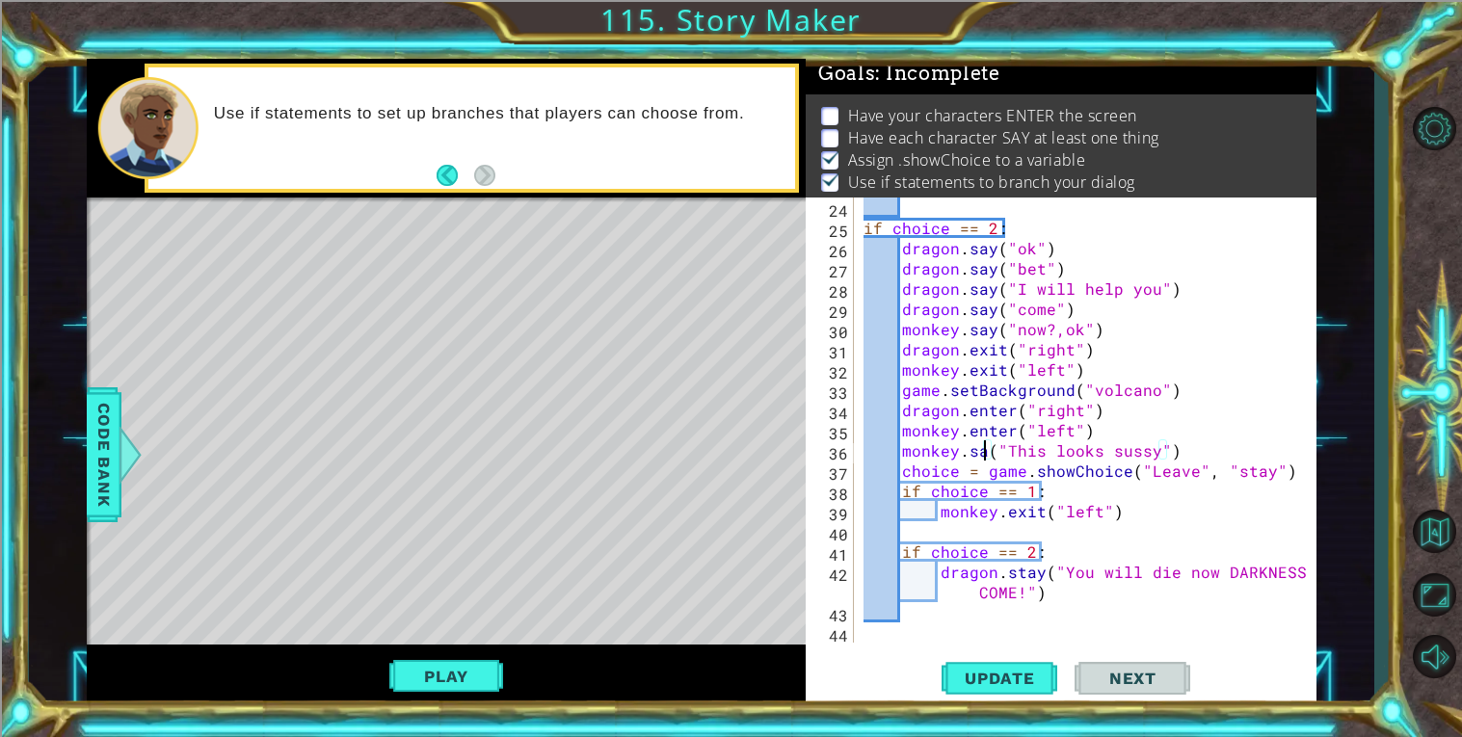
scroll to position [0, 8]
click at [964, 662] on button "Update" at bounding box center [999, 677] width 116 height 51
click at [461, 663] on button "Play" at bounding box center [445, 676] width 113 height 37
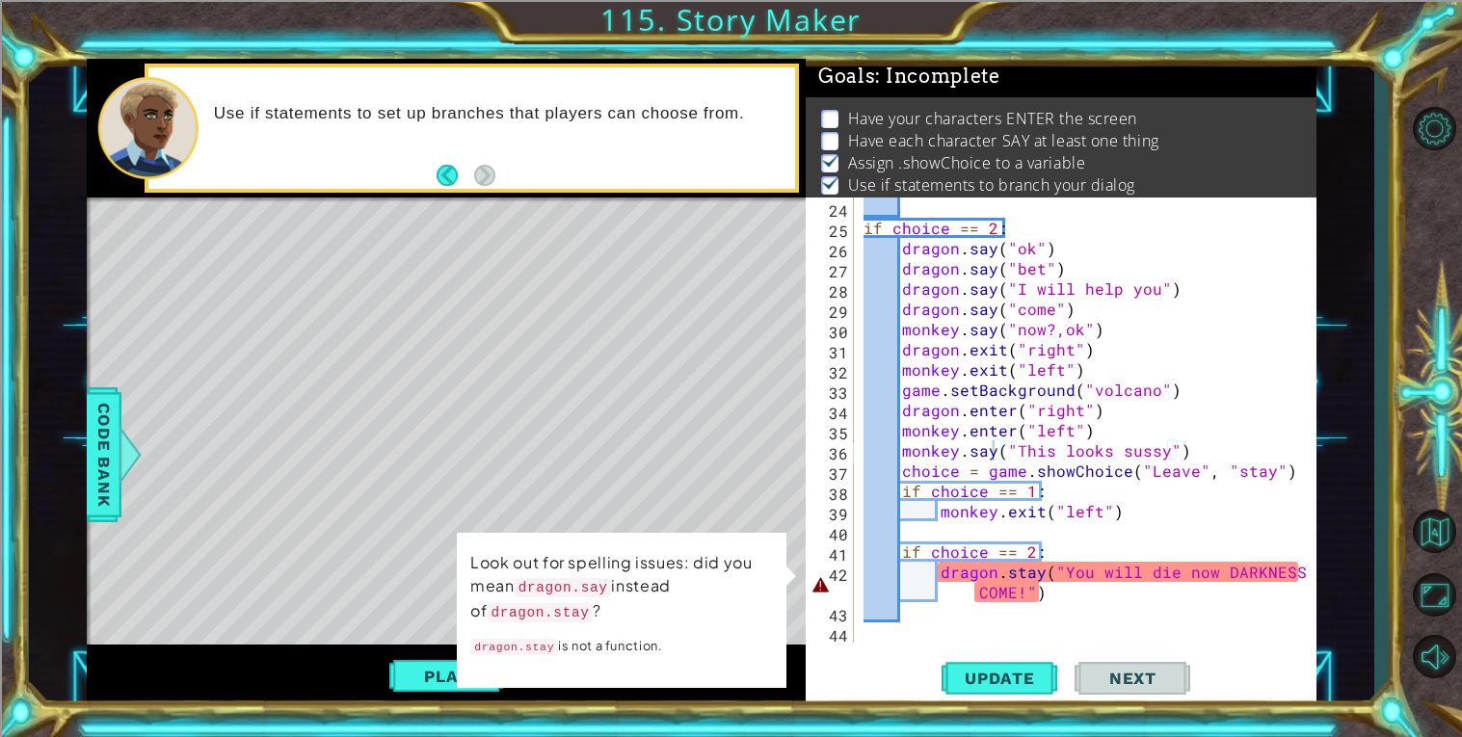
scroll to position [6, 0]
click at [1019, 575] on div "if choice == 2 : dragon . say ( "ok" ) dragon . say ( "bet" ) dragon . say ( "I…" at bounding box center [1089, 441] width 461 height 486
type textarea "dragon.say("You will die now DARKNESS COME!")"
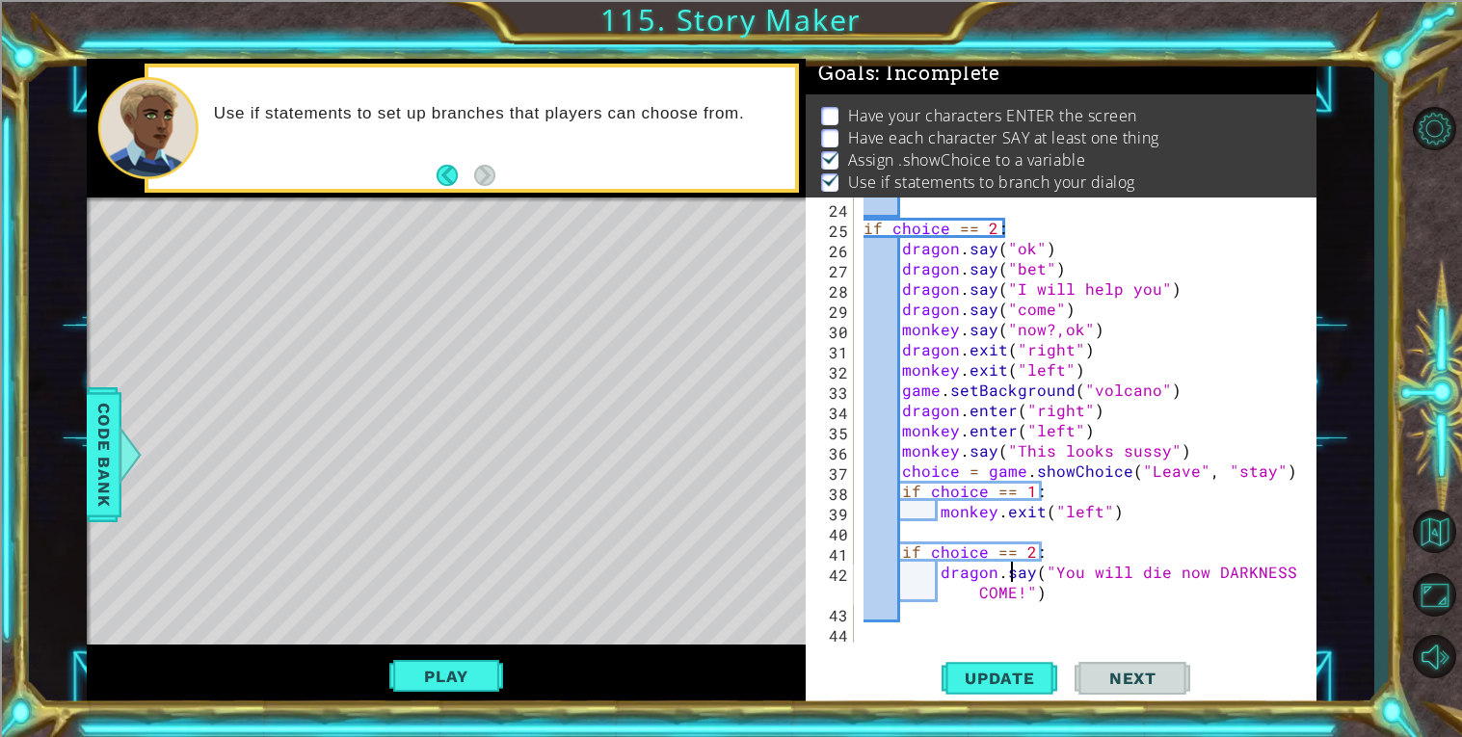
click at [1191, 595] on div "if choice == 2 : dragon . say ( "ok" ) dragon . say ( "bet" ) dragon . say ( "I…" at bounding box center [1089, 441] width 461 height 486
click at [936, 569] on div "if choice == 2 : dragon . say ( "ok" ) dragon . say ( "bet" ) dragon . say ( "I…" at bounding box center [1089, 441] width 461 height 486
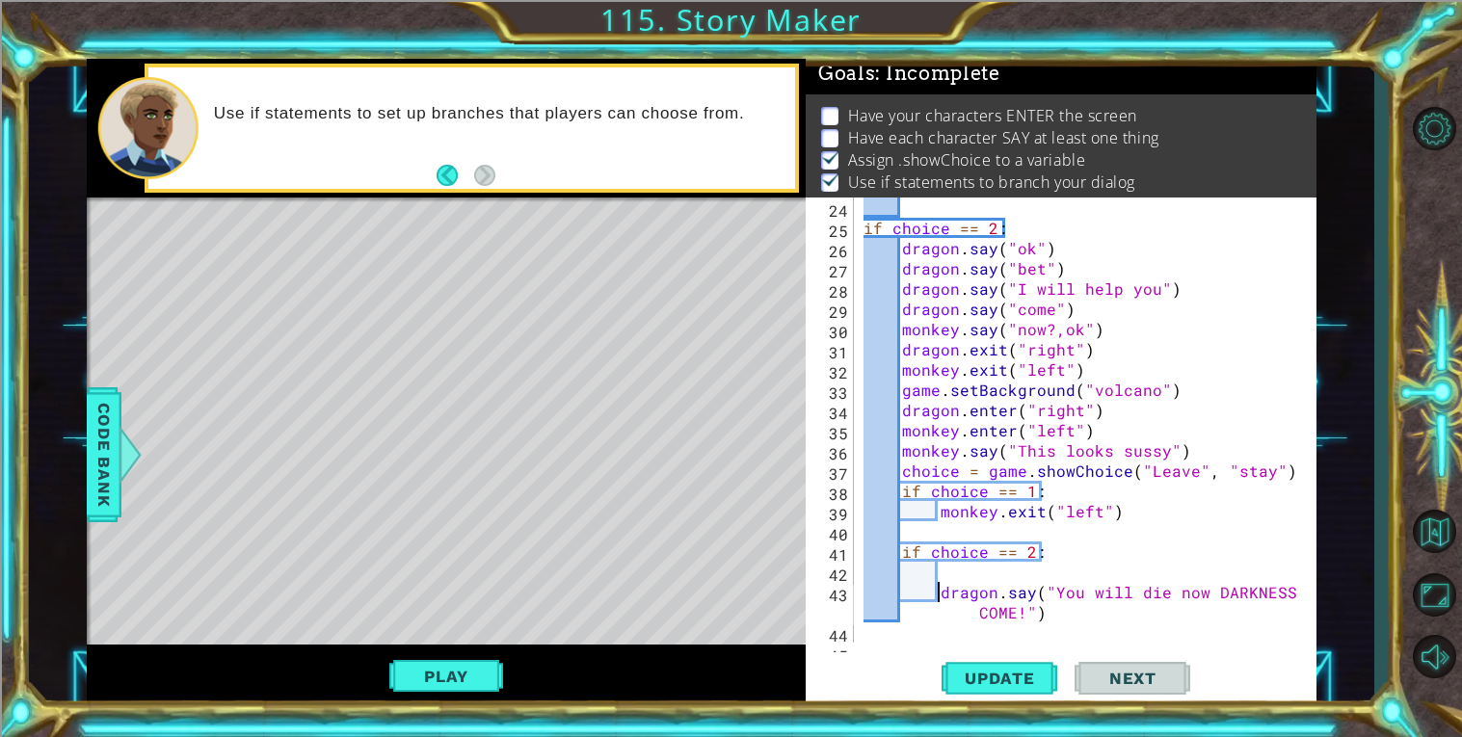
click at [946, 531] on div "if choice == 2 : dragon . say ( "ok" ) dragon . say ( "bet" ) dragon . say ( "I…" at bounding box center [1089, 441] width 461 height 486
click at [980, 587] on div "if choice == 2 : dragon . say ( "ok" ) dragon . say ( "bet" ) dragon . say ( "I…" at bounding box center [1089, 441] width 461 height 486
type textarea "dragon.say("You will die now DARKNESS COME!")"
click at [974, 580] on div "if choice == 2 : dragon . say ( "ok" ) dragon . say ( "bet" ) dragon . say ( "I…" at bounding box center [1089, 441] width 461 height 486
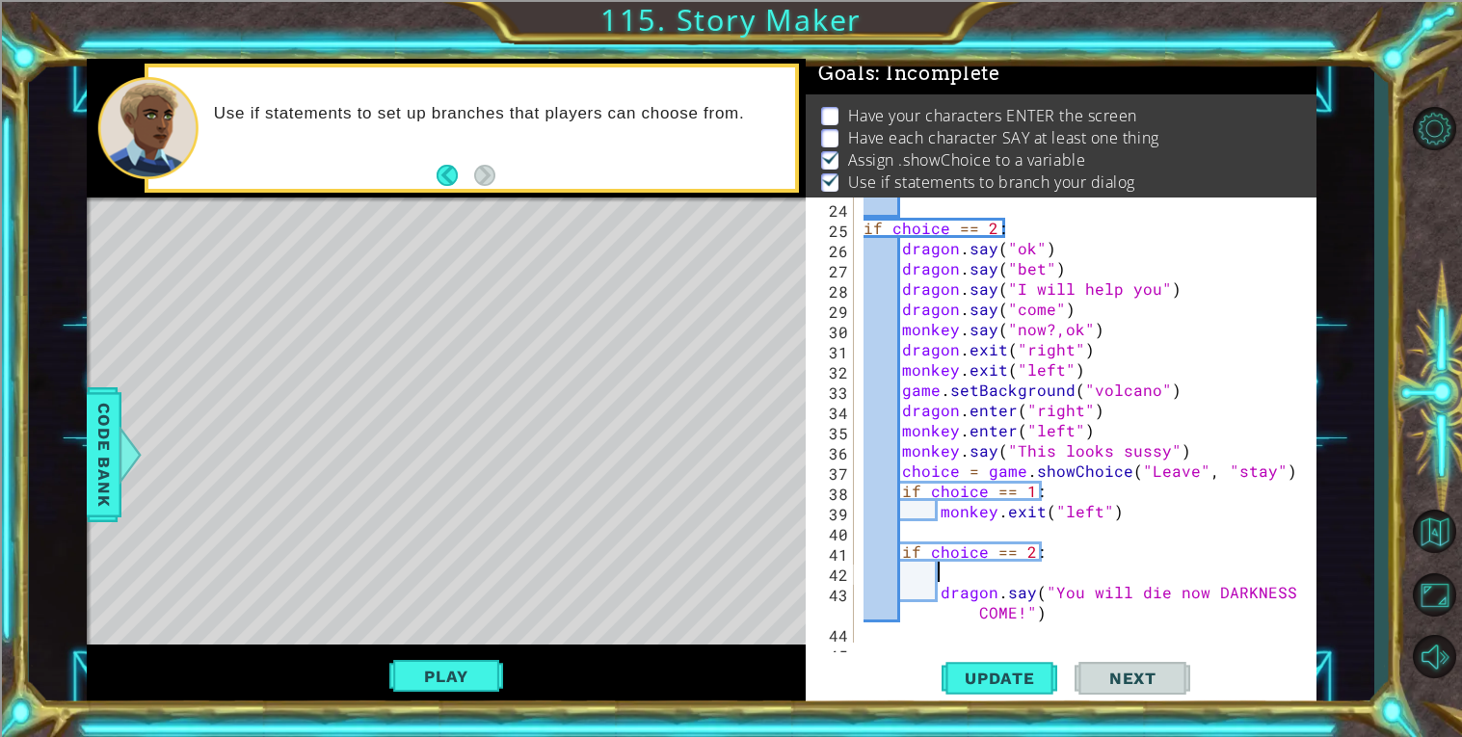
scroll to position [0, 4]
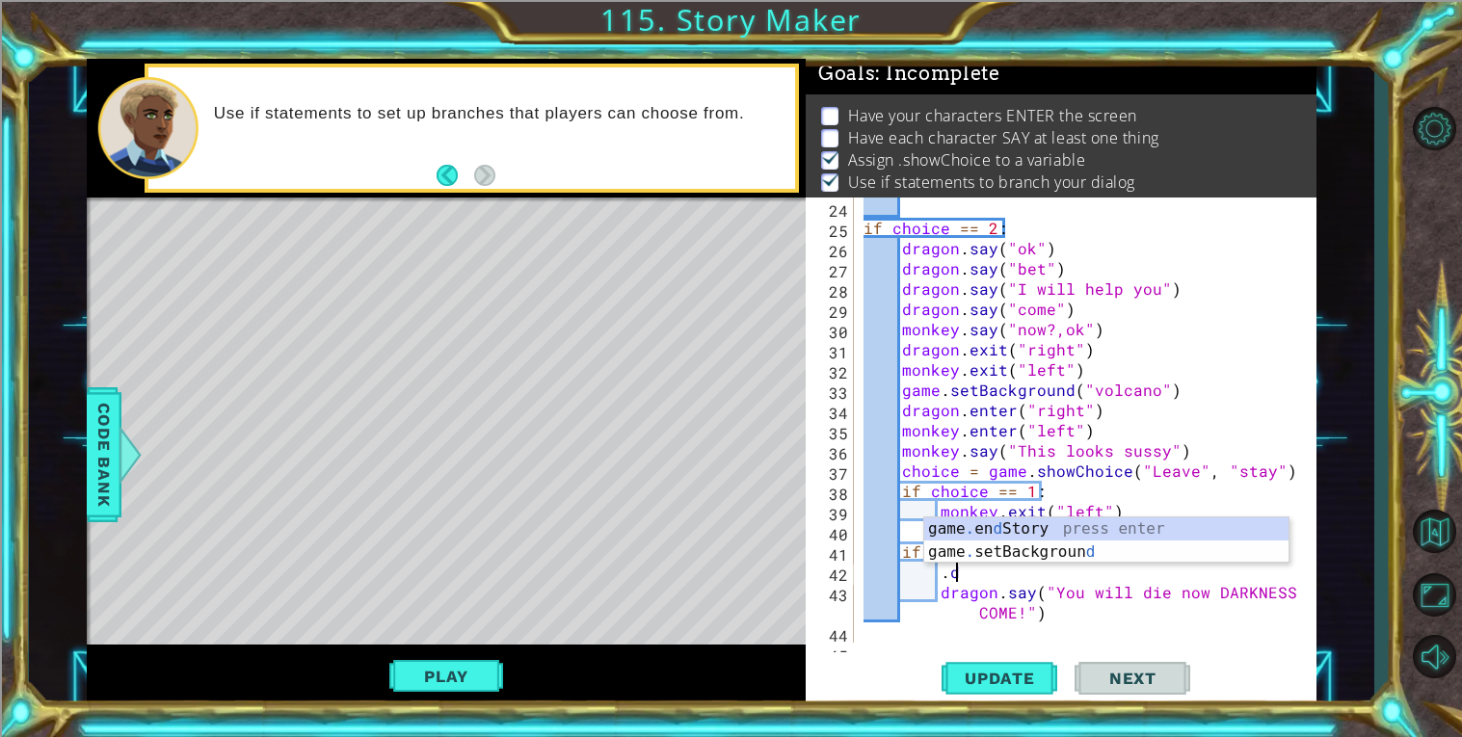
type textarea "."
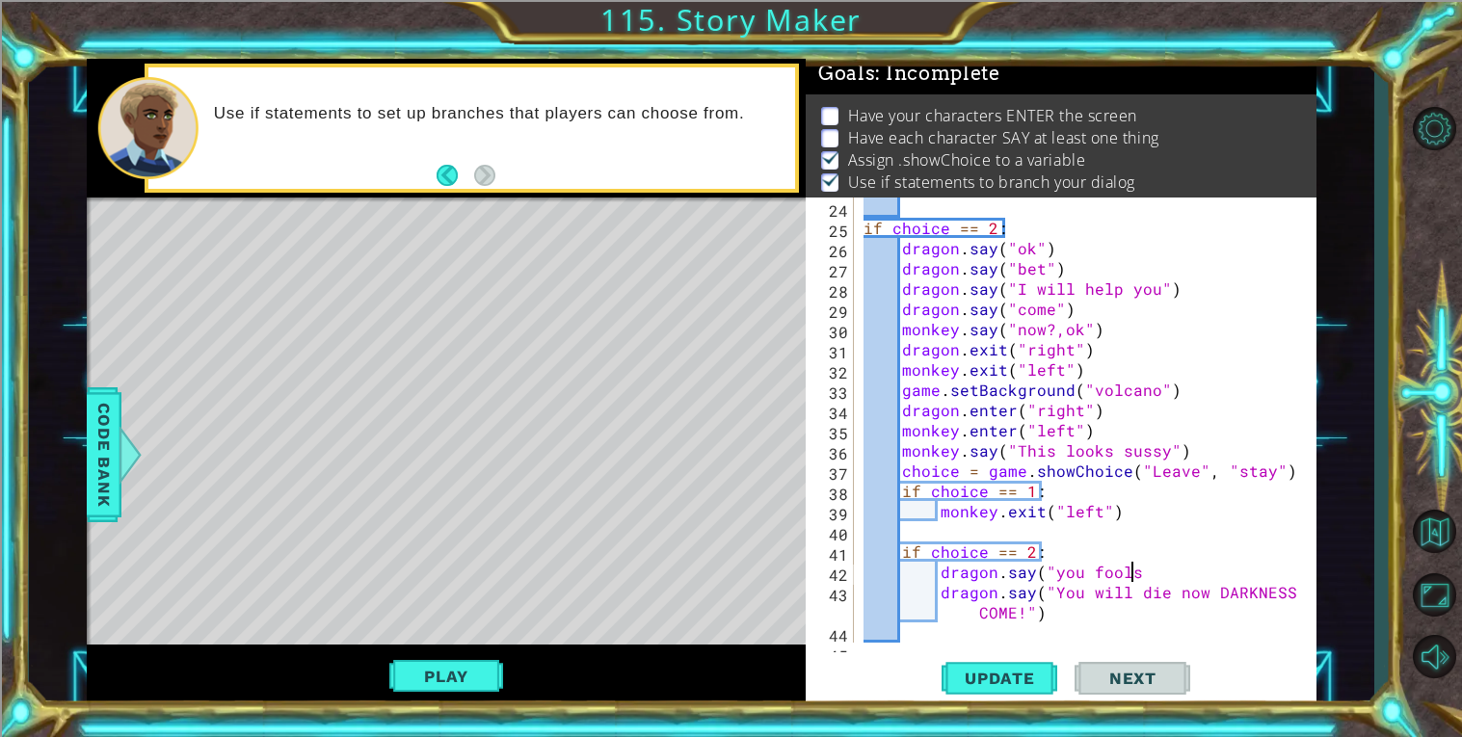
scroll to position [0, 15]
click at [1282, 566] on div "if choice == 2 : dragon . say ( "ok" ) dragon . say ( "bet" ) dragon . say ( "I…" at bounding box center [1089, 441] width 461 height 486
click at [1213, 649] on div "dragon.say("you fools") 24 25 26 27 28 29 30 31 32 33 34 35 36 37 38 39 40 41 4…" at bounding box center [1060, 453] width 511 height 511
click at [1154, 617] on div "if choice == 2 : dragon . say ( "ok" ) dragon . say ( "bet" ) dragon . say ( "I…" at bounding box center [1089, 441] width 461 height 486
click at [1045, 669] on span "Update" at bounding box center [999, 678] width 109 height 19
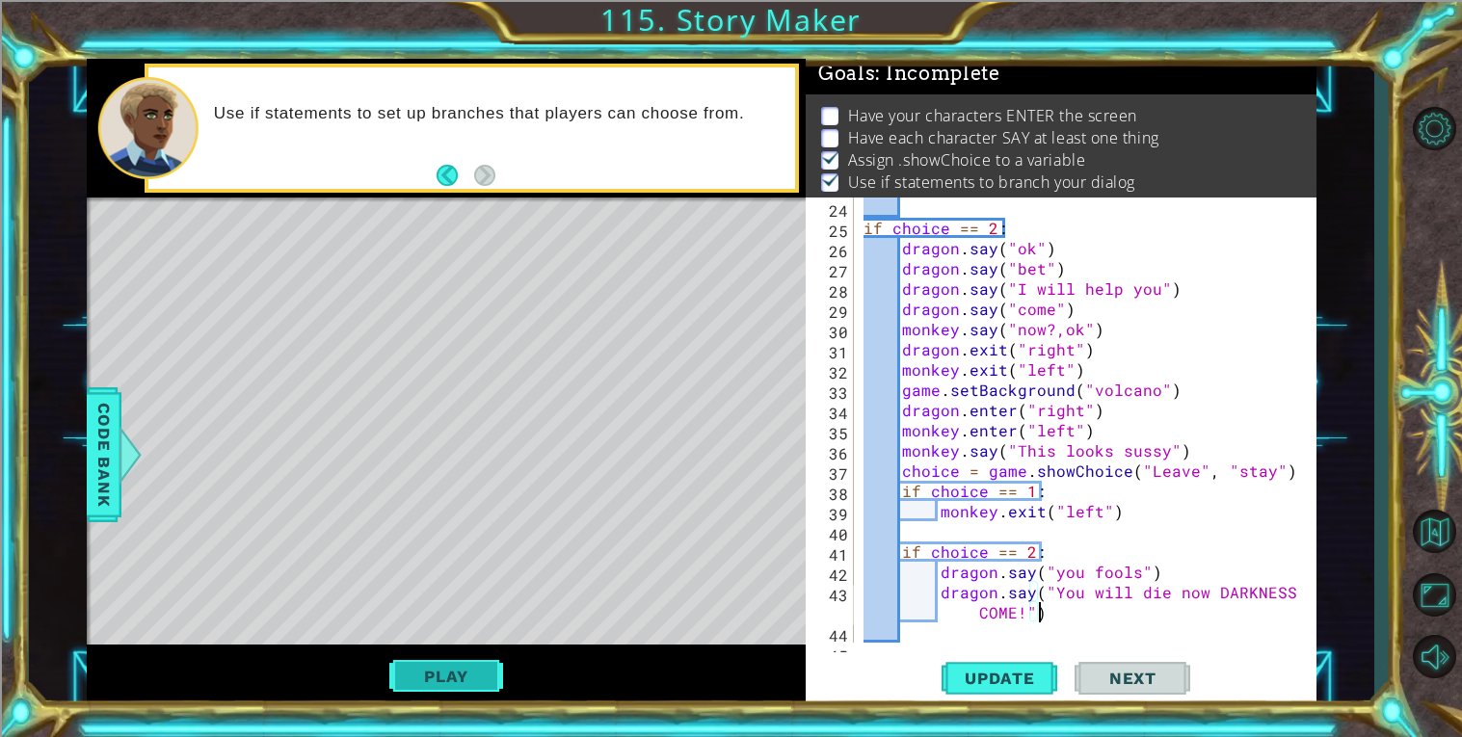
click at [450, 658] on button "Play" at bounding box center [445, 676] width 113 height 37
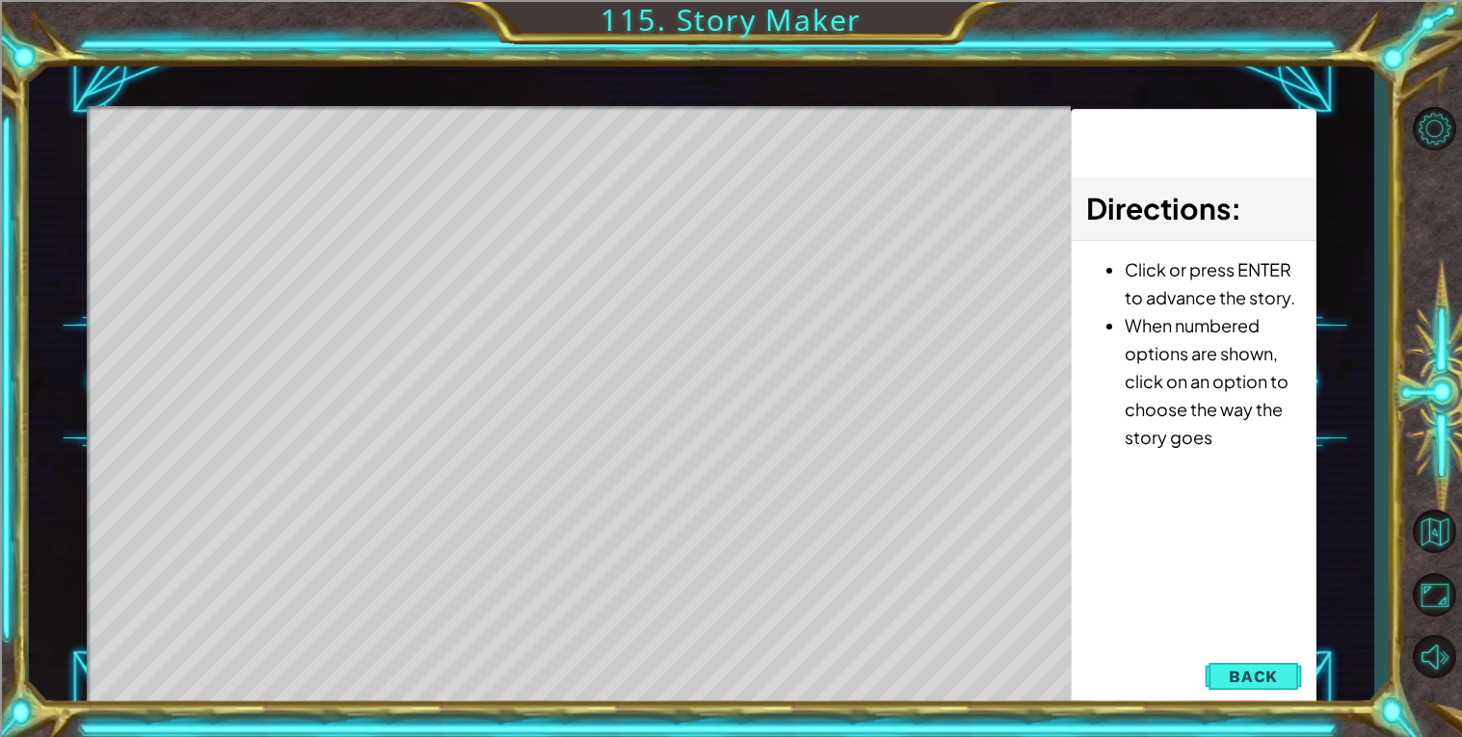
click at [0, 0] on div "Update Next" at bounding box center [0, 0] width 0 height 0
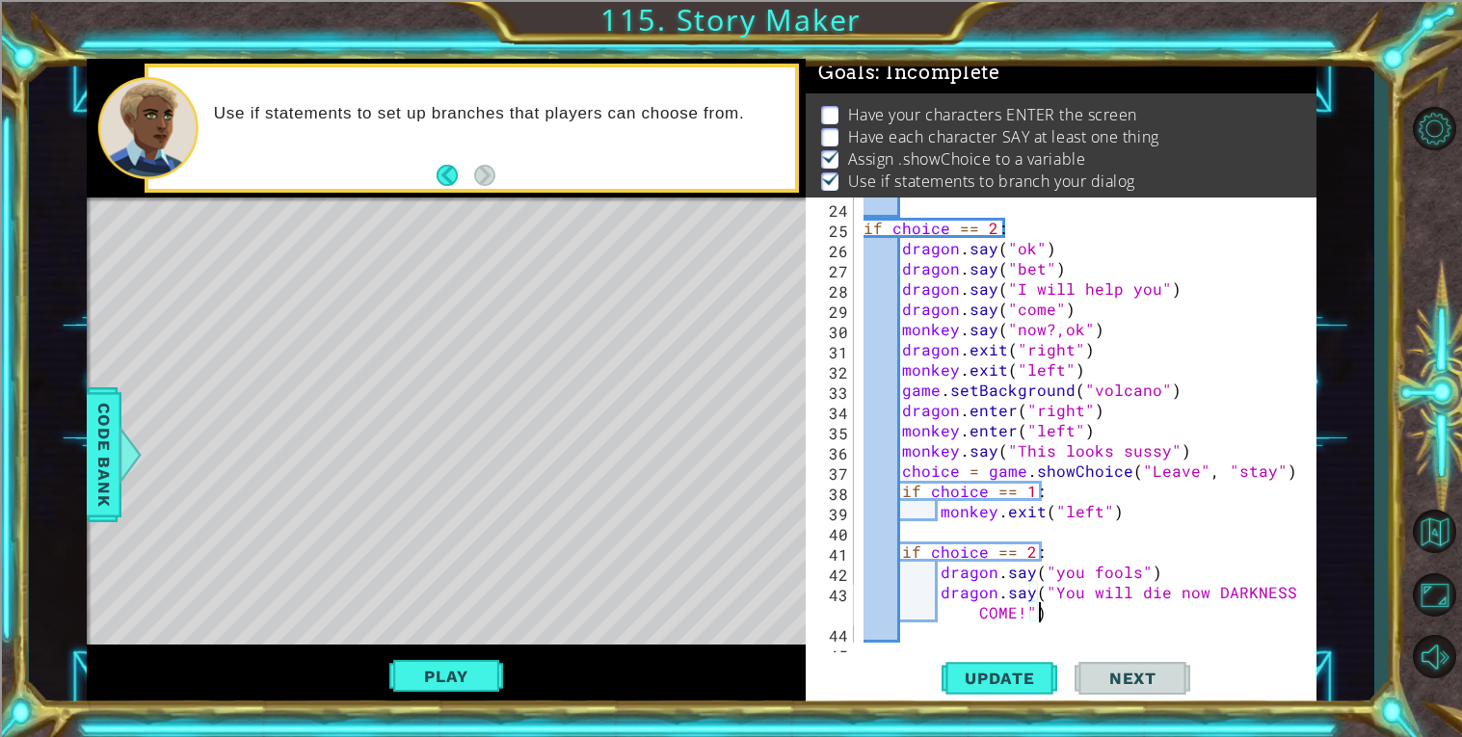
scroll to position [6, 0]
click at [1128, 504] on div "if choice == 2 : dragon . say ( "ok" ) dragon . say ( "bet" ) dragon . say ( "I…" at bounding box center [1089, 441] width 461 height 486
click at [1053, 518] on div "if choice == 2 : dragon . say ( "ok" ) dragon . say ( "bet" ) dragon . say ( "I…" at bounding box center [1089, 441] width 461 height 486
click at [1110, 517] on div "if choice == 2 : dragon . say ( "ok" ) dragon . say ( "bet" ) dragon . say ( "I…" at bounding box center [1089, 441] width 461 height 486
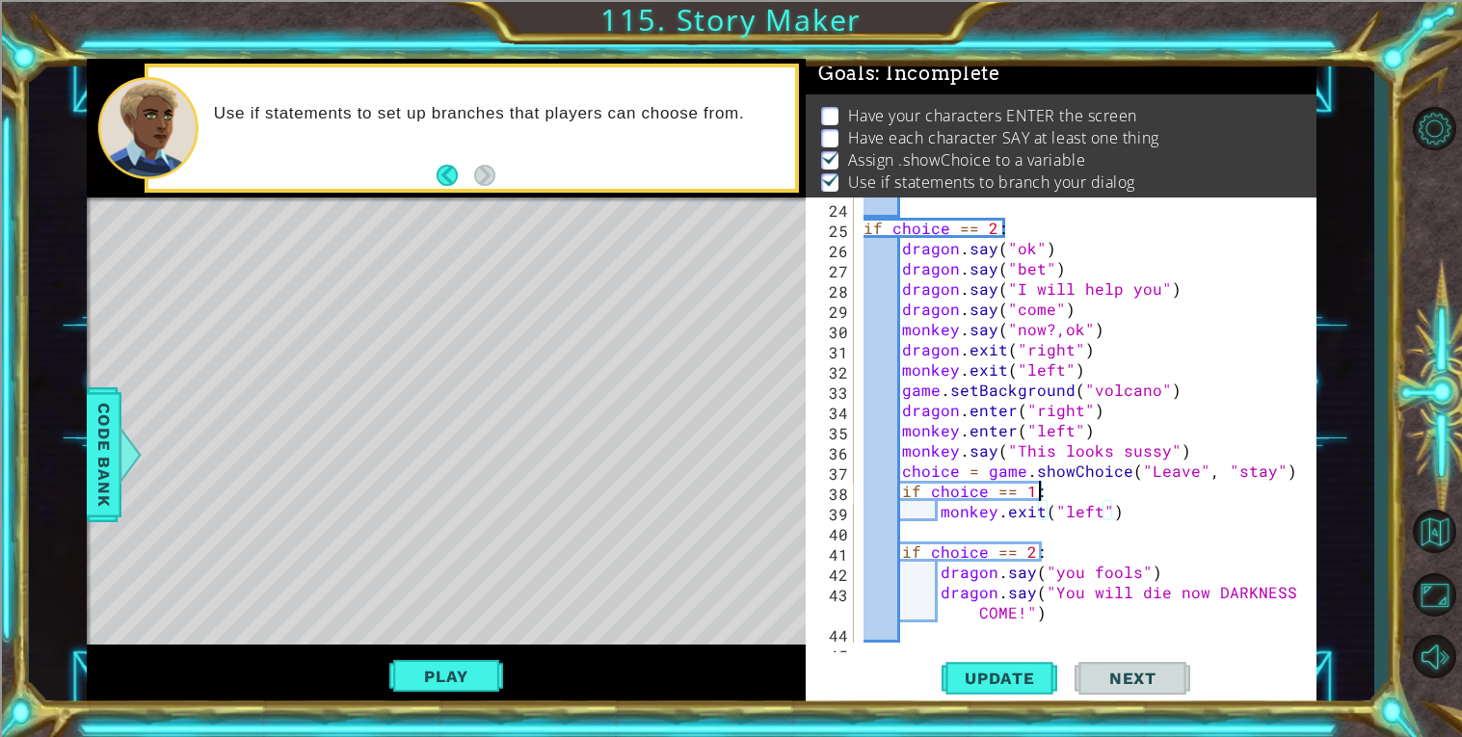
click at [1132, 499] on div "if choice == 2 : dragon . say ( "ok" ) dragon . say ( "bet" ) dragon . say ( "I…" at bounding box center [1089, 441] width 461 height 486
click at [1134, 481] on div "if choice == 2 : dragon . say ( "ok" ) dragon . say ( "bet" ) dragon . say ( "I…" at bounding box center [1089, 441] width 461 height 486
click at [1123, 424] on div "if choice == 2 : dragon . say ( "ok" ) dragon . say ( "bet" ) dragon . say ( "I…" at bounding box center [1089, 441] width 461 height 486
click at [1120, 419] on div "if choice == 2 : dragon . say ( "ok" ) dragon . say ( "bet" ) dragon . say ( "I…" at bounding box center [1089, 441] width 461 height 486
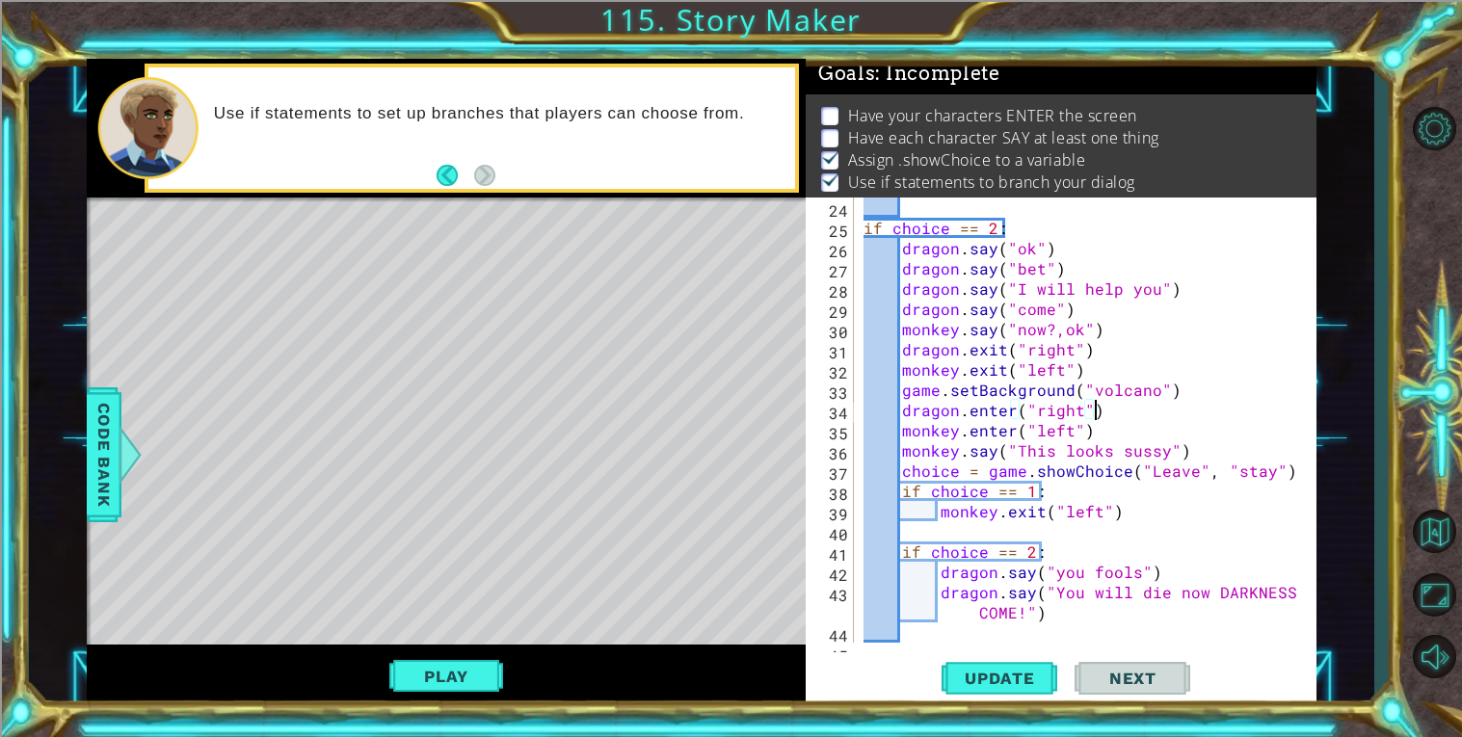
click at [1114, 405] on div "if choice == 2 : dragon . say ( "ok" ) dragon . say ( "bet" ) dragon . say ( "I…" at bounding box center [1089, 441] width 461 height 486
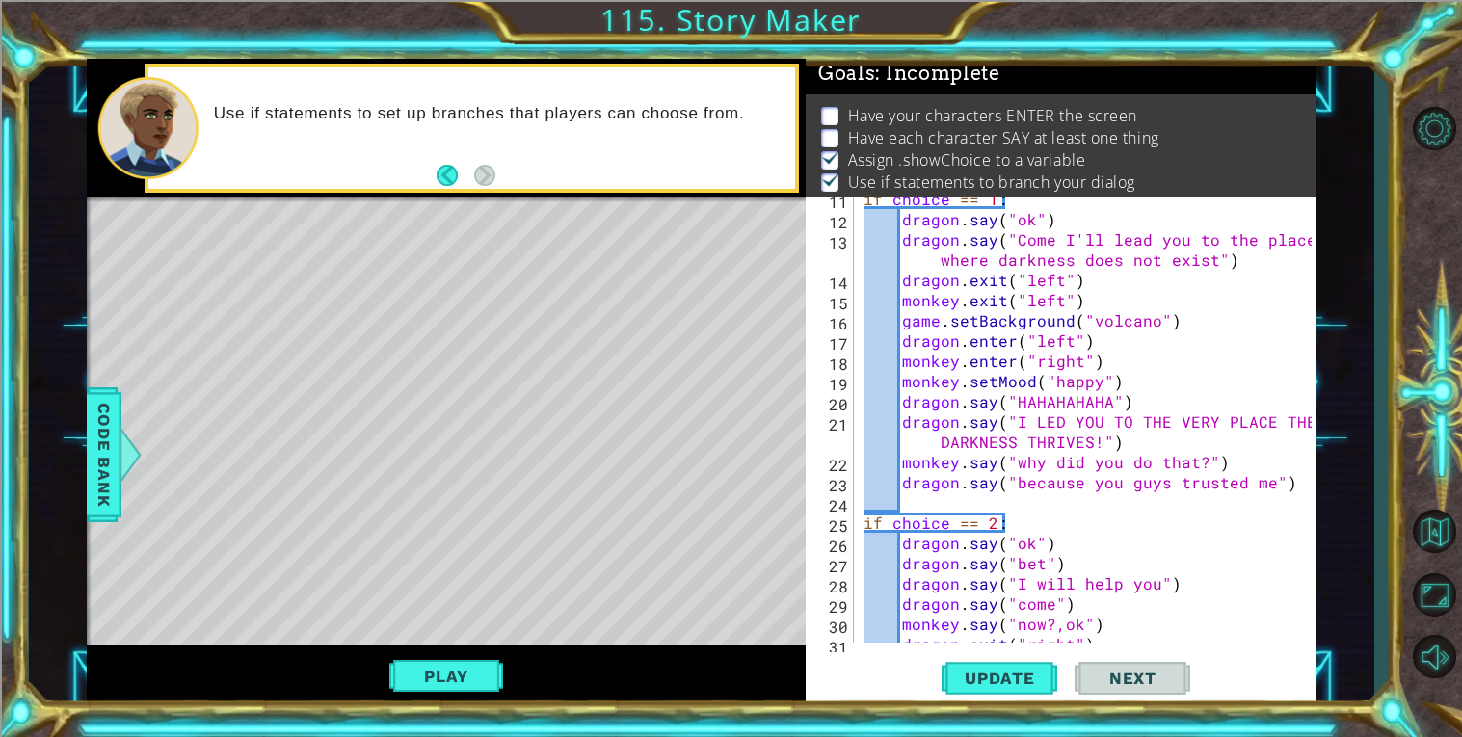
scroll to position [222, 0]
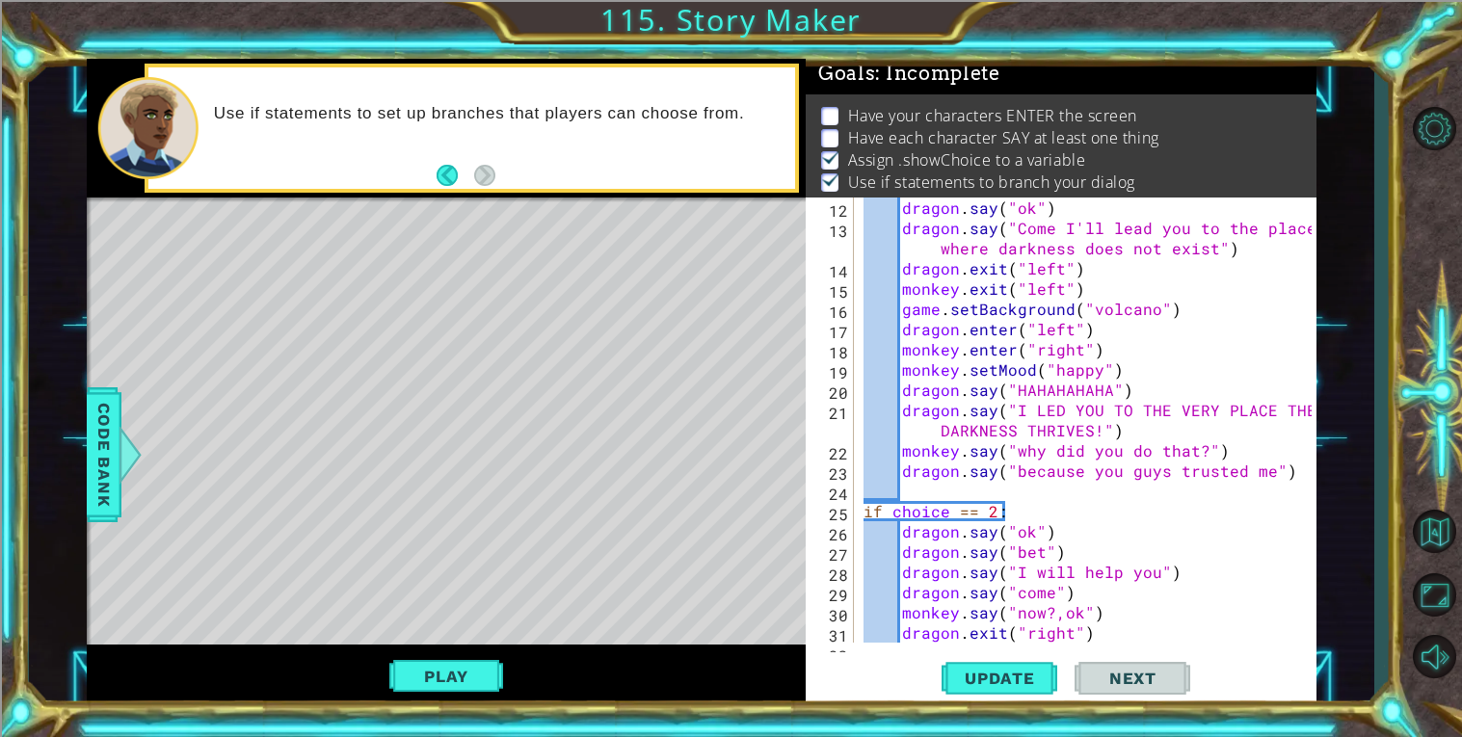
click at [1173, 395] on div "dragon . say ( "ok" ) dragon . say ( "Come I'll lead you to the place where dar…" at bounding box center [1089, 441] width 461 height 486
click at [1171, 406] on div "dragon . say ( "ok" ) dragon . say ( "Come I'll lead you to the place where dar…" at bounding box center [1089, 441] width 461 height 486
click at [1171, 413] on div "dragon . say ( "ok" ) dragon . say ( "Come I'll lead you to the place where dar…" at bounding box center [1089, 441] width 461 height 486
click at [1184, 422] on div "dragon . say ( "ok" ) dragon . say ( "Come I'll lead you to the place where dar…" at bounding box center [1089, 441] width 461 height 486
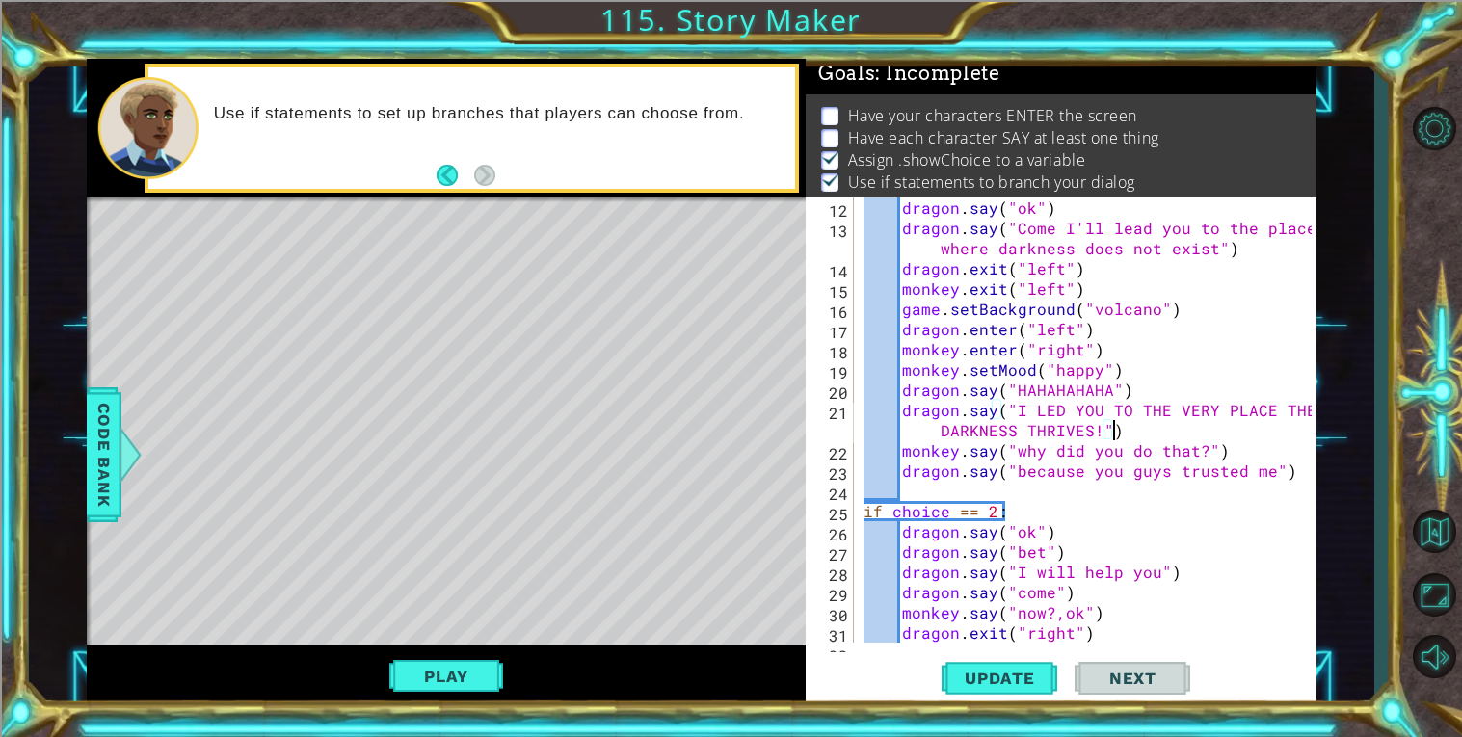
click at [1261, 448] on div "dragon . say ( "ok" ) dragon . say ( "Come I'll lead you to the place where dar…" at bounding box center [1089, 441] width 461 height 486
click at [1306, 479] on div at bounding box center [1301, 461] width 19 height 971
type textarea "dragon.say("because you guys trusted me")"
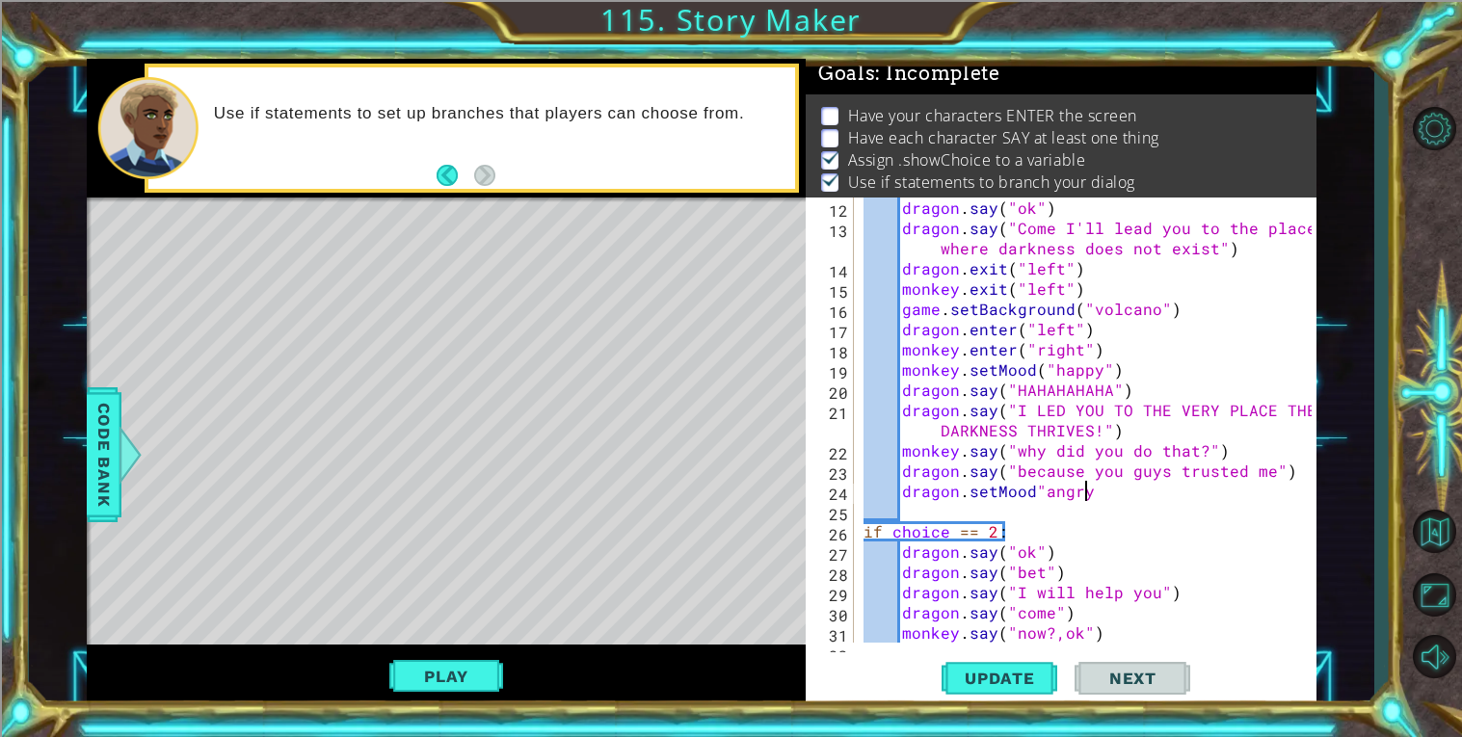
scroll to position [0, 13]
click at [1033, 484] on div "dragon . say ( "ok" ) dragon . say ( "Come I'll lead you to the place where dar…" at bounding box center [1089, 441] width 461 height 486
type textarea "dragon.setMood("angry")"
click at [996, 685] on span "Update" at bounding box center [999, 678] width 109 height 19
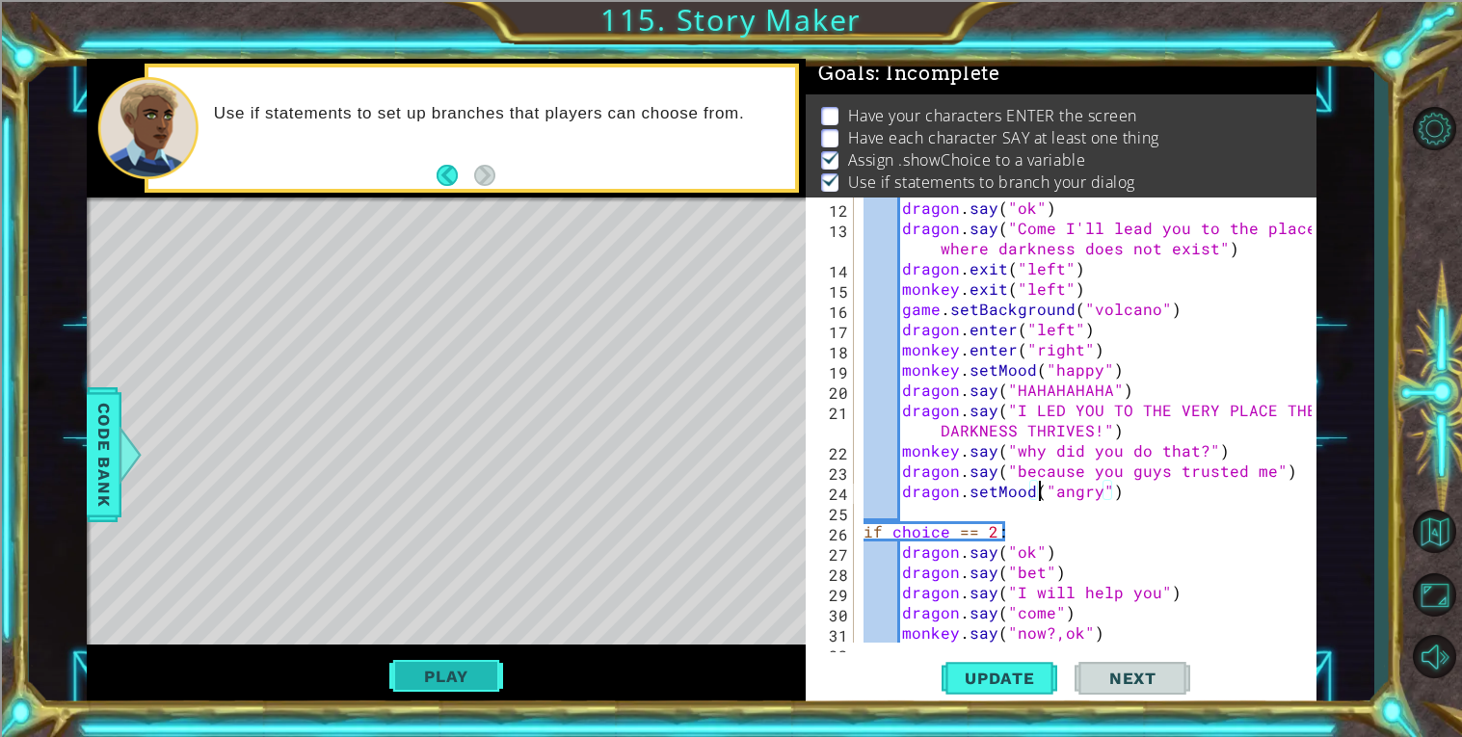
click at [495, 663] on button "Play" at bounding box center [445, 676] width 113 height 37
drag, startPoint x: 1147, startPoint y: 498, endPoint x: 902, endPoint y: 488, distance: 245.9
click at [902, 488] on div "dragon . say ( "ok" ) dragon . say ( "Come I'll lead you to the place where dar…" at bounding box center [1089, 441] width 461 height 486
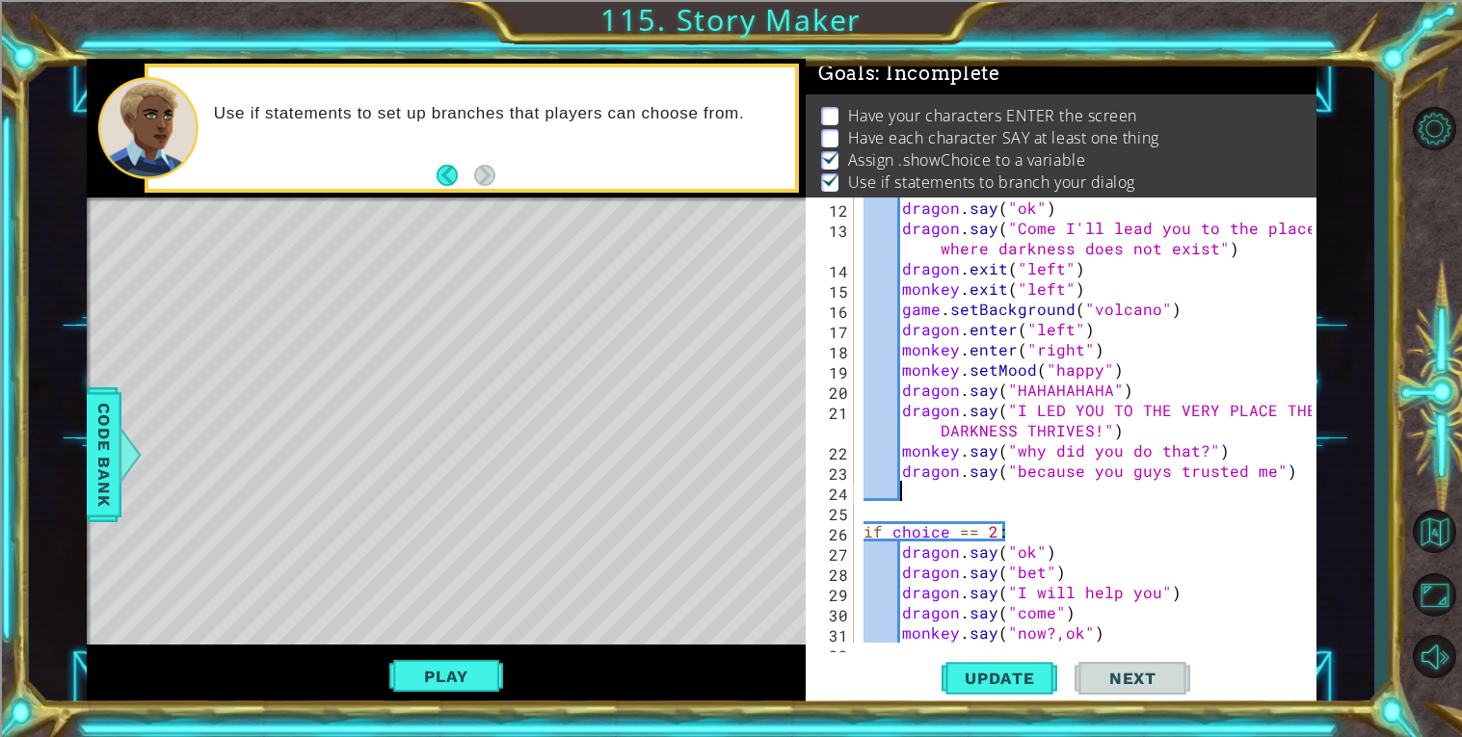
click at [985, 358] on div "dragon . say ( "ok" ) dragon . say ( "Come I'll lead you to the place where dar…" at bounding box center [1089, 441] width 461 height 486
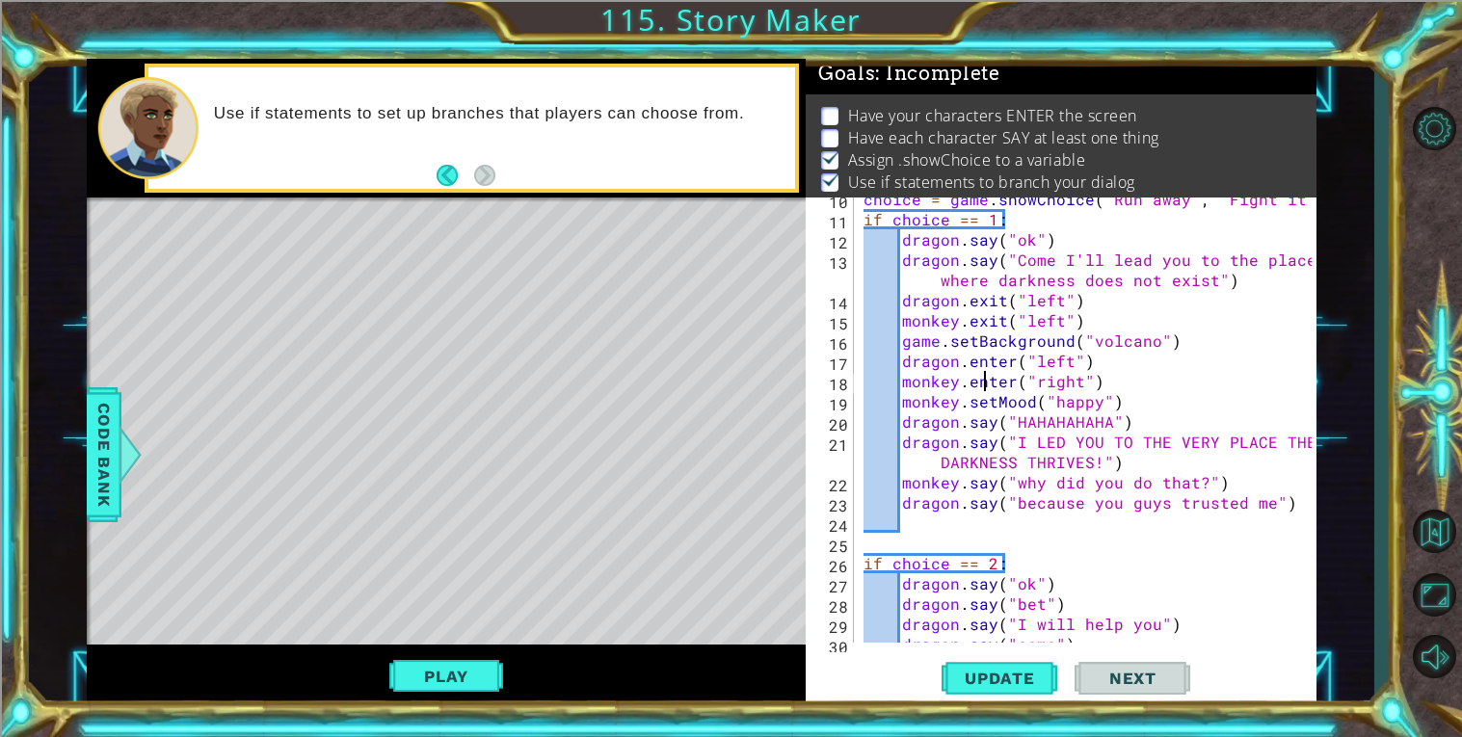
scroll to position [191, 0]
click at [898, 359] on div "choice = game . showChoice ( "Run away" , "Fight it" ) if choice == 1 : dragon …" at bounding box center [1089, 432] width 461 height 486
click at [925, 286] on div "choice = game . showChoice ( "Run away" , "Fight it" ) if choice == 1 : dragon …" at bounding box center [1089, 432] width 461 height 486
click at [905, 364] on div "choice = game . showChoice ( "Run away" , "Fight it" ) if choice == 1 : dragon …" at bounding box center [1089, 432] width 461 height 486
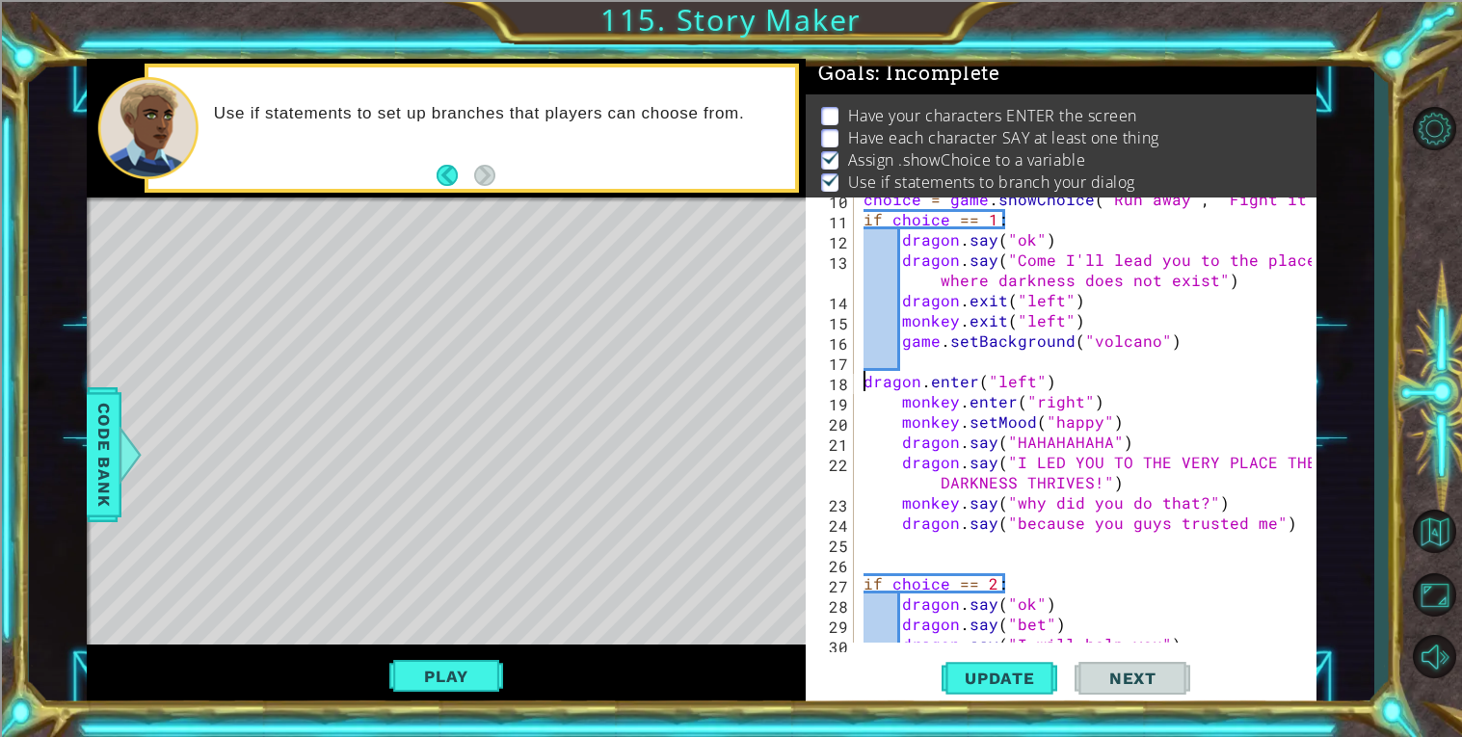
type textarea "dragon.enter("left")"
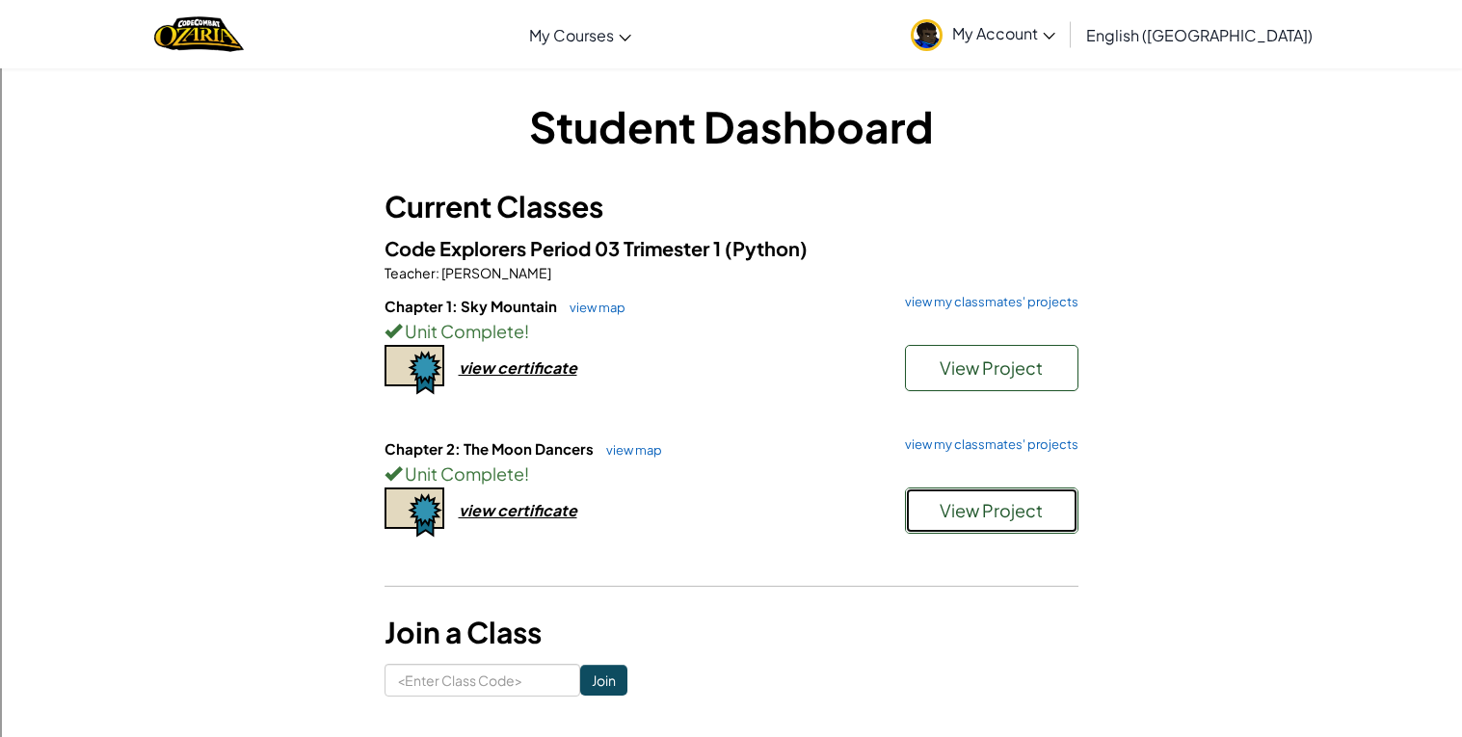
click at [1002, 502] on span "View Project" at bounding box center [990, 510] width 103 height 22
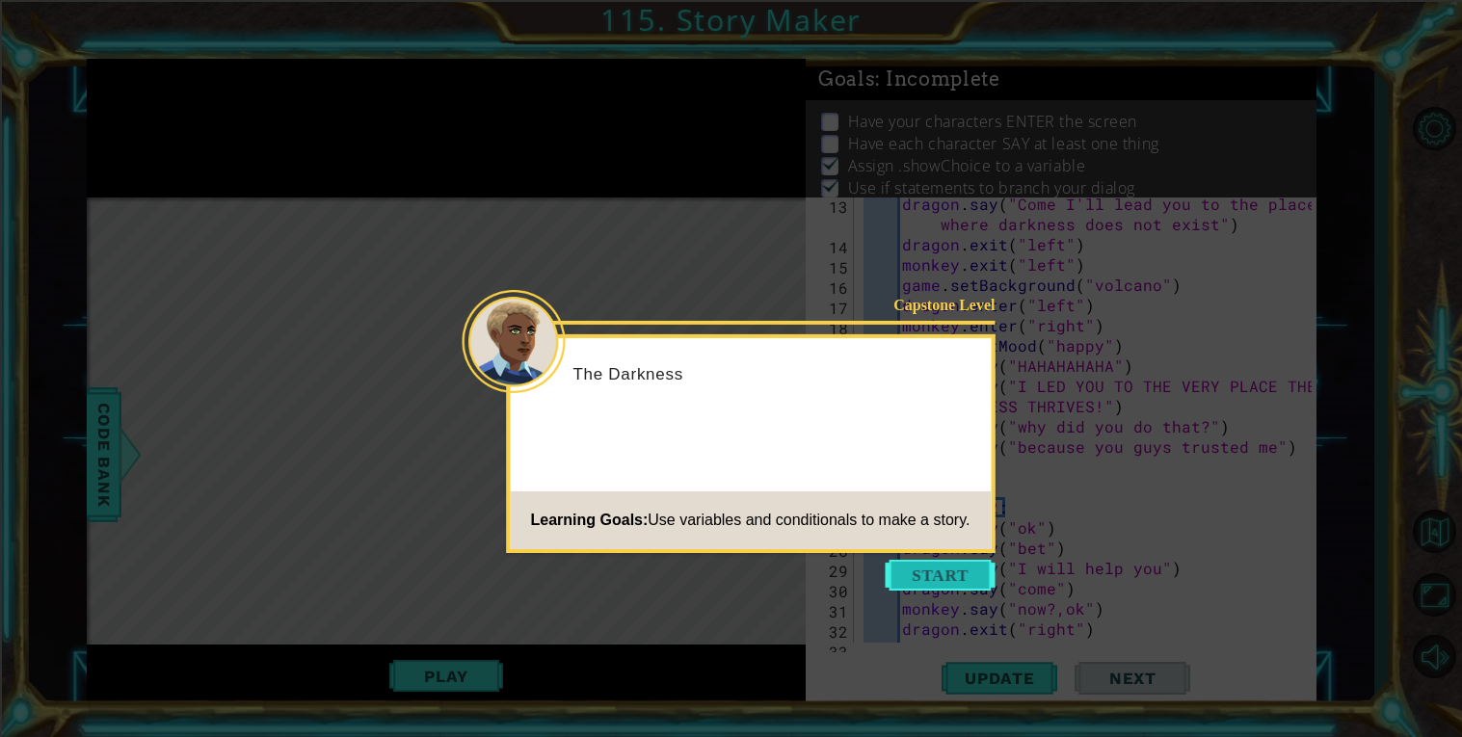
click at [935, 583] on button "Start" at bounding box center [940, 575] width 110 height 31
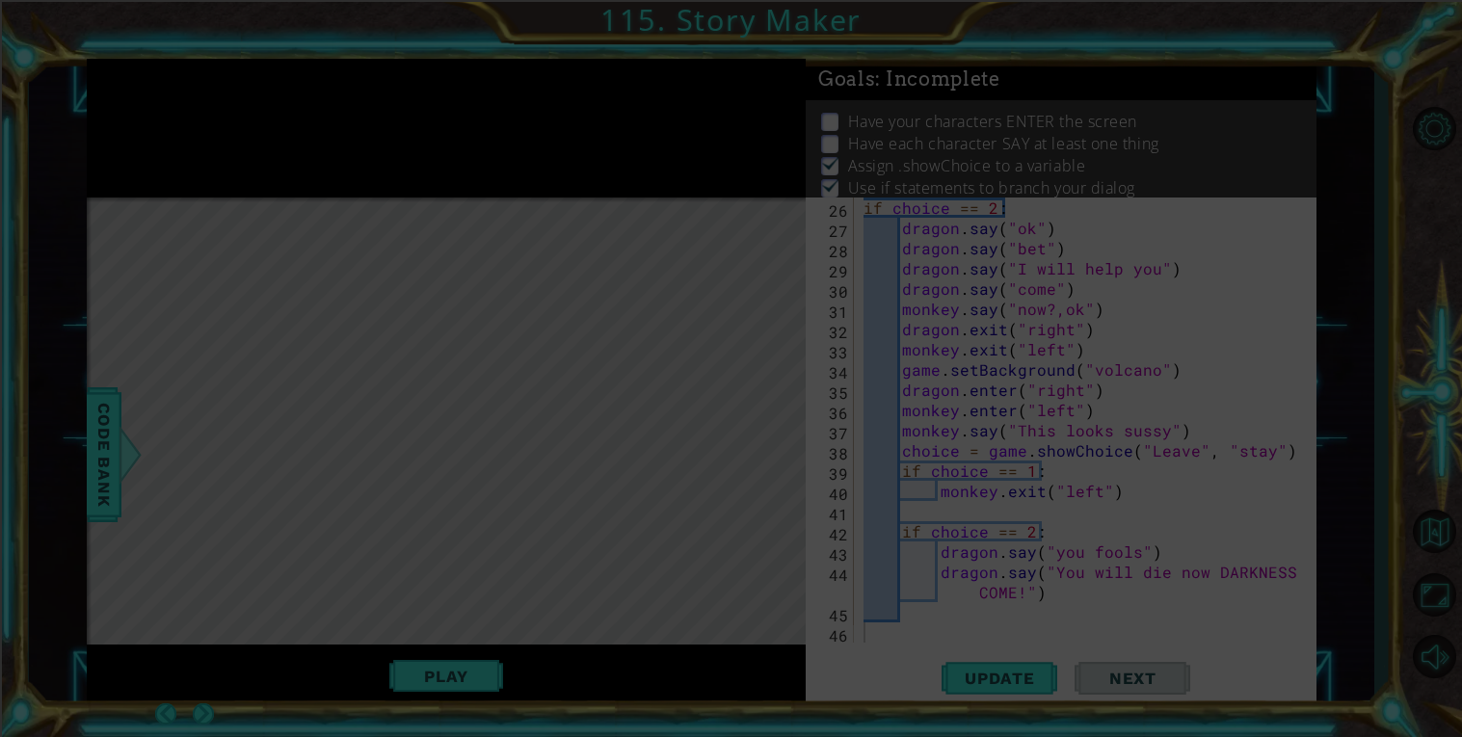
scroll to position [546, 0]
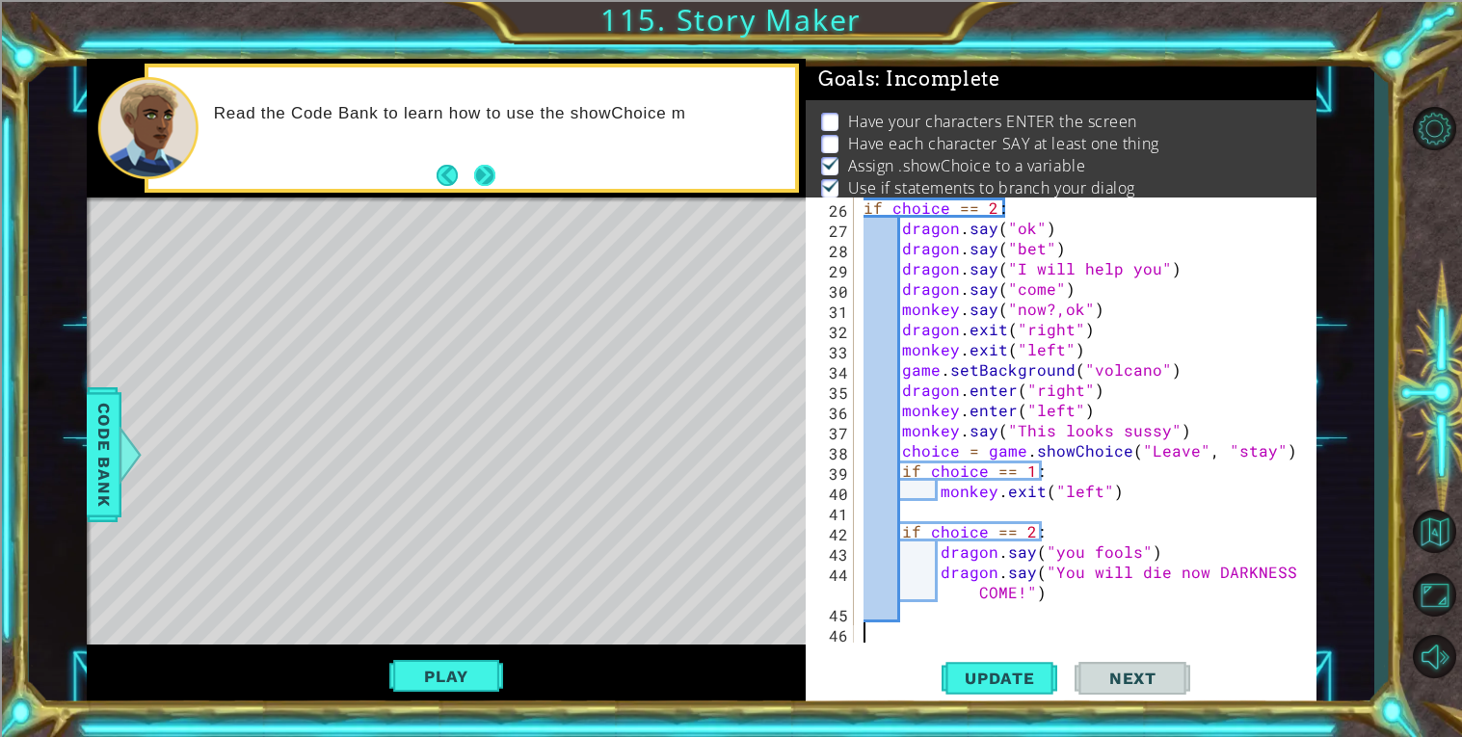
click at [485, 169] on button "Next" at bounding box center [484, 176] width 22 height 22
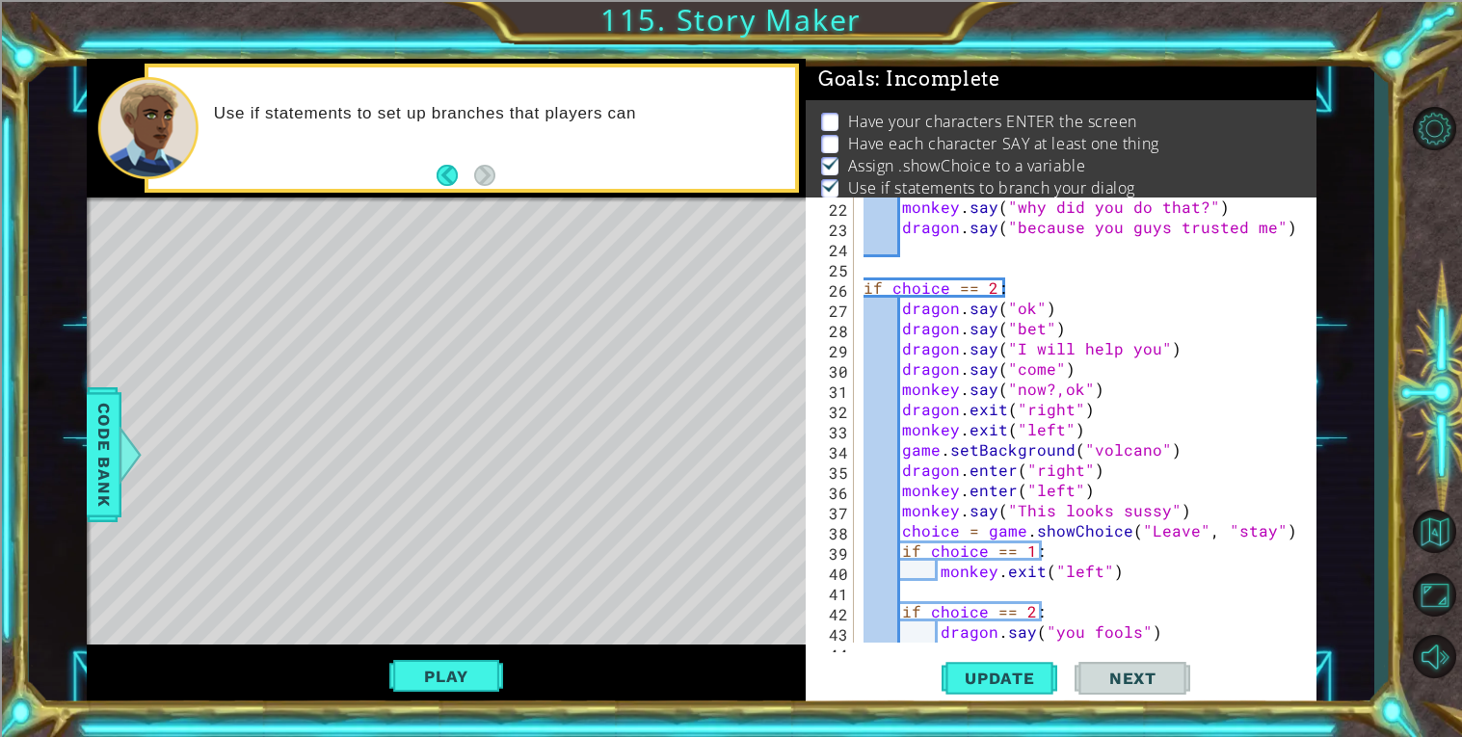
click at [1055, 351] on div "monkey . say ( "why did you do that?" ) dragon . say ( "because you guys truste…" at bounding box center [1089, 450] width 461 height 506
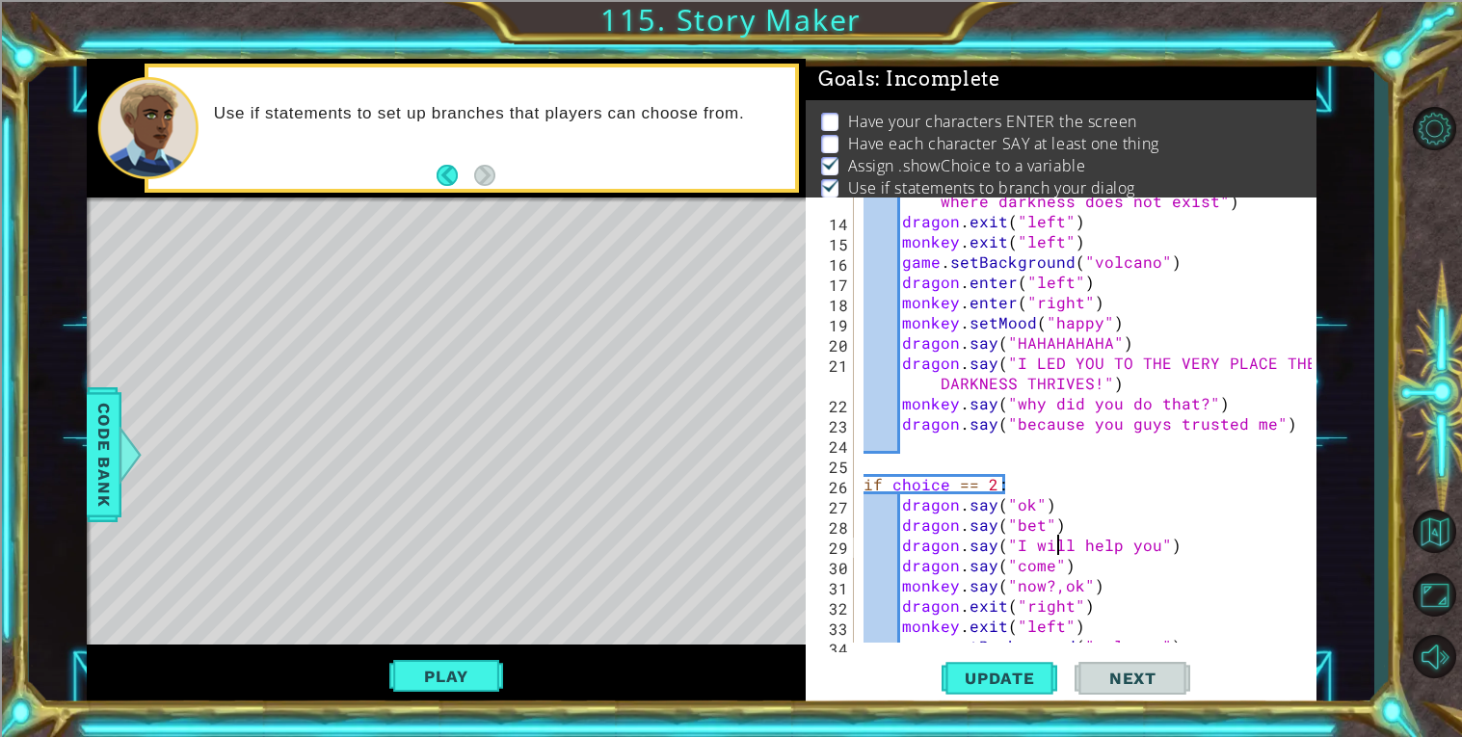
scroll to position [270, 0]
click at [1055, 351] on div "dragon . say ( "Come I'll lead you to the place where darkness does not exist" …" at bounding box center [1089, 424] width 461 height 506
click at [966, 404] on div "dragon . say ( "Come I'll lead you to the place where darkness does not exist" …" at bounding box center [1089, 424] width 461 height 506
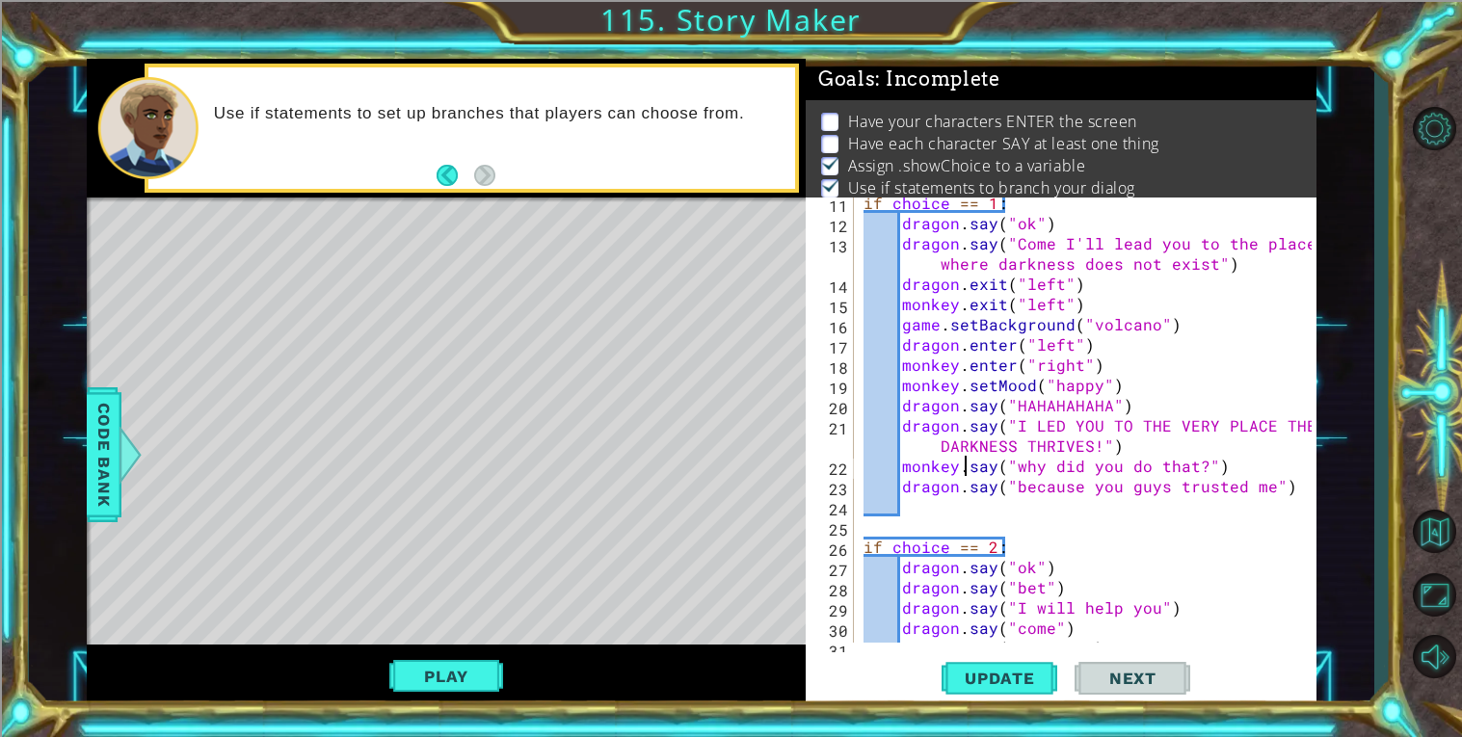
scroll to position [210, 0]
click at [967, 404] on div "if choice == 1 : dragon . say ( "ok" ) dragon . say ( "Come I'll lead you to th…" at bounding box center [1089, 433] width 461 height 486
click at [840, 441] on div "21" at bounding box center [831, 435] width 44 height 40
click at [953, 413] on div "if choice == 1 : dragon . say ( "ok" ) dragon . say ( "Come I'll lead you to th…" at bounding box center [1089, 433] width 461 height 486
click at [949, 412] on div "if choice == 1 : dragon . say ( "ok" ) dragon . say ( "Come I'll lead you to th…" at bounding box center [1089, 433] width 461 height 486
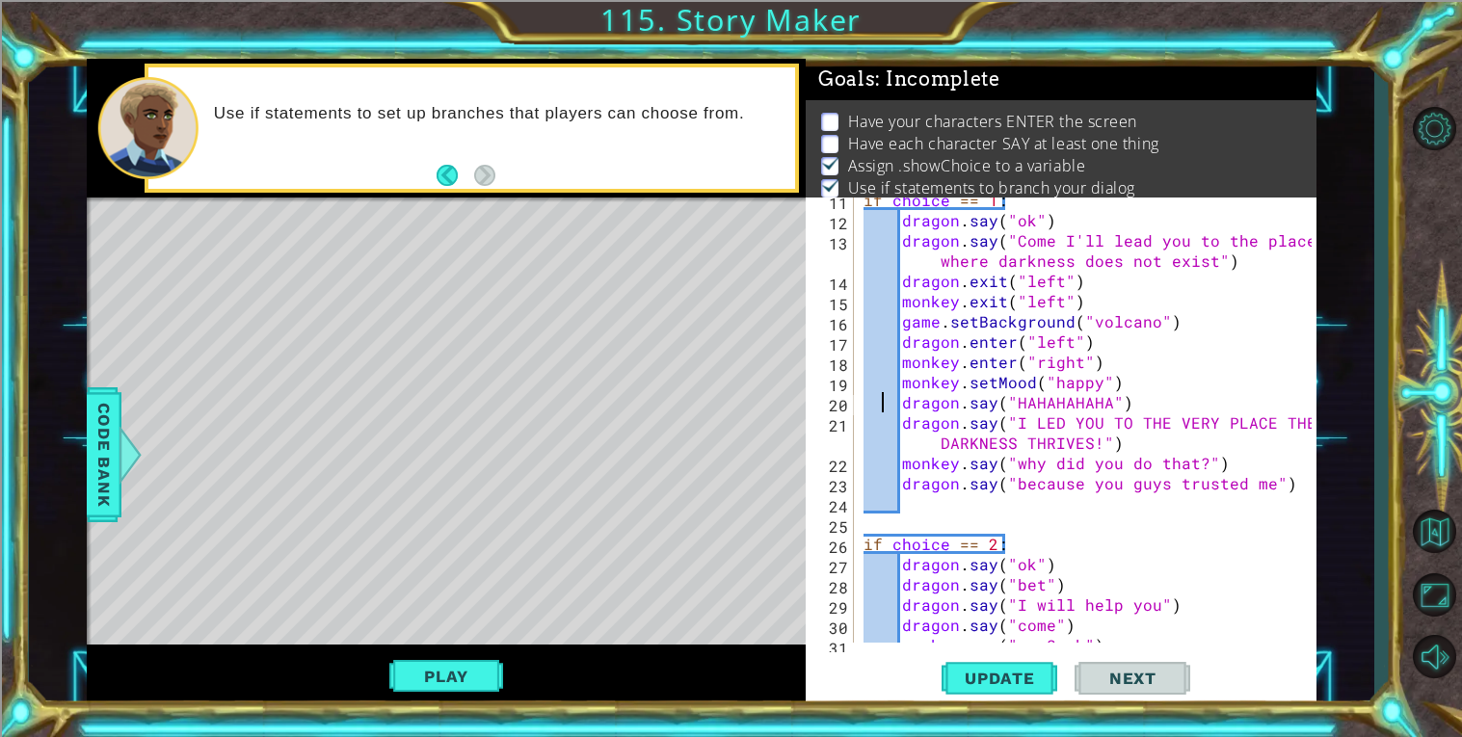
click at [885, 403] on div "if choice == 1 : dragon . say ( "ok" ) dragon . say ( "Come I'll lead you to th…" at bounding box center [1089, 433] width 461 height 486
click at [922, 408] on div "if choice == 1 : dragon . say ( "ok" ) dragon . say ( "Come I'll lead you to th…" at bounding box center [1089, 433] width 461 height 486
click at [902, 354] on div "if choice == 1 : dragon . say ( "ok" ) dragon . say ( "Come I'll lead you to th…" at bounding box center [1089, 433] width 461 height 486
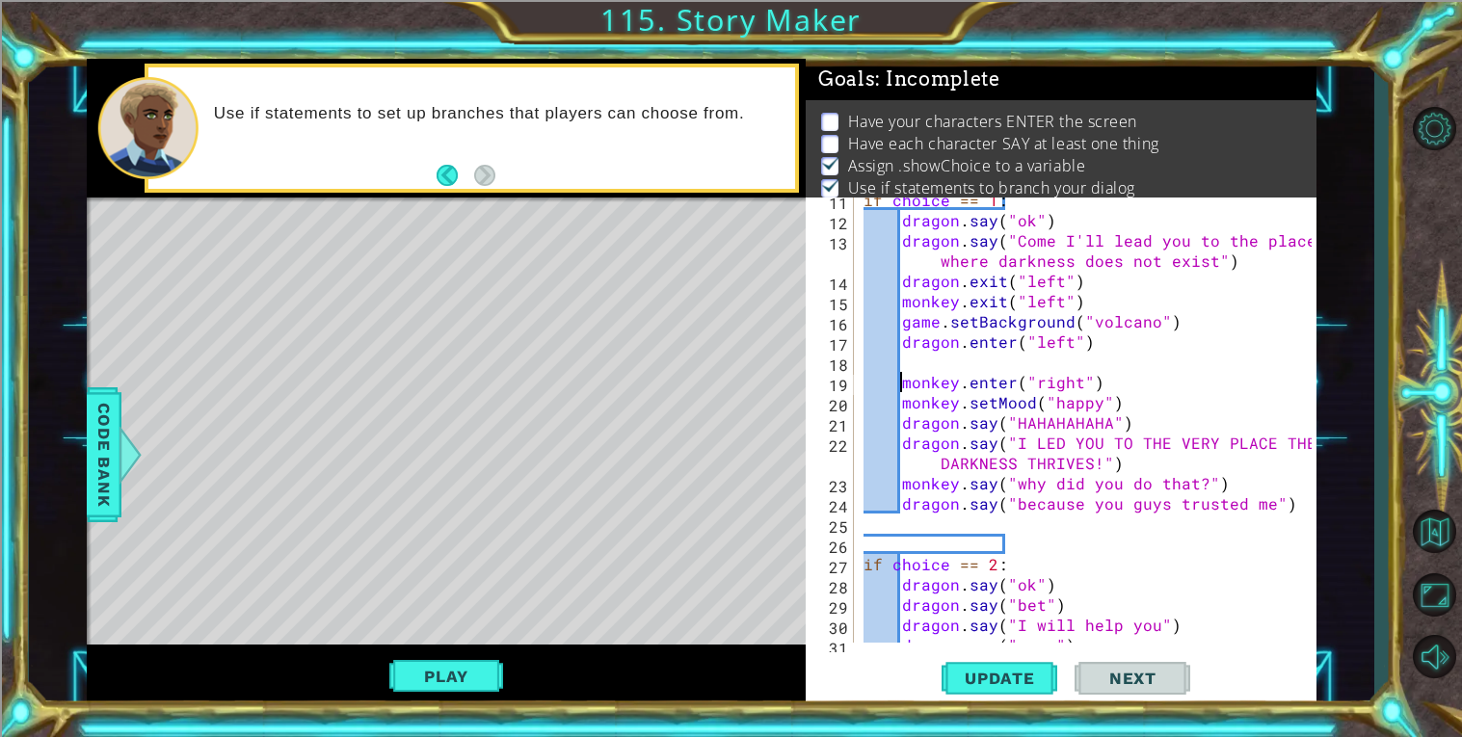
click at [917, 351] on div "if choice == 1 : dragon . say ( "ok" ) dragon . say ( "Come I'll lead you to th…" at bounding box center [1089, 433] width 461 height 486
type textarea "dragon.enter("left")"
click at [920, 358] on div "if choice == 1 : dragon . say ( "ok" ) dragon . say ( "Come I'll lead you to th…" at bounding box center [1089, 433] width 461 height 486
paste textarea "dragon.setMood("angry")"
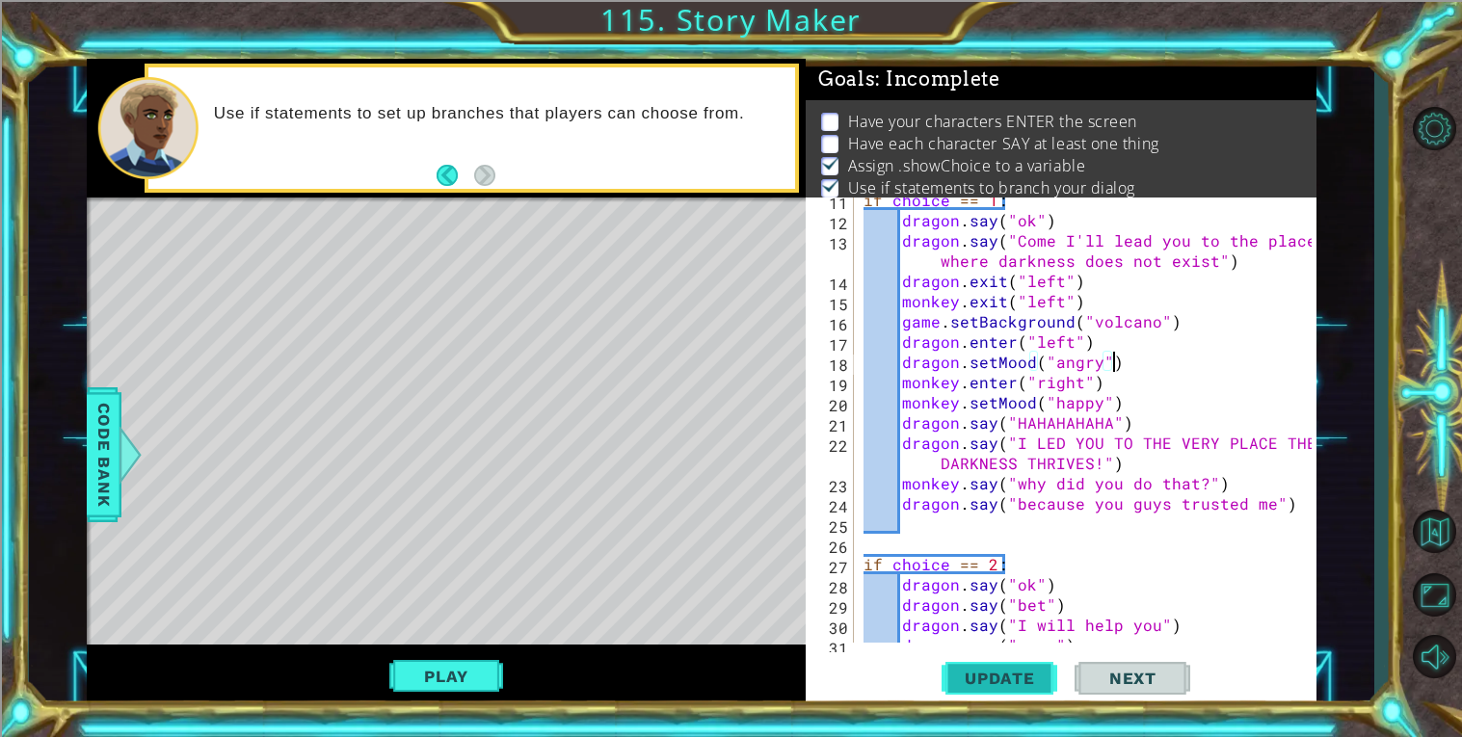
click at [1025, 656] on button "Update" at bounding box center [999, 677] width 116 height 51
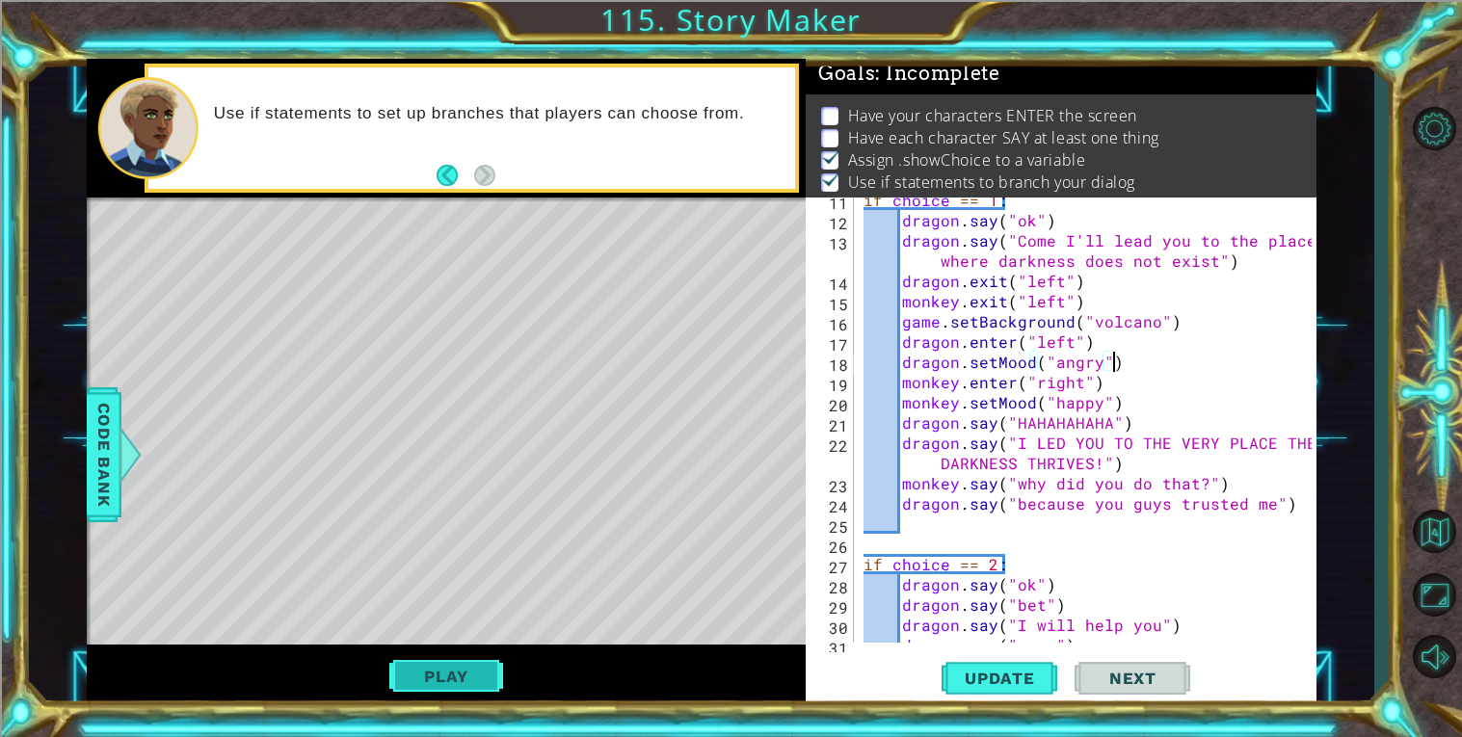
click at [476, 667] on button "Play" at bounding box center [445, 676] width 113 height 37
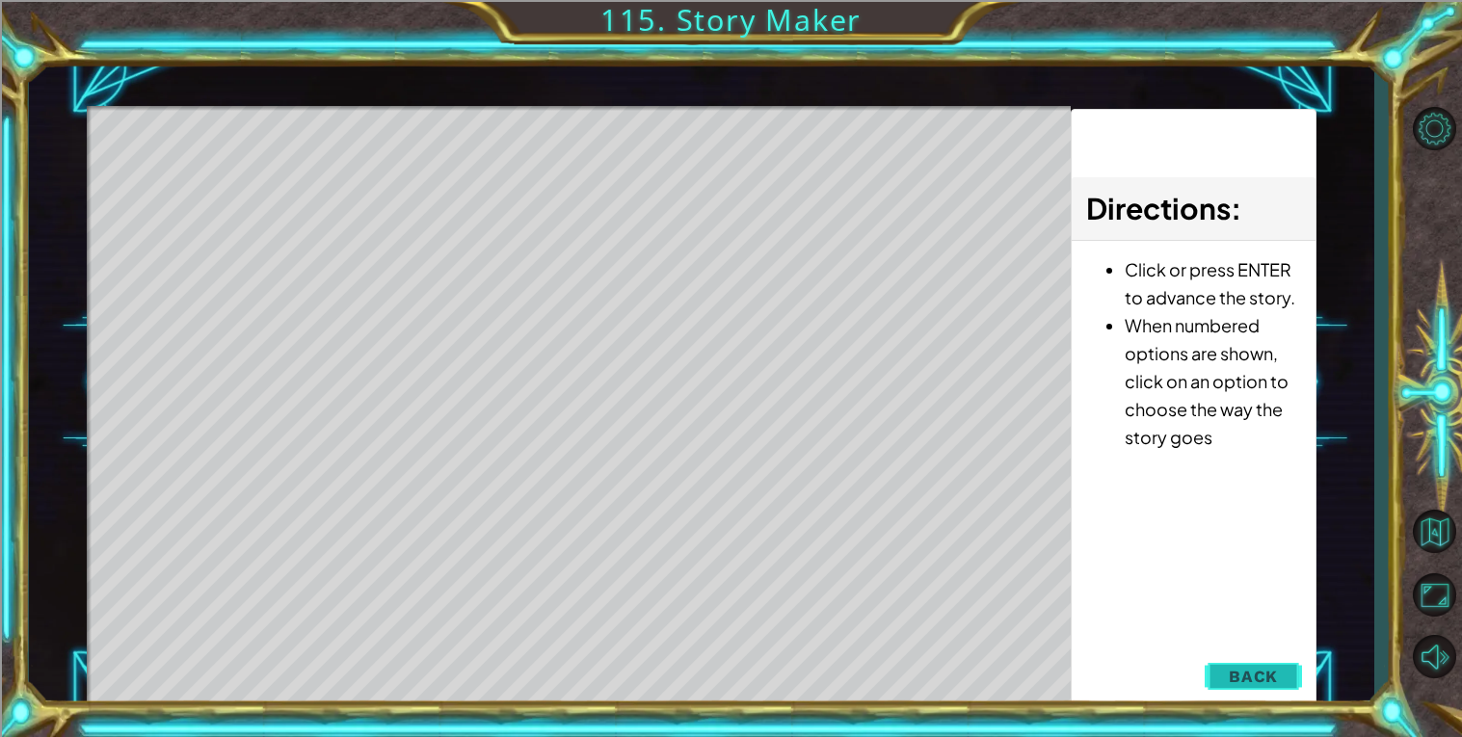
click at [1288, 683] on button "Back" at bounding box center [1252, 676] width 97 height 39
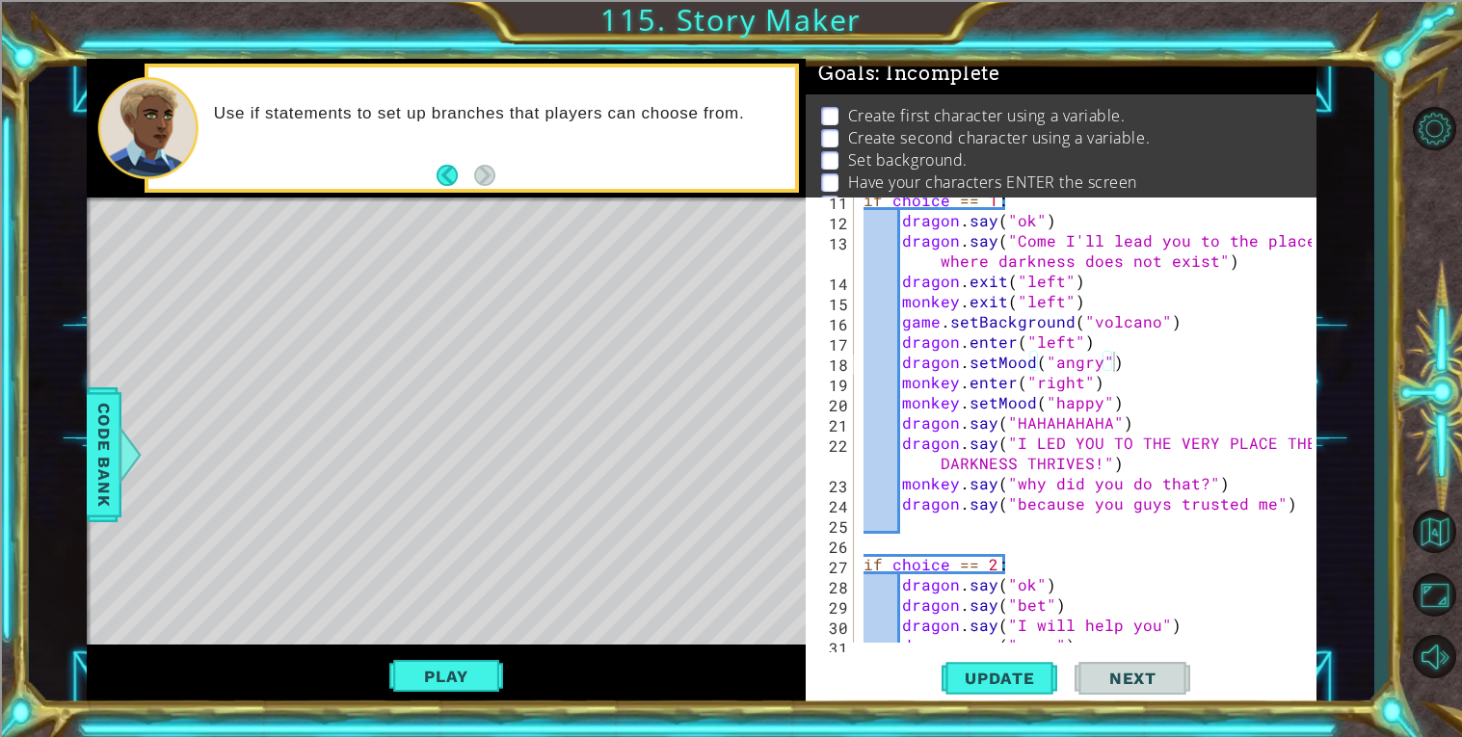
click at [1113, 485] on div "if choice == 1 : dragon . say ( "ok" ) dragon . say ( "Come I'll lead you to th…" at bounding box center [1089, 433] width 461 height 486
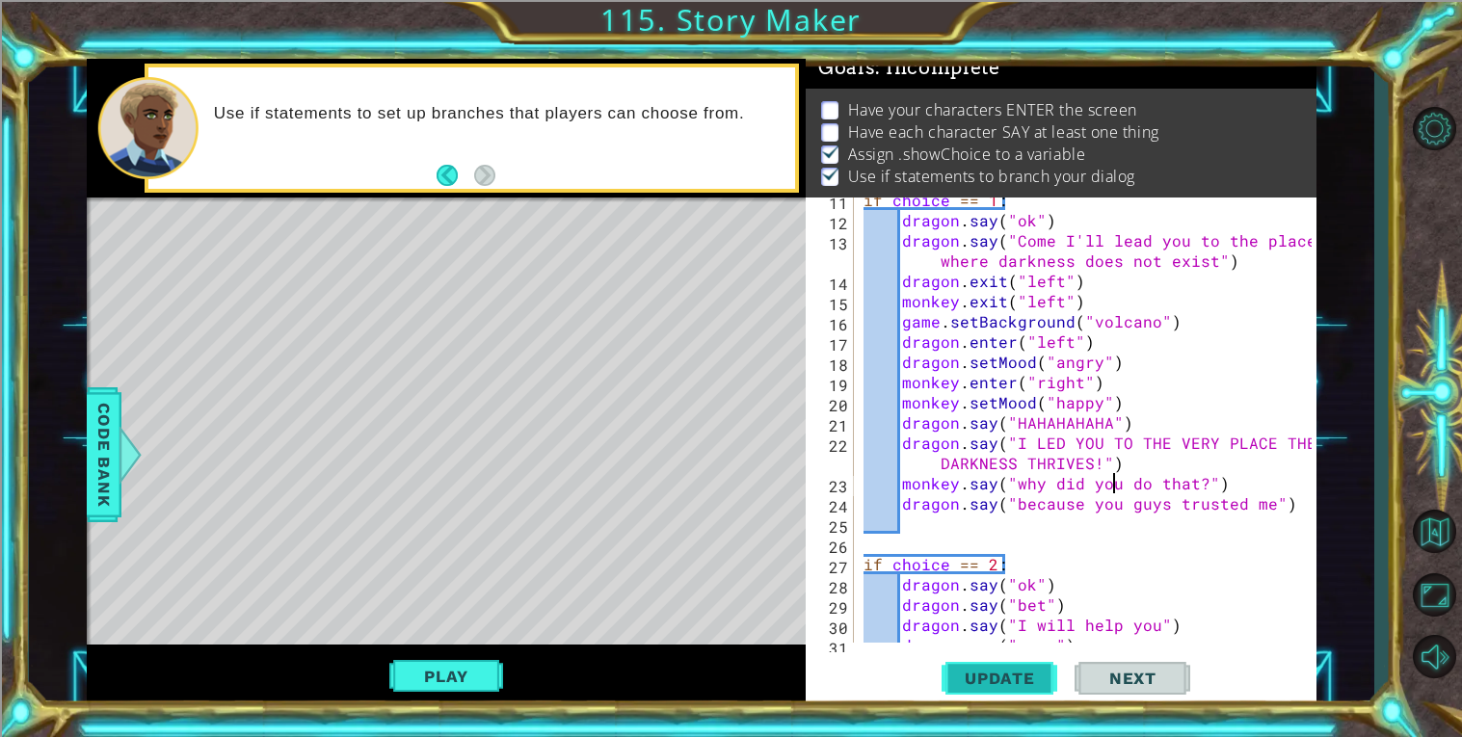
click at [1026, 675] on span "Update" at bounding box center [999, 678] width 109 height 19
click at [1074, 311] on div "if choice == 1 : dragon . say ( "ok" ) dragon . say ( "Come I'll lead you to th…" at bounding box center [1089, 433] width 461 height 486
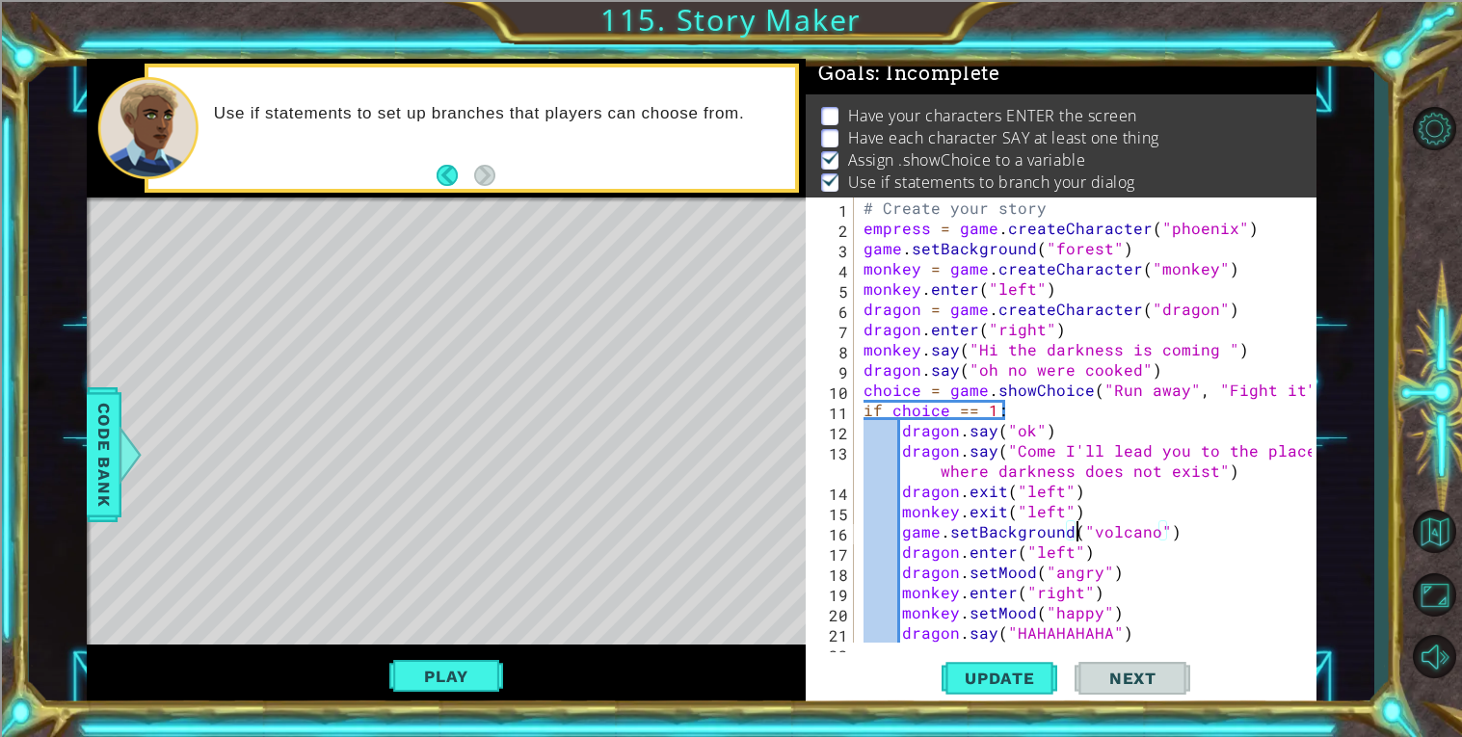
scroll to position [0, 0]
click at [1074, 311] on div "# Create your story empress = game . createCharacter ( "phoenix" ) game . setBa…" at bounding box center [1089, 451] width 461 height 506
type textarea "dragon = game.createCharacter("dragon")"
